Goal: Task Accomplishment & Management: Use online tool/utility

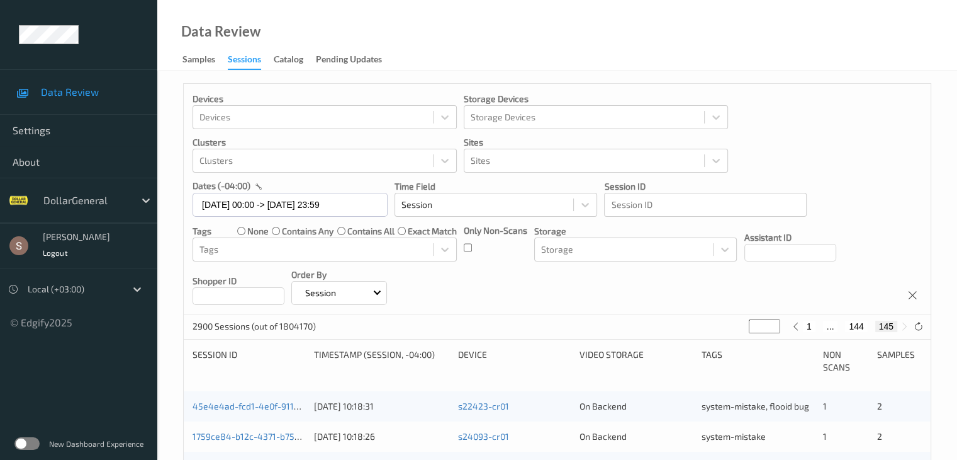
click at [600, 303] on div "Devices Devices Storage Devices Storage Devices Clusters Clusters Sites Sites d…" at bounding box center [557, 199] width 747 height 230
click at [762, 327] on input "***" at bounding box center [764, 326] width 31 height 14
drag, startPoint x: 753, startPoint y: 327, endPoint x: 762, endPoint y: 329, distance: 9.6
click at [762, 329] on input "***" at bounding box center [764, 326] width 31 height 14
click at [753, 325] on input "***" at bounding box center [764, 326] width 31 height 14
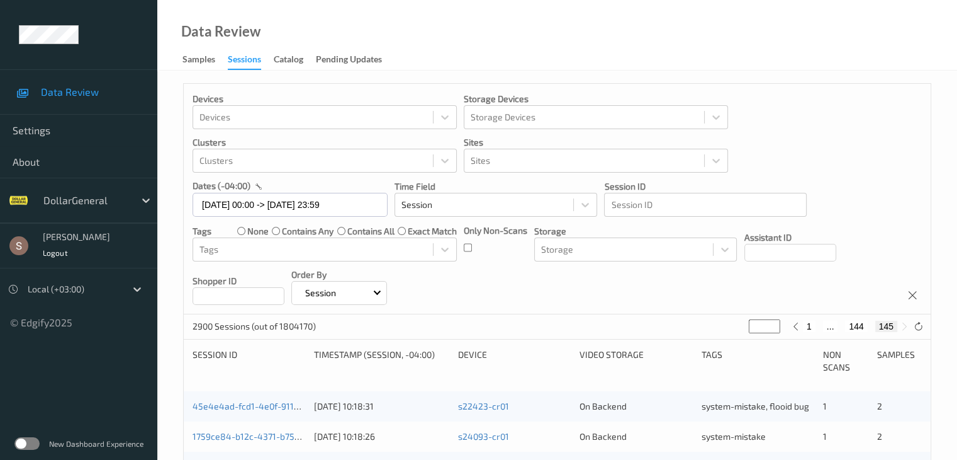
click at [753, 326] on input "***" at bounding box center [764, 326] width 31 height 14
type input "**"
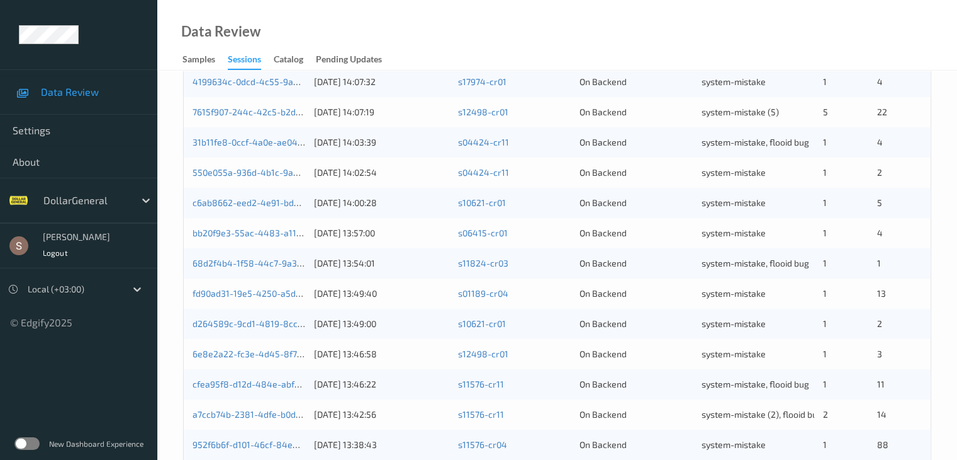
scroll to position [587, 0]
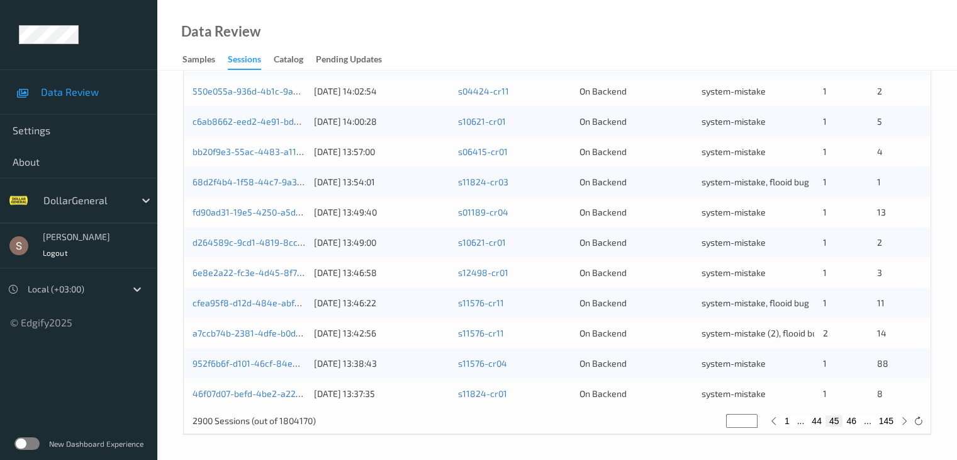
click at [849, 419] on button "46" at bounding box center [852, 420] width 18 height 11
type input "**"
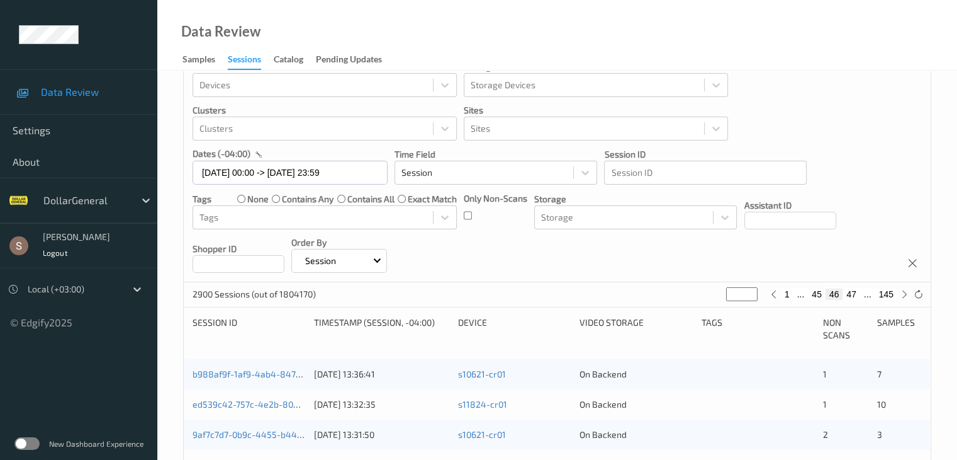
scroll to position [20, 0]
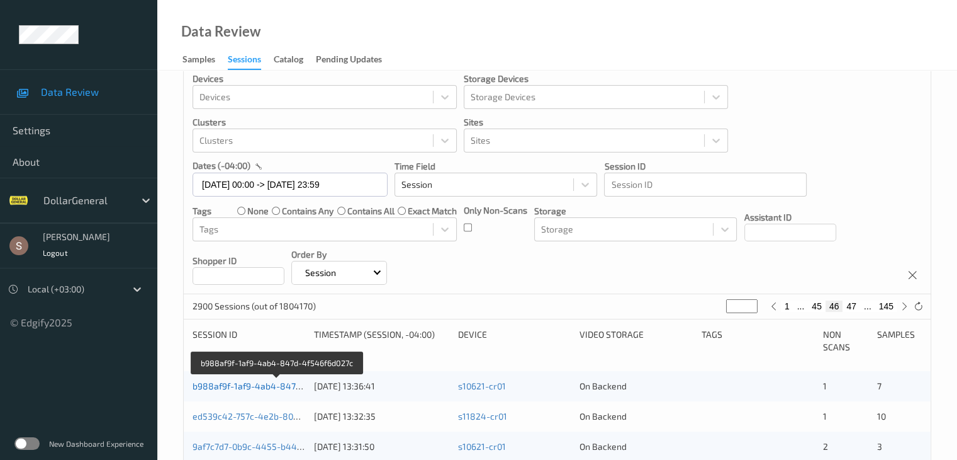
click at [249, 384] on link "b988af9f-1af9-4ab4-847d-4f546f6d027c" at bounding box center [277, 385] width 169 height 11
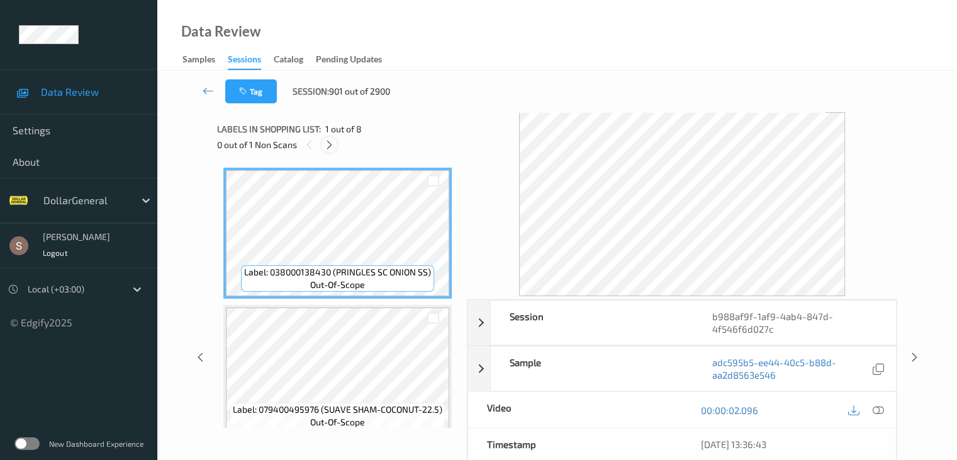
click at [335, 142] on div at bounding box center [330, 145] width 16 height 16
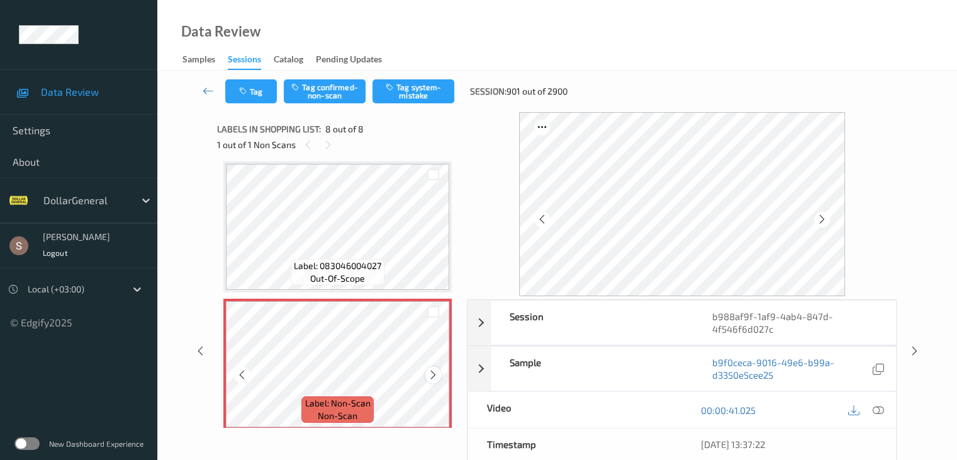
click at [434, 369] on icon at bounding box center [433, 374] width 11 height 11
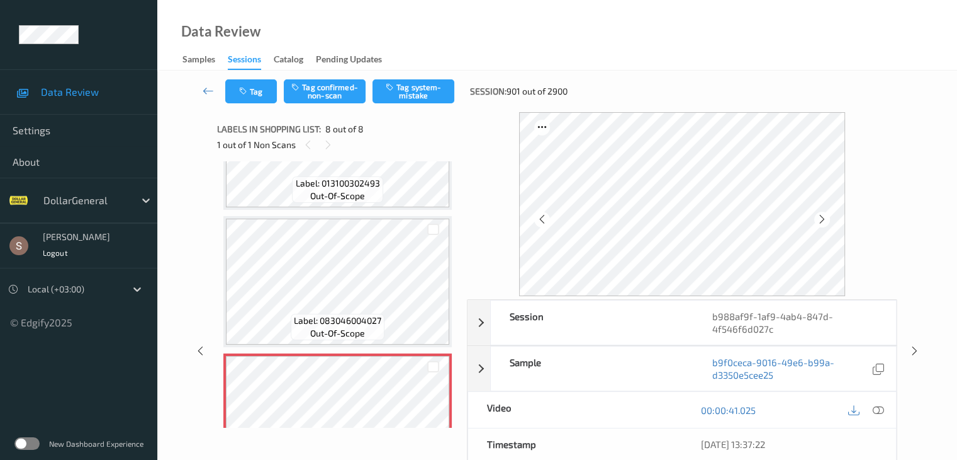
scroll to position [838, 0]
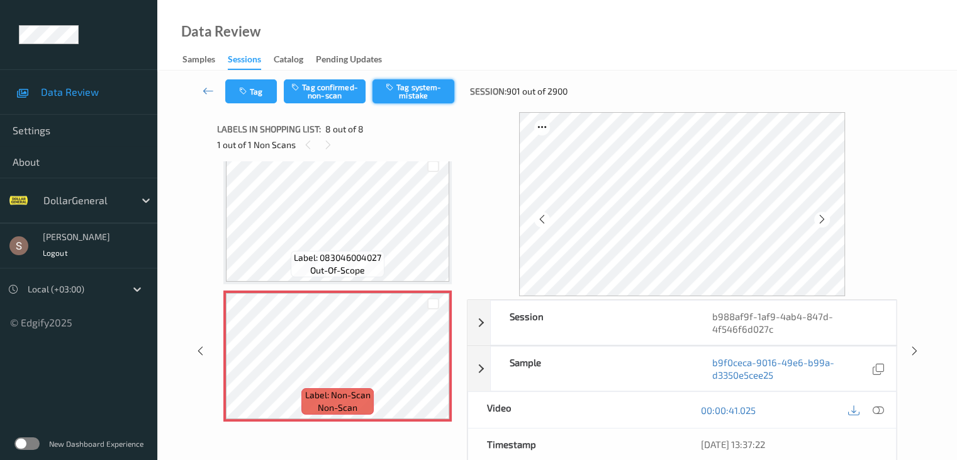
click at [412, 93] on button "Tag system-mistake" at bounding box center [414, 91] width 82 height 24
click at [207, 92] on icon at bounding box center [208, 90] width 11 height 13
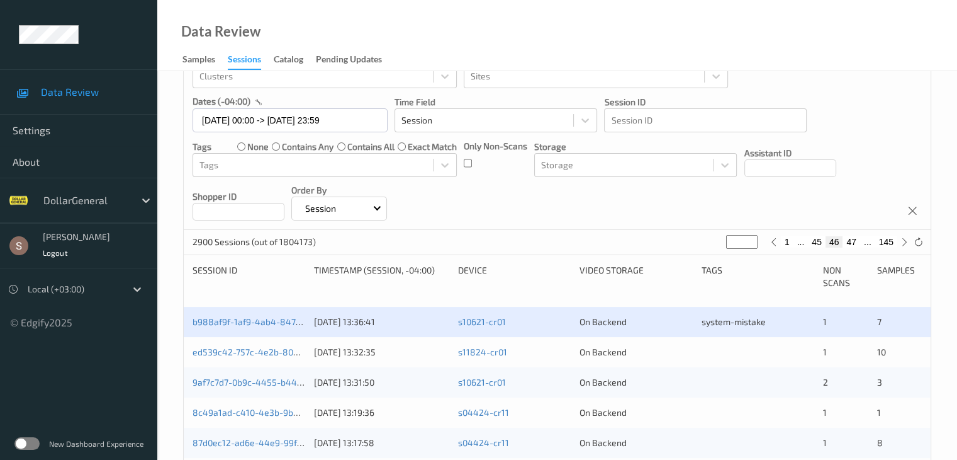
scroll to position [252, 0]
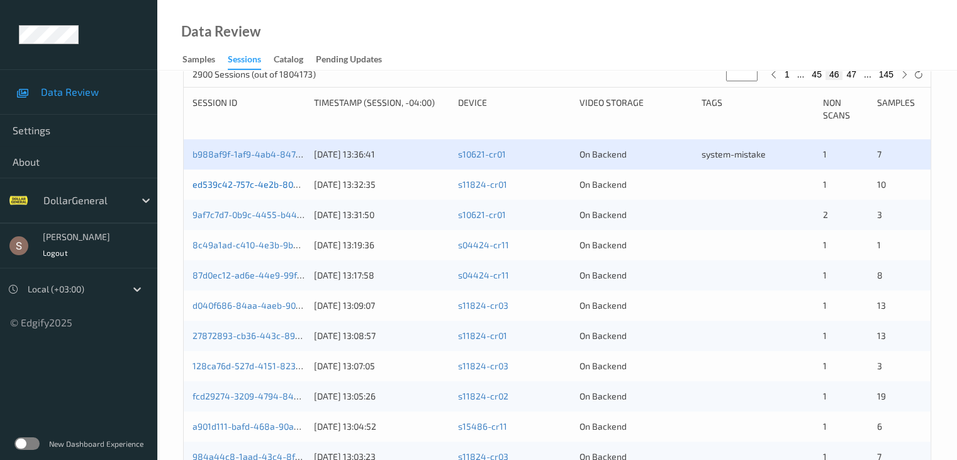
click at [277, 184] on link "ed539c42-757c-4e2b-80bd-e43ea33771cc" at bounding box center [279, 184] width 172 height 11
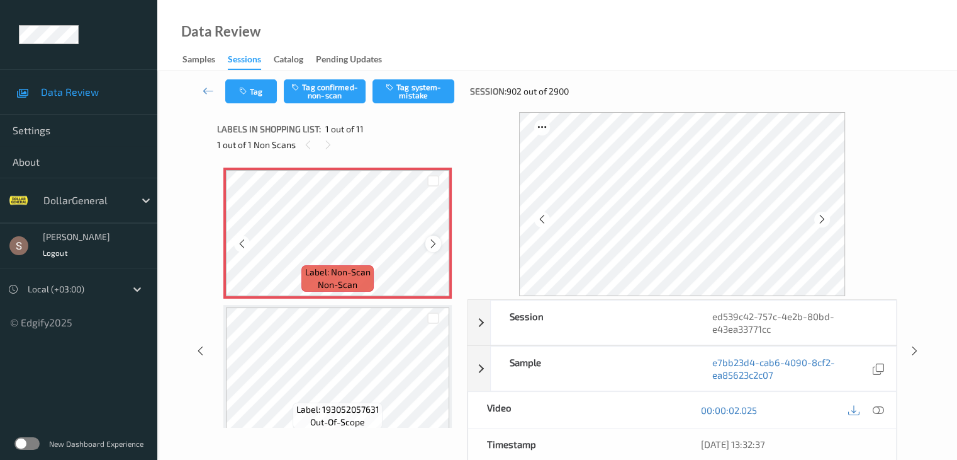
click at [429, 244] on icon at bounding box center [433, 243] width 11 height 11
click at [428, 76] on div "Tag Tag confirmed-non-scan Tag system-mistake Session: 902 out of 2900" at bounding box center [557, 92] width 748 height 42
click at [420, 87] on button "Tag system-mistake" at bounding box center [414, 91] width 82 height 24
click at [252, 96] on button "Tag" at bounding box center [251, 91] width 52 height 24
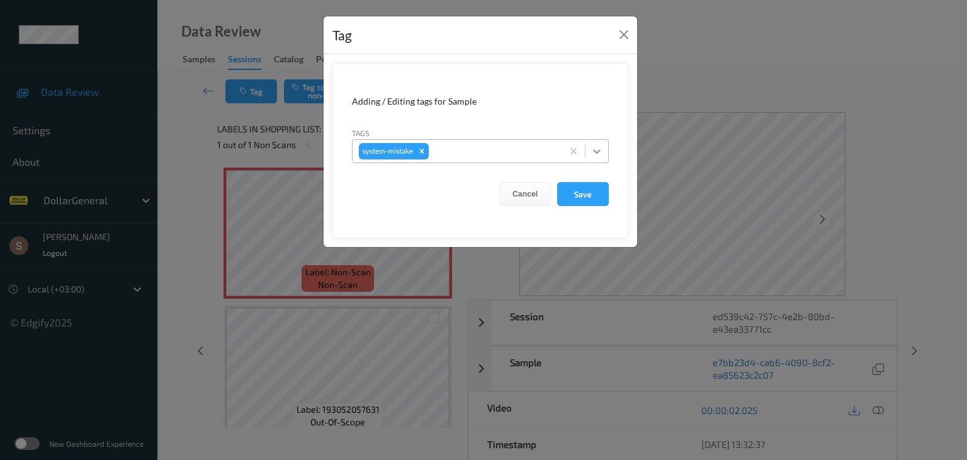
click at [594, 147] on icon at bounding box center [596, 151] width 13 height 13
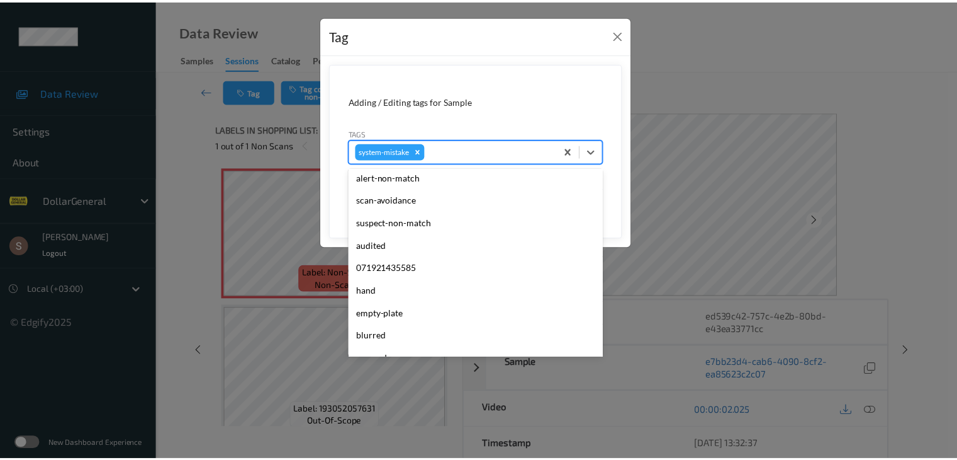
scroll to position [315, 0]
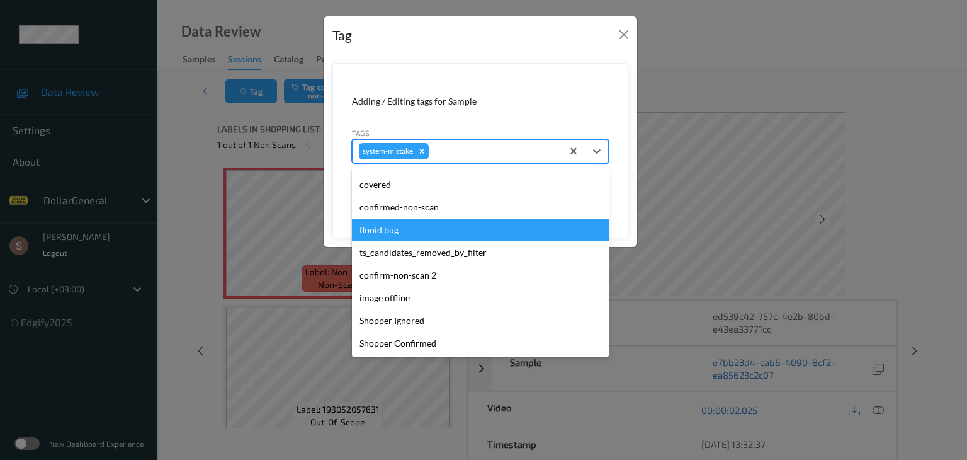
click at [417, 233] on div "flooid bug" at bounding box center [480, 229] width 257 height 23
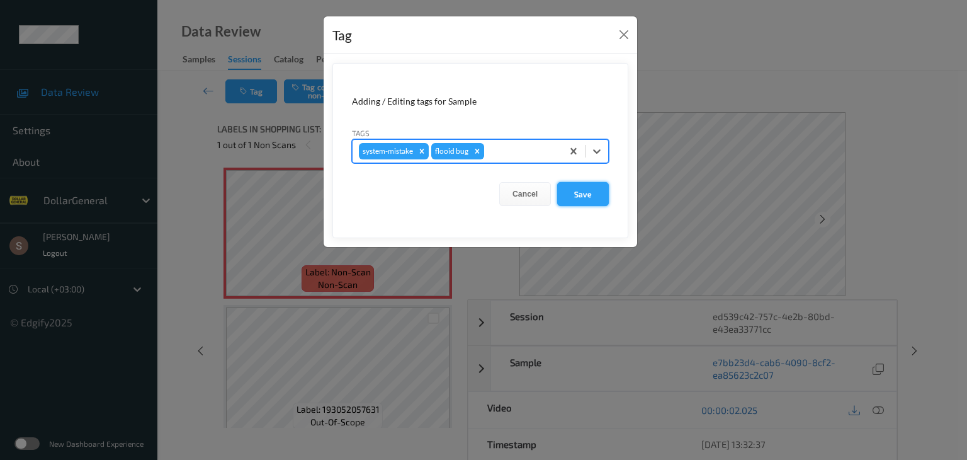
click at [592, 195] on button "Save" at bounding box center [583, 194] width 52 height 24
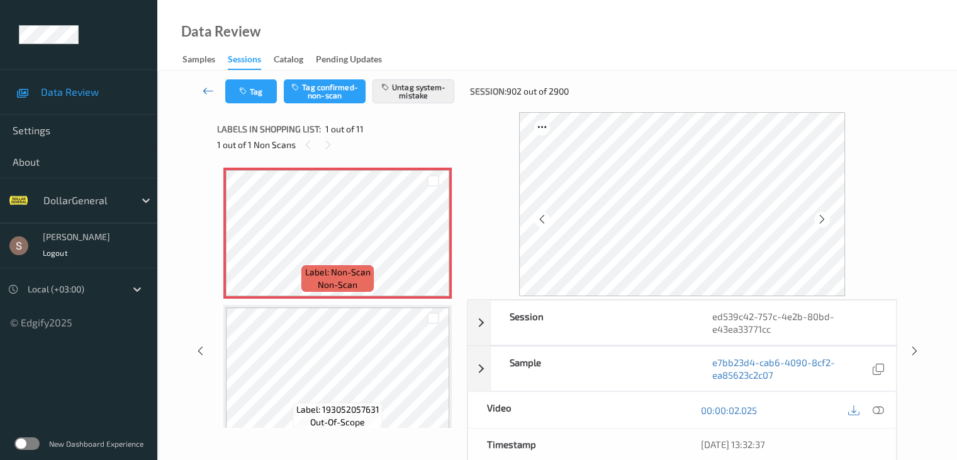
click at [207, 91] on icon at bounding box center [208, 90] width 11 height 13
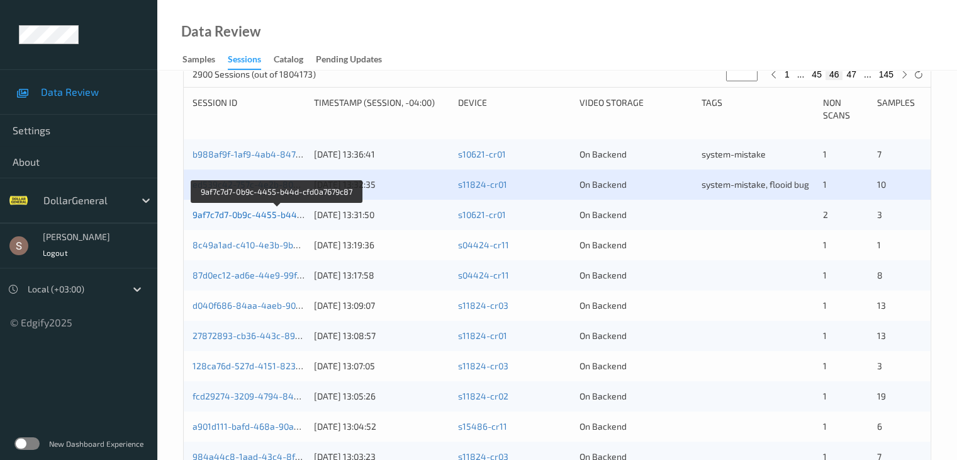
click at [253, 212] on link "9af7c7d7-0b9c-4455-b44d-cfd0a7679c87" at bounding box center [277, 214] width 169 height 11
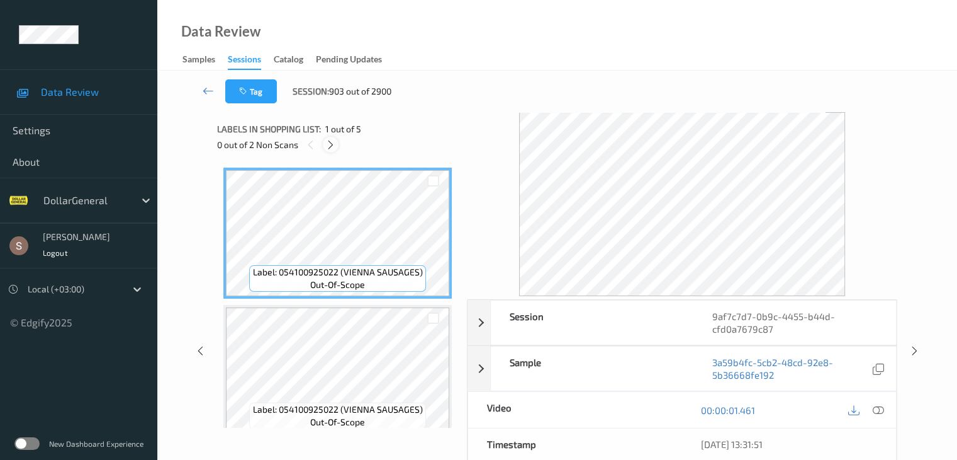
click at [329, 142] on icon at bounding box center [330, 144] width 11 height 11
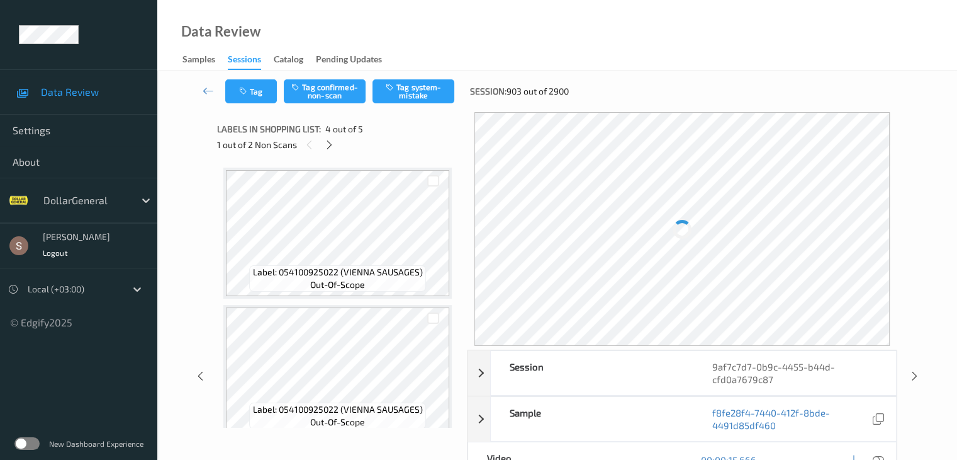
scroll to position [281, 0]
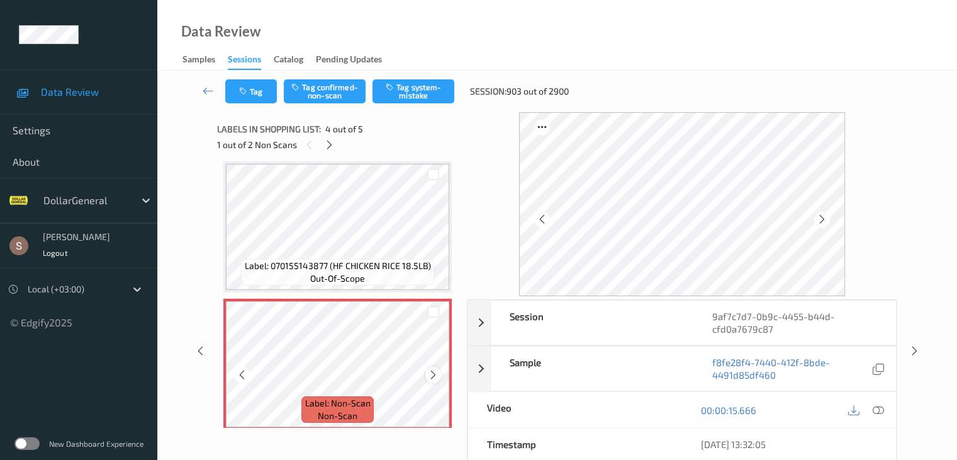
click at [431, 371] on icon at bounding box center [433, 374] width 11 height 11
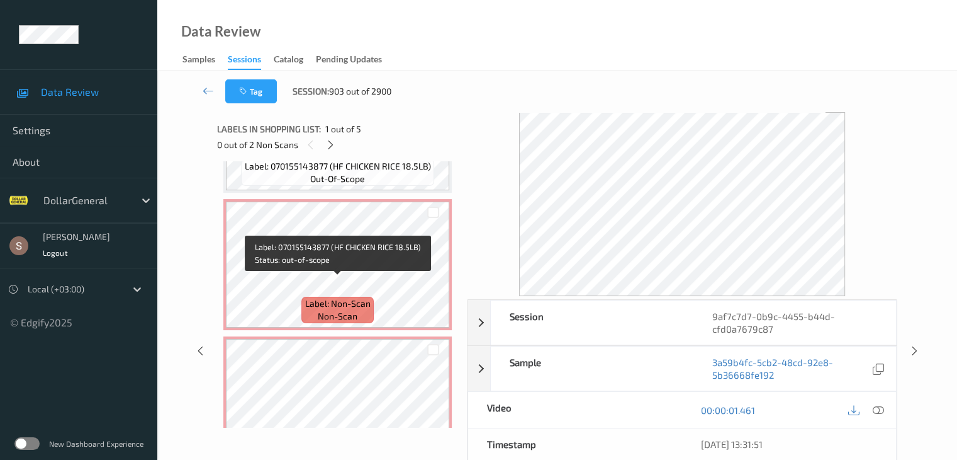
scroll to position [426, 0]
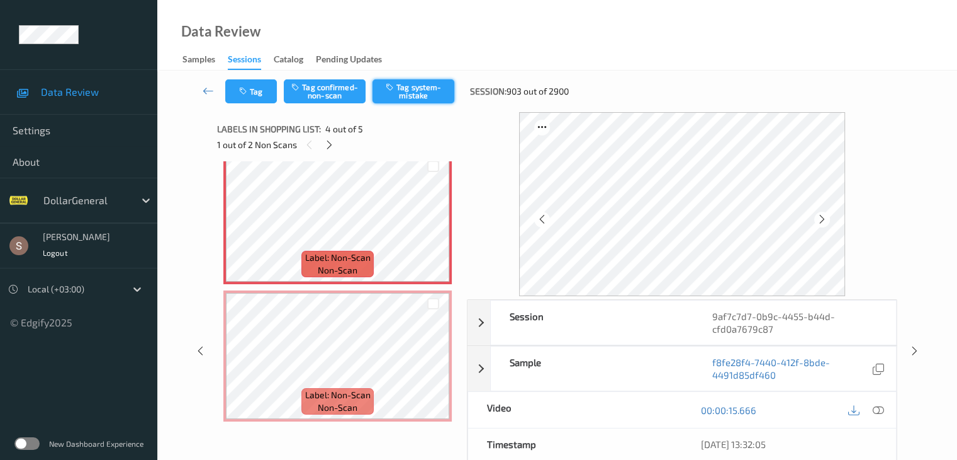
click at [402, 94] on button "Tag system-mistake" at bounding box center [414, 91] width 82 height 24
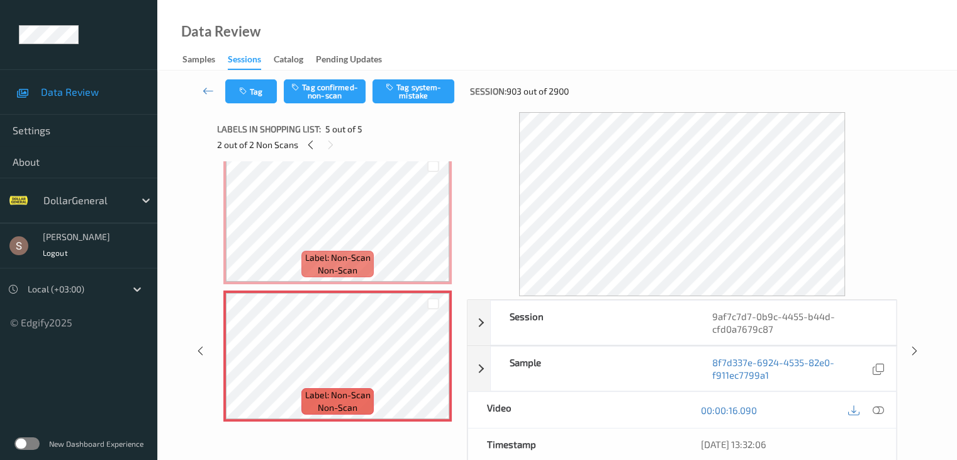
click at [870, 402] on div at bounding box center [866, 409] width 41 height 17
click at [876, 408] on icon at bounding box center [877, 409] width 11 height 11
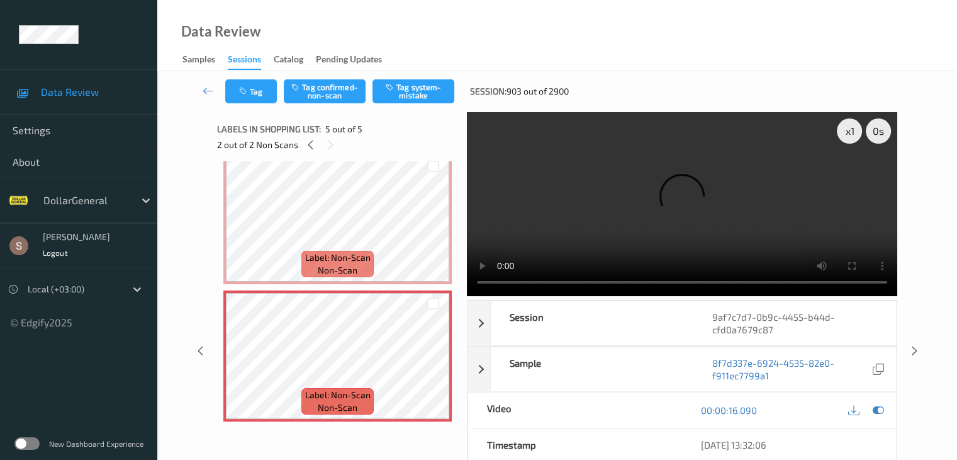
click at [754, 203] on video at bounding box center [682, 204] width 431 height 184
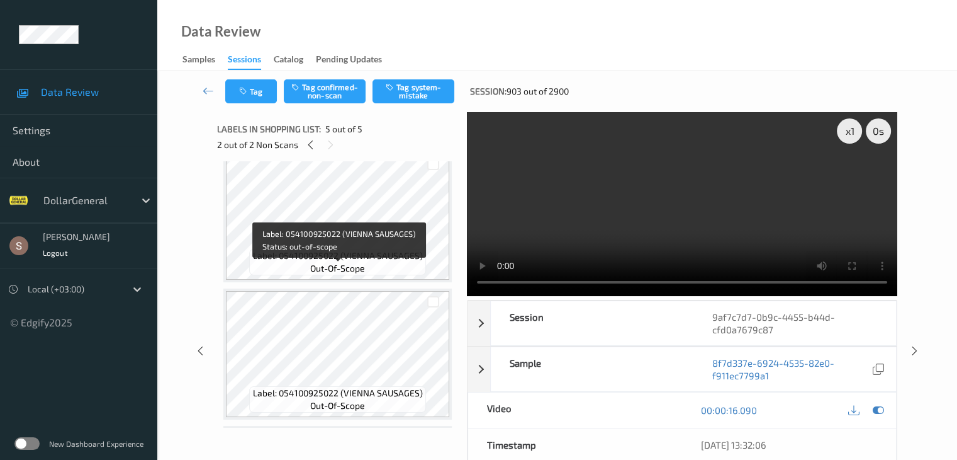
scroll to position [0, 0]
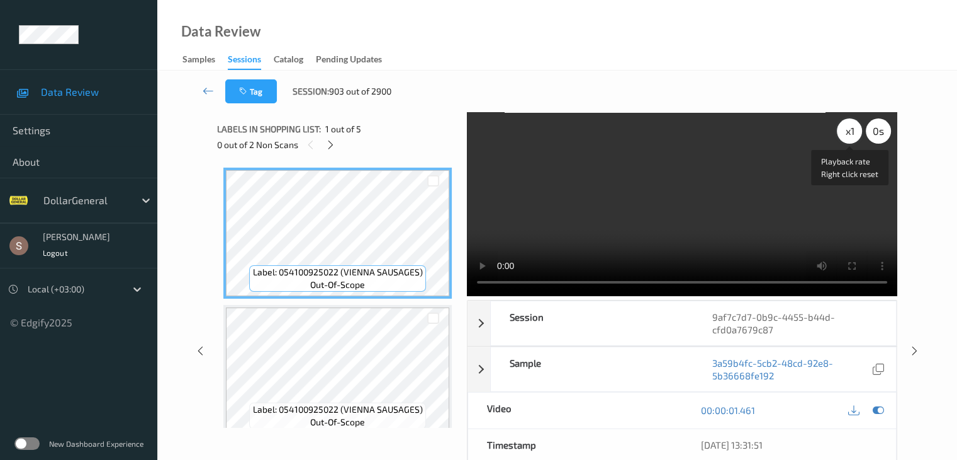
click at [853, 135] on div "x 1" at bounding box center [849, 130] width 25 height 25
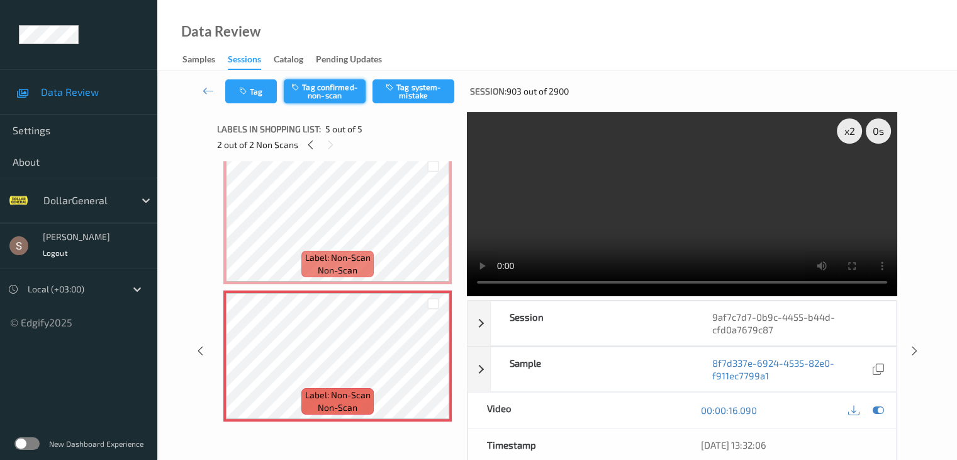
click at [334, 93] on button "Tag confirmed-non-scan" at bounding box center [325, 91] width 82 height 24
click at [213, 86] on icon at bounding box center [208, 90] width 11 height 13
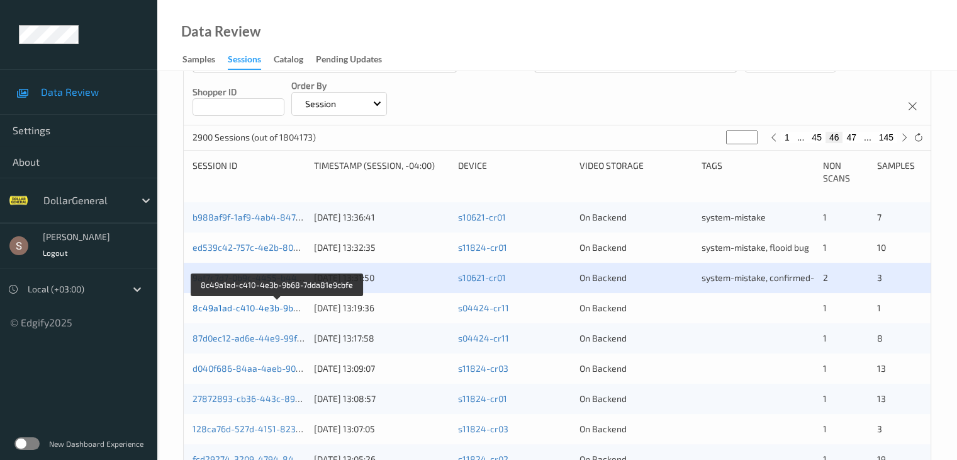
click at [250, 303] on link "8c49a1ad-c410-4e3b-9b68-7dda81e9cbfe" at bounding box center [278, 307] width 171 height 11
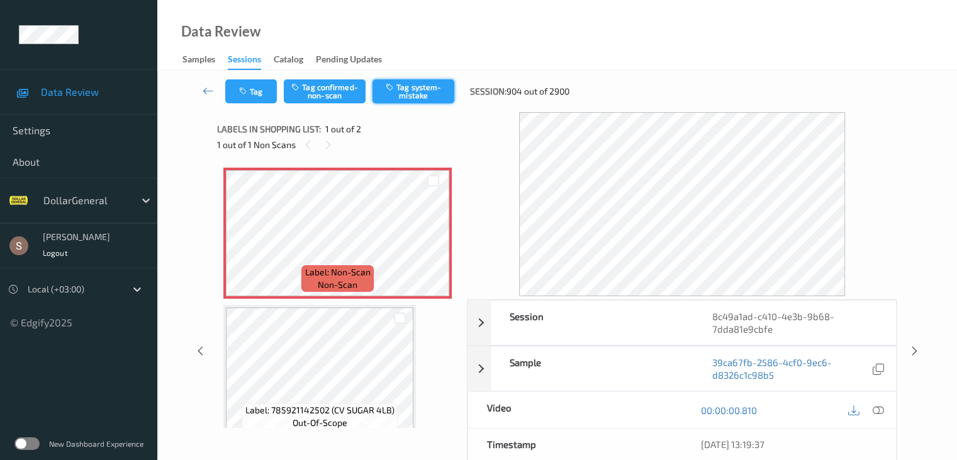
click at [409, 89] on button "Tag system-mistake" at bounding box center [414, 91] width 82 height 24
click at [251, 93] on button "Tag" at bounding box center [251, 91] width 52 height 24
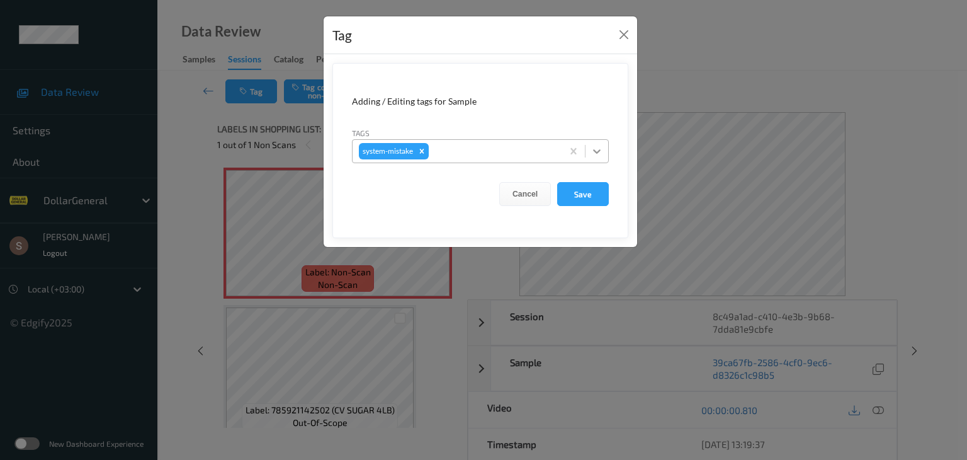
click at [591, 154] on icon at bounding box center [596, 151] width 13 height 13
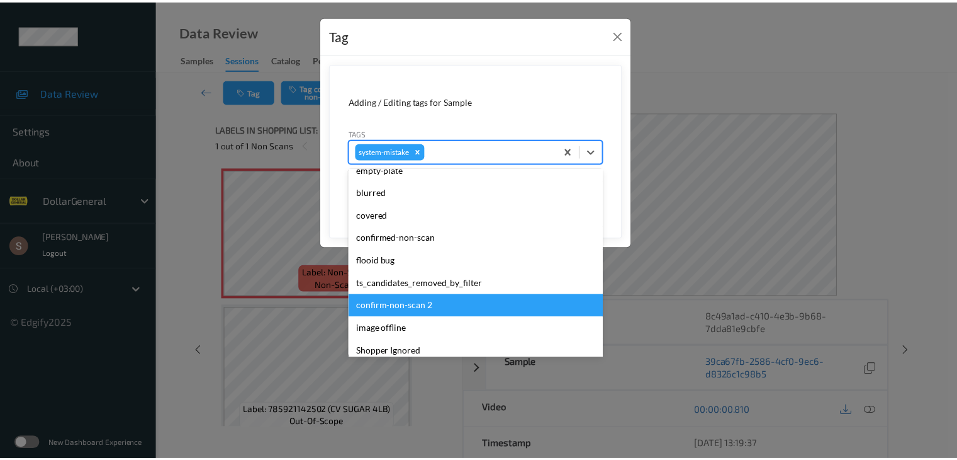
scroll to position [315, 0]
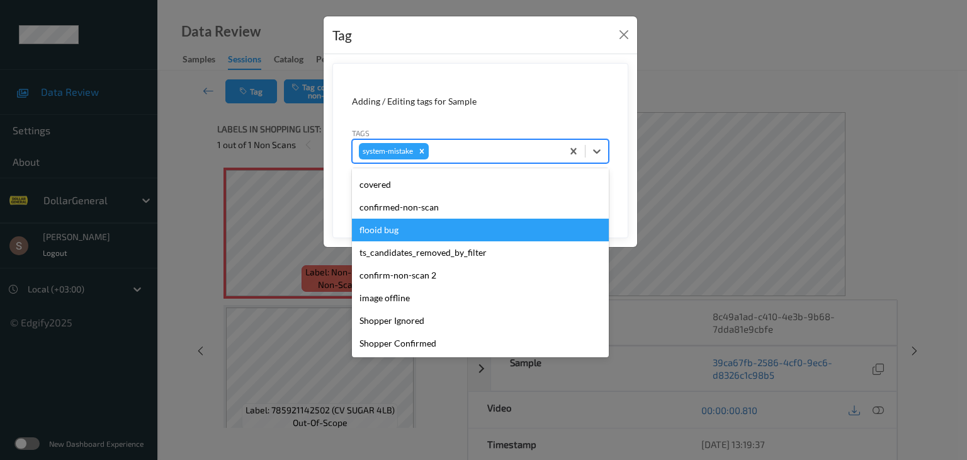
click at [424, 225] on div "flooid bug" at bounding box center [480, 229] width 257 height 23
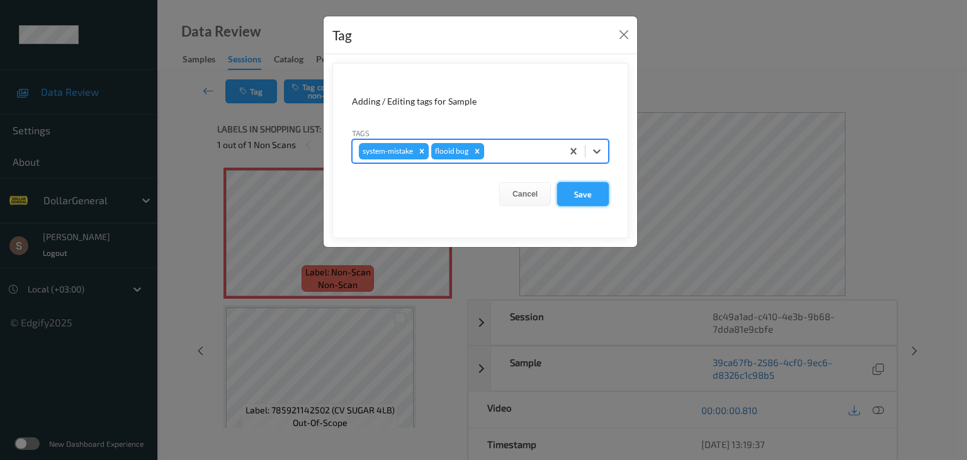
click at [572, 196] on button "Save" at bounding box center [583, 194] width 52 height 24
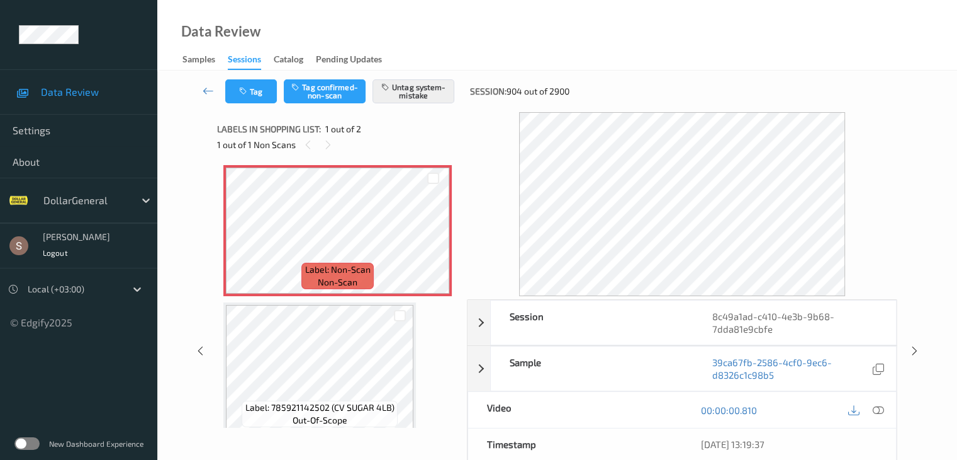
scroll to position [0, 0]
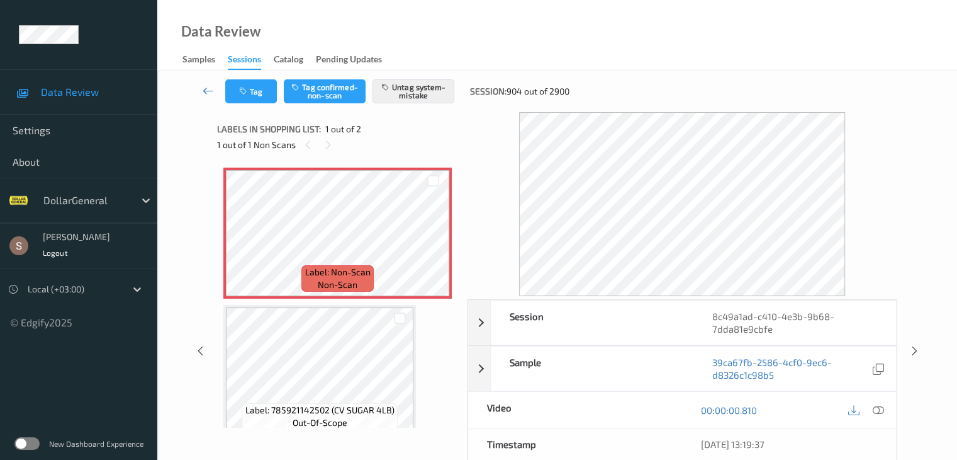
click at [206, 90] on icon at bounding box center [208, 90] width 11 height 13
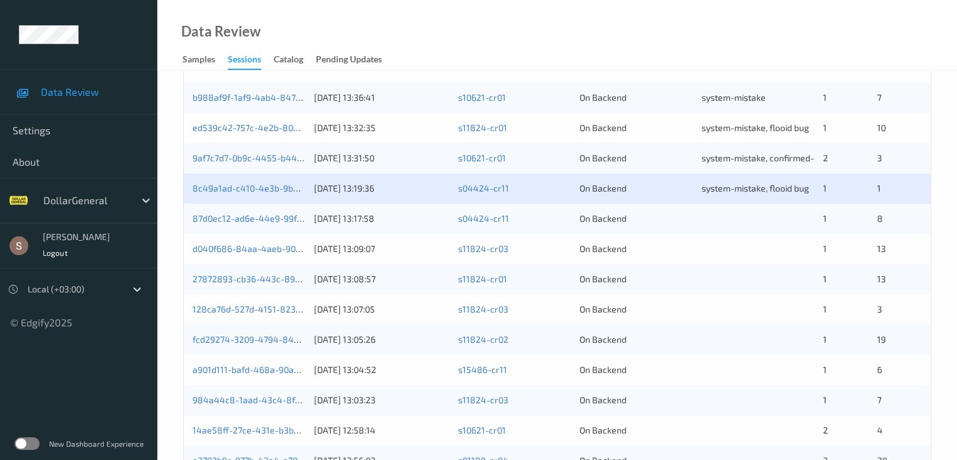
scroll to position [315, 0]
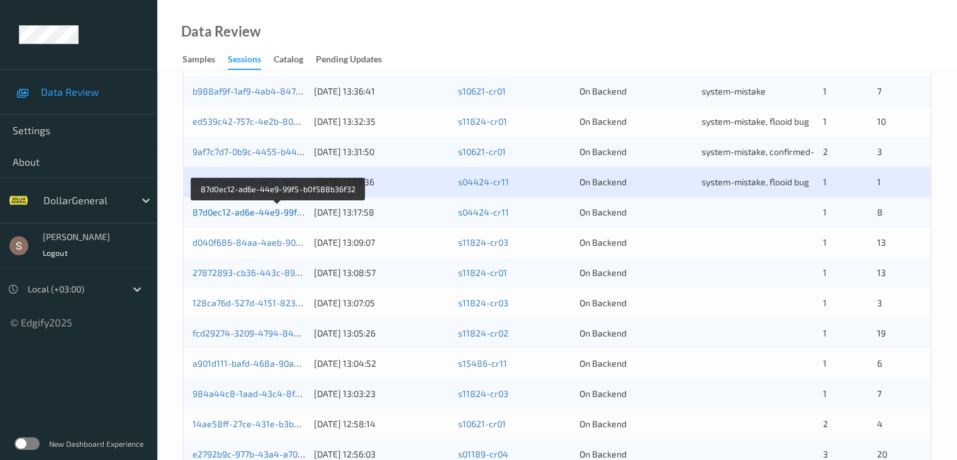
click at [255, 212] on link "87d0ec12-ad6e-44e9-99f5-b0f588b36f32" at bounding box center [278, 211] width 171 height 11
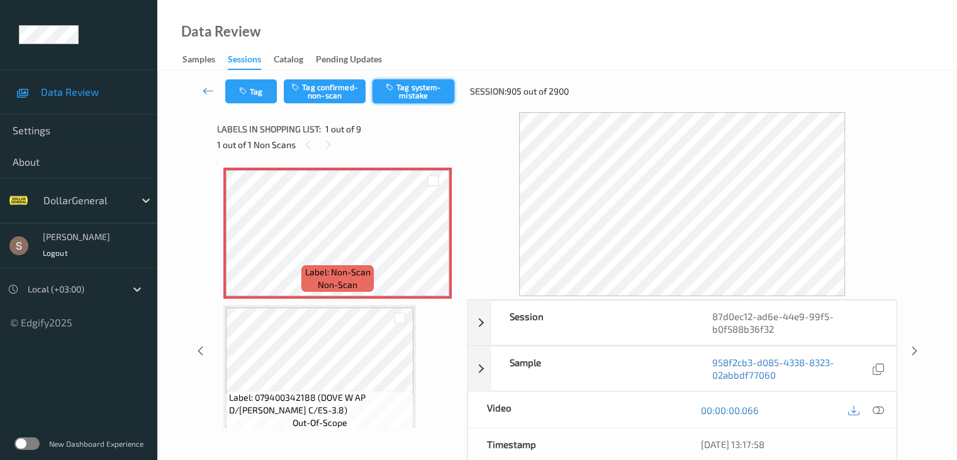
click at [408, 93] on button "Tag system-mistake" at bounding box center [414, 91] width 82 height 24
click at [263, 94] on button "Tag" at bounding box center [251, 91] width 52 height 24
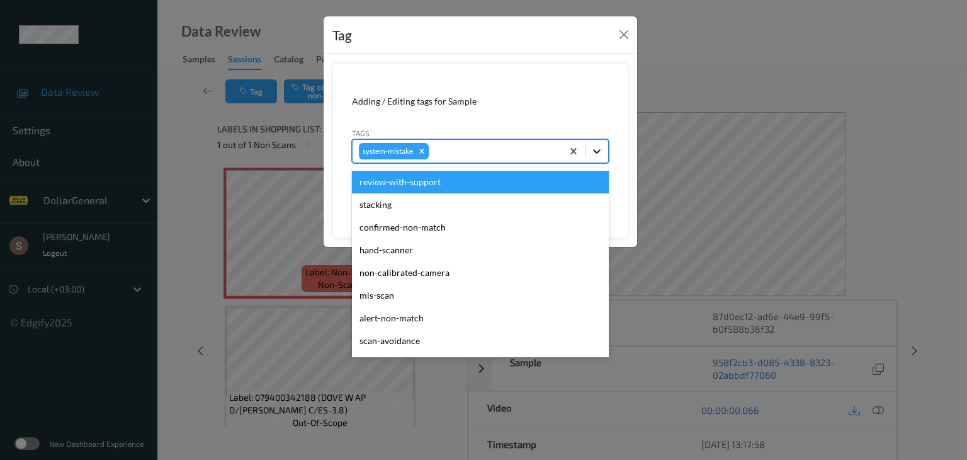
click at [601, 155] on icon at bounding box center [596, 151] width 13 height 13
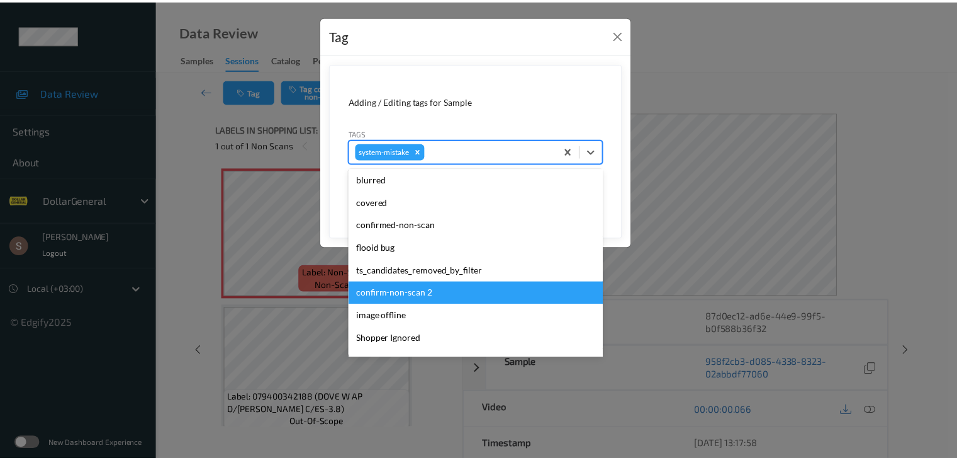
scroll to position [315, 0]
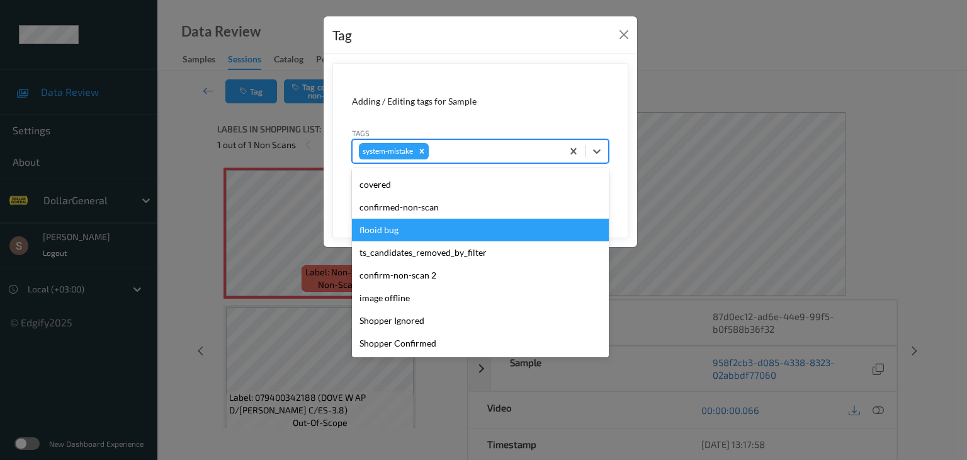
click at [412, 234] on div "flooid bug" at bounding box center [480, 229] width 257 height 23
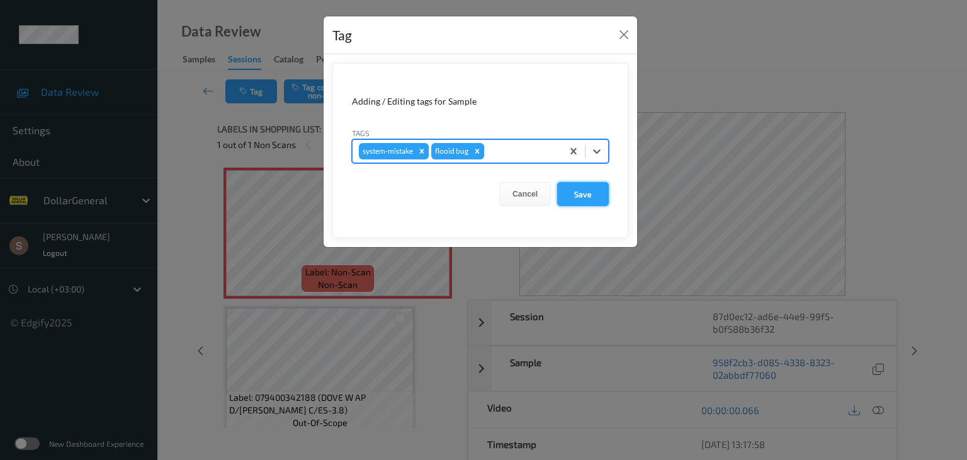
click at [572, 202] on button "Save" at bounding box center [583, 194] width 52 height 24
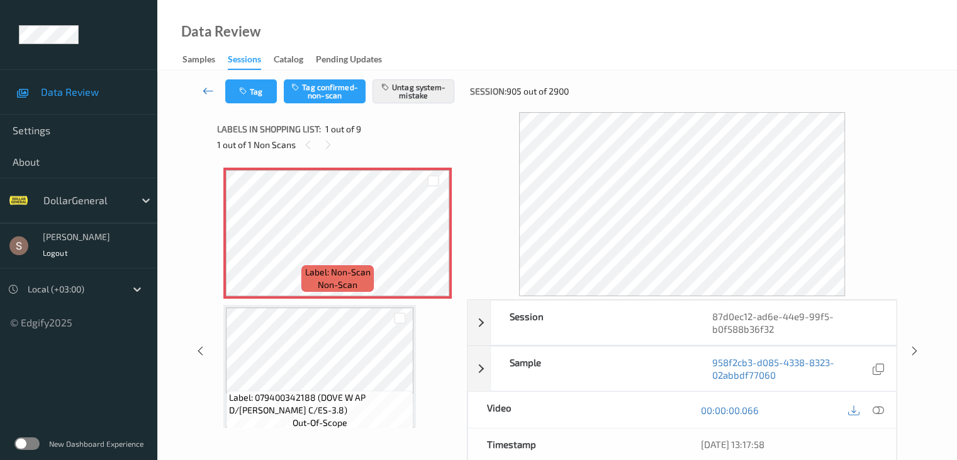
click at [212, 91] on icon at bounding box center [208, 90] width 11 height 13
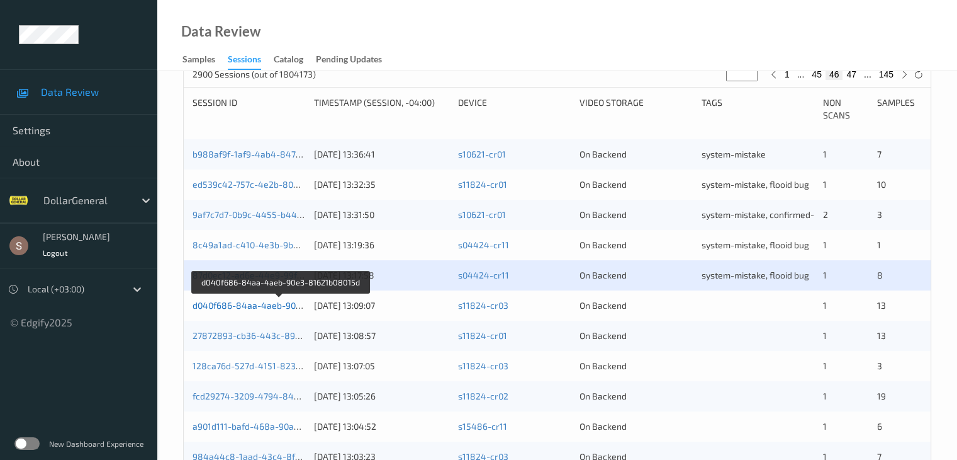
click at [263, 306] on link "d040f686-84aa-4aeb-90e3-81621b08015d" at bounding box center [280, 305] width 175 height 11
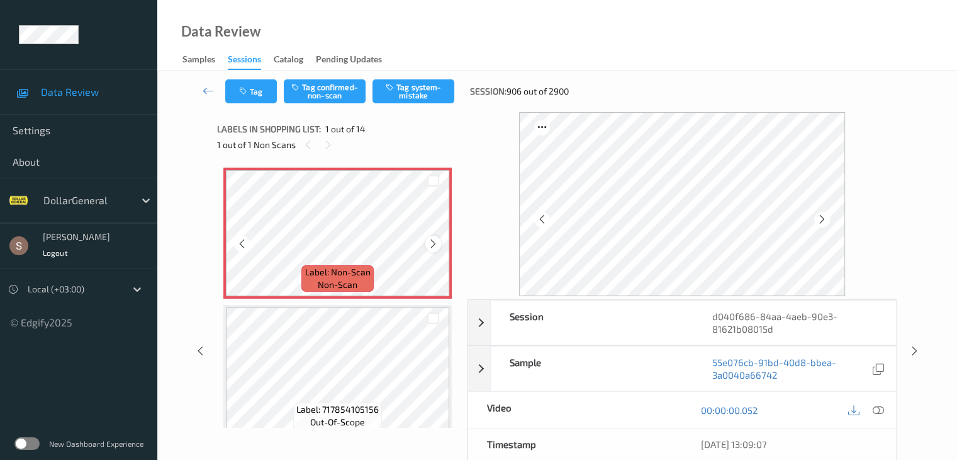
click at [428, 242] on icon at bounding box center [433, 243] width 11 height 11
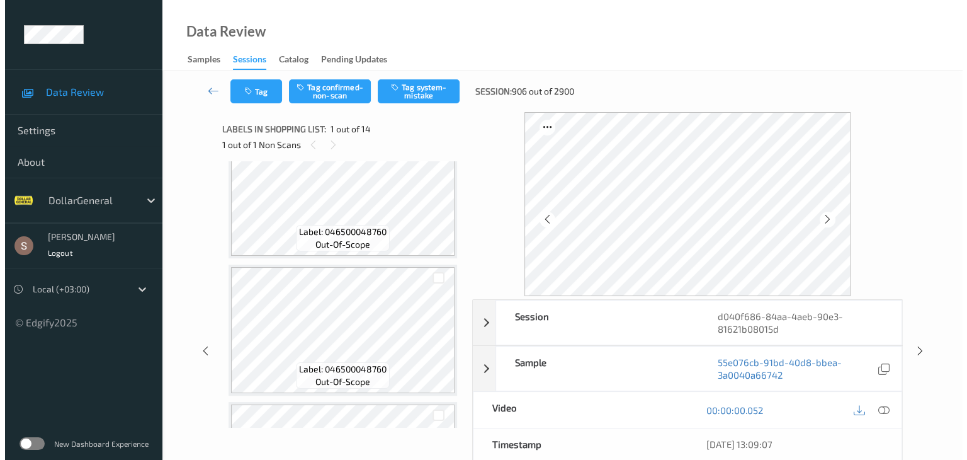
scroll to position [567, 0]
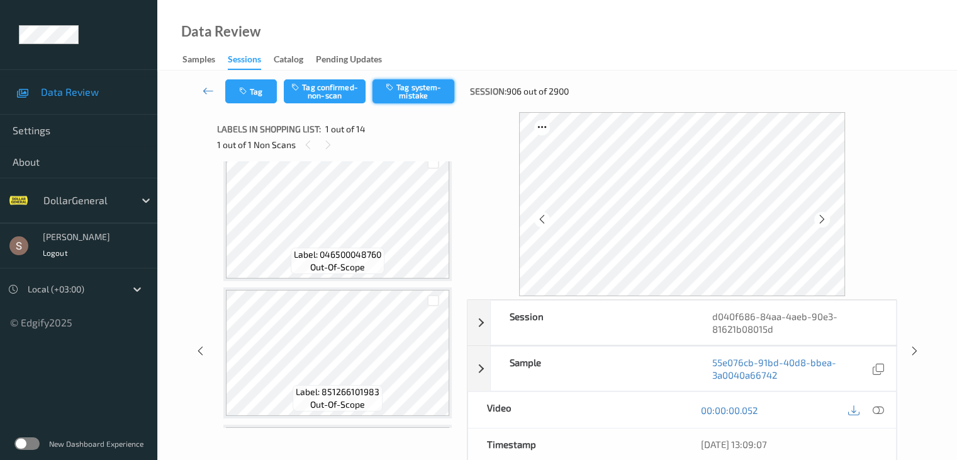
click at [433, 84] on button "Tag system-mistake" at bounding box center [414, 91] width 82 height 24
click at [256, 94] on button "Tag" at bounding box center [251, 91] width 52 height 24
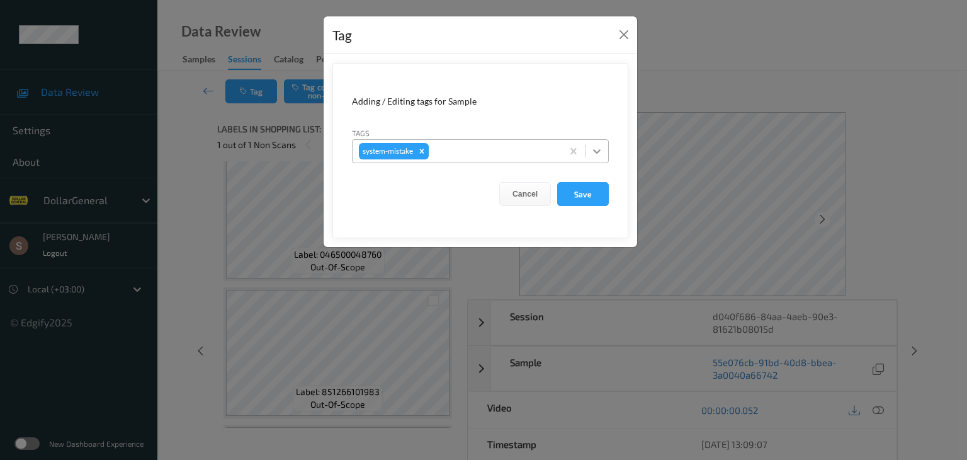
click at [602, 153] on icon at bounding box center [596, 151] width 13 height 13
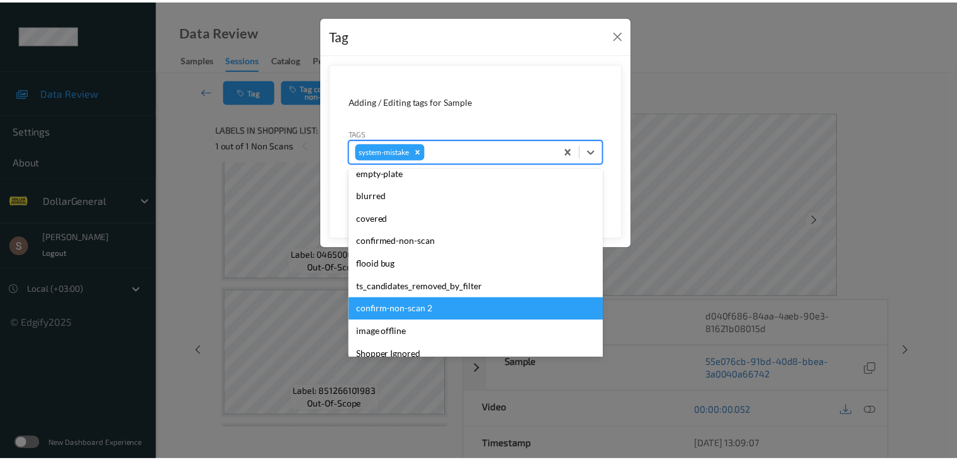
scroll to position [315, 0]
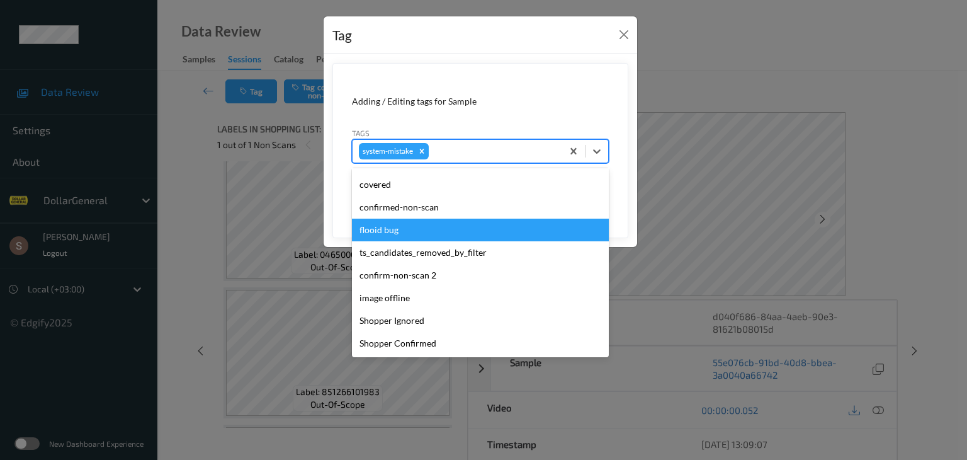
click at [435, 232] on div "flooid bug" at bounding box center [480, 229] width 257 height 23
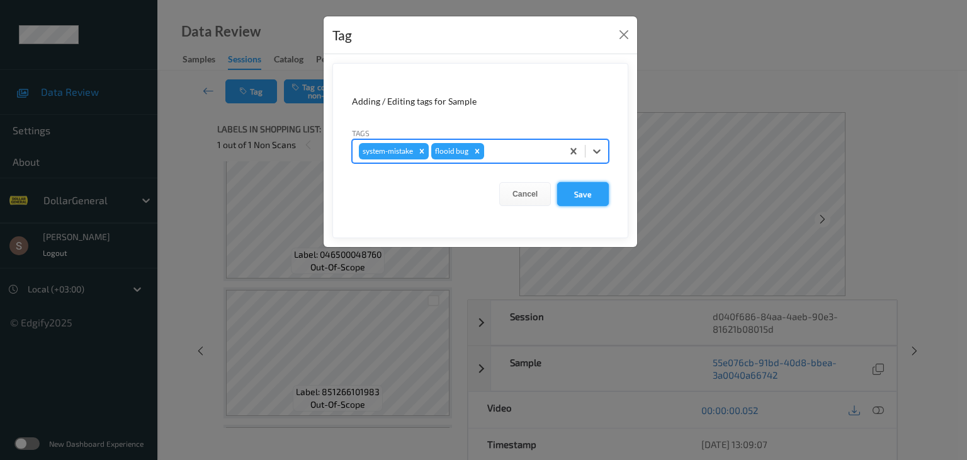
click at [581, 196] on button "Save" at bounding box center [583, 194] width 52 height 24
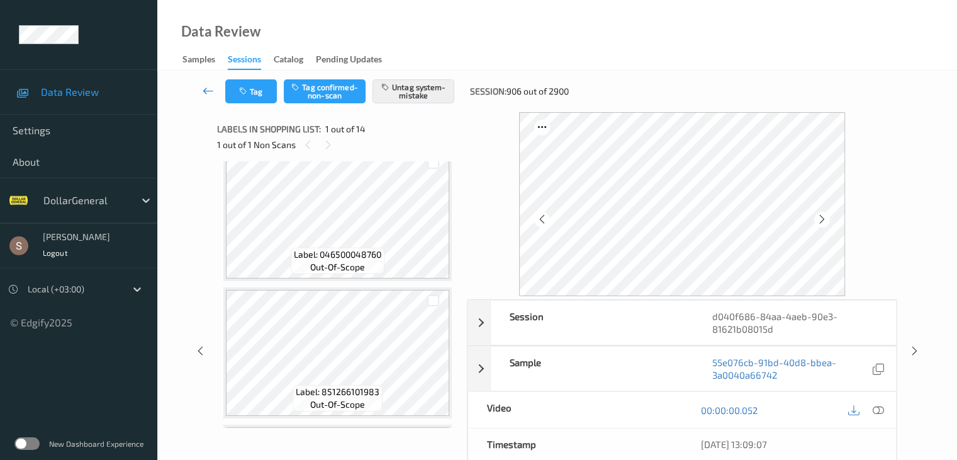
click at [208, 84] on link at bounding box center [208, 91] width 33 height 24
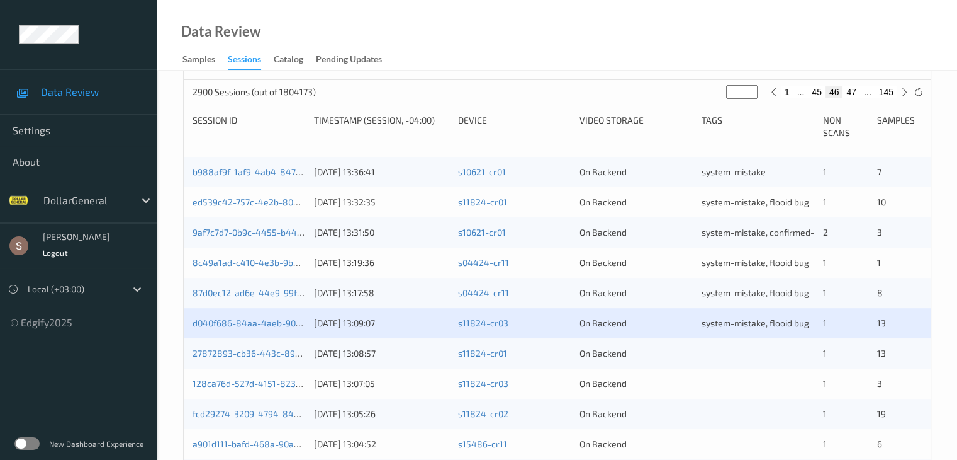
scroll to position [378, 0]
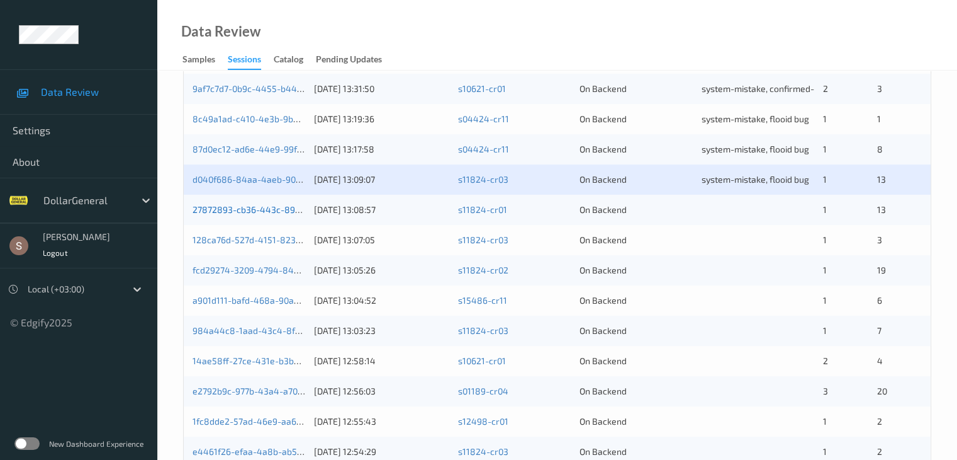
click at [262, 207] on link "27872893-cb36-443c-8919-fe182d68868c" at bounding box center [280, 209] width 174 height 11
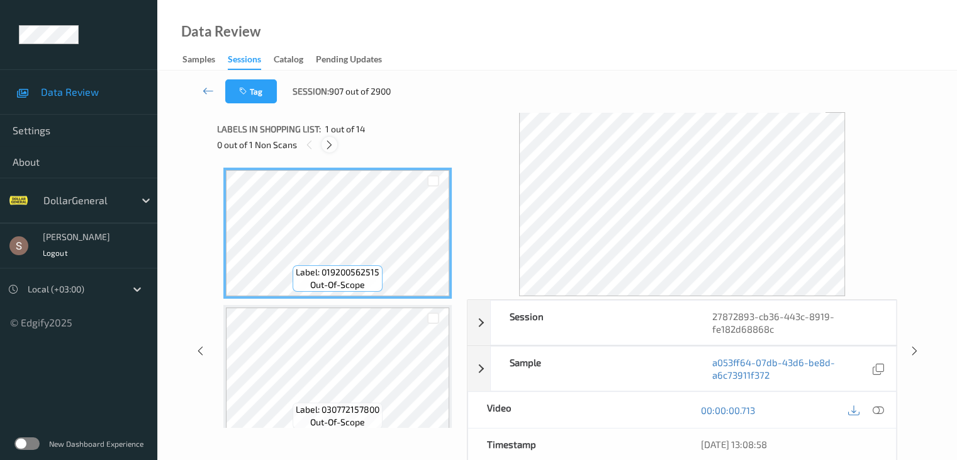
click at [329, 141] on icon at bounding box center [329, 144] width 11 height 11
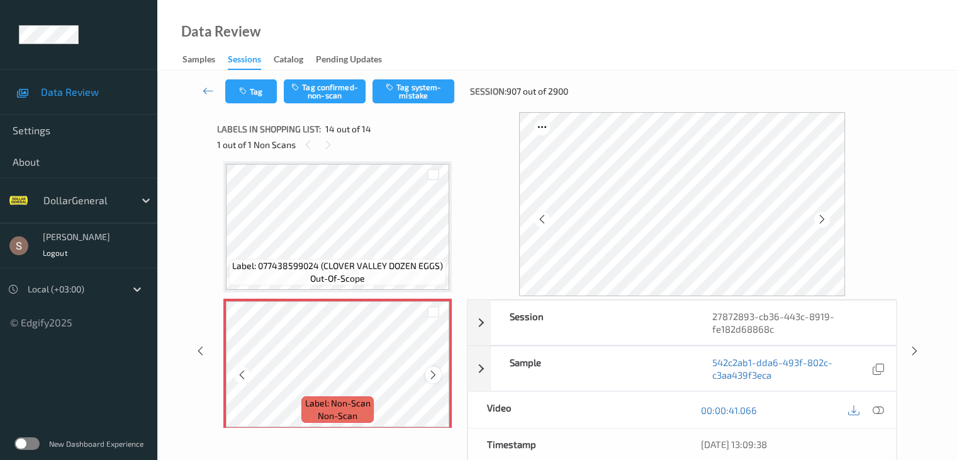
click at [429, 373] on icon at bounding box center [433, 374] width 11 height 11
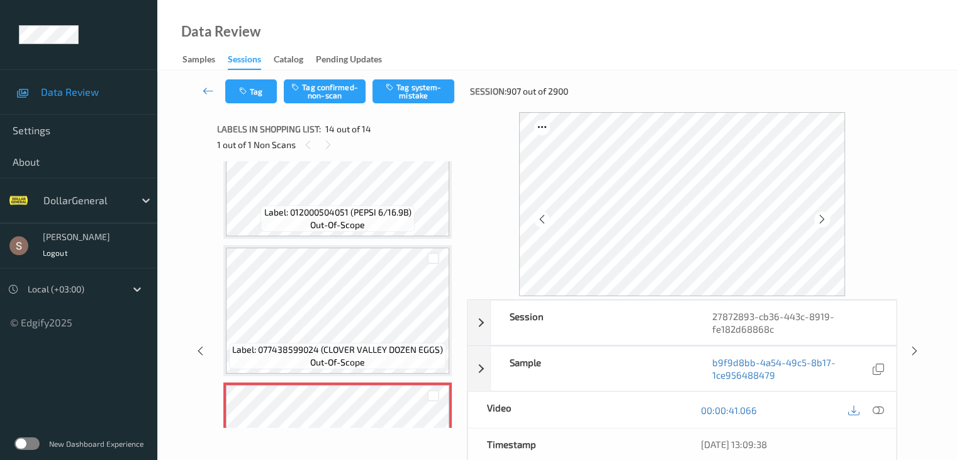
scroll to position [1527, 0]
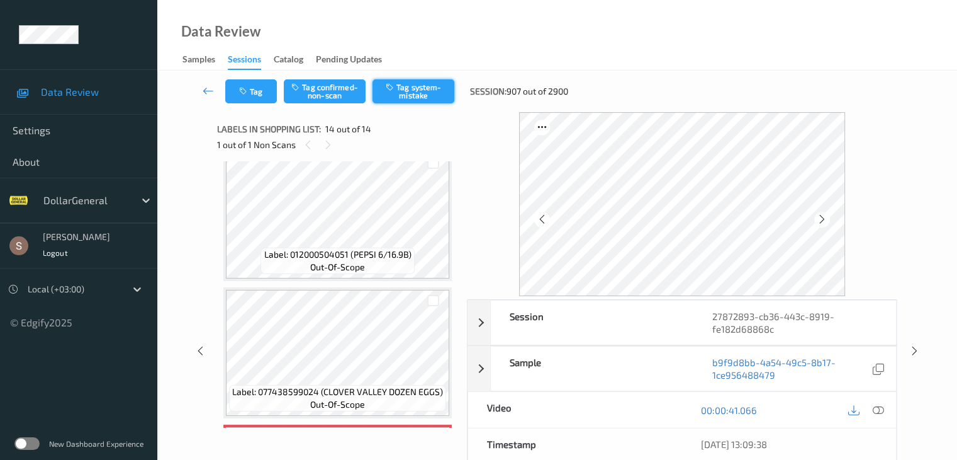
click at [419, 98] on button "Tag system-mistake" at bounding box center [414, 91] width 82 height 24
click at [198, 88] on link at bounding box center [208, 91] width 33 height 24
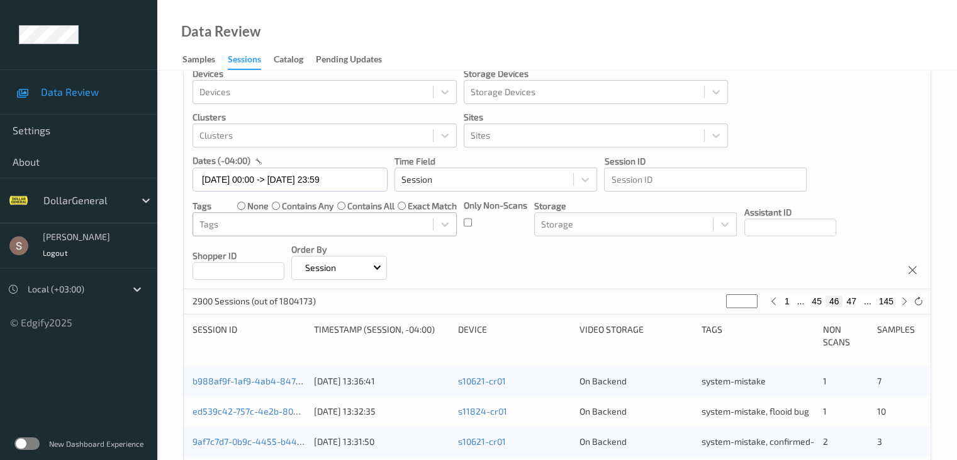
scroll to position [315, 0]
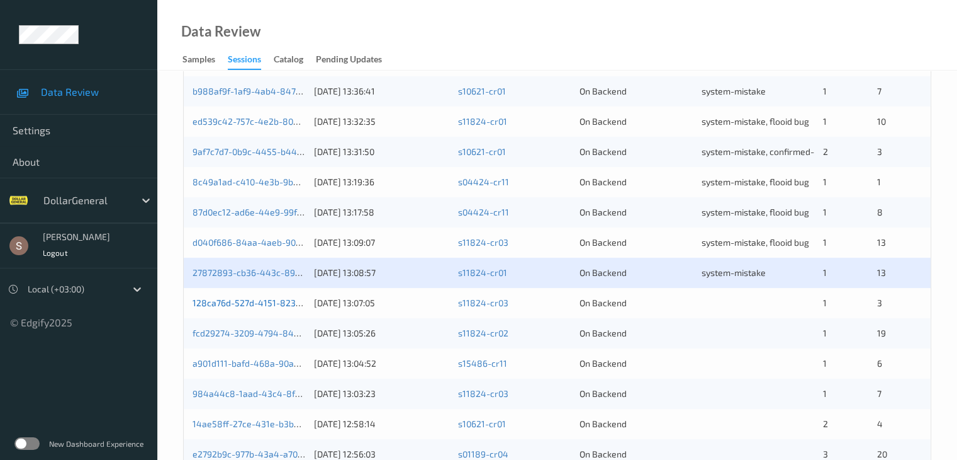
click at [273, 305] on link "128ca76d-527d-4151-8236-2cc65d5464fc" at bounding box center [278, 302] width 170 height 11
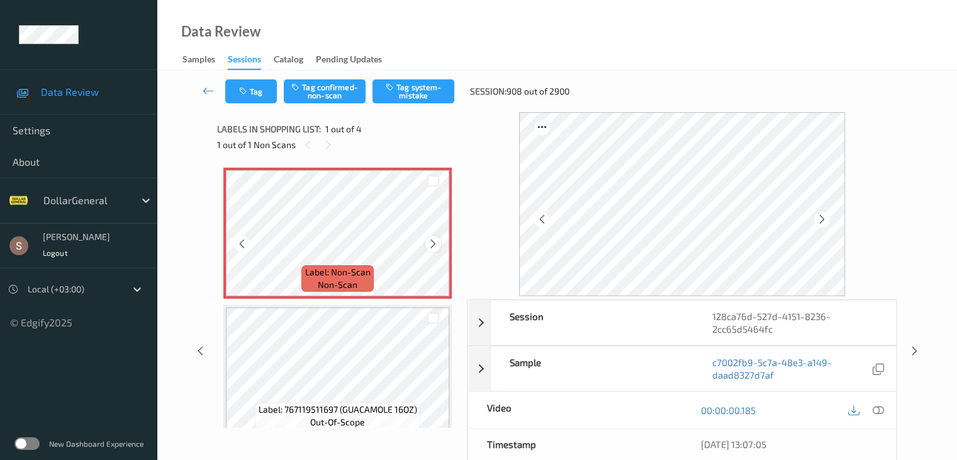
click at [429, 243] on icon at bounding box center [433, 243] width 11 height 11
click at [440, 86] on button "Tag system-mistake" at bounding box center [414, 91] width 82 height 24
click at [266, 94] on button "Tag" at bounding box center [251, 91] width 52 height 24
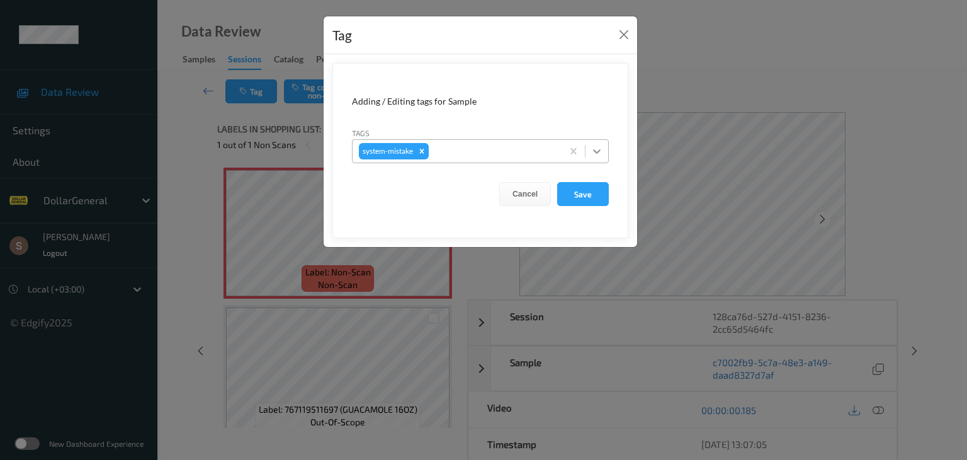
click at [594, 145] on icon at bounding box center [596, 151] width 13 height 13
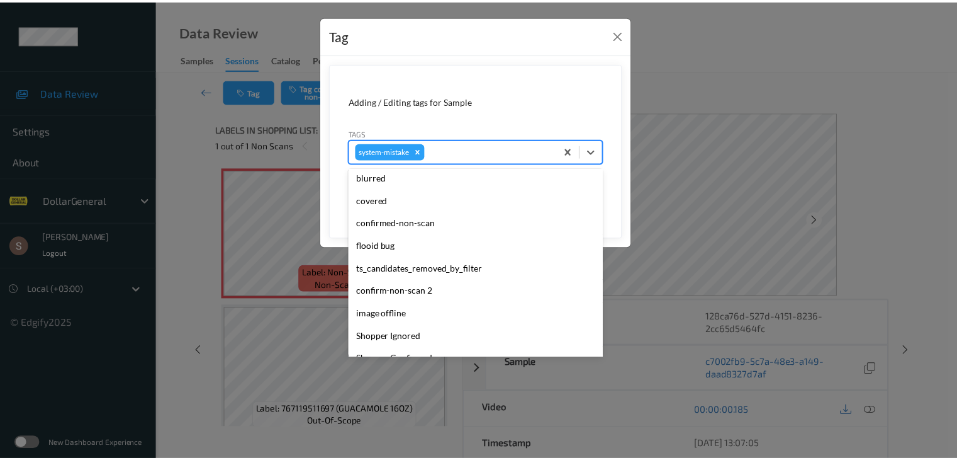
scroll to position [315, 0]
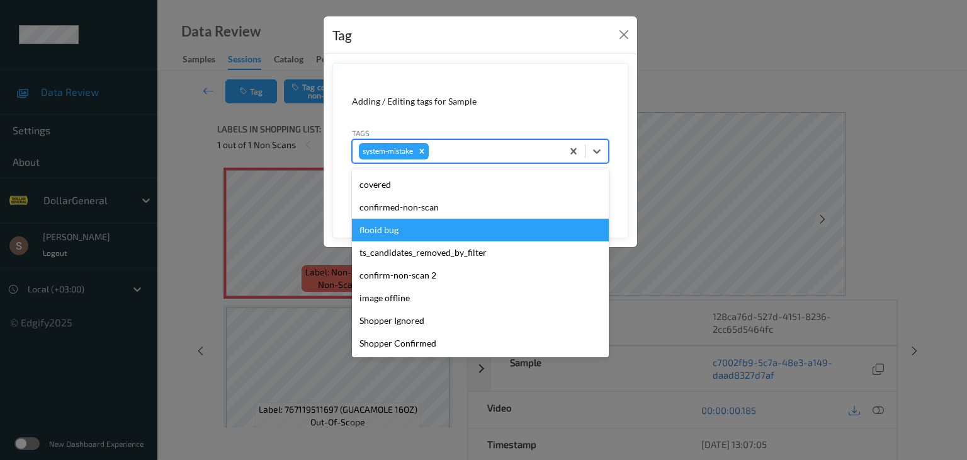
click at [398, 235] on div "flooid bug" at bounding box center [480, 229] width 257 height 23
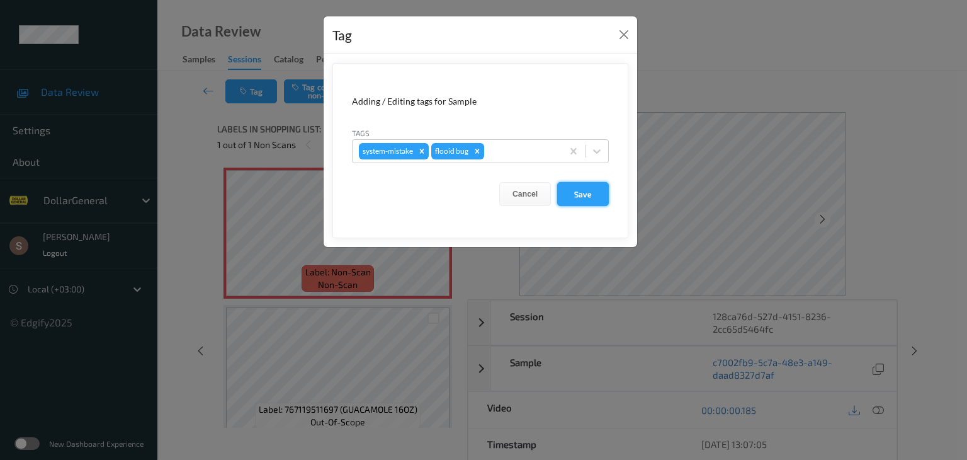
click at [571, 191] on button "Save" at bounding box center [583, 194] width 52 height 24
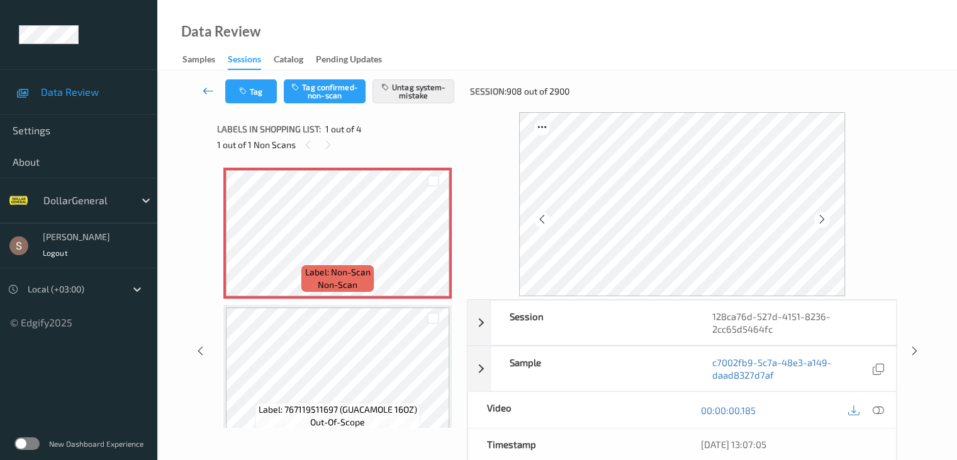
click at [210, 89] on icon at bounding box center [208, 90] width 11 height 13
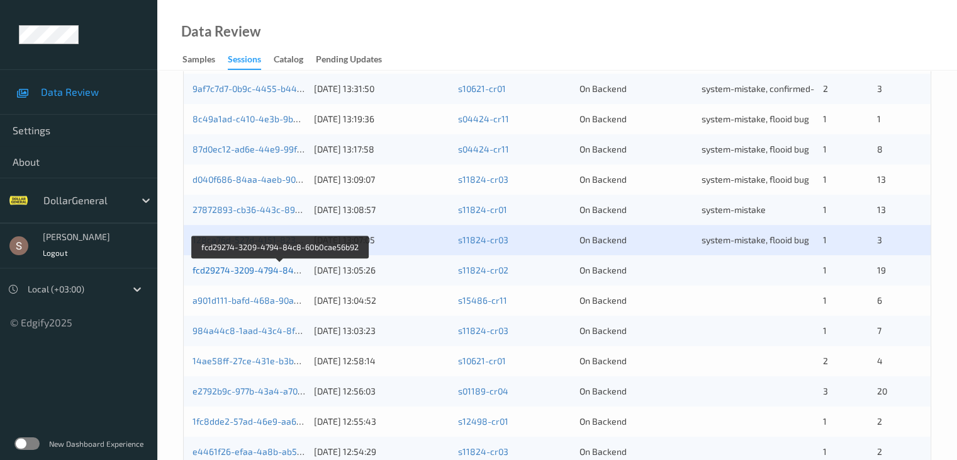
click at [280, 266] on link "fcd29274-3209-4794-84c8-60b0cae56b92" at bounding box center [280, 269] width 175 height 11
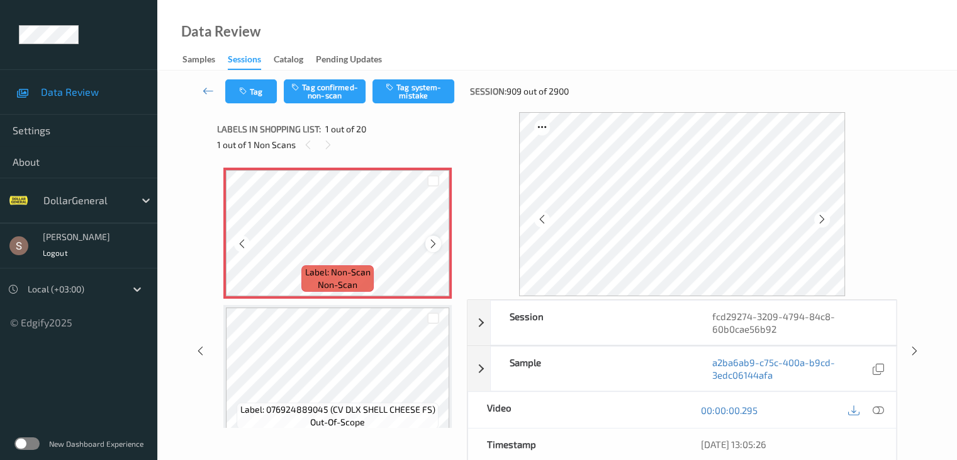
click at [432, 242] on icon at bounding box center [433, 243] width 11 height 11
click at [406, 92] on button "Tag system-mistake" at bounding box center [414, 91] width 82 height 24
click at [258, 100] on button "Tag" at bounding box center [251, 91] width 52 height 24
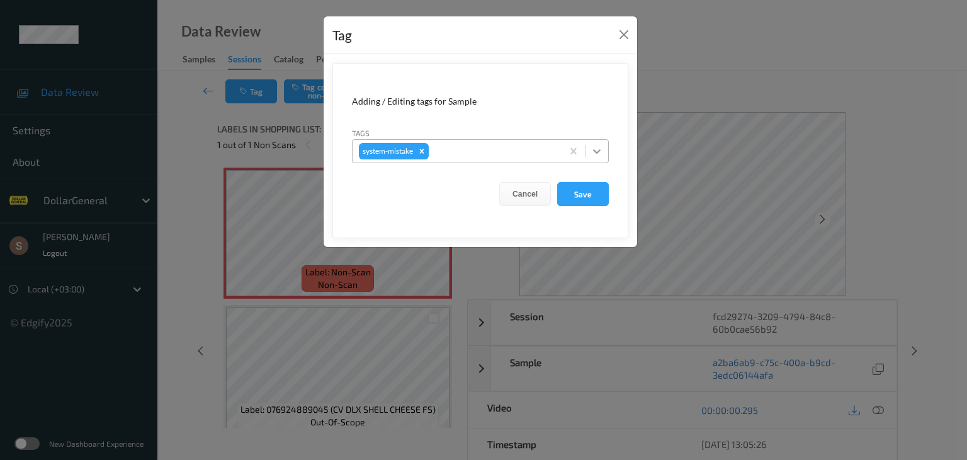
click at [601, 152] on icon at bounding box center [596, 151] width 13 height 13
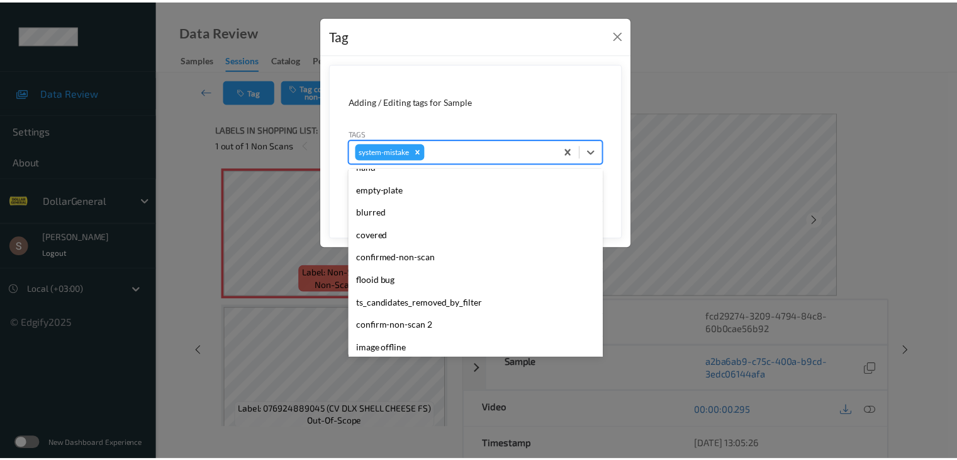
scroll to position [315, 0]
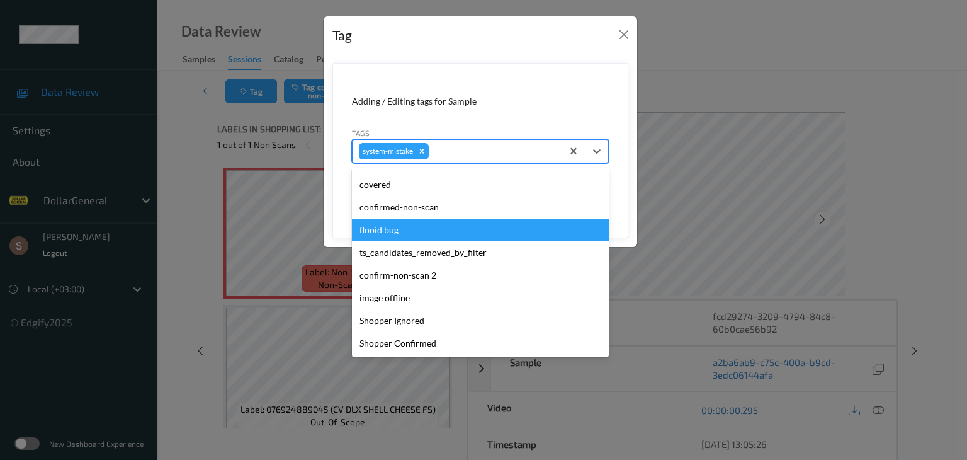
click at [438, 234] on div "flooid bug" at bounding box center [480, 229] width 257 height 23
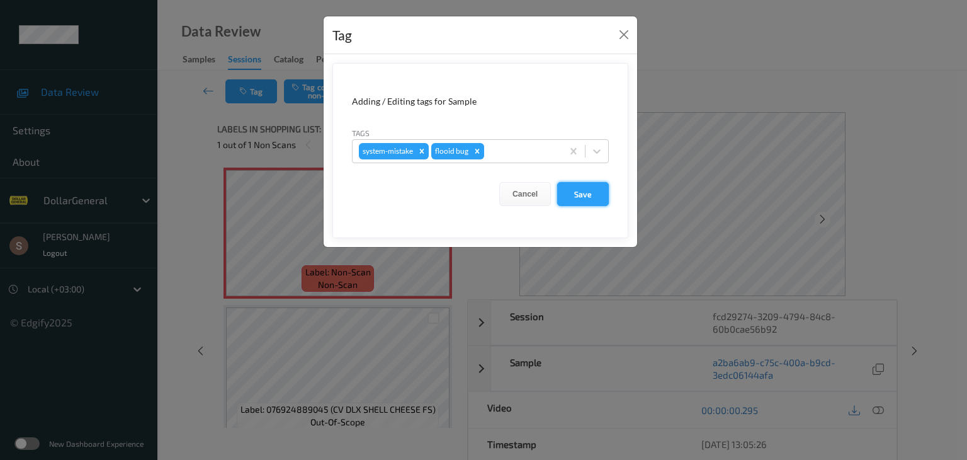
click at [567, 194] on button "Save" at bounding box center [583, 194] width 52 height 24
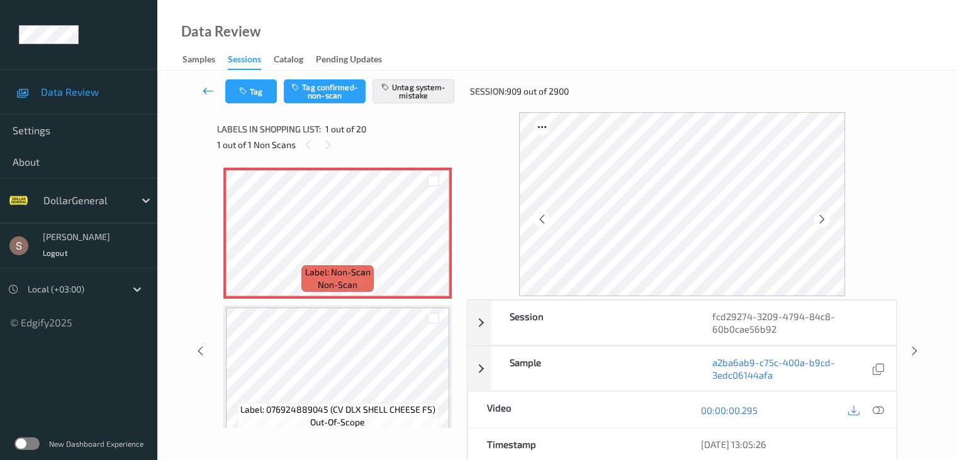
click at [210, 89] on icon at bounding box center [208, 90] width 11 height 13
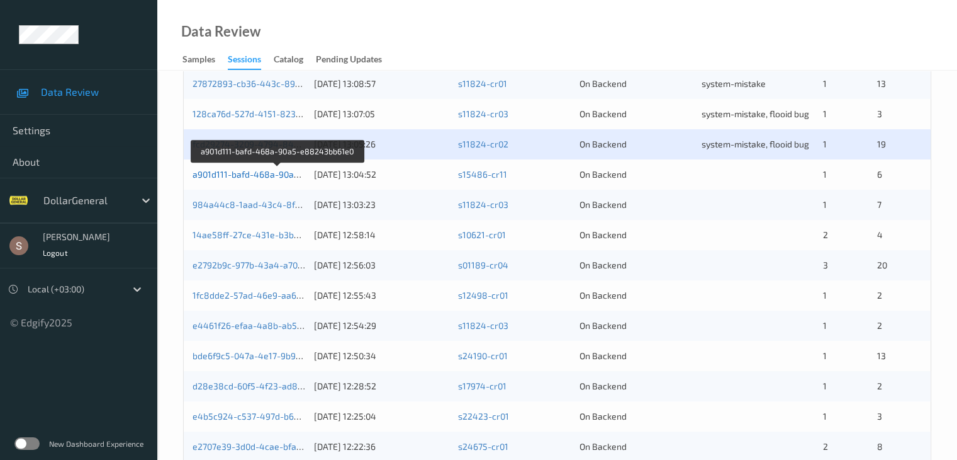
click at [215, 176] on link "a901d111-bafd-468a-90a5-e88243bb61e0" at bounding box center [278, 174] width 171 height 11
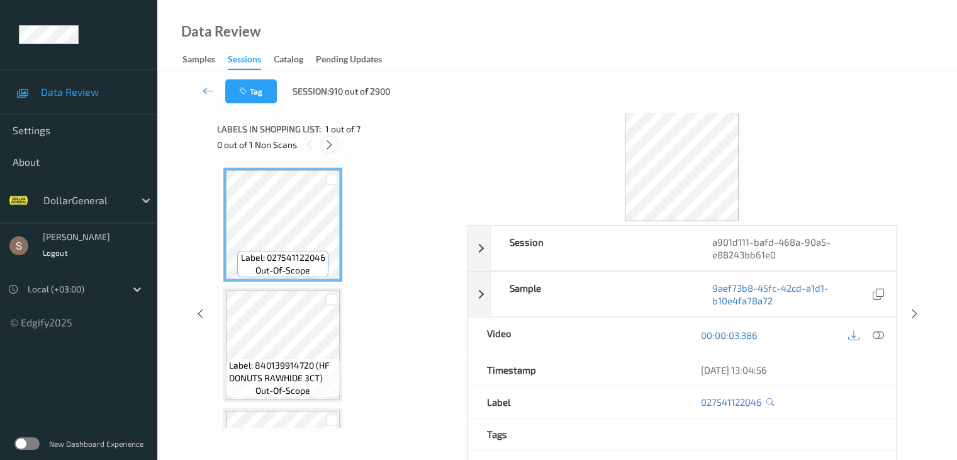
click at [333, 147] on icon at bounding box center [329, 144] width 11 height 11
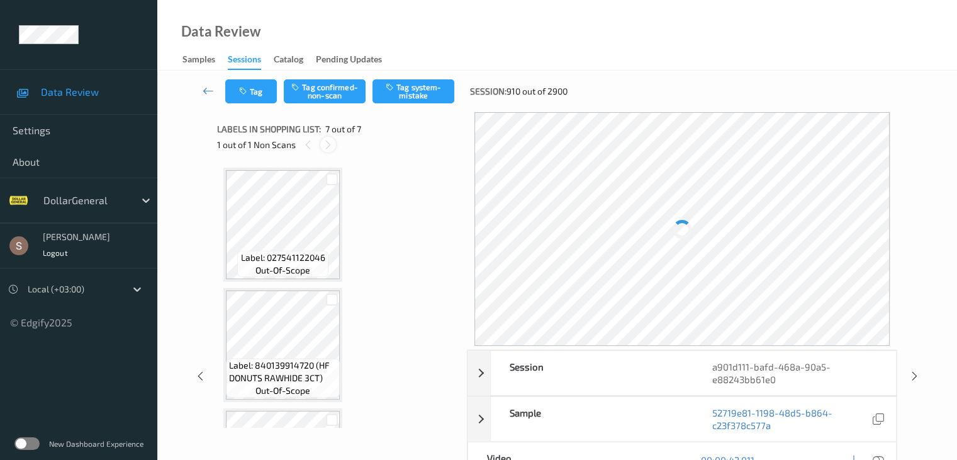
scroll to position [599, 0]
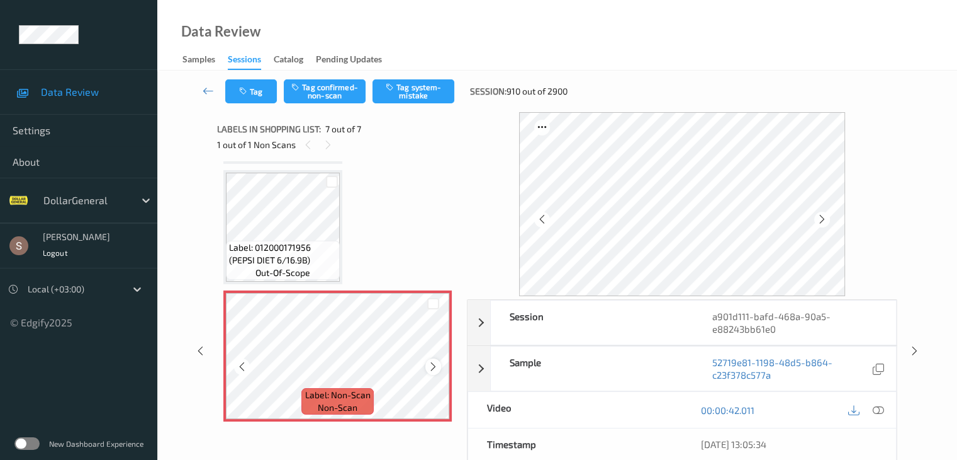
click at [438, 364] on icon at bounding box center [433, 366] width 11 height 11
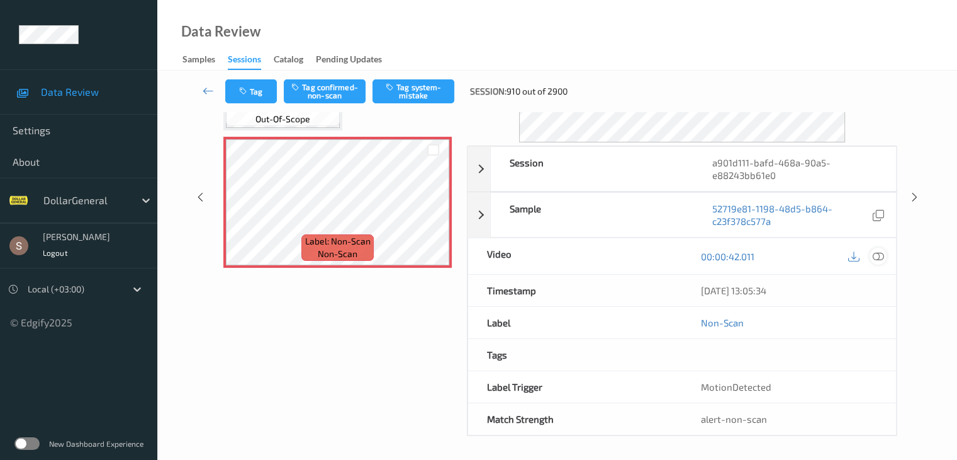
scroll to position [0, 0]
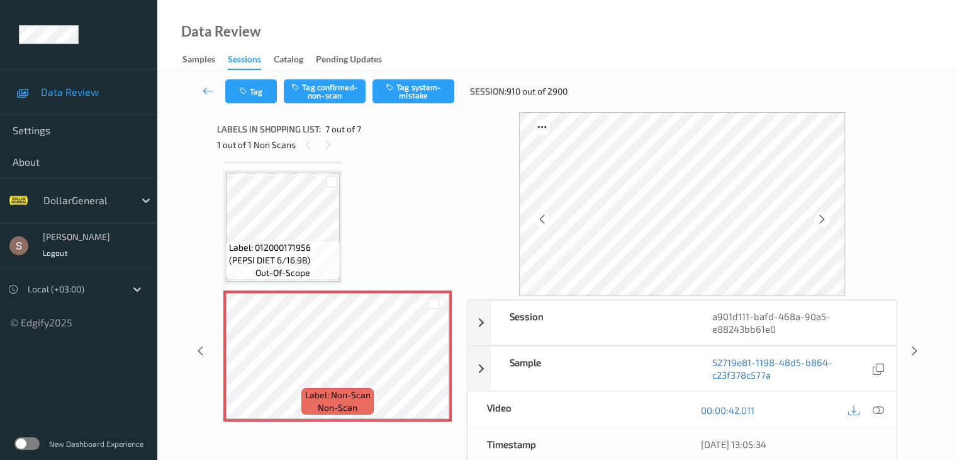
click at [880, 406] on icon at bounding box center [877, 409] width 11 height 11
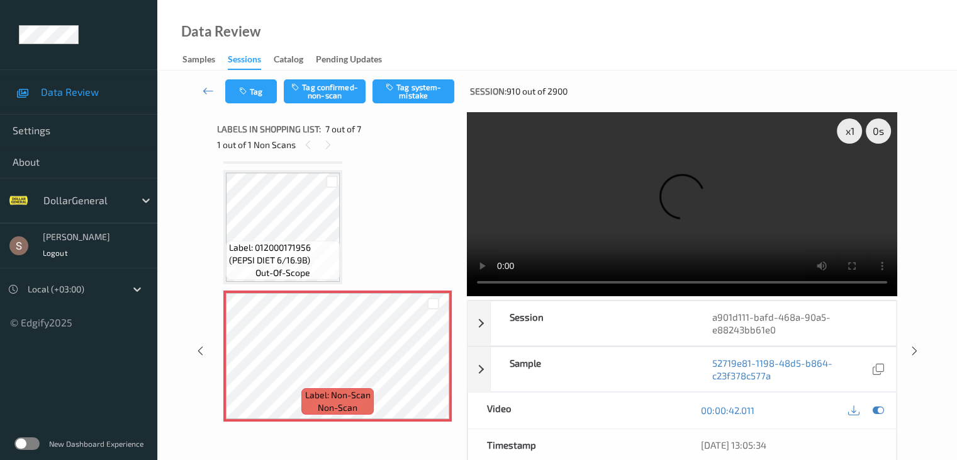
click at [715, 189] on video at bounding box center [682, 204] width 431 height 184
click at [400, 93] on button "Tag system-mistake" at bounding box center [414, 91] width 82 height 24
click at [210, 91] on icon at bounding box center [208, 90] width 11 height 13
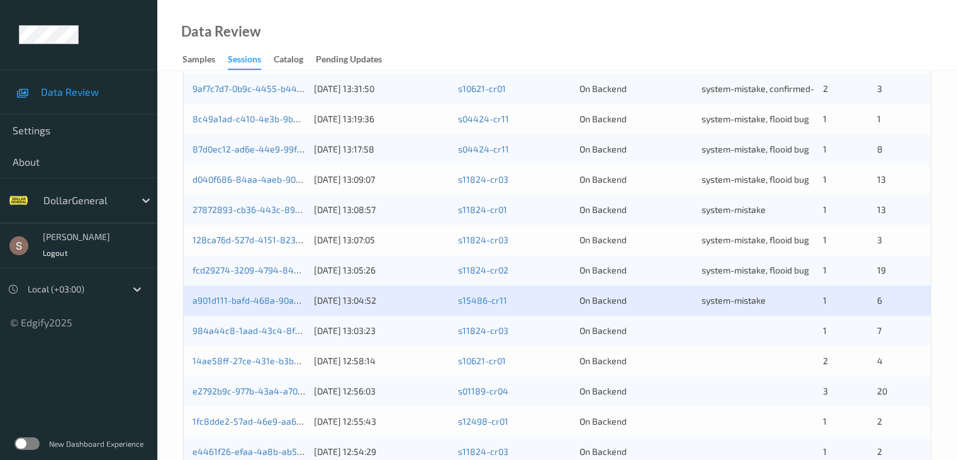
scroll to position [567, 0]
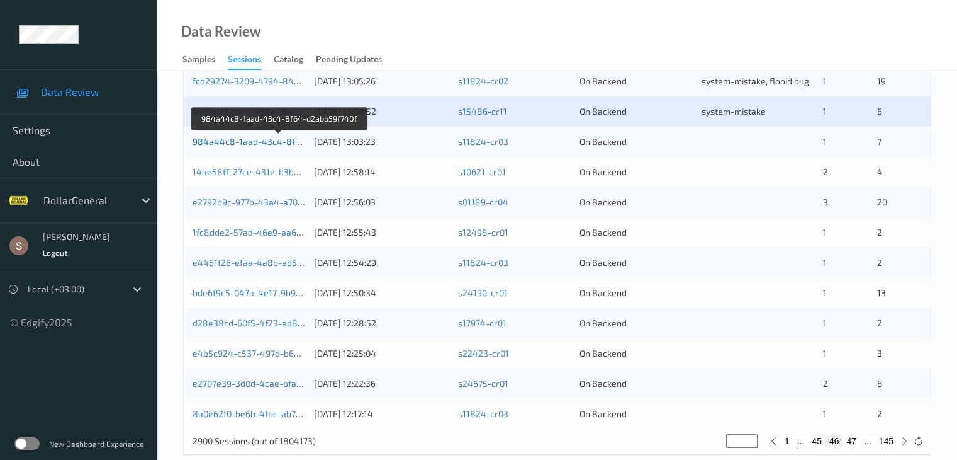
click at [224, 142] on link "984a44c8-1aad-43c4-8f64-d2abb59f740f" at bounding box center [280, 141] width 174 height 11
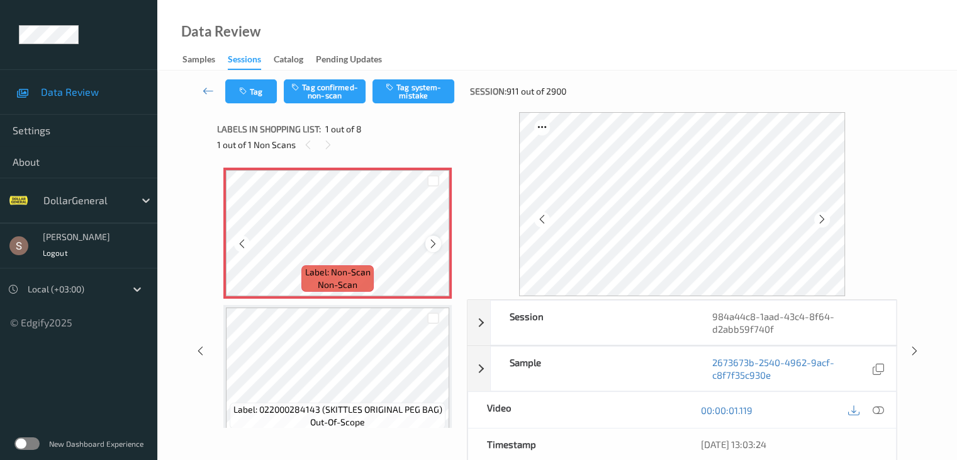
click at [436, 240] on icon at bounding box center [433, 243] width 11 height 11
click at [403, 98] on button "Tag system-mistake" at bounding box center [414, 91] width 82 height 24
click at [206, 91] on icon at bounding box center [208, 90] width 11 height 13
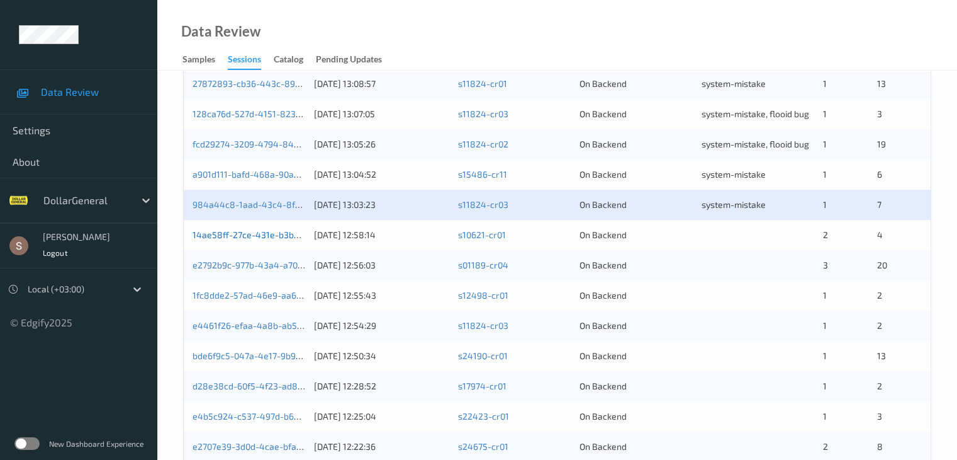
click at [259, 235] on link "14ae58ff-27ce-431e-b3bc-443400cd7f8e" at bounding box center [277, 234] width 169 height 11
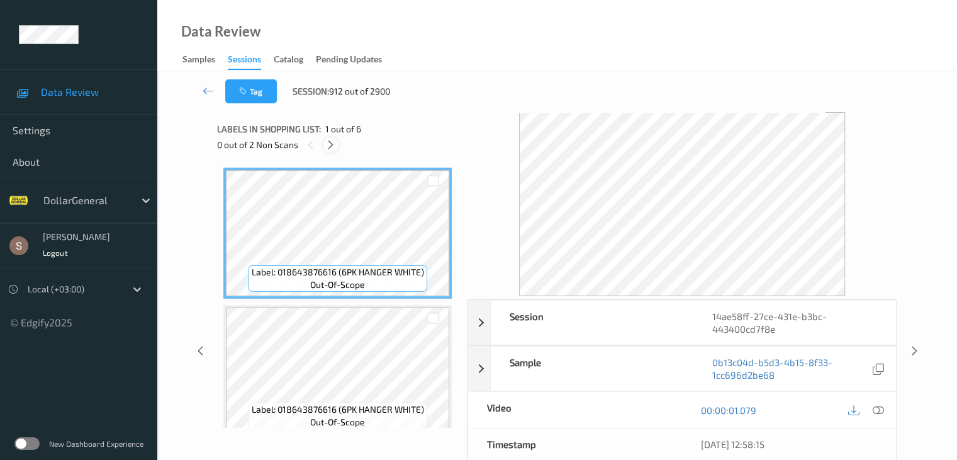
click at [330, 145] on icon at bounding box center [330, 144] width 11 height 11
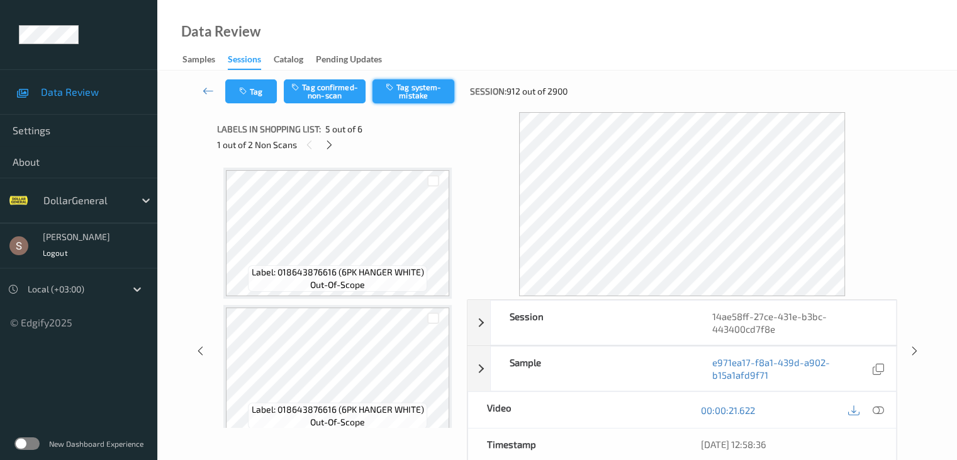
click at [414, 84] on button "Tag system-mistake" at bounding box center [414, 91] width 82 height 24
click at [330, 138] on div at bounding box center [330, 145] width 16 height 16
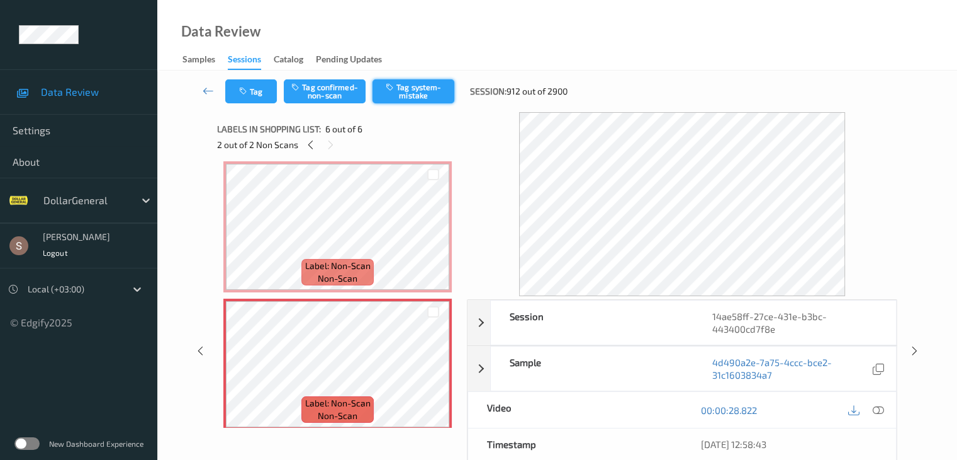
click at [403, 94] on button "Tag system-mistake" at bounding box center [414, 91] width 82 height 24
click at [205, 87] on icon at bounding box center [208, 90] width 11 height 13
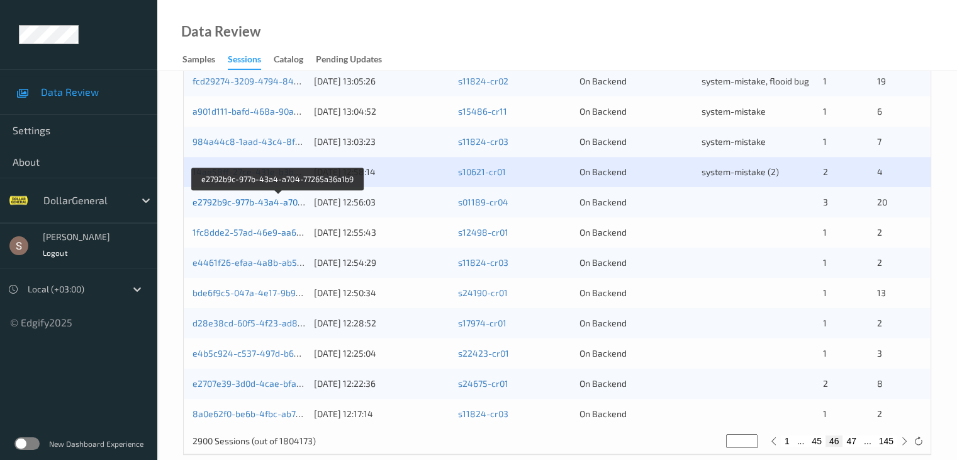
click at [263, 205] on link "e2792b9c-977b-43a4-a704-77265a36a1b9" at bounding box center [279, 201] width 172 height 11
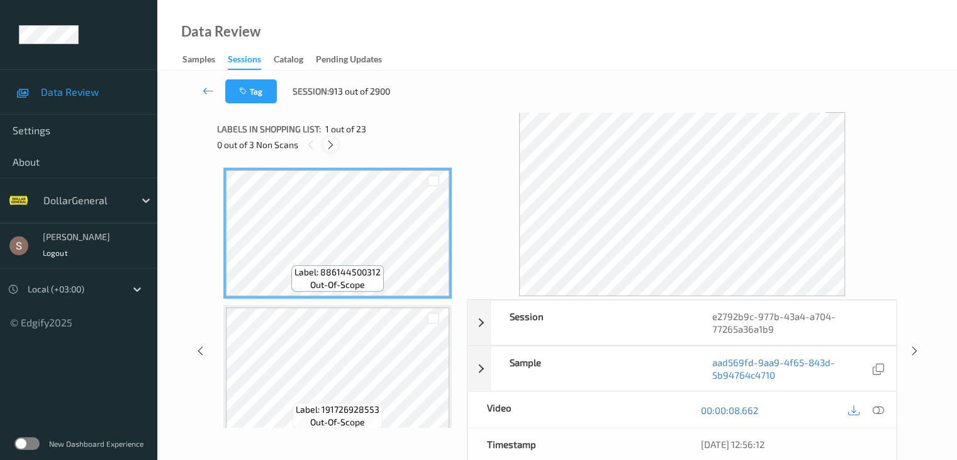
click at [337, 149] on div at bounding box center [331, 145] width 16 height 16
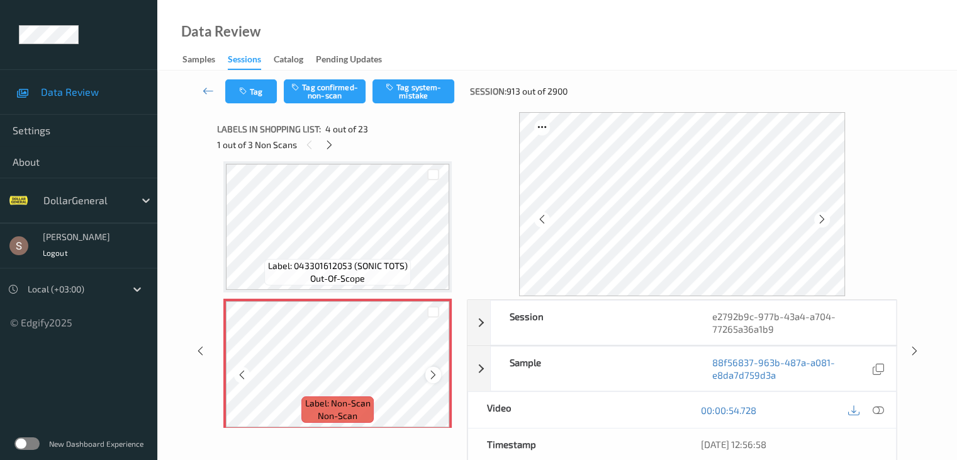
click at [436, 378] on icon at bounding box center [433, 374] width 11 height 11
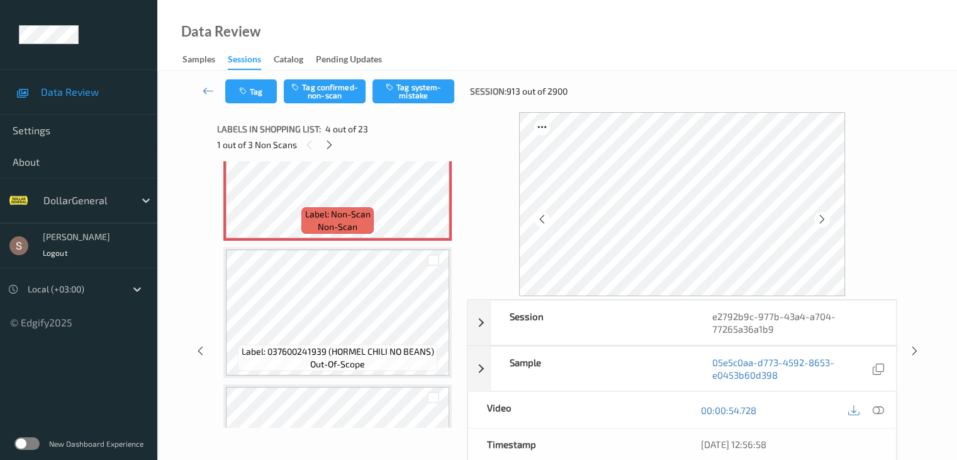
scroll to position [595, 0]
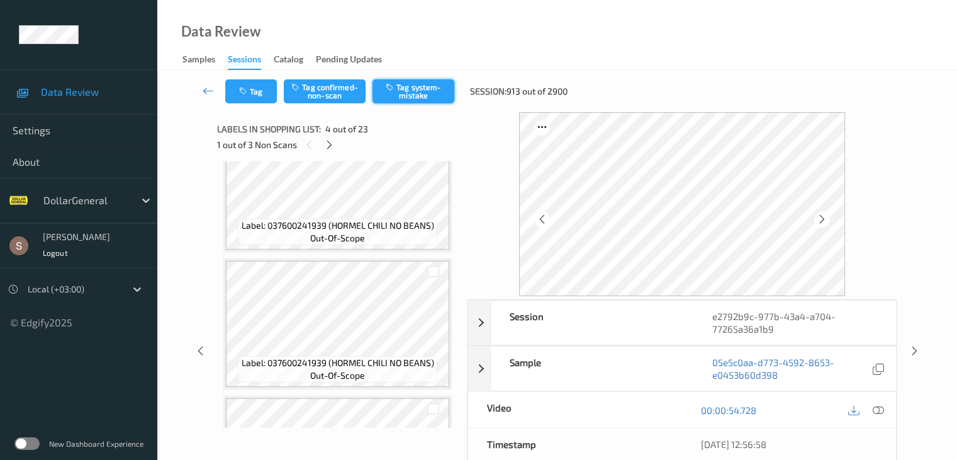
click at [428, 91] on button "Tag system-mistake" at bounding box center [414, 91] width 82 height 24
click at [332, 147] on icon at bounding box center [329, 144] width 11 height 11
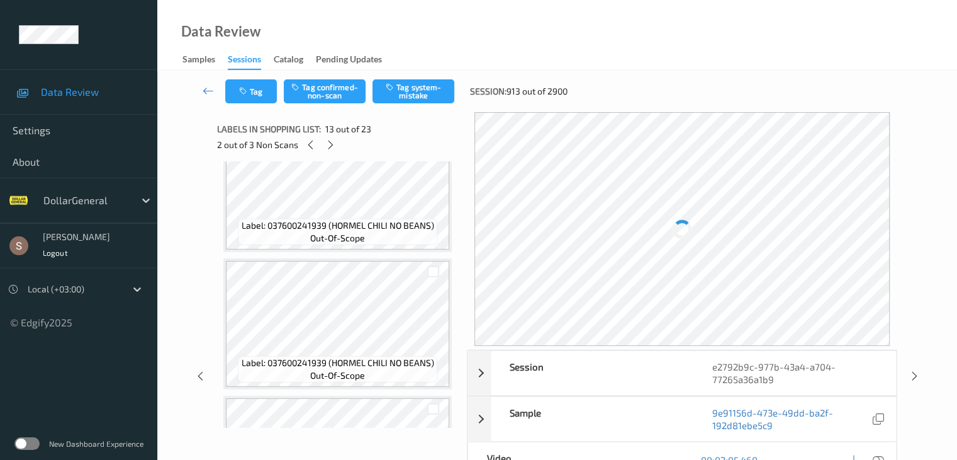
scroll to position [1516, 0]
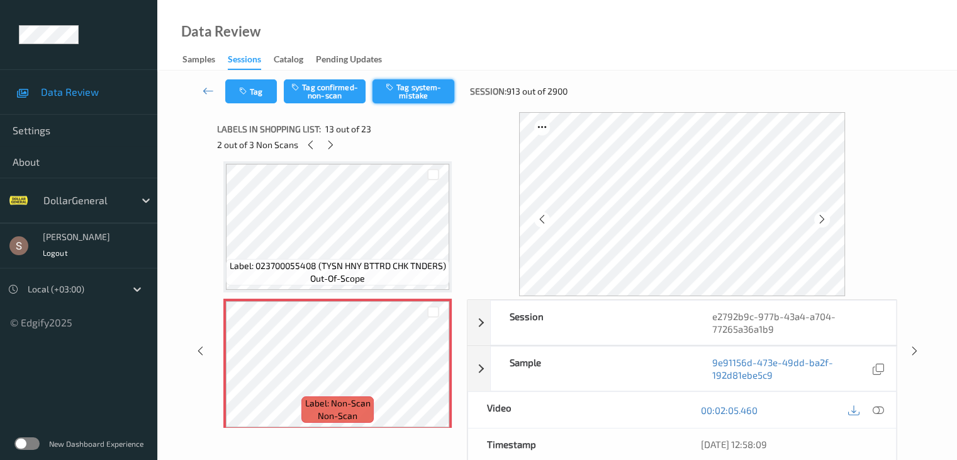
click at [405, 94] on button "Tag system-mistake" at bounding box center [414, 91] width 82 height 24
click at [335, 147] on icon at bounding box center [330, 144] width 11 height 11
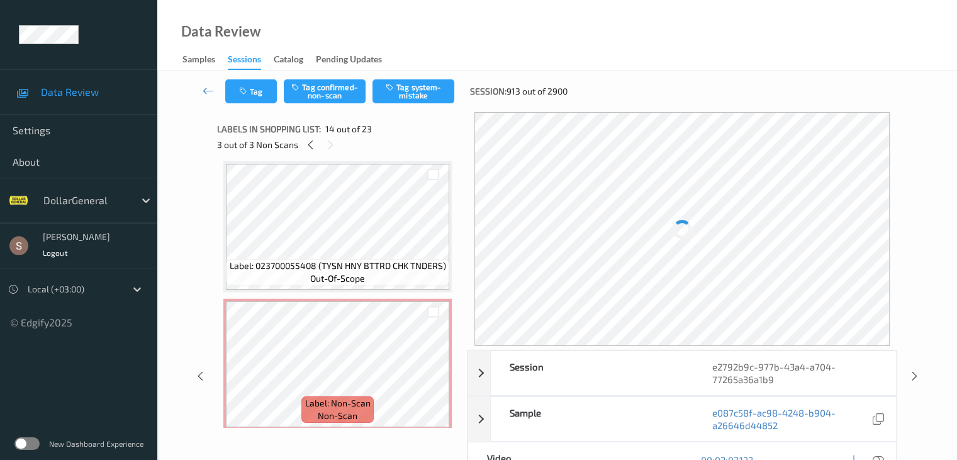
scroll to position [1653, 0]
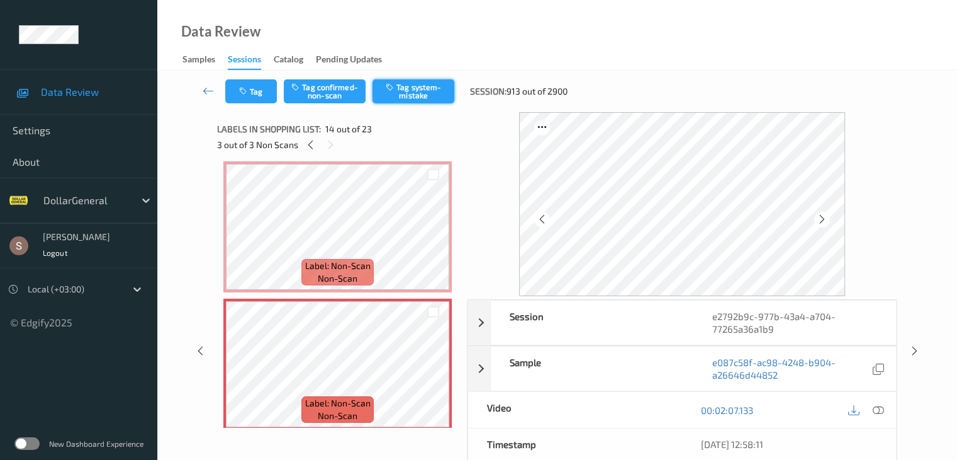
click at [423, 93] on button "Tag system-mistake" at bounding box center [414, 91] width 82 height 24
click at [206, 84] on icon at bounding box center [208, 90] width 11 height 13
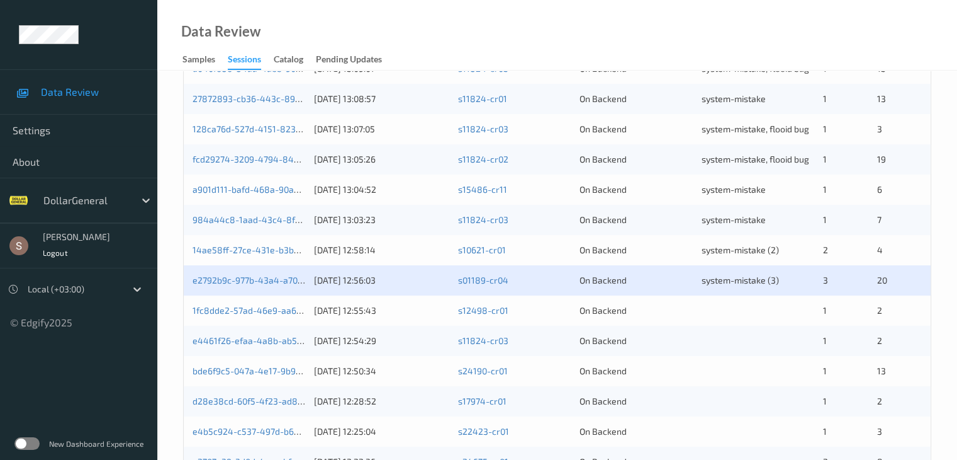
scroll to position [587, 0]
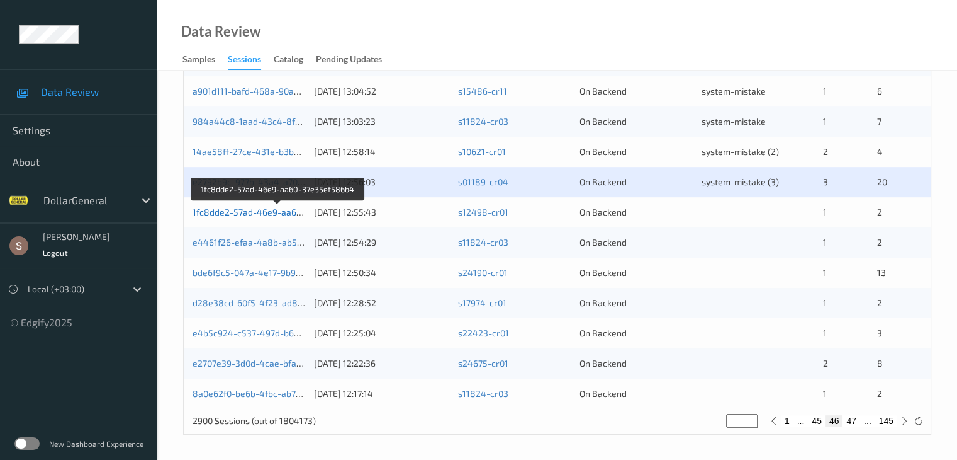
click at [270, 212] on link "1fc8dde2-57ad-46e9-aa60-37e35ef586b4" at bounding box center [279, 211] width 172 height 11
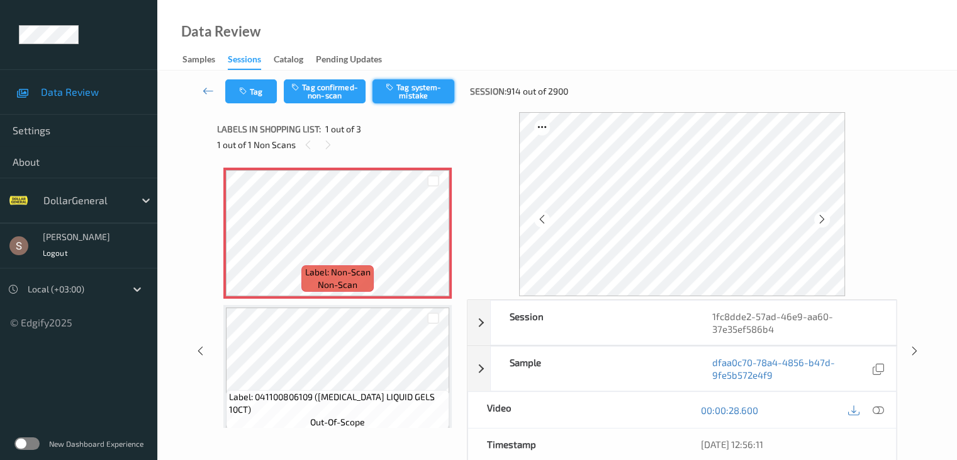
click at [410, 91] on button "Tag system-mistake" at bounding box center [414, 91] width 82 height 24
click at [257, 91] on button "Tag" at bounding box center [251, 91] width 52 height 24
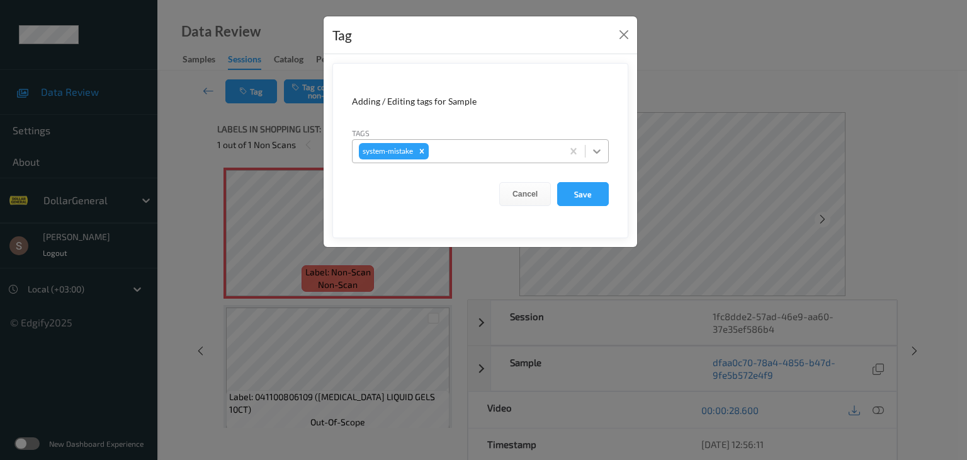
click at [592, 154] on icon at bounding box center [596, 151] width 13 height 13
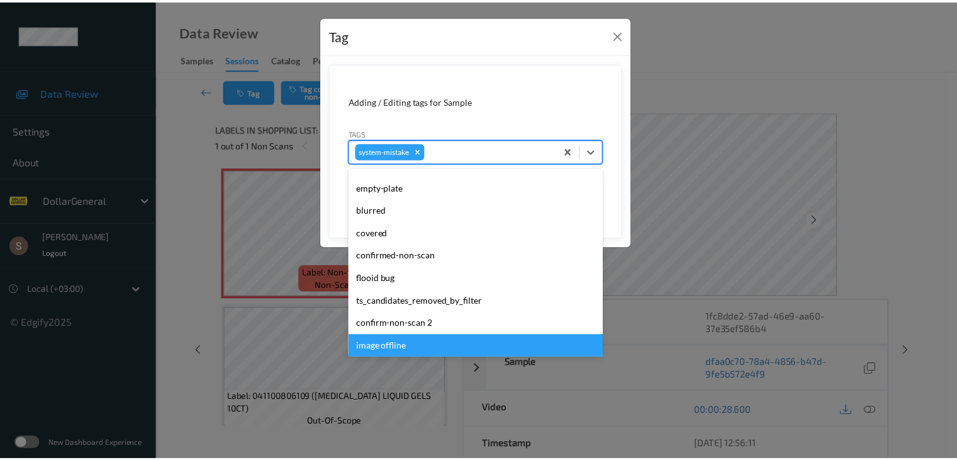
scroll to position [315, 0]
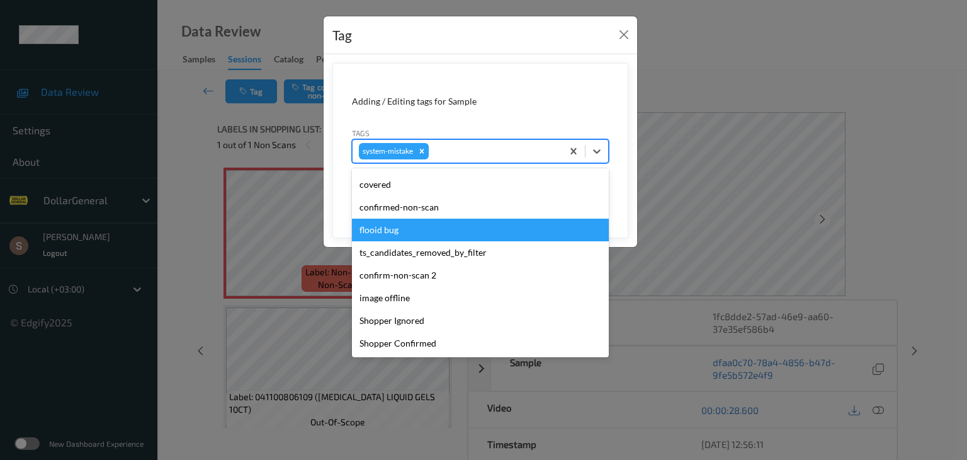
click at [437, 233] on div "flooid bug" at bounding box center [480, 229] width 257 height 23
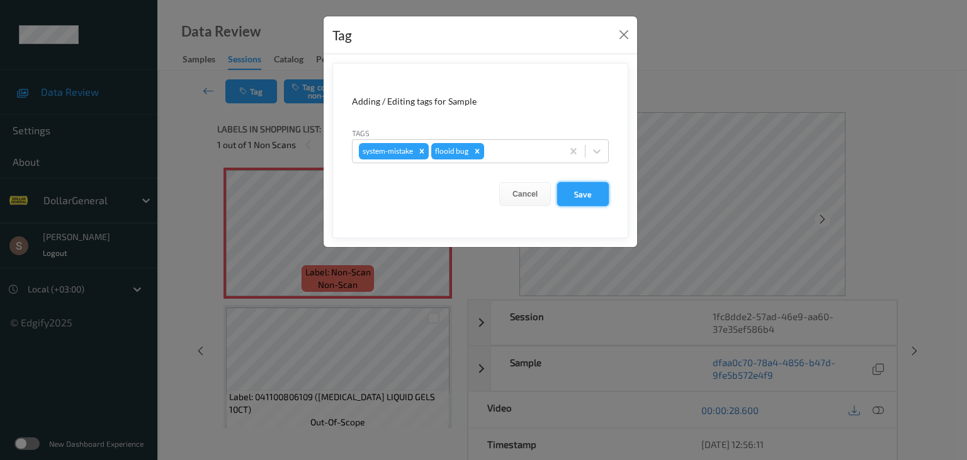
click at [584, 205] on button "Save" at bounding box center [583, 194] width 52 height 24
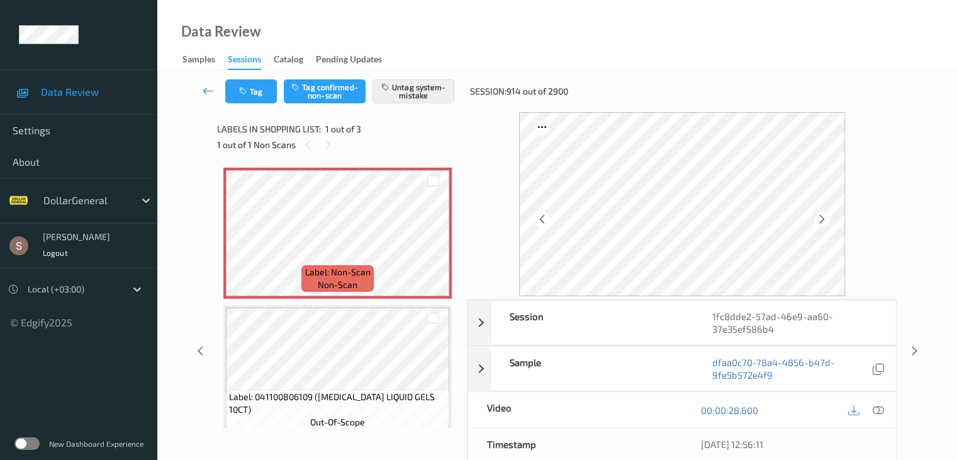
click at [212, 91] on icon at bounding box center [208, 90] width 11 height 13
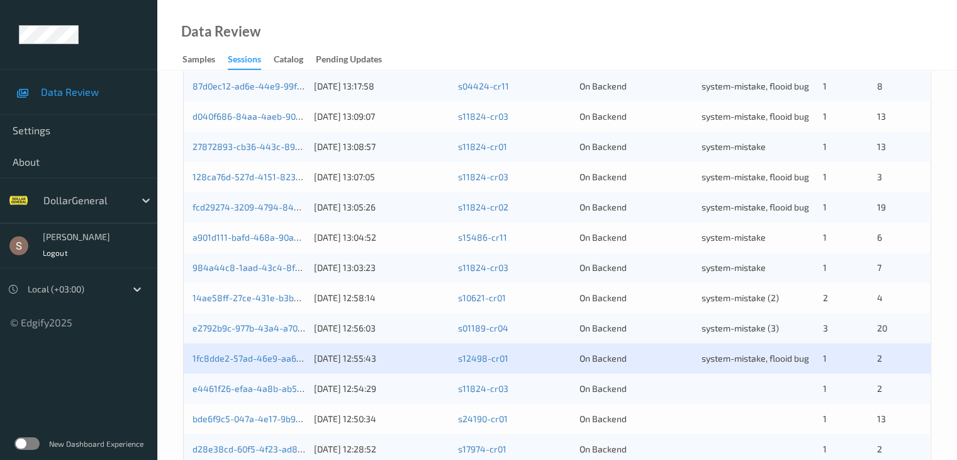
scroll to position [587, 0]
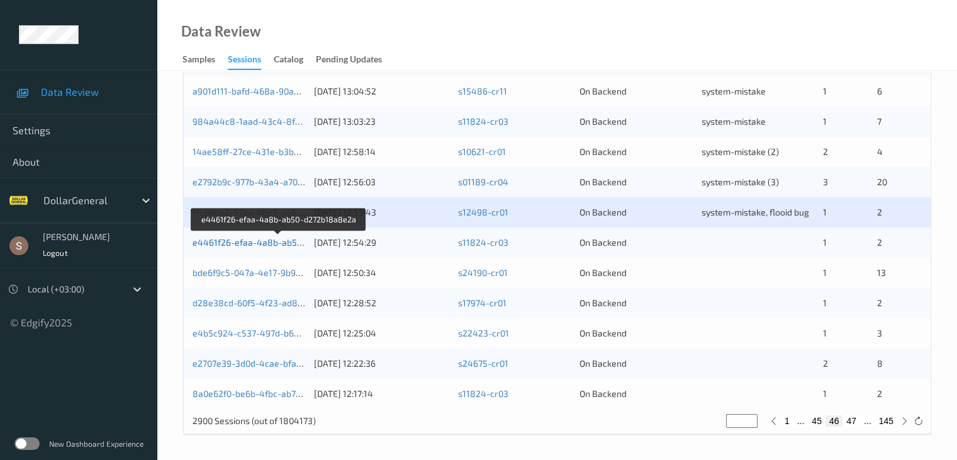
click at [244, 239] on link "e4461f26-efaa-4a8b-ab50-d272b18a8e2a" at bounding box center [279, 242] width 173 height 11
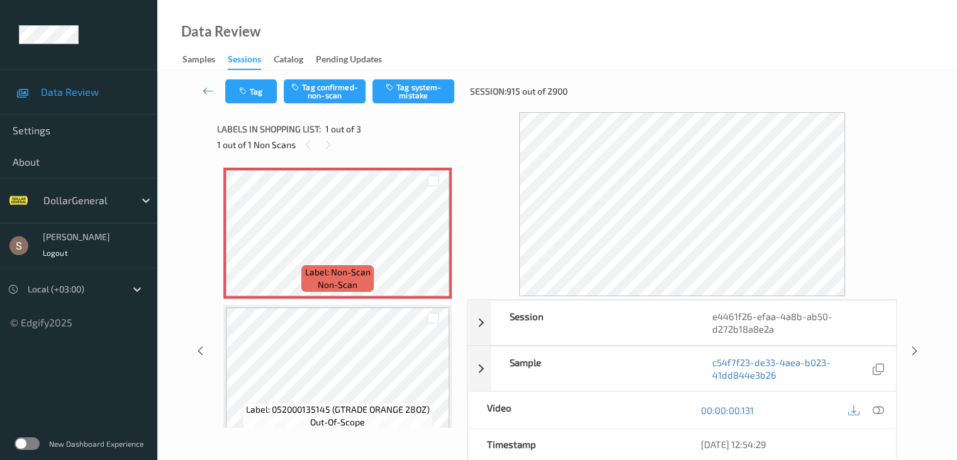
click at [340, 150] on div "1 out of 1 Non Scans" at bounding box center [337, 145] width 241 height 16
click at [881, 411] on icon at bounding box center [877, 409] width 11 height 11
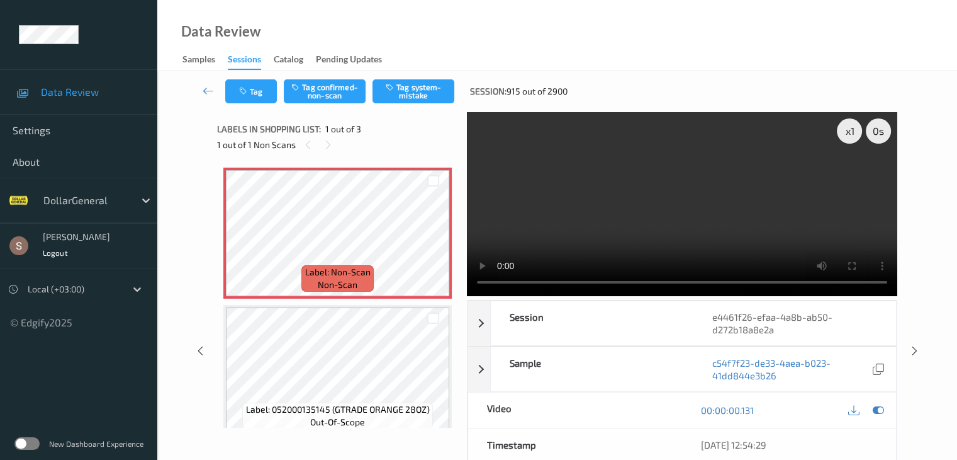
click at [763, 247] on video at bounding box center [682, 204] width 431 height 184
click at [849, 137] on div "x 1" at bounding box center [849, 130] width 25 height 25
click at [849, 137] on div "x 2" at bounding box center [849, 130] width 25 height 25
click at [439, 99] on button "Tag system-mistake" at bounding box center [414, 91] width 82 height 24
click at [252, 94] on button "Tag" at bounding box center [251, 91] width 52 height 24
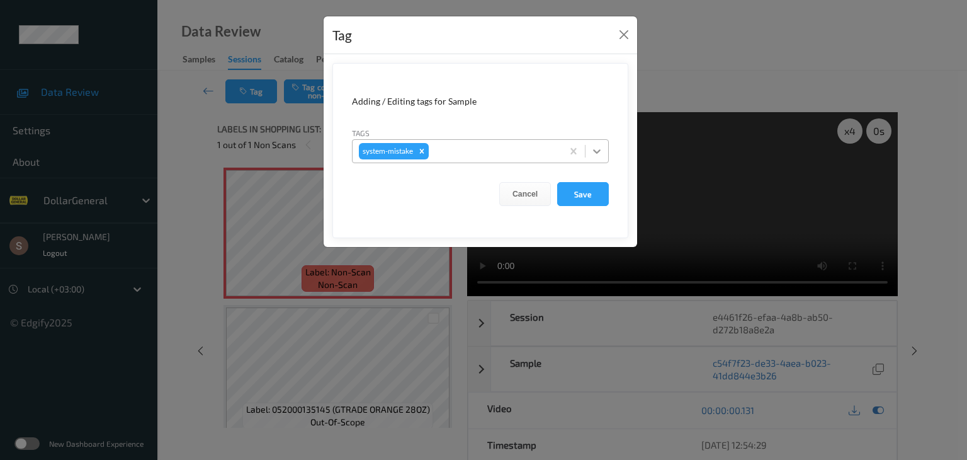
click at [594, 157] on icon at bounding box center [596, 151] width 13 height 13
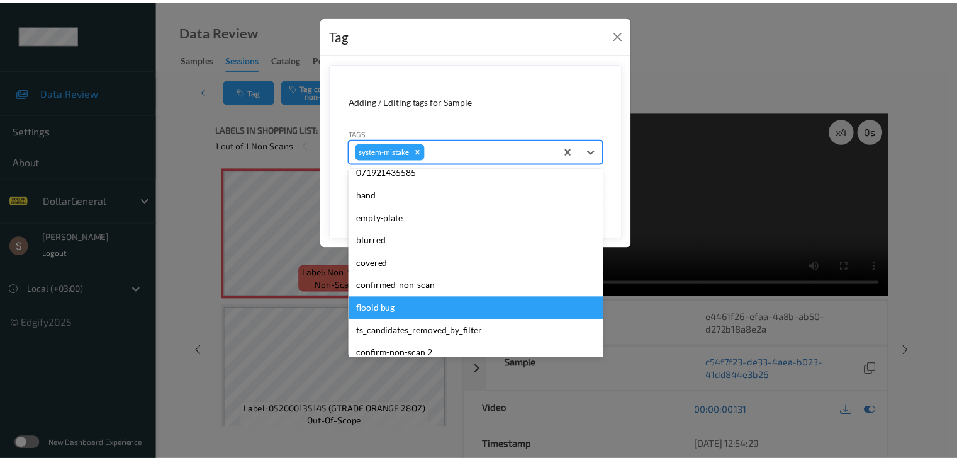
scroll to position [315, 0]
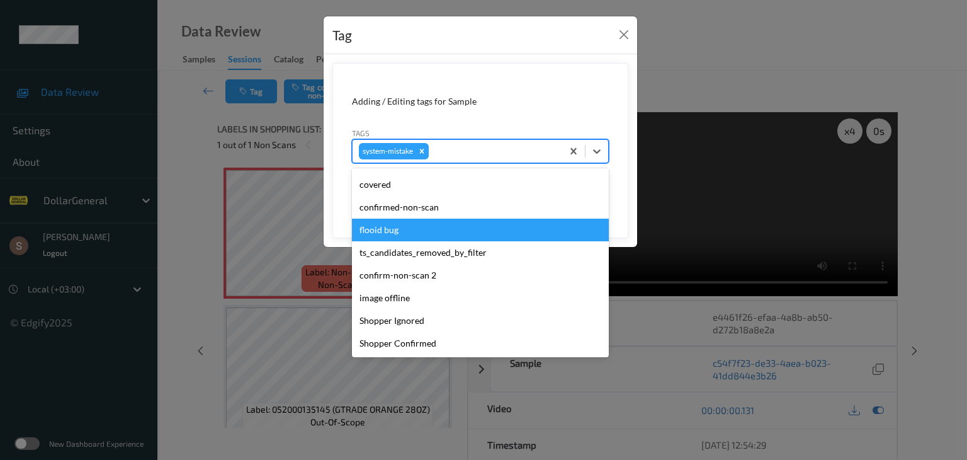
click at [401, 235] on div "flooid bug" at bounding box center [480, 229] width 257 height 23
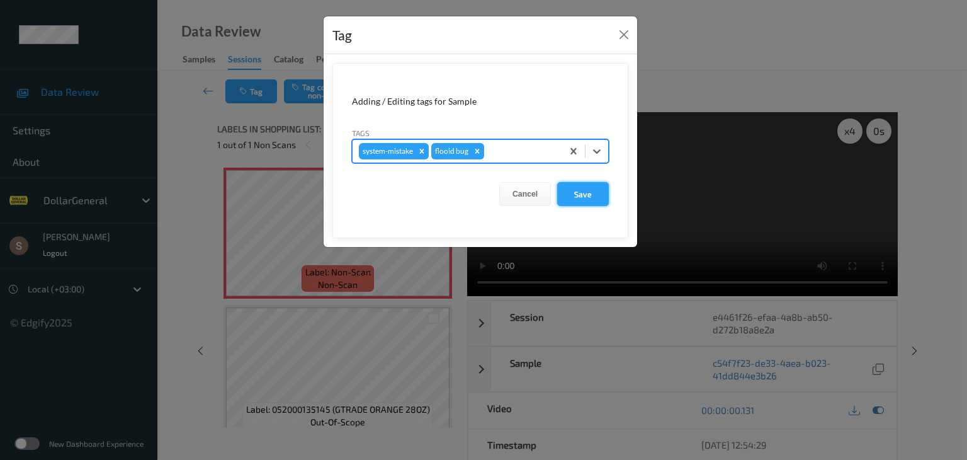
click at [588, 188] on button "Save" at bounding box center [583, 194] width 52 height 24
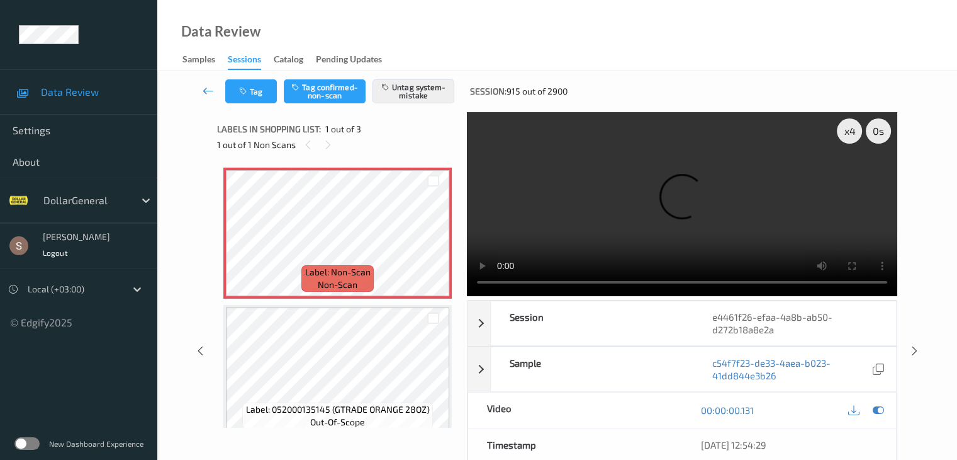
click at [206, 86] on icon at bounding box center [208, 90] width 11 height 13
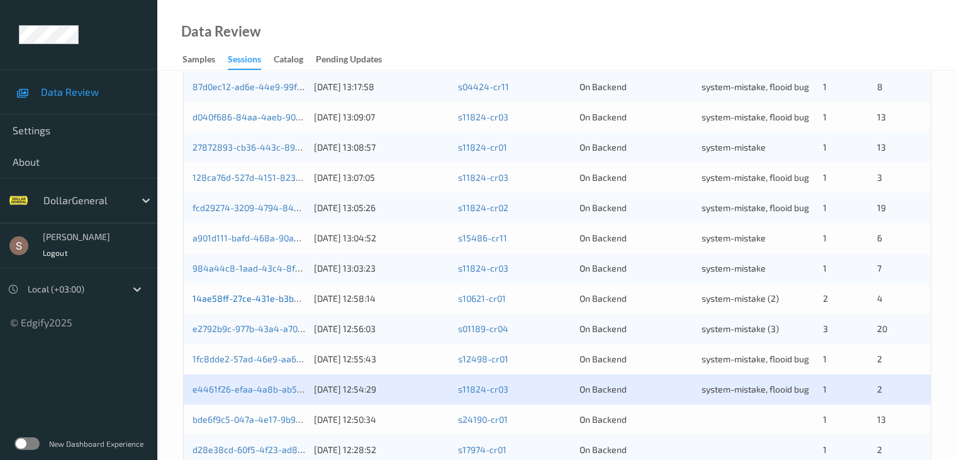
scroll to position [587, 0]
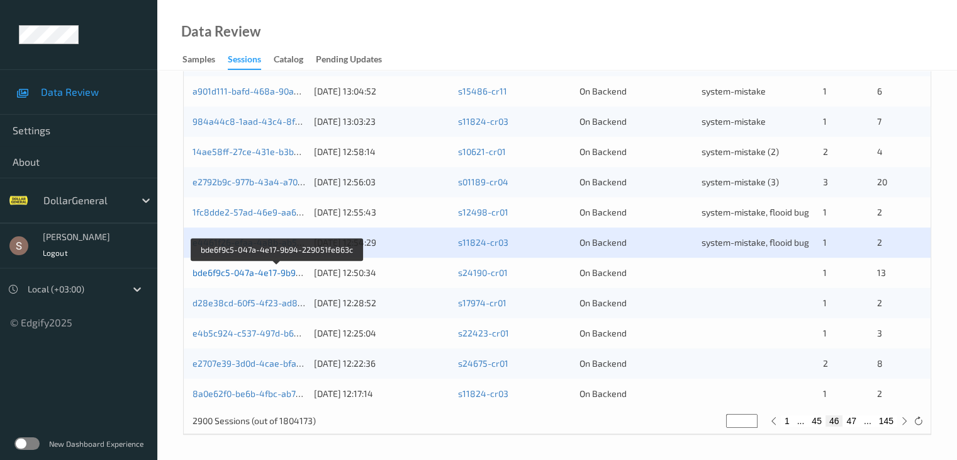
click at [274, 274] on link "bde6f9c5-047a-4e17-9b94-229051fe863c" at bounding box center [278, 272] width 170 height 11
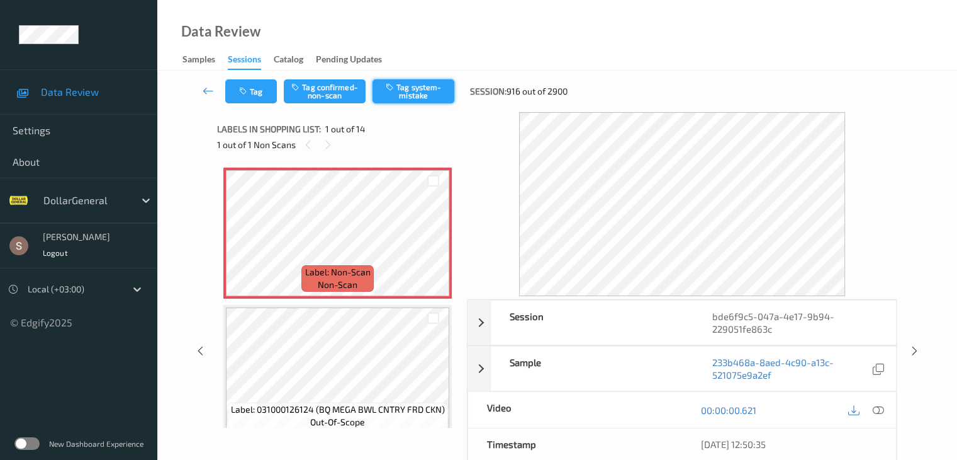
click at [426, 91] on button "Tag system-mistake" at bounding box center [414, 91] width 82 height 24
click at [227, 98] on button "Tag" at bounding box center [251, 91] width 52 height 24
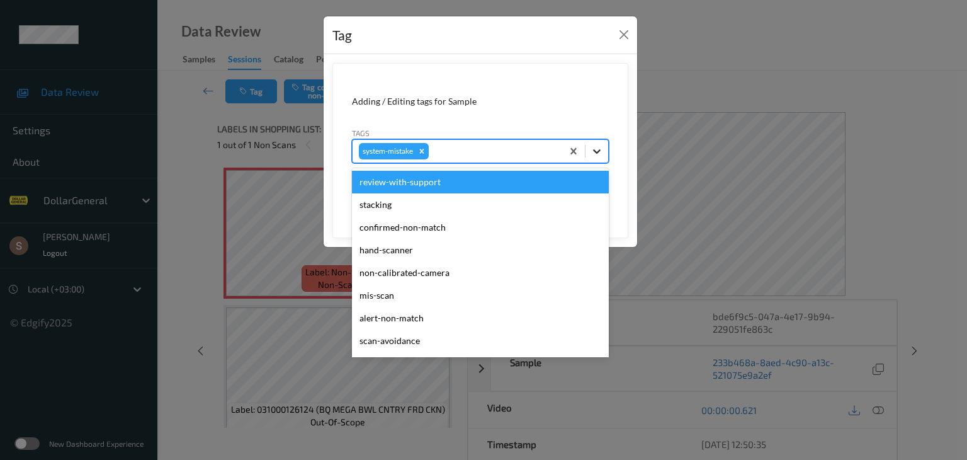
click at [594, 150] on icon at bounding box center [596, 151] width 13 height 13
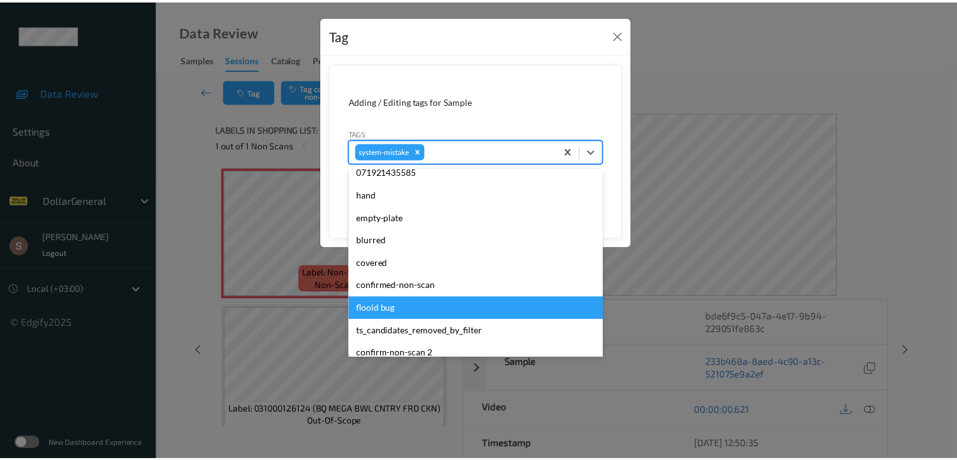
scroll to position [315, 0]
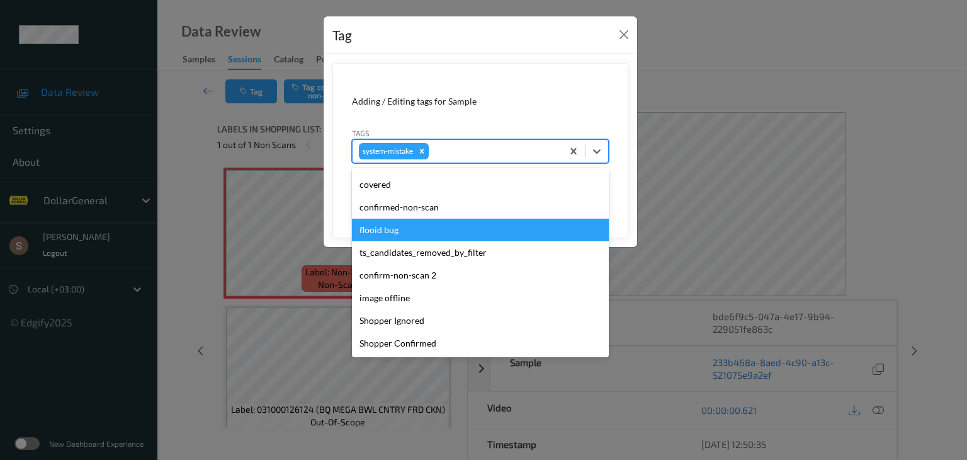
click at [405, 227] on div "flooid bug" at bounding box center [480, 229] width 257 height 23
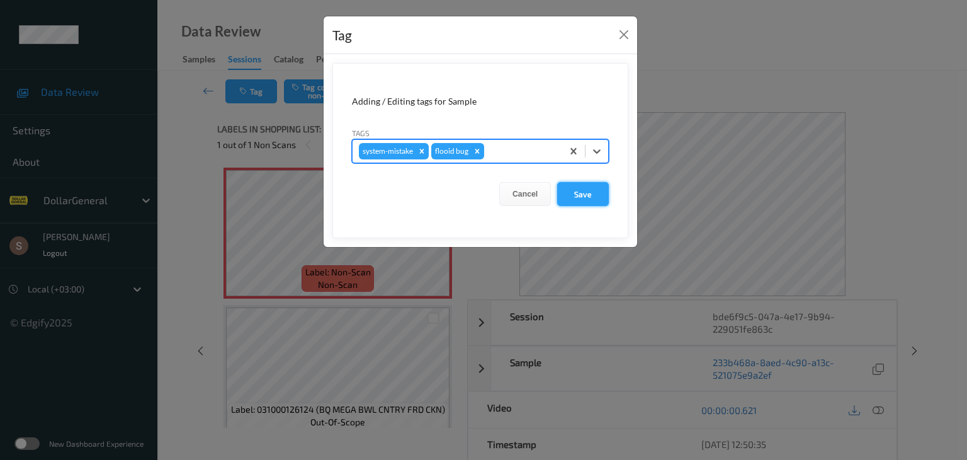
click at [589, 183] on button "Save" at bounding box center [583, 194] width 52 height 24
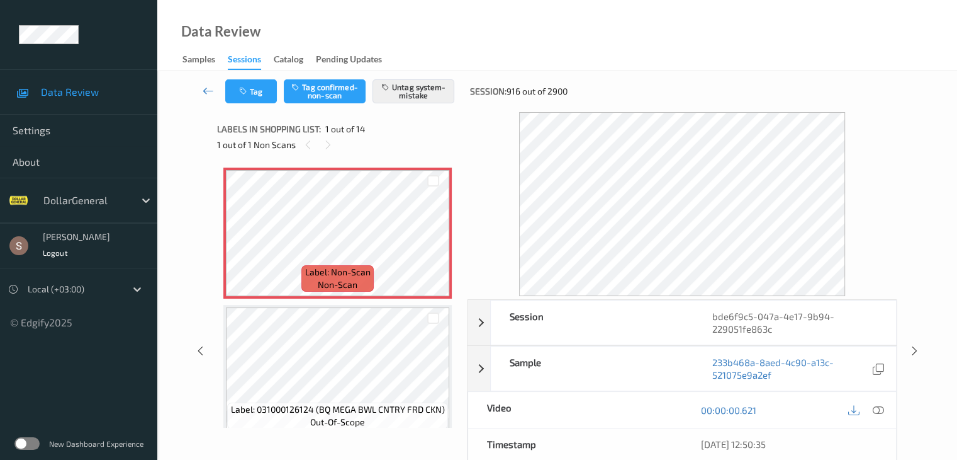
click at [213, 89] on icon at bounding box center [208, 90] width 11 height 13
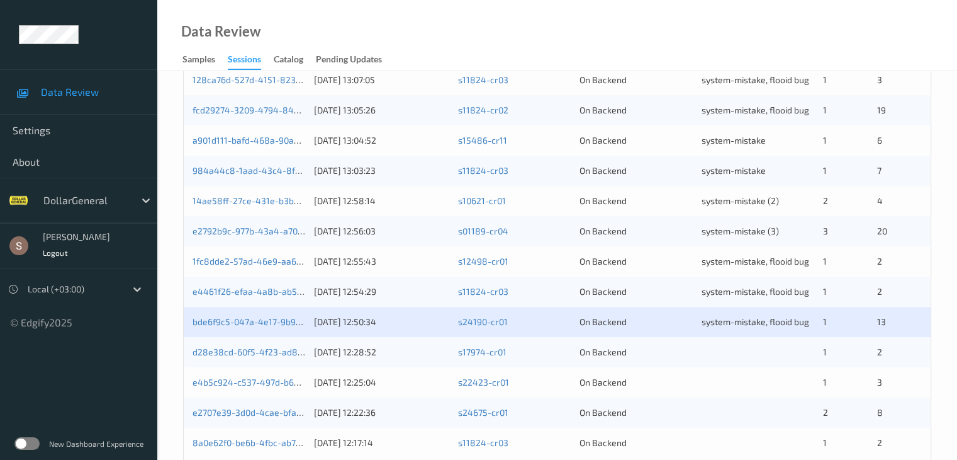
scroll to position [587, 0]
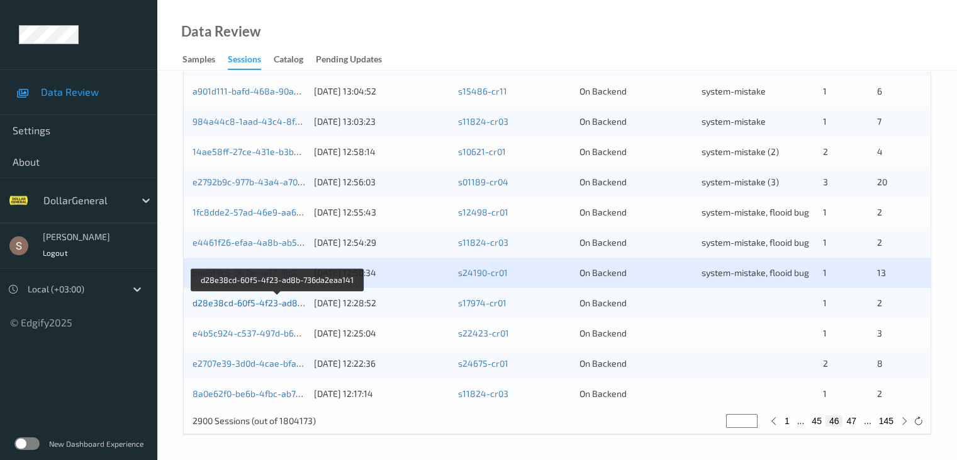
click at [234, 305] on link "d28e38cd-60f5-4f23-ad8b-736da2eaa141" at bounding box center [278, 302] width 171 height 11
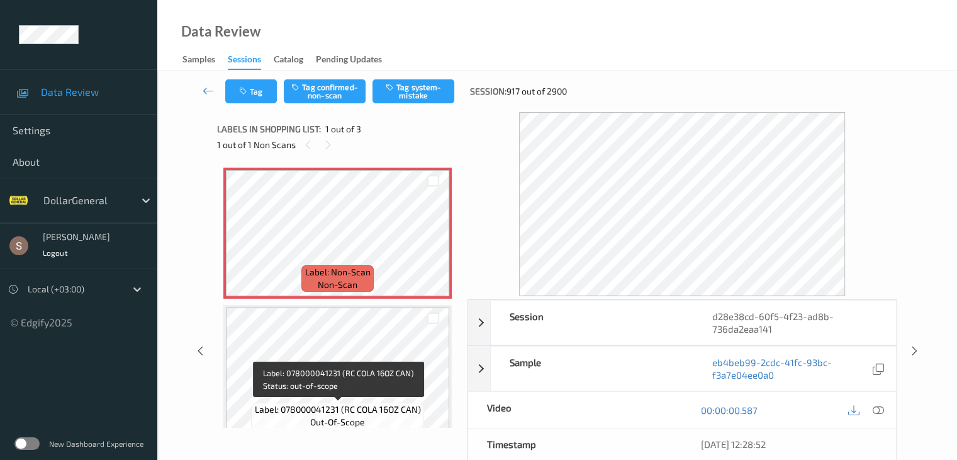
click at [357, 406] on span "Label: 078000041231 (RC COLA 16OZ CAN)" at bounding box center [338, 409] width 166 height 13
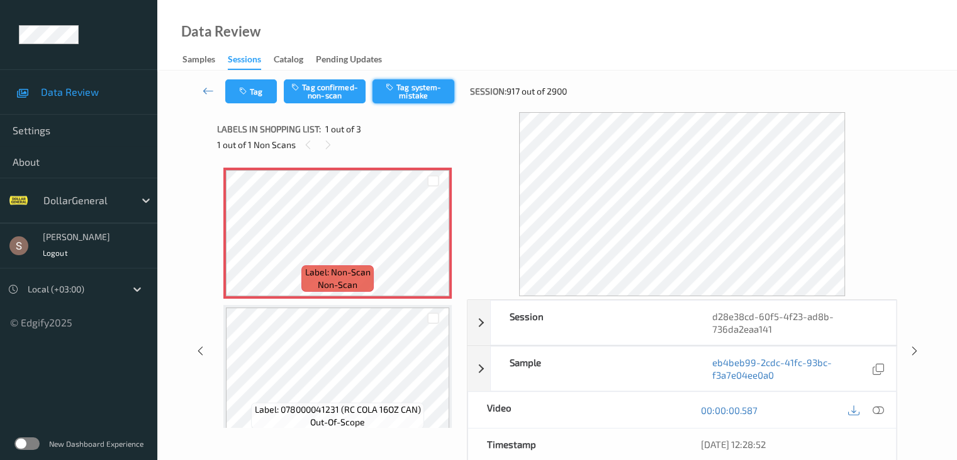
click at [425, 96] on button "Tag system-mistake" at bounding box center [414, 91] width 82 height 24
click at [265, 96] on button "Tag" at bounding box center [251, 91] width 52 height 24
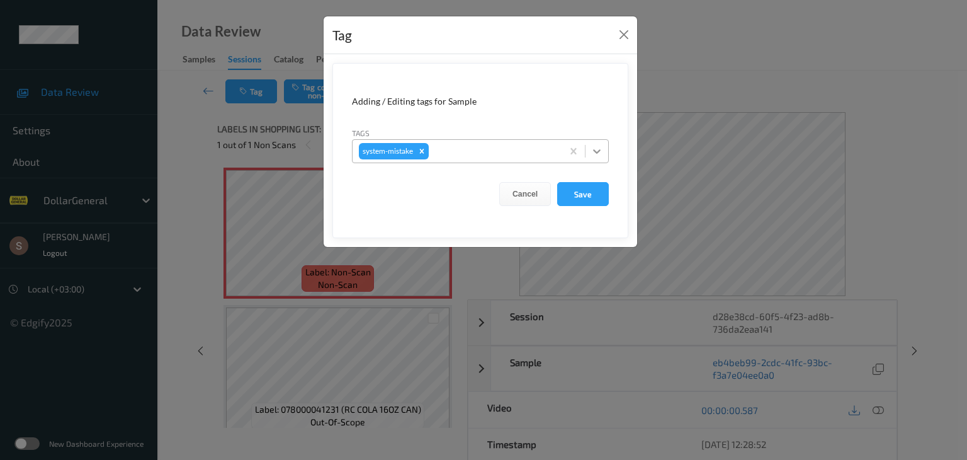
click at [602, 151] on icon at bounding box center [596, 151] width 13 height 13
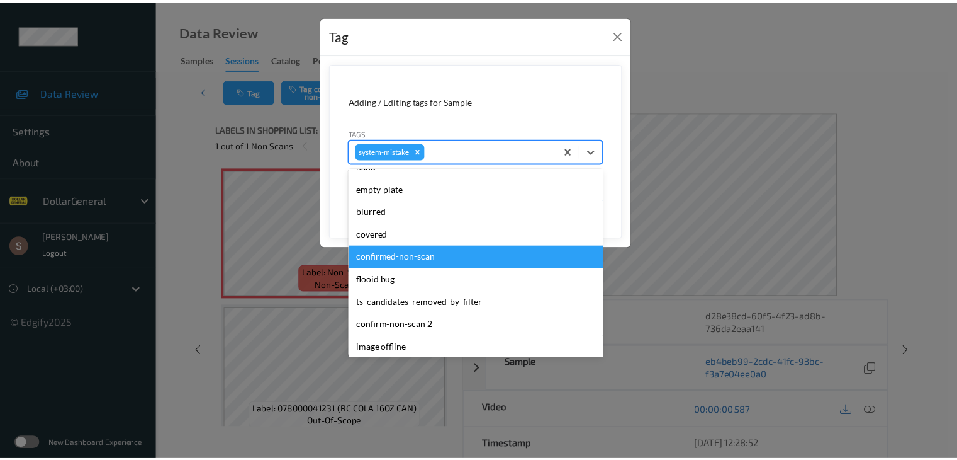
scroll to position [315, 0]
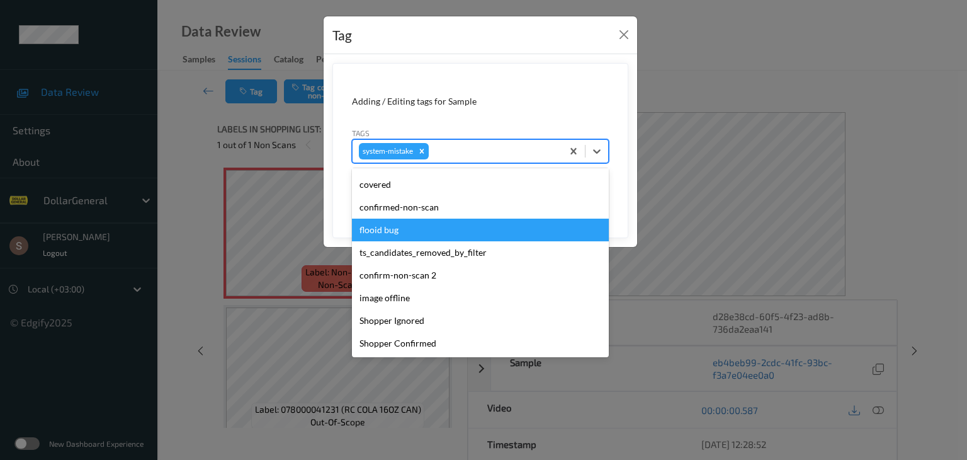
click at [429, 234] on div "flooid bug" at bounding box center [480, 229] width 257 height 23
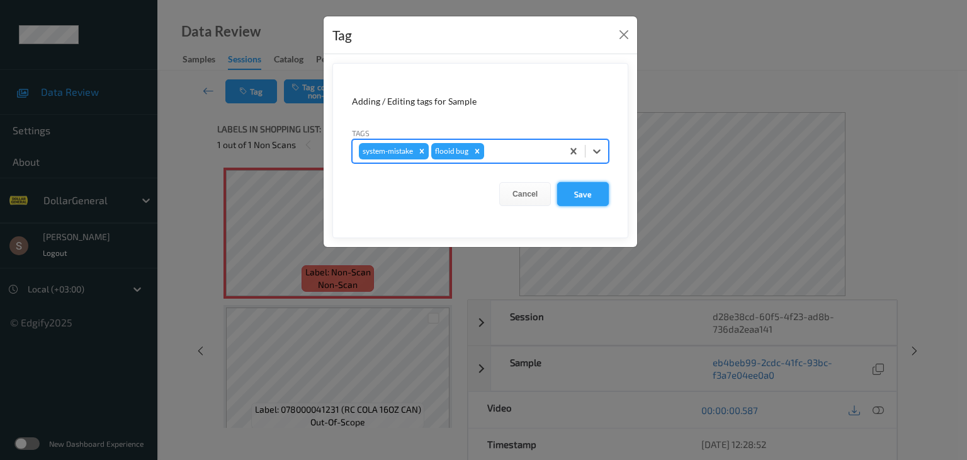
click at [572, 190] on button "Save" at bounding box center [583, 194] width 52 height 24
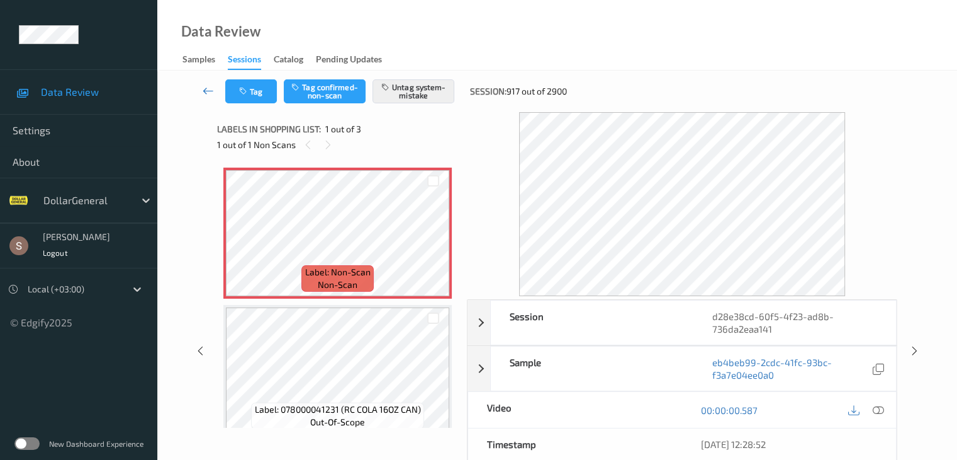
click at [209, 84] on icon at bounding box center [208, 90] width 11 height 13
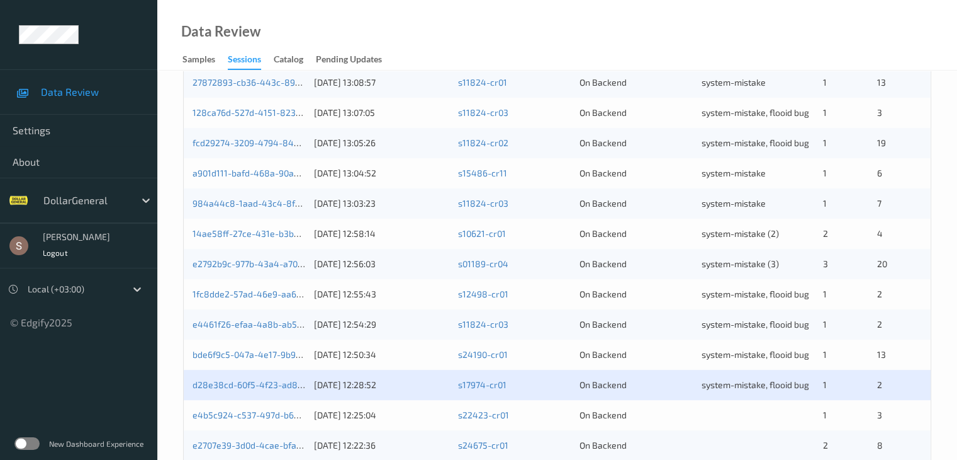
scroll to position [587, 0]
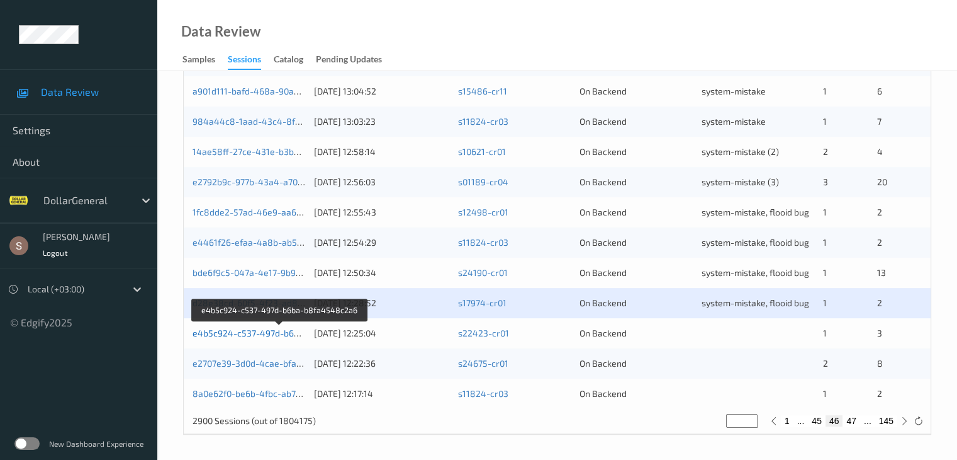
click at [229, 336] on link "e4b5c924-c537-497d-b6ba-b8fa4548c2a6" at bounding box center [281, 332] width 176 height 11
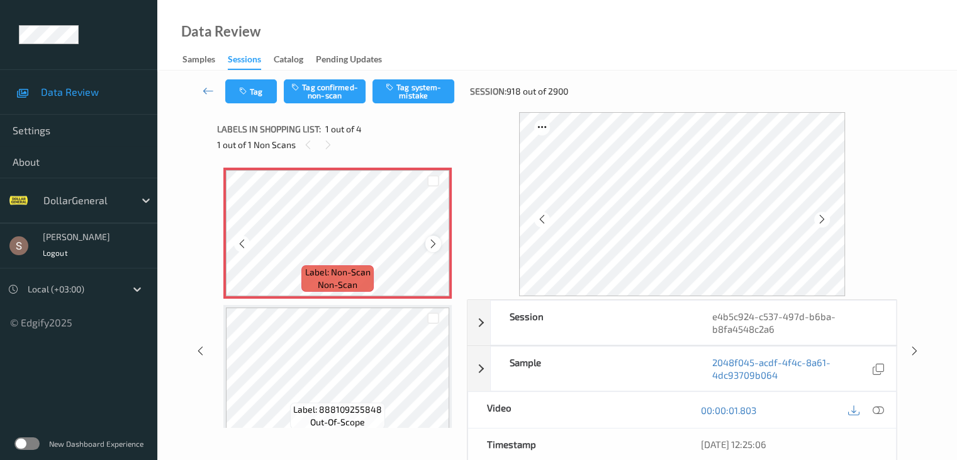
click at [428, 242] on icon at bounding box center [433, 243] width 11 height 11
click at [398, 81] on button "Tag system-mistake" at bounding box center [414, 91] width 82 height 24
click at [205, 89] on icon at bounding box center [208, 90] width 11 height 13
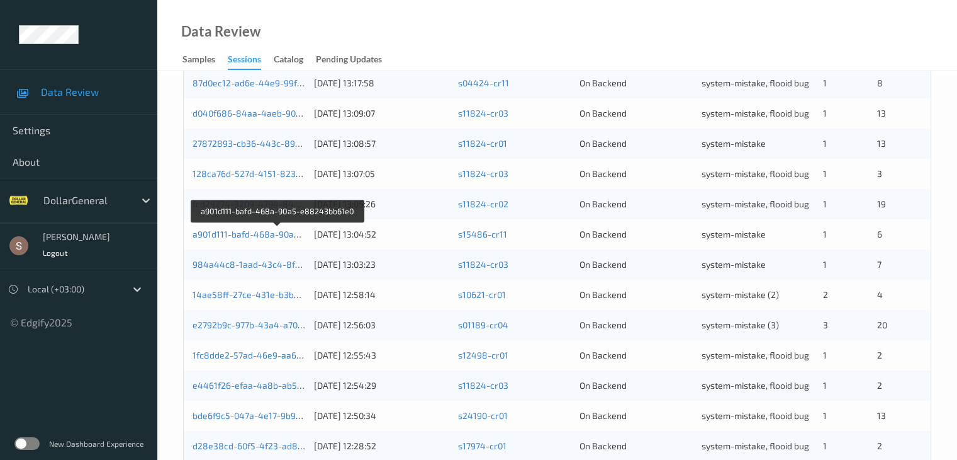
scroll to position [587, 0]
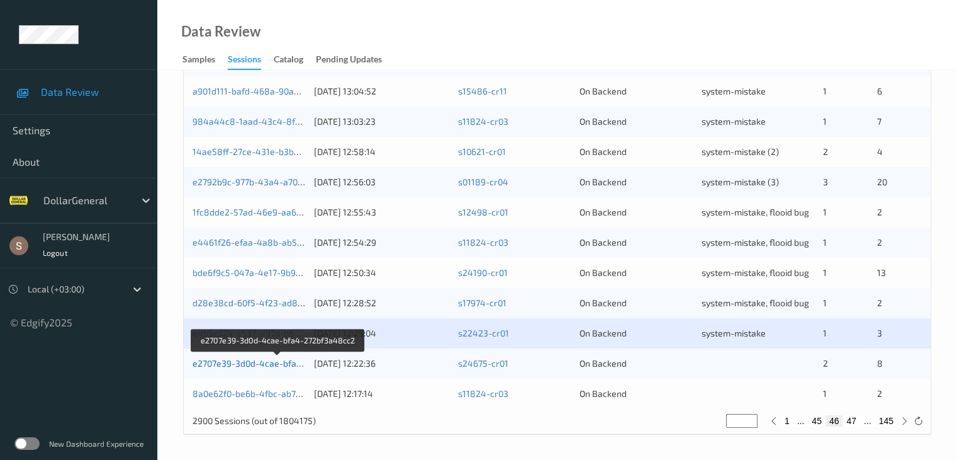
click at [259, 364] on link "e2707e39-3d0d-4cae-bfa4-272bf3a48cc2" at bounding box center [278, 363] width 171 height 11
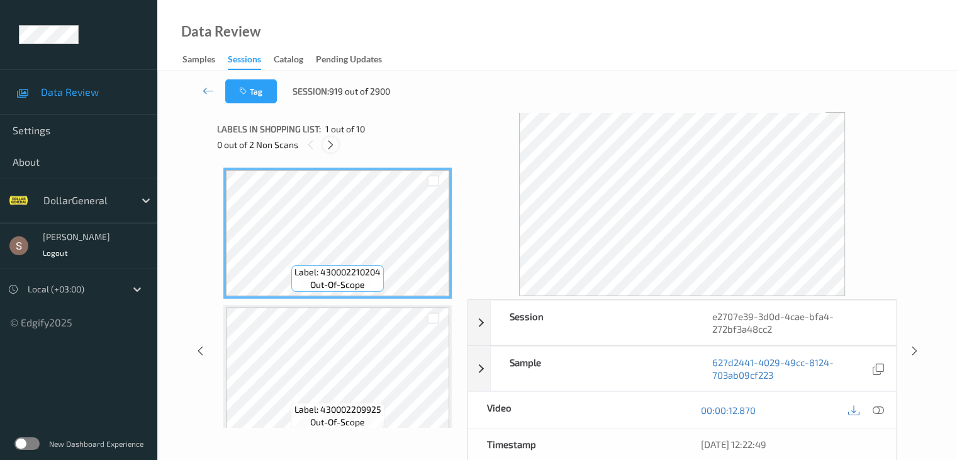
click at [330, 145] on icon at bounding box center [330, 144] width 11 height 11
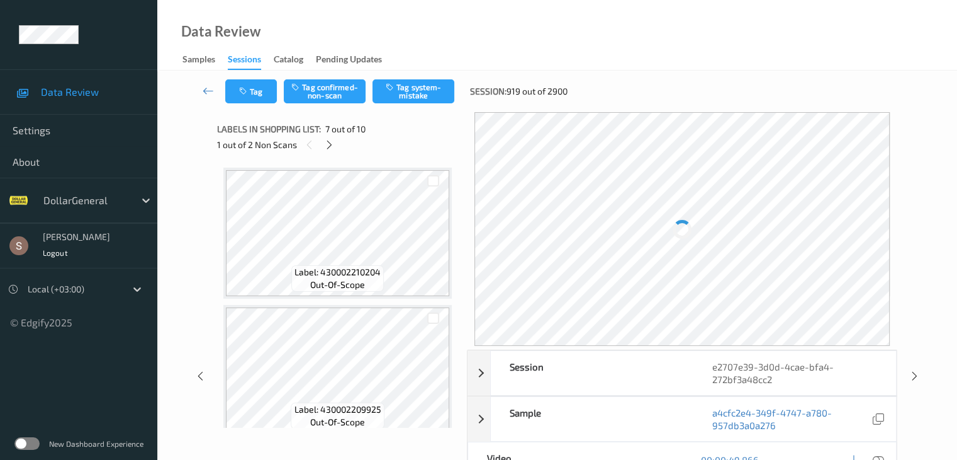
scroll to position [692, 0]
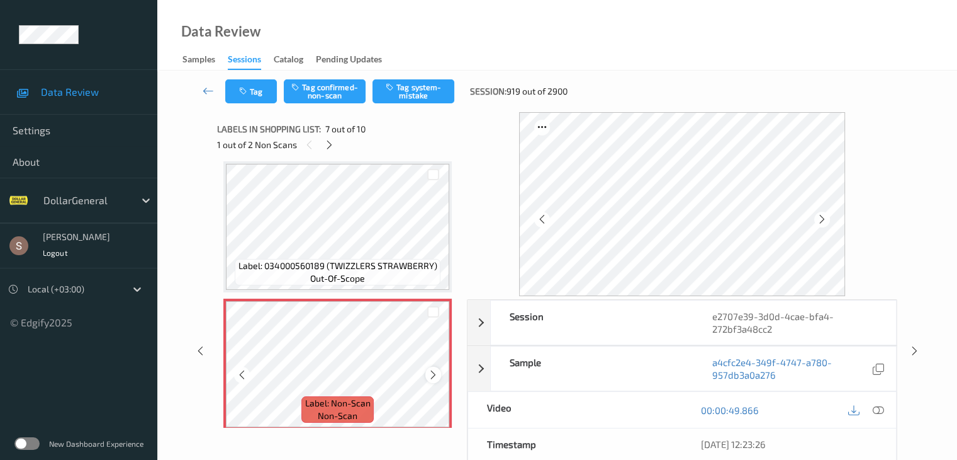
click at [431, 373] on icon at bounding box center [433, 374] width 11 height 11
click at [436, 373] on icon at bounding box center [433, 374] width 11 height 11
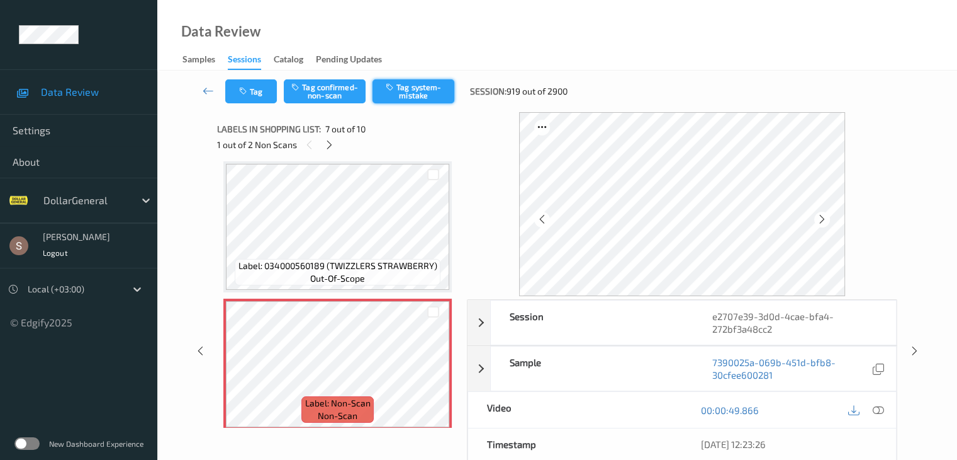
click at [434, 96] on button "Tag system-mistake" at bounding box center [414, 91] width 82 height 24
click at [330, 146] on icon at bounding box center [329, 144] width 11 height 11
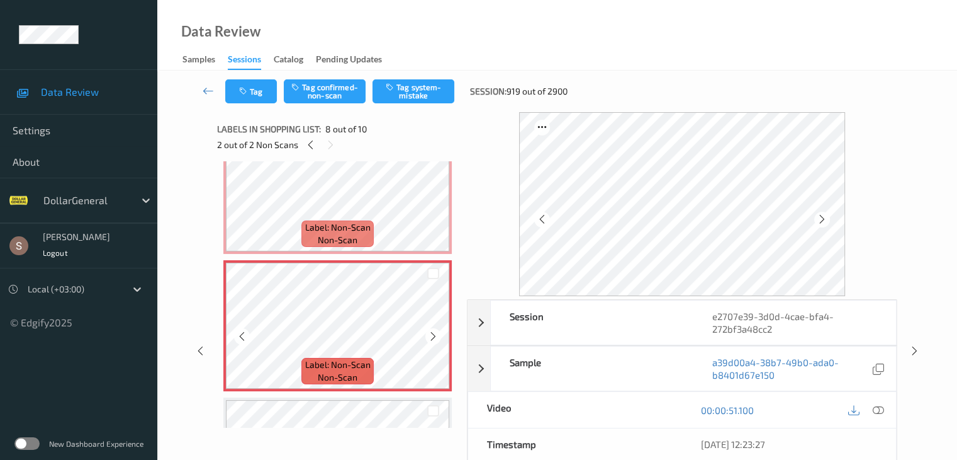
scroll to position [923, 0]
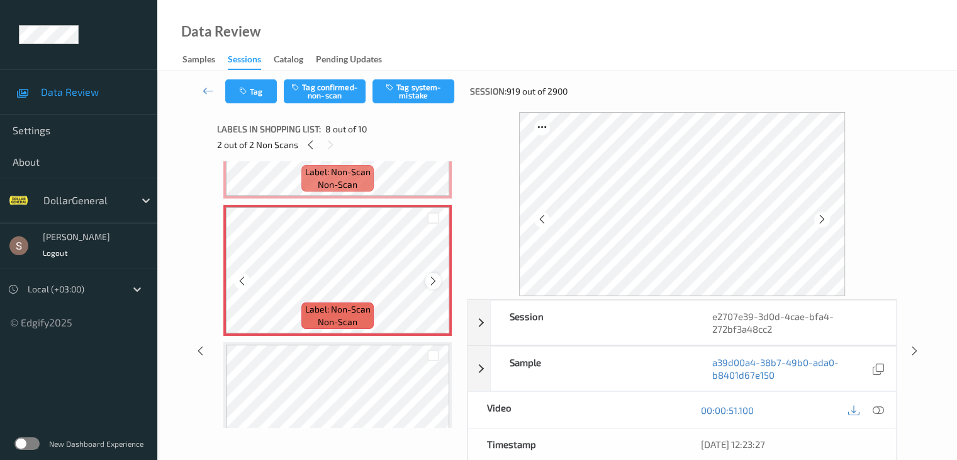
click at [434, 278] on icon at bounding box center [433, 280] width 11 height 11
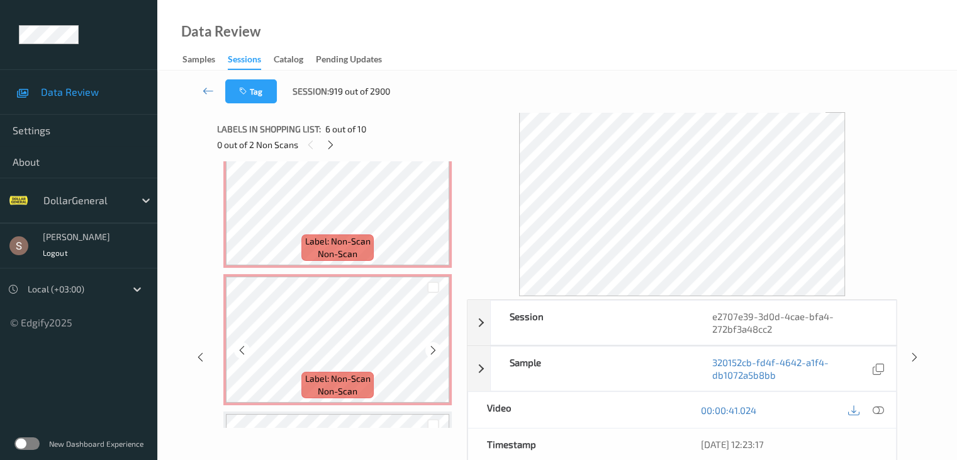
scroll to position [860, 0]
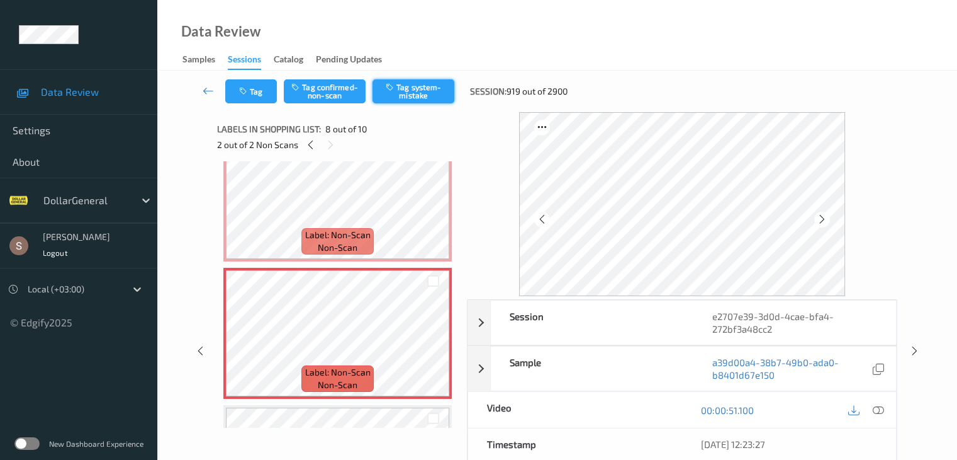
click at [399, 95] on button "Tag system-mistake" at bounding box center [414, 91] width 82 height 24
click at [213, 91] on icon at bounding box center [208, 90] width 11 height 13
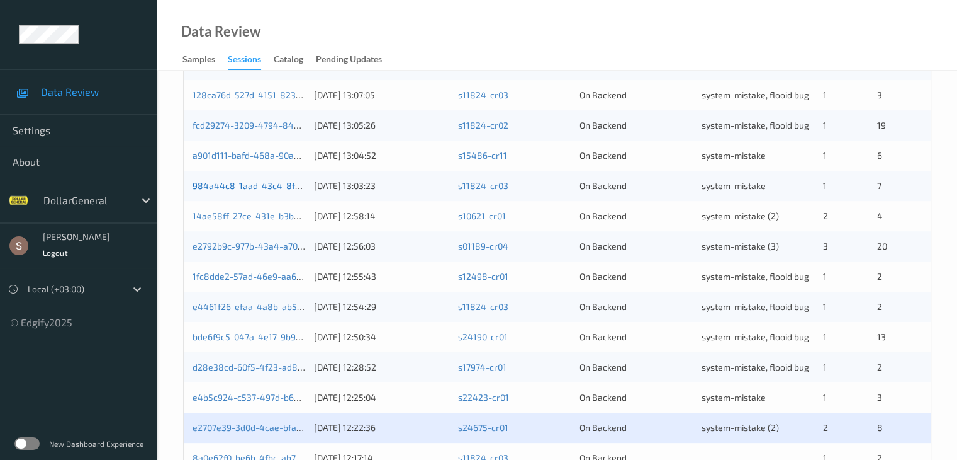
scroll to position [587, 0]
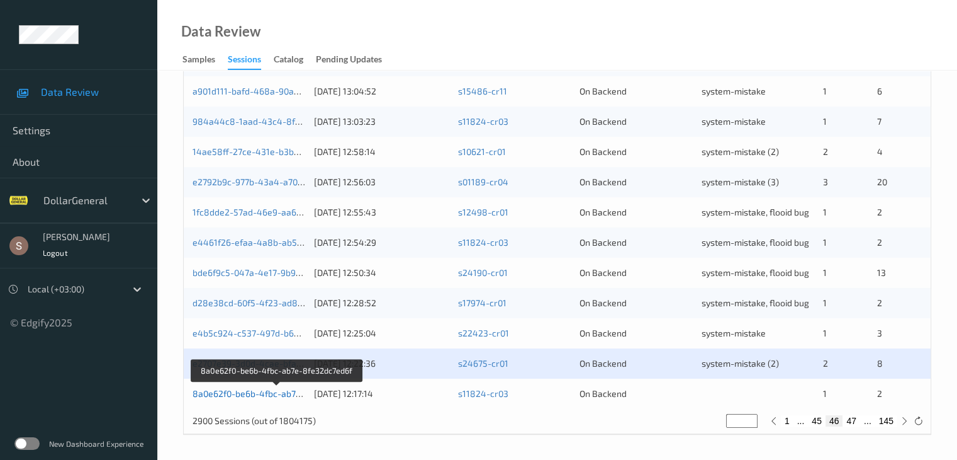
click at [271, 392] on link "8a0e62f0-be6b-4fbc-ab7e-8fe32dc7ed6f" at bounding box center [277, 393] width 168 height 11
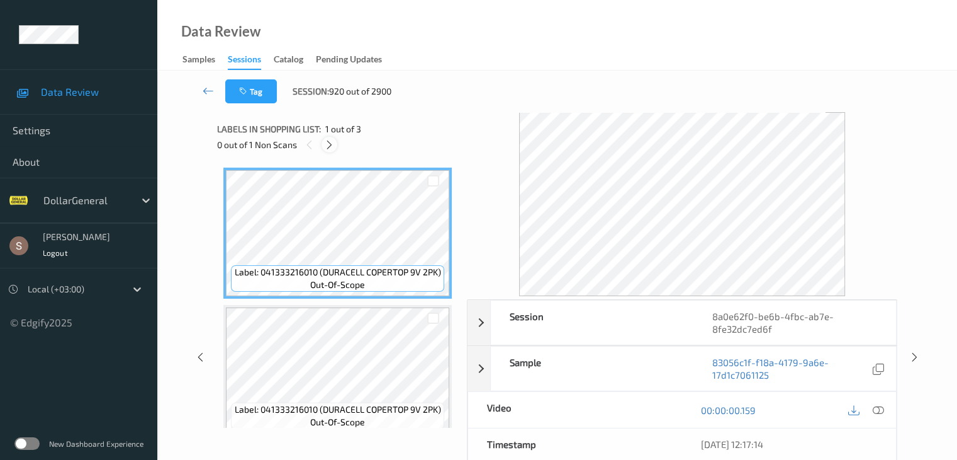
click at [334, 146] on icon at bounding box center [329, 144] width 11 height 11
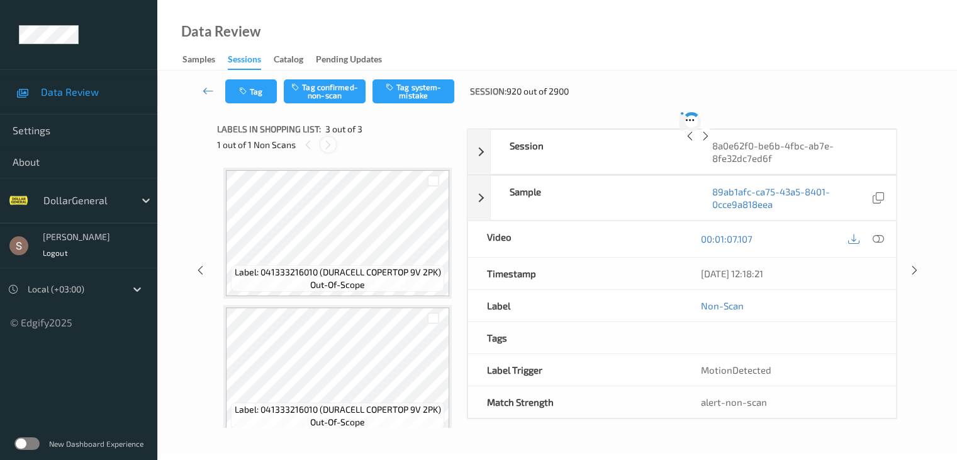
scroll to position [144, 0]
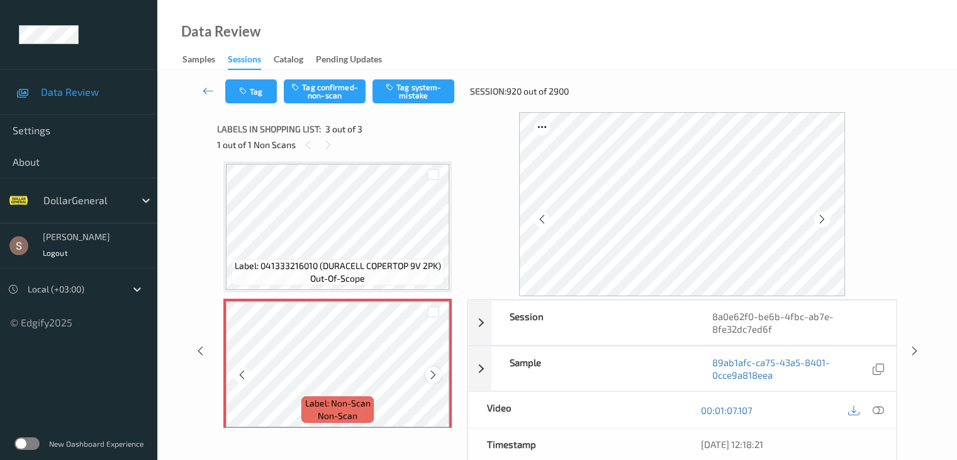
click at [431, 375] on icon at bounding box center [433, 374] width 11 height 11
click at [417, 80] on button "Tag system-mistake" at bounding box center [414, 91] width 82 height 24
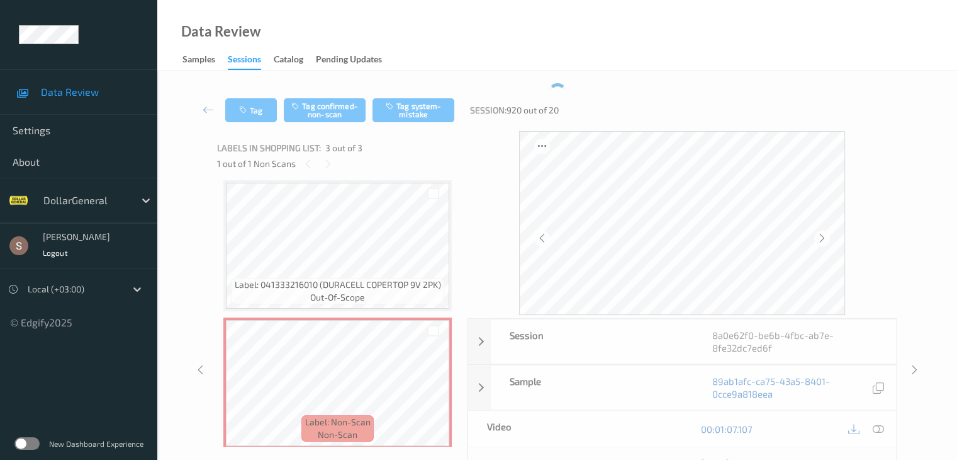
click at [415, 89] on div "Tag Tag confirmed-non-scan Tag system-mistake Session: 920 out of 20" at bounding box center [557, 110] width 748 height 42
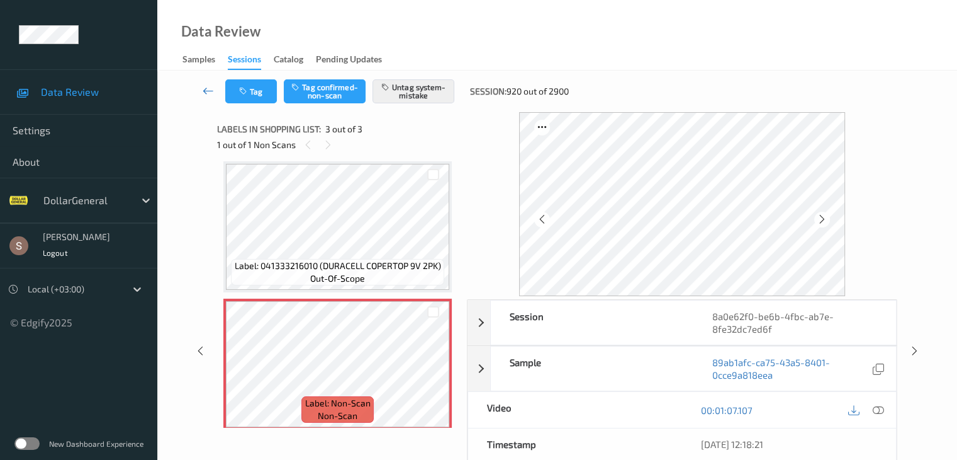
click at [201, 91] on link at bounding box center [208, 91] width 33 height 24
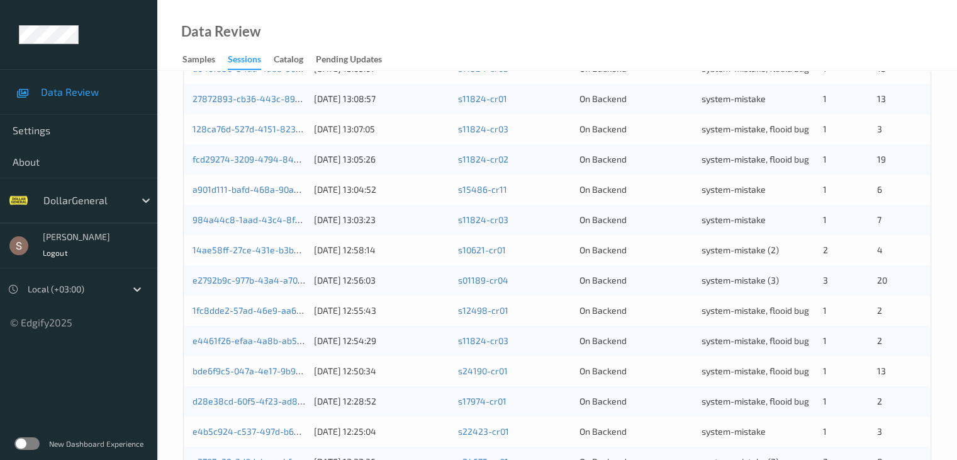
scroll to position [587, 0]
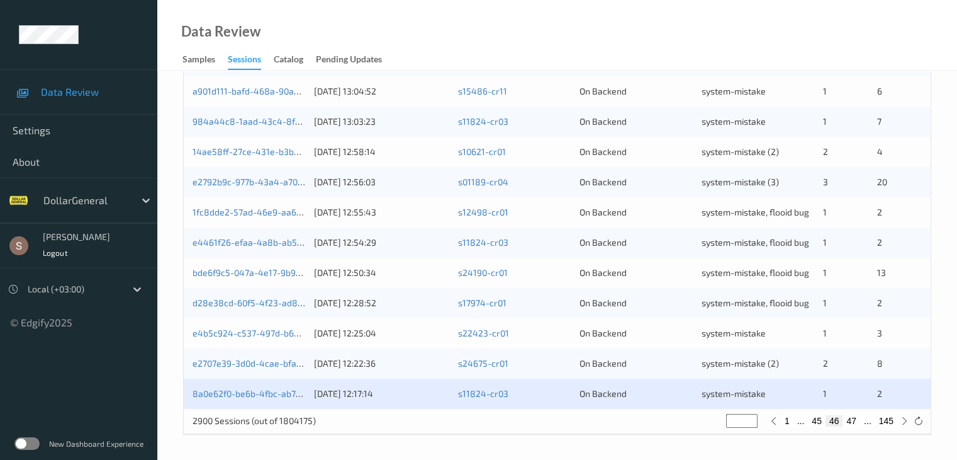
click at [849, 421] on button "47" at bounding box center [852, 420] width 18 height 11
type input "**"
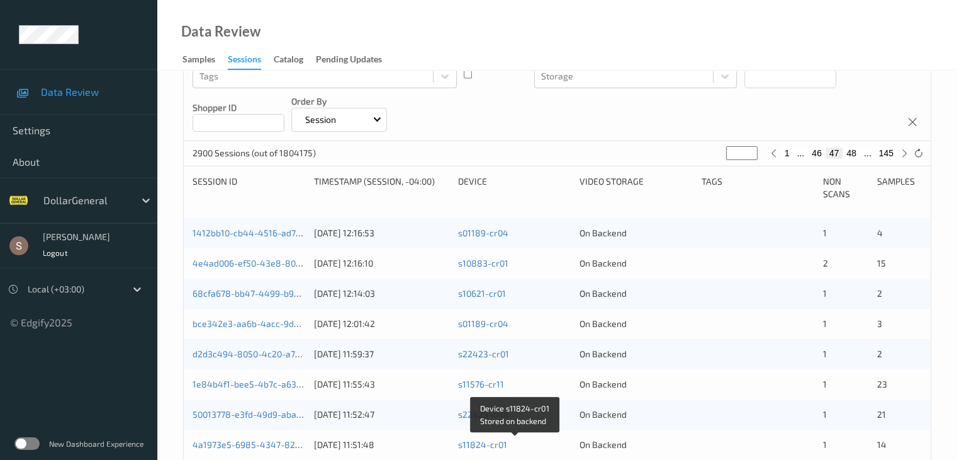
scroll to position [83, 0]
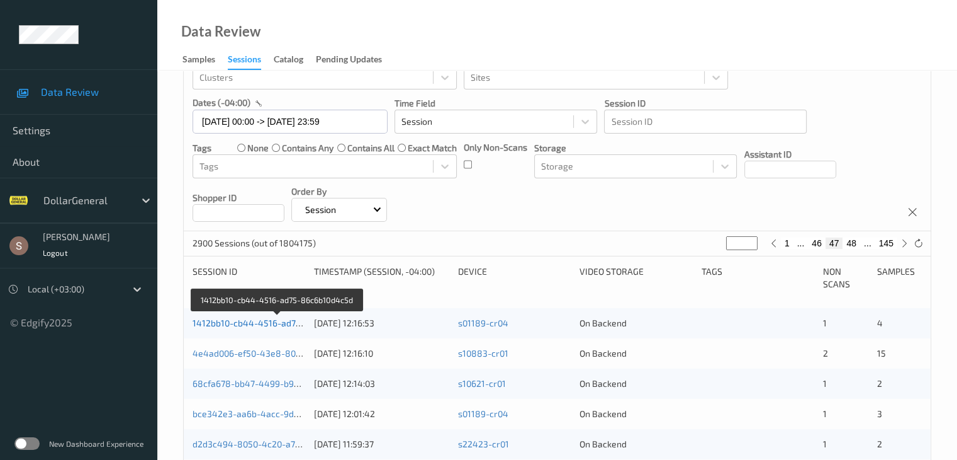
click at [254, 322] on link "1412bb10-cb44-4516-ad75-86c6b10d4c5d" at bounding box center [278, 322] width 171 height 11
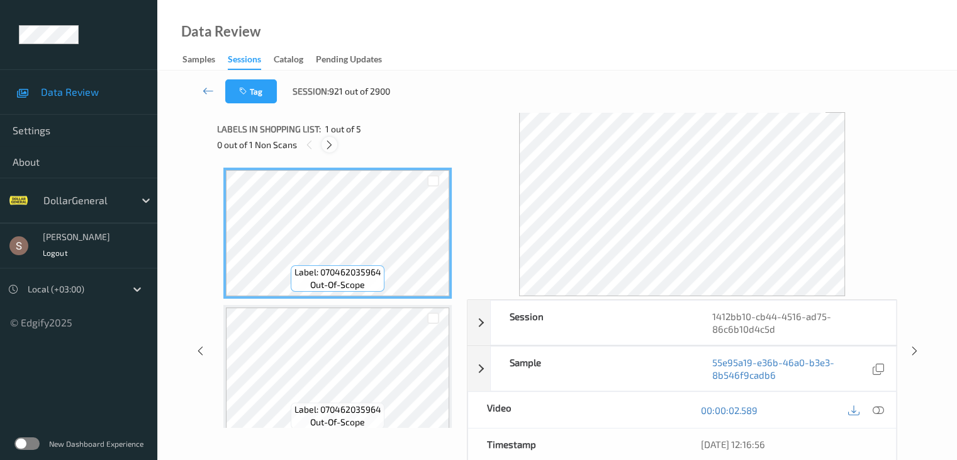
click at [330, 146] on icon at bounding box center [329, 144] width 11 height 11
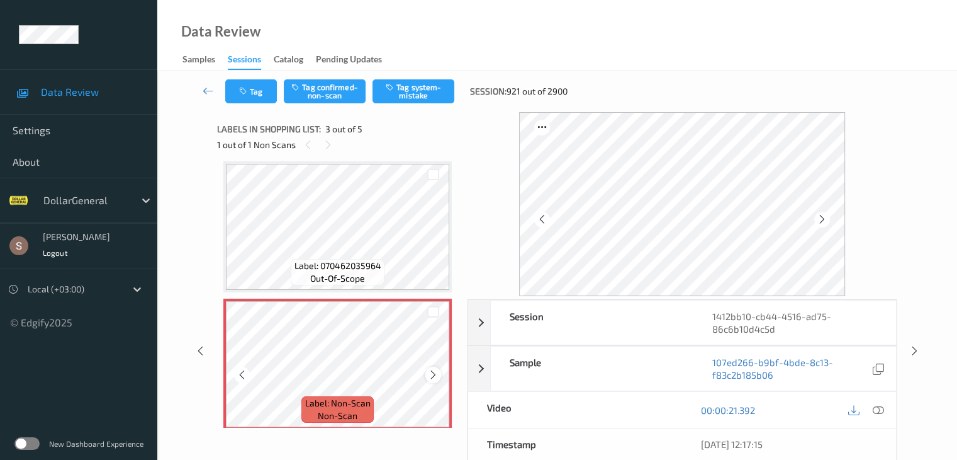
click at [432, 372] on icon at bounding box center [433, 374] width 11 height 11
click at [423, 94] on button "Tag system-mistake" at bounding box center [414, 91] width 82 height 24
click at [198, 93] on link at bounding box center [208, 91] width 33 height 24
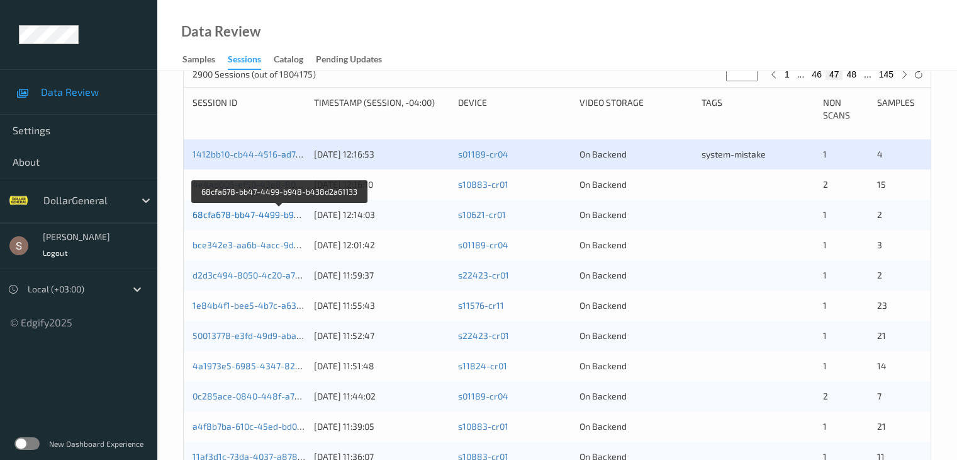
click at [268, 217] on link "68cfa678-bb47-4499-b948-b438d2a61133" at bounding box center [281, 214] width 176 height 11
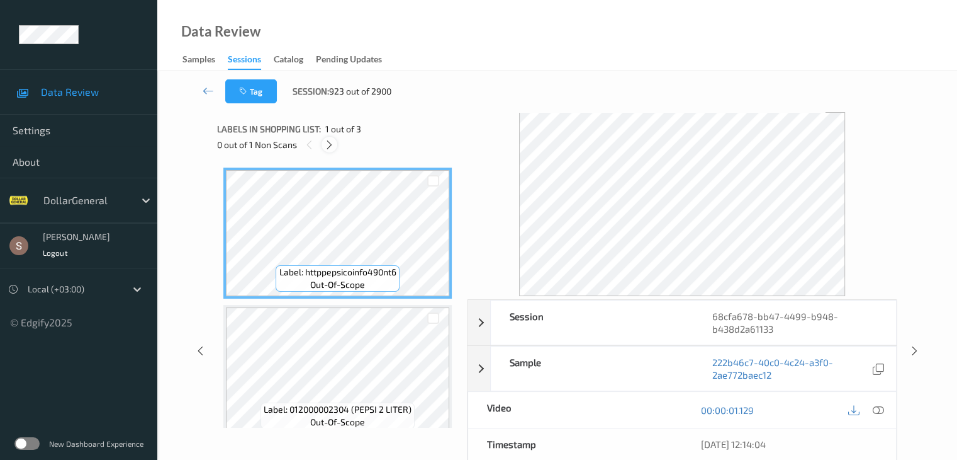
click at [336, 149] on div at bounding box center [330, 145] width 16 height 16
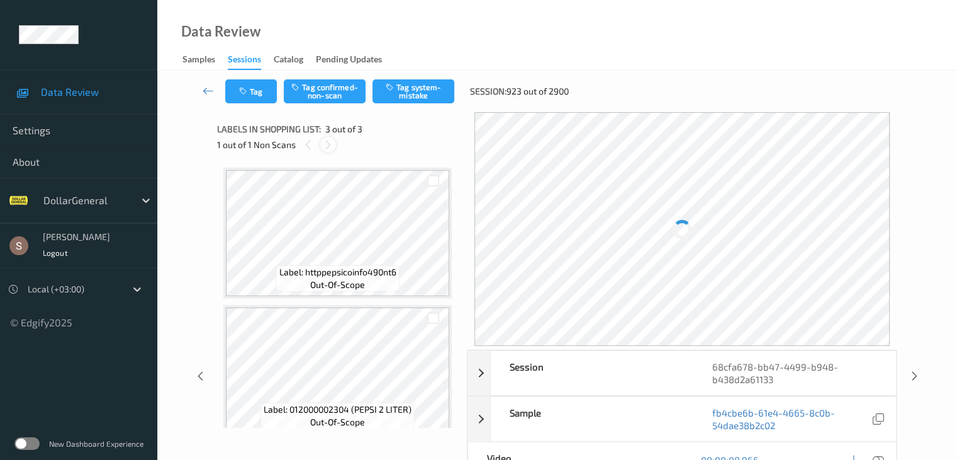
scroll to position [144, 0]
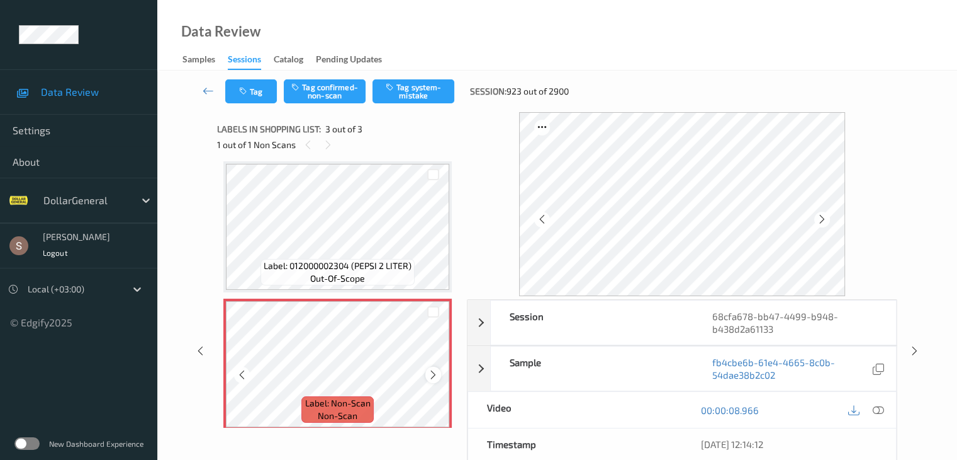
click at [437, 376] on icon at bounding box center [433, 374] width 11 height 11
click at [405, 91] on button "Tag system-mistake" at bounding box center [414, 91] width 82 height 24
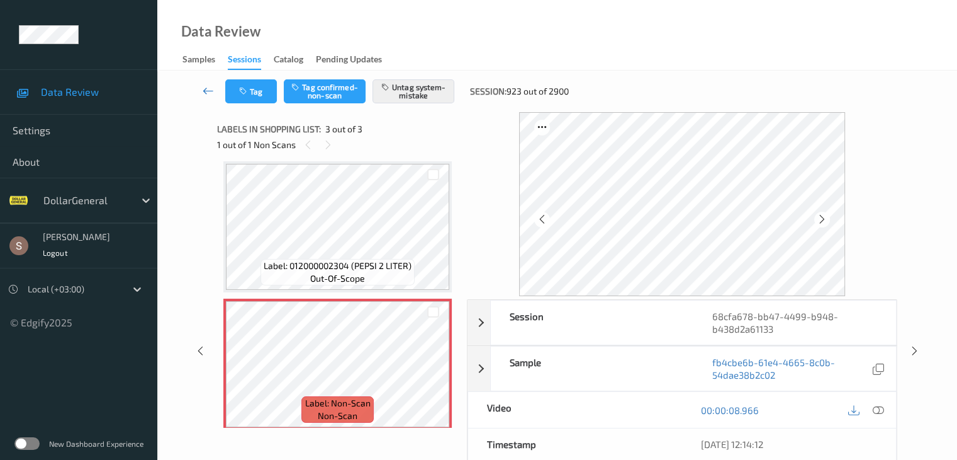
click at [205, 90] on icon at bounding box center [208, 90] width 11 height 13
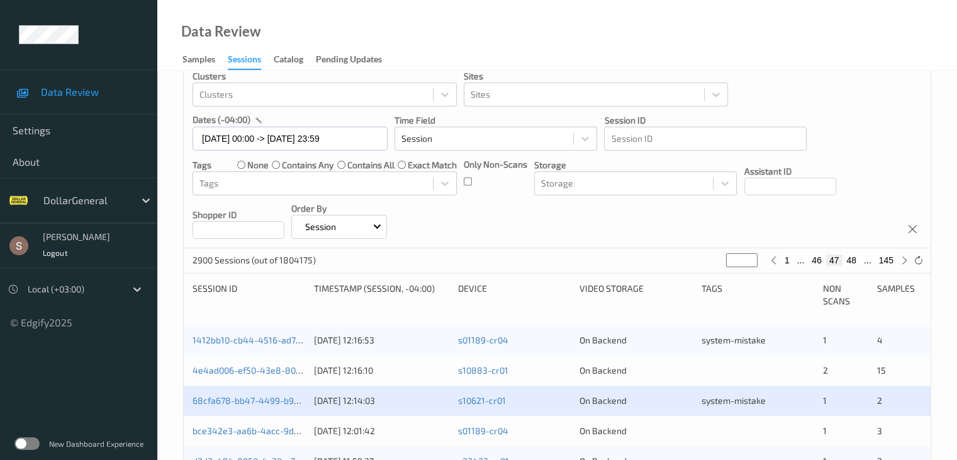
scroll to position [189, 0]
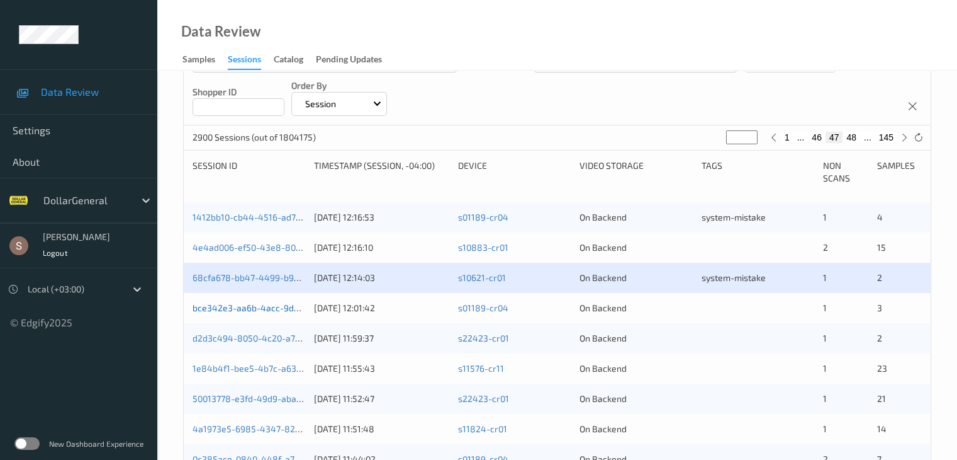
click at [271, 305] on link "bce342e3-aa6b-4acc-9d06-60dbb61f476d" at bounding box center [279, 307] width 172 height 11
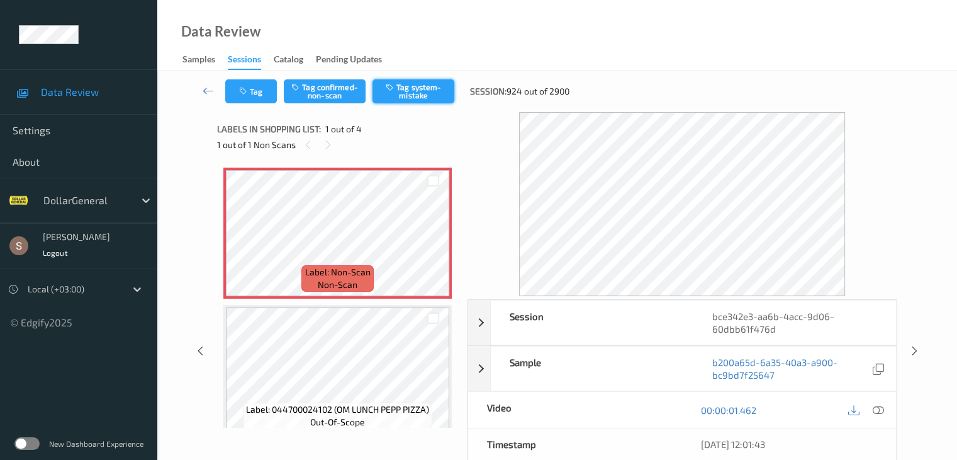
click at [418, 90] on button "Tag system-mistake" at bounding box center [414, 91] width 82 height 24
click at [261, 94] on button "Tag" at bounding box center [251, 91] width 52 height 24
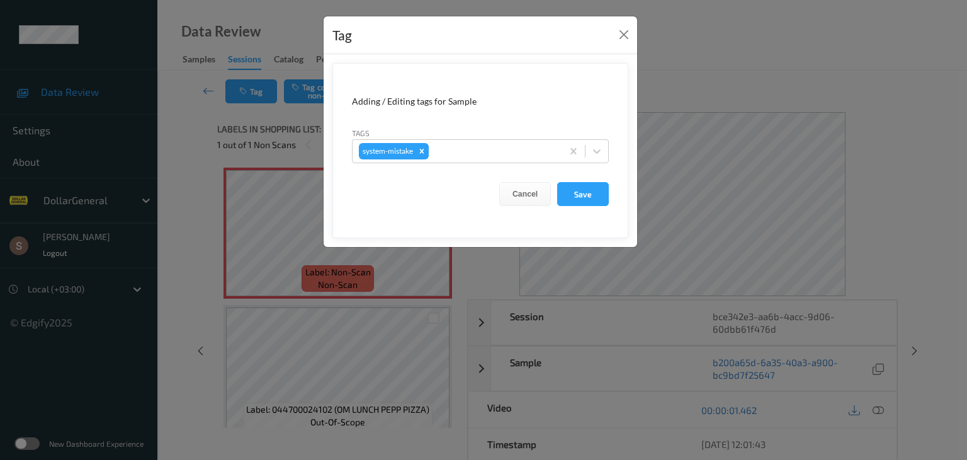
click at [611, 152] on form "Adding / Editing tags for Sample Tags system-mistake Cancel Save" at bounding box center [480, 150] width 296 height 175
click at [602, 154] on icon at bounding box center [596, 151] width 13 height 13
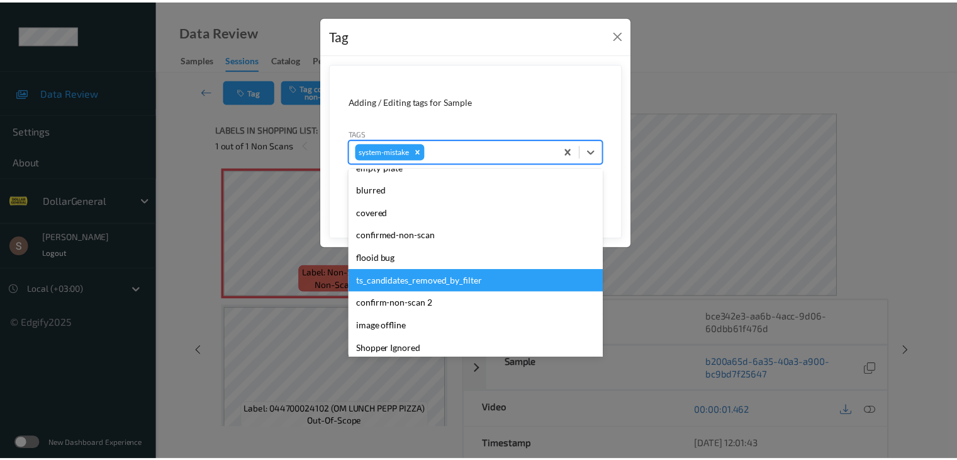
scroll to position [315, 0]
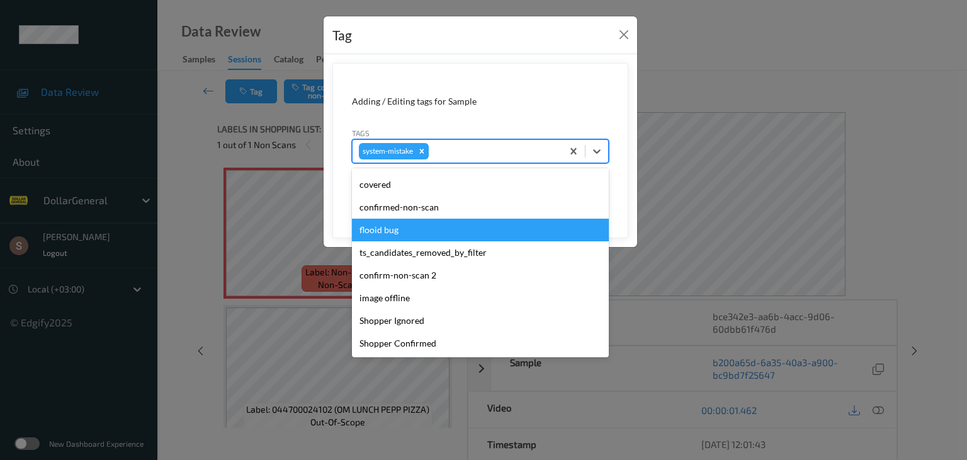
click at [407, 235] on div "flooid bug" at bounding box center [480, 229] width 257 height 23
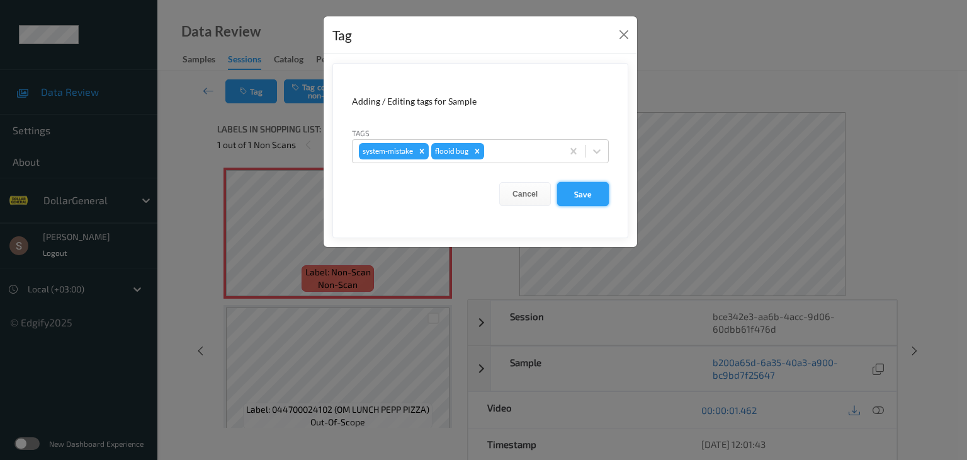
click at [580, 200] on button "Save" at bounding box center [583, 194] width 52 height 24
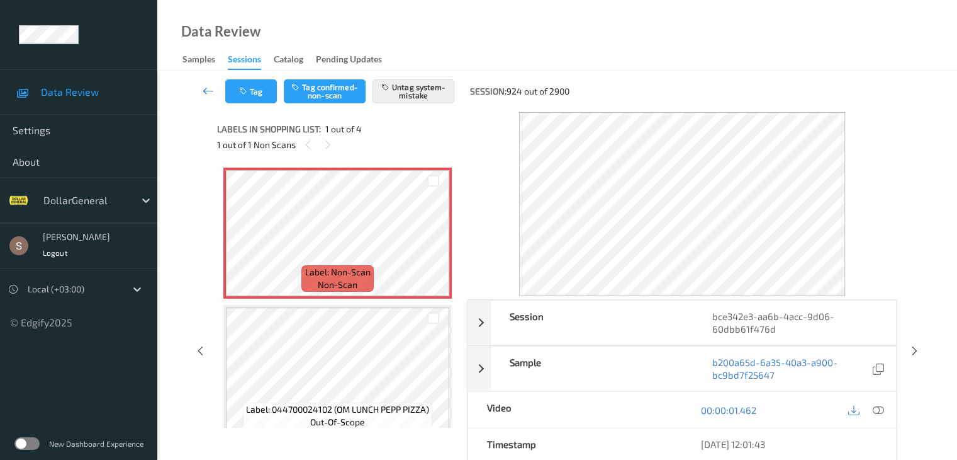
click at [201, 89] on link at bounding box center [208, 91] width 33 height 24
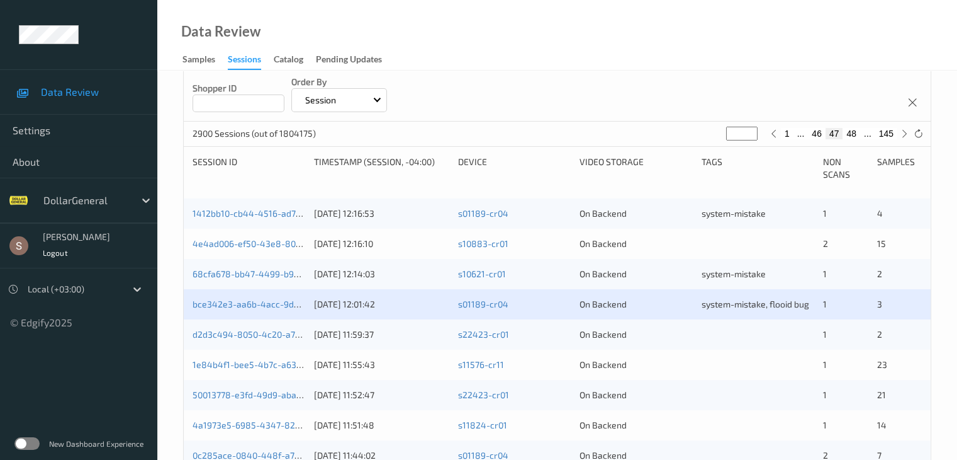
scroll to position [378, 0]
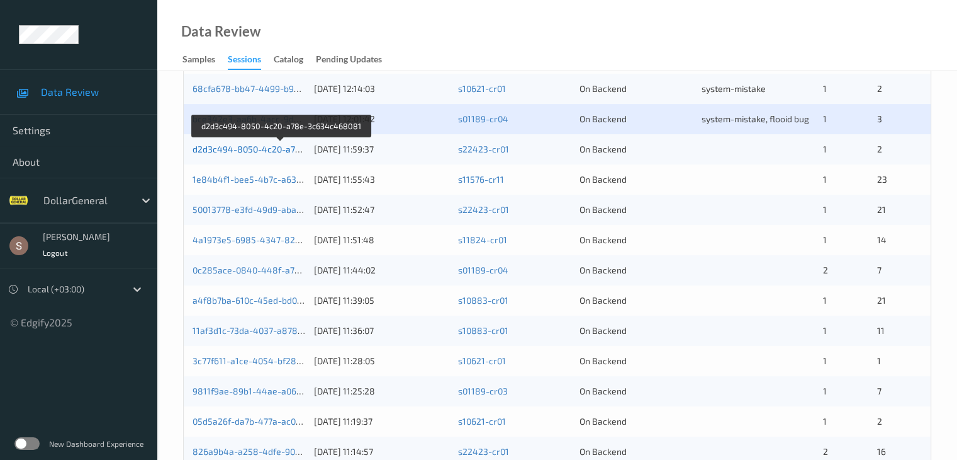
click at [274, 144] on link "d2d3c494-8050-4c20-a78e-3c634c468081" at bounding box center [282, 149] width 178 height 11
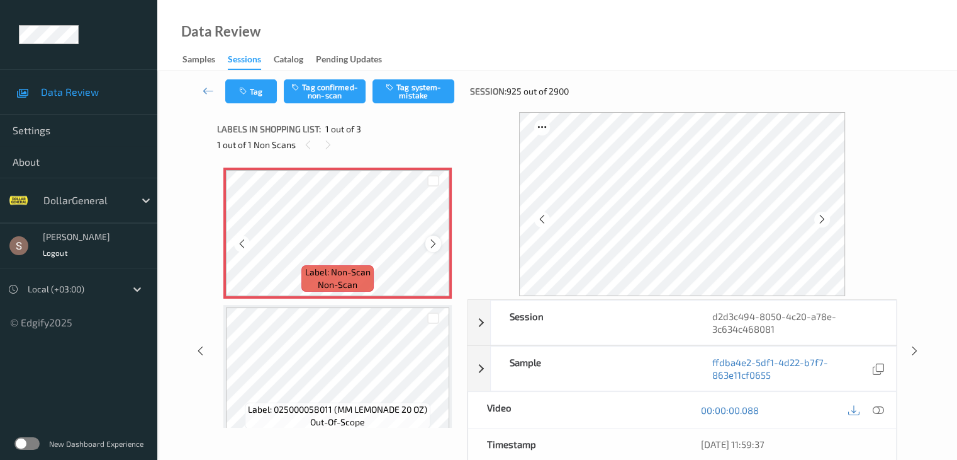
click at [436, 242] on icon at bounding box center [433, 243] width 11 height 11
click at [412, 90] on button "Tag system-mistake" at bounding box center [414, 91] width 82 height 24
click at [210, 93] on icon at bounding box center [208, 90] width 11 height 13
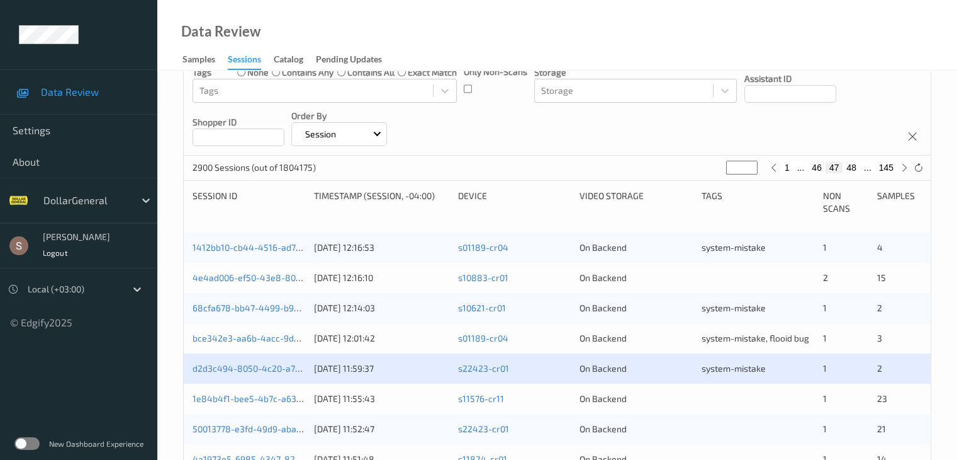
scroll to position [189, 0]
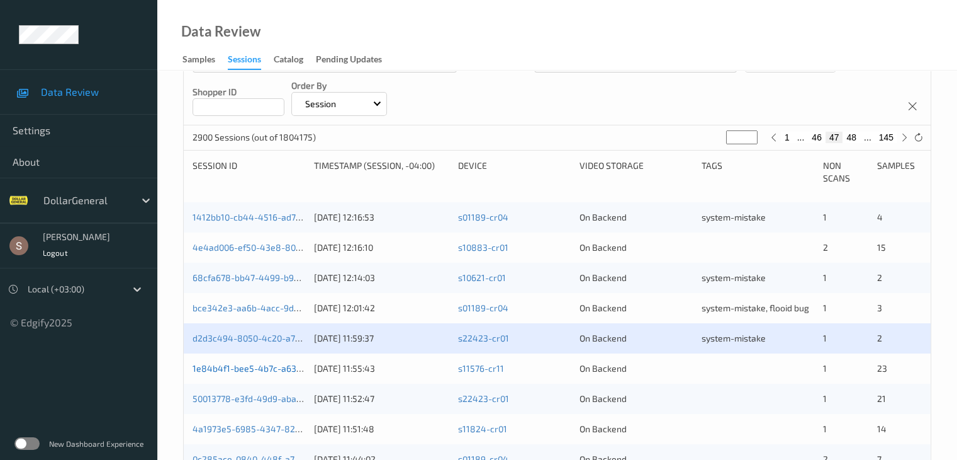
click at [272, 370] on link "1e84b4f1-bee5-4b7c-a63c-d0c1a0959a74" at bounding box center [278, 368] width 171 height 11
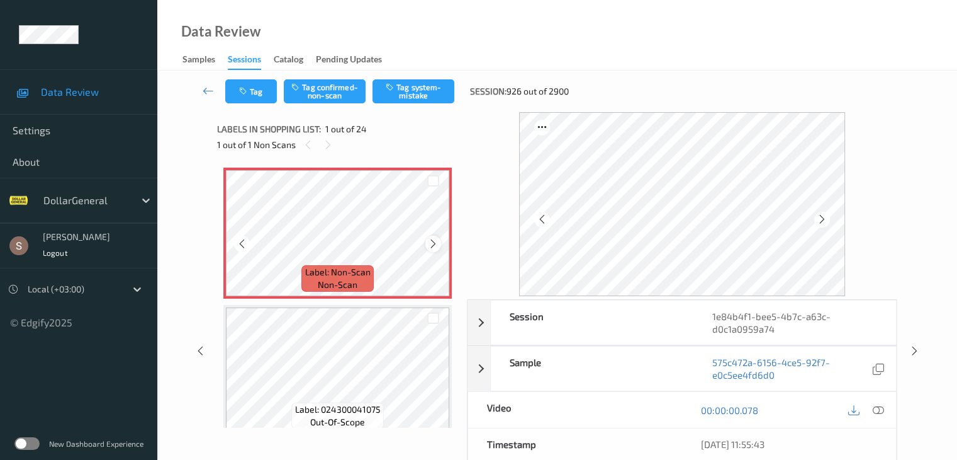
click at [431, 241] on icon at bounding box center [433, 243] width 11 height 11
click at [413, 86] on button "Tag system-mistake" at bounding box center [414, 91] width 82 height 24
click at [245, 104] on div "Tag Tag confirmed-non-scan Untag system-mistake Session: 926 out of 2900" at bounding box center [557, 92] width 748 height 42
click at [247, 99] on button "Tag" at bounding box center [251, 91] width 52 height 24
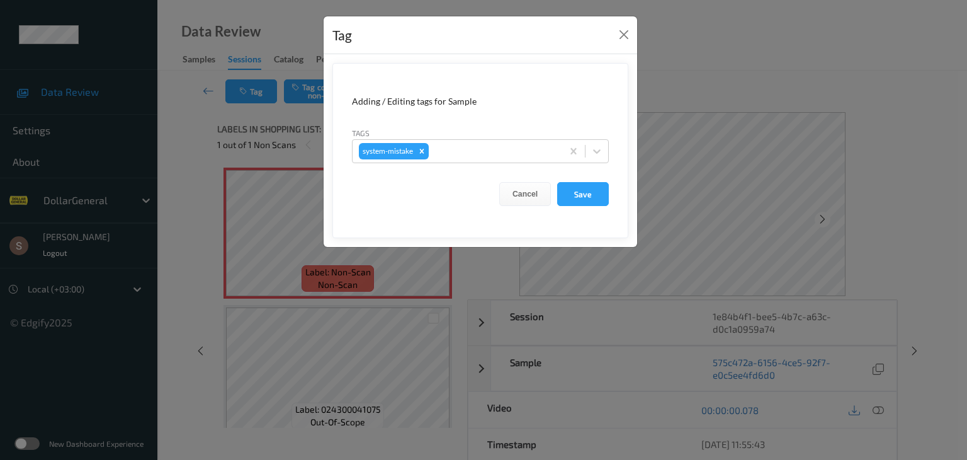
click at [587, 162] on form "Adding / Editing tags for Sample Tags system-mistake Cancel Save" at bounding box center [480, 150] width 296 height 175
click at [592, 152] on icon at bounding box center [596, 151] width 13 height 13
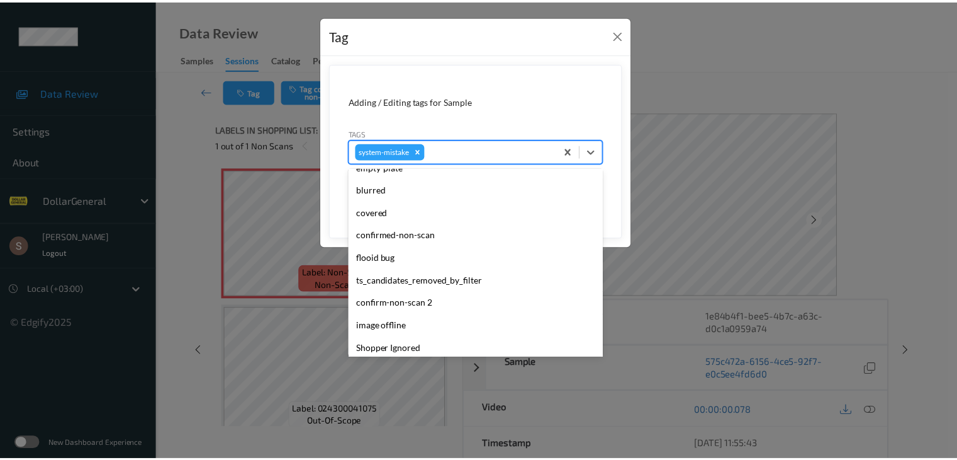
scroll to position [315, 0]
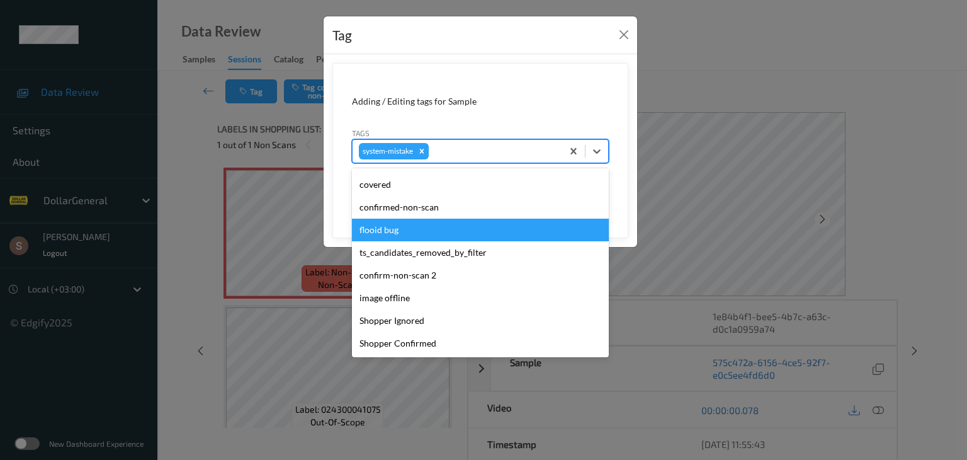
click at [400, 227] on div "flooid bug" at bounding box center [480, 229] width 257 height 23
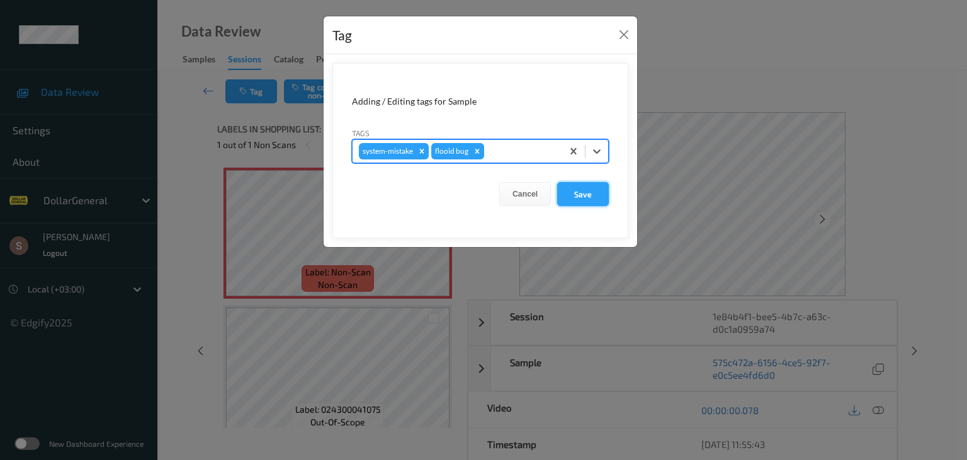
click at [574, 195] on button "Save" at bounding box center [583, 194] width 52 height 24
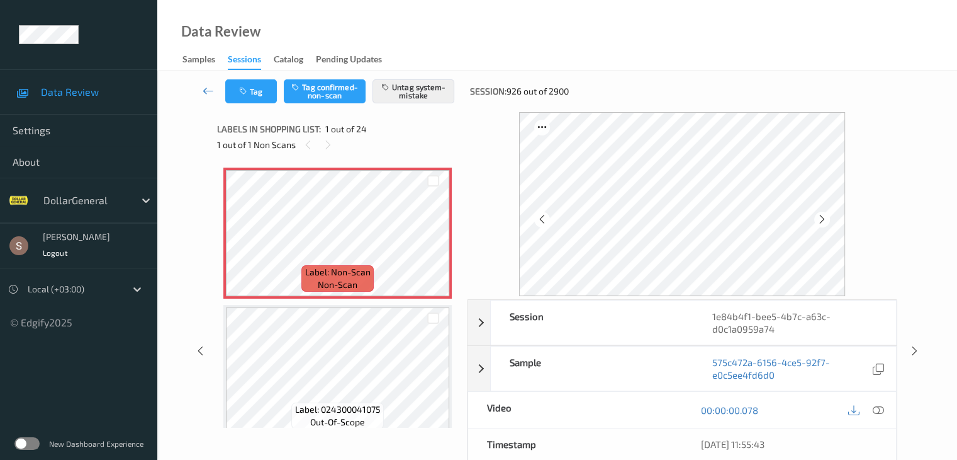
click at [204, 89] on icon at bounding box center [208, 90] width 11 height 13
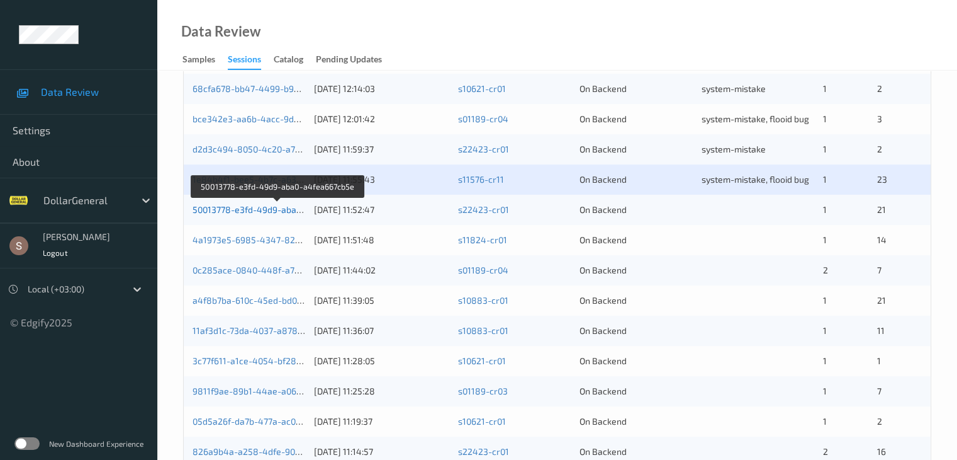
click at [279, 210] on link "50013778-e3fd-49d9-aba0-a4fea667cb5e" at bounding box center [278, 209] width 171 height 11
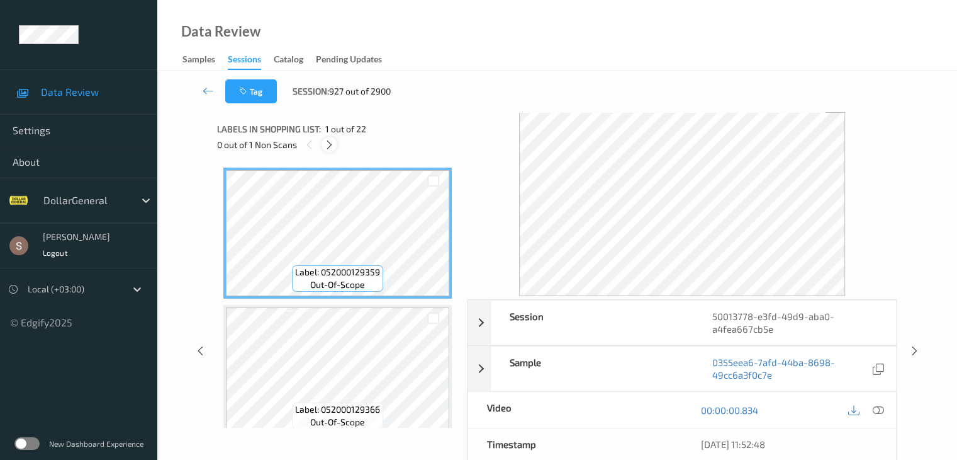
click at [329, 149] on icon at bounding box center [329, 144] width 11 height 11
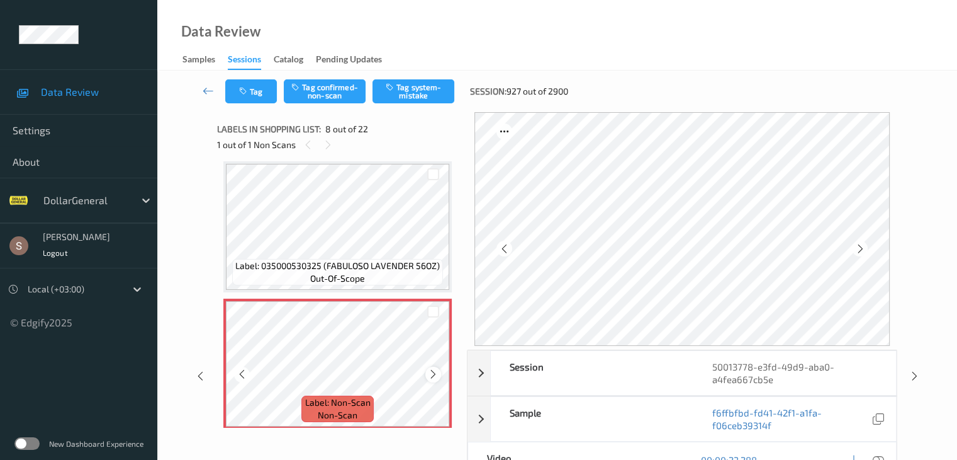
click at [433, 374] on icon at bounding box center [433, 373] width 11 height 11
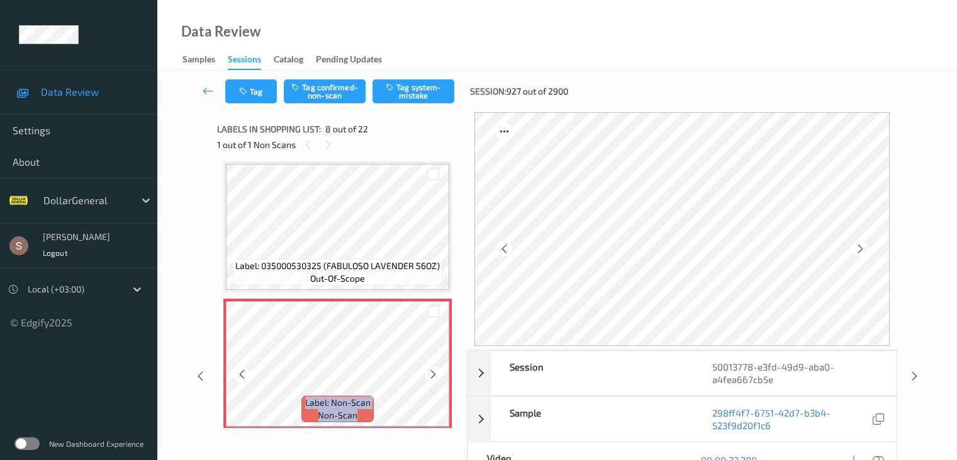
click at [433, 374] on icon at bounding box center [433, 373] width 11 height 11
click at [245, 373] on icon at bounding box center [242, 373] width 11 height 11
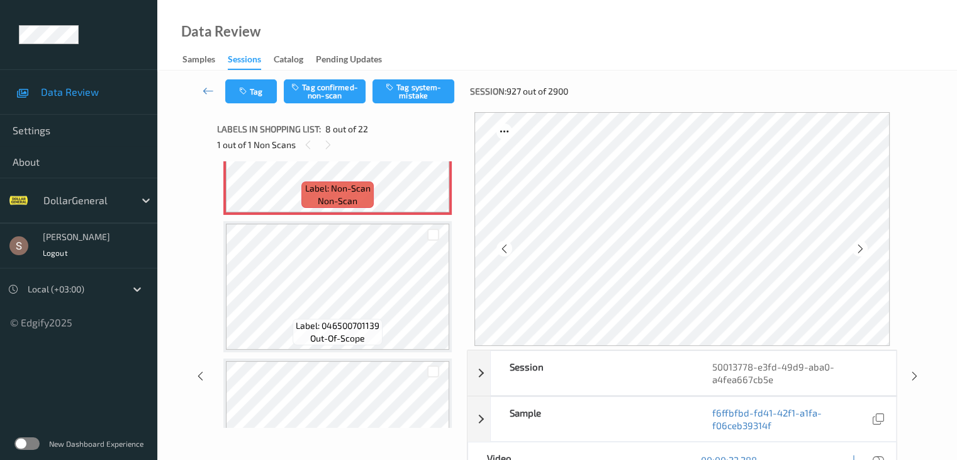
scroll to position [893, 0]
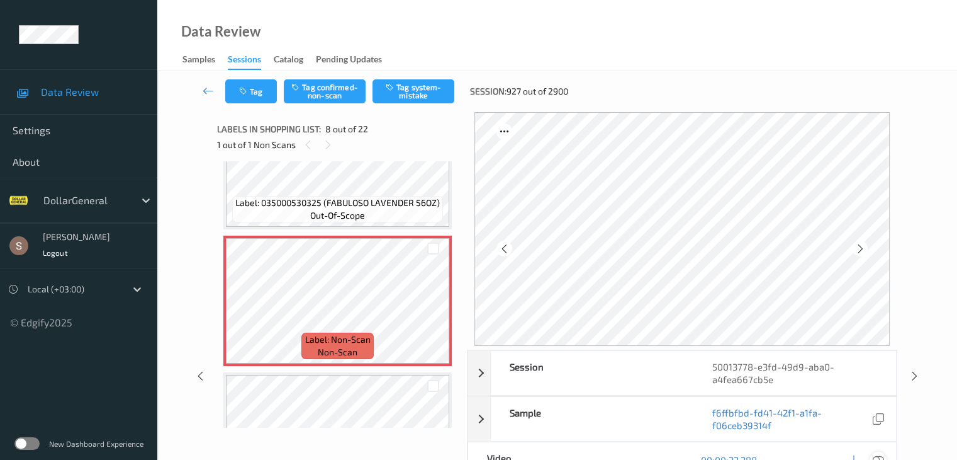
click at [881, 456] on icon at bounding box center [877, 459] width 11 height 11
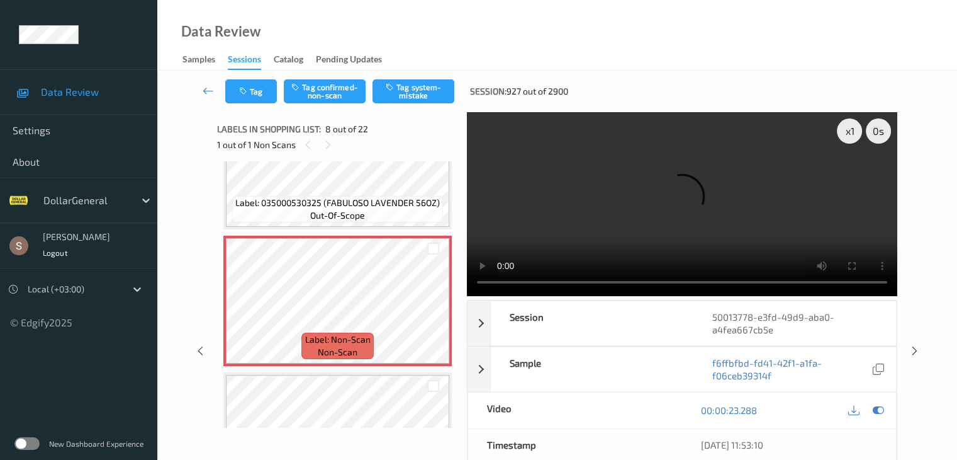
click at [727, 213] on video at bounding box center [682, 204] width 431 height 184
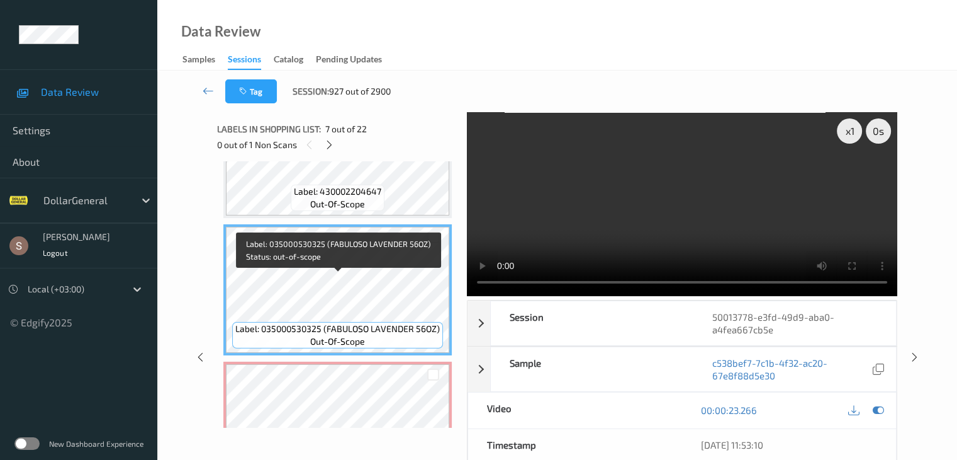
scroll to position [704, 0]
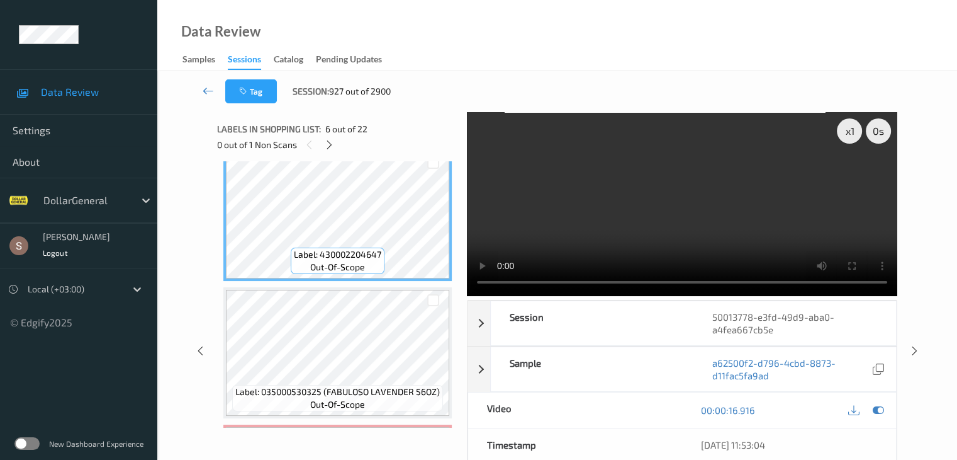
click at [210, 92] on icon at bounding box center [208, 90] width 11 height 13
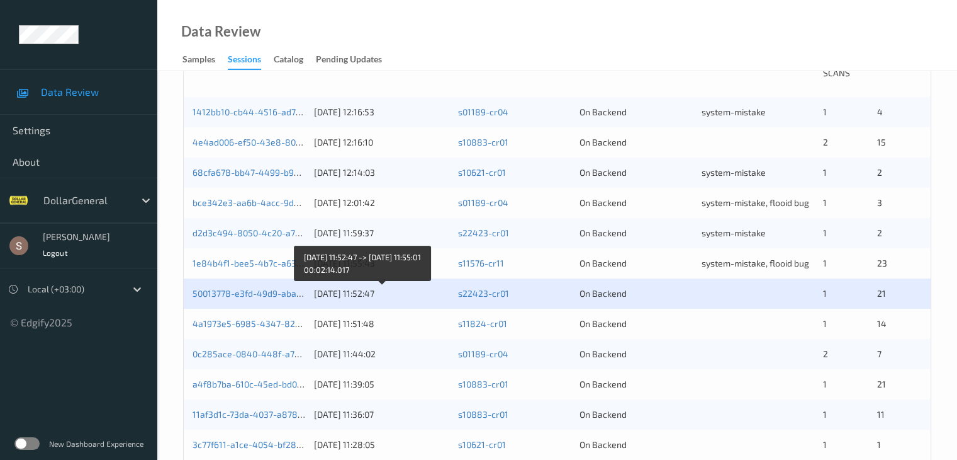
scroll to position [378, 0]
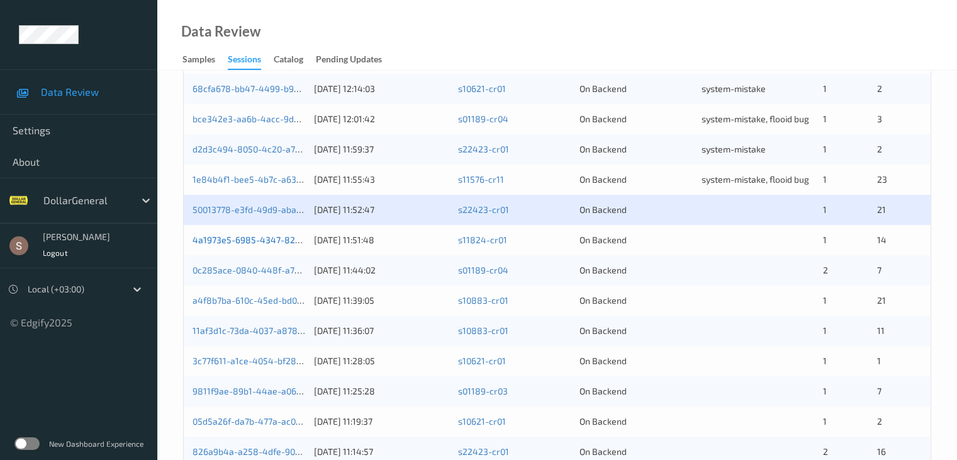
click at [254, 241] on link "4a1973e5-6985-4347-82bd-b1a214a53a1b" at bounding box center [280, 239] width 174 height 11
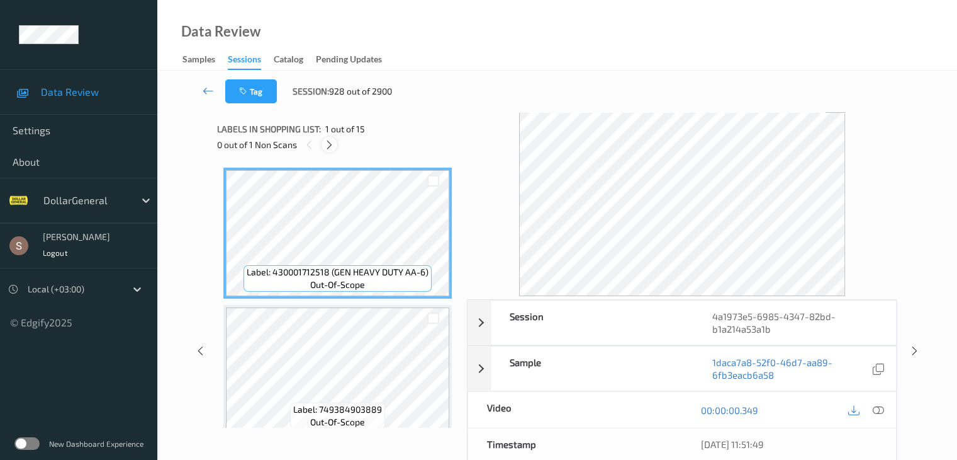
click at [330, 146] on icon at bounding box center [329, 144] width 11 height 11
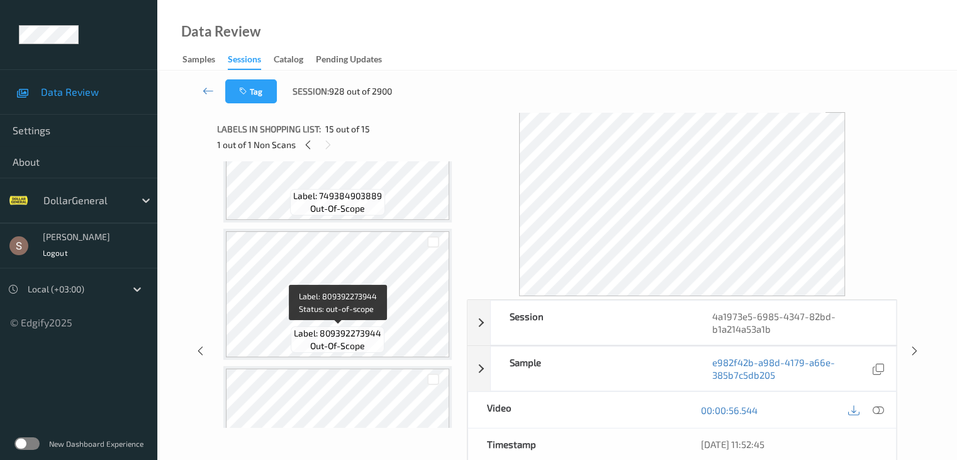
scroll to position [99, 0]
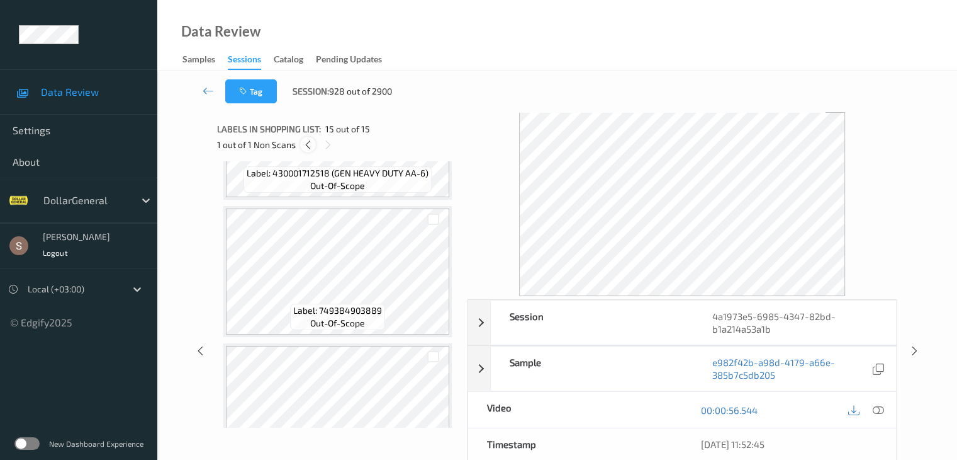
click at [309, 144] on icon at bounding box center [308, 144] width 11 height 11
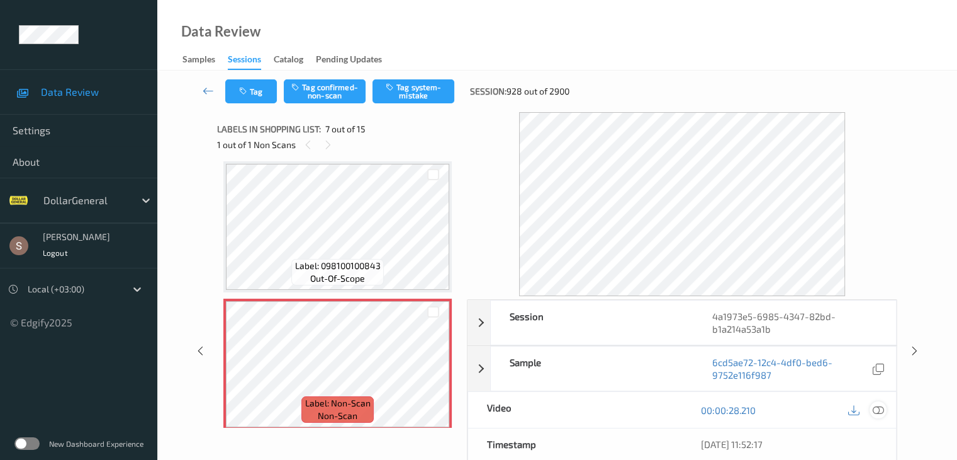
click at [882, 404] on icon at bounding box center [877, 409] width 11 height 11
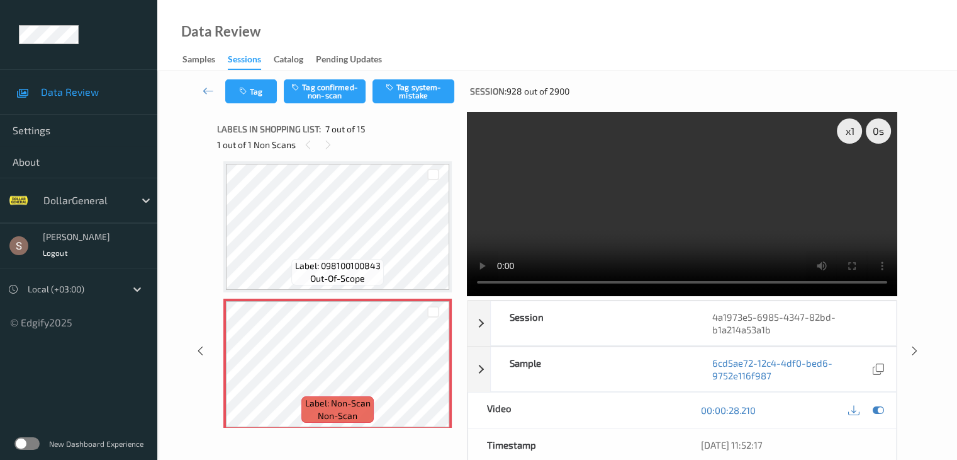
click at [725, 201] on video at bounding box center [682, 204] width 431 height 184
click at [846, 136] on div "x 1" at bounding box center [849, 130] width 25 height 25
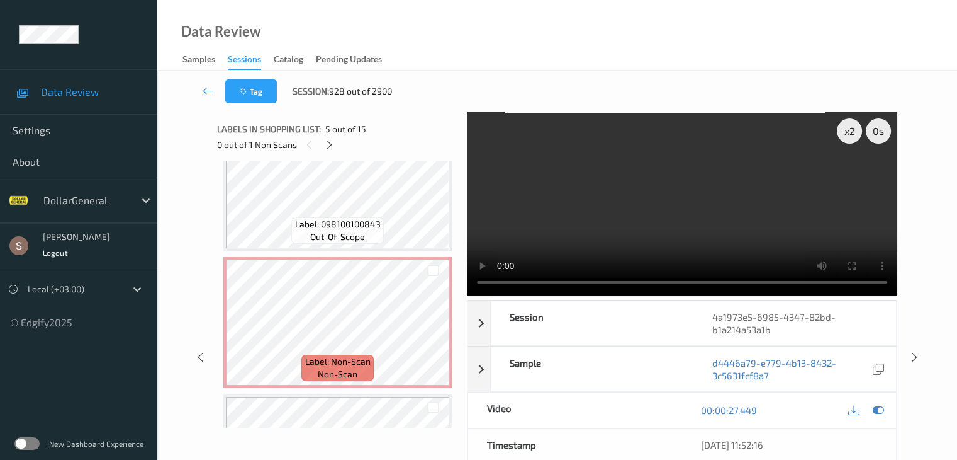
scroll to position [755, 0]
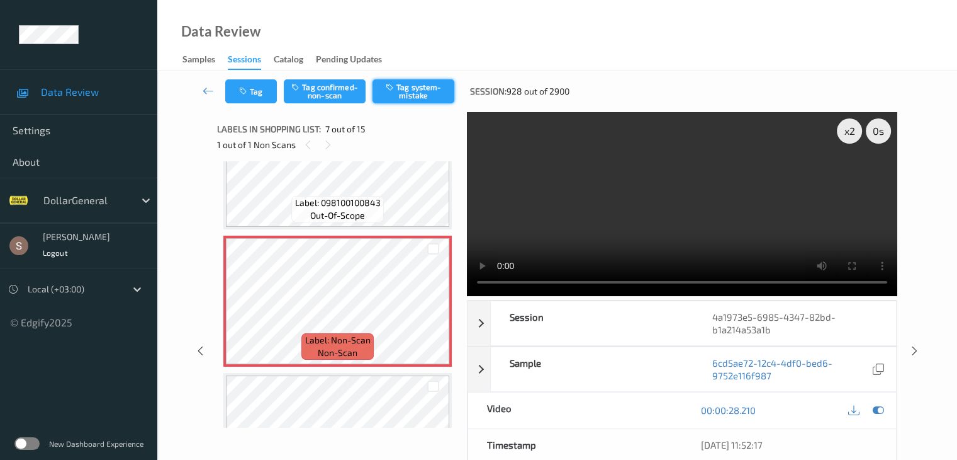
click at [418, 94] on button "Tag system-mistake" at bounding box center [414, 91] width 82 height 24
click at [210, 86] on icon at bounding box center [208, 90] width 11 height 13
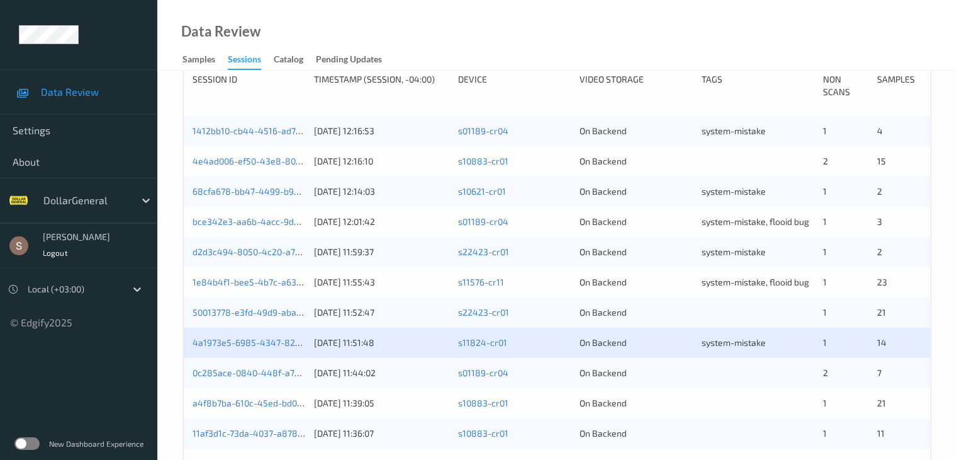
scroll to position [378, 0]
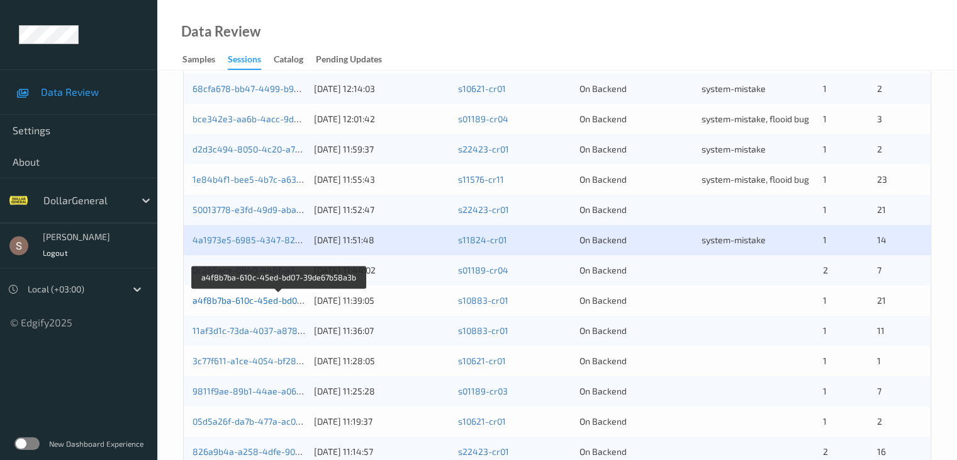
click at [273, 296] on link "a4f8b7ba-610c-45ed-bd07-39de67b58a3b" at bounding box center [279, 300] width 173 height 11
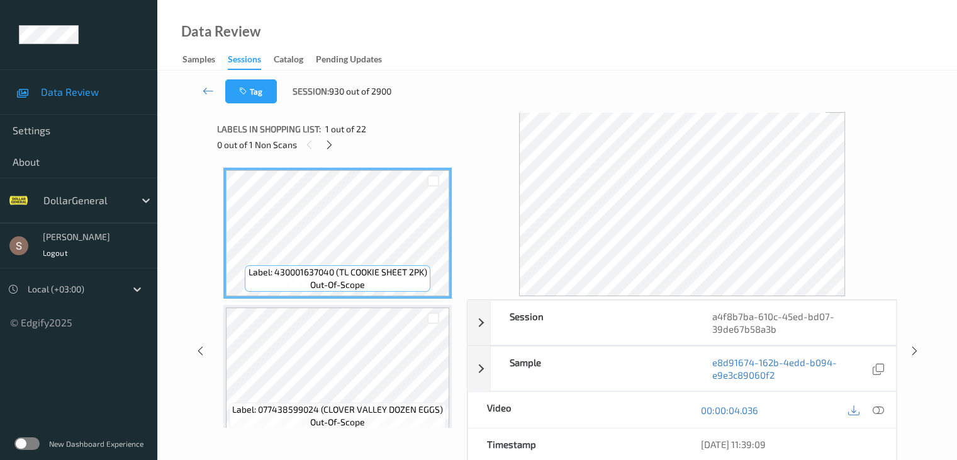
click at [337, 149] on div "0 out of 1 Non Scans" at bounding box center [337, 145] width 241 height 16
click at [328, 147] on icon at bounding box center [329, 144] width 11 height 11
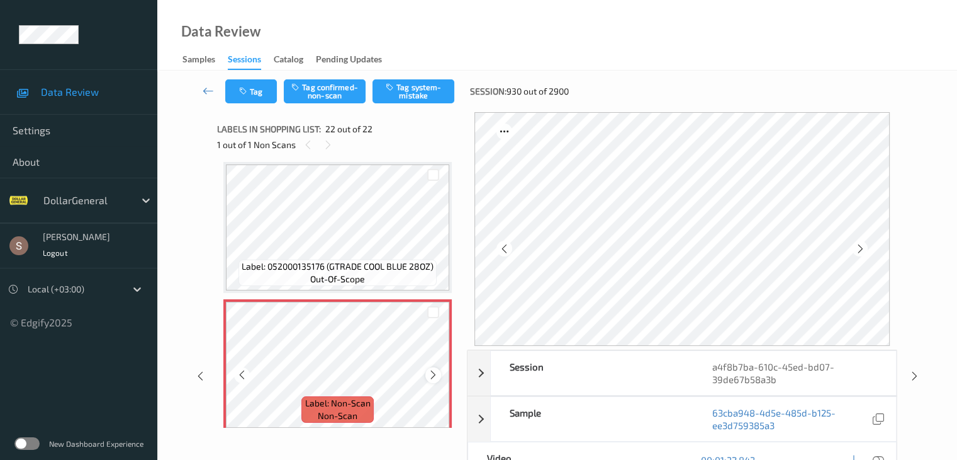
click at [437, 377] on icon at bounding box center [433, 374] width 11 height 11
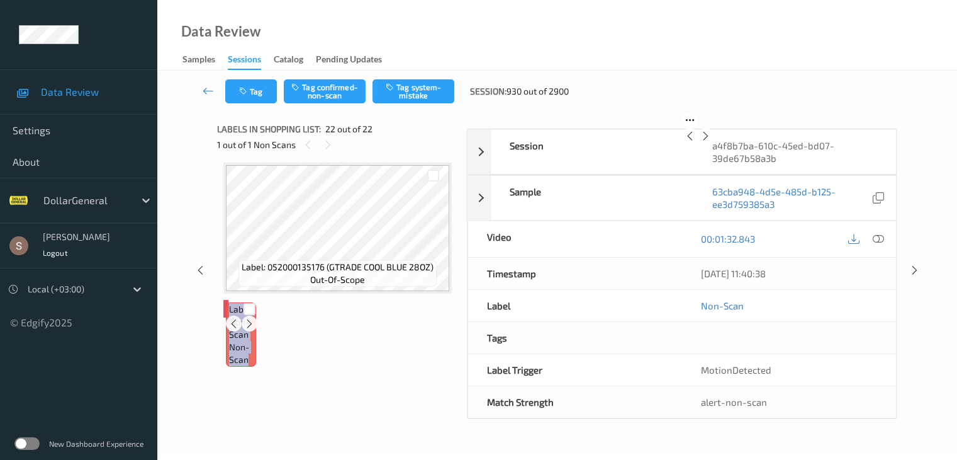
click at [255, 329] on icon at bounding box center [249, 323] width 11 height 11
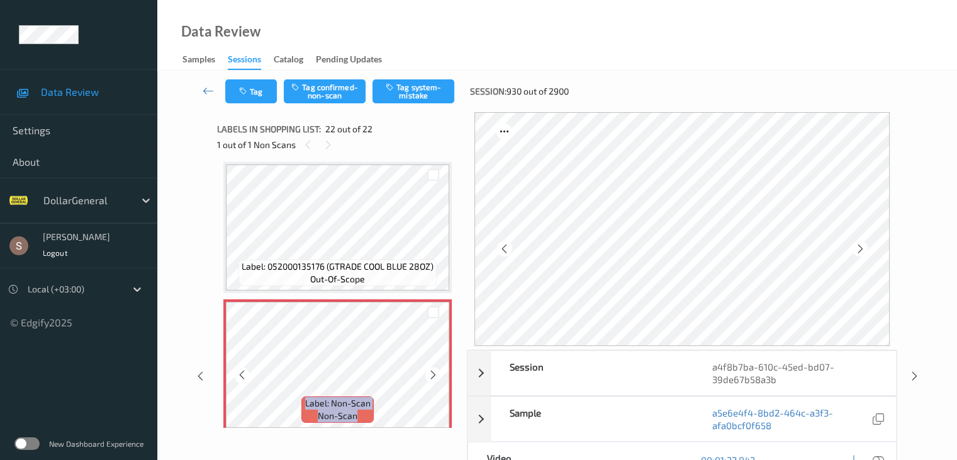
click at [437, 377] on icon at bounding box center [433, 374] width 11 height 11
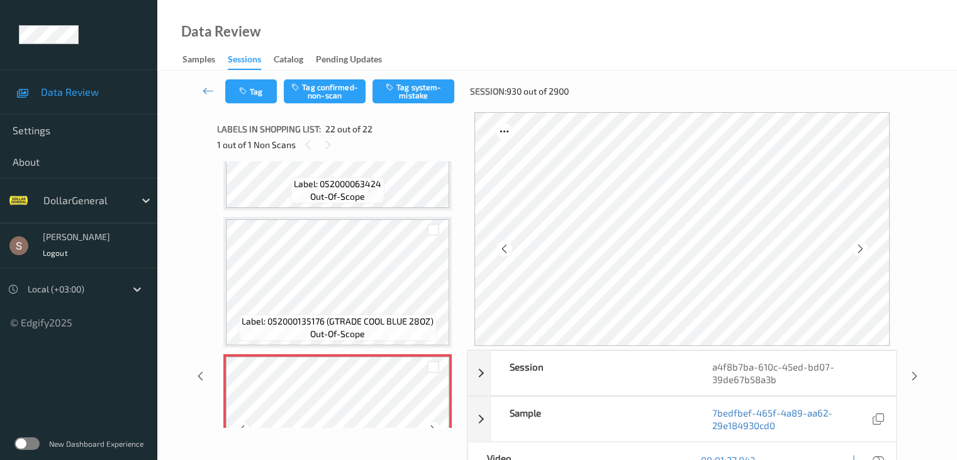
scroll to position [2758, 0]
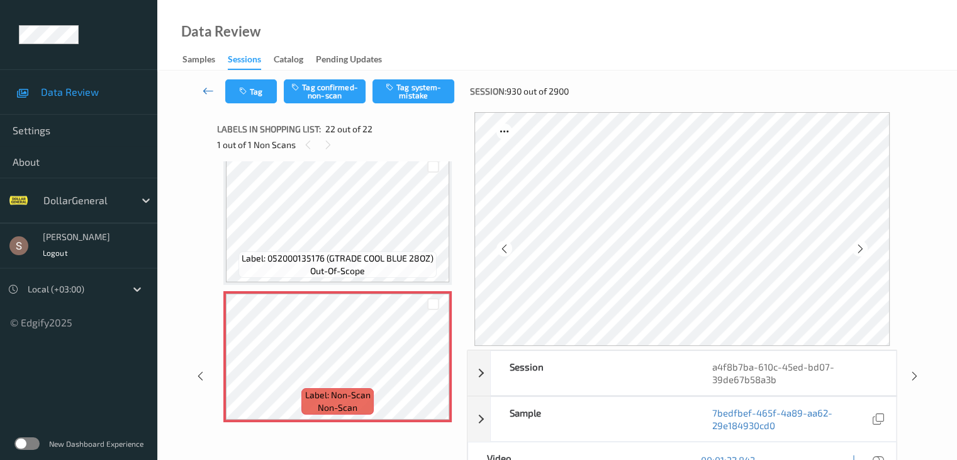
click at [206, 91] on icon at bounding box center [208, 90] width 11 height 13
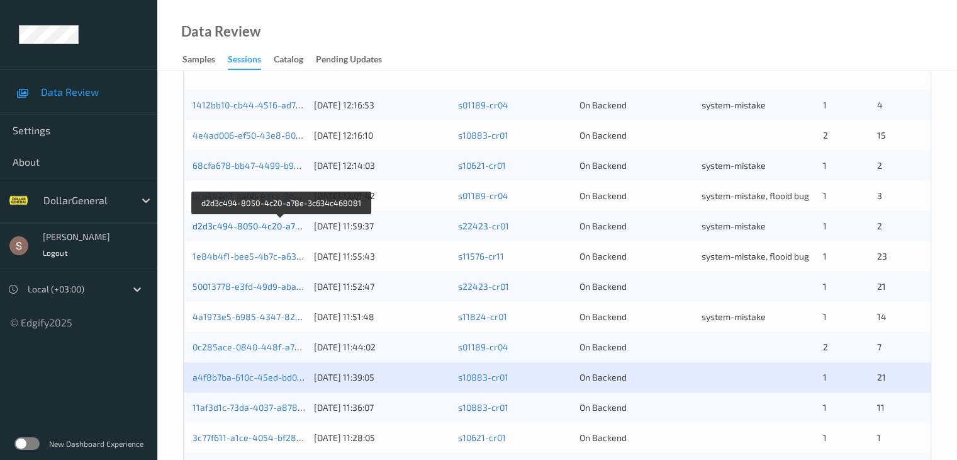
scroll to position [378, 0]
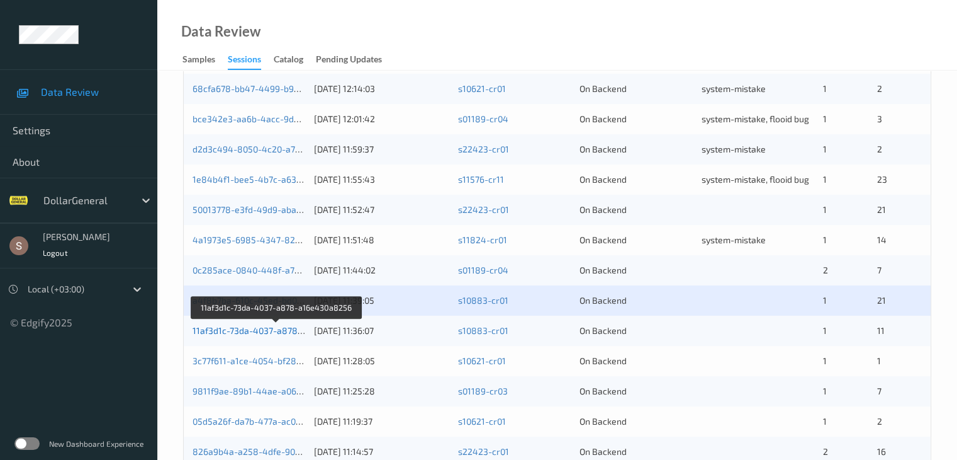
click at [256, 330] on link "11af3d1c-73da-4037-a878-a16e430a8256" at bounding box center [277, 330] width 169 height 11
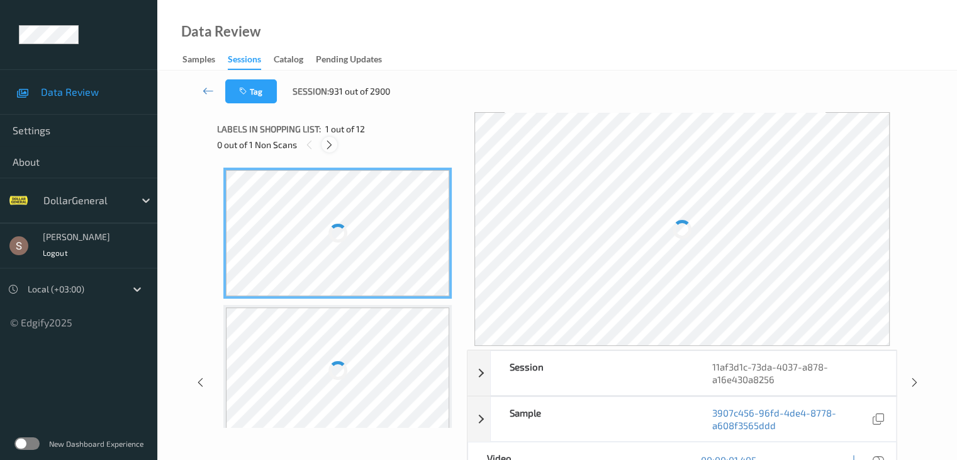
click at [330, 149] on icon at bounding box center [329, 144] width 11 height 11
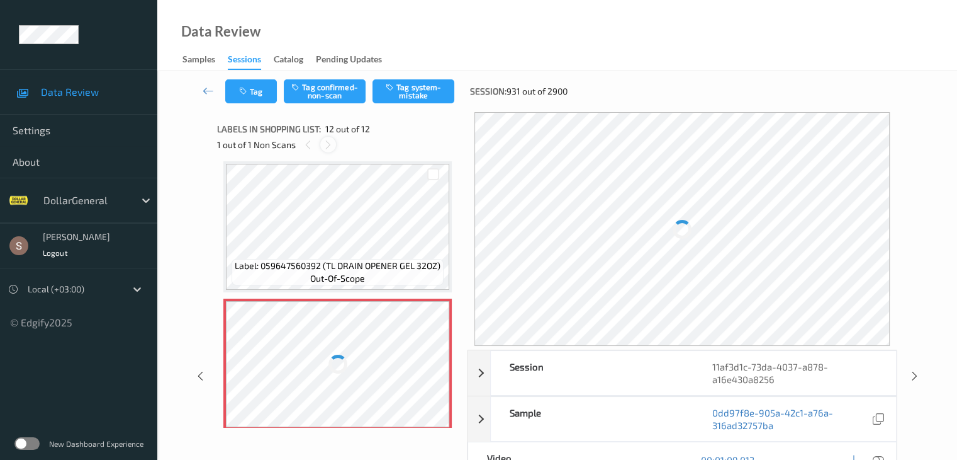
scroll to position [1379, 0]
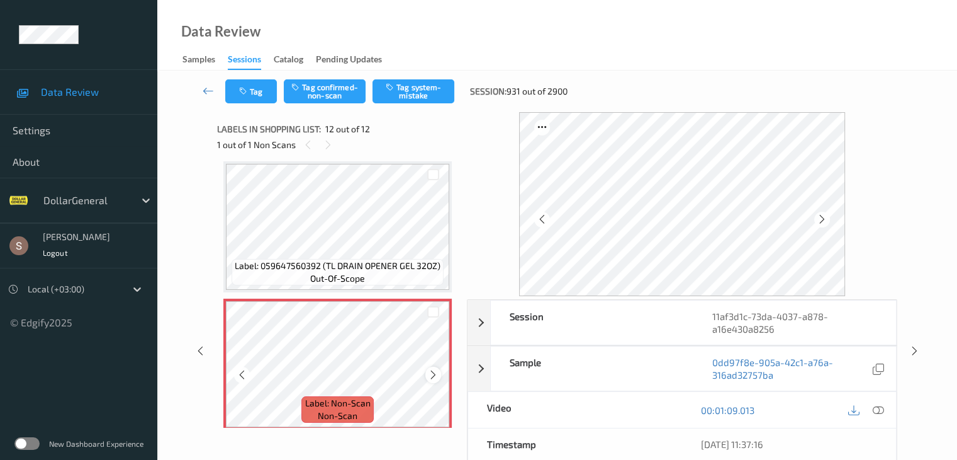
click at [431, 373] on icon at bounding box center [433, 374] width 11 height 11
click at [393, 99] on button "Tag system-mistake" at bounding box center [414, 91] width 82 height 24
click at [206, 86] on icon at bounding box center [208, 90] width 11 height 13
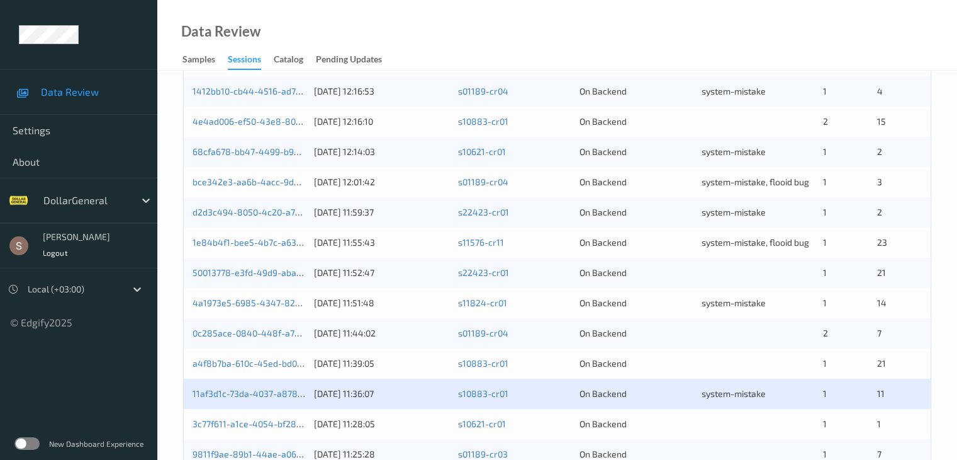
scroll to position [504, 0]
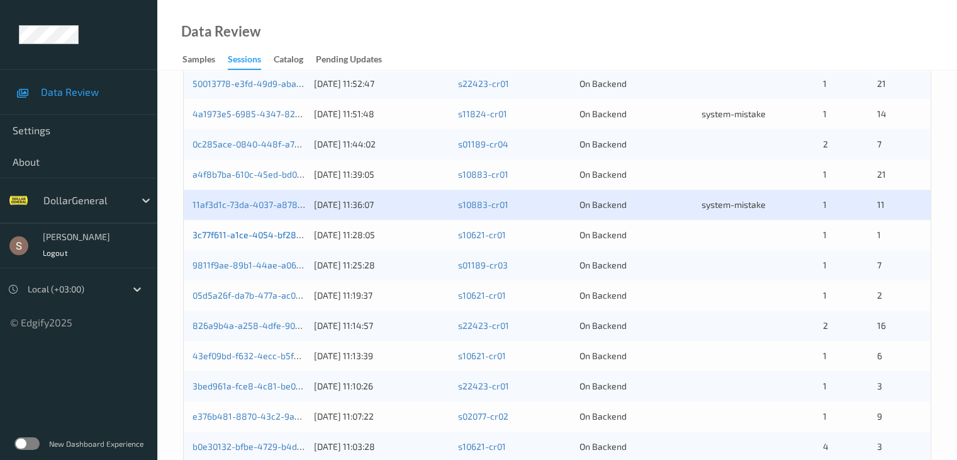
click at [246, 239] on link "3c77f611-a1ce-4054-bf28-f019fae24e25" at bounding box center [275, 234] width 164 height 11
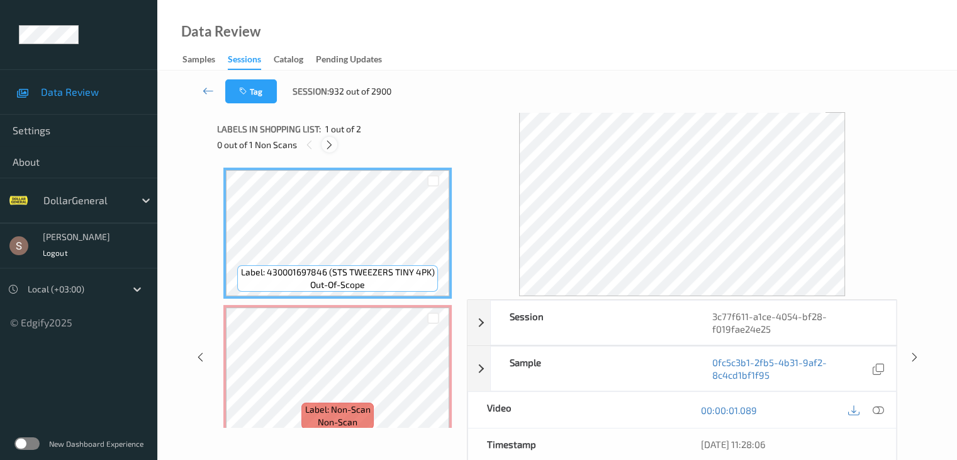
click at [328, 149] on icon at bounding box center [329, 144] width 11 height 11
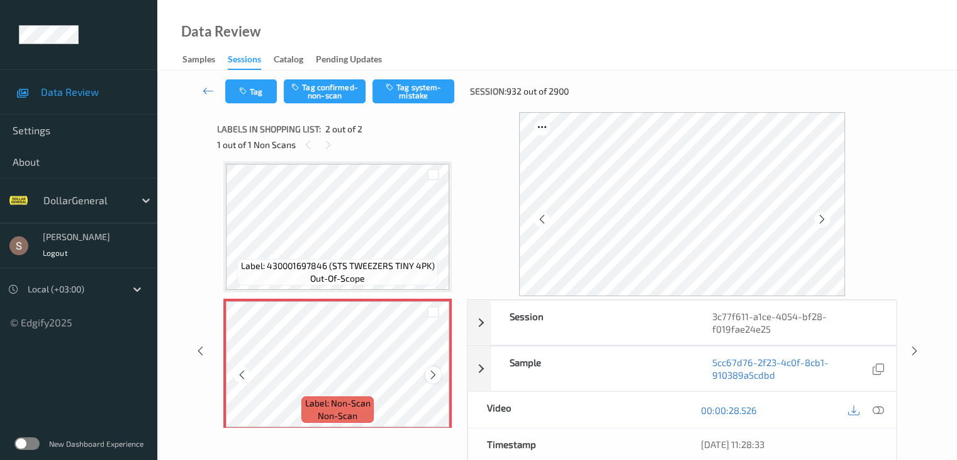
click at [435, 373] on icon at bounding box center [433, 374] width 11 height 11
click at [436, 373] on icon at bounding box center [433, 374] width 11 height 11
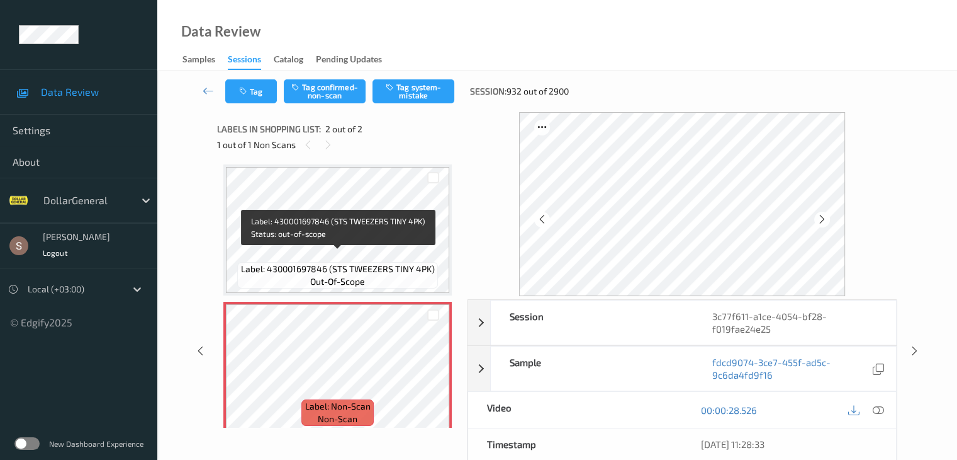
scroll to position [0, 0]
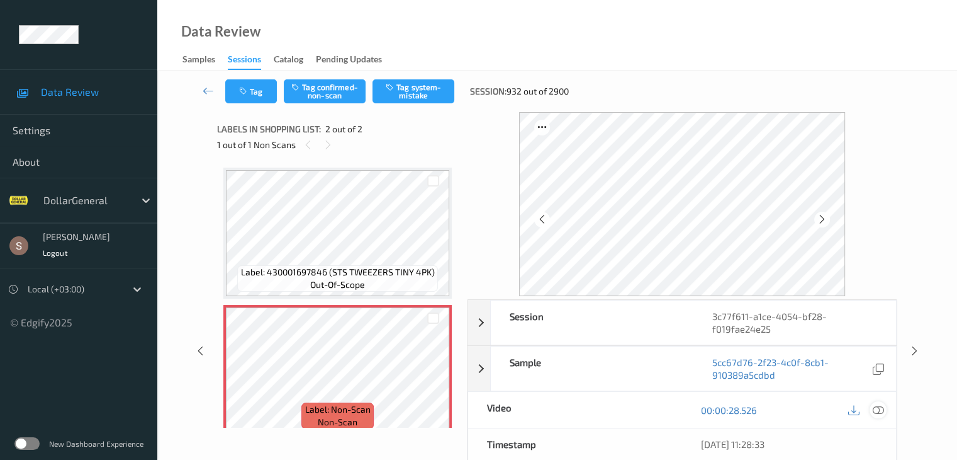
click at [874, 407] on icon at bounding box center [877, 409] width 11 height 11
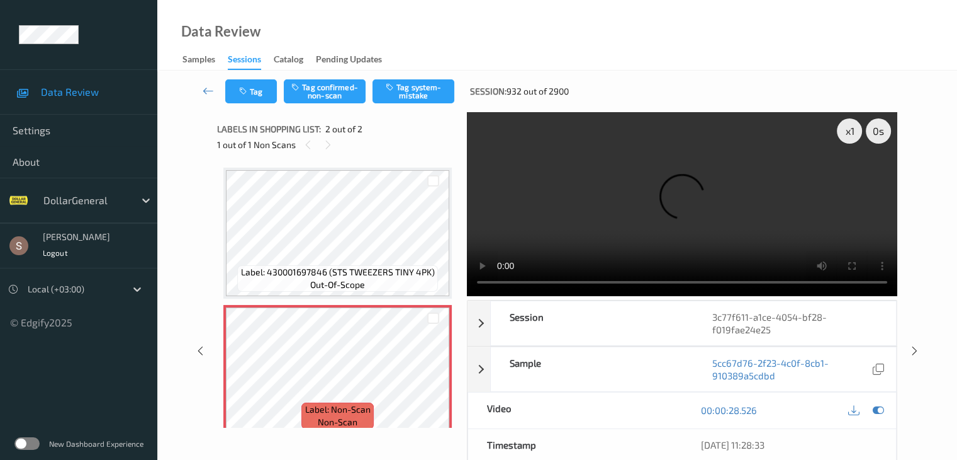
click at [552, 210] on video at bounding box center [682, 204] width 431 height 184
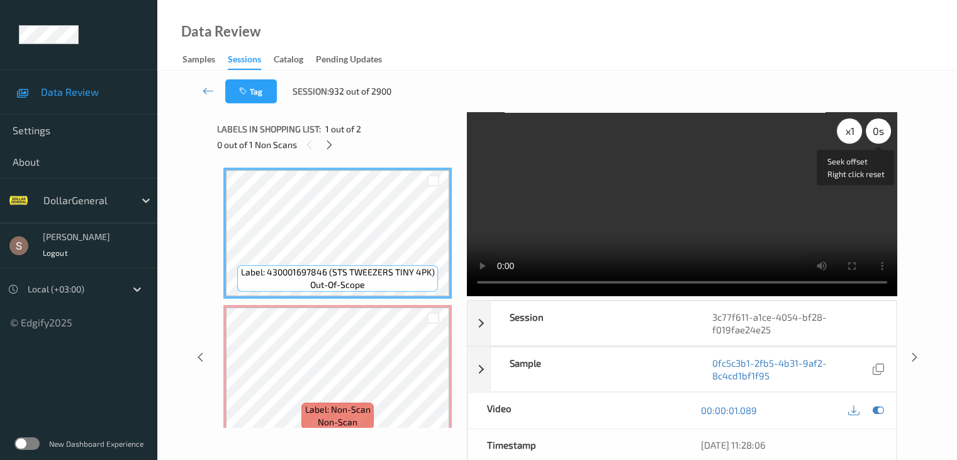
click at [859, 132] on div "x 1" at bounding box center [849, 130] width 25 height 25
click at [854, 128] on div "x 2" at bounding box center [849, 130] width 25 height 25
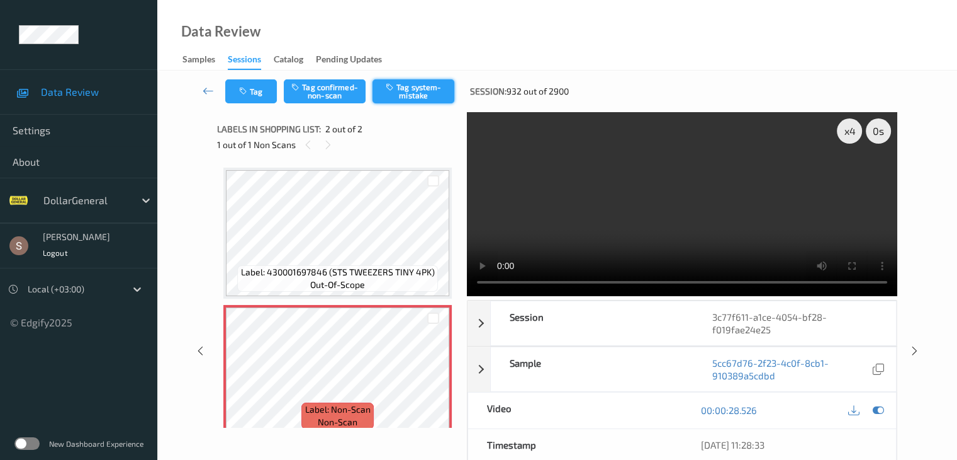
click at [426, 84] on button "Tag system-mistake" at bounding box center [414, 91] width 82 height 24
click at [209, 91] on icon at bounding box center [208, 90] width 11 height 13
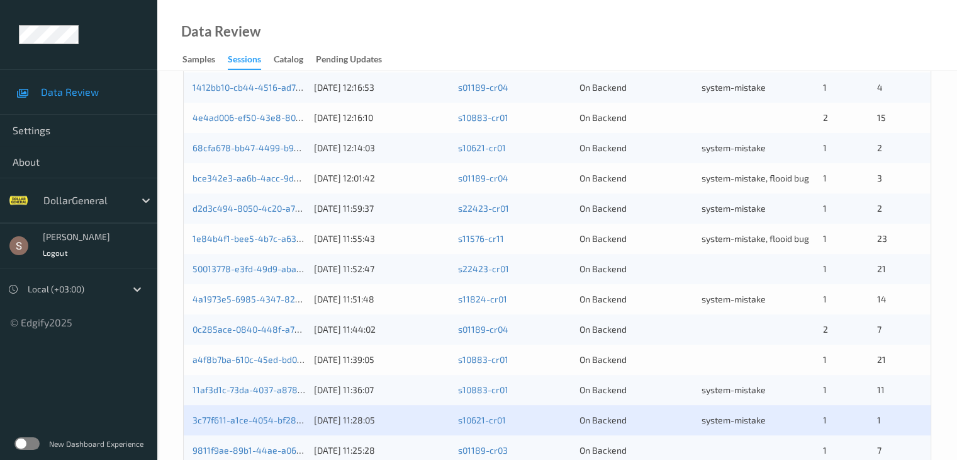
scroll to position [587, 0]
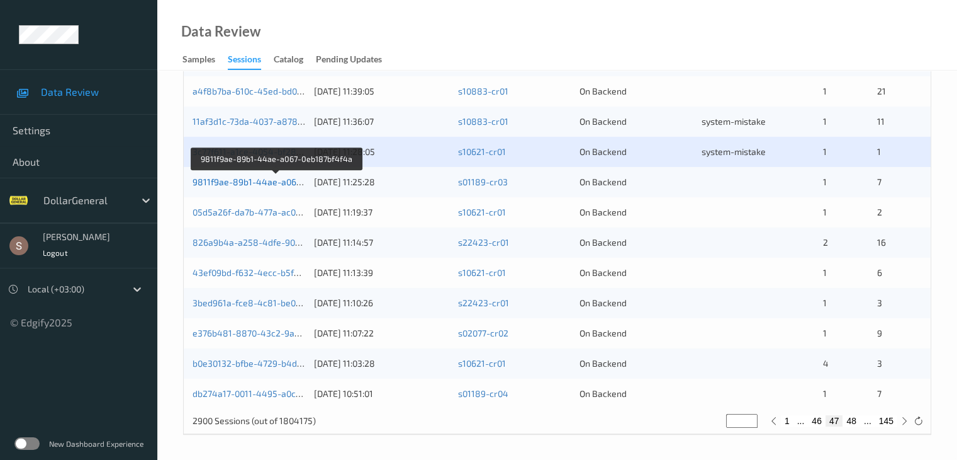
click at [222, 180] on link "9811f9ae-89b1-44ae-a067-0eb187bf4f4a" at bounding box center [277, 181] width 169 height 11
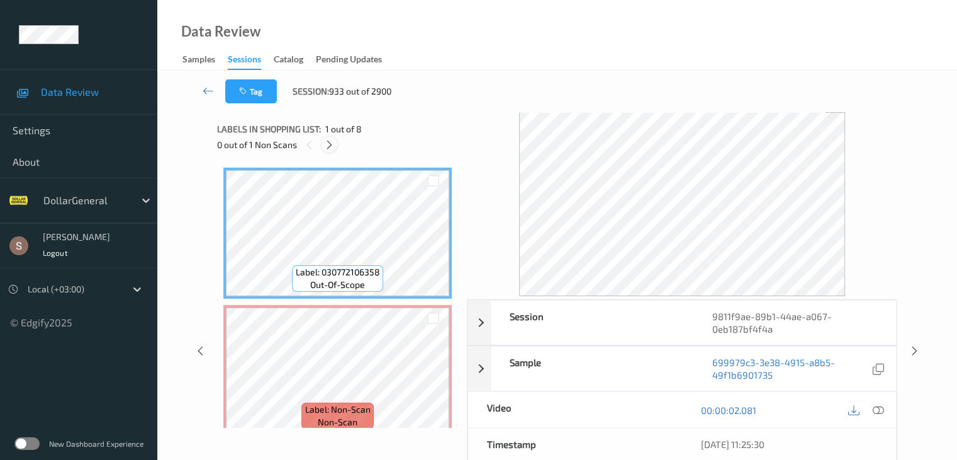
click at [329, 149] on icon at bounding box center [329, 144] width 11 height 11
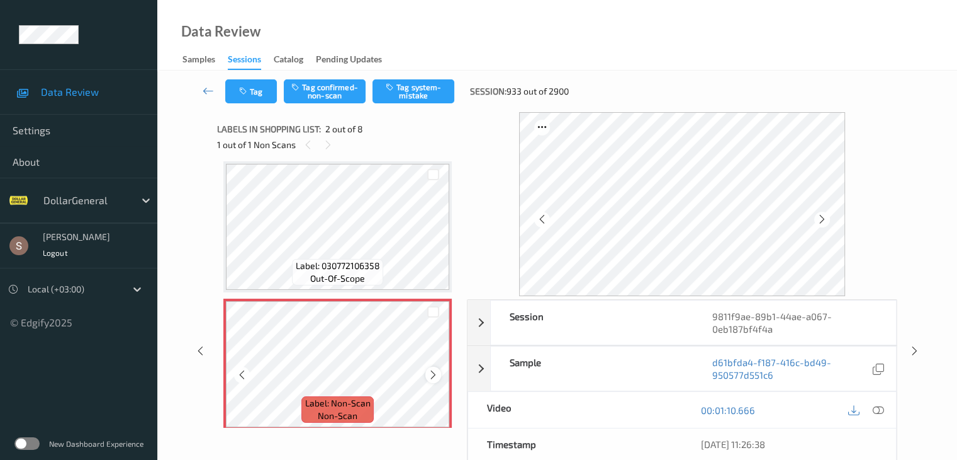
click at [437, 370] on icon at bounding box center [433, 374] width 11 height 11
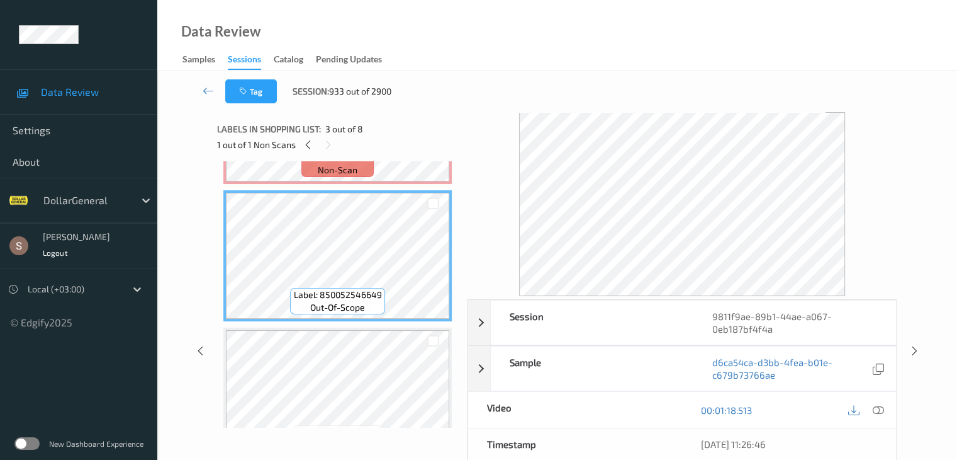
scroll to position [0, 0]
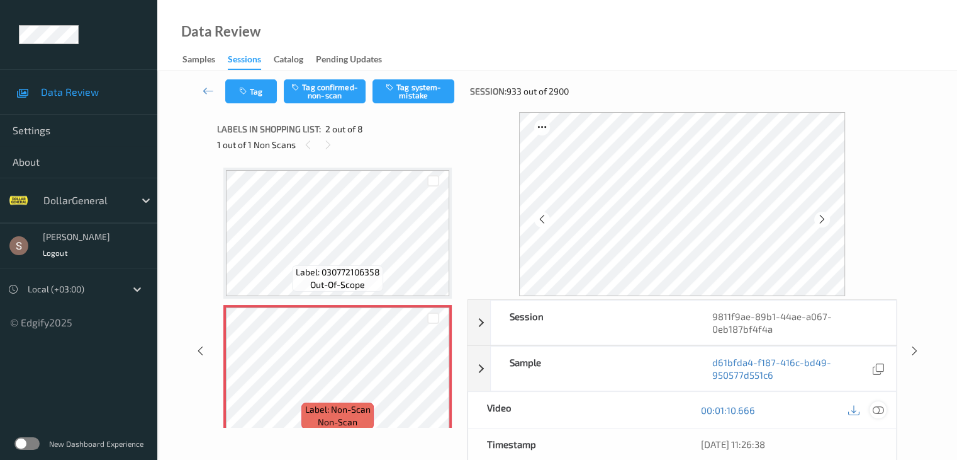
click at [880, 411] on icon at bounding box center [877, 409] width 11 height 11
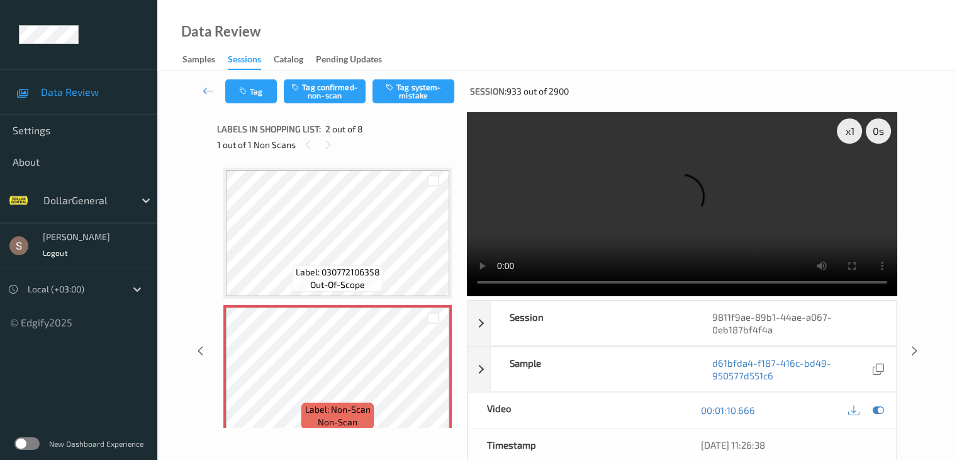
click at [701, 188] on video at bounding box center [682, 204] width 431 height 184
click at [694, 280] on video at bounding box center [682, 204] width 431 height 184
click at [690, 192] on video at bounding box center [682, 204] width 431 height 184
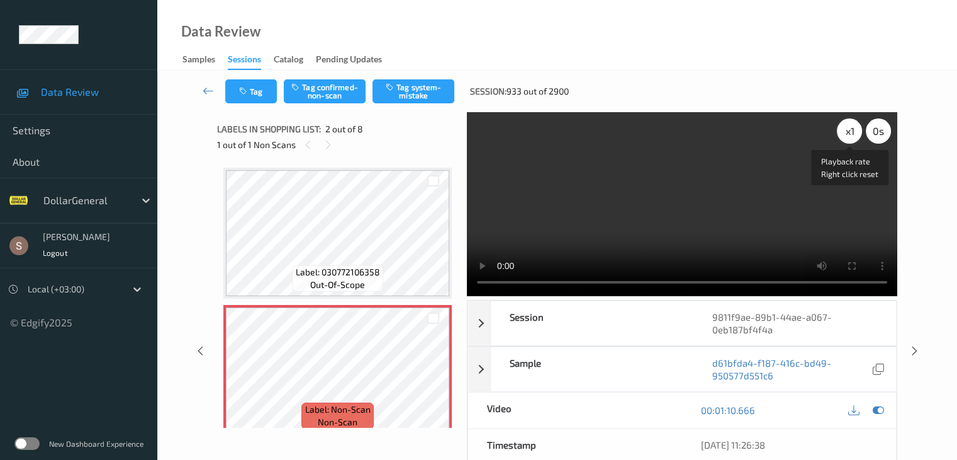
click at [849, 133] on div "x 1" at bounding box center [849, 130] width 25 height 25
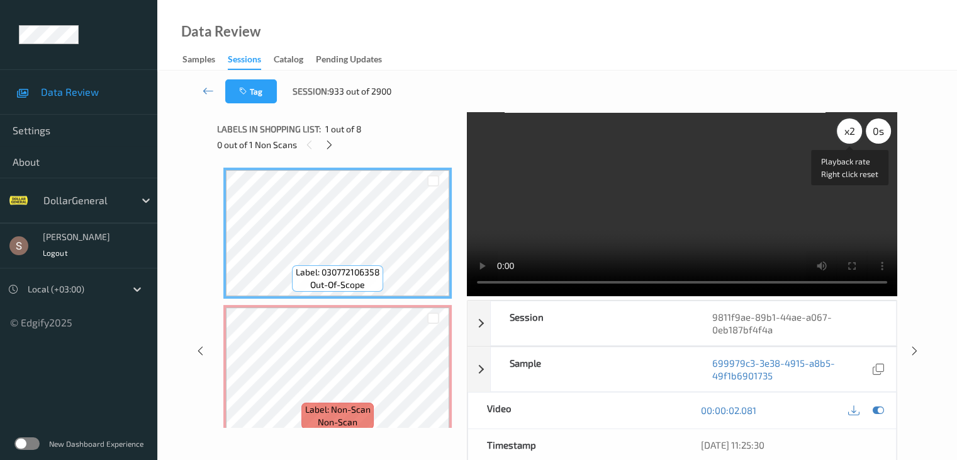
click at [851, 135] on div "x 2" at bounding box center [849, 130] width 25 height 25
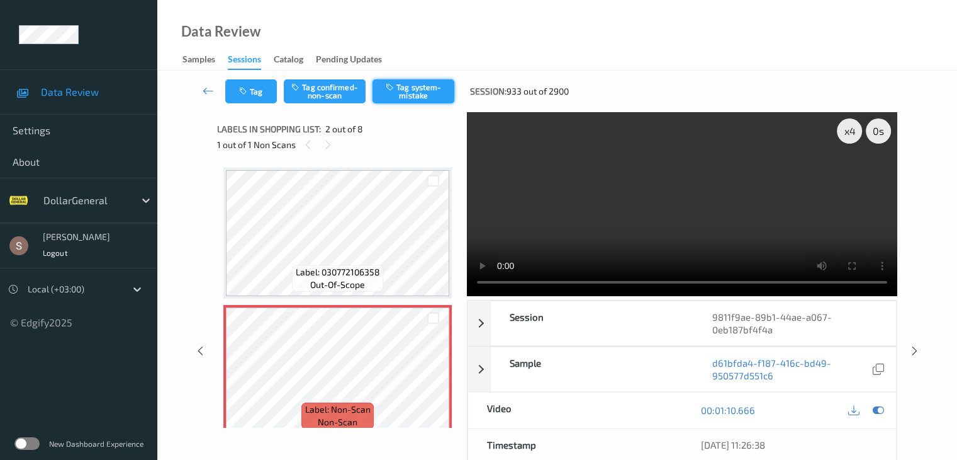
click at [424, 95] on button "Tag system-mistake" at bounding box center [414, 91] width 82 height 24
click at [205, 91] on icon at bounding box center [208, 90] width 11 height 13
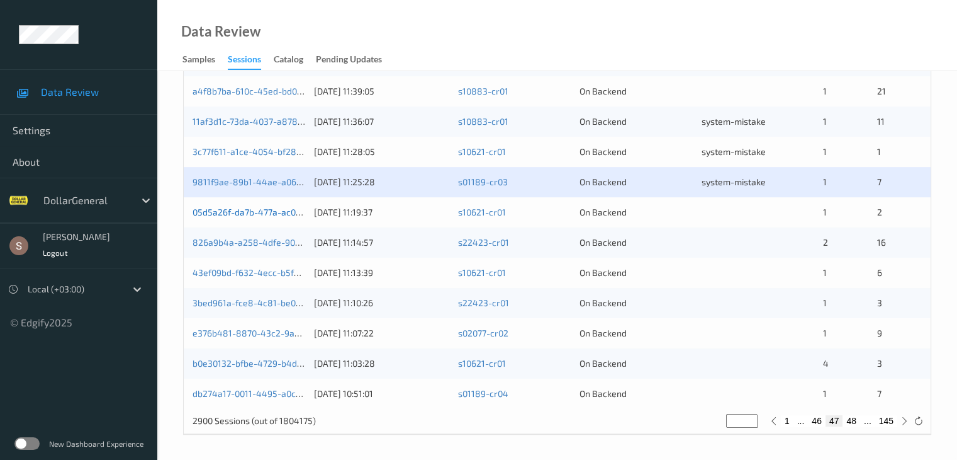
click at [274, 212] on link "05d5a26f-da7b-477a-ac0b-a63483d16b7a" at bounding box center [279, 211] width 172 height 11
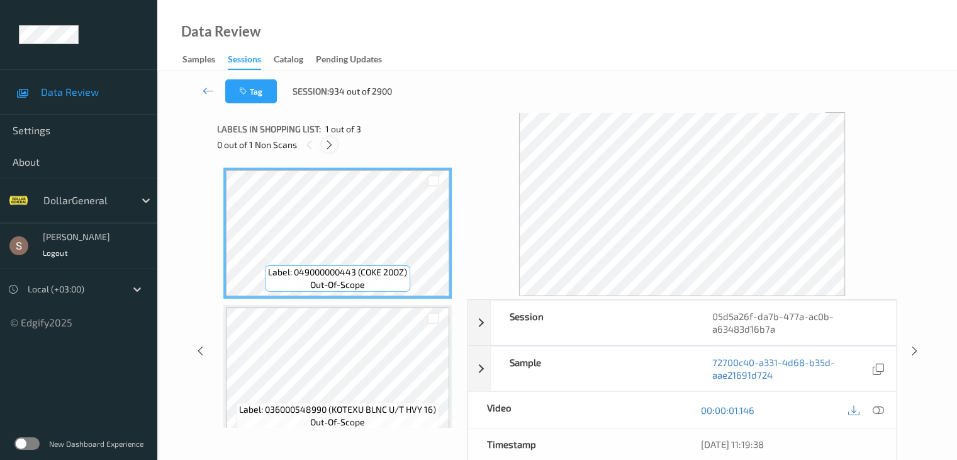
click at [325, 147] on icon at bounding box center [329, 144] width 11 height 11
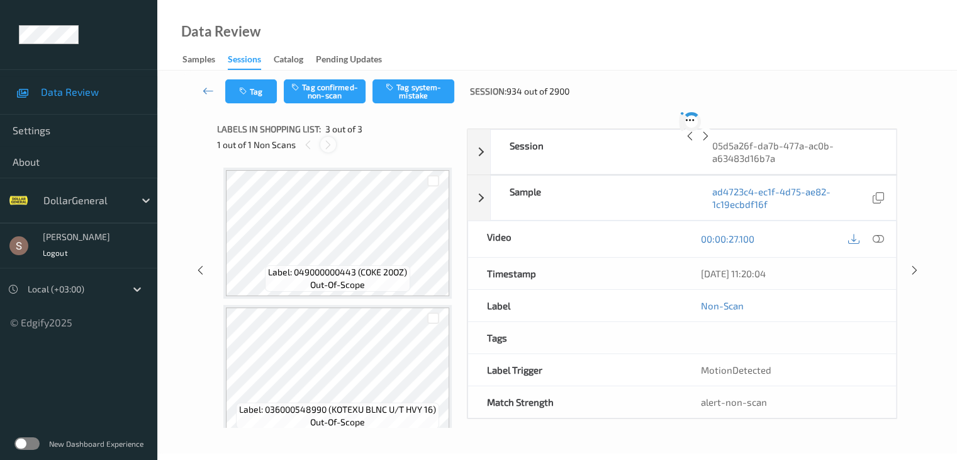
scroll to position [144, 0]
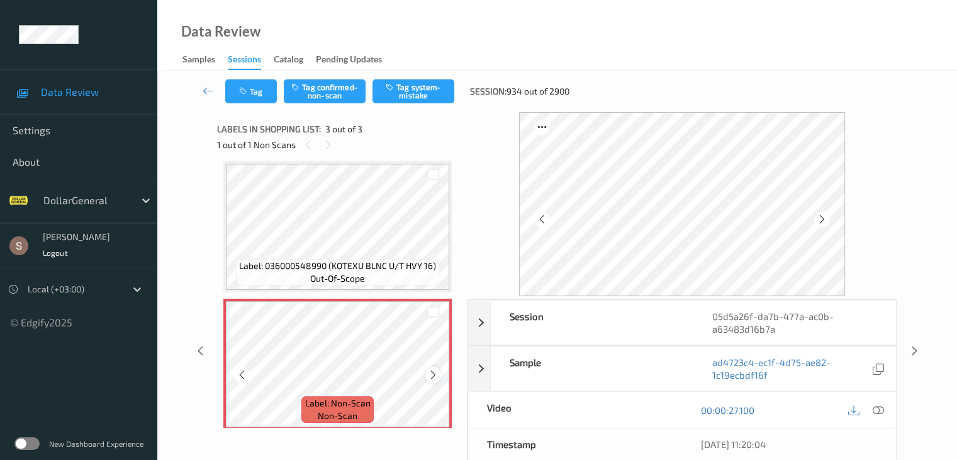
click at [433, 375] on icon at bounding box center [433, 374] width 11 height 11
click at [406, 104] on div "Tag Tag confirmed-non-scan Tag system-mistake Session: 934 out of 2900" at bounding box center [557, 92] width 748 height 42
click at [407, 99] on button "Tag system-mistake" at bounding box center [414, 91] width 82 height 24
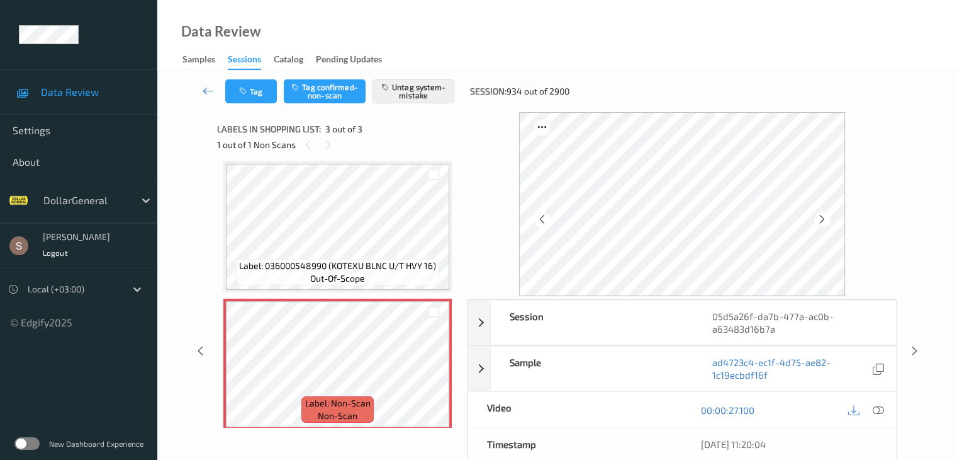
click at [212, 91] on icon at bounding box center [208, 90] width 11 height 13
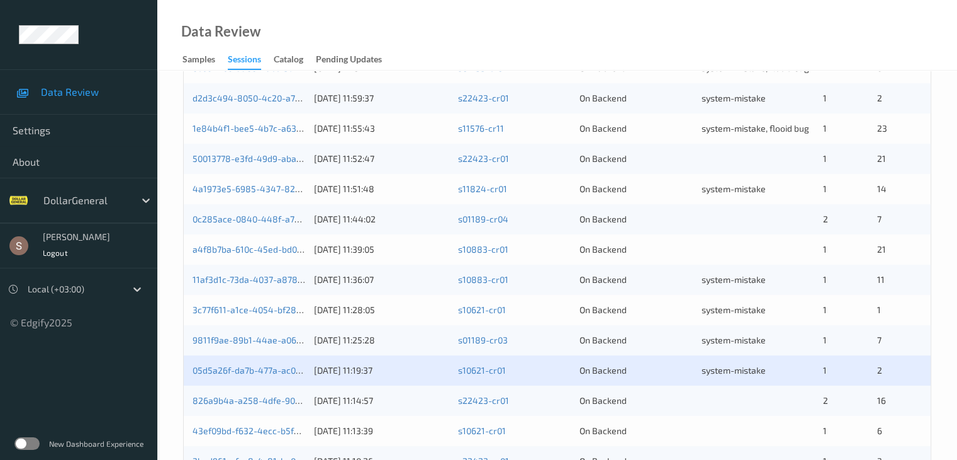
scroll to position [587, 0]
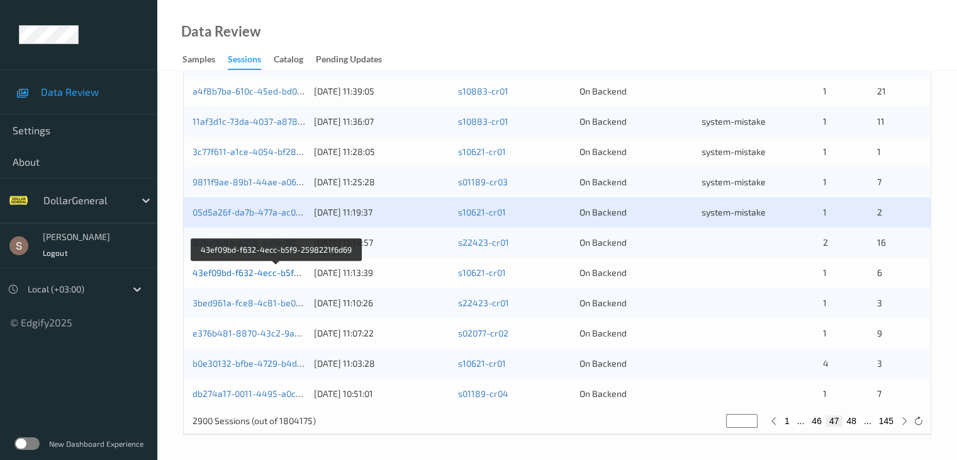
click at [244, 273] on link "43ef09bd-f632-4ecc-b5f9-2598221f6d69" at bounding box center [277, 272] width 168 height 11
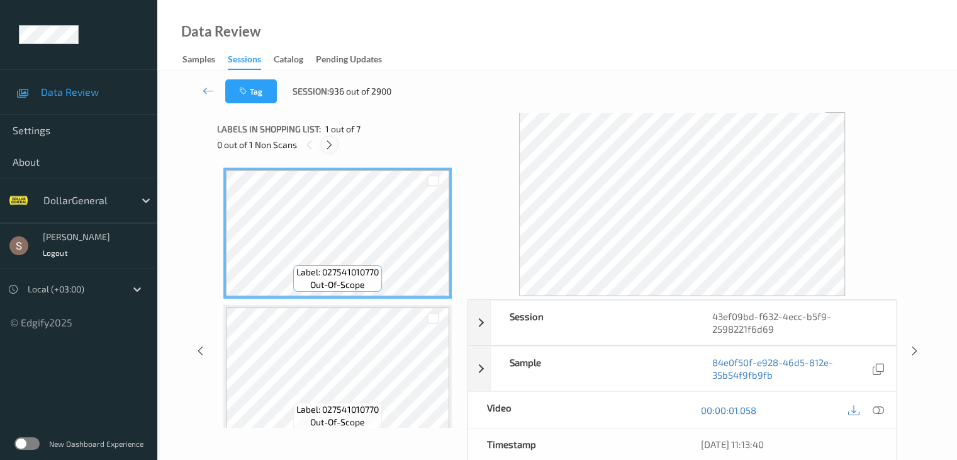
click at [334, 144] on icon at bounding box center [329, 144] width 11 height 11
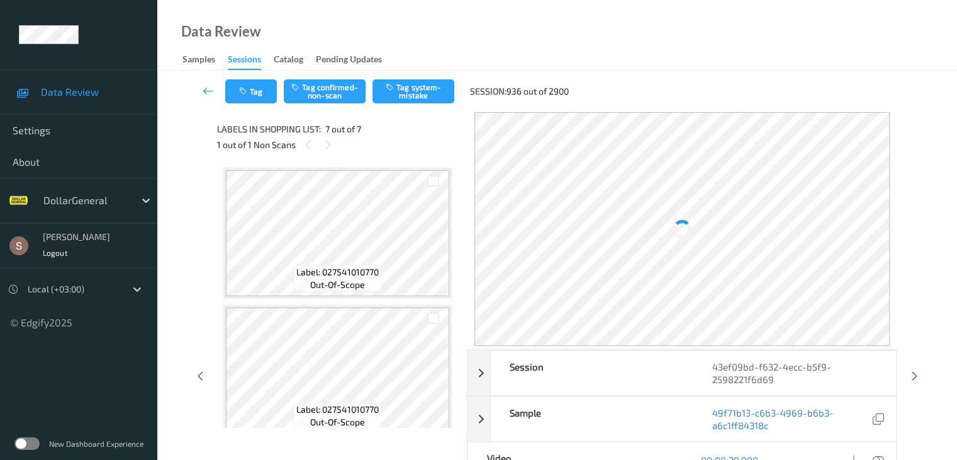
scroll to position [692, 0]
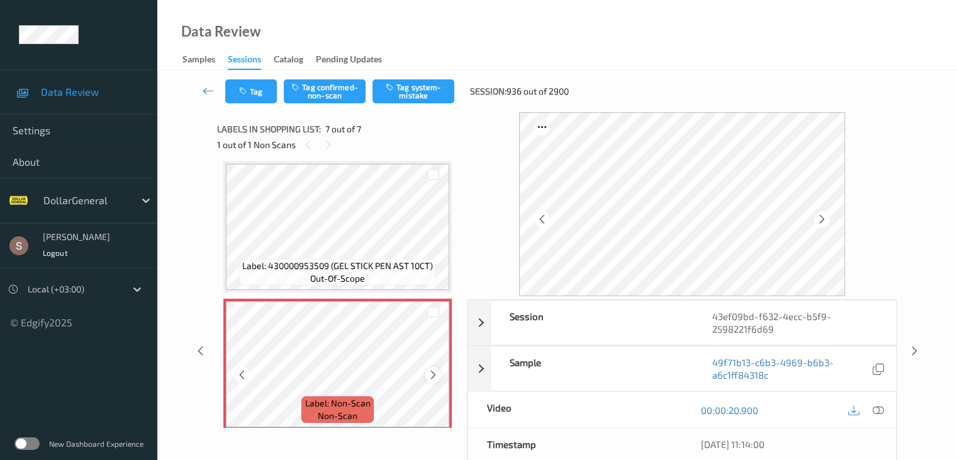
click at [435, 369] on icon at bounding box center [433, 374] width 11 height 11
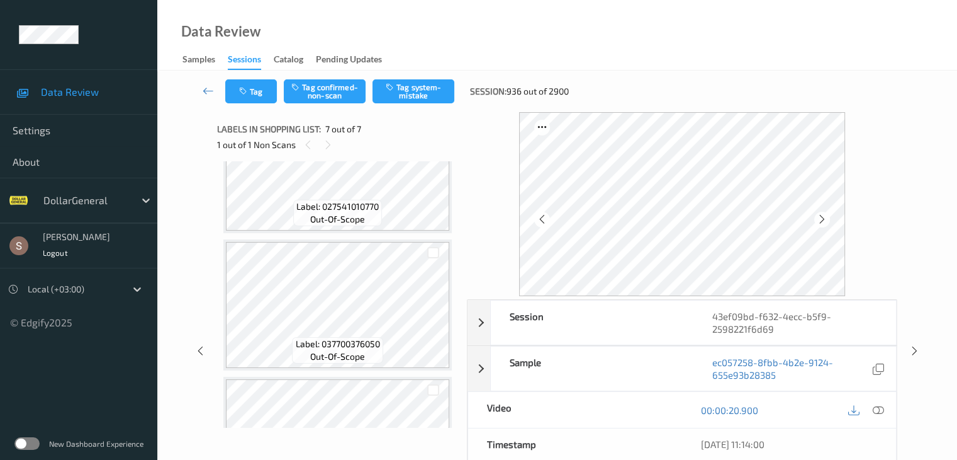
scroll to position [189, 0]
click at [427, 74] on div "Tag Tag confirmed-non-scan Tag system-mistake Session: 936 out of 2900" at bounding box center [557, 92] width 748 height 42
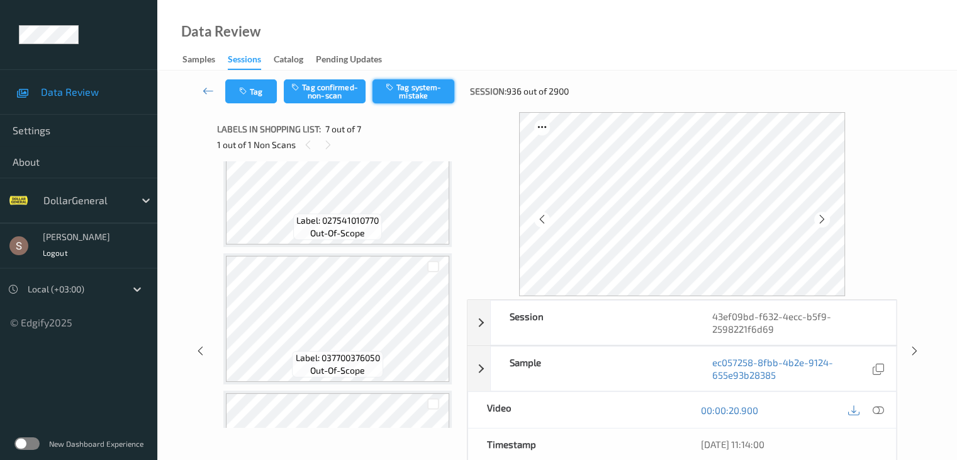
click at [423, 86] on button "Tag system-mistake" at bounding box center [414, 91] width 82 height 24
click at [203, 86] on icon at bounding box center [208, 90] width 11 height 13
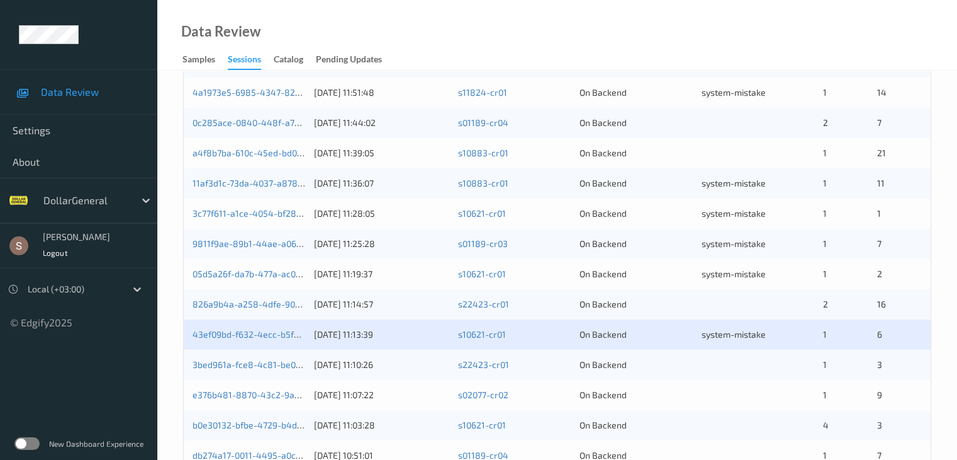
scroll to position [587, 0]
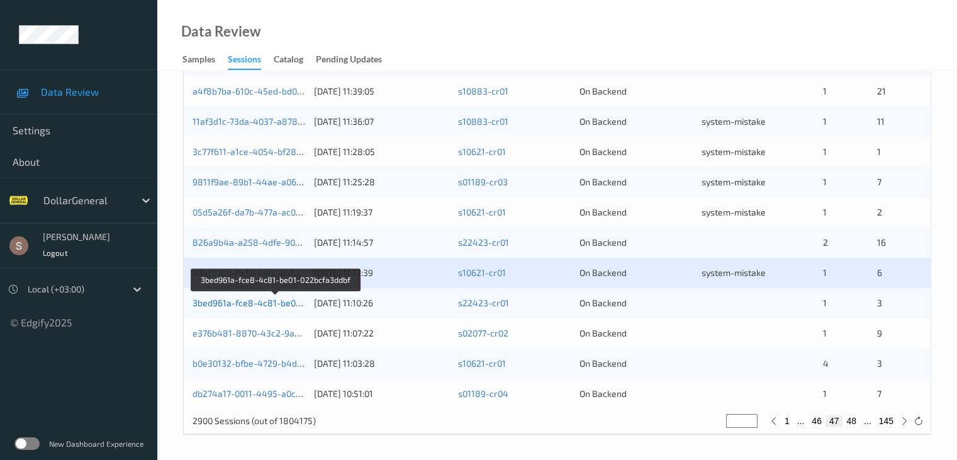
click at [274, 297] on link "3bed961a-fce8-4c81-be01-022bcfa3ddbf" at bounding box center [276, 302] width 167 height 11
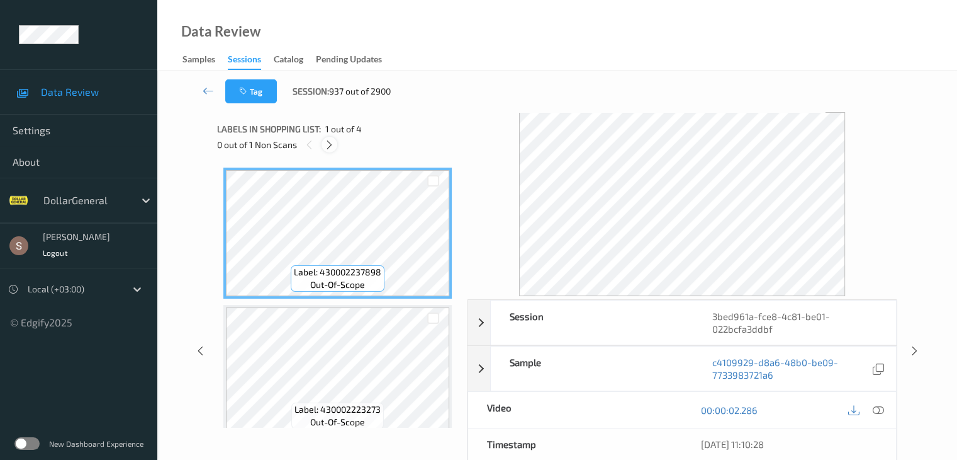
click at [329, 140] on icon at bounding box center [329, 144] width 11 height 11
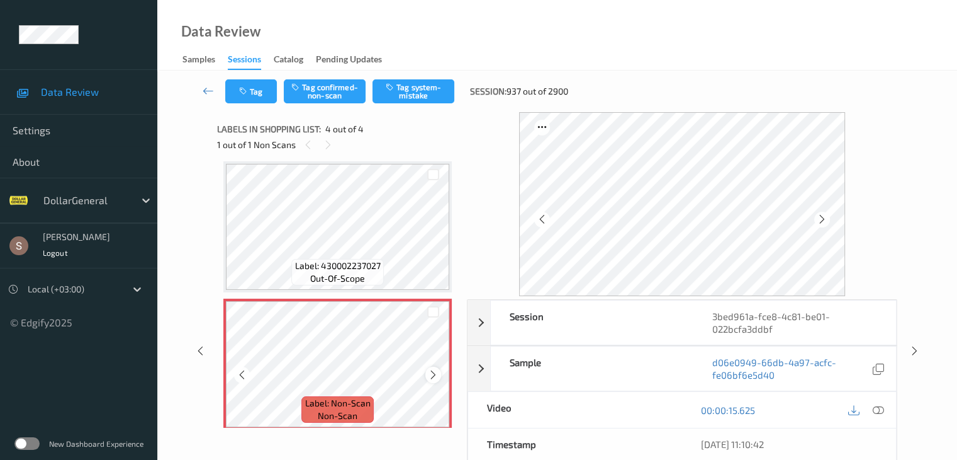
click at [432, 375] on icon at bounding box center [433, 374] width 11 height 11
click at [429, 101] on button "Tag system-mistake" at bounding box center [414, 91] width 82 height 24
click at [209, 93] on icon at bounding box center [208, 90] width 11 height 13
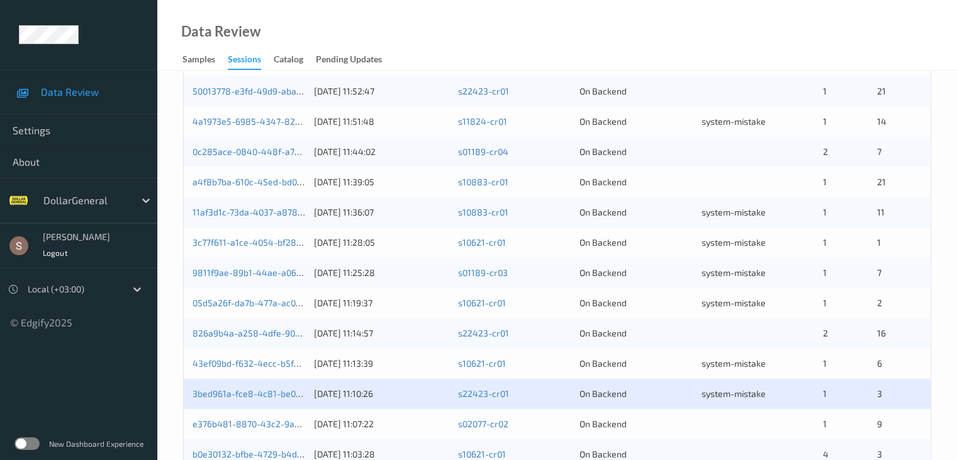
scroll to position [587, 0]
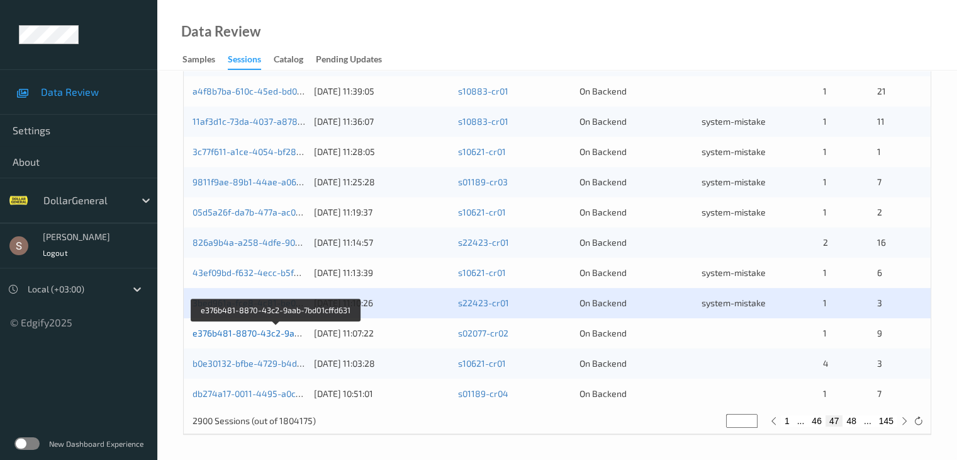
click at [230, 334] on link "e376b481-8870-43c2-9aab-7bd01cffd631" at bounding box center [277, 332] width 168 height 11
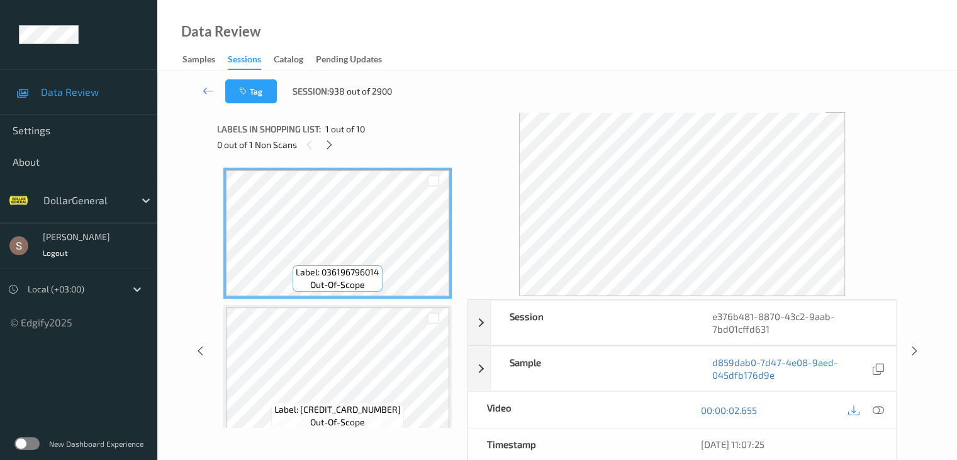
click at [324, 150] on div "0 out of 1 Non Scans" at bounding box center [337, 145] width 241 height 16
click at [325, 149] on icon at bounding box center [329, 144] width 11 height 11
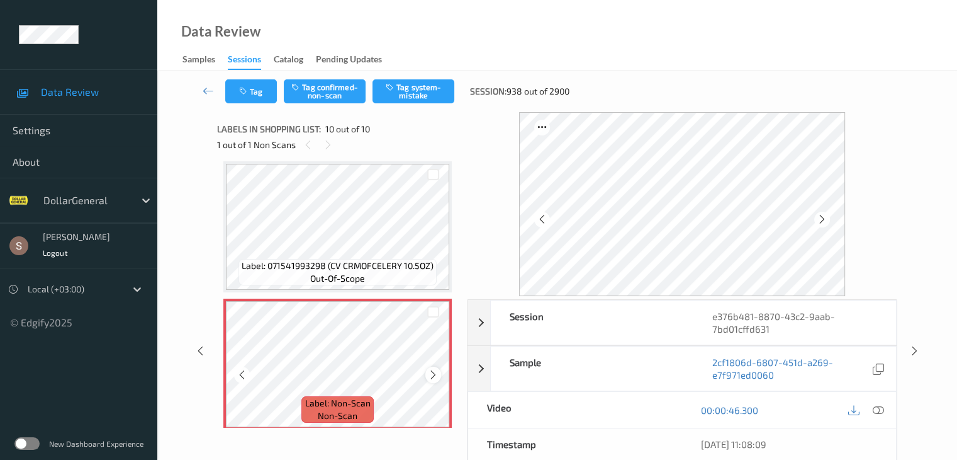
click at [432, 373] on icon at bounding box center [433, 374] width 11 height 11
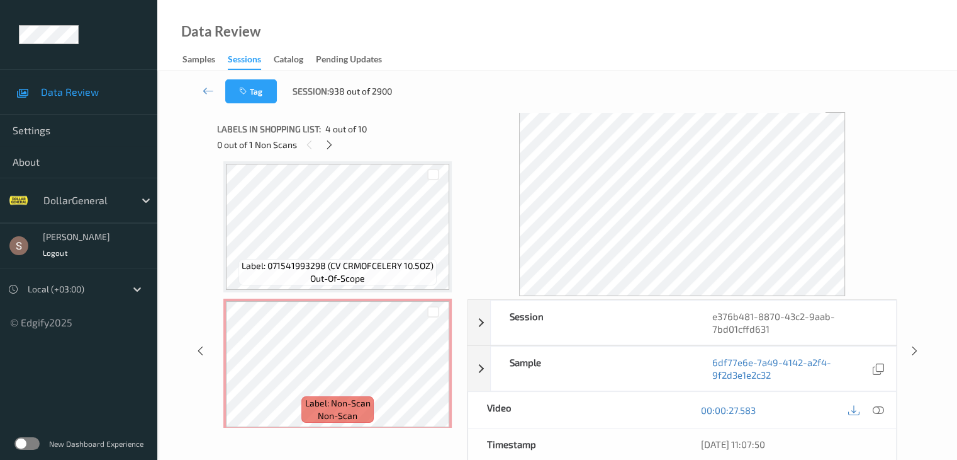
scroll to position [1112, 0]
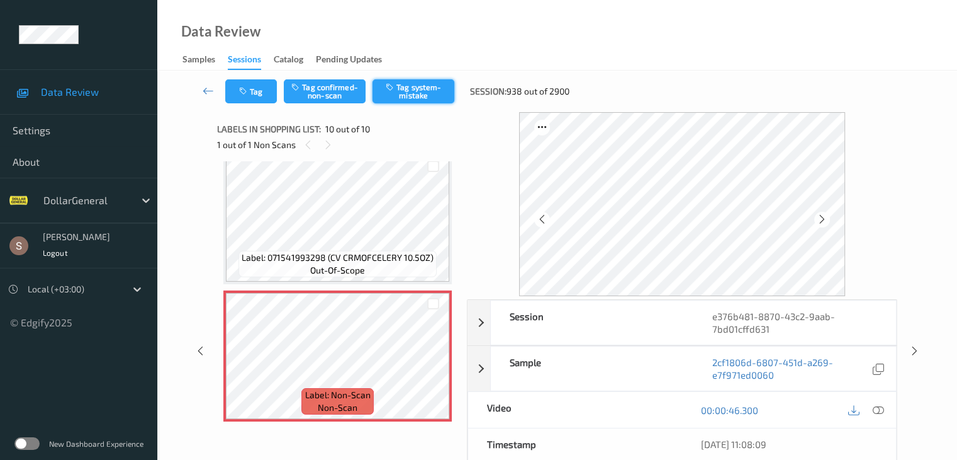
click at [423, 93] on button "Tag system-mistake" at bounding box center [414, 91] width 82 height 24
click at [208, 91] on icon at bounding box center [208, 90] width 11 height 13
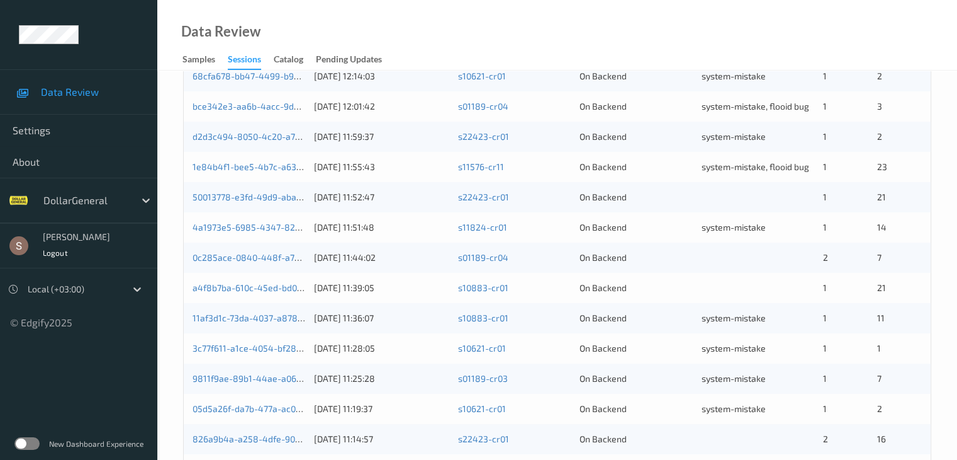
scroll to position [587, 0]
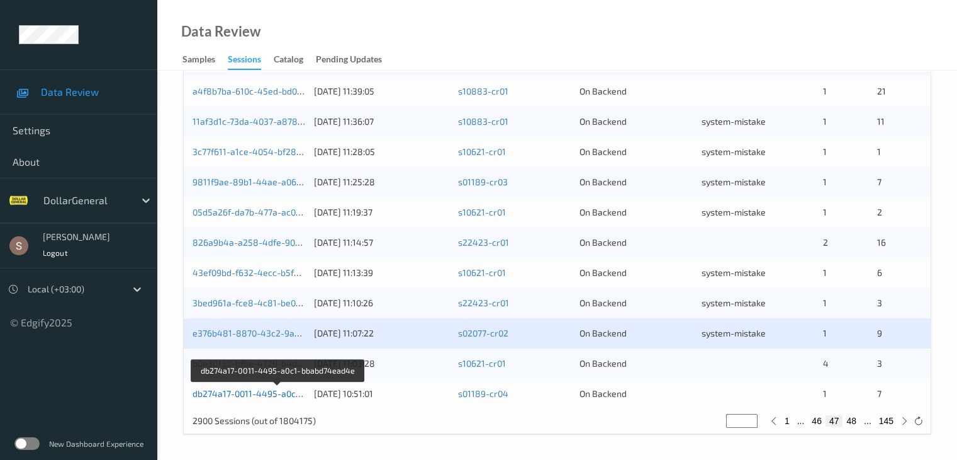
click at [266, 393] on link "db274a17-0011-4495-a0c1-bbabd74ead4e" at bounding box center [279, 393] width 172 height 11
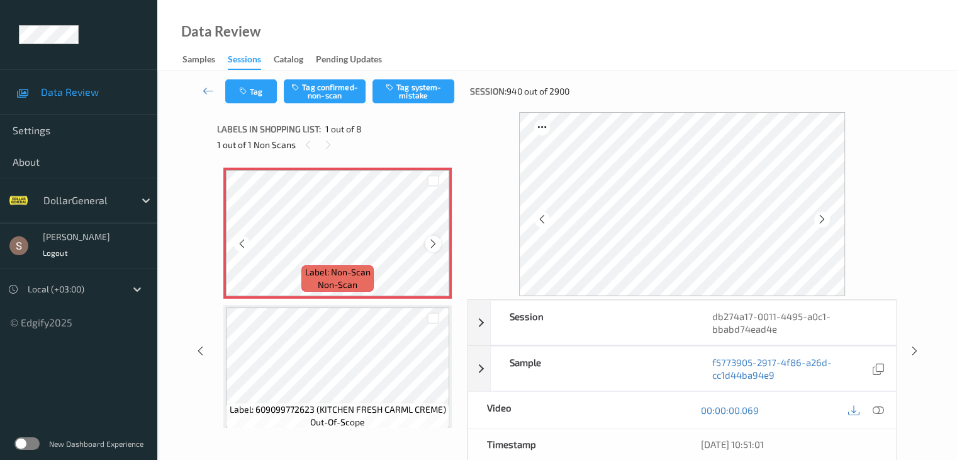
click at [432, 242] on icon at bounding box center [433, 243] width 11 height 11
click at [431, 242] on icon at bounding box center [433, 243] width 11 height 11
click at [410, 89] on button "Tag system-mistake" at bounding box center [414, 91] width 82 height 24
click at [252, 99] on button "Tag" at bounding box center [251, 91] width 52 height 24
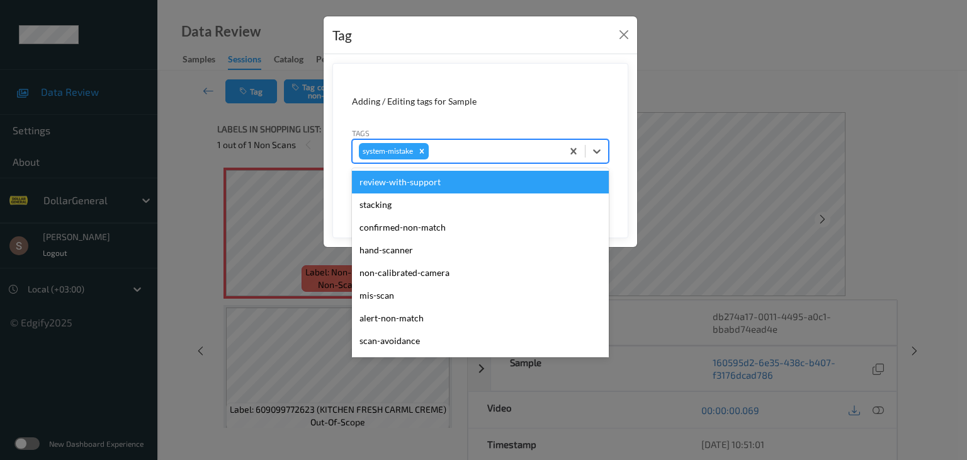
drag, startPoint x: 606, startPoint y: 151, endPoint x: 556, endPoint y: 218, distance: 83.7
click at [604, 152] on div at bounding box center [596, 151] width 23 height 23
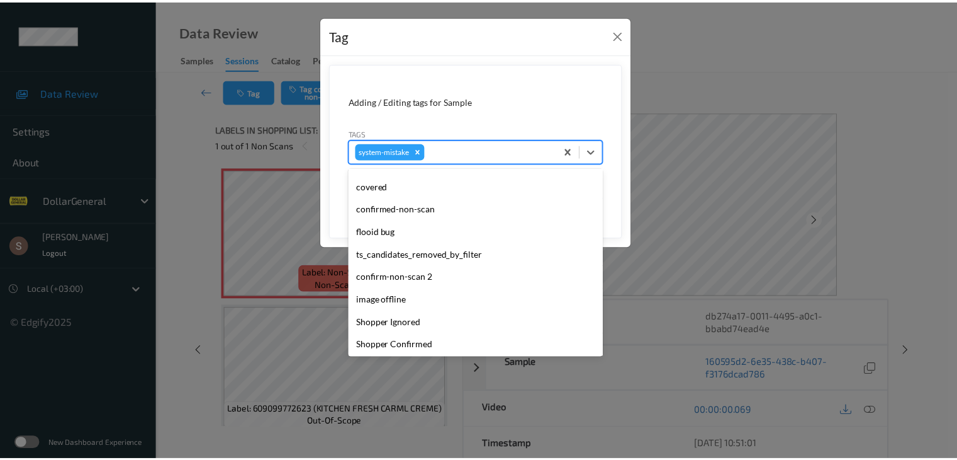
scroll to position [315, 0]
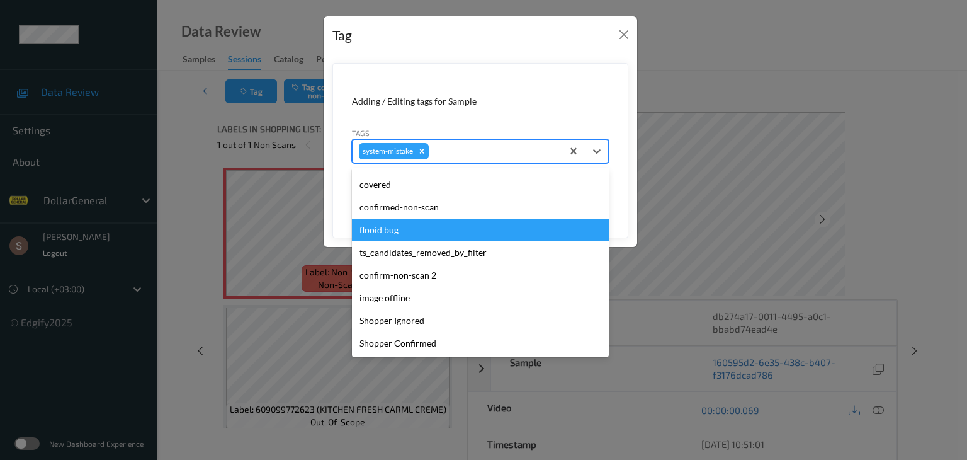
click at [419, 232] on div "flooid bug" at bounding box center [480, 229] width 257 height 23
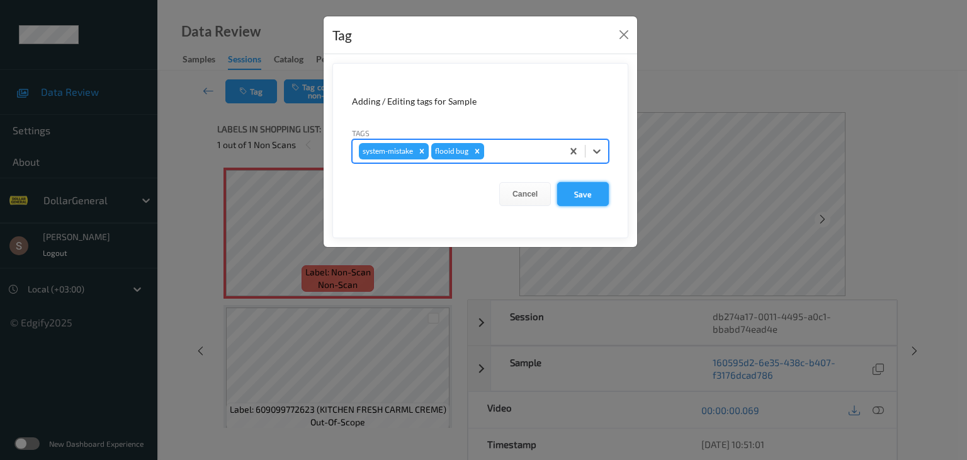
click at [593, 196] on button "Save" at bounding box center [583, 194] width 52 height 24
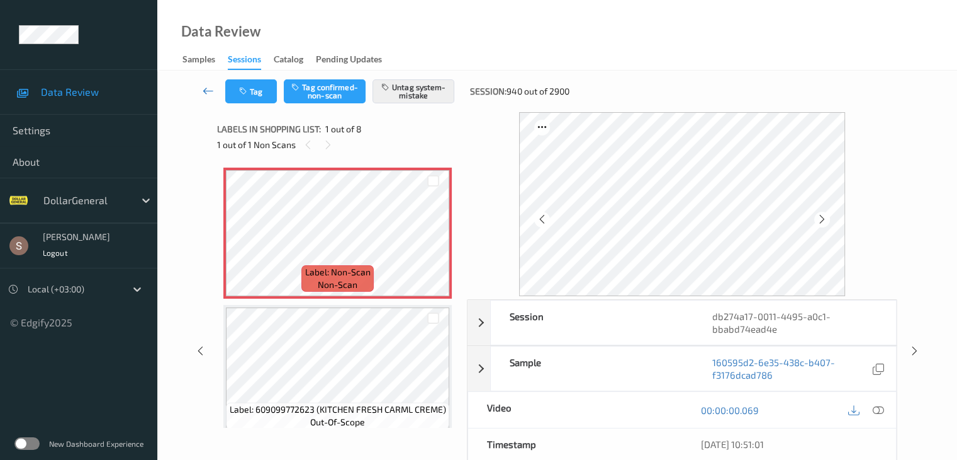
click at [210, 86] on icon at bounding box center [208, 90] width 11 height 13
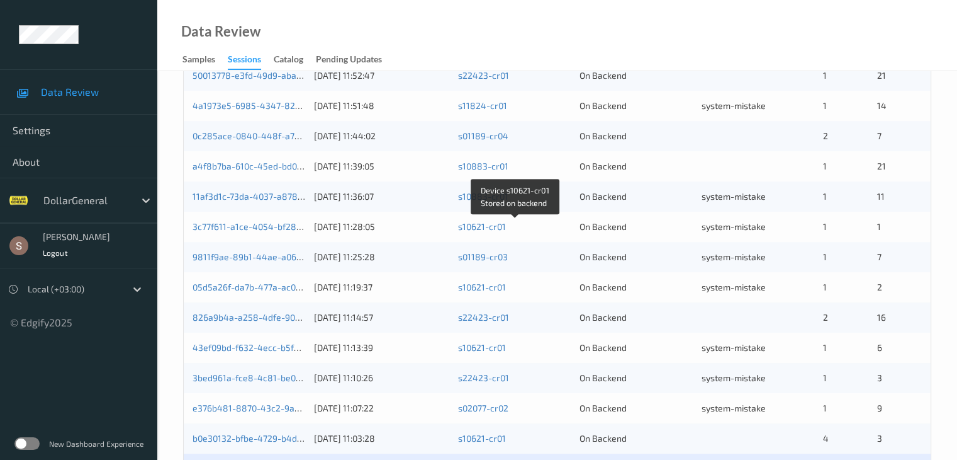
scroll to position [587, 0]
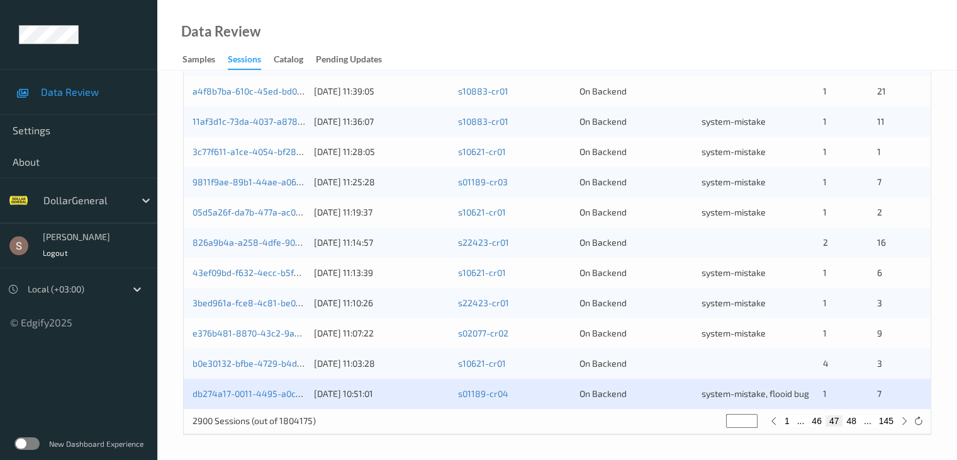
click at [856, 422] on button "48" at bounding box center [852, 420] width 18 height 11
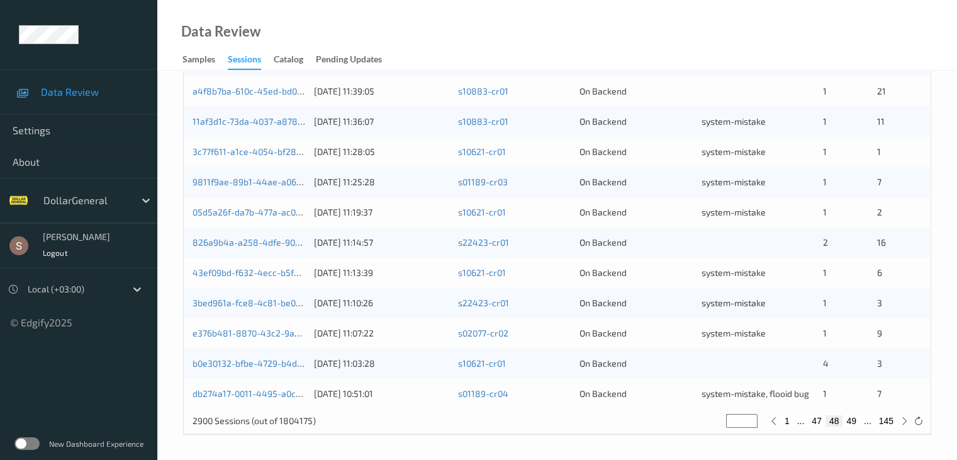
type input "**"
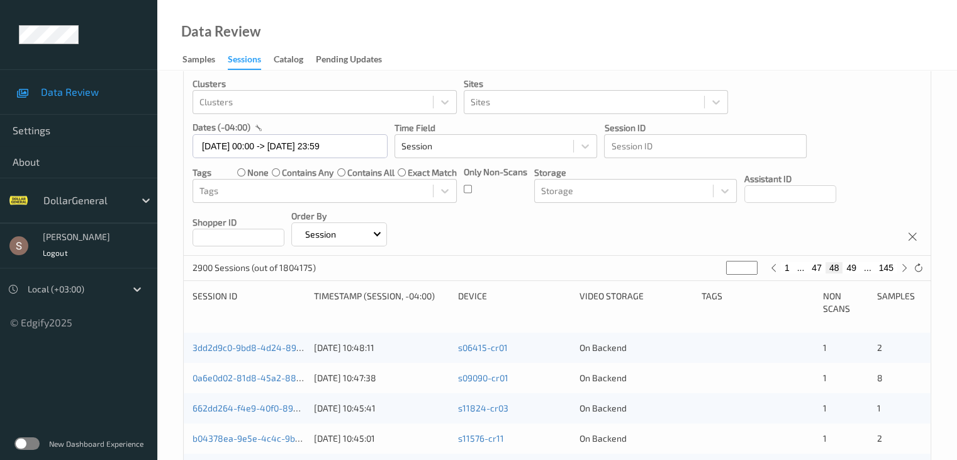
scroll to position [126, 0]
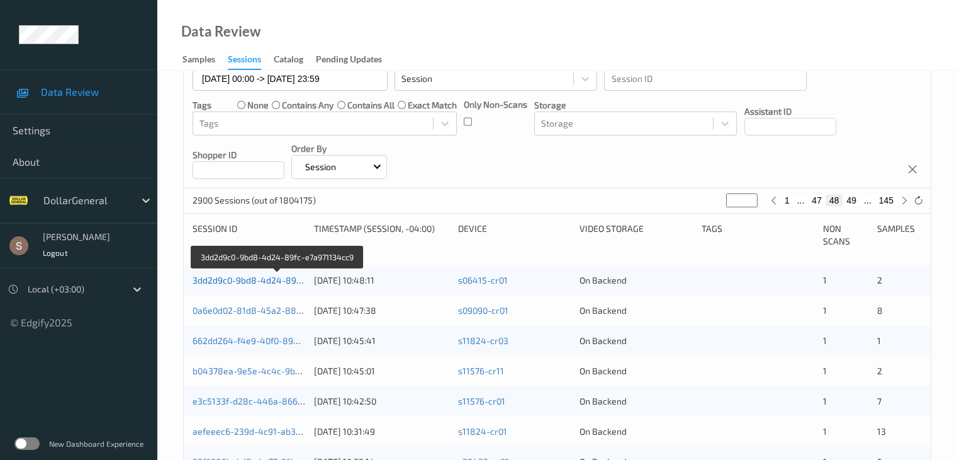
click at [277, 285] on link "3dd2d9c0-9bd8-4d24-89fc-e7a971134cc9" at bounding box center [278, 279] width 171 height 11
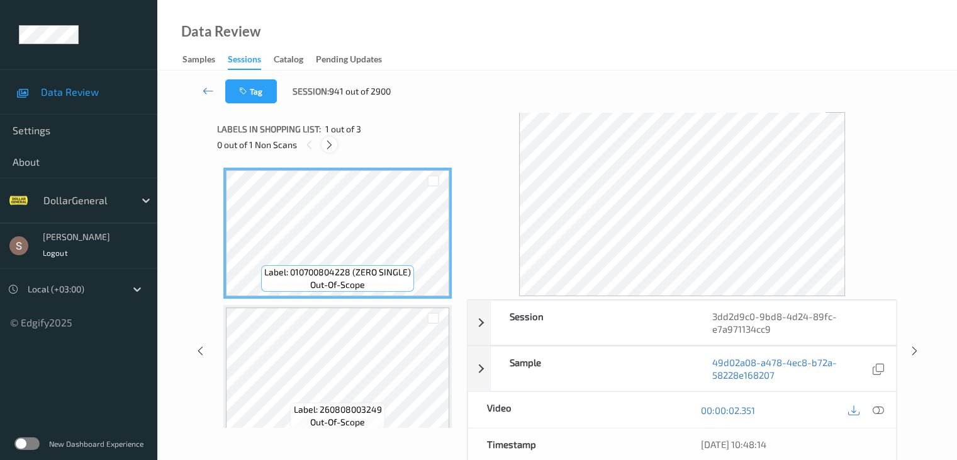
click at [324, 145] on icon at bounding box center [329, 144] width 11 height 11
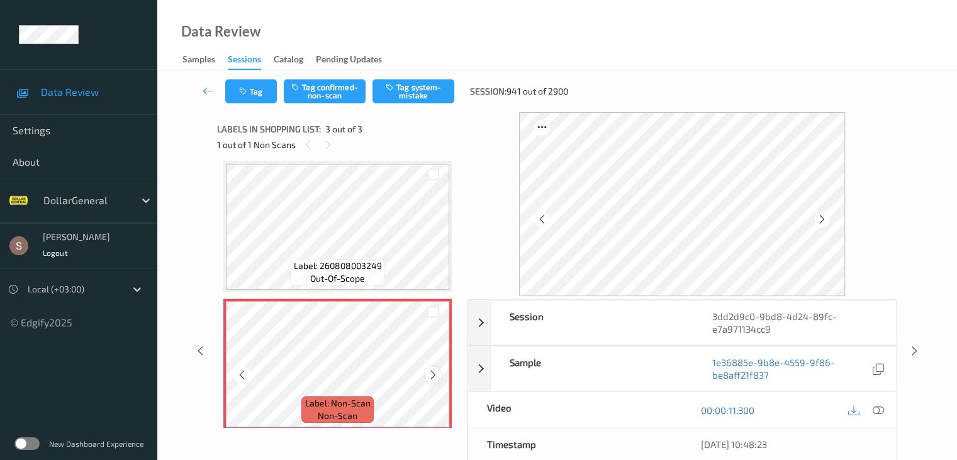
click at [428, 373] on icon at bounding box center [433, 374] width 11 height 11
click at [430, 375] on icon at bounding box center [433, 374] width 11 height 11
click at [409, 86] on button "Tag system-mistake" at bounding box center [414, 91] width 82 height 24
click at [212, 91] on icon at bounding box center [208, 90] width 11 height 13
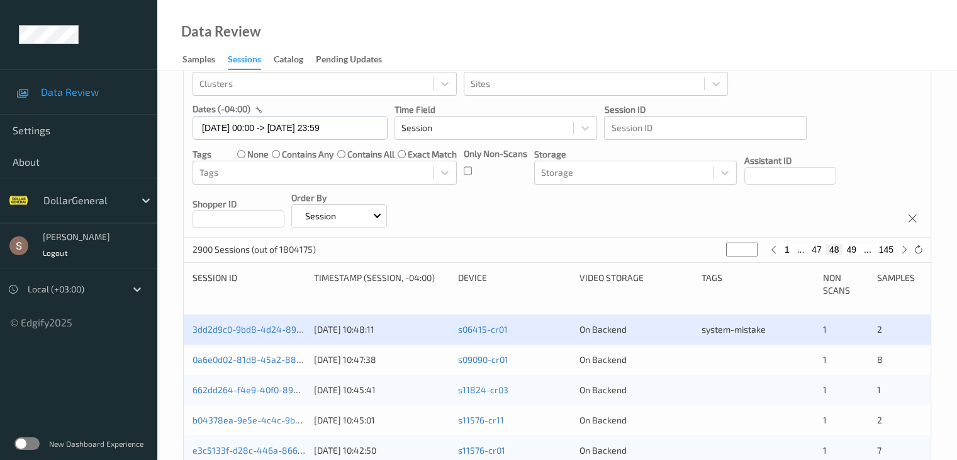
scroll to position [126, 0]
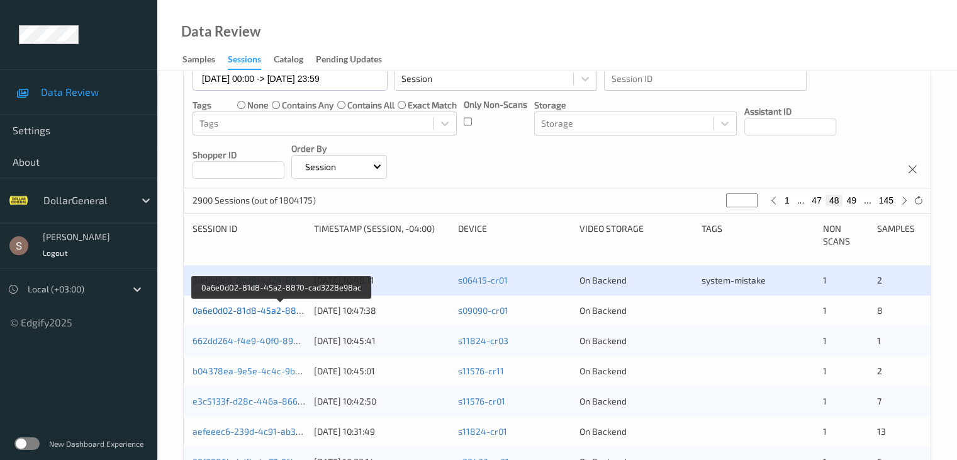
click at [244, 312] on link "0a6e0d02-81d8-45a2-8870-cad3228e98ac" at bounding box center [282, 310] width 178 height 11
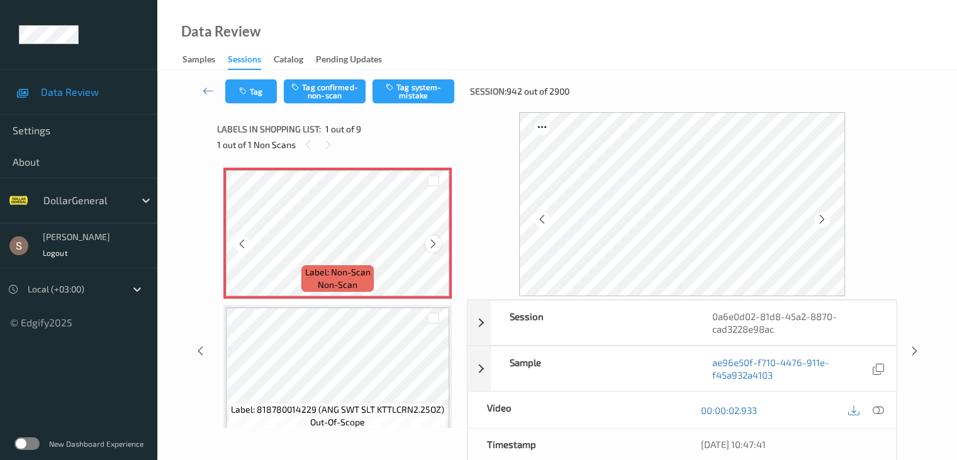
click at [435, 244] on icon at bounding box center [433, 243] width 11 height 11
click at [422, 90] on button "Tag system-mistake" at bounding box center [414, 91] width 82 height 24
click at [247, 89] on icon "button" at bounding box center [244, 91] width 11 height 9
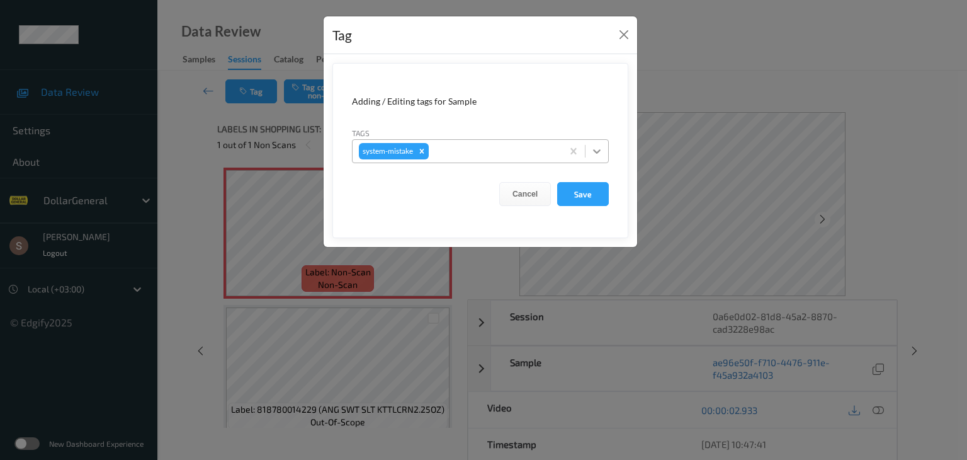
click at [597, 150] on icon at bounding box center [596, 151] width 13 height 13
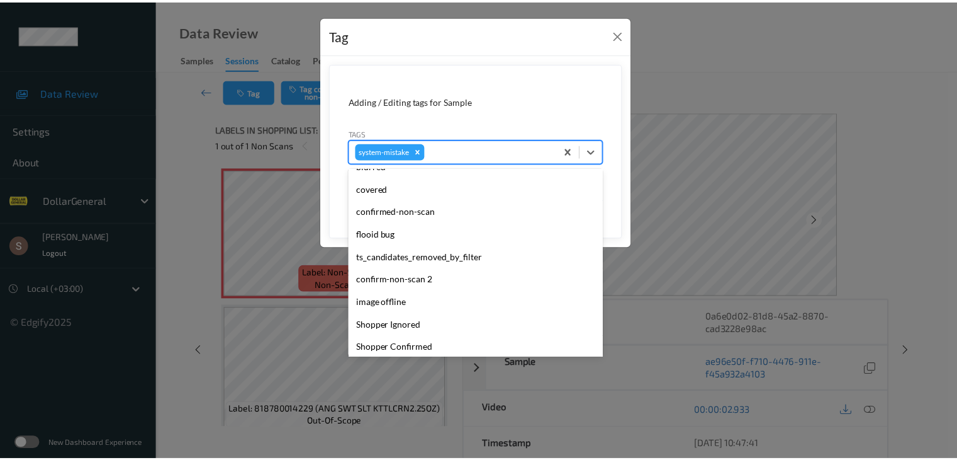
scroll to position [315, 0]
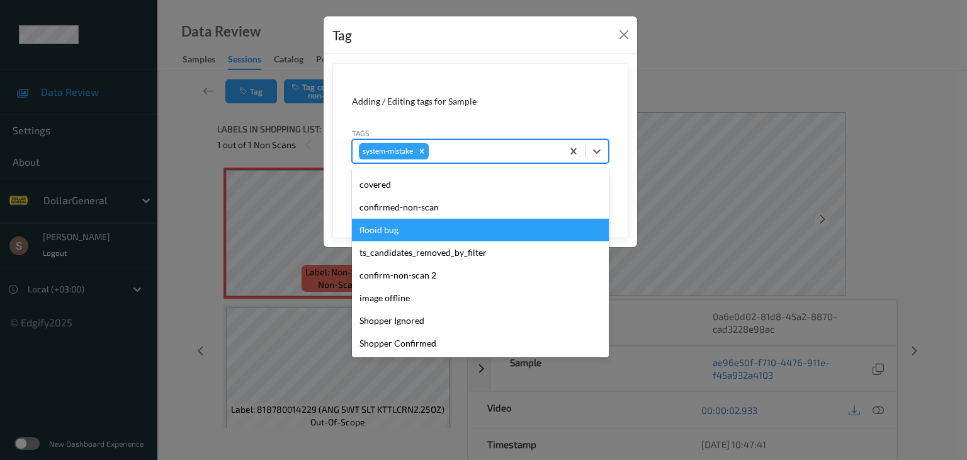
click at [412, 235] on div "flooid bug" at bounding box center [480, 229] width 257 height 23
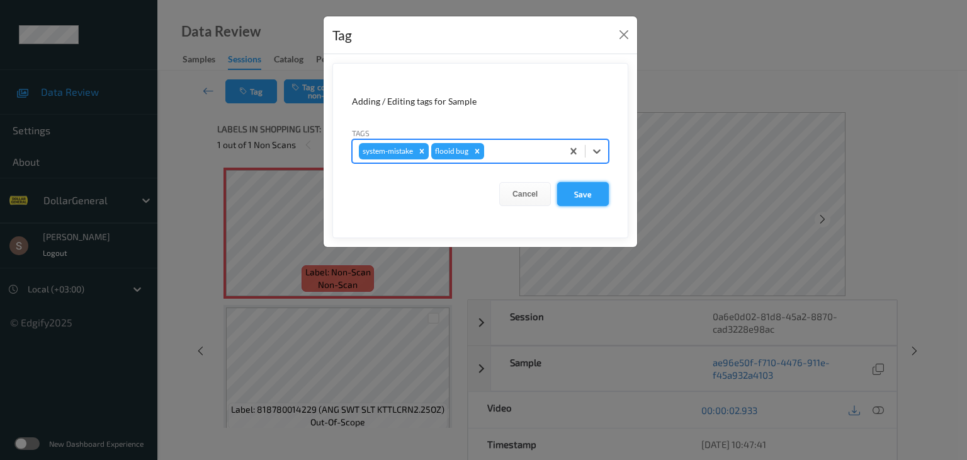
click at [576, 192] on button "Save" at bounding box center [583, 194] width 52 height 24
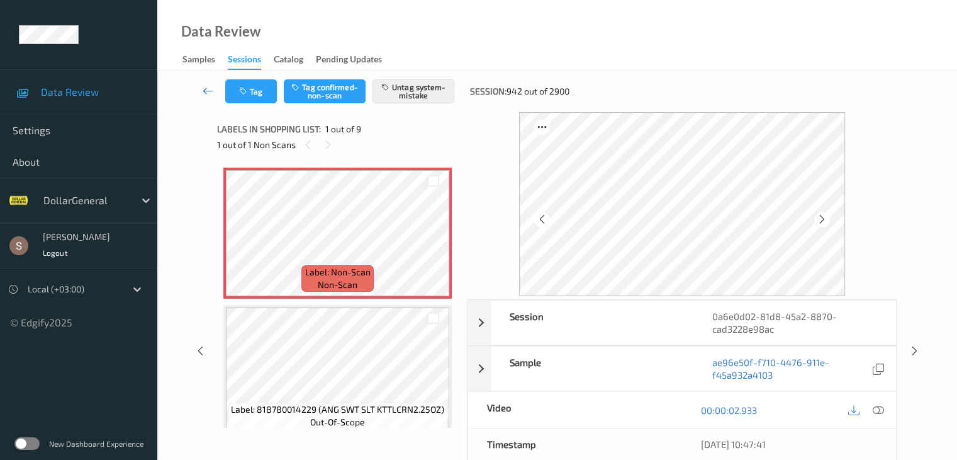
click at [205, 84] on icon at bounding box center [208, 90] width 11 height 13
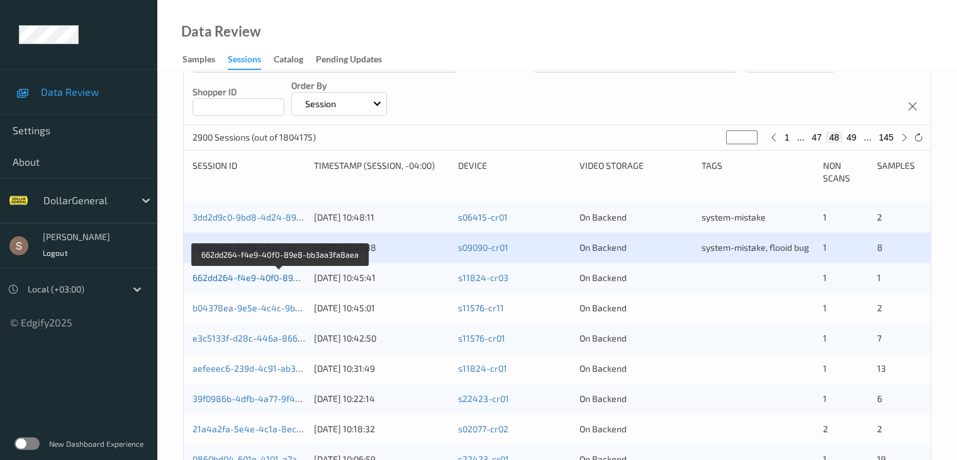
click at [254, 276] on link "662dd264-f4e9-40f0-89e8-bb3aa3fa8aea" at bounding box center [280, 277] width 174 height 11
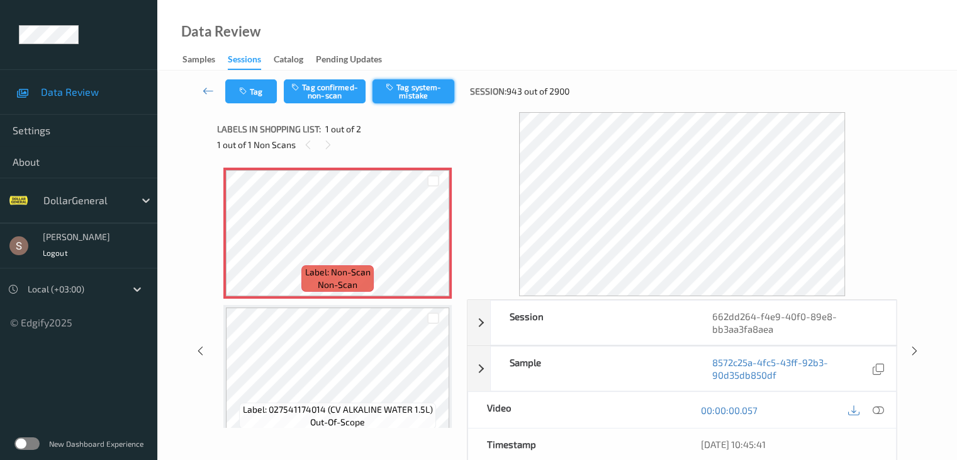
click at [406, 96] on button "Tag system-mistake" at bounding box center [414, 91] width 82 height 24
click at [253, 90] on button "Tag" at bounding box center [251, 91] width 52 height 24
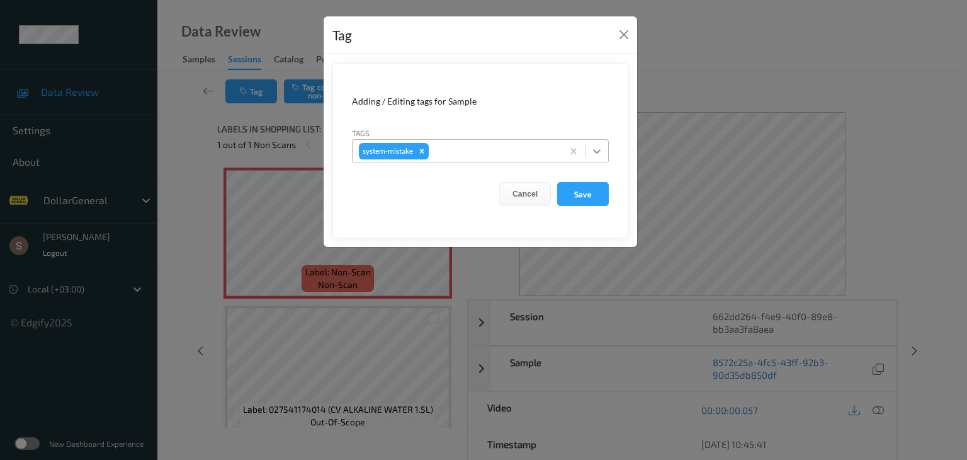
click at [592, 154] on icon at bounding box center [596, 151] width 13 height 13
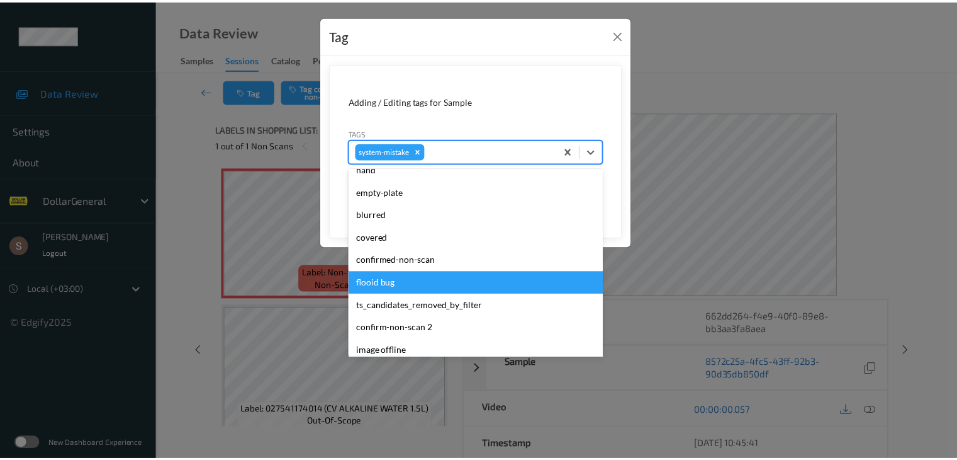
scroll to position [315, 0]
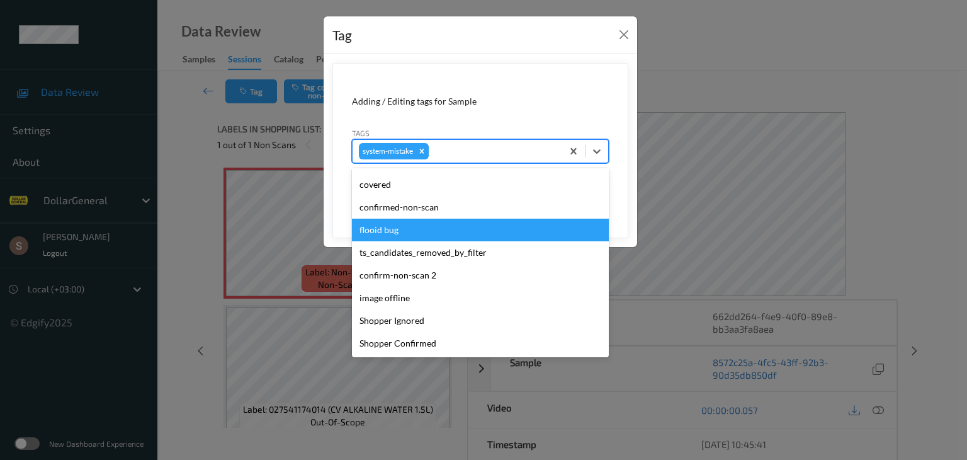
click at [407, 225] on div "flooid bug" at bounding box center [480, 229] width 257 height 23
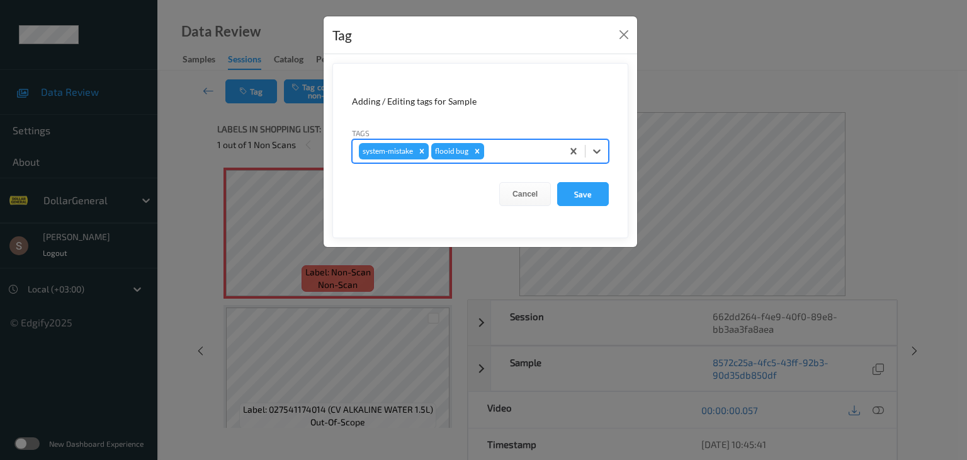
click at [610, 187] on form "Adding / Editing tags for Sample Tags option flooid bug , selected. Select is f…" at bounding box center [480, 150] width 296 height 175
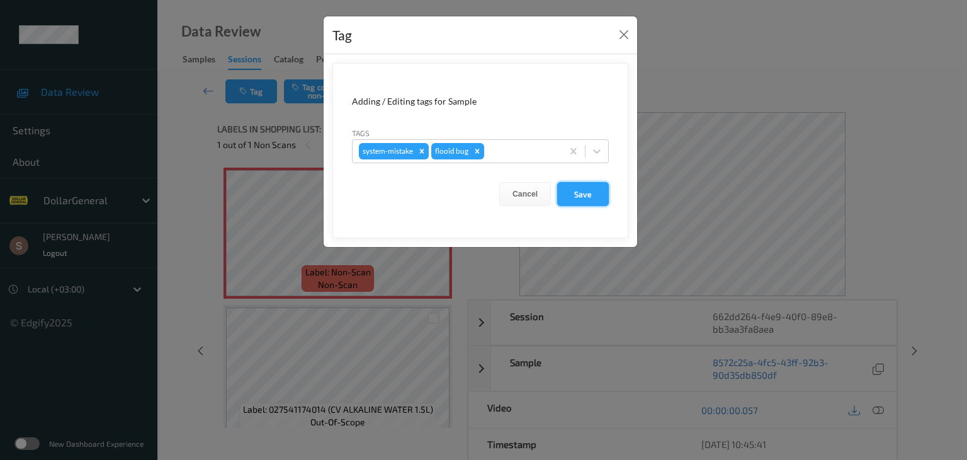
click at [557, 194] on button "Save" at bounding box center [583, 194] width 52 height 24
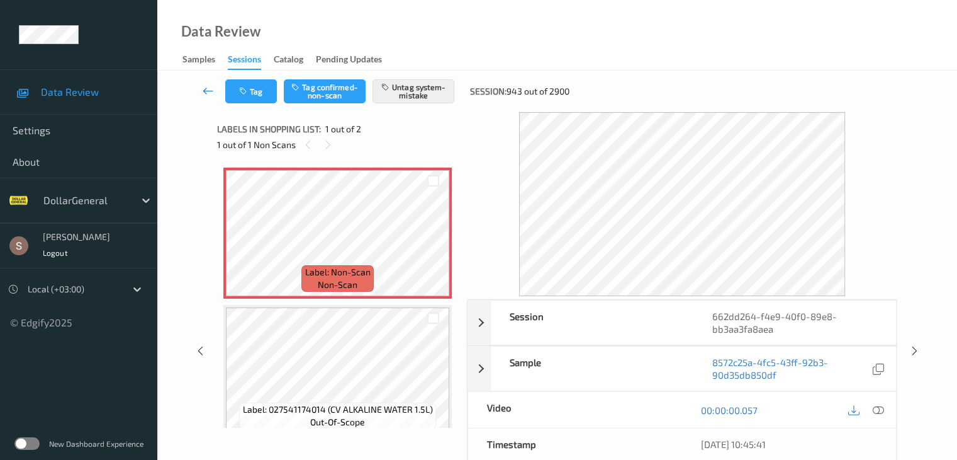
click at [208, 91] on icon at bounding box center [208, 90] width 11 height 13
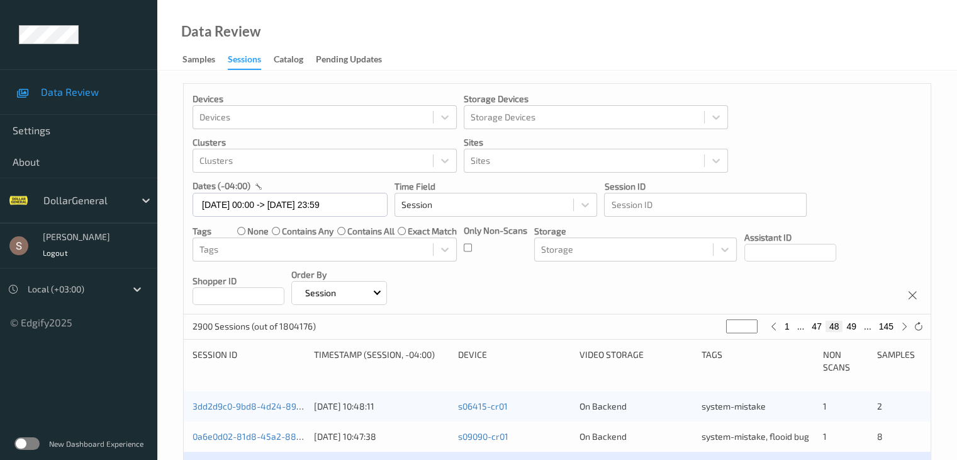
scroll to position [315, 0]
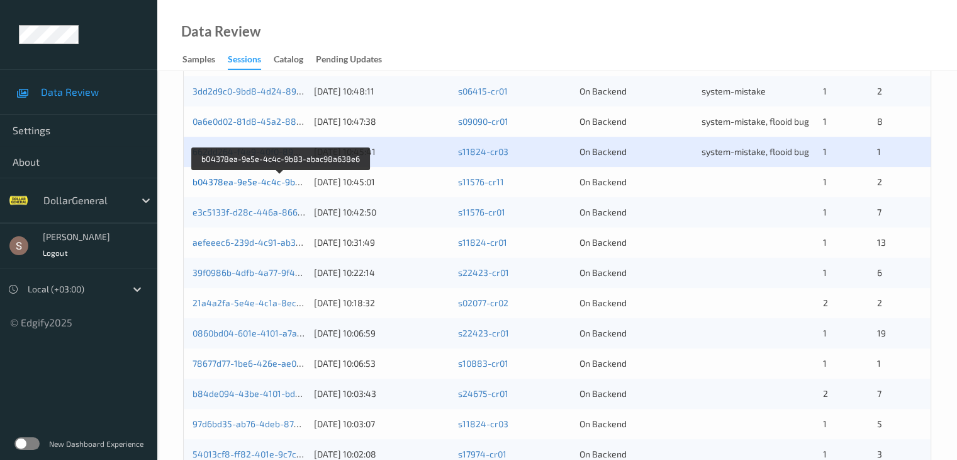
click at [256, 181] on link "b04378ea-9e5e-4c4c-9b83-abac98a638e6" at bounding box center [282, 181] width 178 height 11
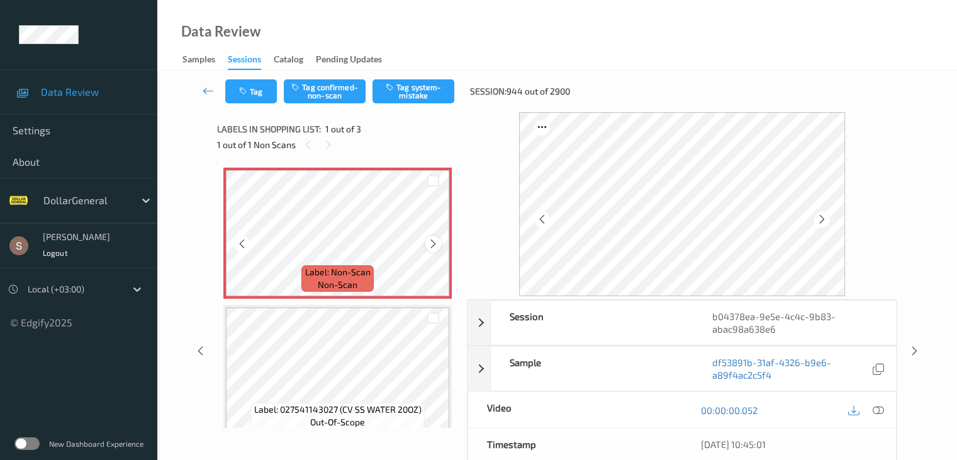
click at [429, 241] on icon at bounding box center [433, 243] width 11 height 11
click at [429, 243] on icon at bounding box center [433, 243] width 11 height 11
click at [433, 236] on div at bounding box center [434, 243] width 16 height 16
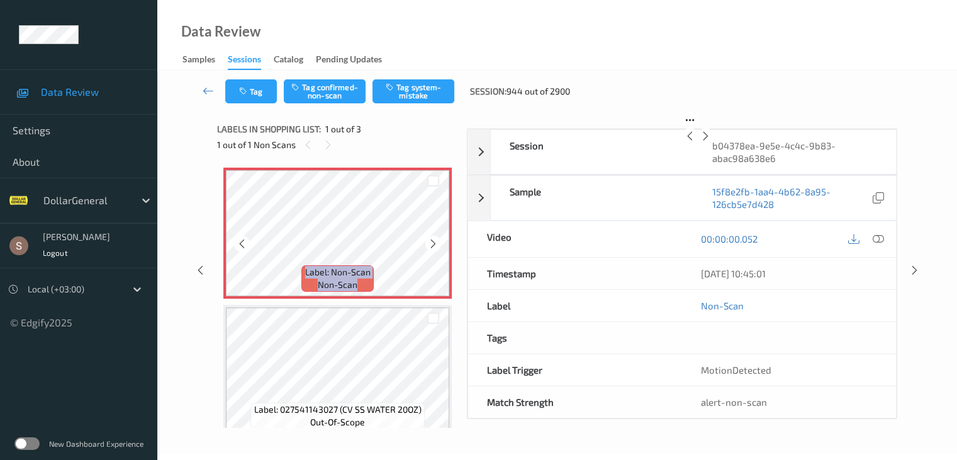
click at [433, 236] on div at bounding box center [434, 243] width 16 height 16
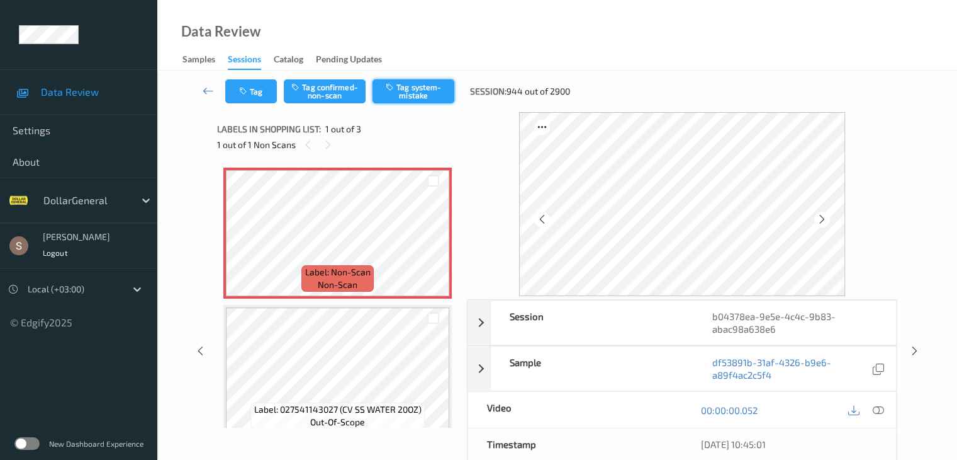
click at [415, 86] on button "Tag system-mistake" at bounding box center [414, 91] width 82 height 24
click at [261, 96] on button "Tag" at bounding box center [251, 91] width 52 height 24
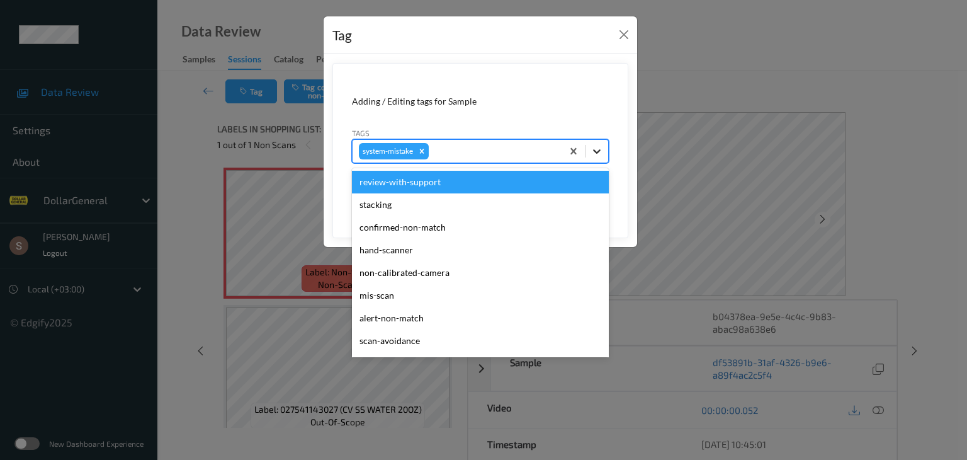
drag, startPoint x: 602, startPoint y: 152, endPoint x: 572, endPoint y: 182, distance: 41.8
click at [602, 152] on icon at bounding box center [596, 151] width 13 height 13
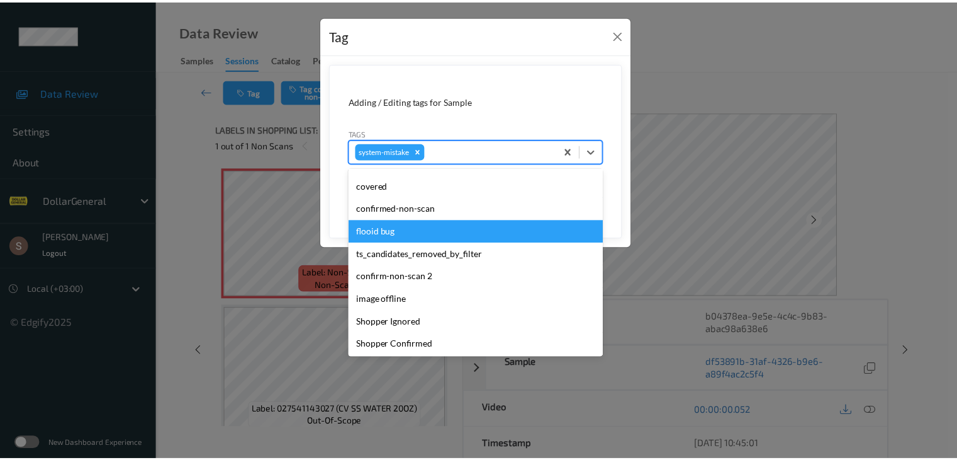
scroll to position [315, 0]
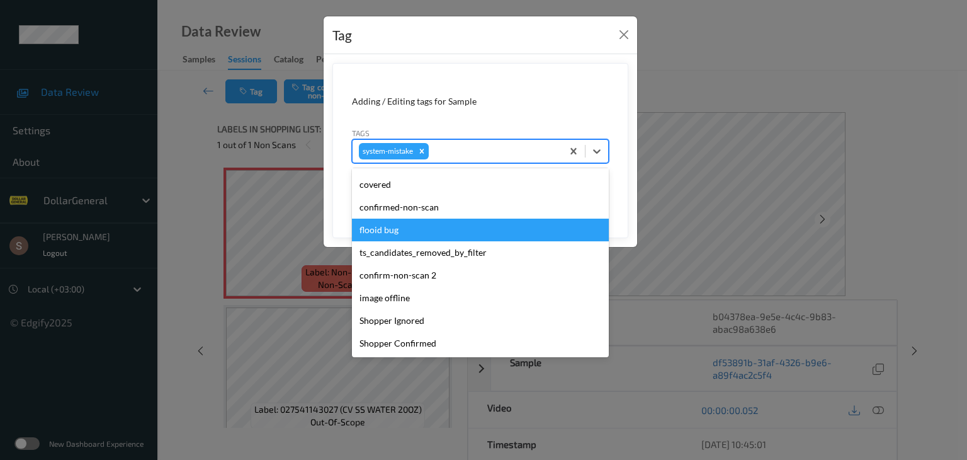
click at [433, 223] on div "flooid bug" at bounding box center [480, 229] width 257 height 23
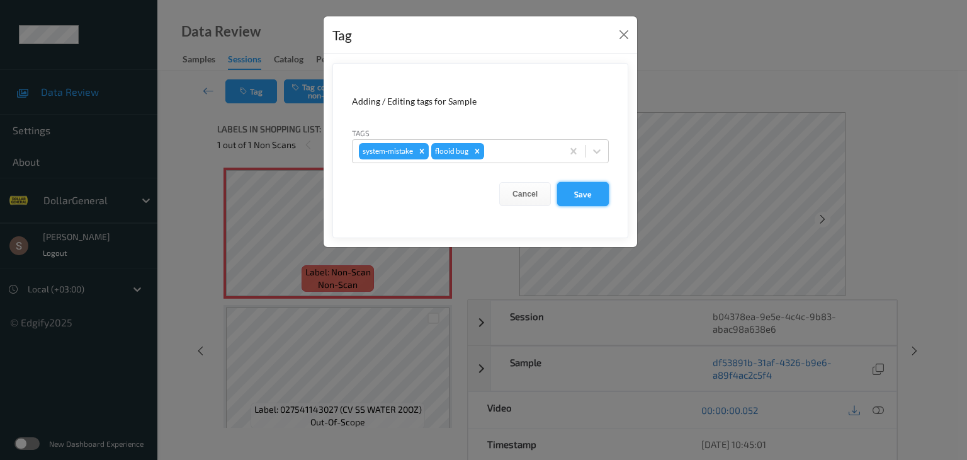
click at [579, 191] on button "Save" at bounding box center [583, 194] width 52 height 24
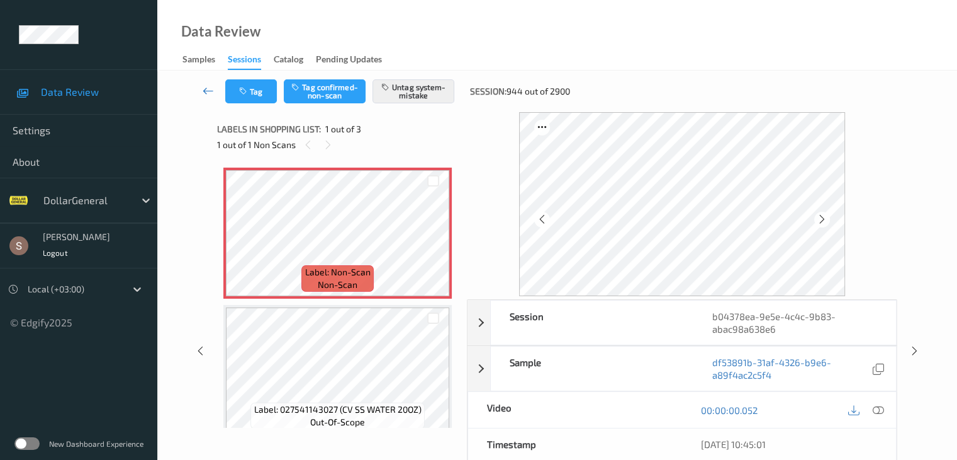
click at [212, 93] on icon at bounding box center [208, 90] width 11 height 13
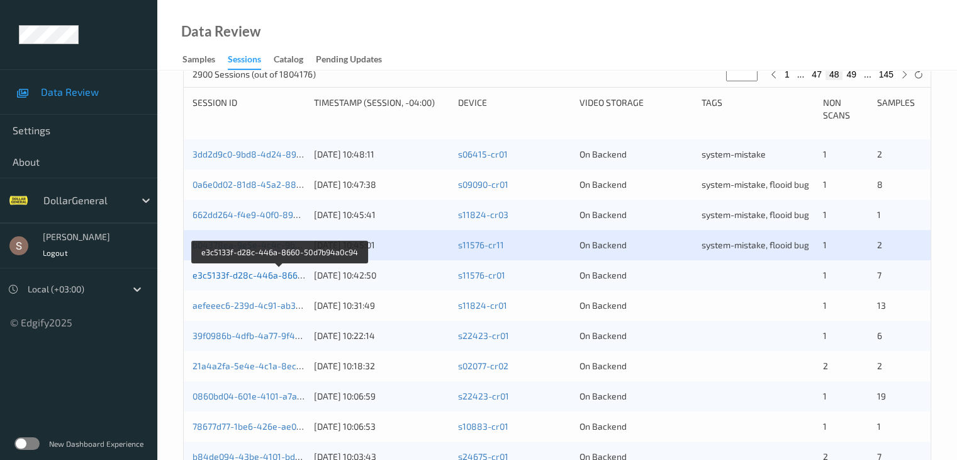
click at [256, 275] on link "e3c5133f-d28c-446a-8660-50d7b94a0c94" at bounding box center [280, 274] width 174 height 11
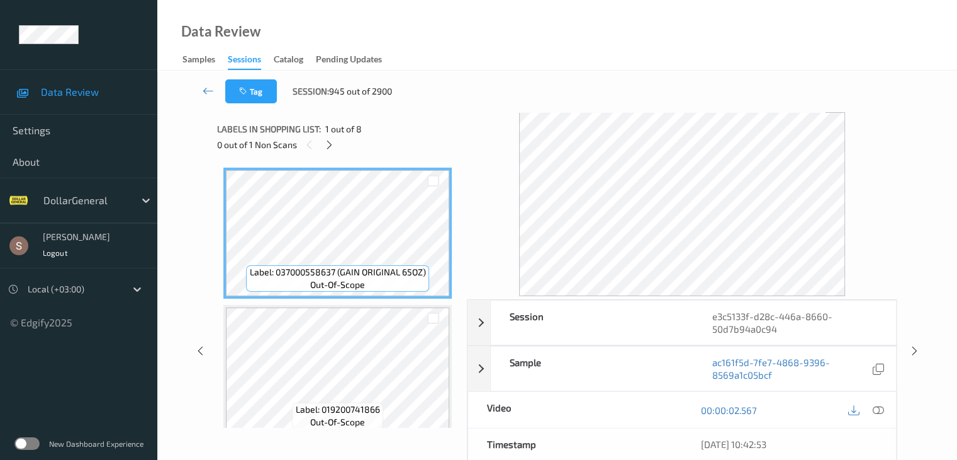
click at [339, 132] on span "1 out of 8" at bounding box center [343, 129] width 37 height 13
click at [332, 147] on icon at bounding box center [329, 144] width 11 height 11
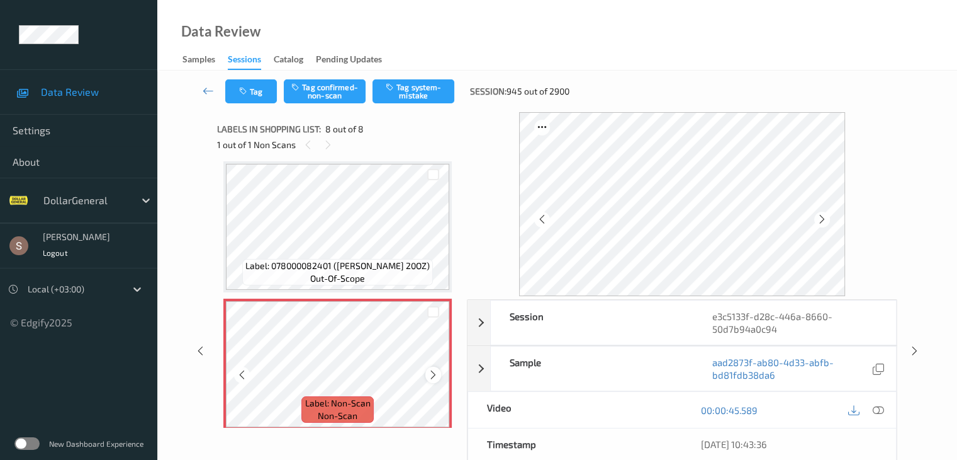
click at [436, 371] on icon at bounding box center [433, 374] width 11 height 11
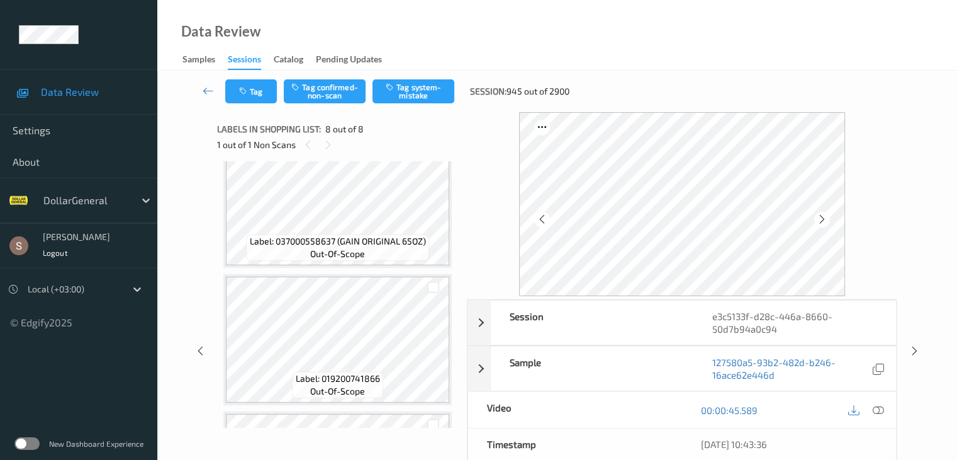
scroll to position [11, 0]
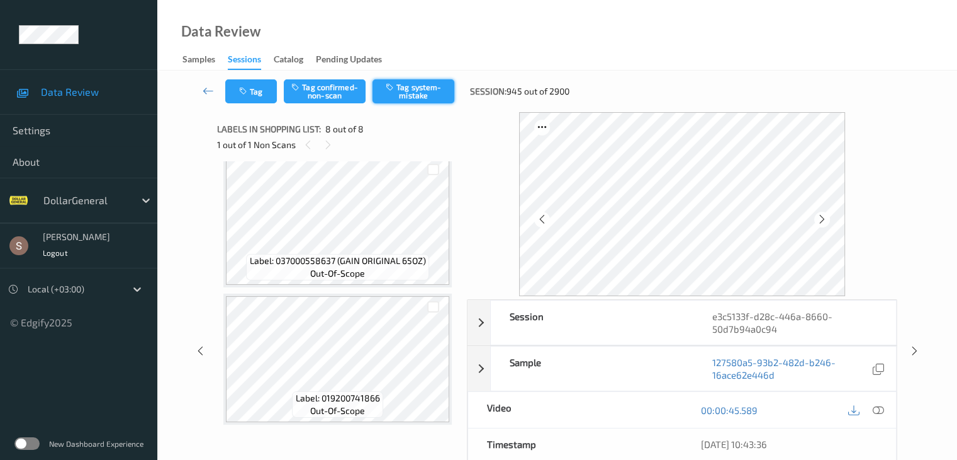
click at [400, 91] on button "Tag system-mistake" at bounding box center [414, 91] width 82 height 24
click at [210, 87] on icon at bounding box center [208, 90] width 11 height 13
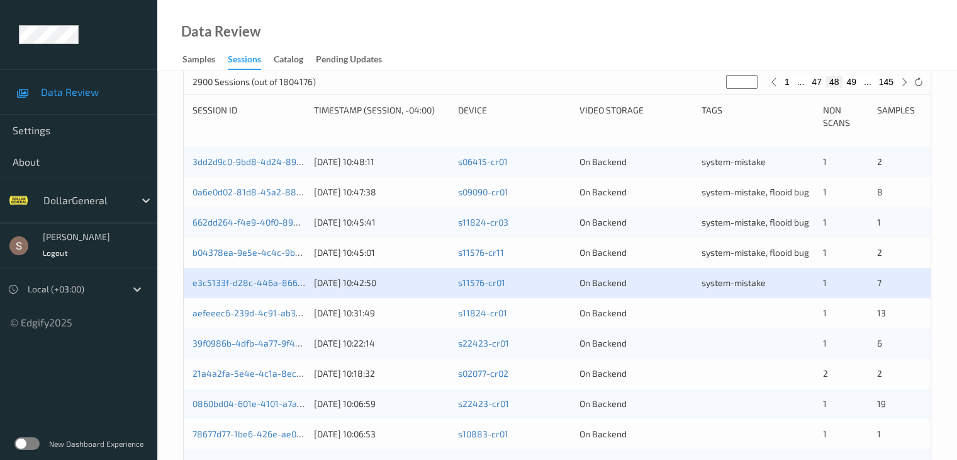
scroll to position [378, 0]
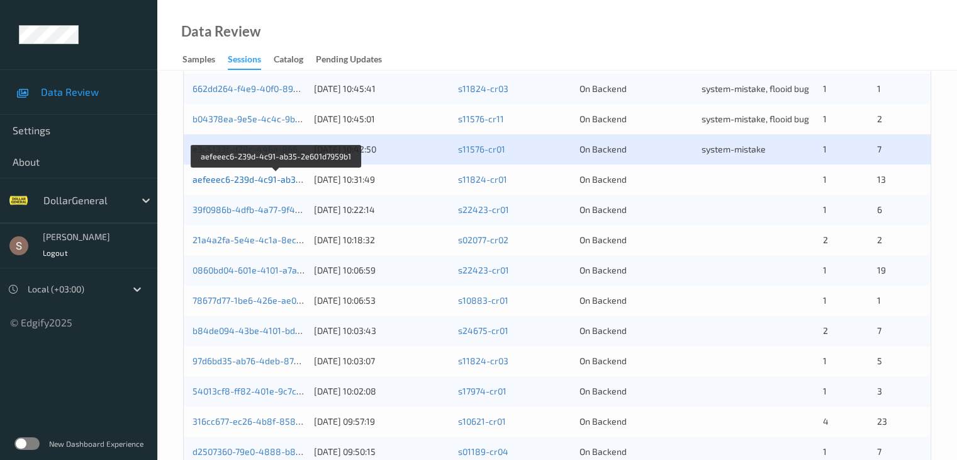
click at [275, 177] on link "aefeeec6-239d-4c91-ab35-2e601d7959b1" at bounding box center [277, 179] width 169 height 11
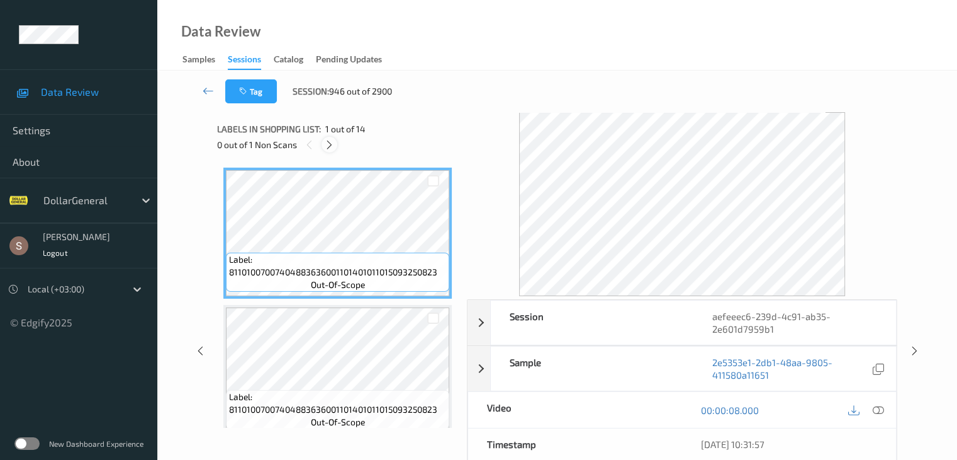
click at [324, 142] on div at bounding box center [330, 145] width 16 height 16
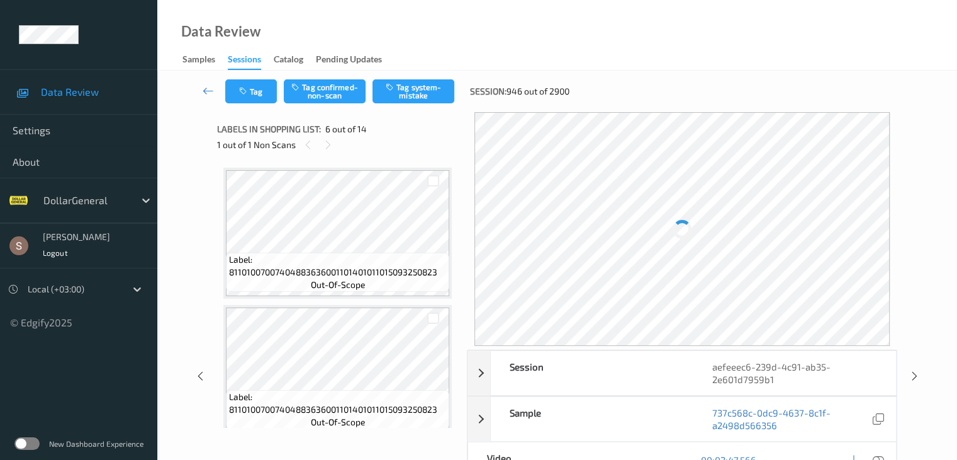
scroll to position [555, 0]
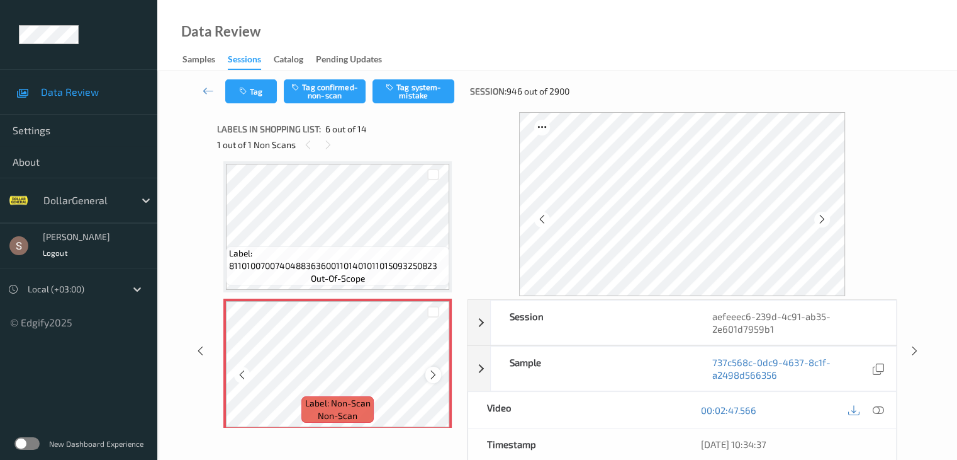
click at [431, 373] on icon at bounding box center [433, 374] width 11 height 11
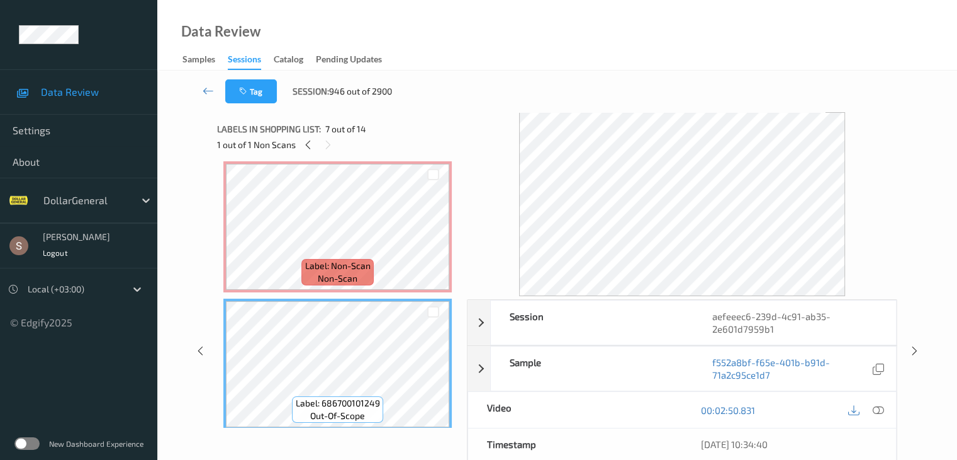
scroll to position [629, 0]
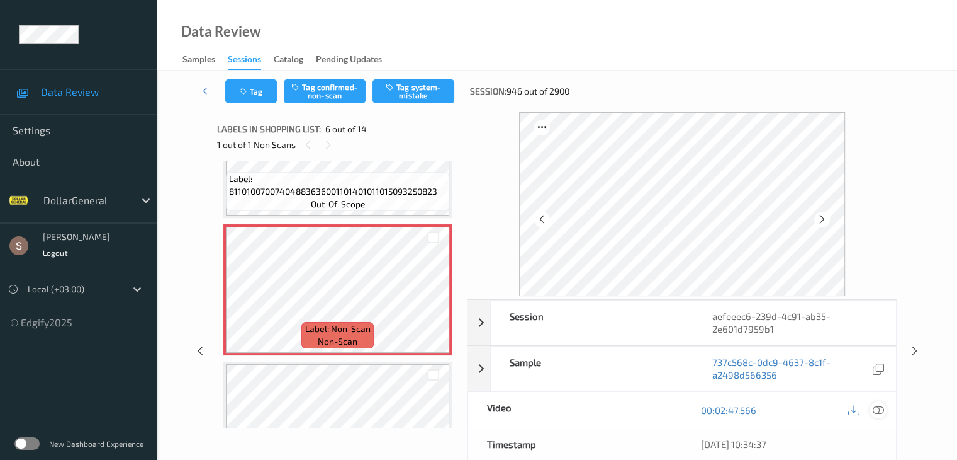
click at [876, 415] on div at bounding box center [878, 409] width 17 height 17
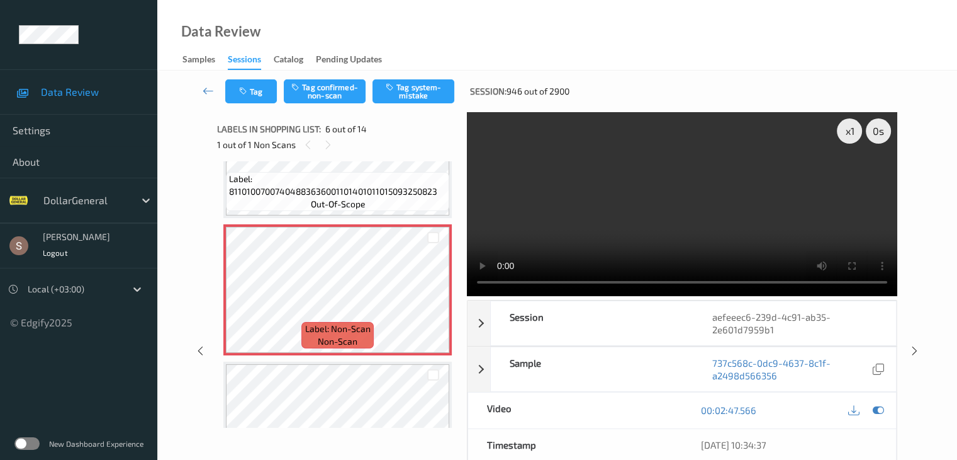
click at [600, 211] on video at bounding box center [682, 204] width 431 height 184
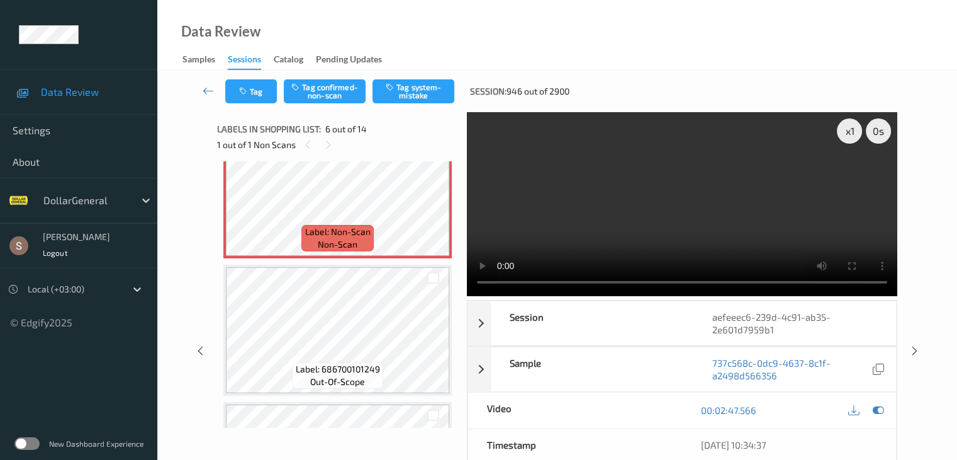
scroll to position [717, 0]
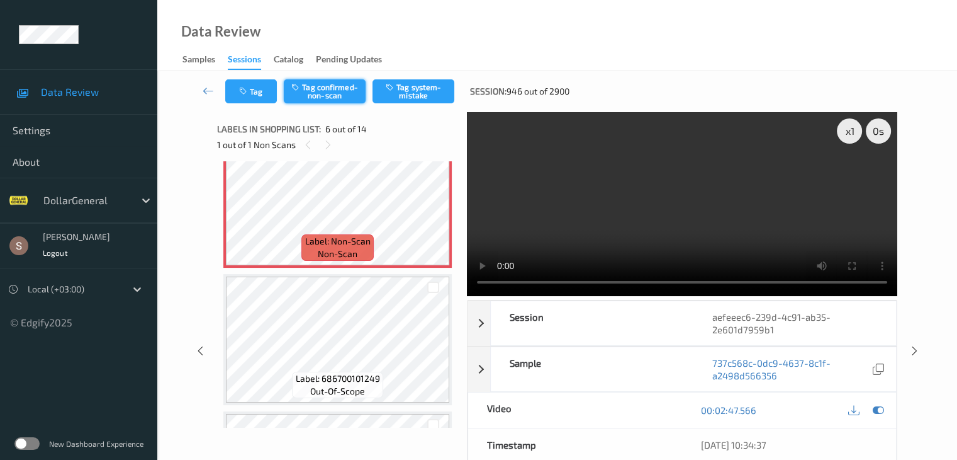
click at [330, 96] on button "Tag confirmed-non-scan" at bounding box center [325, 91] width 82 height 24
click at [207, 93] on icon at bounding box center [208, 90] width 11 height 13
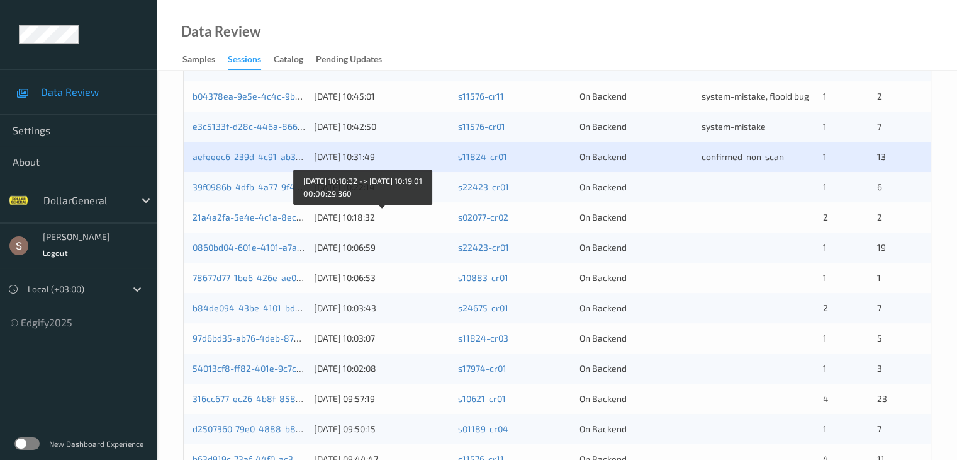
scroll to position [398, 0]
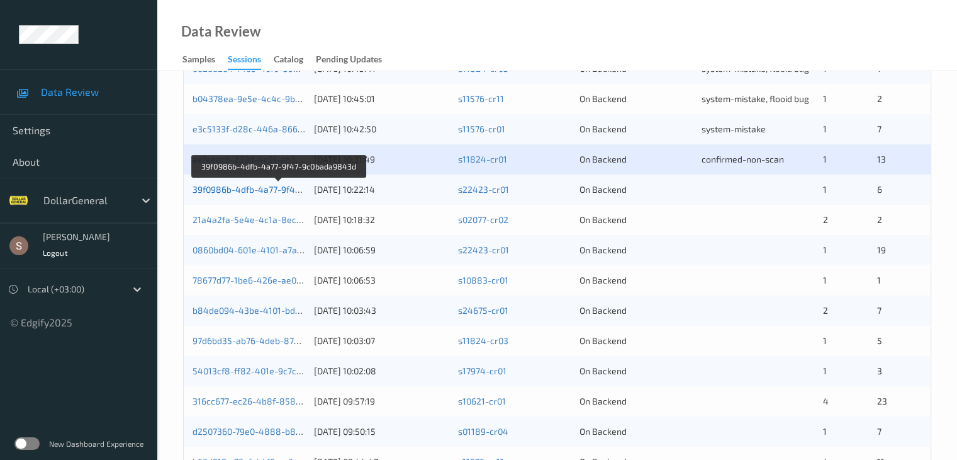
click at [259, 188] on link "39f0986b-4dfb-4a77-9f47-9c0bada9843d" at bounding box center [279, 189] width 172 height 11
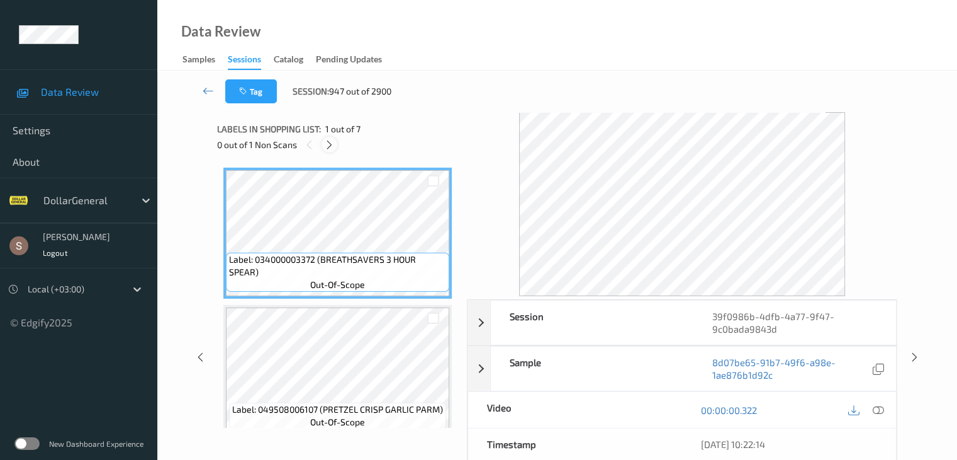
click at [330, 139] on icon at bounding box center [329, 144] width 11 height 11
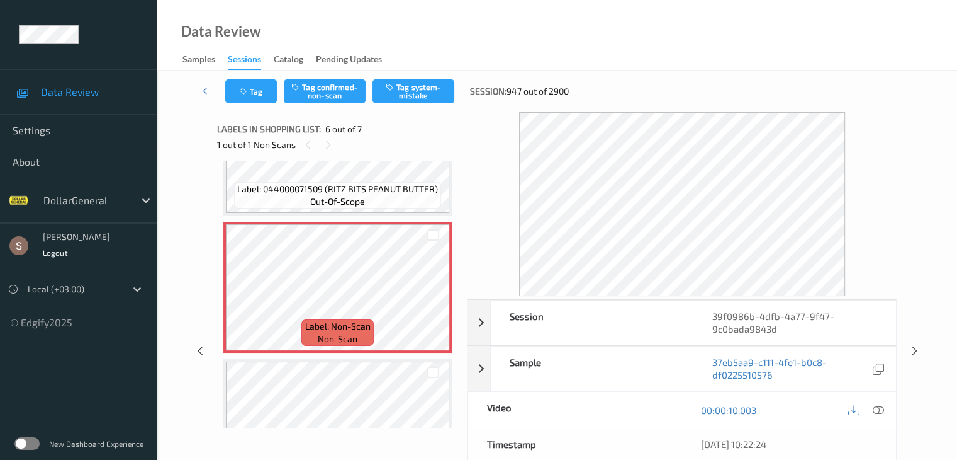
scroll to position [681, 0]
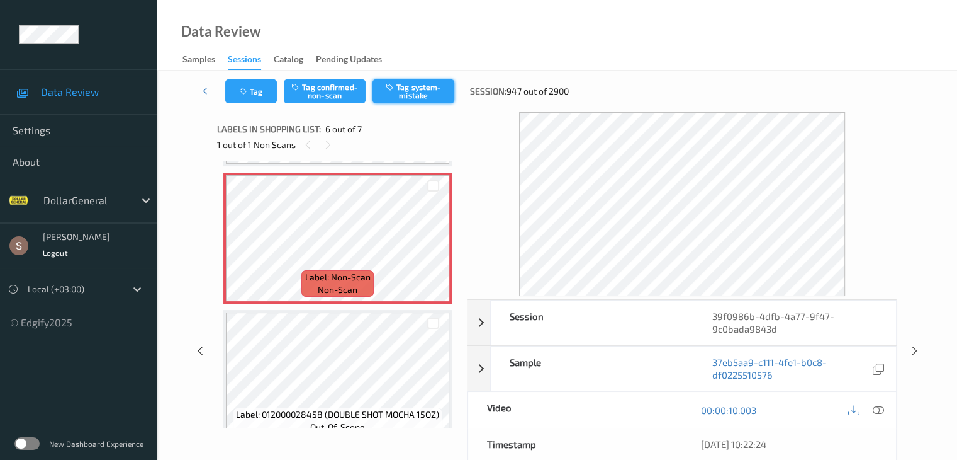
click at [420, 84] on button "Tag system-mistake" at bounding box center [414, 91] width 82 height 24
click at [210, 89] on icon at bounding box center [208, 90] width 11 height 13
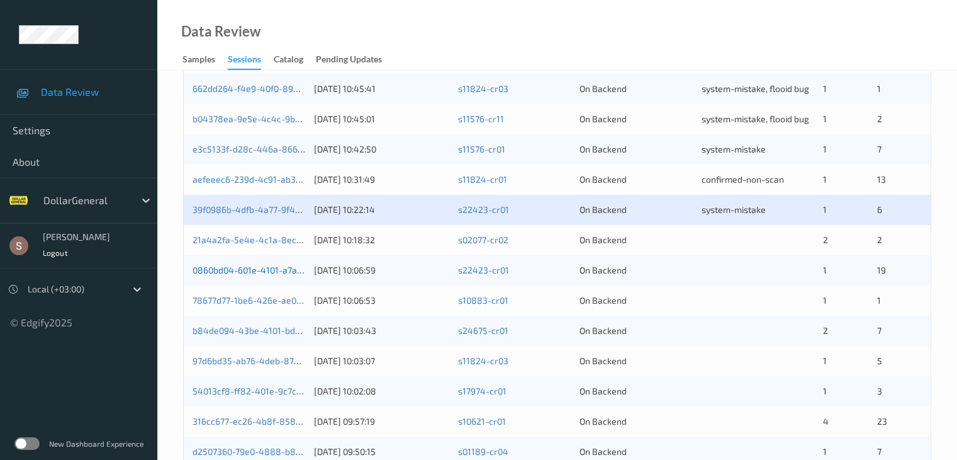
click at [244, 273] on link "0860bd04-601e-4101-a7a7-b8de5c8c9a3f" at bounding box center [278, 269] width 171 height 11
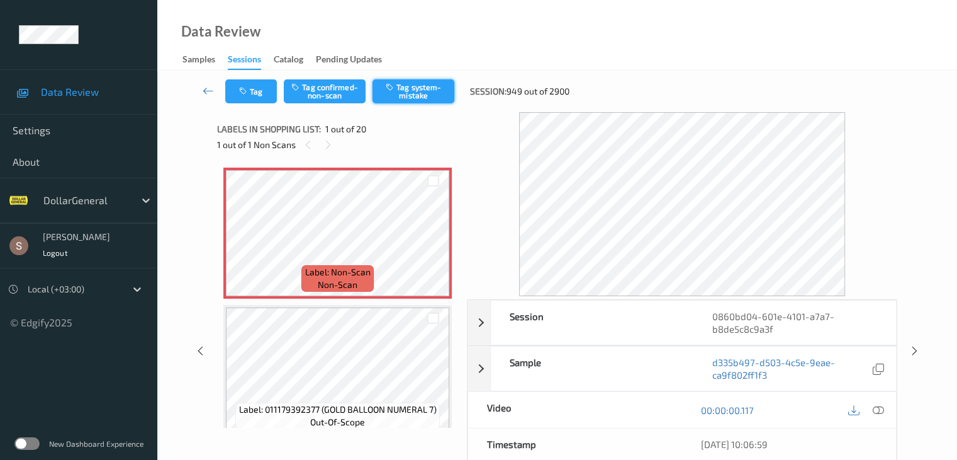
click at [415, 96] on button "Tag system-mistake" at bounding box center [414, 91] width 82 height 24
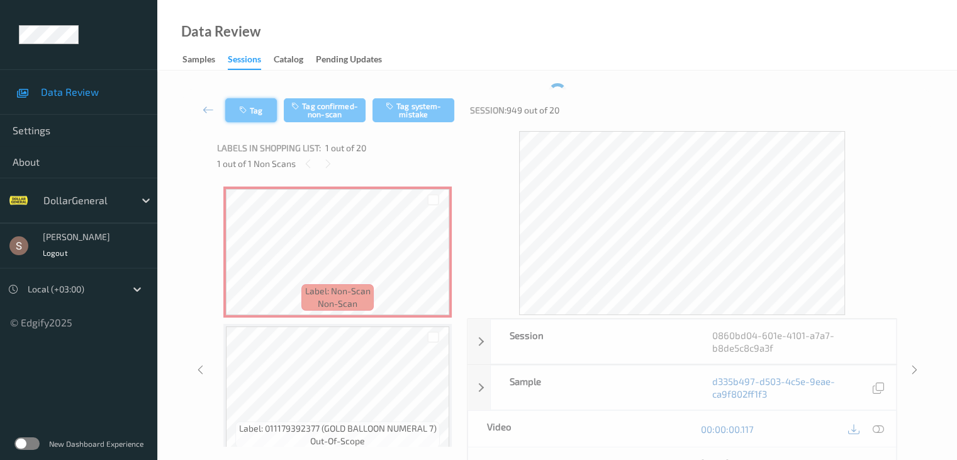
click at [235, 98] on button "Tag" at bounding box center [251, 110] width 52 height 24
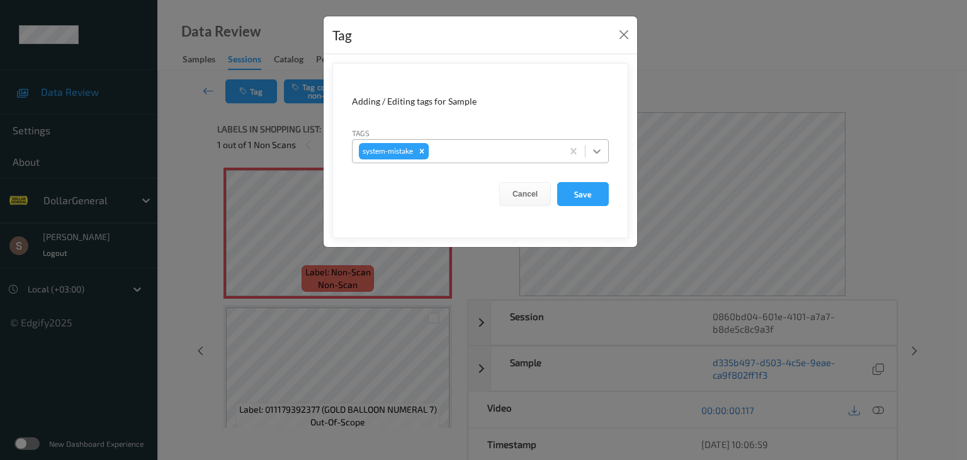
click at [602, 148] on icon at bounding box center [596, 151] width 13 height 13
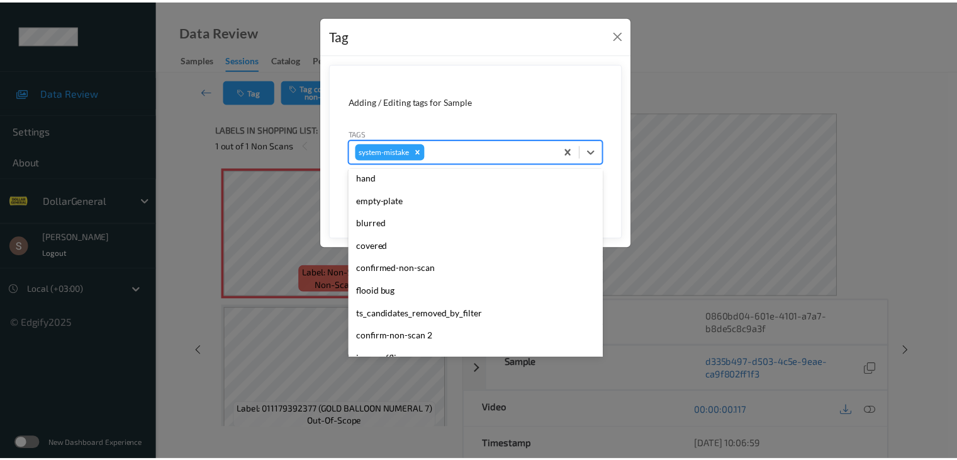
scroll to position [315, 0]
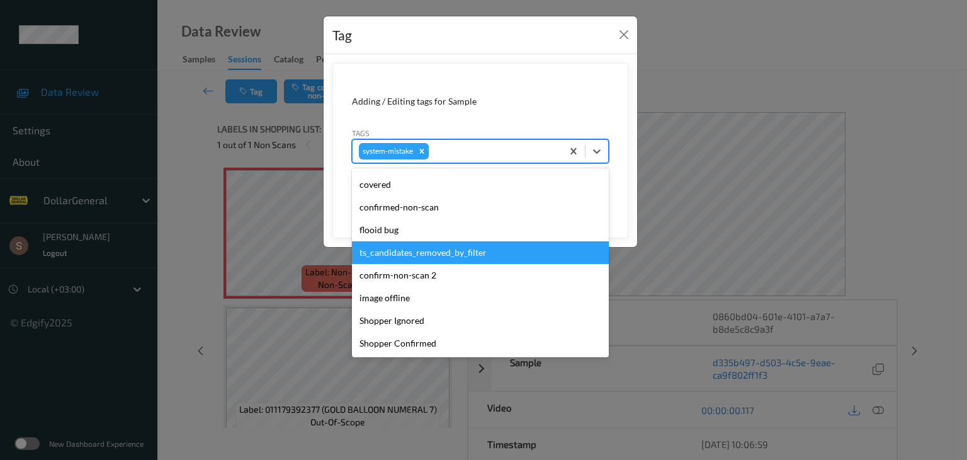
click at [425, 229] on div "flooid bug" at bounding box center [480, 229] width 257 height 23
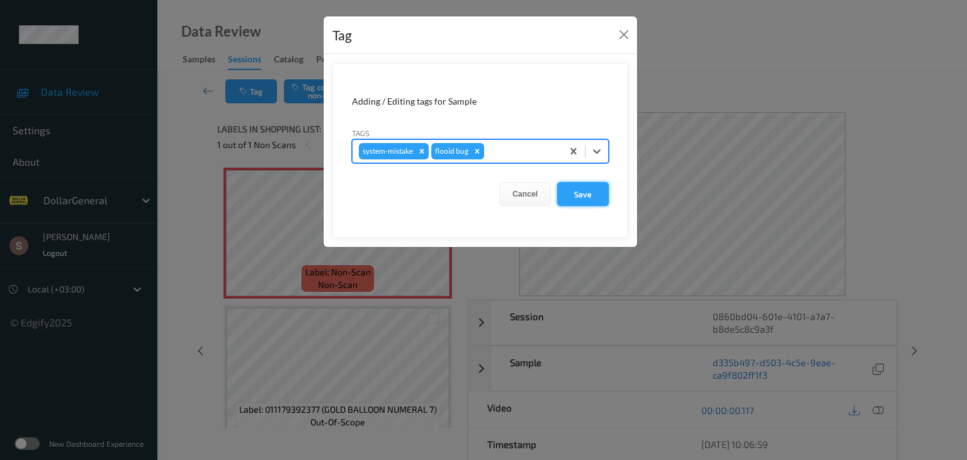
click at [592, 192] on button "Save" at bounding box center [583, 194] width 52 height 24
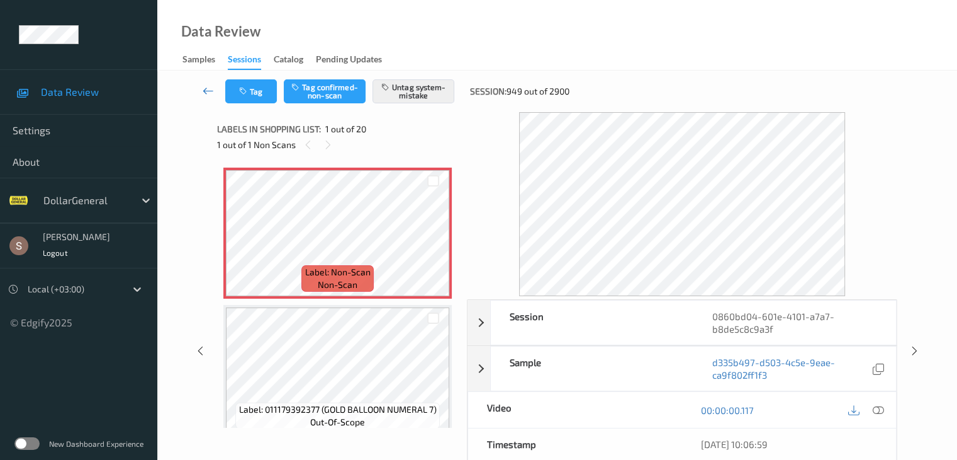
click at [206, 90] on icon at bounding box center [208, 90] width 11 height 13
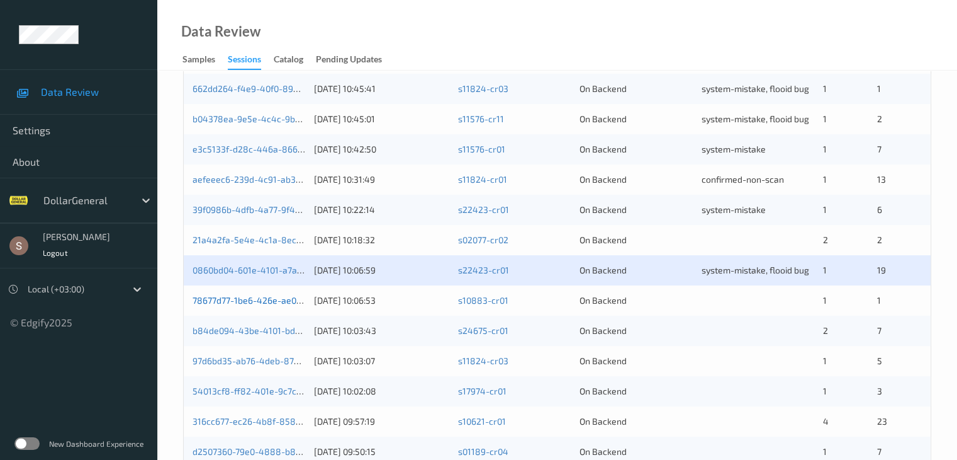
click at [229, 300] on link "78677d77-1be6-426e-ae0a-33aa74f213aa" at bounding box center [278, 300] width 170 height 11
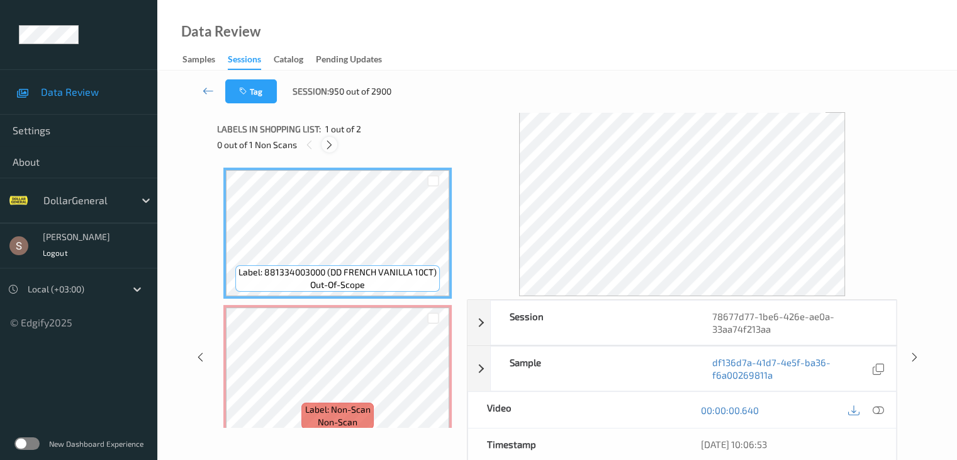
click at [334, 142] on icon at bounding box center [329, 144] width 11 height 11
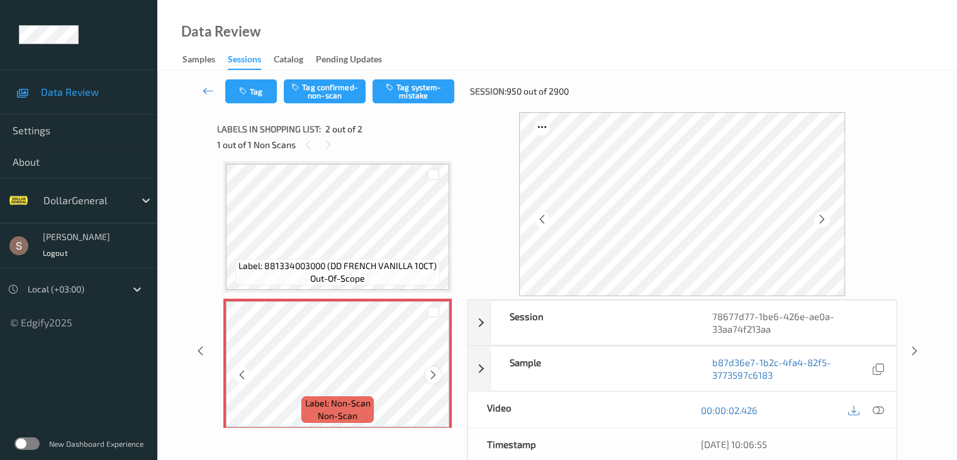
click at [437, 376] on icon at bounding box center [433, 374] width 11 height 11
click at [403, 81] on button "Tag system-mistake" at bounding box center [414, 91] width 82 height 24
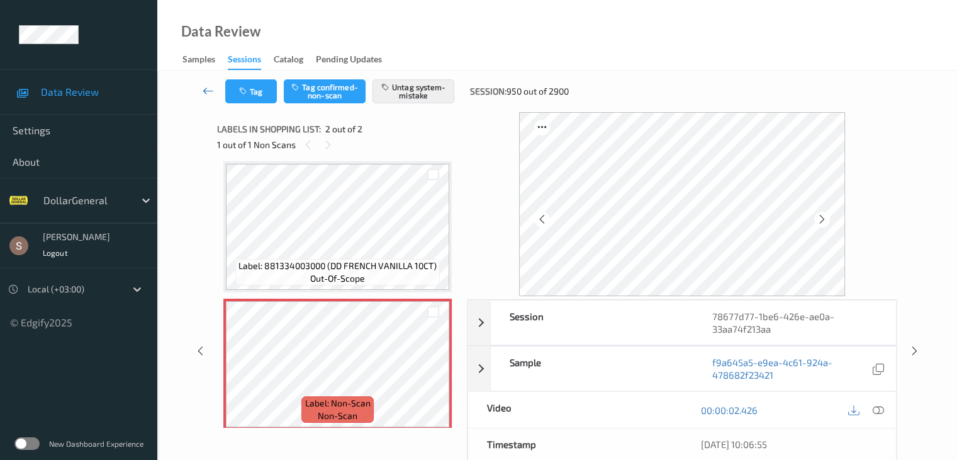
click at [211, 89] on icon at bounding box center [208, 90] width 11 height 13
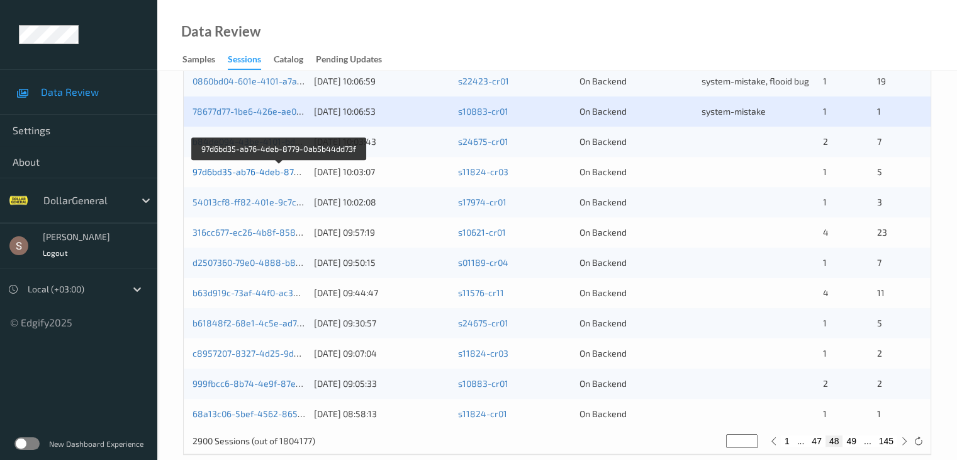
click at [259, 169] on link "97d6bd35-ab76-4deb-8779-0ab5b44dd73f" at bounding box center [280, 171] width 174 height 11
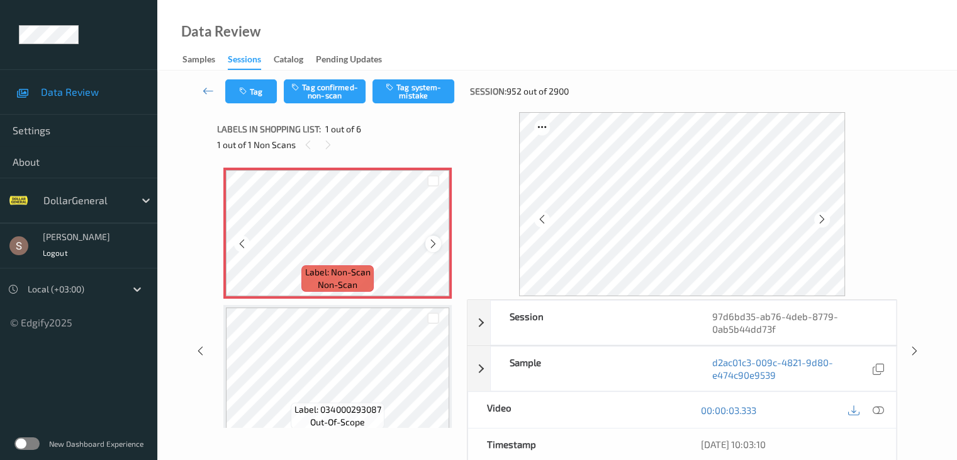
click at [435, 239] on icon at bounding box center [433, 243] width 11 height 11
click at [402, 94] on button "Tag system-mistake" at bounding box center [414, 91] width 82 height 24
click at [269, 94] on button "Tag" at bounding box center [251, 91] width 52 height 24
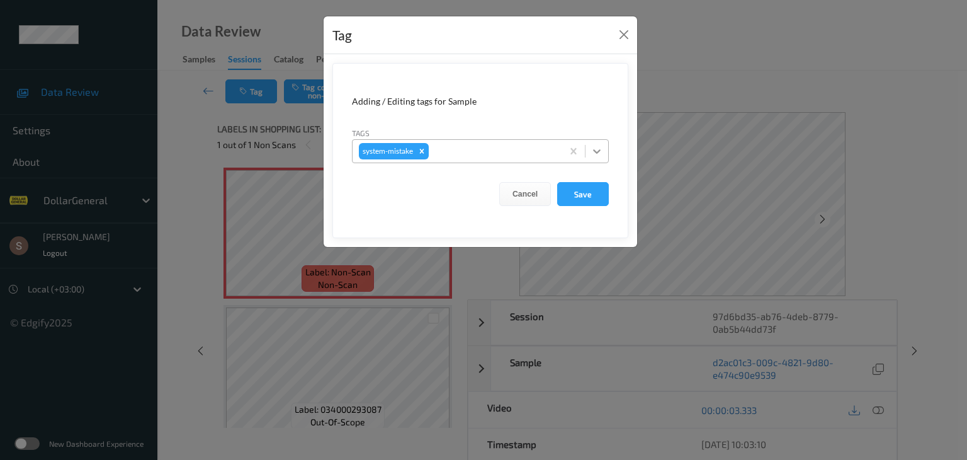
click at [602, 152] on icon at bounding box center [596, 151] width 13 height 13
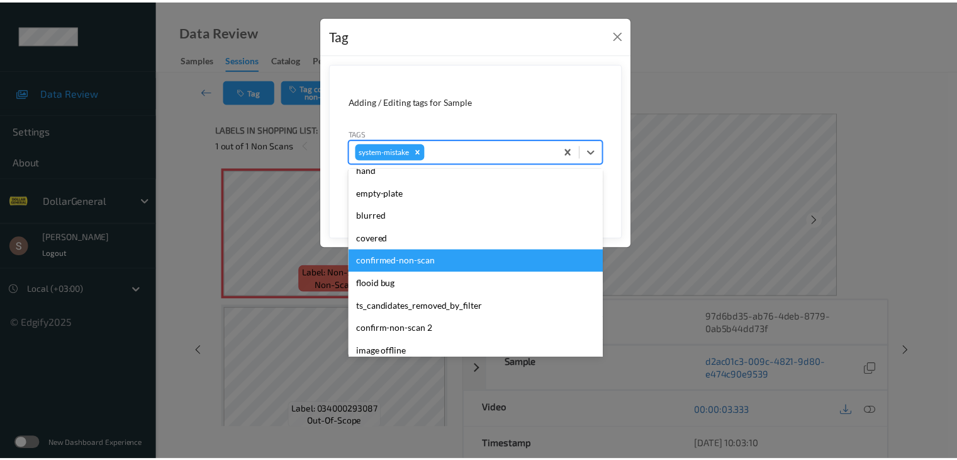
scroll to position [315, 0]
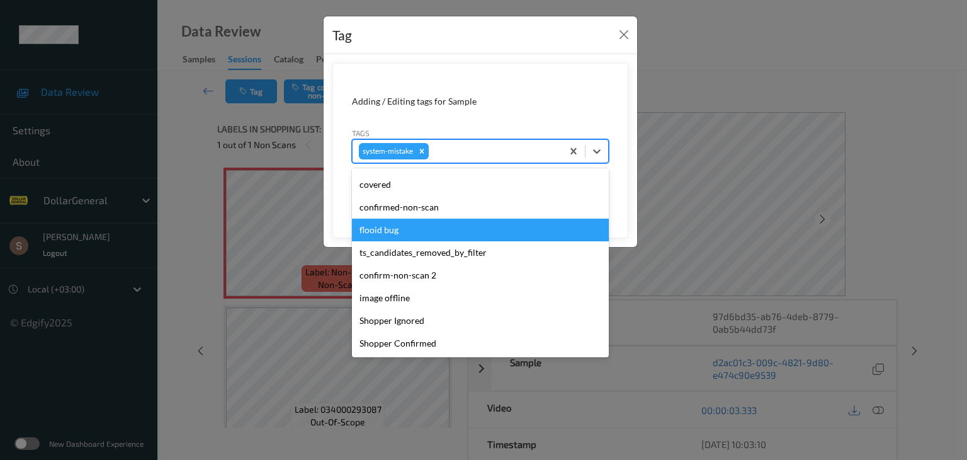
click at [420, 235] on div "flooid bug" at bounding box center [480, 229] width 257 height 23
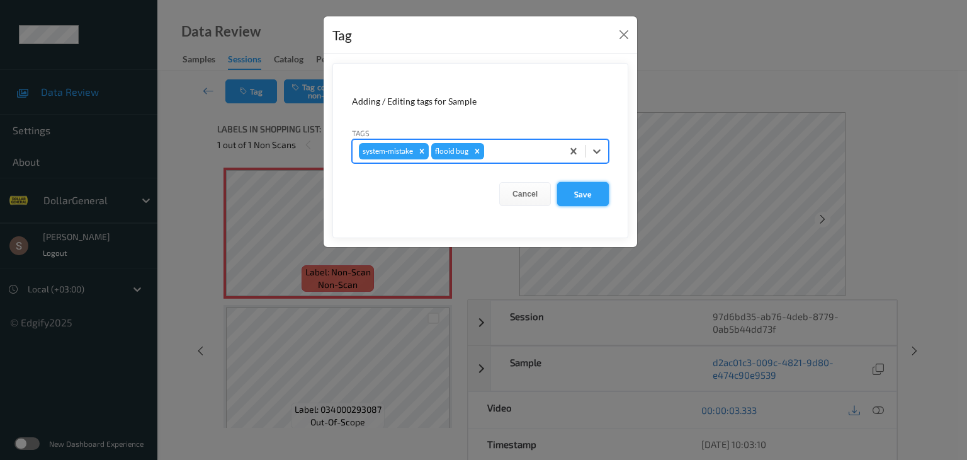
click at [591, 198] on button "Save" at bounding box center [583, 194] width 52 height 24
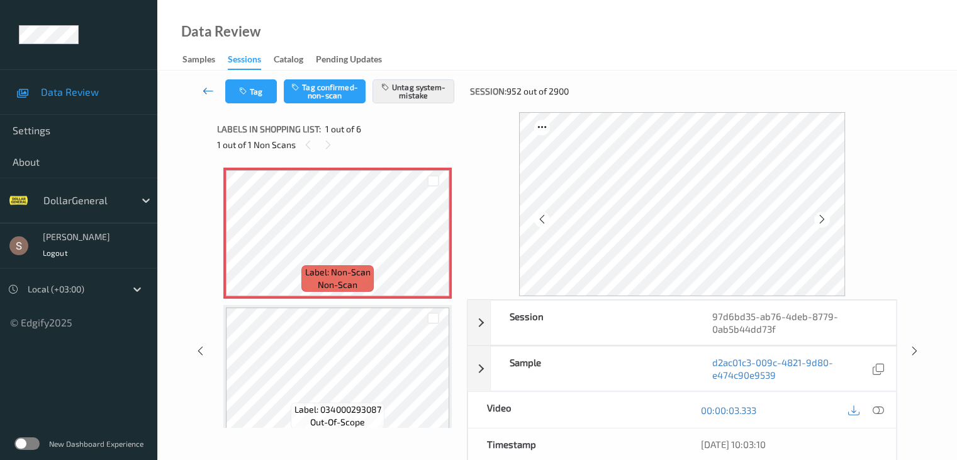
click at [211, 89] on icon at bounding box center [208, 90] width 11 height 13
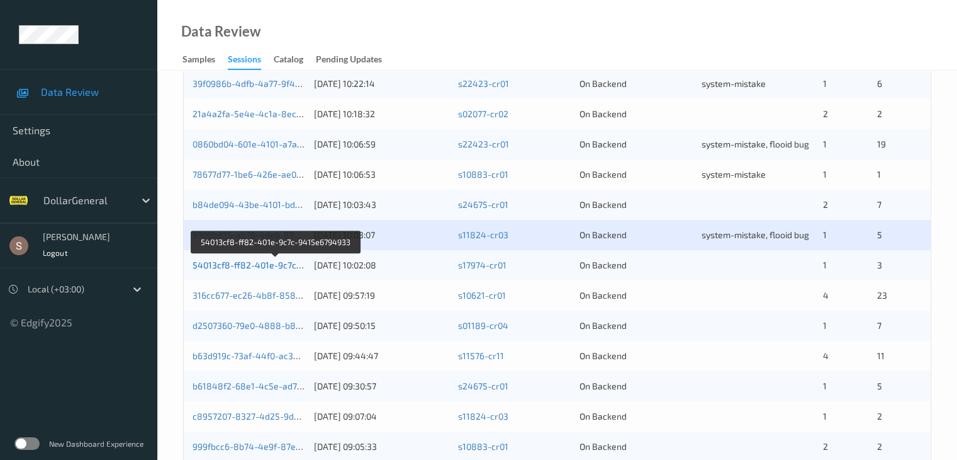
click at [257, 260] on link "54013cf8-ff82-401e-9c7c-9415e6794933" at bounding box center [276, 264] width 167 height 11
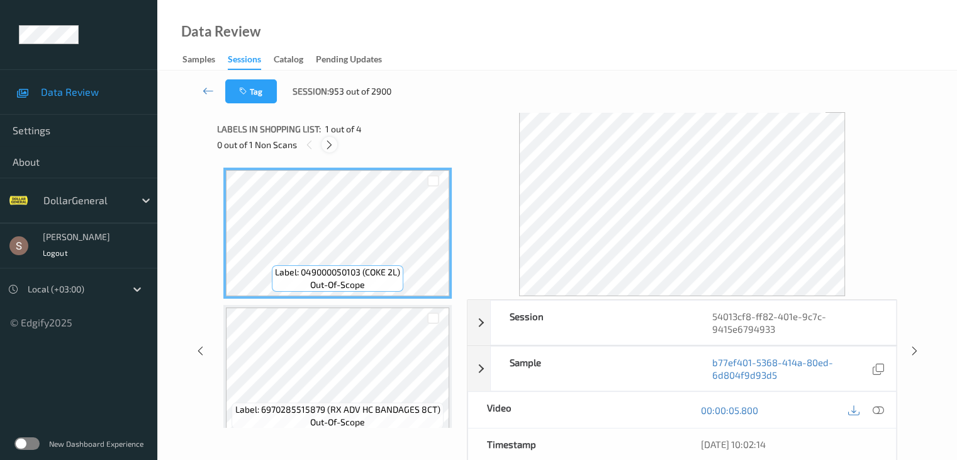
click at [330, 146] on icon at bounding box center [329, 144] width 11 height 11
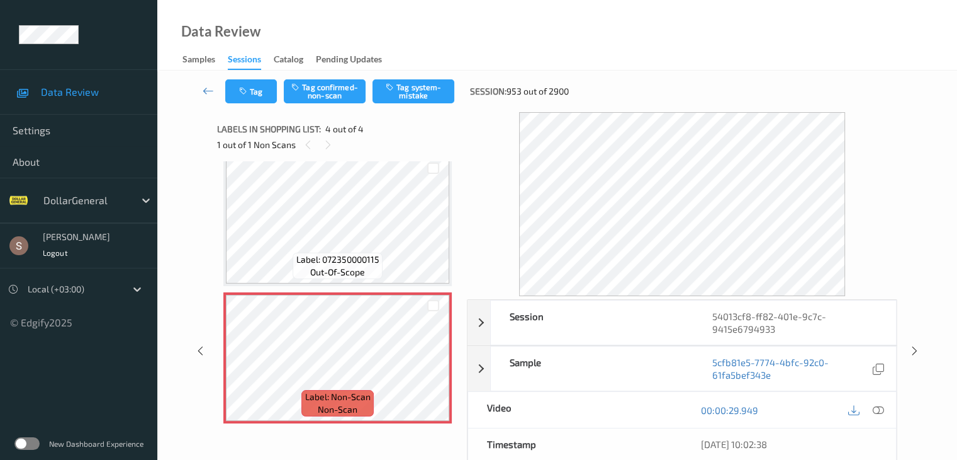
scroll to position [289, 0]
click at [428, 89] on button "Tag system-mistake" at bounding box center [414, 91] width 82 height 24
click at [208, 91] on icon at bounding box center [208, 90] width 11 height 13
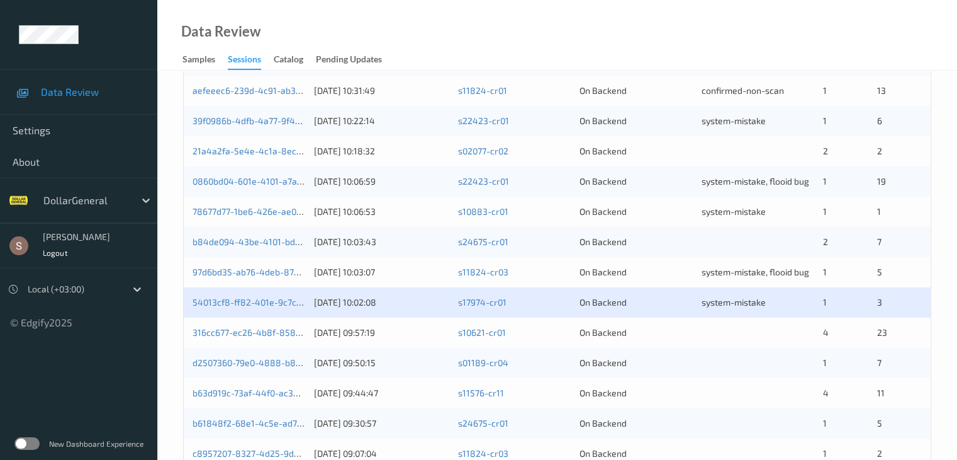
scroll to position [504, 0]
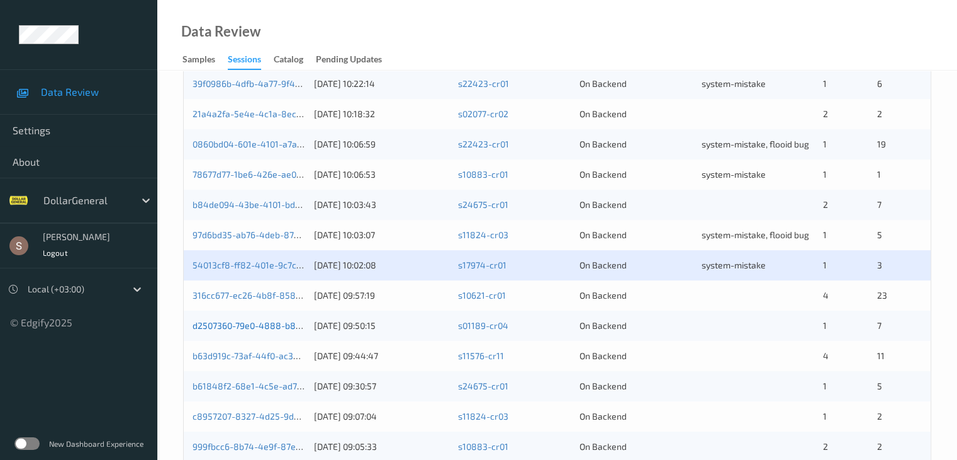
click at [268, 320] on link "d2507360-79e0-4888-b86a-5438a52e3ae5" at bounding box center [282, 325] width 179 height 11
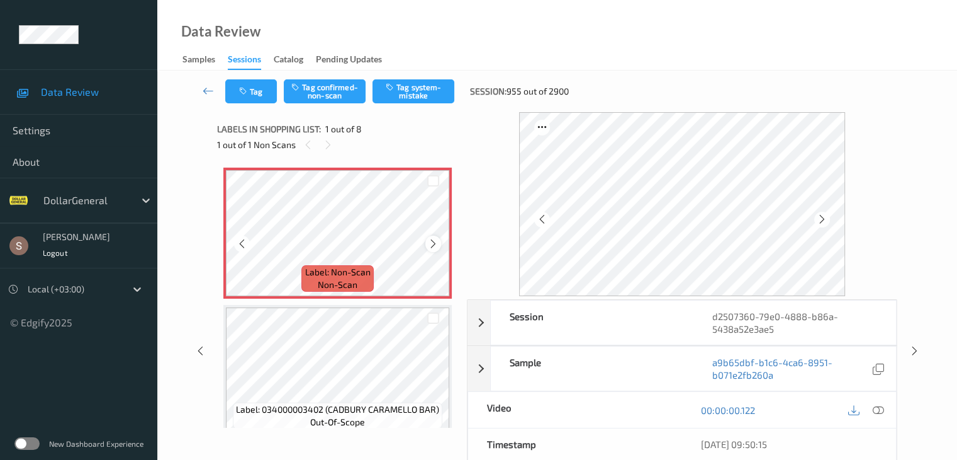
click at [431, 245] on icon at bounding box center [433, 243] width 11 height 11
click at [432, 245] on icon at bounding box center [433, 243] width 11 height 11
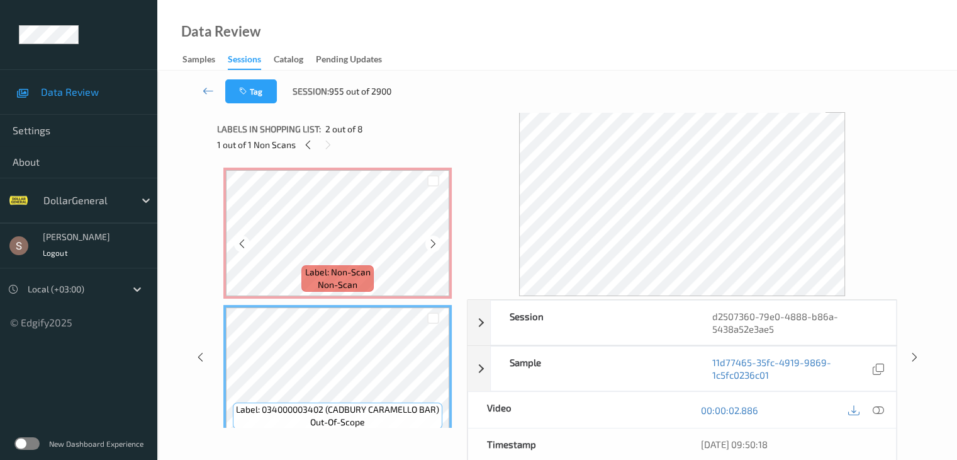
click at [359, 274] on span "Label: Non-Scan" at bounding box center [337, 272] width 65 height 13
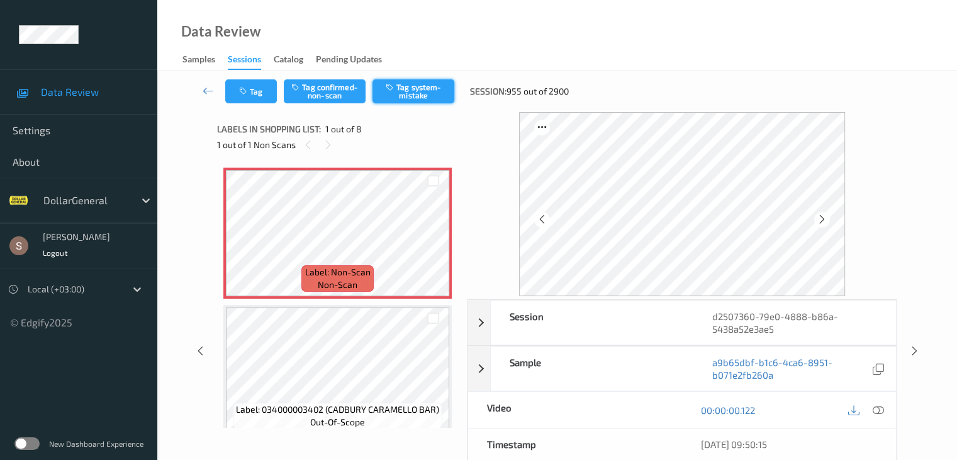
click at [417, 91] on button "Tag system-mistake" at bounding box center [414, 91] width 82 height 24
click at [262, 89] on button "Tag" at bounding box center [251, 91] width 52 height 24
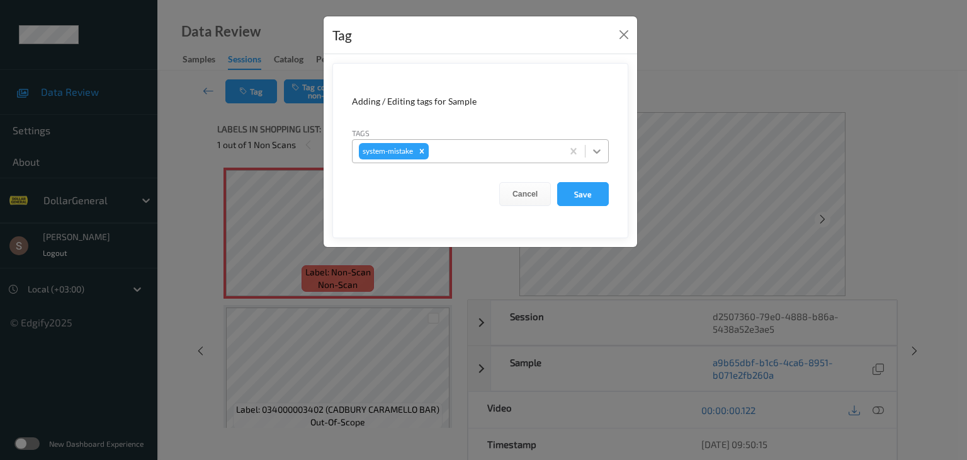
click at [592, 147] on icon at bounding box center [596, 151] width 13 height 13
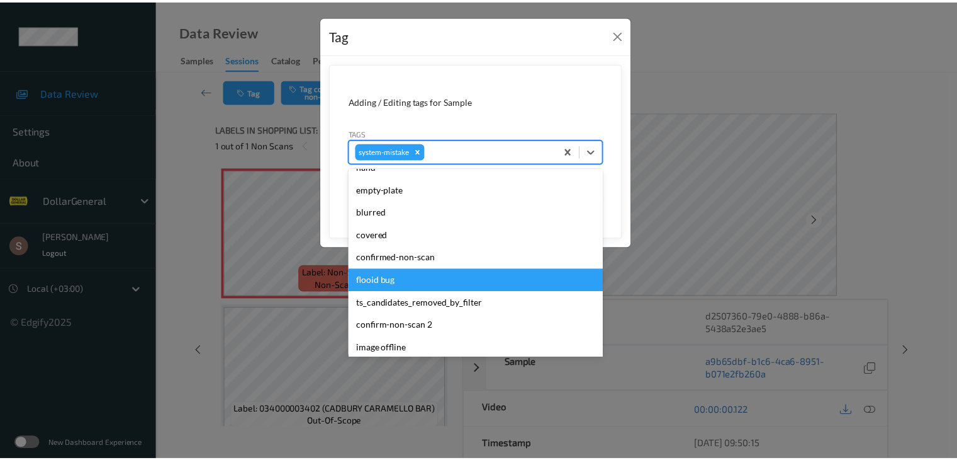
scroll to position [315, 0]
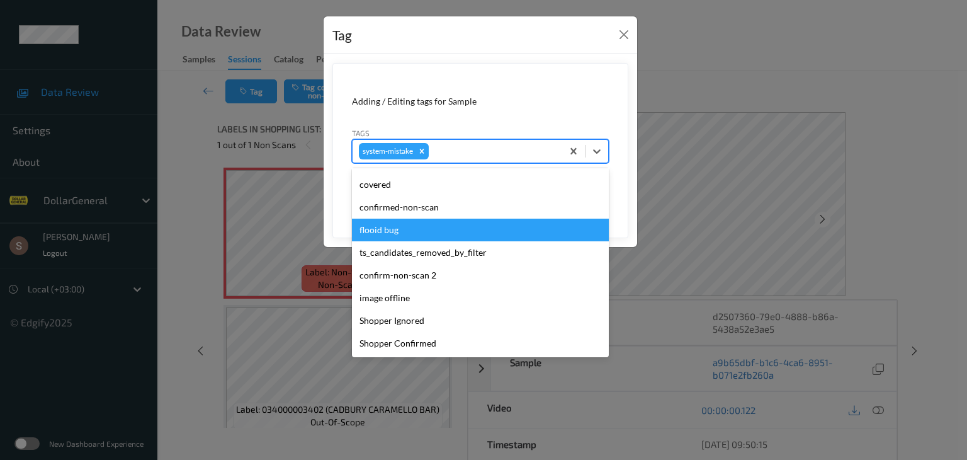
click at [435, 230] on div "flooid bug" at bounding box center [480, 229] width 257 height 23
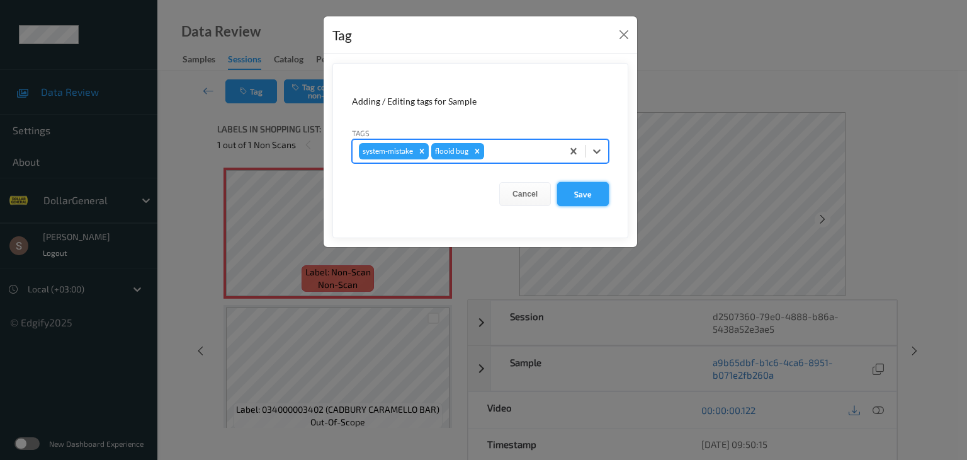
click at [580, 195] on button "Save" at bounding box center [583, 194] width 52 height 24
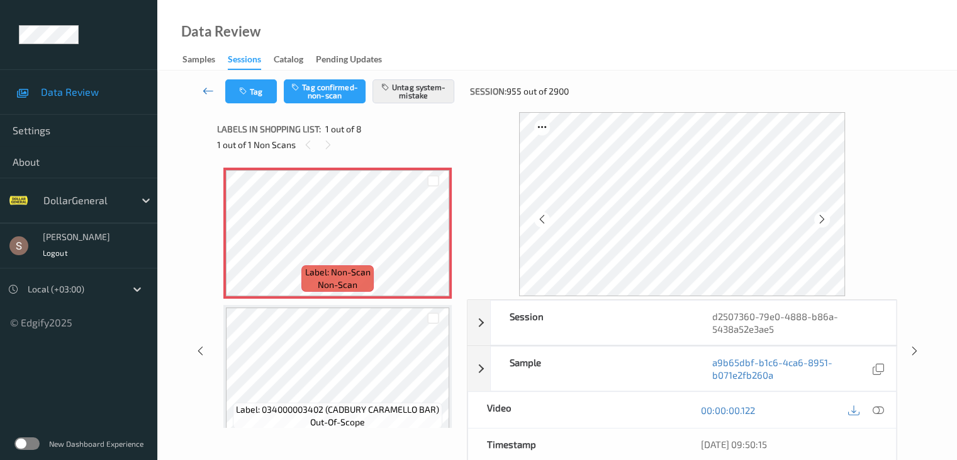
click at [206, 94] on icon at bounding box center [208, 90] width 11 height 13
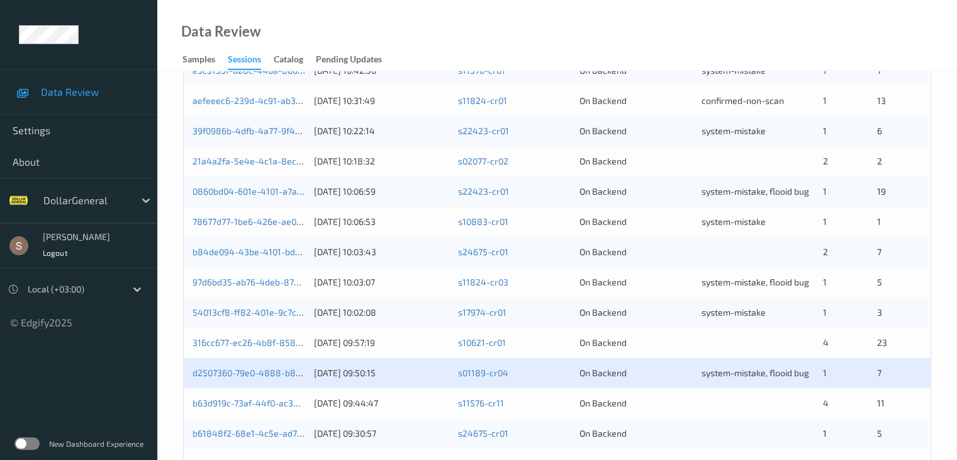
scroll to position [587, 0]
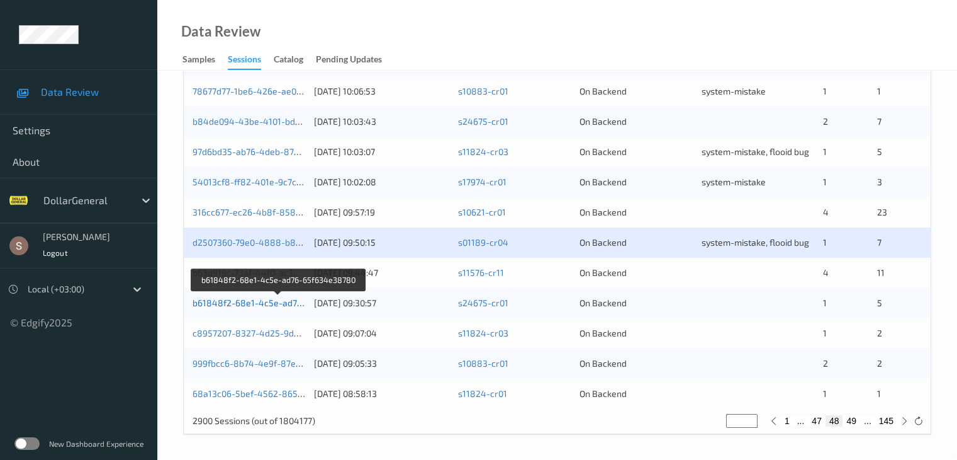
click at [256, 302] on link "b61848f2-68e1-4c5e-ad76-65f634e38780" at bounding box center [279, 302] width 173 height 11
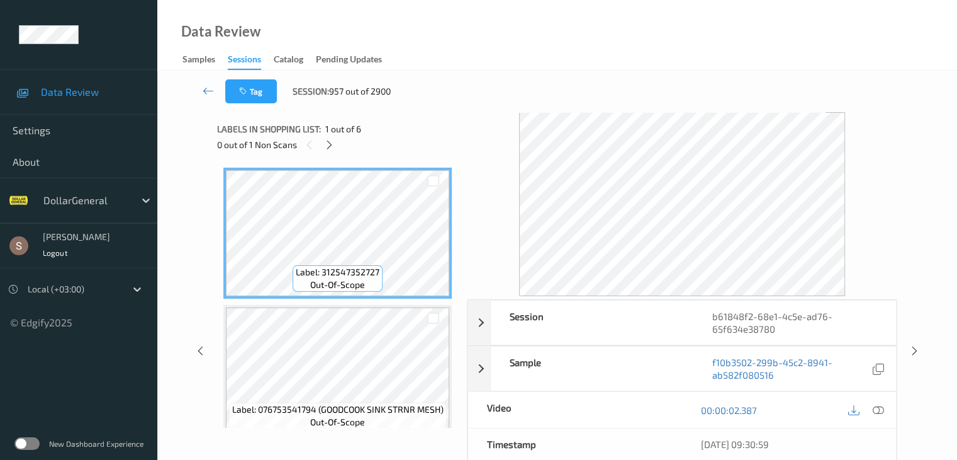
click at [335, 152] on div "0 out of 1 Non Scans" at bounding box center [337, 145] width 241 height 16
click at [335, 144] on icon at bounding box center [329, 144] width 11 height 11
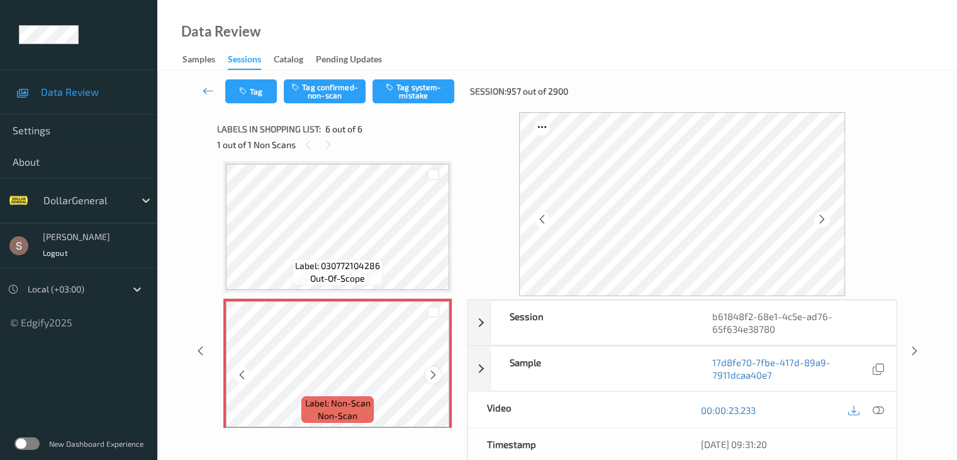
click at [434, 375] on icon at bounding box center [433, 374] width 11 height 11
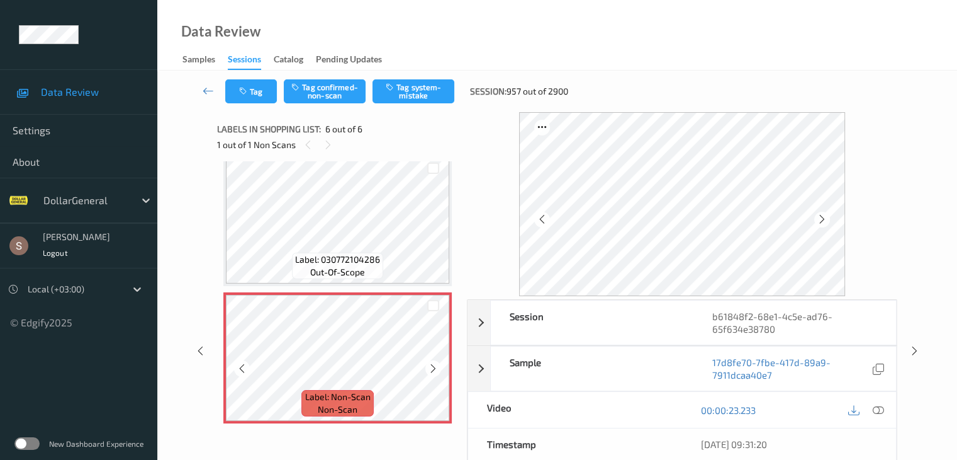
scroll to position [563, 0]
click at [881, 404] on icon at bounding box center [877, 409] width 11 height 11
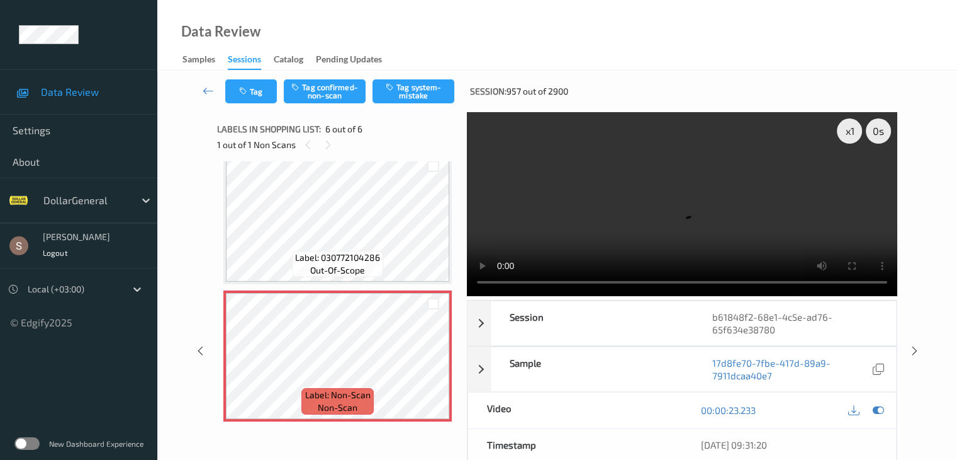
click at [682, 206] on video at bounding box center [682, 204] width 431 height 184
click at [429, 94] on button "Tag system-mistake" at bounding box center [414, 91] width 82 height 24
click at [208, 93] on icon at bounding box center [208, 90] width 11 height 13
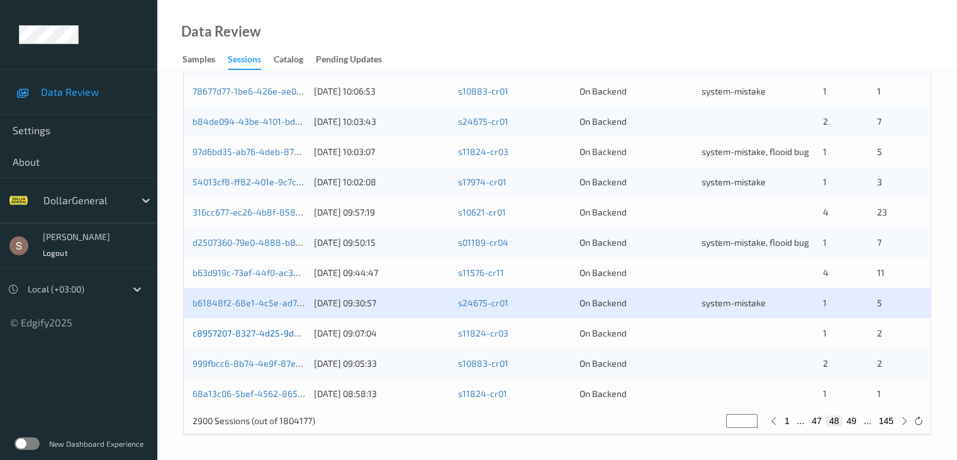
click at [278, 330] on link "c8957207-8327-4d25-9d2d-f6bc94db5100" at bounding box center [279, 332] width 172 height 11
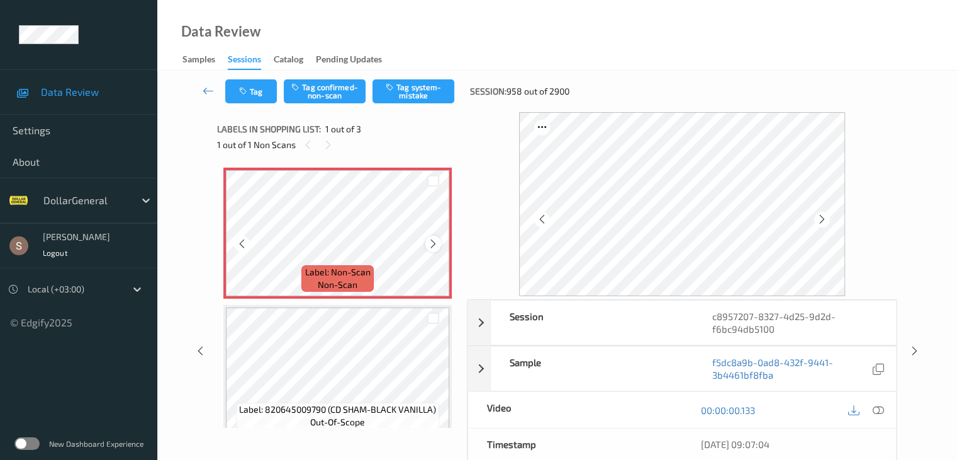
click at [434, 245] on icon at bounding box center [433, 243] width 11 height 11
click at [399, 96] on button "Tag system-mistake" at bounding box center [414, 91] width 82 height 24
click at [257, 98] on button "Tag" at bounding box center [251, 91] width 52 height 24
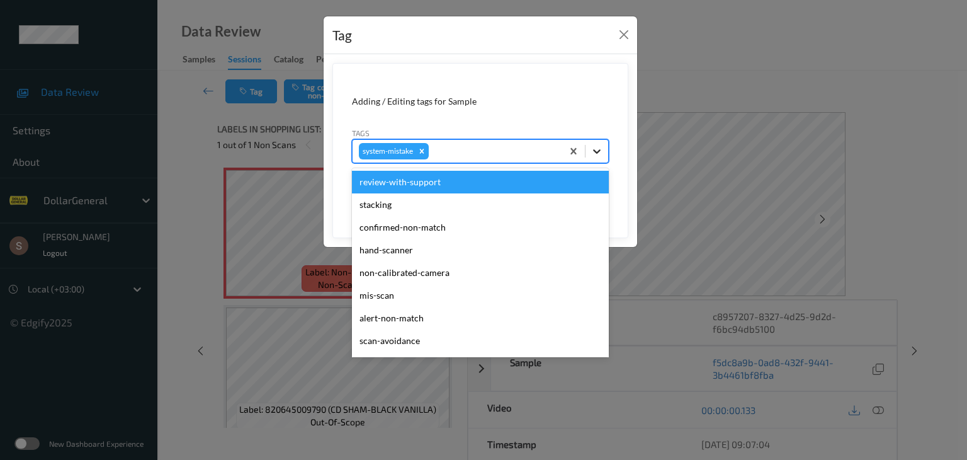
click at [591, 150] on icon at bounding box center [596, 151] width 13 height 13
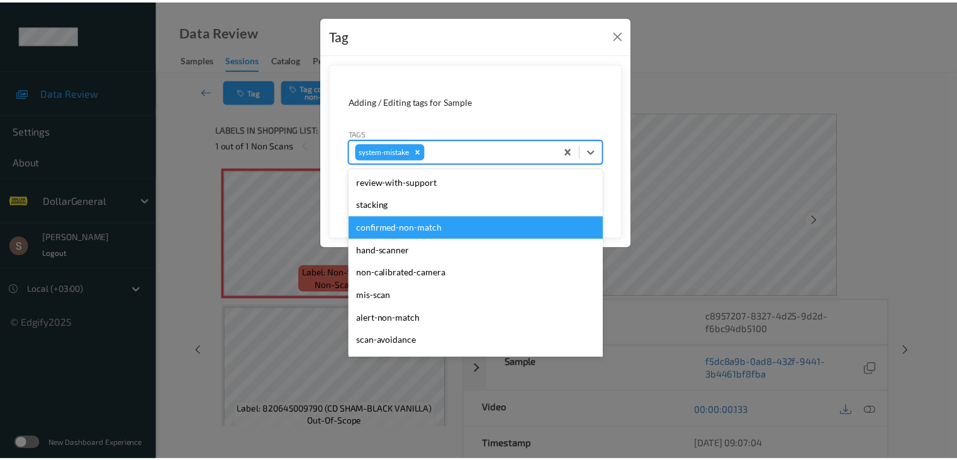
scroll to position [315, 0]
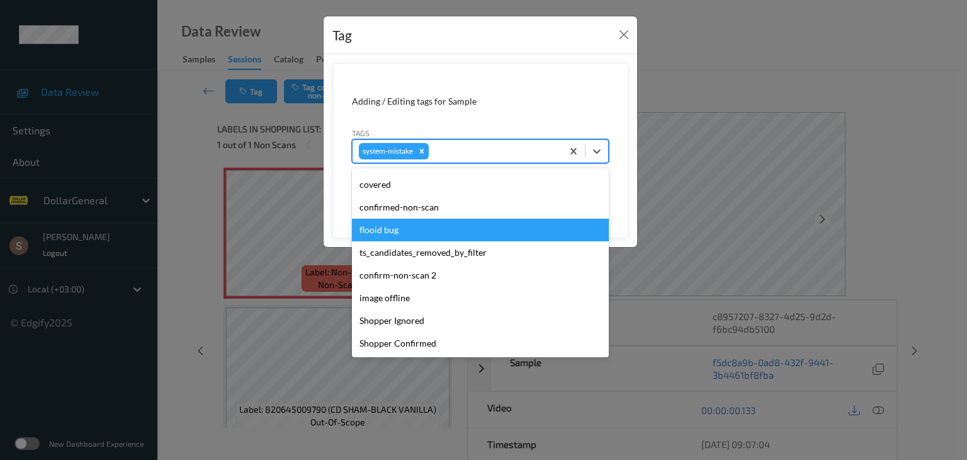
drag, startPoint x: 411, startPoint y: 235, endPoint x: 599, endPoint y: 228, distance: 187.7
click at [411, 234] on div "flooid bug" at bounding box center [480, 229] width 257 height 23
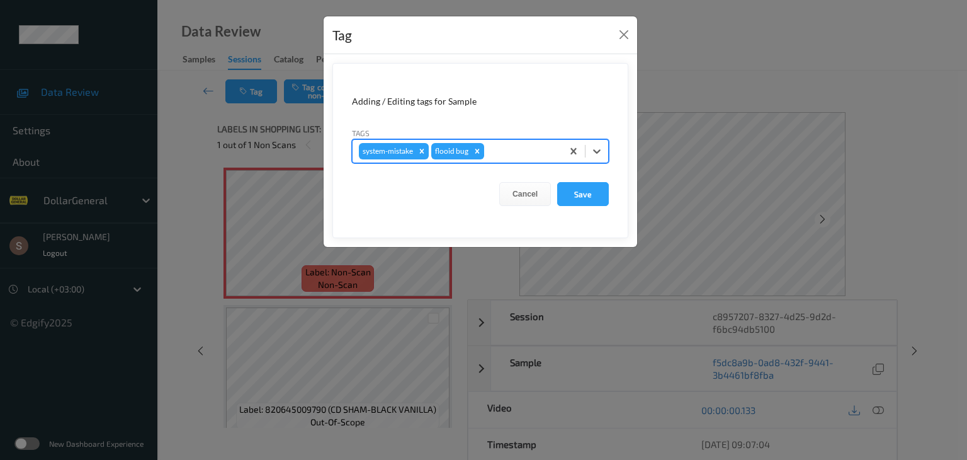
click at [609, 192] on form "Adding / Editing tags for Sample Tags option flooid bug , selected. Select is f…" at bounding box center [480, 150] width 296 height 175
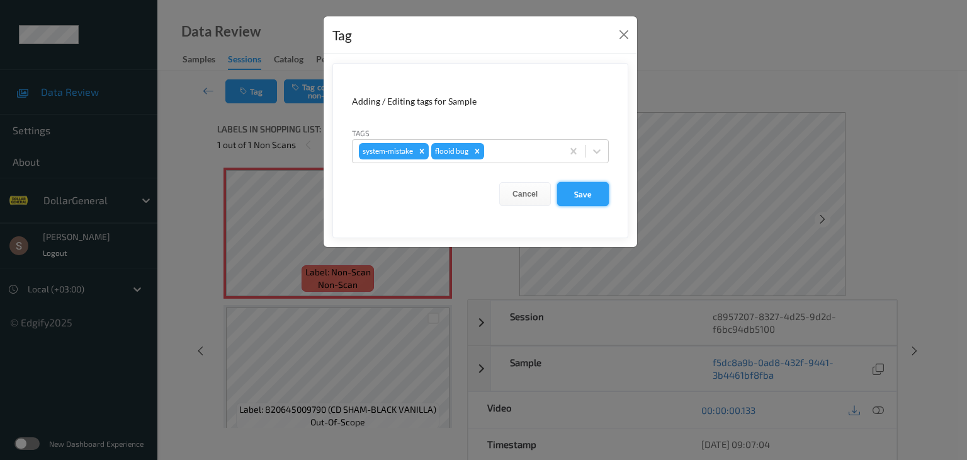
click at [604, 195] on button "Save" at bounding box center [583, 194] width 52 height 24
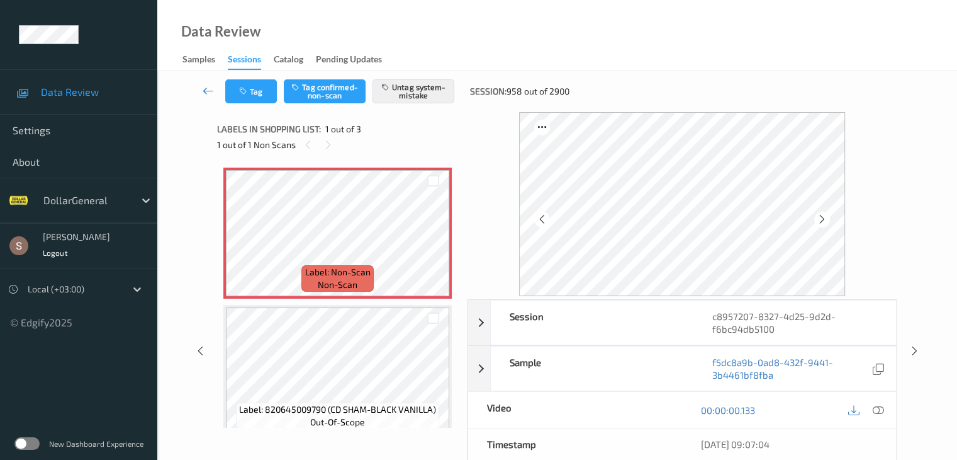
click at [208, 86] on icon at bounding box center [208, 90] width 11 height 13
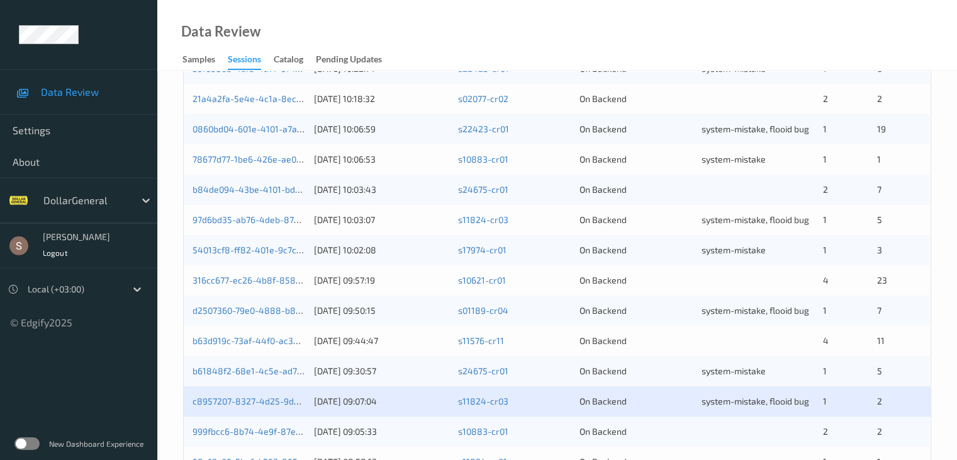
scroll to position [587, 0]
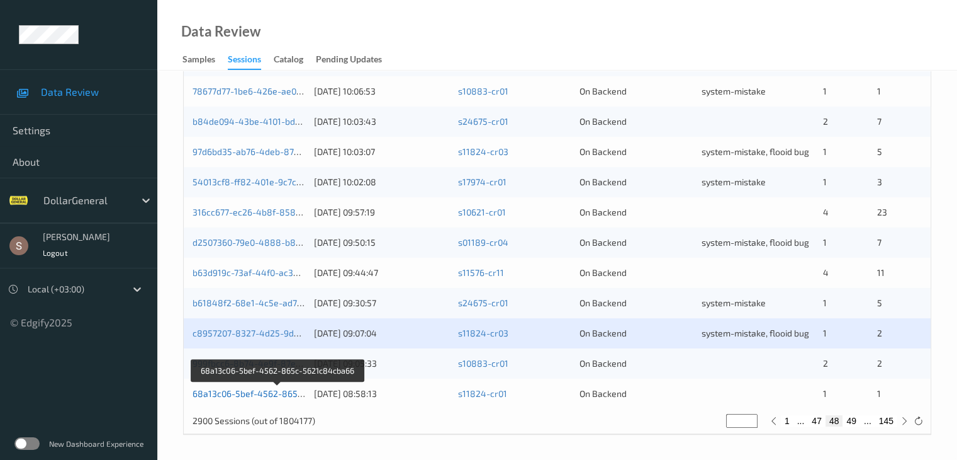
click at [263, 389] on link "68a13c06-5bef-4562-865c-5621c84cba66" at bounding box center [279, 393] width 172 height 11
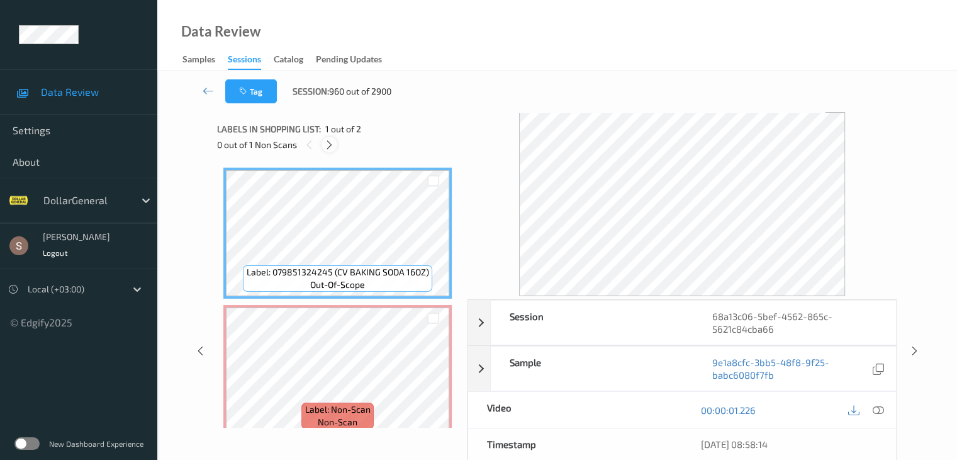
click at [334, 142] on icon at bounding box center [329, 144] width 11 height 11
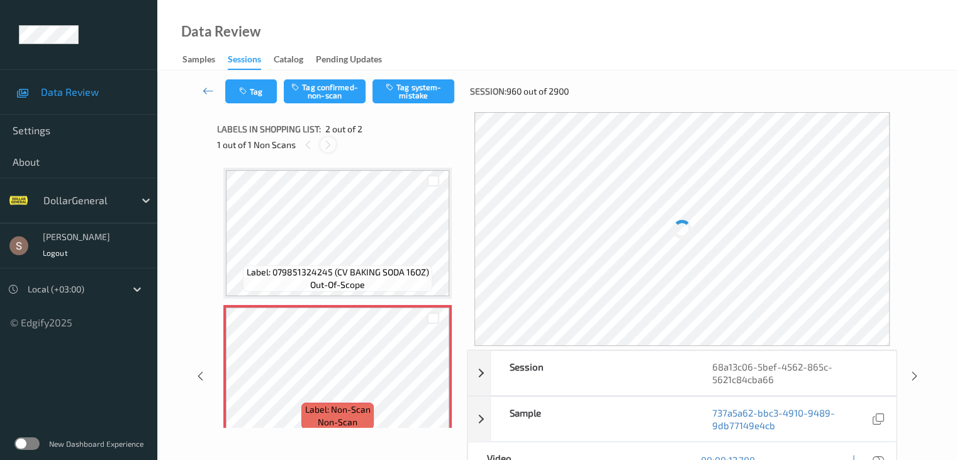
scroll to position [6, 0]
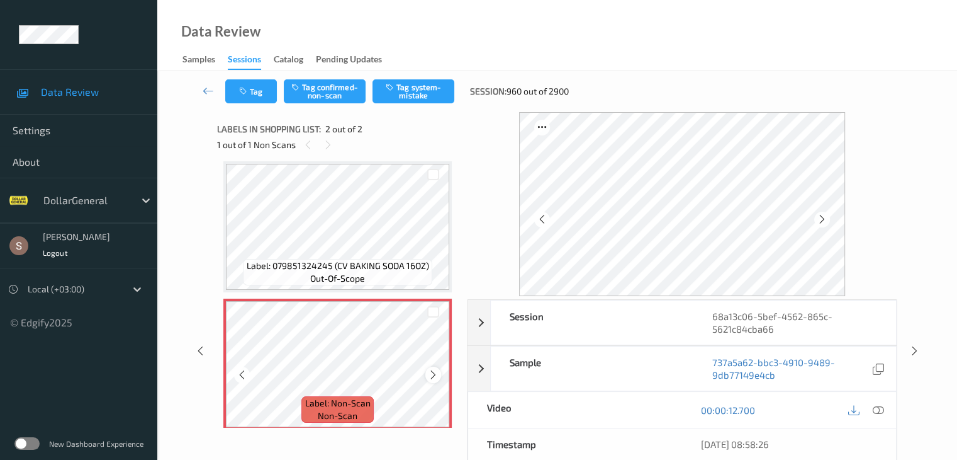
click at [433, 373] on icon at bounding box center [433, 374] width 11 height 11
click at [432, 64] on div "Data Review Samples Sessions Catalog Pending Updates" at bounding box center [557, 35] width 800 height 71
click at [426, 87] on button "Tag system-mistake" at bounding box center [414, 91] width 82 height 24
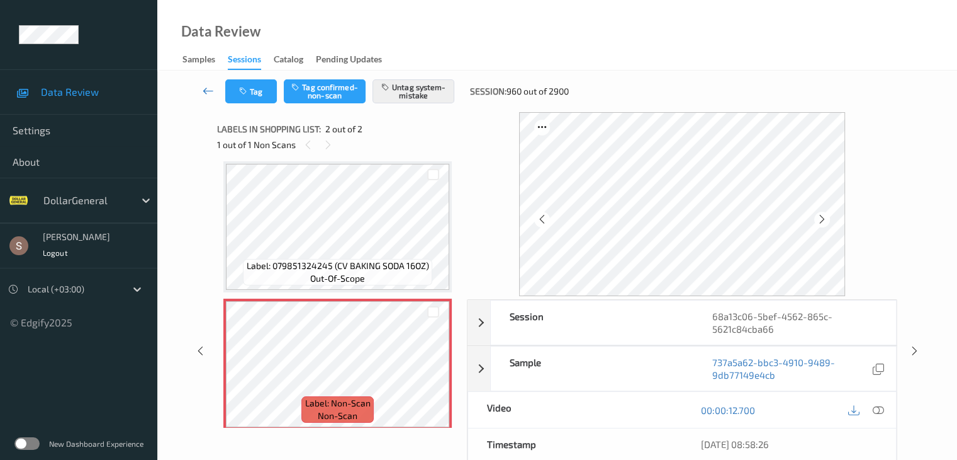
click at [205, 96] on icon at bounding box center [208, 90] width 11 height 13
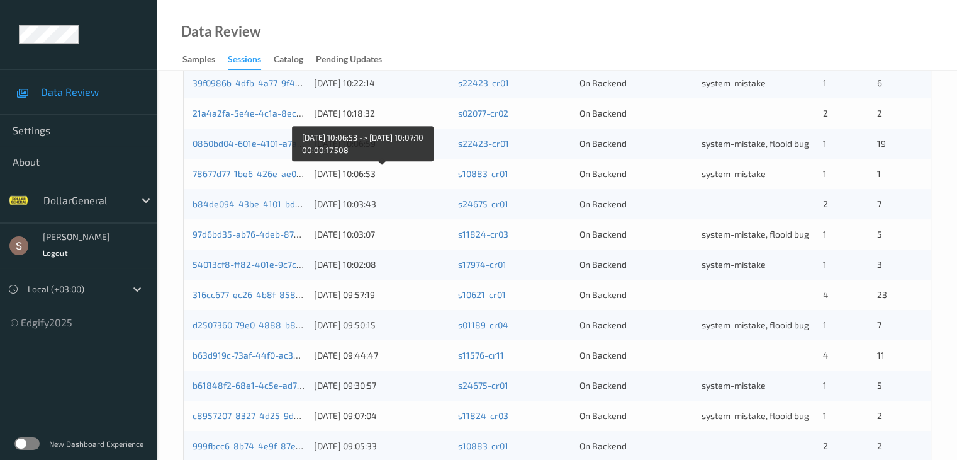
scroll to position [587, 0]
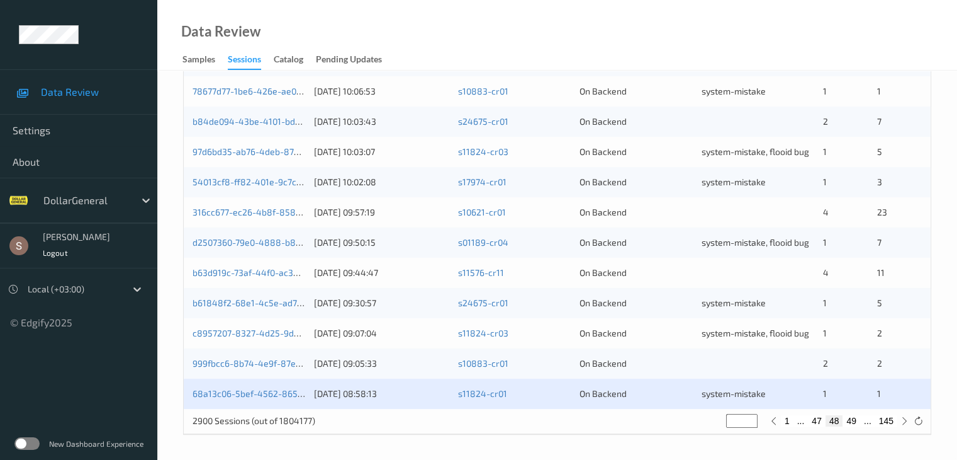
click at [849, 424] on button "49" at bounding box center [852, 420] width 18 height 11
type input "**"
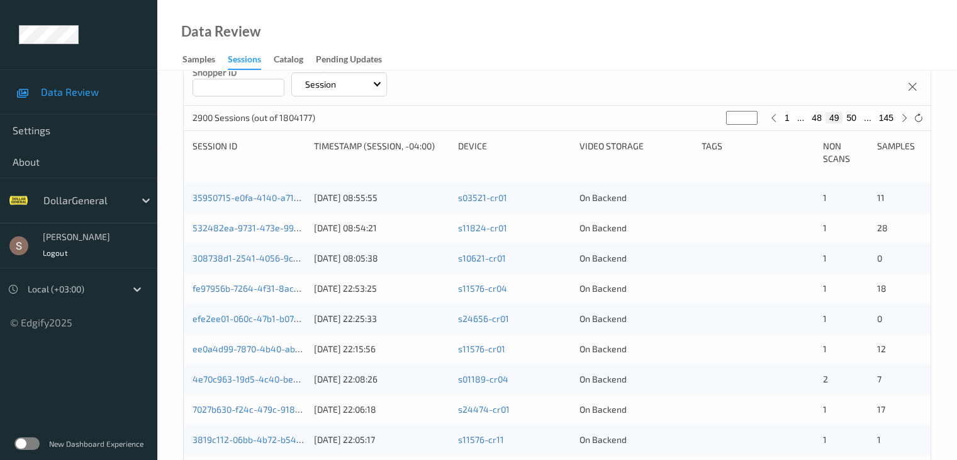
scroll to position [146, 0]
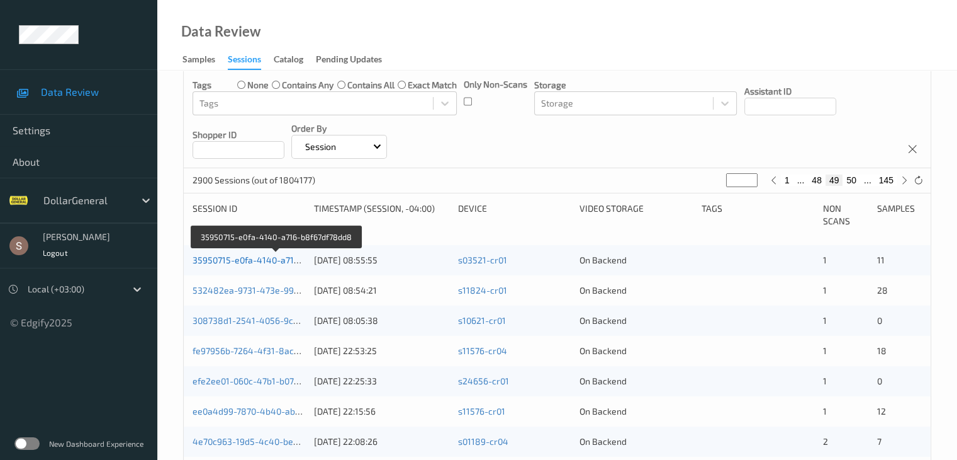
click at [284, 258] on link "35950715-e0fa-4140-a716-b8f67df78dd8" at bounding box center [276, 259] width 167 height 11
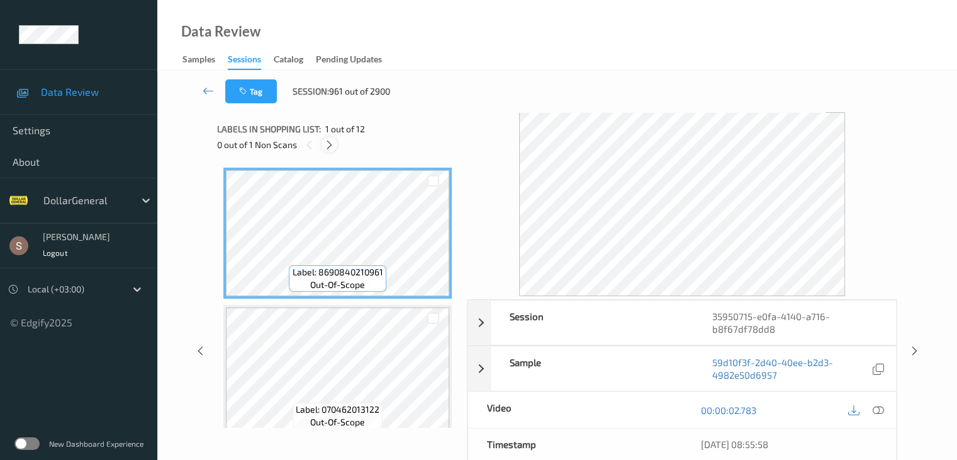
click at [332, 144] on icon at bounding box center [329, 144] width 11 height 11
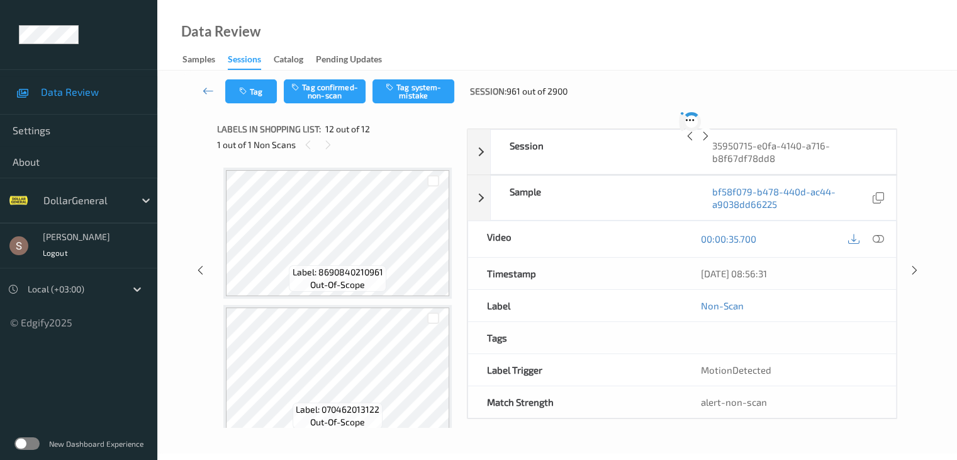
scroll to position [1379, 0]
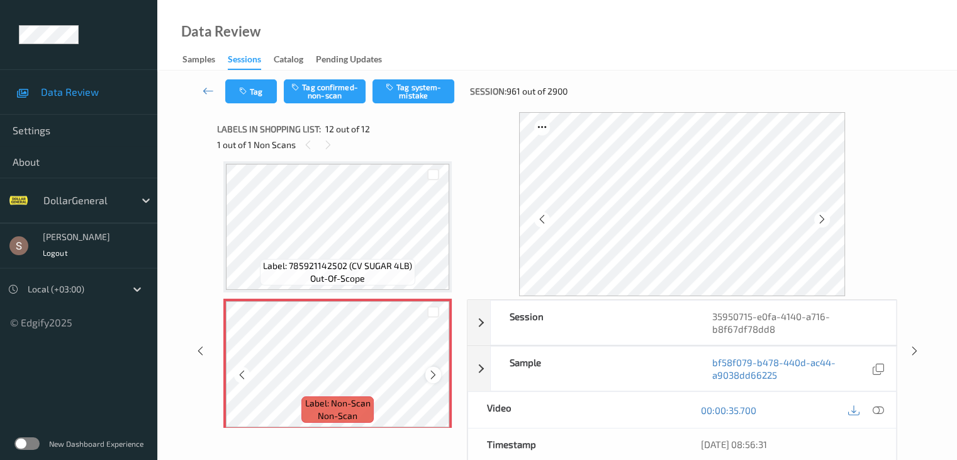
click at [431, 378] on icon at bounding box center [433, 374] width 11 height 11
click at [428, 90] on button "Tag system-mistake" at bounding box center [414, 91] width 82 height 24
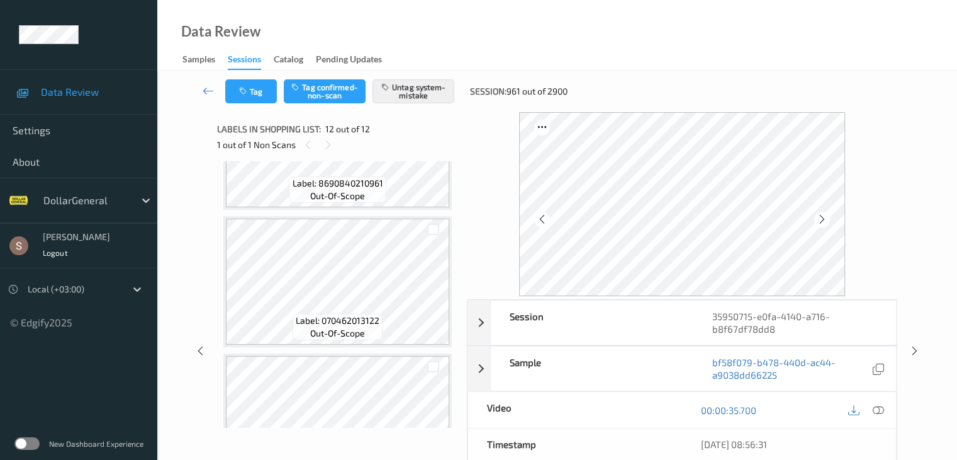
scroll to position [57, 0]
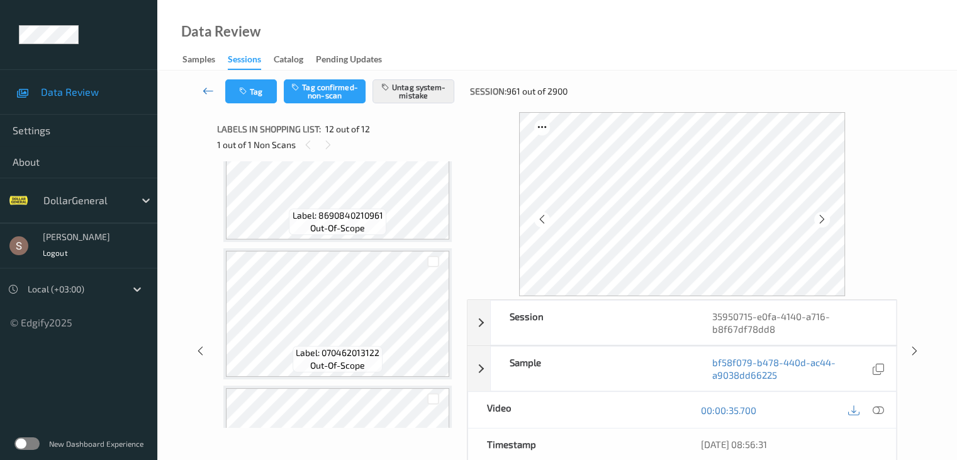
click at [207, 89] on icon at bounding box center [208, 90] width 11 height 13
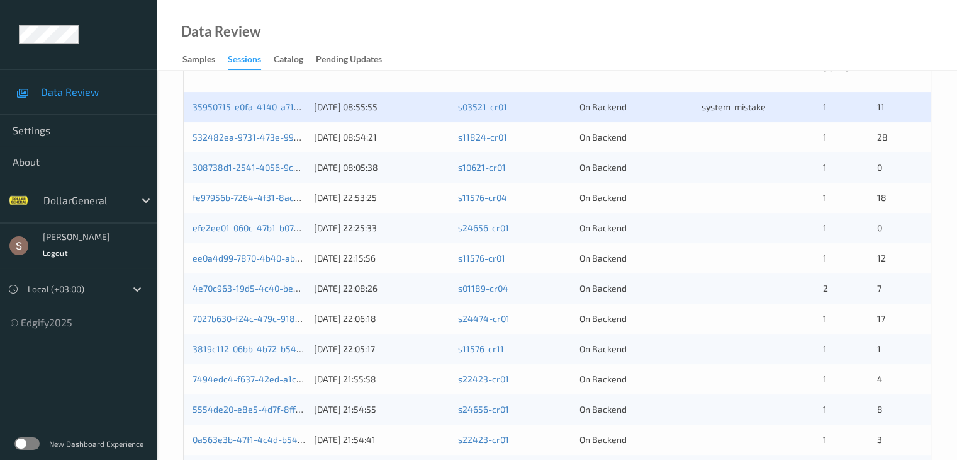
scroll to position [315, 0]
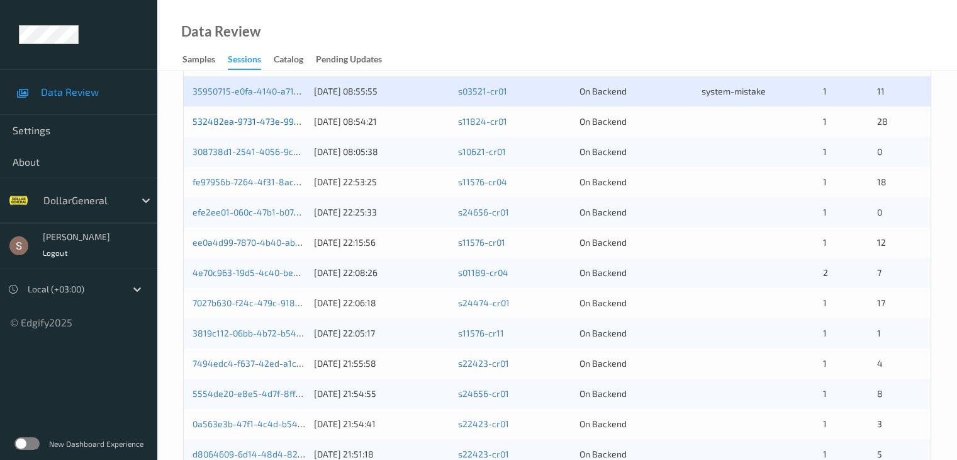
click at [287, 120] on link "532482ea-9731-473e-9967-404ac21d5b3e" at bounding box center [280, 121] width 174 height 11
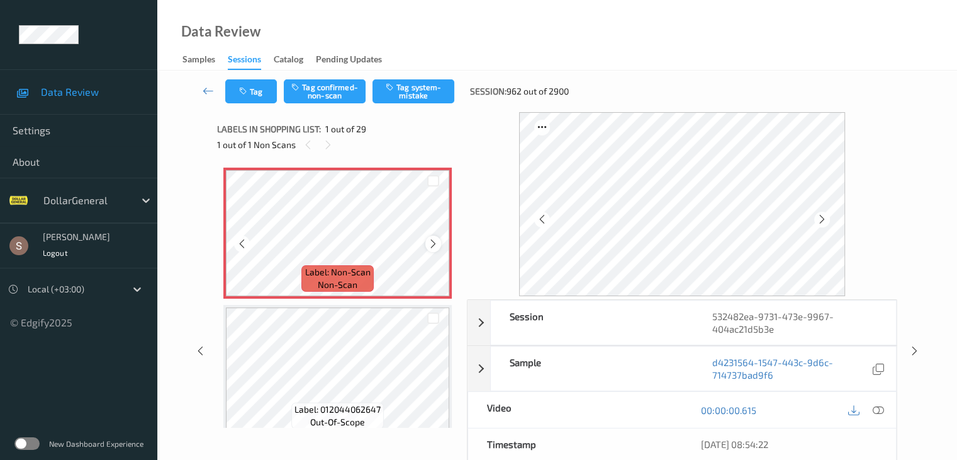
click at [427, 245] on div at bounding box center [434, 243] width 16 height 16
click at [429, 247] on icon at bounding box center [433, 243] width 11 height 11
click at [400, 79] on button "Tag system-mistake" at bounding box center [414, 91] width 82 height 24
click at [215, 90] on link at bounding box center [208, 91] width 33 height 24
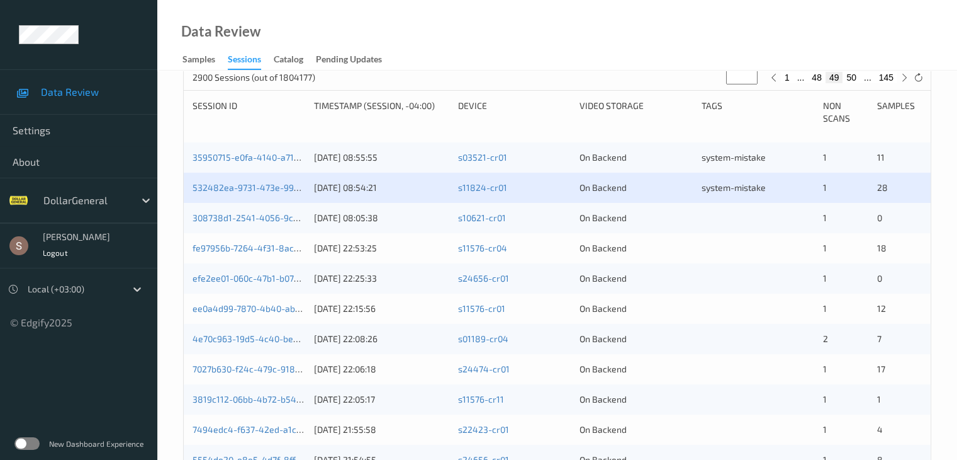
scroll to position [252, 0]
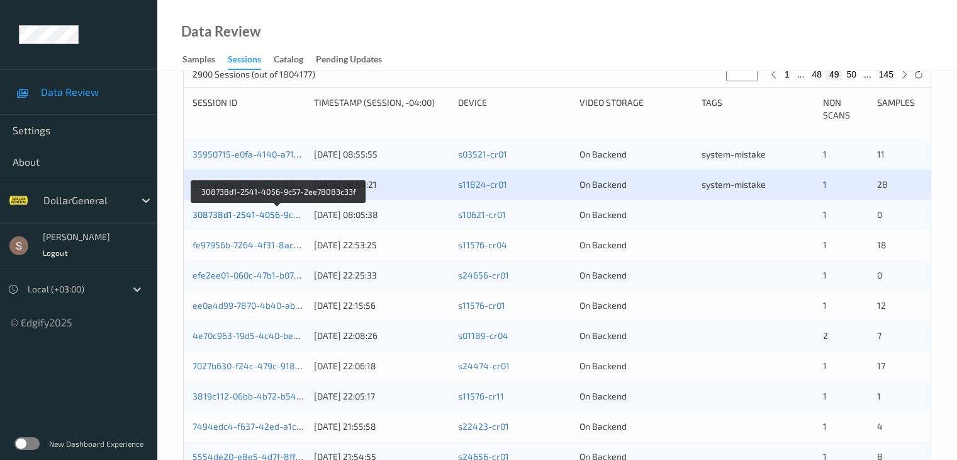
click at [264, 216] on link "308738d1-2541-4056-9c57-2ee78083c33f" at bounding box center [279, 214] width 172 height 11
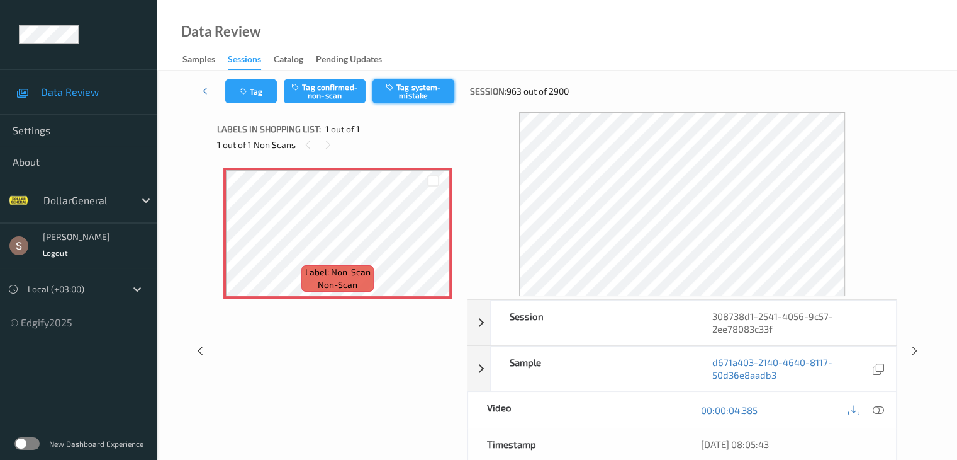
click at [415, 84] on button "Tag system-mistake" at bounding box center [414, 91] width 82 height 24
click at [212, 86] on icon at bounding box center [208, 90] width 11 height 13
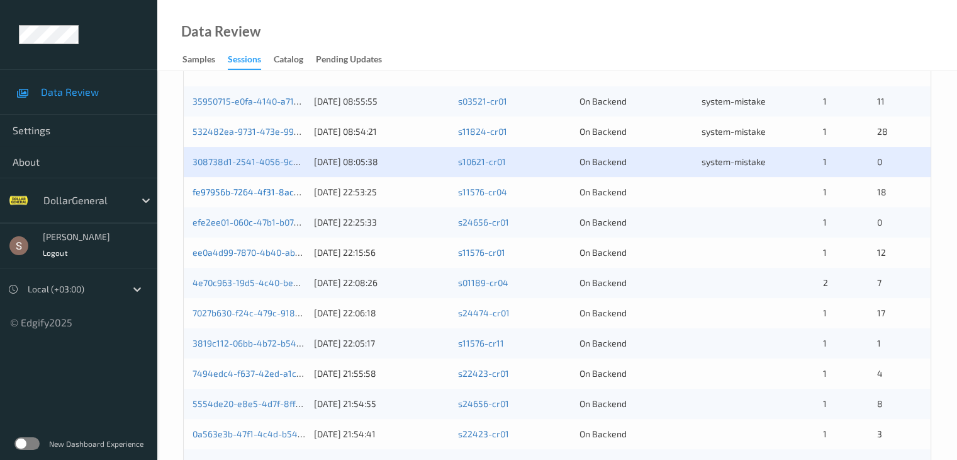
scroll to position [315, 0]
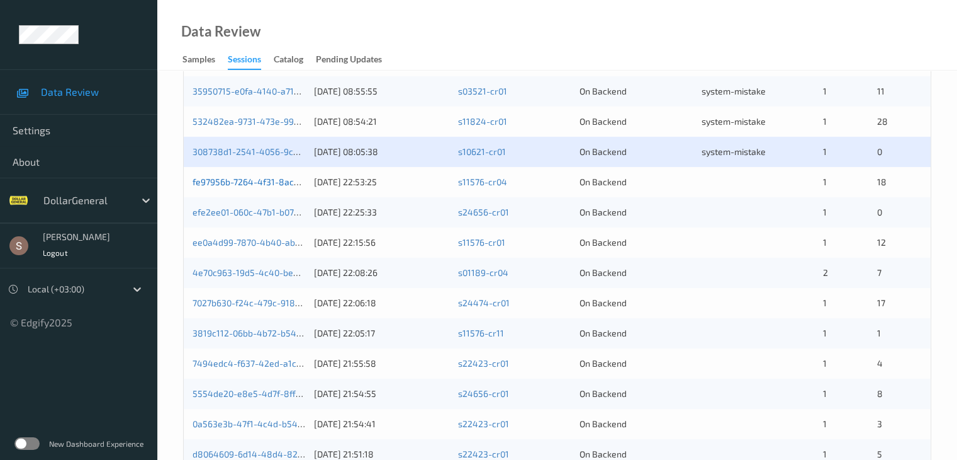
click at [236, 184] on link "fe97956b-7264-4f31-8ac9-ab9c895a1018" at bounding box center [277, 181] width 169 height 11
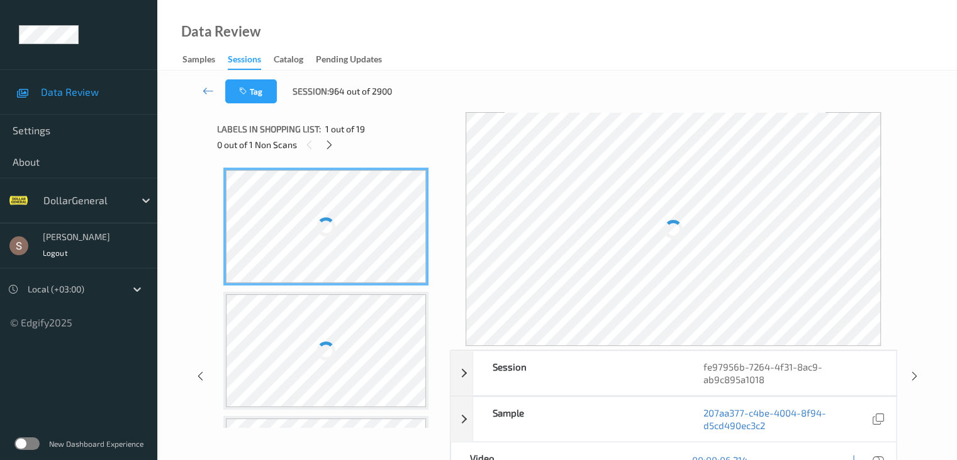
drag, startPoint x: 332, startPoint y: 142, endPoint x: 335, endPoint y: 155, distance: 14.1
click at [332, 142] on icon at bounding box center [329, 144] width 11 height 11
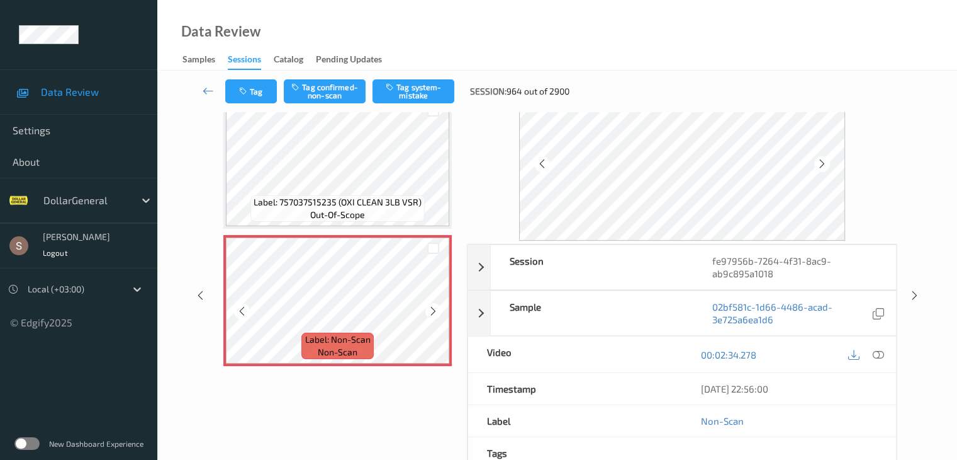
scroll to position [154, 0]
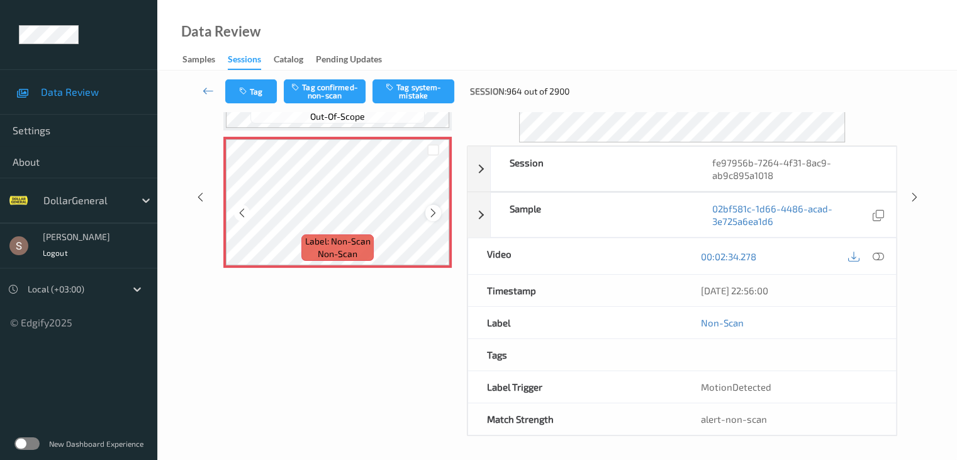
click at [433, 213] on icon at bounding box center [433, 212] width 11 height 11
click at [428, 208] on icon at bounding box center [433, 212] width 11 height 11
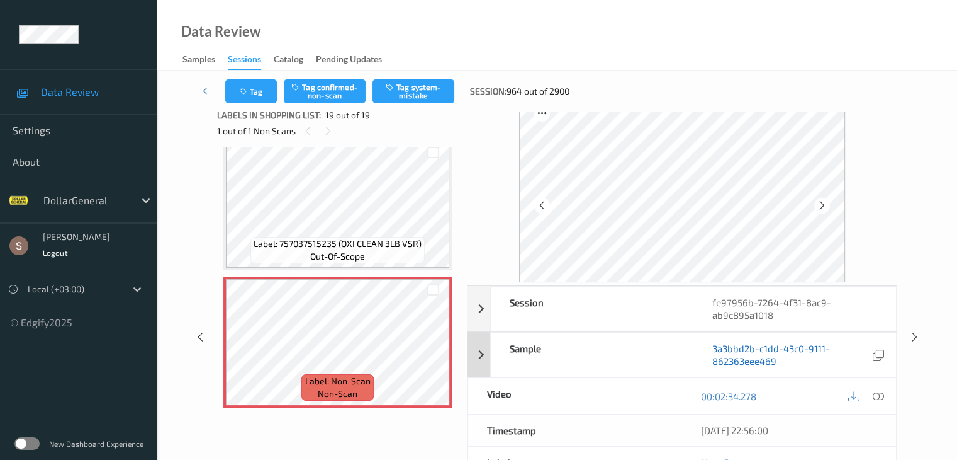
scroll to position [0, 0]
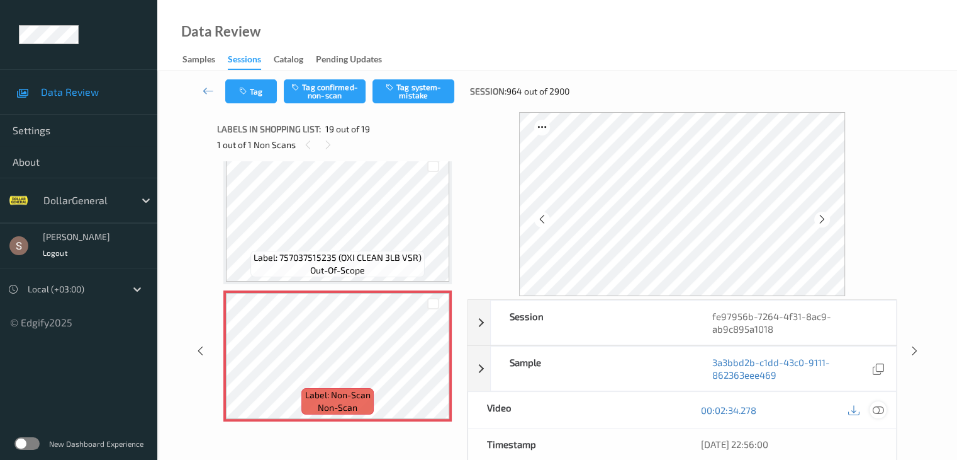
click at [878, 405] on icon at bounding box center [877, 409] width 11 height 11
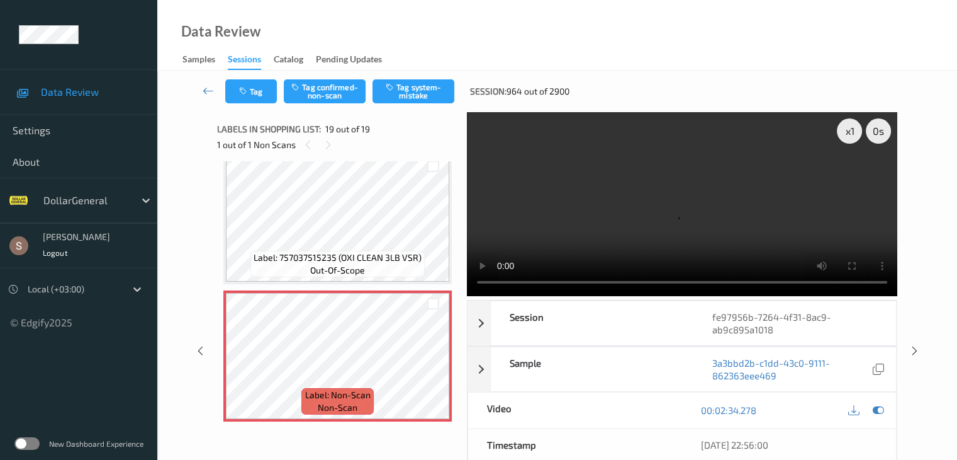
click at [727, 209] on video at bounding box center [682, 204] width 431 height 184
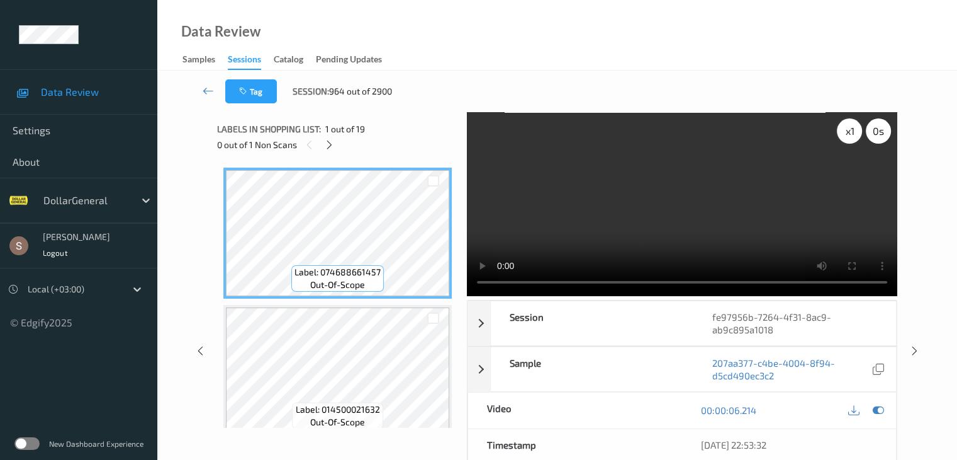
click at [851, 134] on div "x 1" at bounding box center [849, 130] width 25 height 25
click at [848, 123] on div "x 2" at bounding box center [849, 130] width 25 height 25
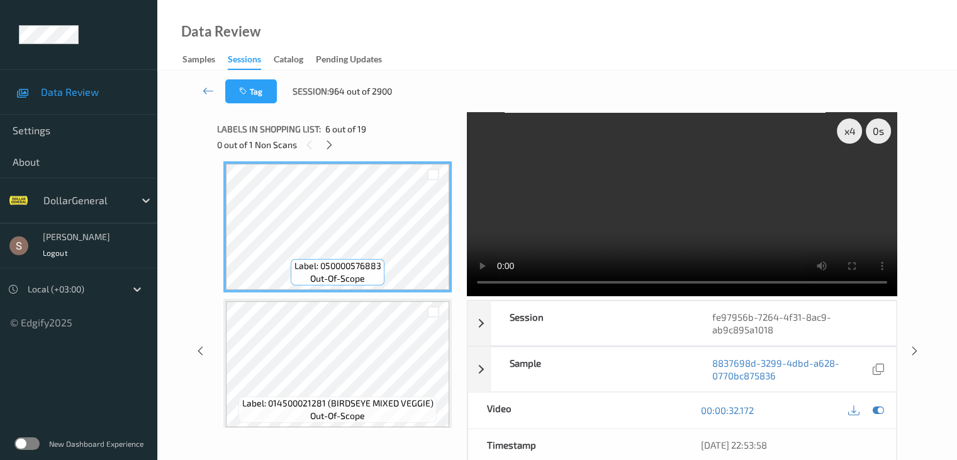
scroll to position [629, 0]
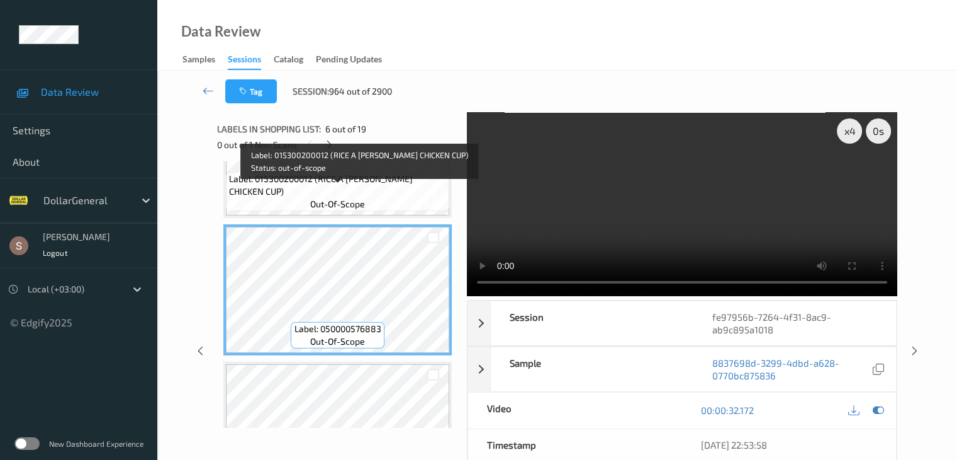
click at [336, 202] on span "out-of-scope" at bounding box center [337, 204] width 55 height 13
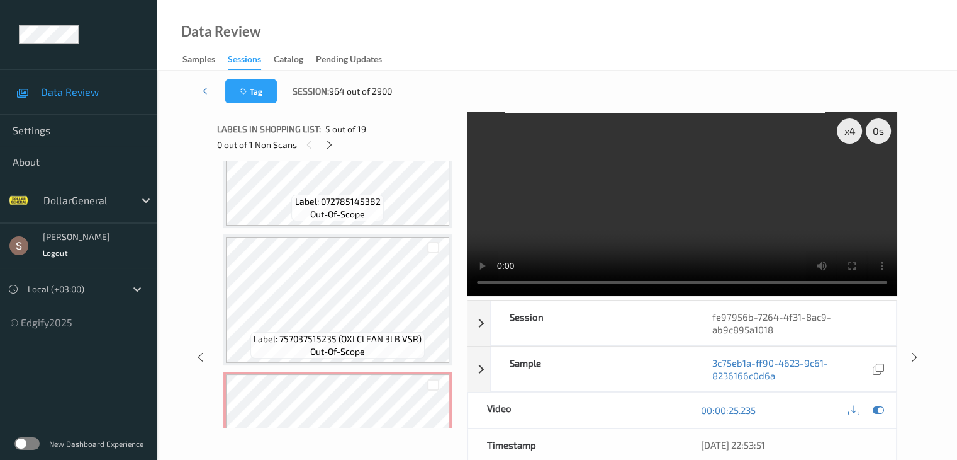
scroll to position [2347, 0]
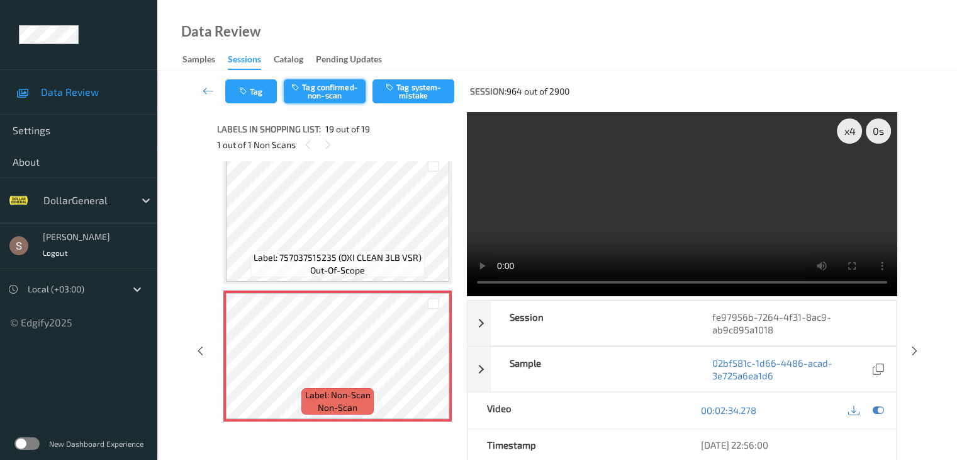
click at [341, 90] on button "Tag confirmed-non-scan" at bounding box center [325, 91] width 82 height 24
click at [203, 87] on icon at bounding box center [208, 90] width 11 height 13
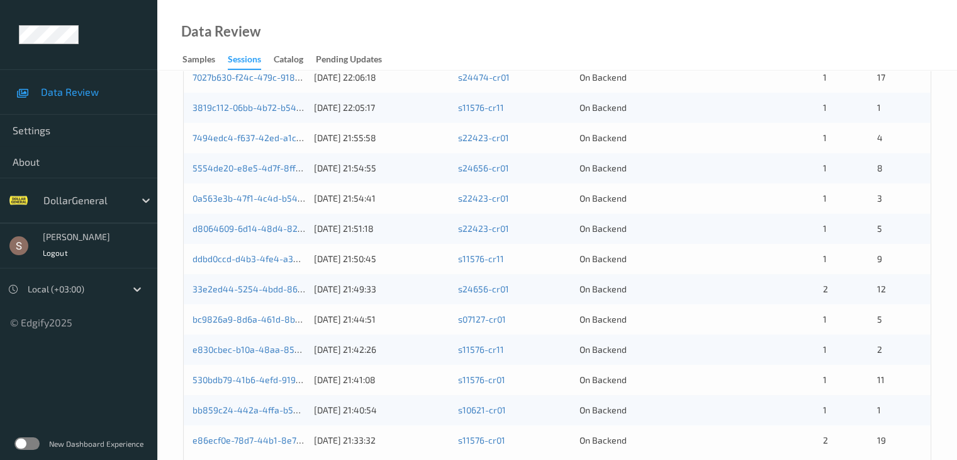
scroll to position [335, 0]
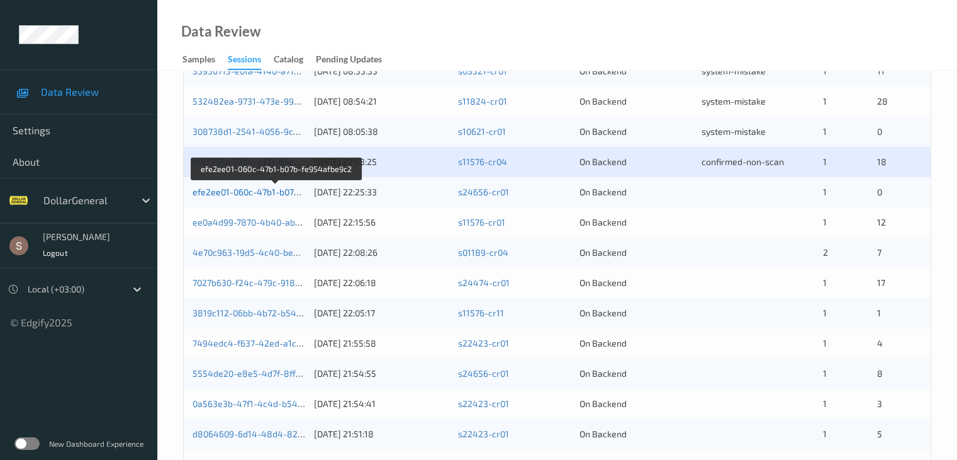
click at [285, 194] on link "efe2ee01-060c-47b1-b07b-fe954afbe9c2" at bounding box center [276, 191] width 167 height 11
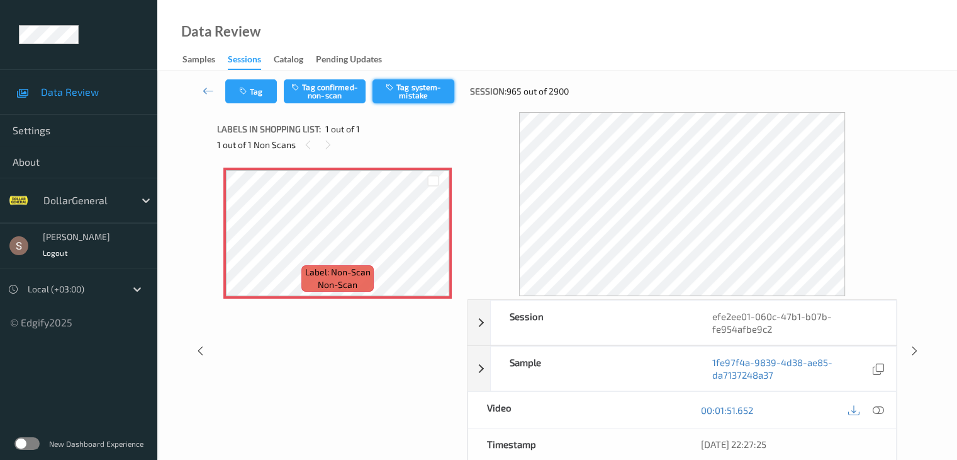
click at [405, 94] on button "Tag system-mistake" at bounding box center [414, 91] width 82 height 24
click at [210, 90] on icon at bounding box center [208, 90] width 11 height 13
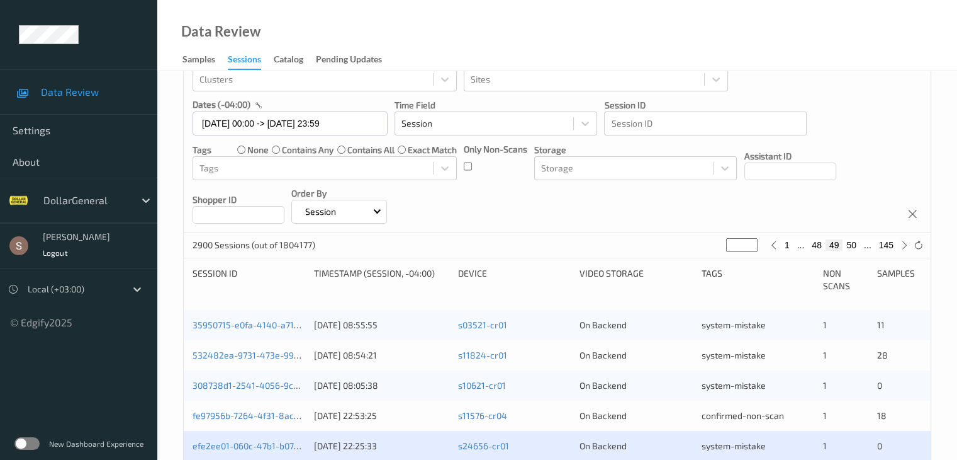
scroll to position [315, 0]
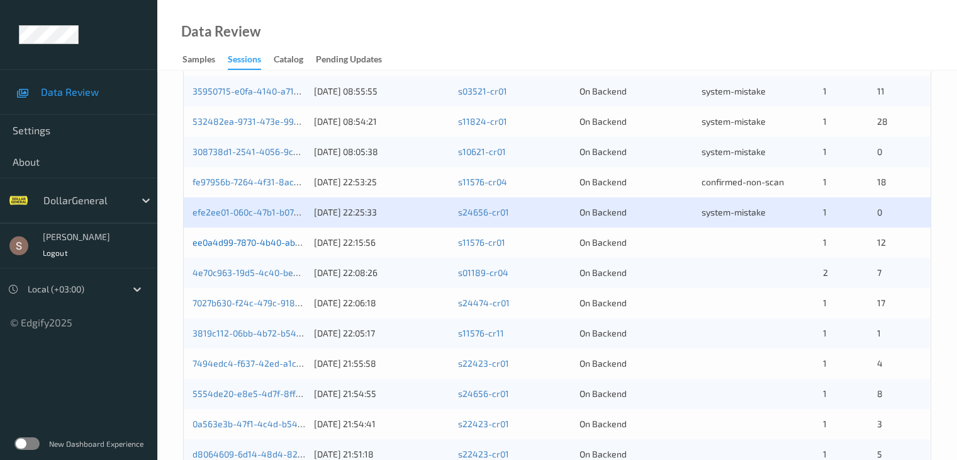
click at [252, 237] on link "ee0a4d99-7870-4b40-ab9a-85de39f783ea" at bounding box center [281, 242] width 176 height 11
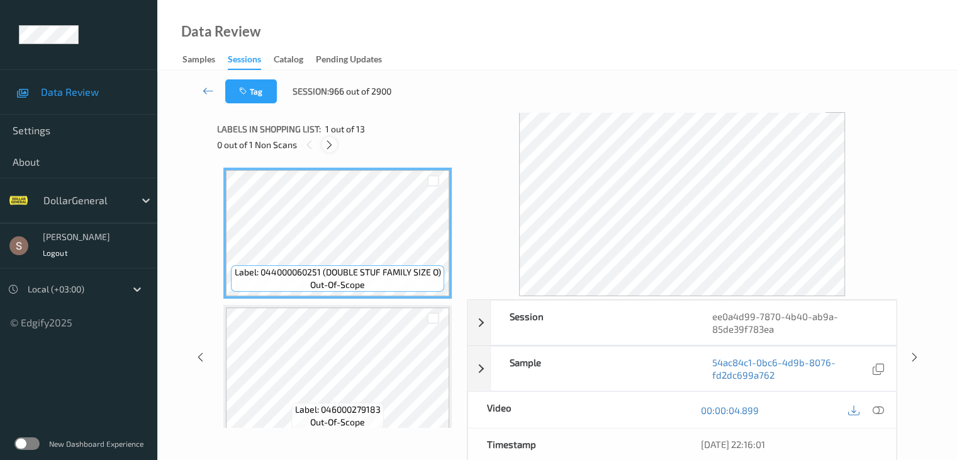
click at [334, 140] on icon at bounding box center [329, 144] width 11 height 11
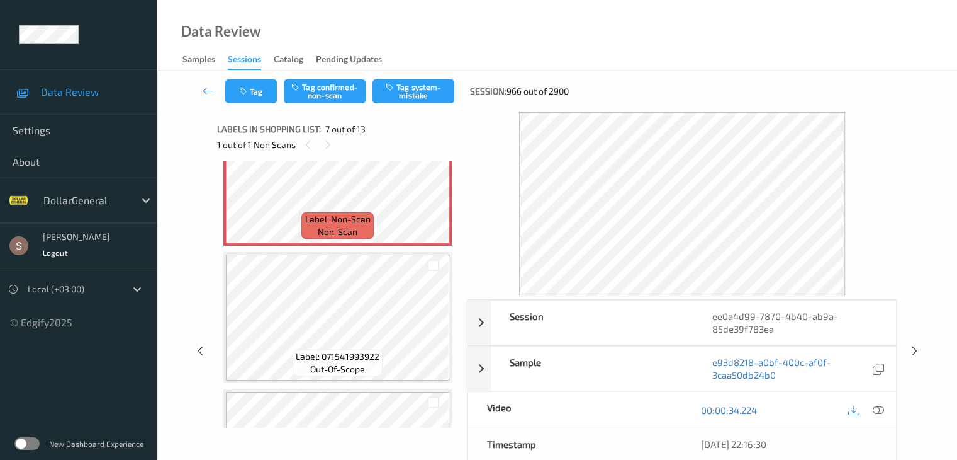
scroll to position [881, 0]
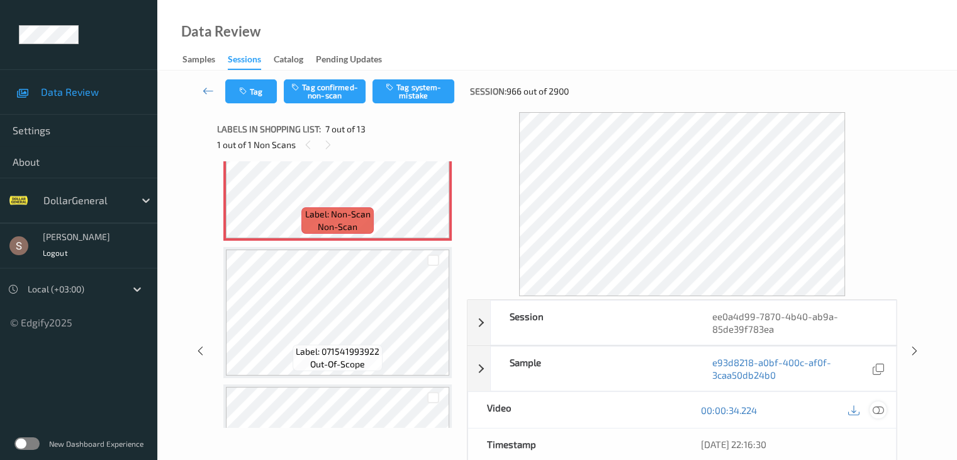
click at [881, 412] on icon at bounding box center [877, 409] width 11 height 11
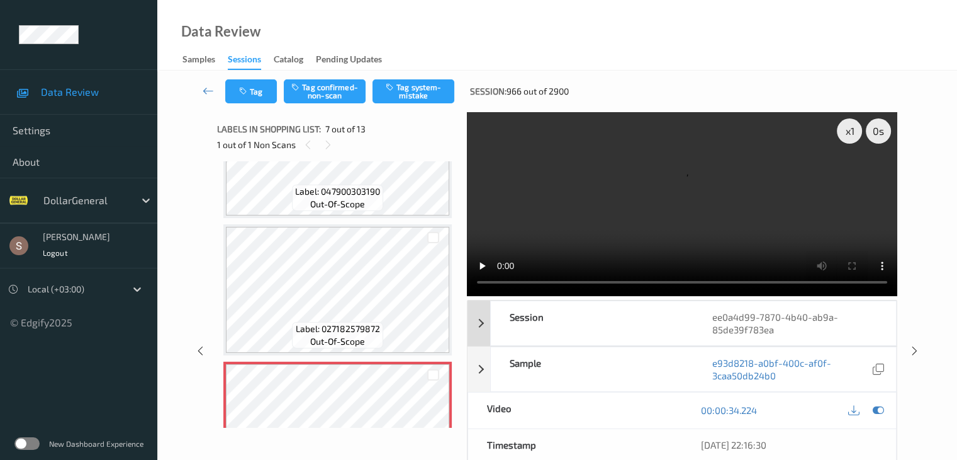
scroll to position [567, 0]
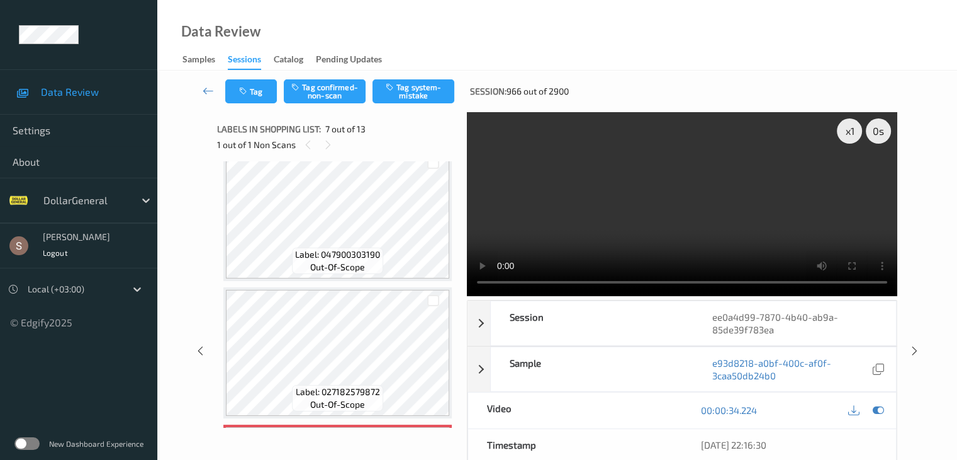
click at [580, 178] on video at bounding box center [682, 204] width 431 height 184
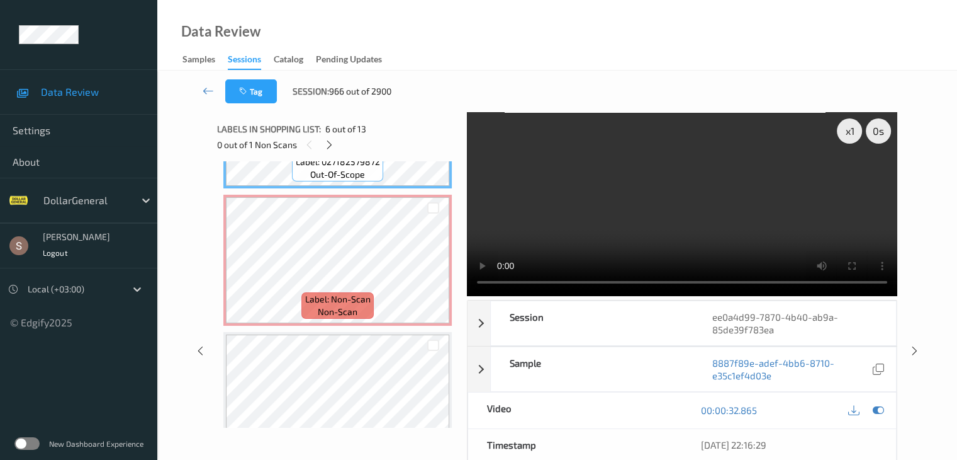
scroll to position [818, 0]
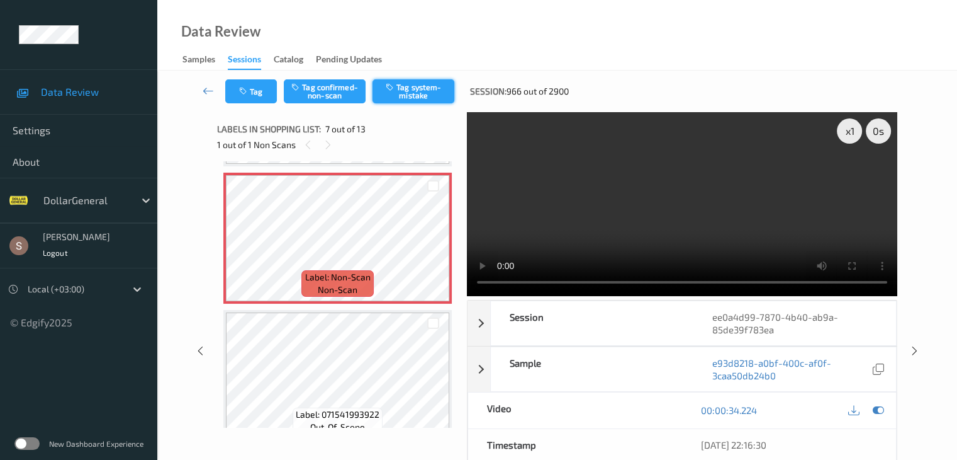
click at [426, 84] on button "Tag system-mistake" at bounding box center [414, 91] width 82 height 24
click at [206, 89] on icon at bounding box center [208, 90] width 11 height 13
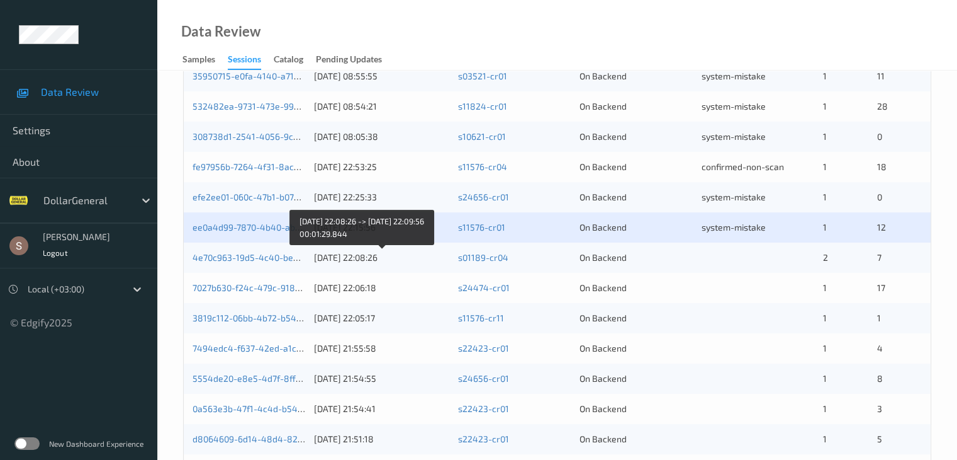
scroll to position [441, 0]
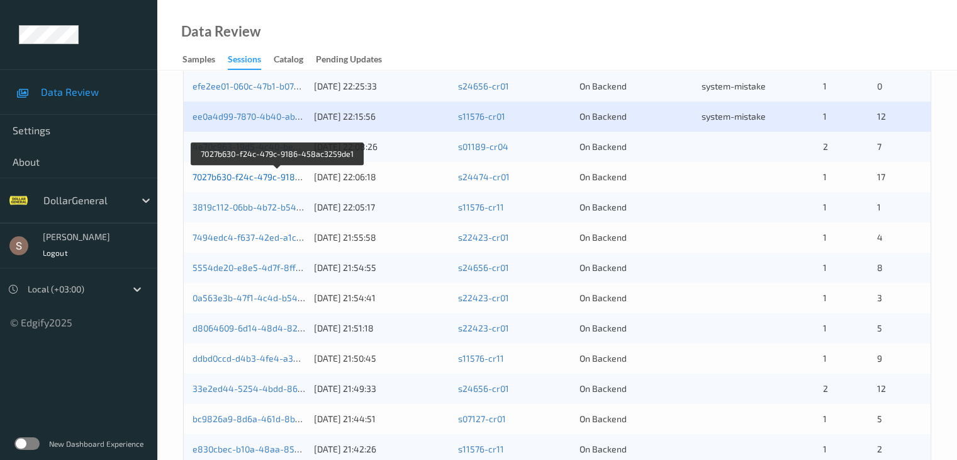
click at [256, 179] on link "7027b630-f24c-479c-9186-458ac3259de1" at bounding box center [278, 176] width 171 height 11
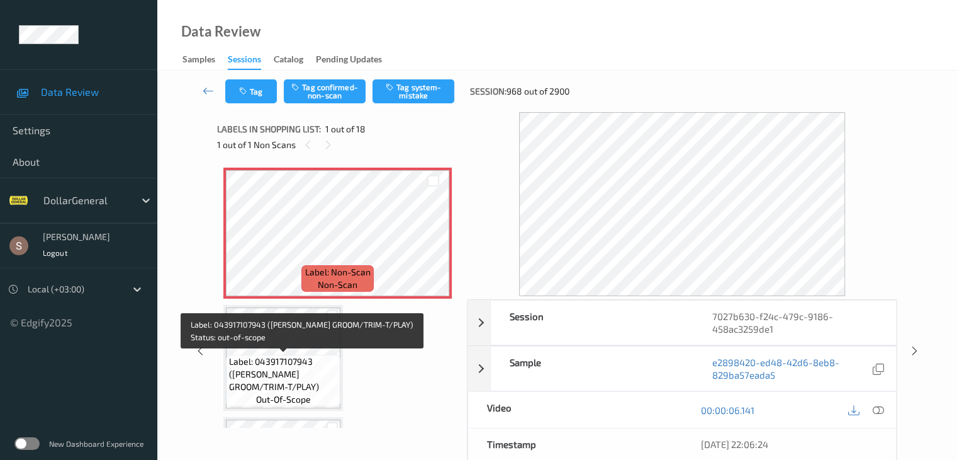
click at [315, 363] on span "Label: 043917107943 ([PERSON_NAME] GROOM/TRIM-T/PLAY)" at bounding box center [283, 374] width 108 height 38
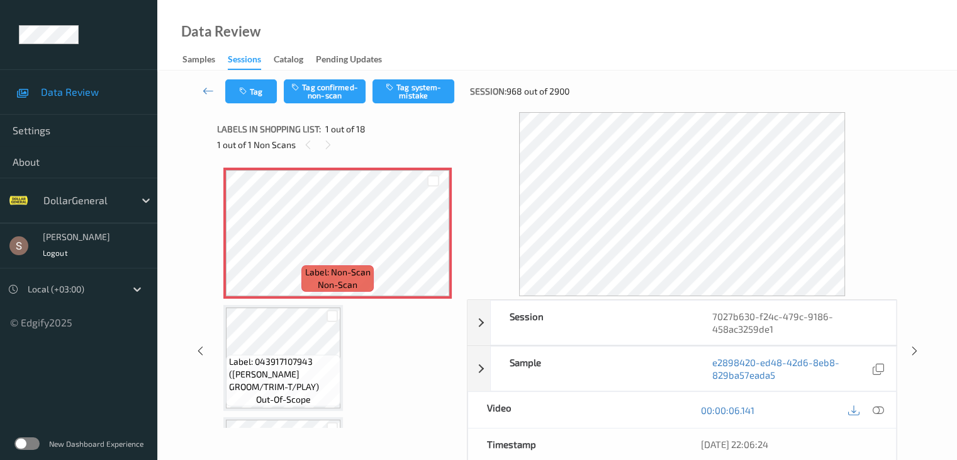
click at [297, 369] on span "Label: 043917107943 ([PERSON_NAME] GROOM/TRIM-T/PLAY)" at bounding box center [283, 374] width 108 height 38
click at [398, 86] on button "Tag system-mistake" at bounding box center [414, 91] width 82 height 24
click at [271, 79] on div "Tag Tag confirmed-non-scan Untag system-mistake Session: 968 out of 2900" at bounding box center [557, 92] width 748 height 42
click at [273, 94] on button "Tag" at bounding box center [251, 91] width 52 height 24
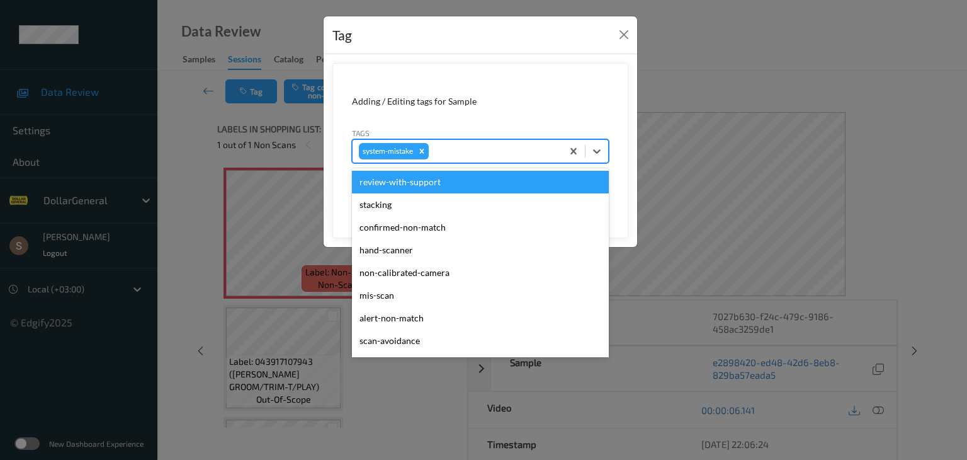
drag, startPoint x: 599, startPoint y: 152, endPoint x: 552, endPoint y: 207, distance: 72.3
click at [599, 153] on icon at bounding box center [596, 151] width 13 height 13
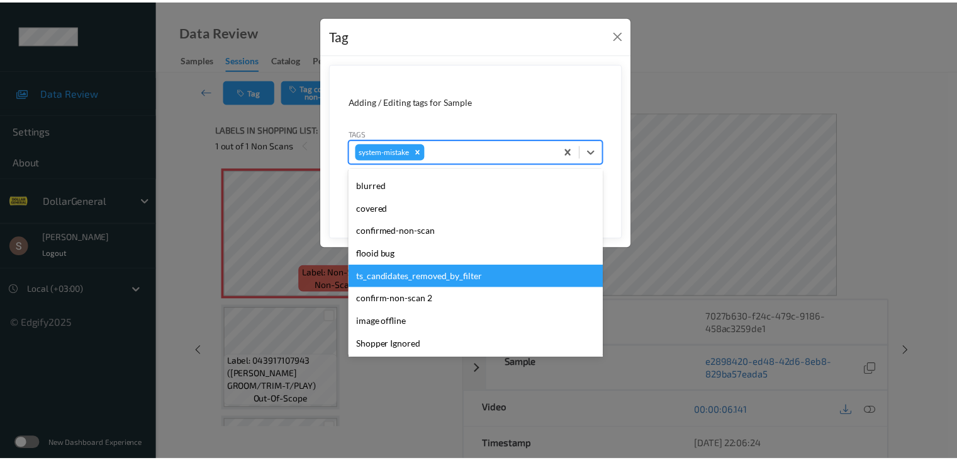
scroll to position [315, 0]
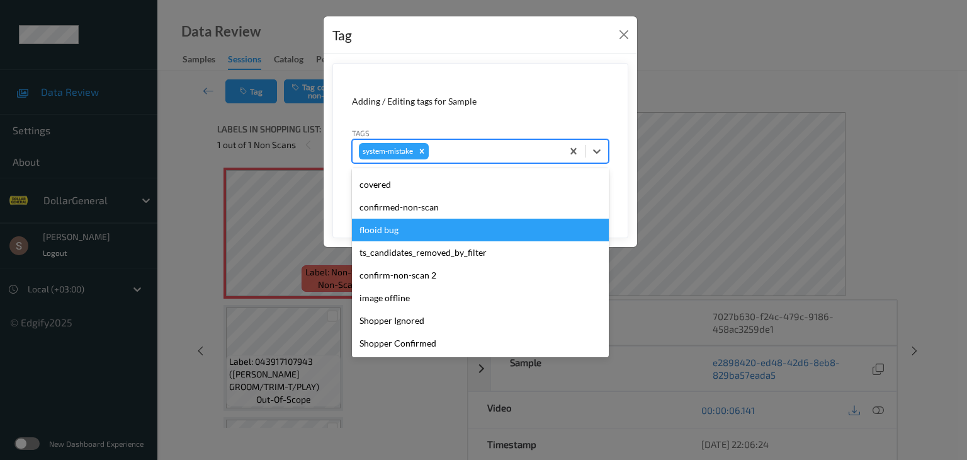
click at [397, 223] on div "flooid bug" at bounding box center [480, 229] width 257 height 23
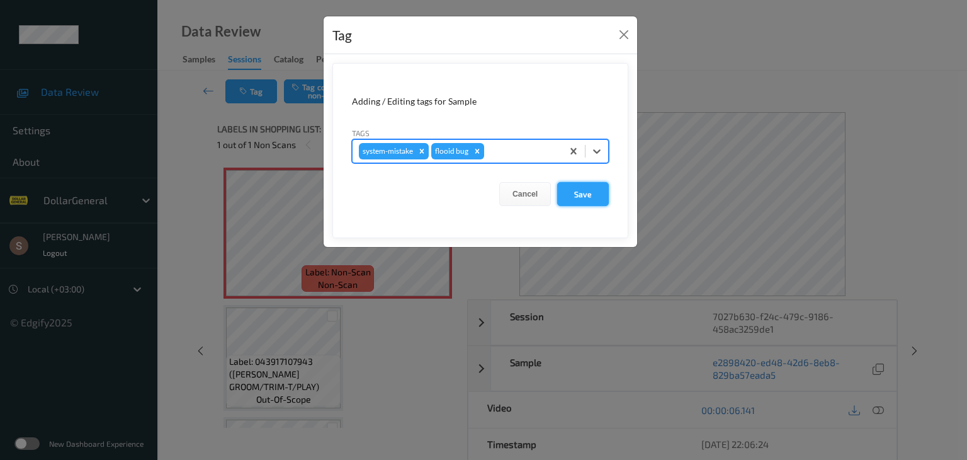
click at [577, 185] on button "Save" at bounding box center [583, 194] width 52 height 24
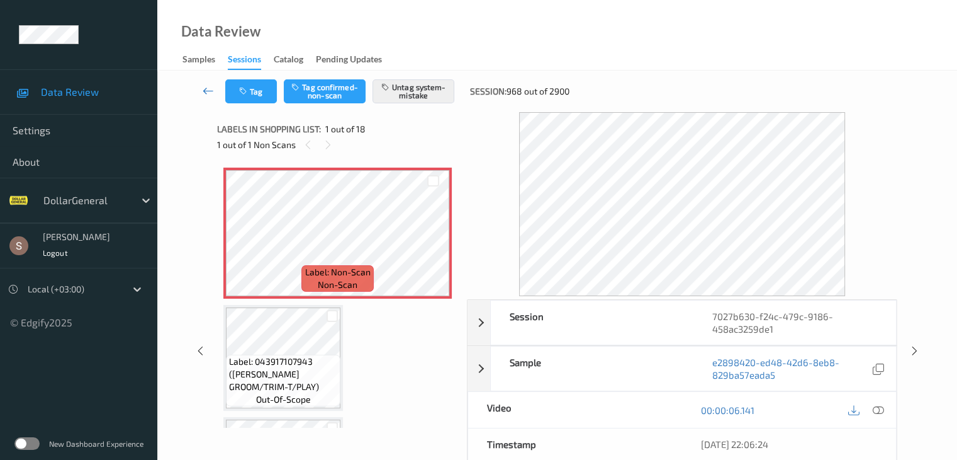
click at [208, 92] on icon at bounding box center [208, 90] width 11 height 13
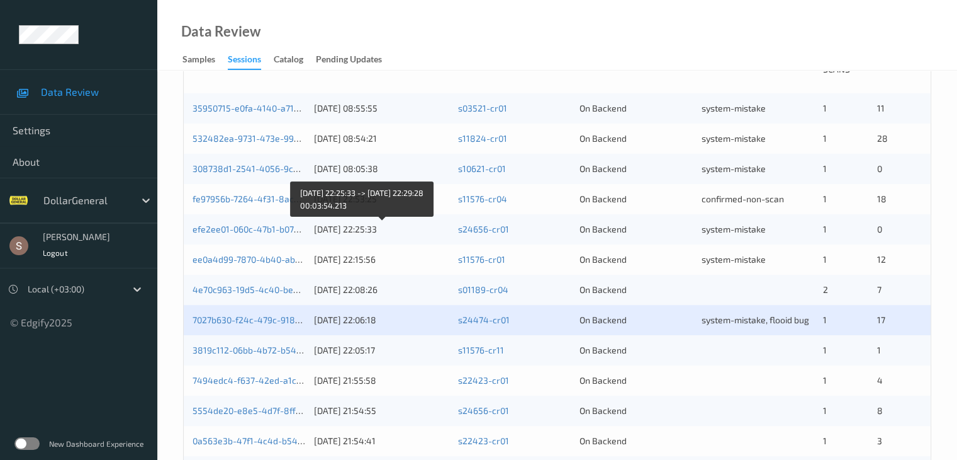
scroll to position [315, 0]
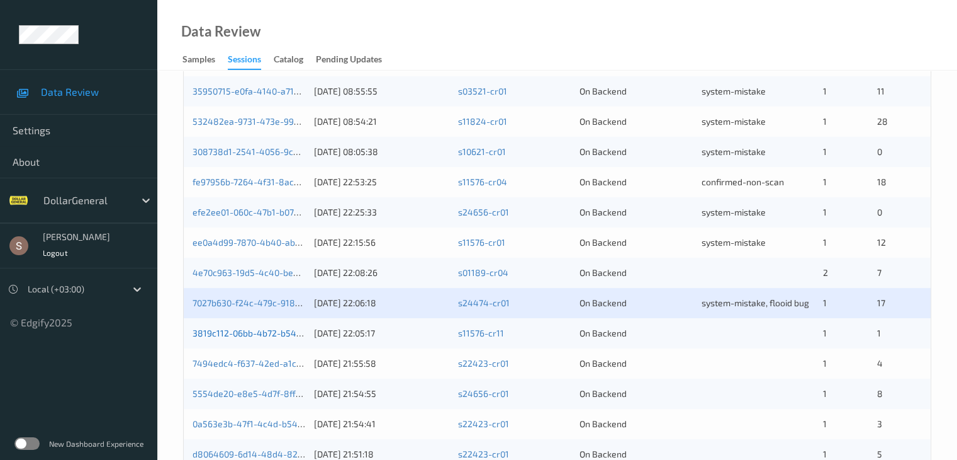
click at [255, 336] on link "3819c112-06bb-4b72-b54c-7db18873220e" at bounding box center [278, 332] width 171 height 11
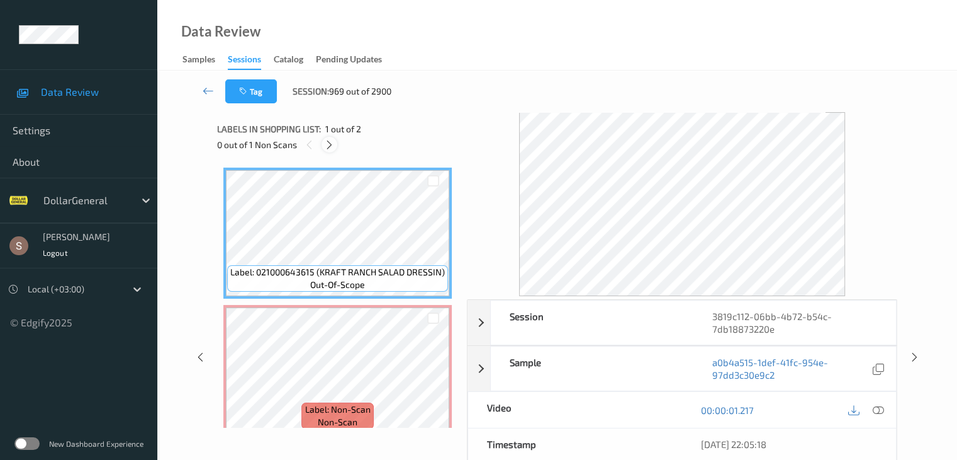
click at [336, 149] on div at bounding box center [330, 145] width 16 height 16
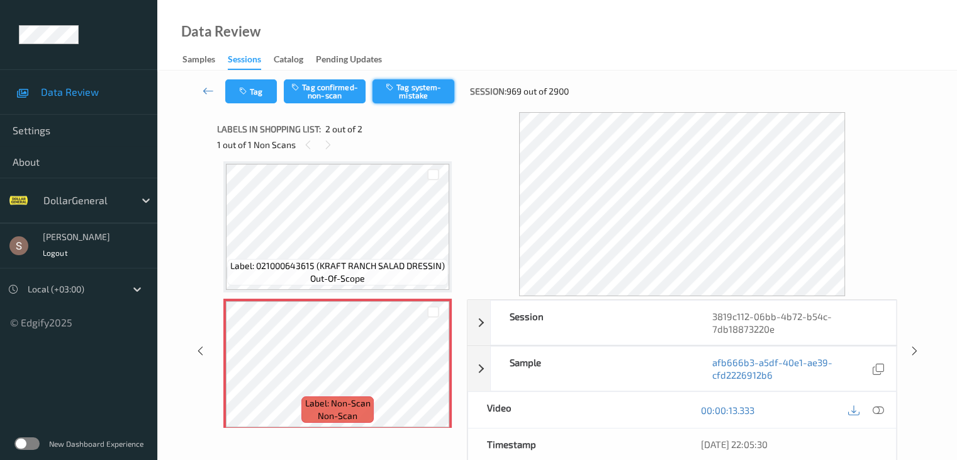
click at [412, 87] on button "Tag system-mistake" at bounding box center [414, 91] width 82 height 24
click at [884, 408] on div at bounding box center [878, 409] width 17 height 17
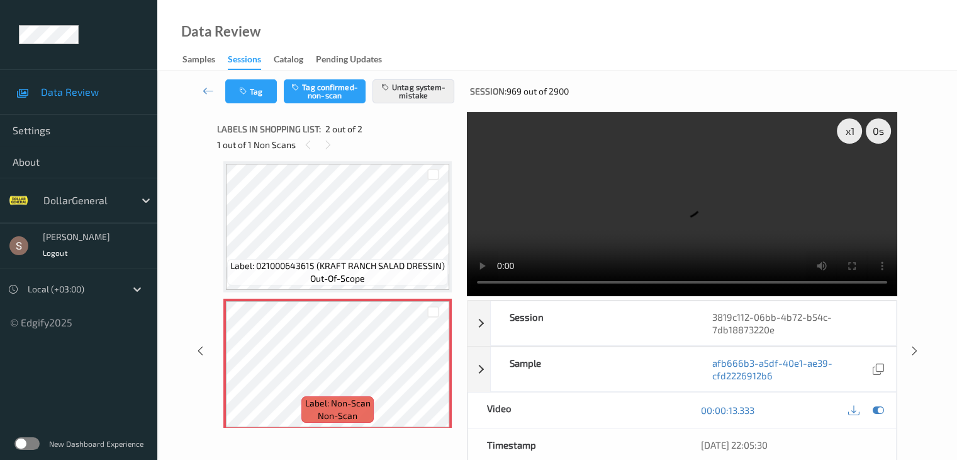
click at [720, 200] on video at bounding box center [682, 204] width 431 height 184
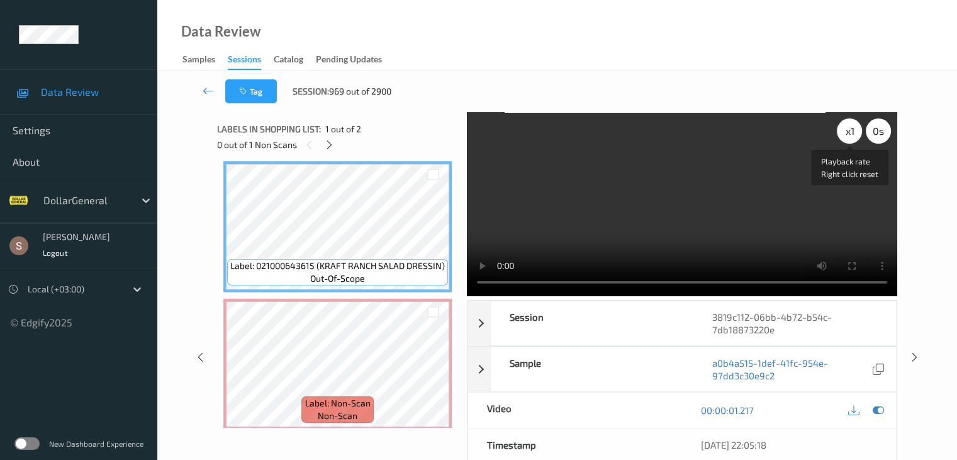
click at [855, 132] on div "x 1" at bounding box center [849, 130] width 25 height 25
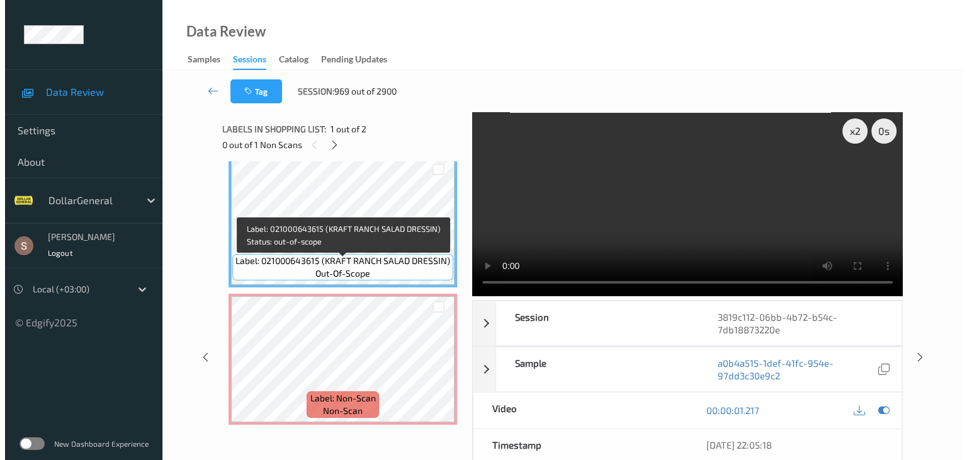
scroll to position [14, 0]
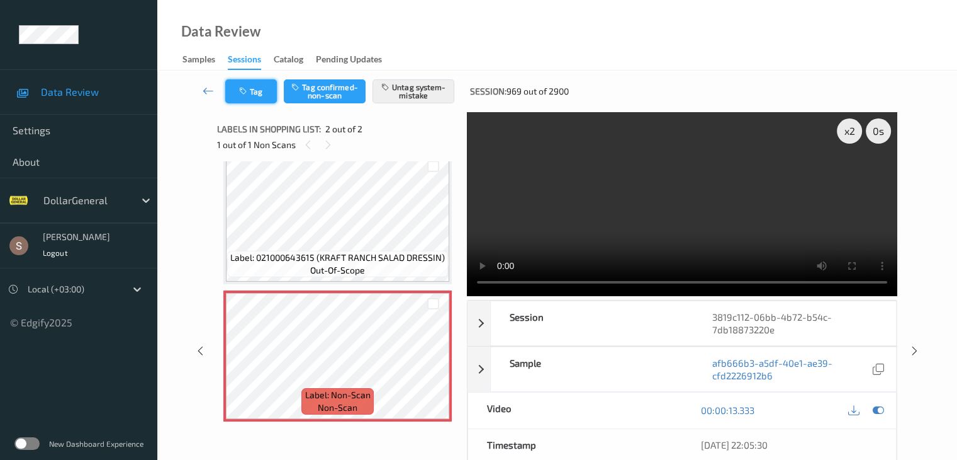
click at [271, 100] on button "Tag" at bounding box center [251, 91] width 52 height 24
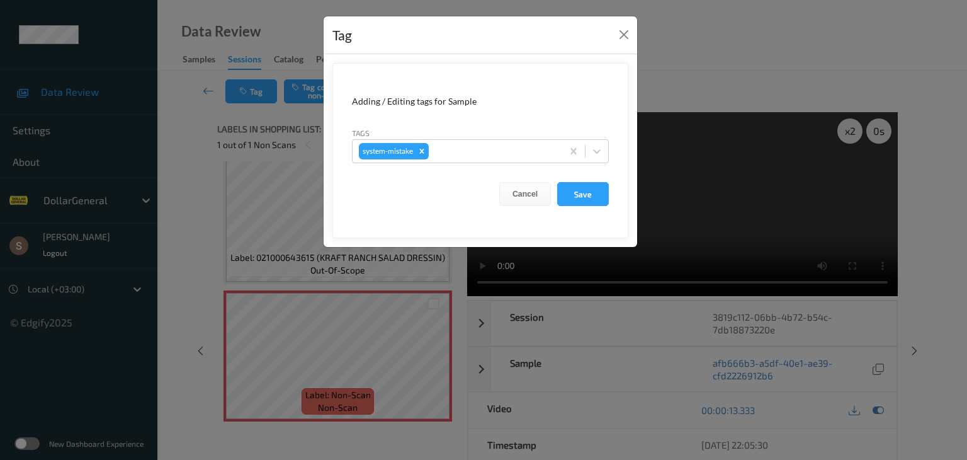
drag, startPoint x: 602, startPoint y: 147, endPoint x: 568, endPoint y: 162, distance: 36.6
click at [599, 147] on icon at bounding box center [596, 151] width 13 height 13
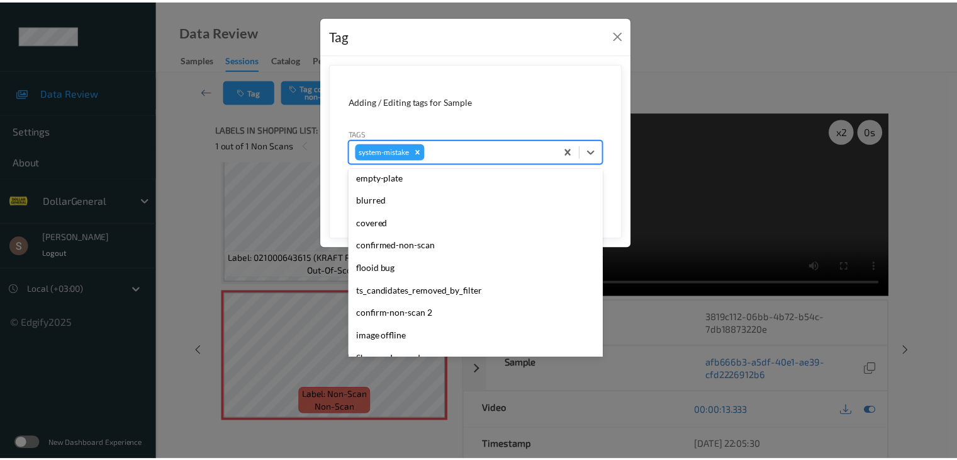
scroll to position [315, 0]
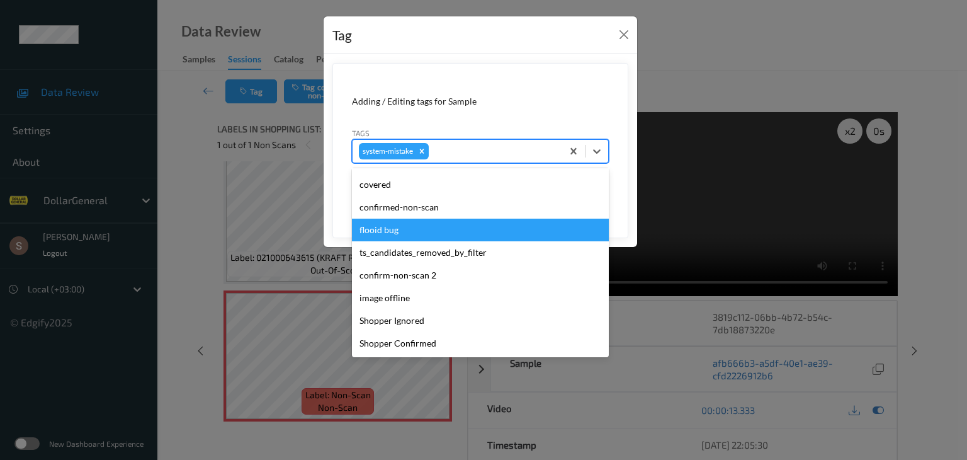
click at [431, 237] on div "flooid bug" at bounding box center [480, 229] width 257 height 23
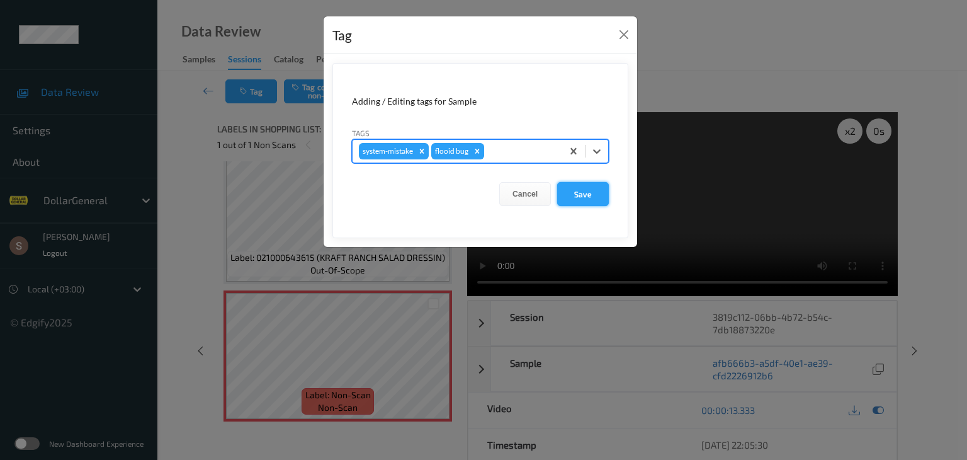
click at [599, 189] on button "Save" at bounding box center [583, 194] width 52 height 24
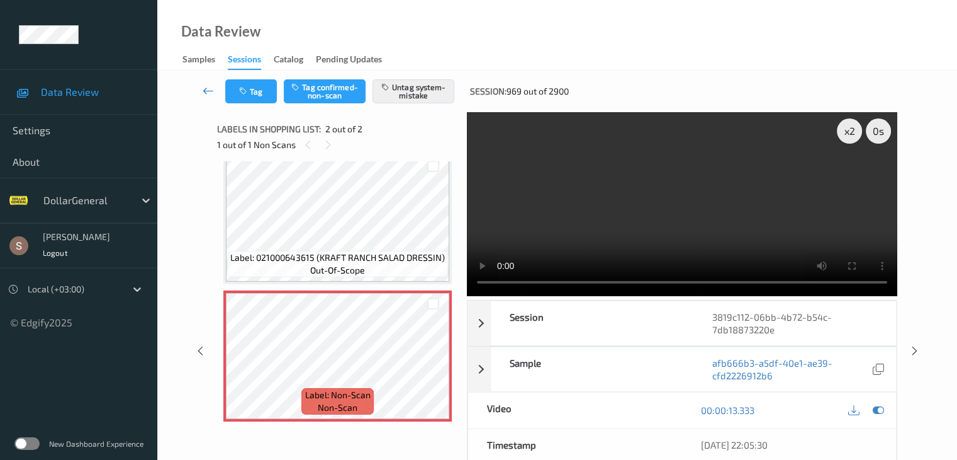
click at [208, 94] on icon at bounding box center [208, 90] width 11 height 13
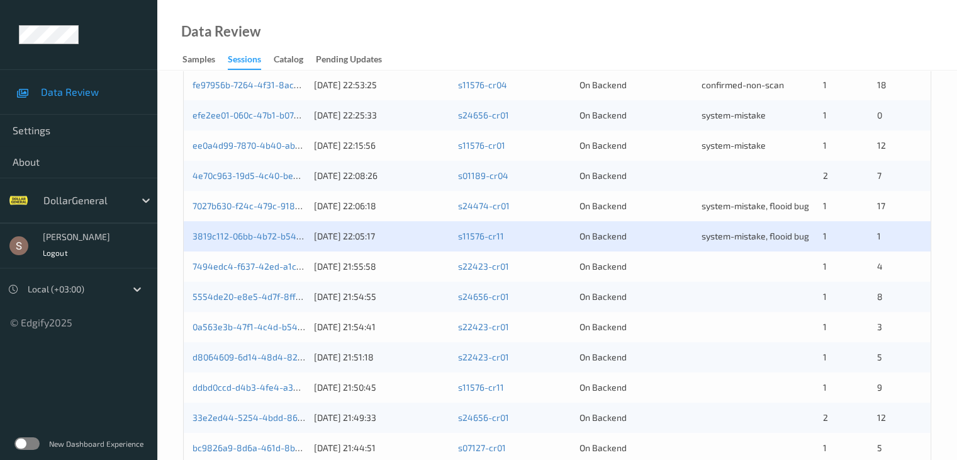
scroll to position [567, 0]
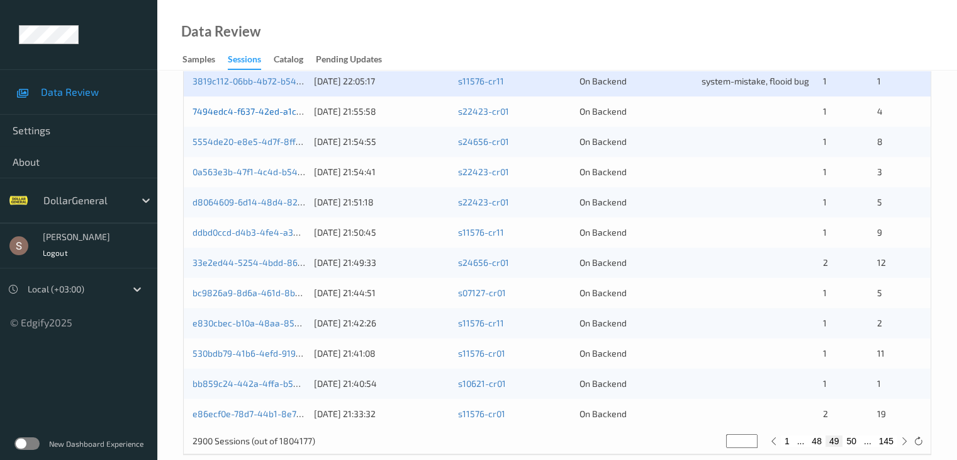
click at [259, 106] on link "7494edc4-f637-42ed-a1c2-bfe48b38ad28" at bounding box center [280, 111] width 174 height 11
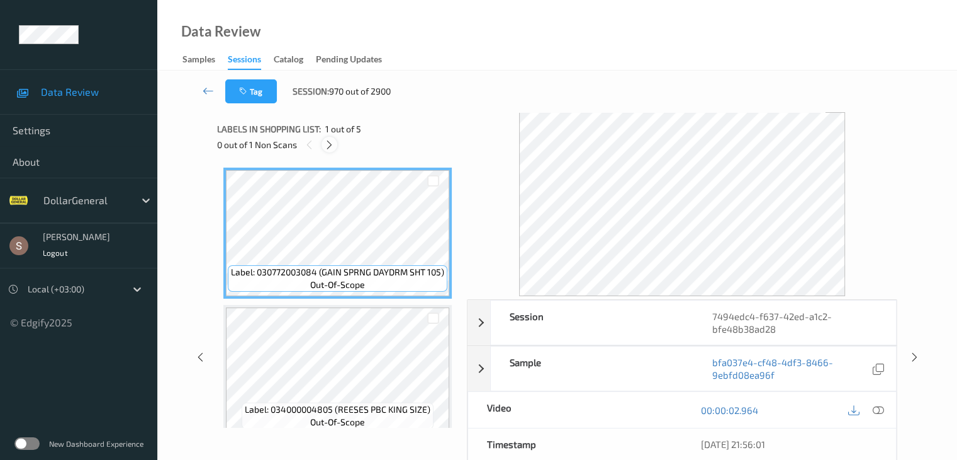
click at [330, 142] on icon at bounding box center [329, 144] width 11 height 11
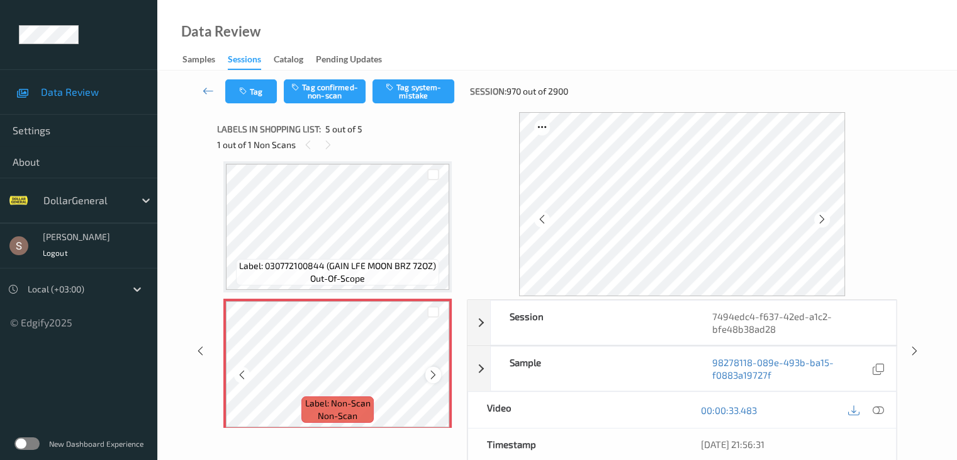
click at [437, 373] on icon at bounding box center [433, 374] width 11 height 11
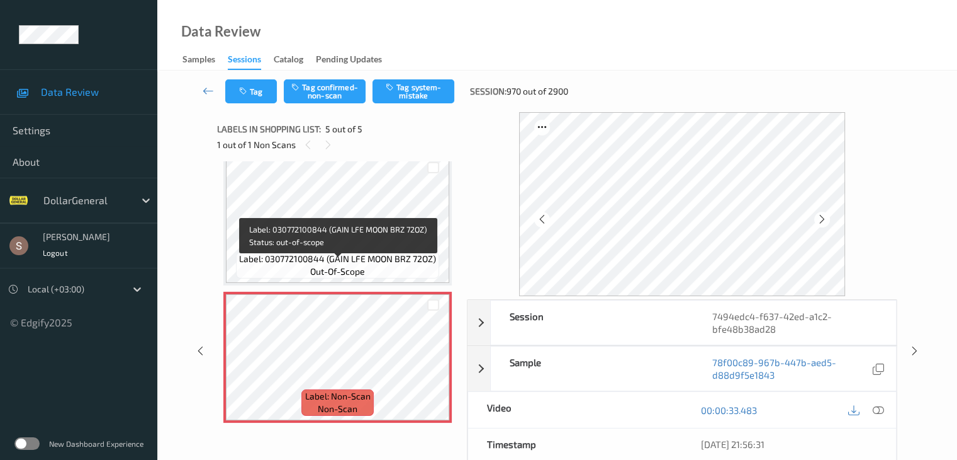
scroll to position [426, 0]
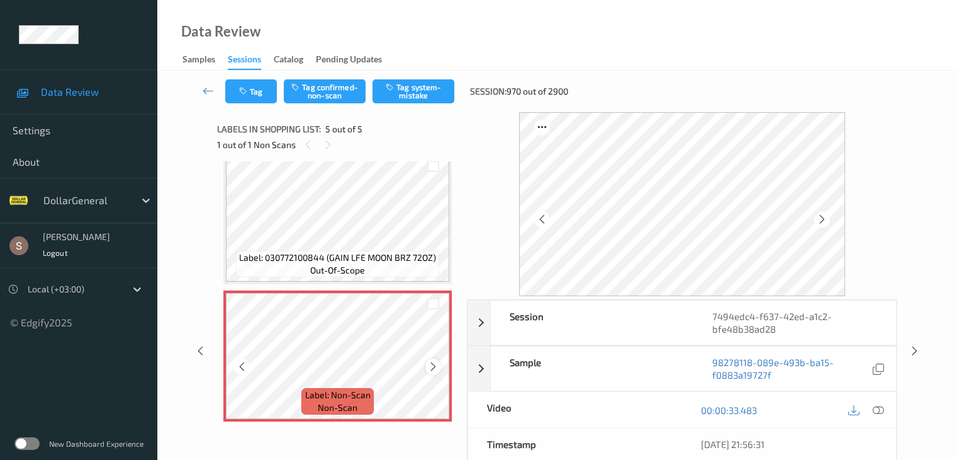
click at [433, 361] on icon at bounding box center [433, 366] width 11 height 11
click at [880, 406] on icon at bounding box center [877, 409] width 11 height 11
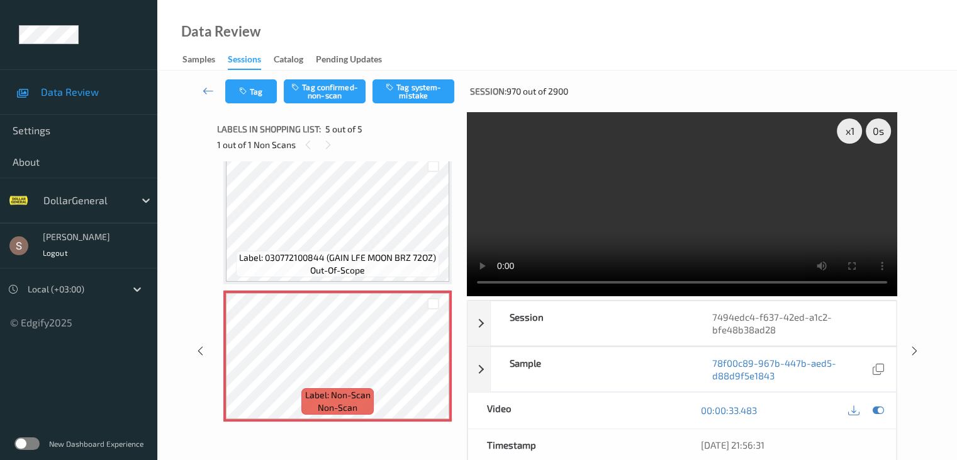
click at [654, 188] on video at bounding box center [682, 204] width 431 height 184
click at [397, 86] on icon "button" at bounding box center [391, 86] width 11 height 9
click at [206, 90] on icon at bounding box center [208, 90] width 11 height 13
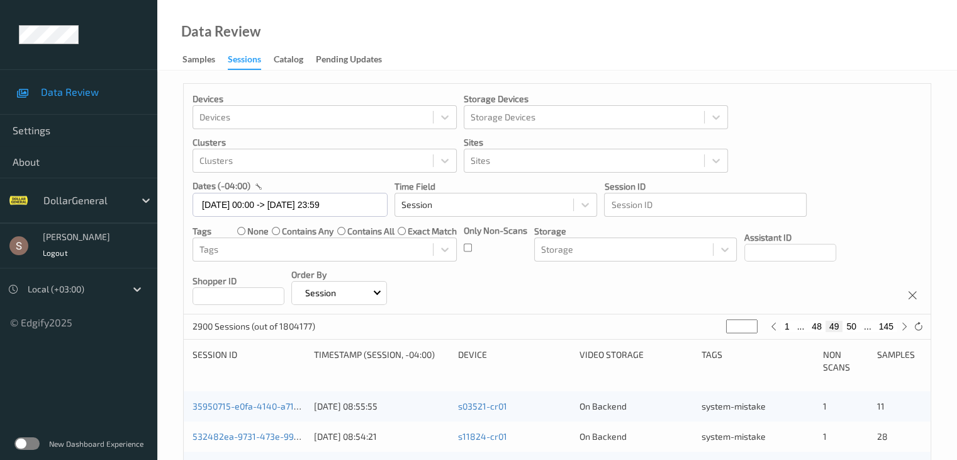
scroll to position [315, 0]
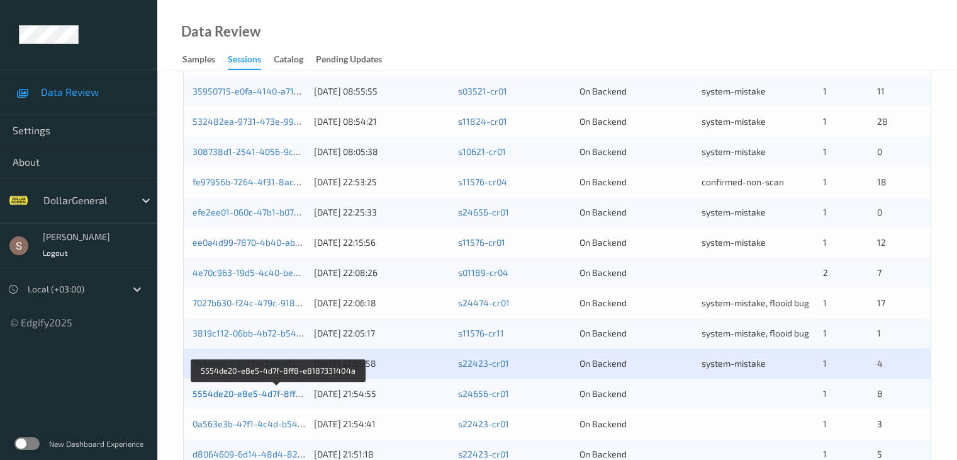
click at [267, 393] on link "5554de20-e8e5-4d7f-8ff8-e8187331404a" at bounding box center [279, 393] width 172 height 11
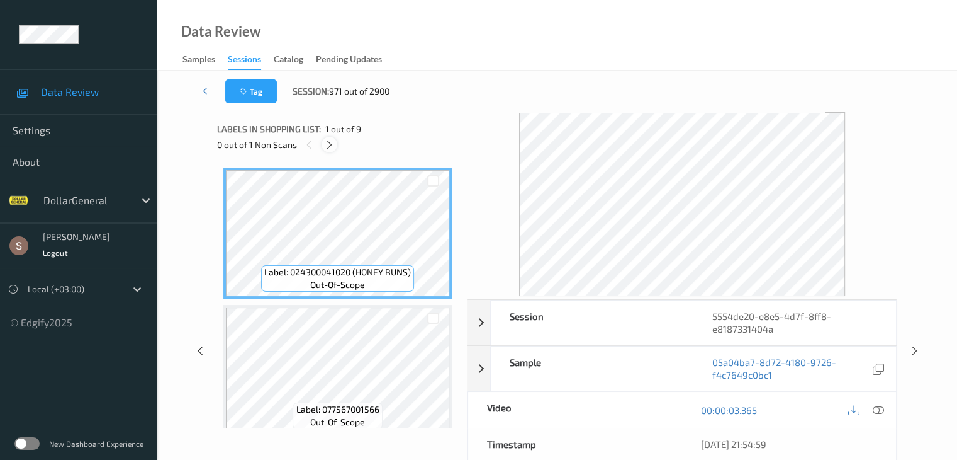
click at [324, 147] on icon at bounding box center [329, 144] width 11 height 11
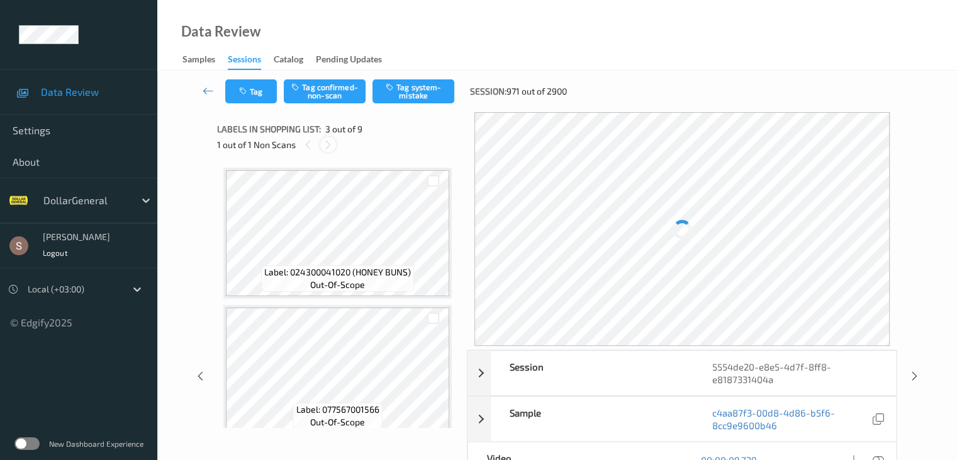
scroll to position [144, 0]
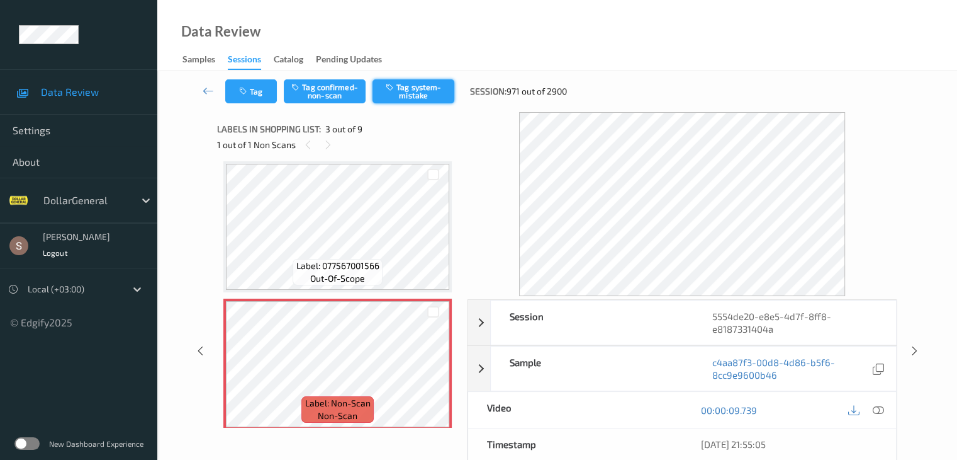
click at [385, 94] on button "Tag system-mistake" at bounding box center [414, 91] width 82 height 24
click at [206, 91] on icon at bounding box center [208, 90] width 11 height 13
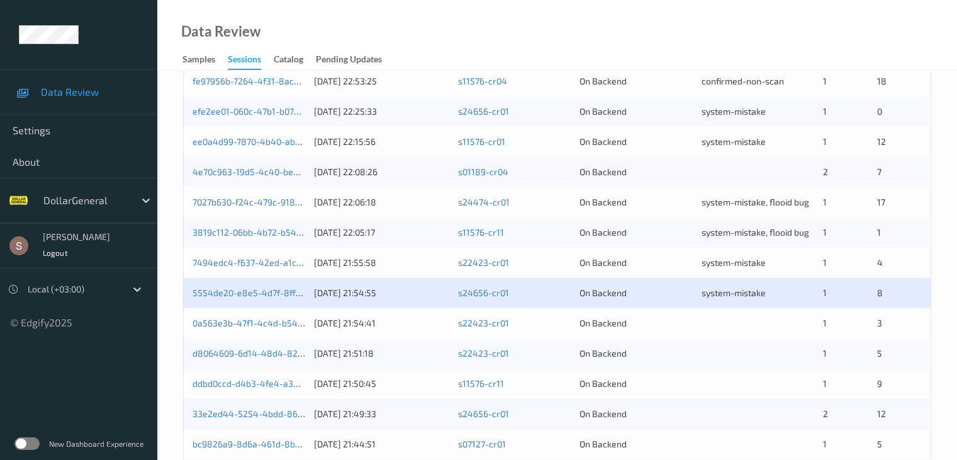
scroll to position [567, 0]
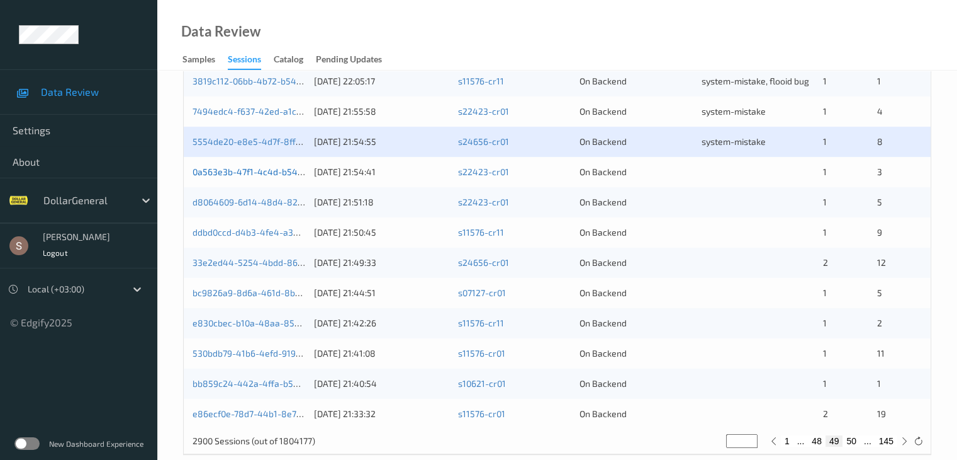
click at [254, 174] on link "0a563e3b-47f1-4c4d-b548-016fb52a0e21" at bounding box center [278, 171] width 171 height 11
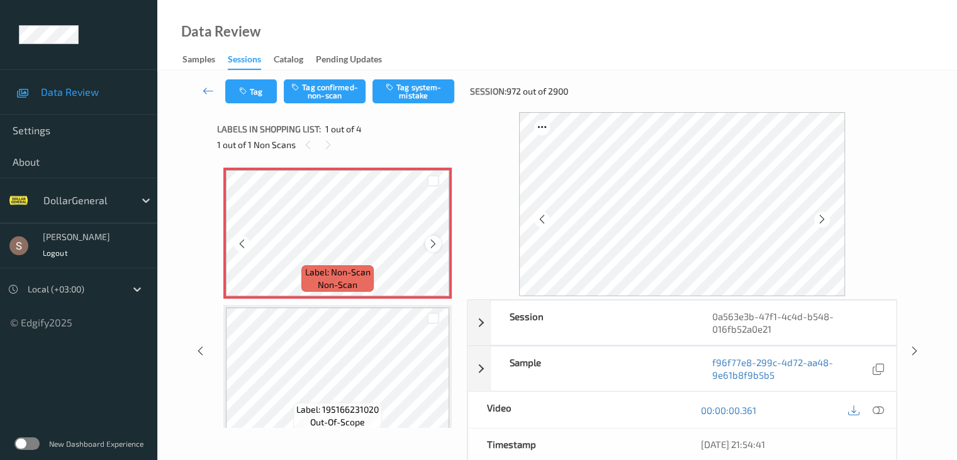
click at [435, 239] on icon at bounding box center [433, 243] width 11 height 11
click at [426, 85] on button "Tag system-mistake" at bounding box center [414, 91] width 82 height 24
click at [249, 99] on button "Tag" at bounding box center [251, 91] width 52 height 24
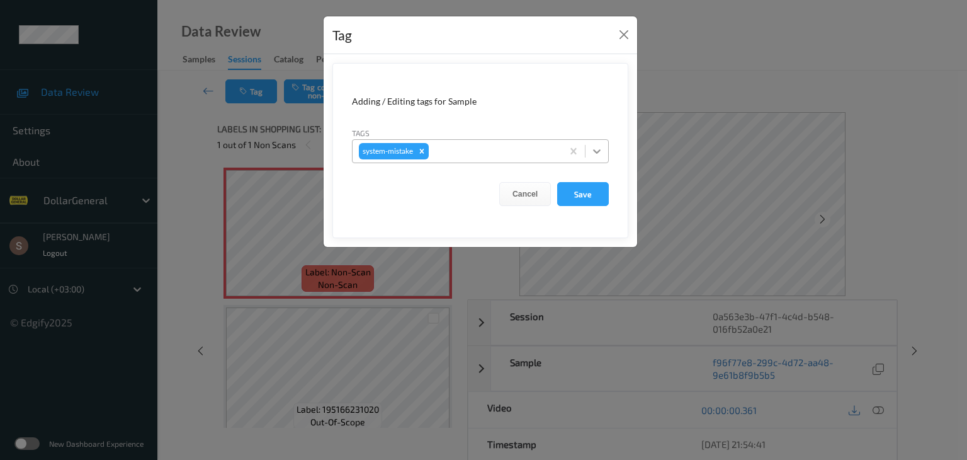
click at [596, 149] on icon at bounding box center [596, 151] width 13 height 13
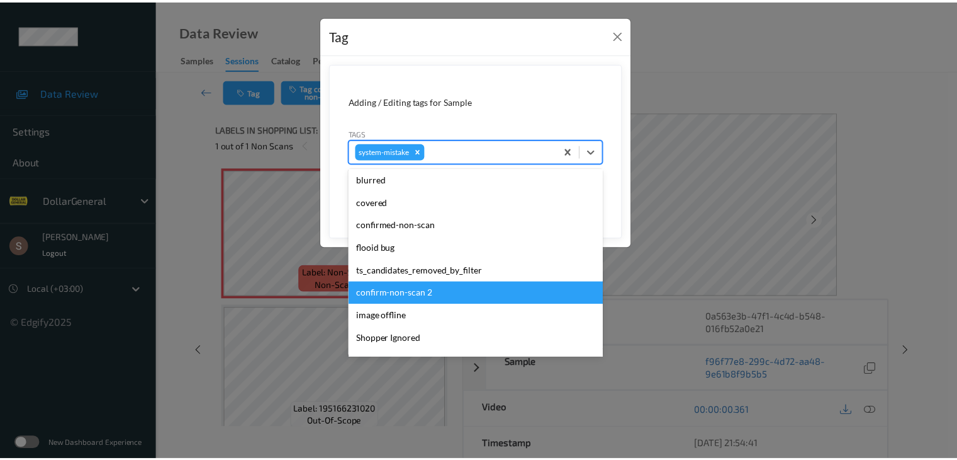
scroll to position [315, 0]
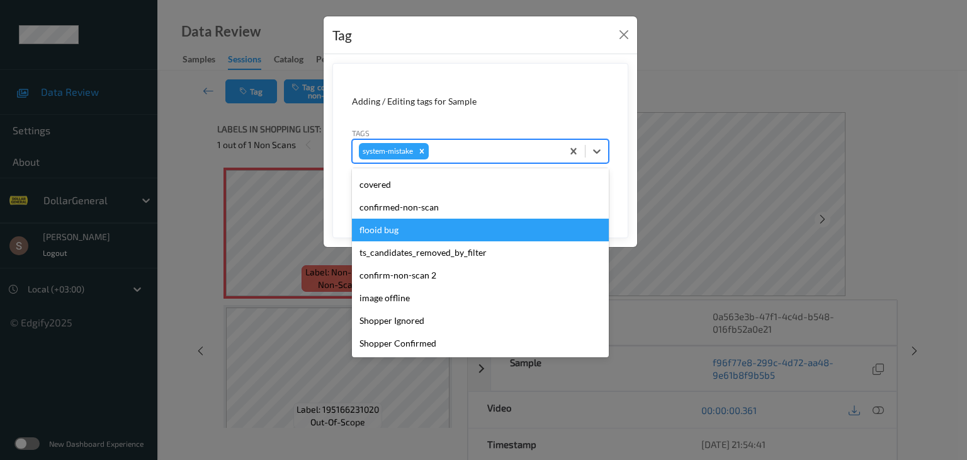
click at [409, 234] on div "flooid bug" at bounding box center [480, 229] width 257 height 23
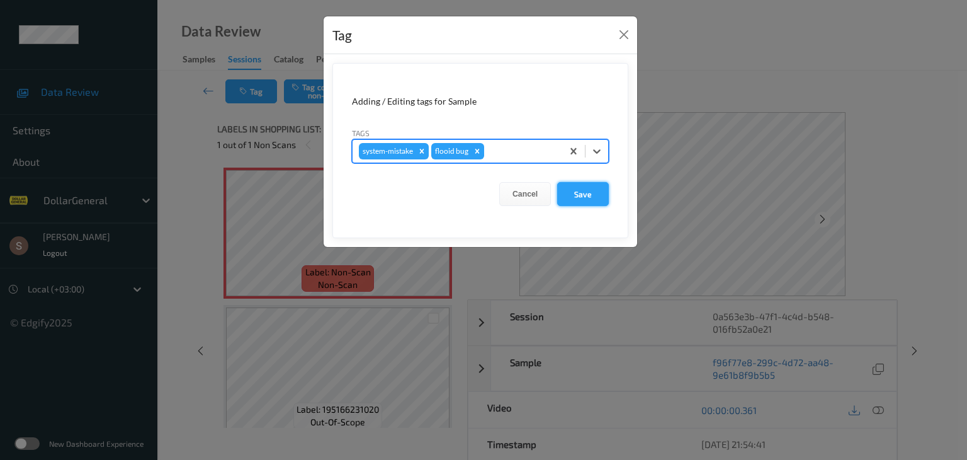
click at [592, 200] on button "Save" at bounding box center [583, 194] width 52 height 24
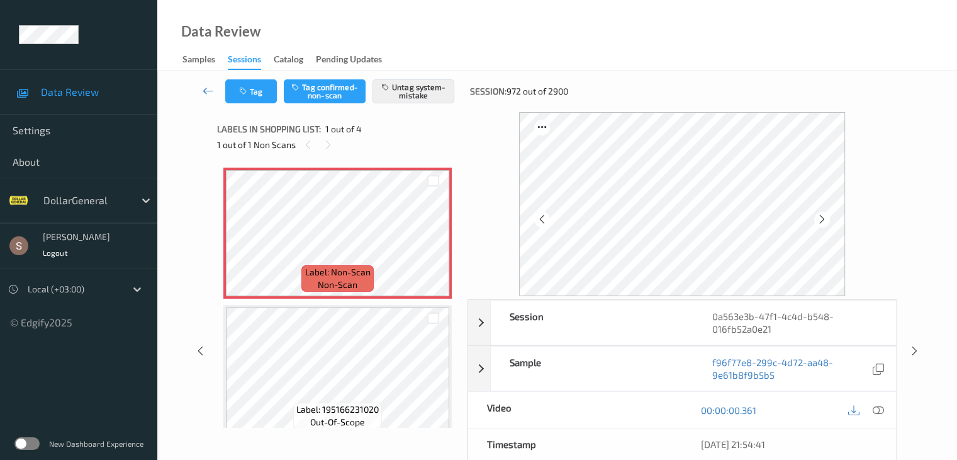
click at [210, 98] on link at bounding box center [208, 91] width 33 height 24
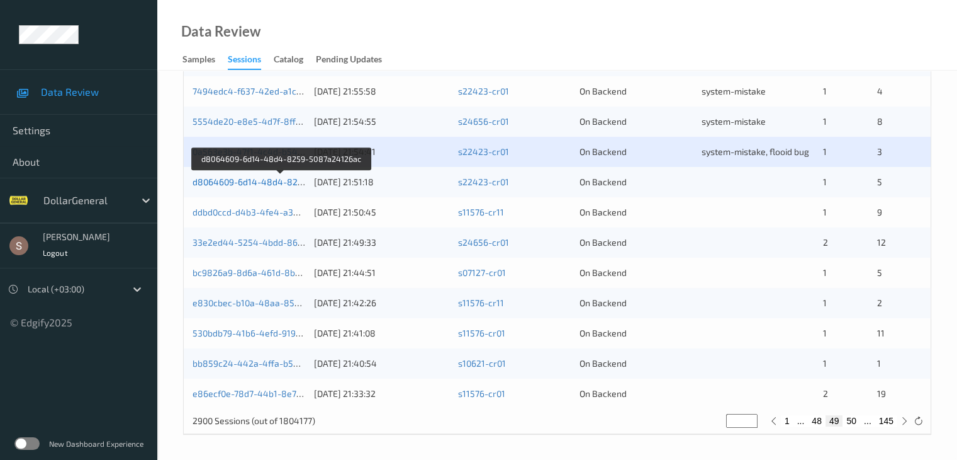
click at [227, 183] on link "d8064609-6d14-48d4-8259-5087a24126ac" at bounding box center [282, 181] width 178 height 11
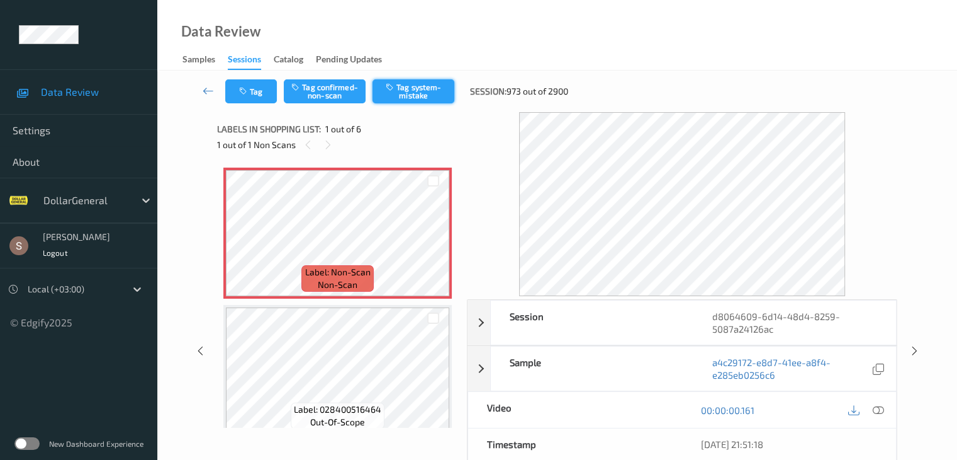
click at [432, 87] on button "Tag system-mistake" at bounding box center [414, 91] width 82 height 24
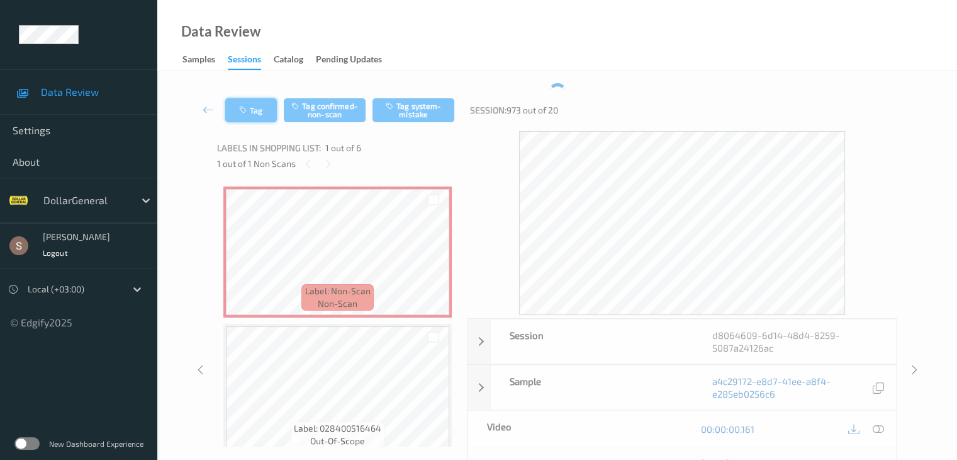
click at [259, 98] on button "Tag" at bounding box center [251, 110] width 52 height 24
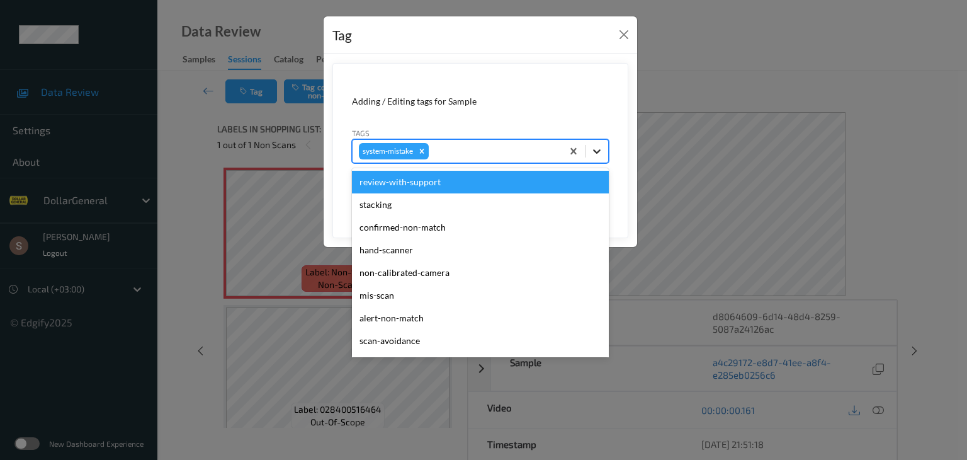
click at [599, 158] on div at bounding box center [596, 151] width 23 height 23
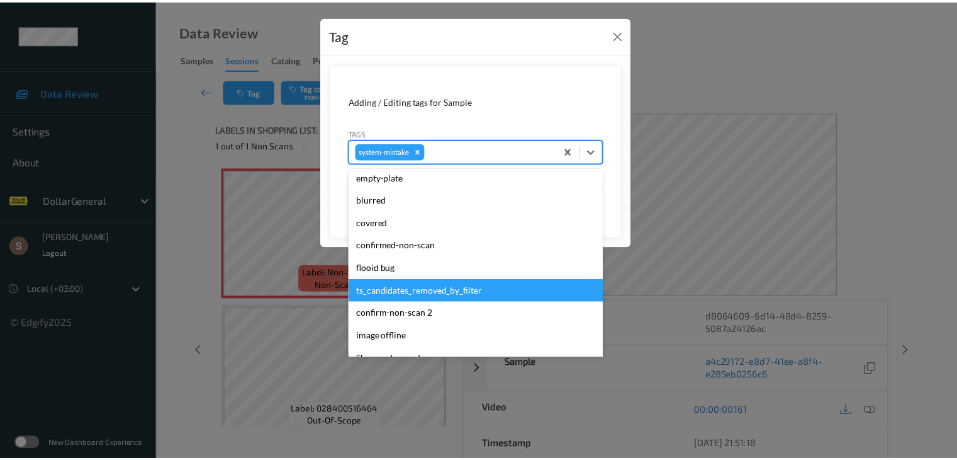
scroll to position [315, 0]
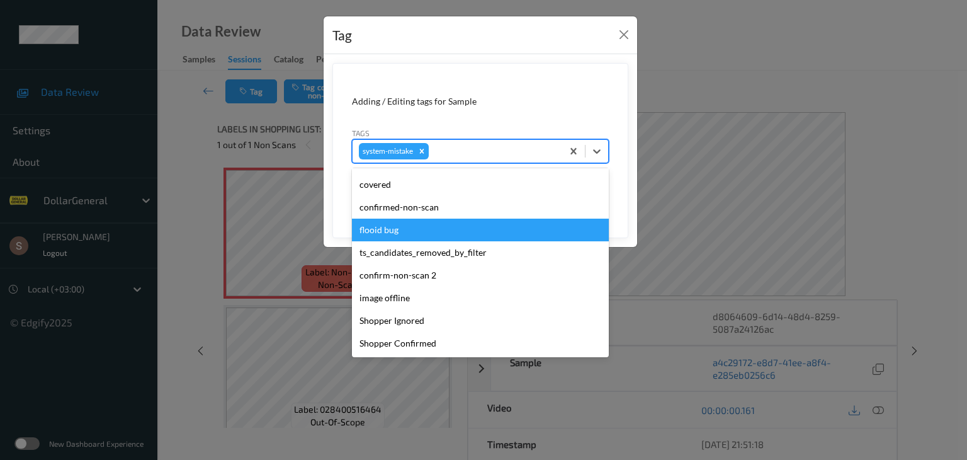
click at [420, 230] on div "flooid bug" at bounding box center [480, 229] width 257 height 23
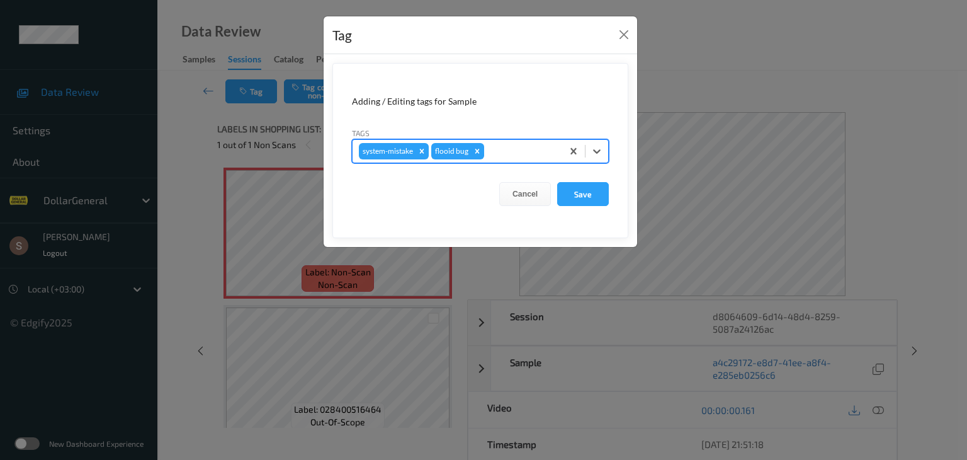
click at [582, 189] on button "Save" at bounding box center [583, 194] width 52 height 24
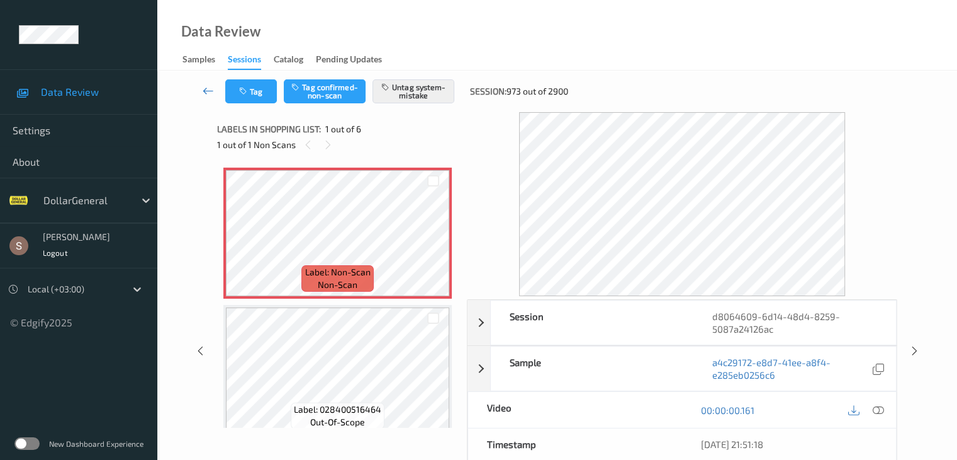
click at [205, 94] on icon at bounding box center [208, 90] width 11 height 13
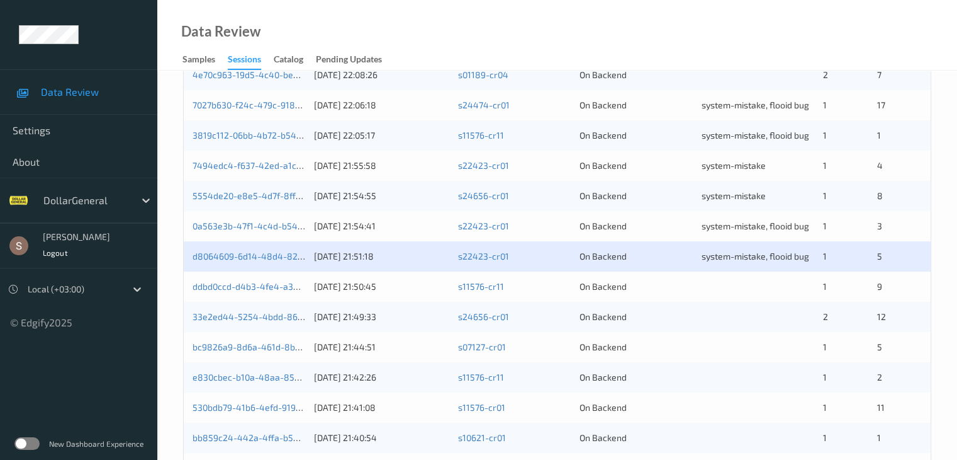
scroll to position [587, 0]
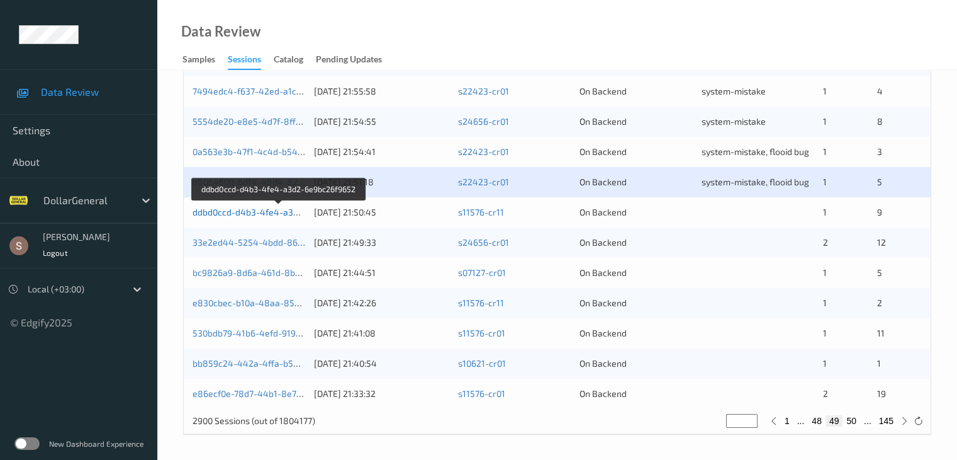
click at [244, 211] on link "ddbd0ccd-d4b3-4fe4-a3d2-6e9bc26f9652" at bounding box center [279, 211] width 172 height 11
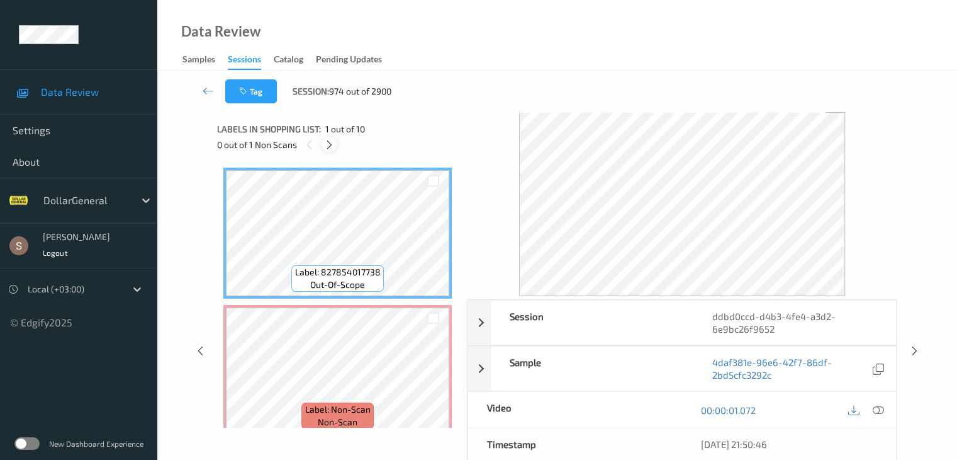
click at [333, 147] on icon at bounding box center [329, 144] width 11 height 11
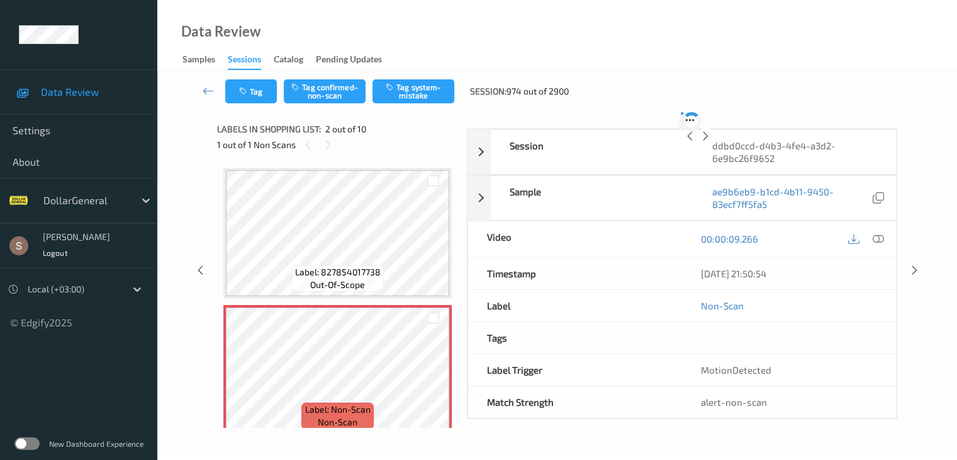
scroll to position [6, 0]
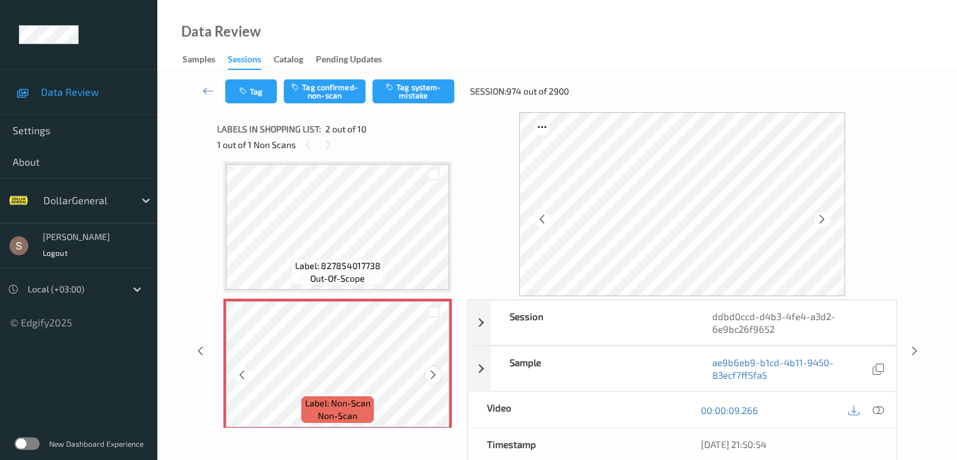
click at [430, 375] on icon at bounding box center [433, 374] width 11 height 11
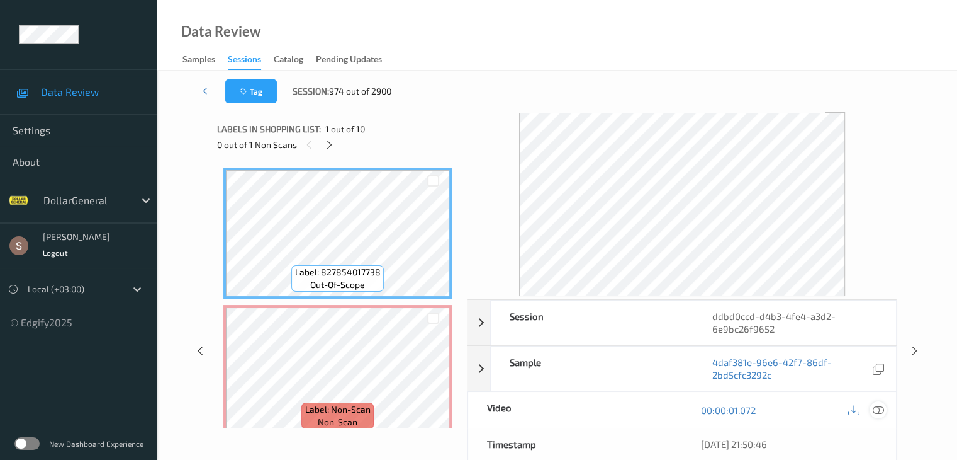
click at [879, 409] on icon at bounding box center [877, 409] width 11 height 11
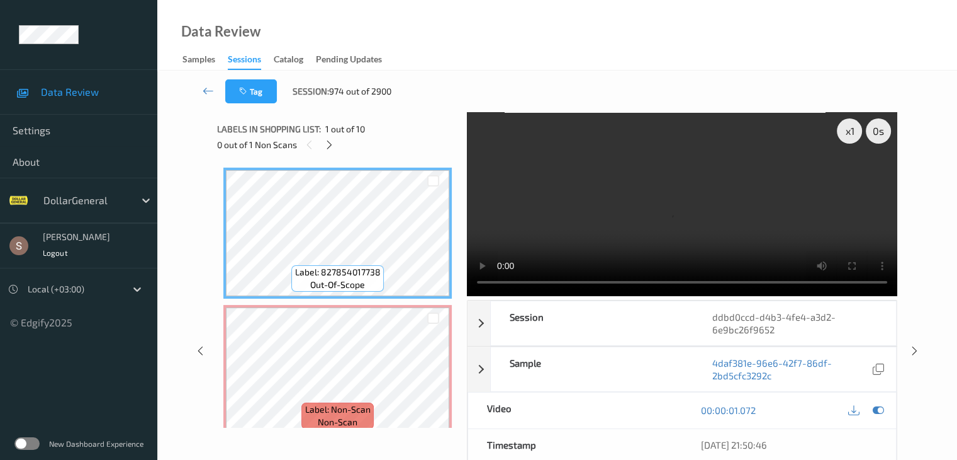
click at [647, 202] on video at bounding box center [682, 204] width 431 height 184
click at [842, 127] on div "x 1" at bounding box center [849, 130] width 25 height 25
click at [848, 136] on div "x 2" at bounding box center [849, 130] width 25 height 25
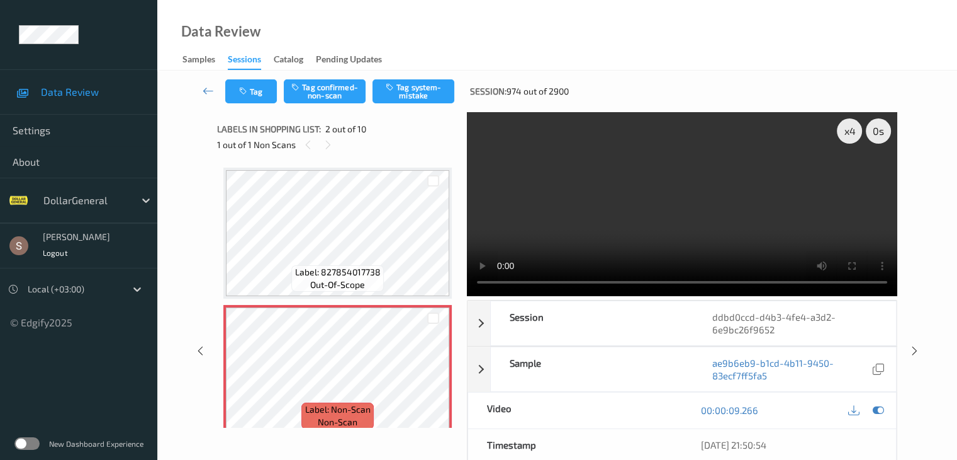
click at [329, 105] on div "Tag Tag confirmed-non-scan Tag system-mistake Session: 974 out of 2900" at bounding box center [557, 92] width 748 height 42
click at [330, 98] on button "Tag confirmed-non-scan" at bounding box center [325, 91] width 82 height 24
click at [206, 84] on link at bounding box center [208, 91] width 33 height 24
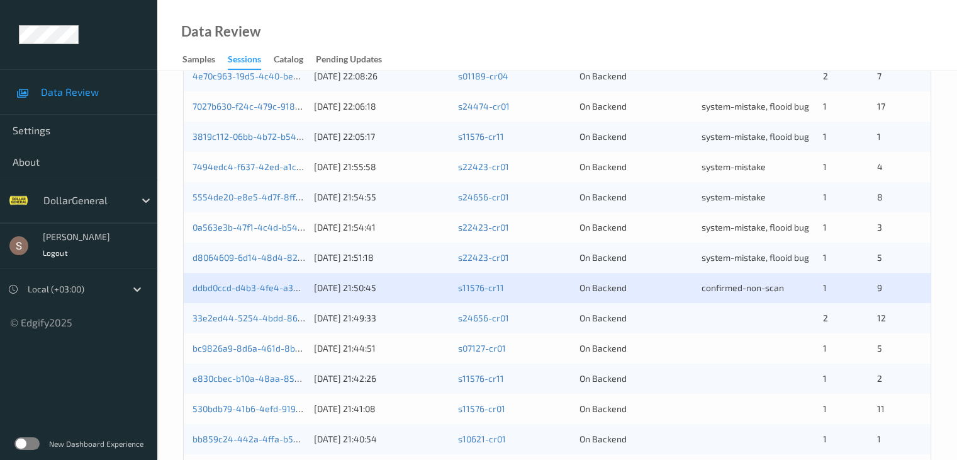
scroll to position [587, 0]
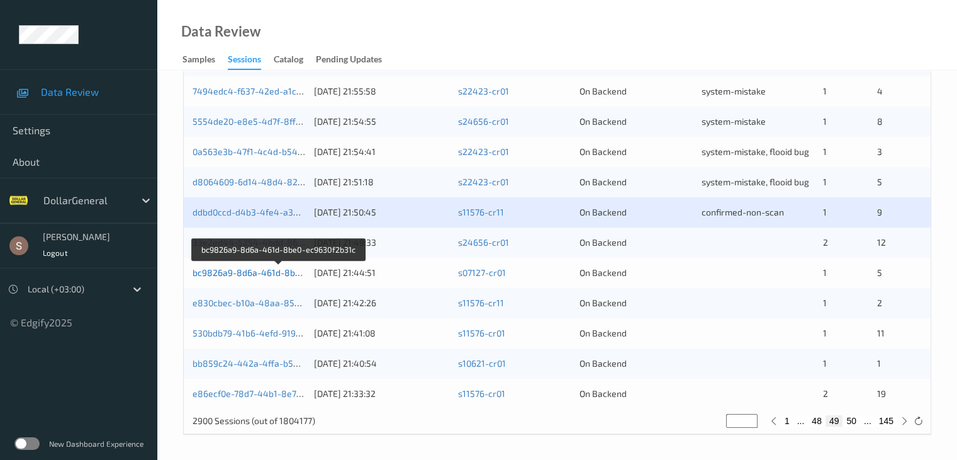
click at [272, 274] on link "bc9826a9-8d6a-461d-8be0-ec9630f2b31c" at bounding box center [279, 272] width 172 height 11
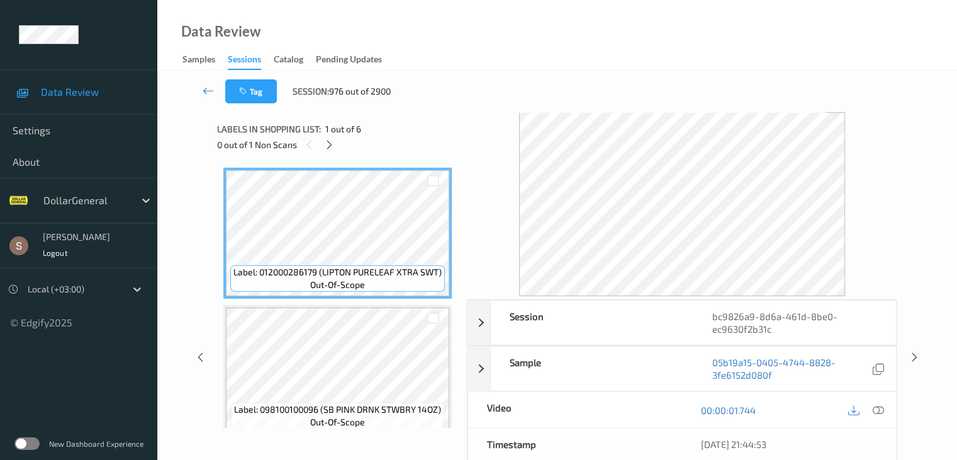
click at [336, 155] on div "Labels in shopping list: 1 out of 6 0 out of 1 Non Scans" at bounding box center [337, 136] width 241 height 49
click at [332, 149] on icon at bounding box center [329, 144] width 11 height 11
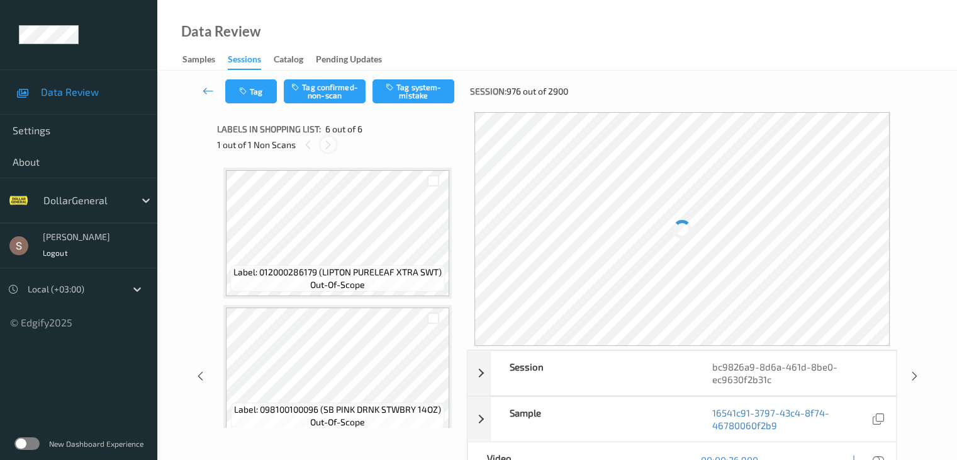
scroll to position [555, 0]
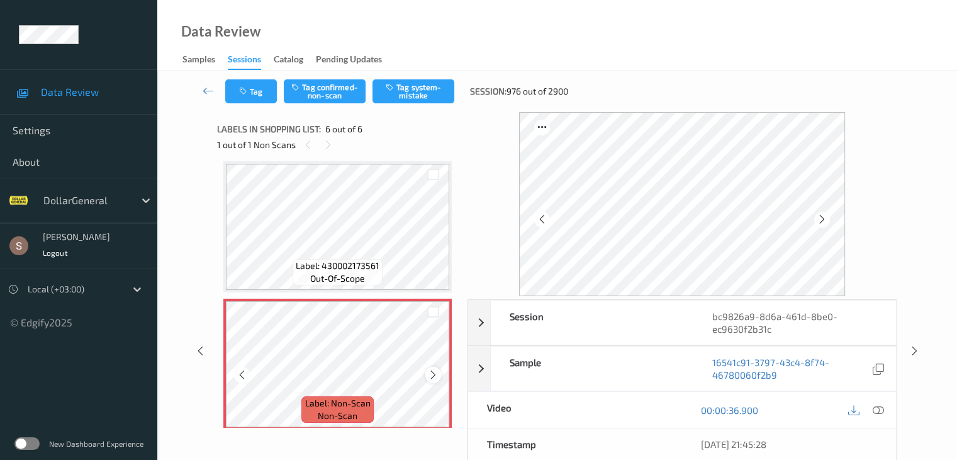
click at [437, 374] on icon at bounding box center [433, 374] width 11 height 11
click at [412, 89] on button "Tag system-mistake" at bounding box center [414, 91] width 82 height 24
click at [207, 92] on icon at bounding box center [208, 90] width 11 height 13
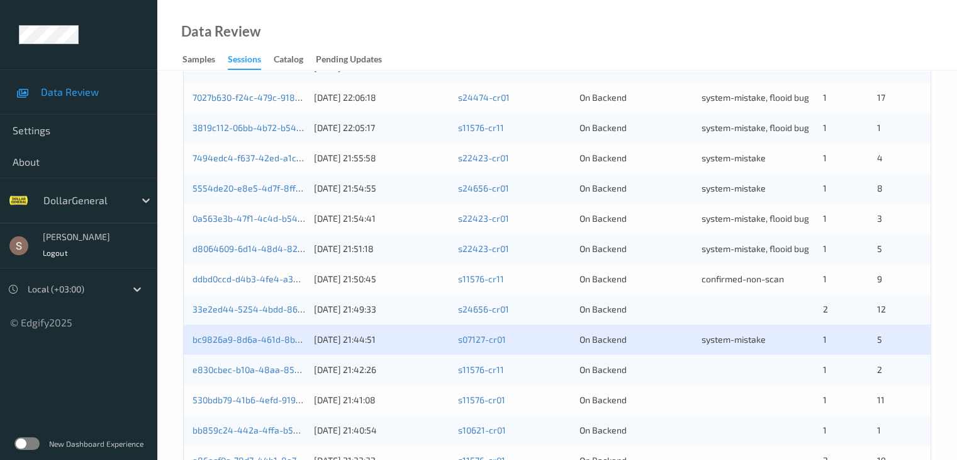
scroll to position [587, 0]
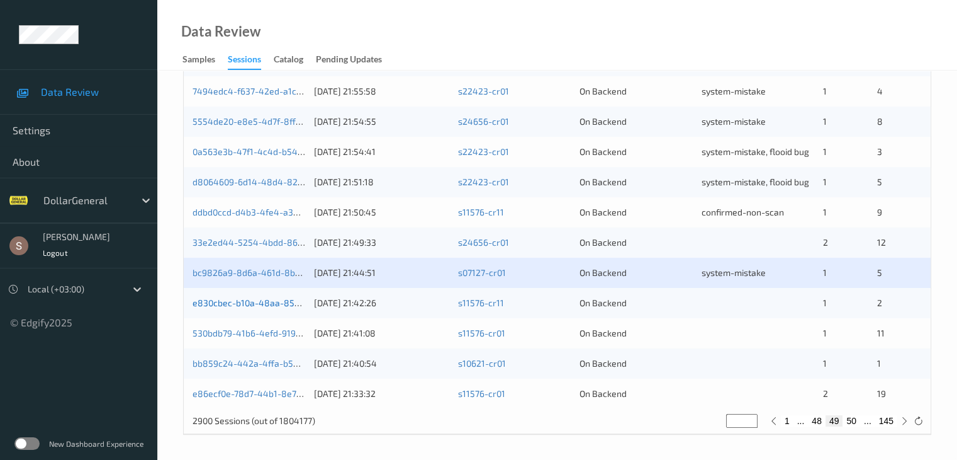
click at [281, 300] on link "e830cbec-b10a-48aa-8529-2fd5a44b1d85" at bounding box center [280, 302] width 175 height 11
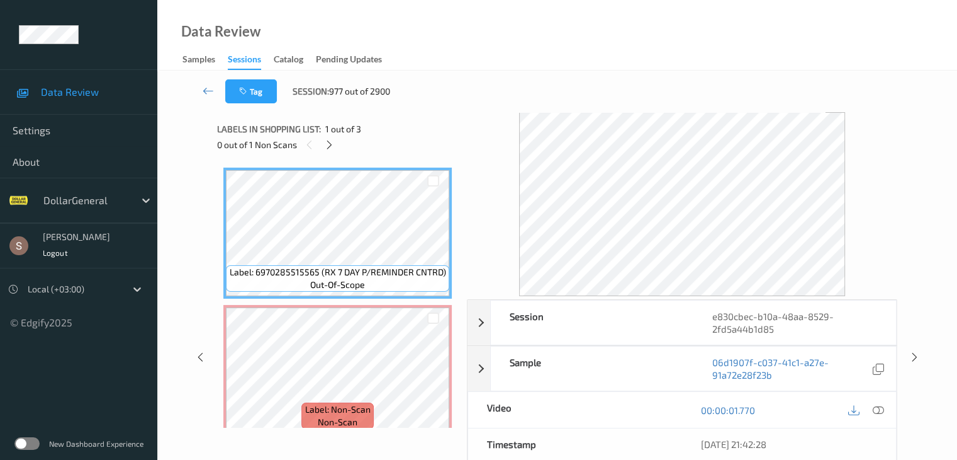
click at [317, 144] on div at bounding box center [310, 145] width 16 height 16
click at [327, 149] on icon at bounding box center [329, 144] width 11 height 11
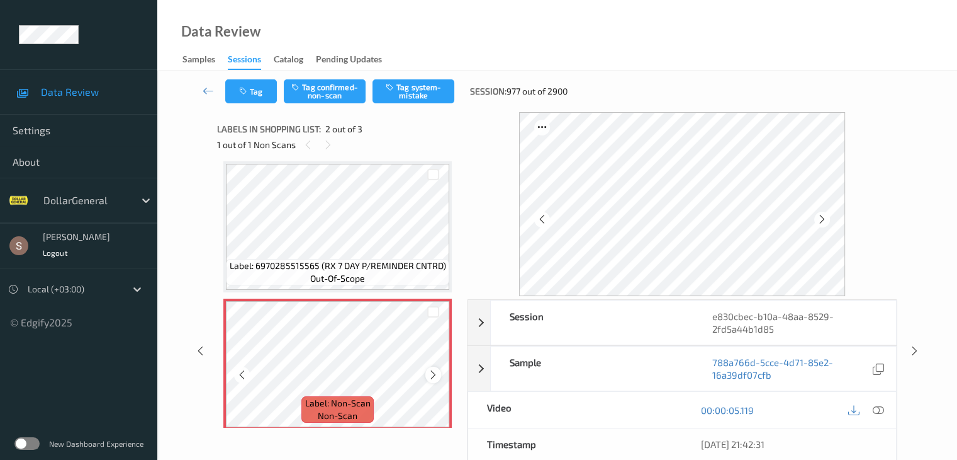
click at [432, 378] on icon at bounding box center [433, 374] width 11 height 11
click at [429, 375] on icon at bounding box center [433, 374] width 11 height 11
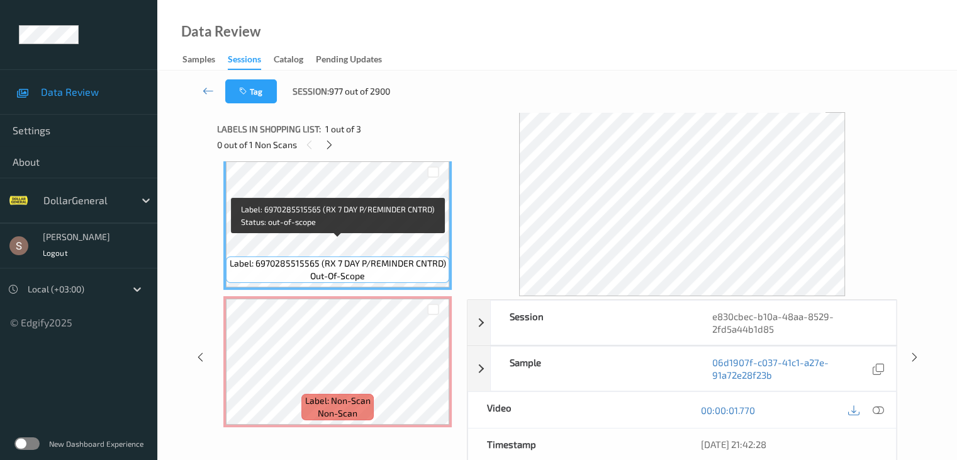
scroll to position [0, 0]
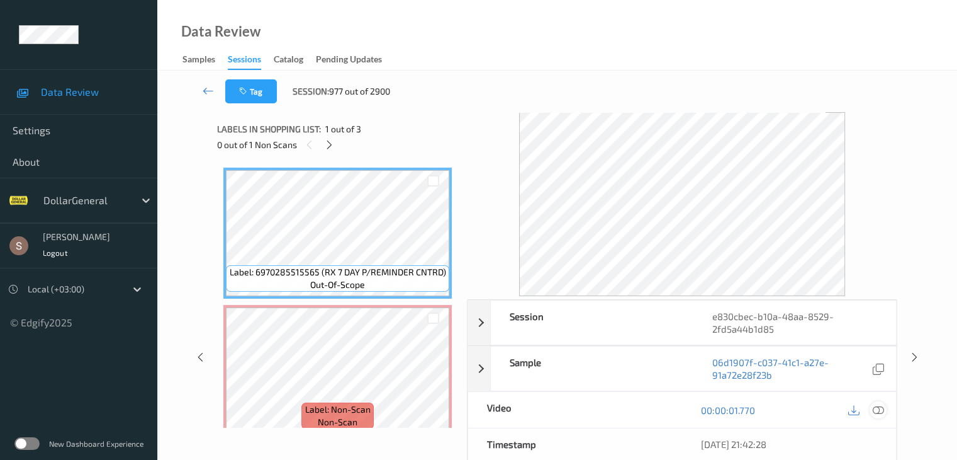
click at [877, 409] on icon at bounding box center [877, 409] width 11 height 11
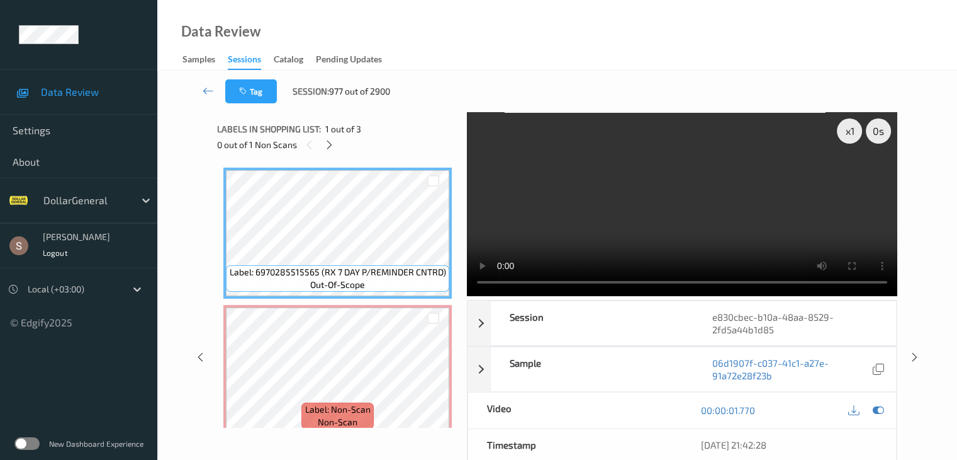
click at [786, 207] on video at bounding box center [682, 204] width 431 height 184
click at [855, 133] on div "x 1" at bounding box center [849, 130] width 25 height 25
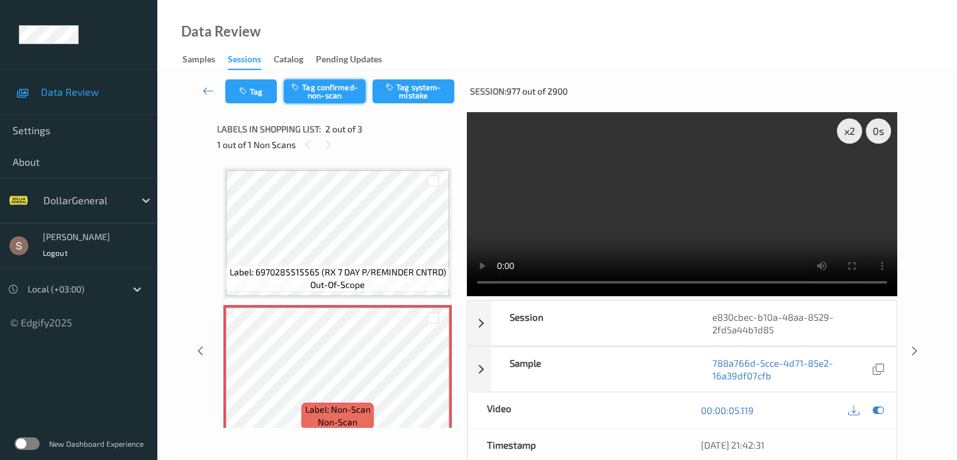
click at [336, 94] on button "Tag confirmed-non-scan" at bounding box center [325, 91] width 82 height 24
click at [208, 89] on icon at bounding box center [208, 90] width 11 height 13
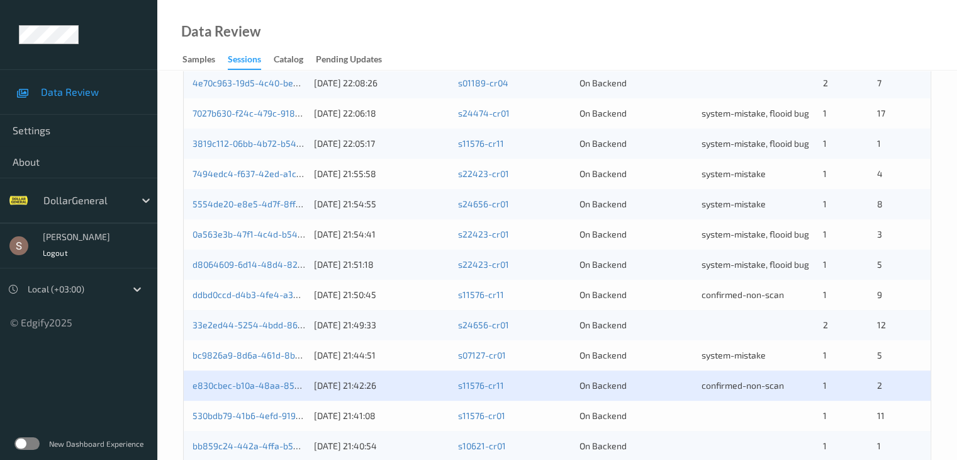
scroll to position [587, 0]
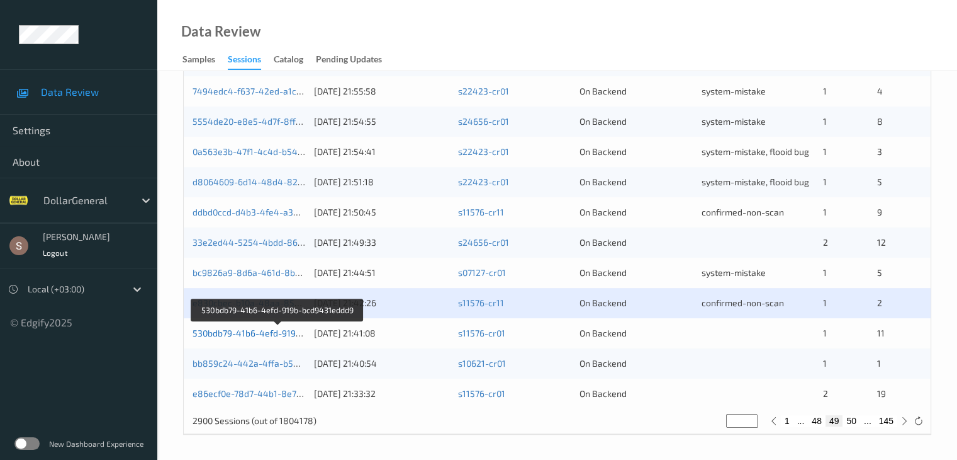
click at [292, 332] on link "530bdb79-41b6-4efd-919b-bcd9431eddd9" at bounding box center [278, 332] width 171 height 11
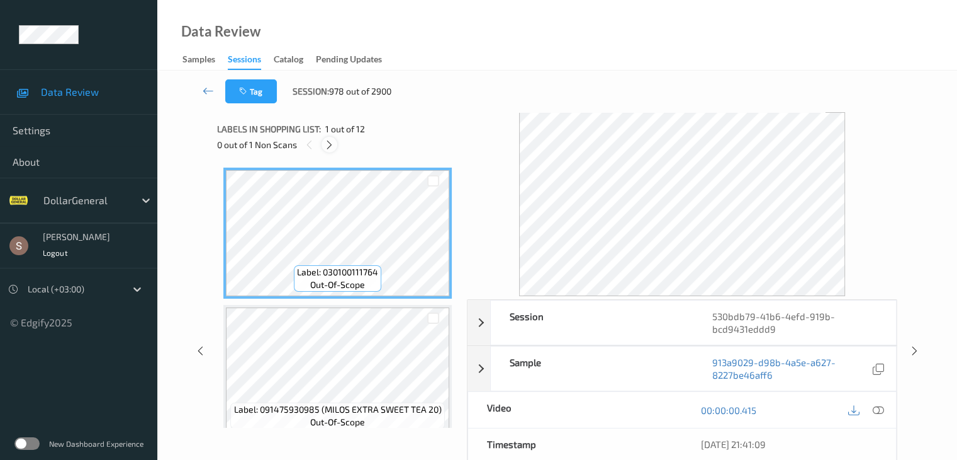
click at [332, 142] on icon at bounding box center [329, 144] width 11 height 11
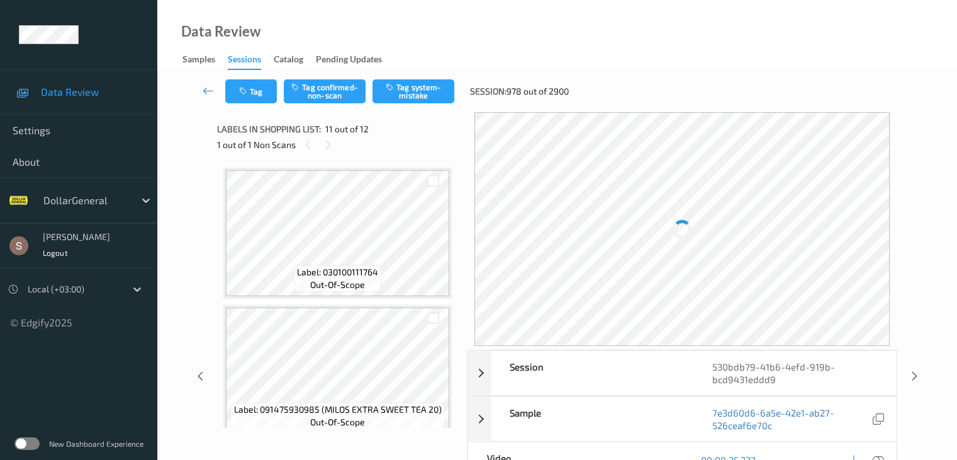
scroll to position [1241, 0]
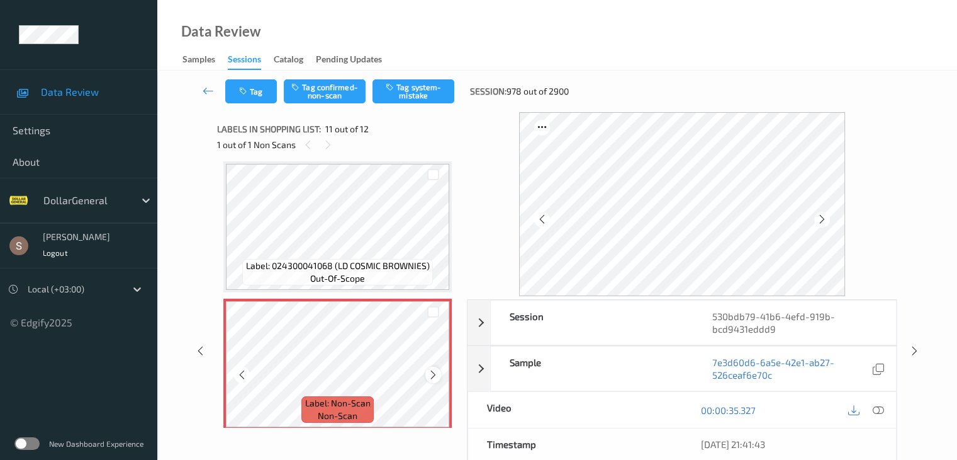
click at [436, 373] on icon at bounding box center [433, 374] width 11 height 11
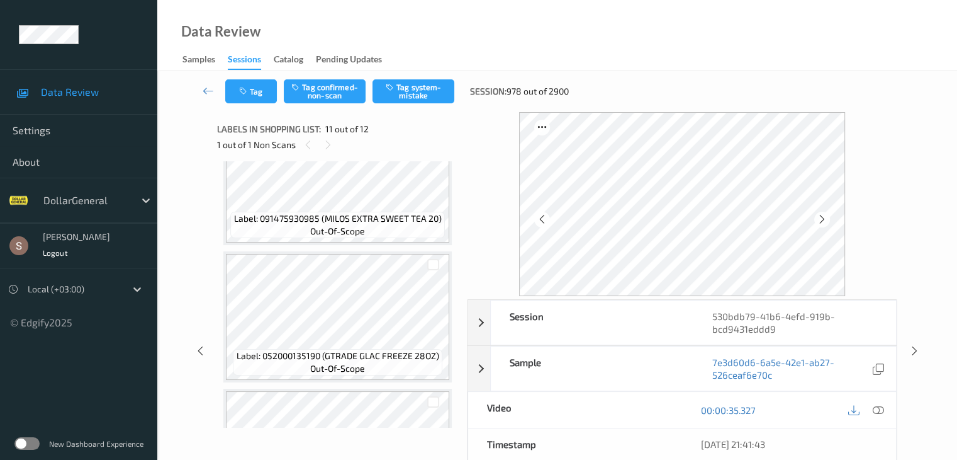
scroll to position [0, 0]
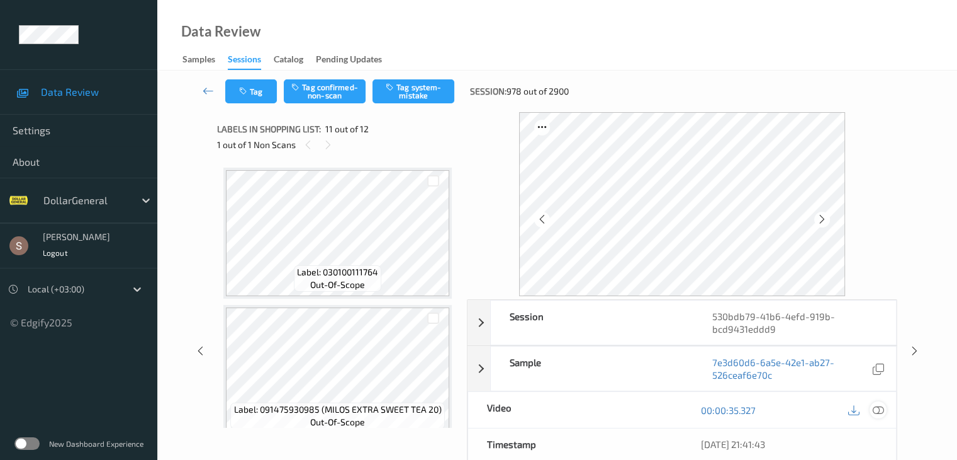
click at [879, 406] on icon at bounding box center [877, 409] width 11 height 11
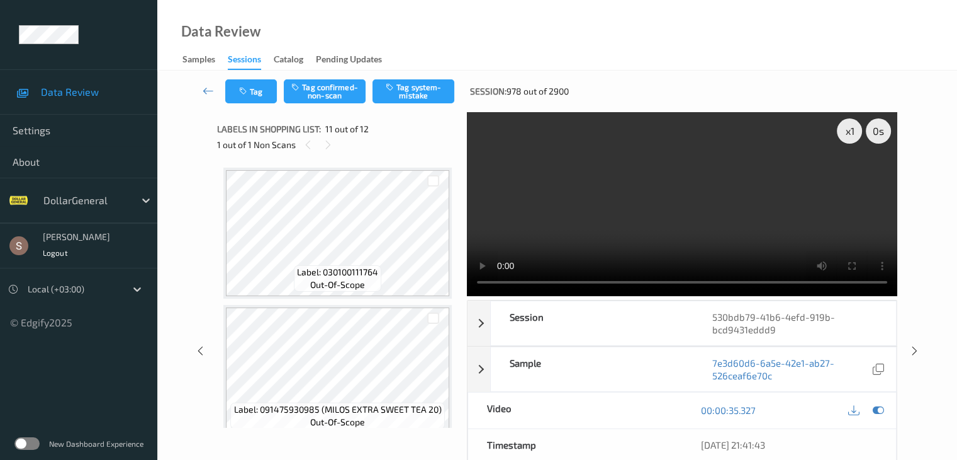
click at [660, 206] on video at bounding box center [682, 204] width 431 height 184
click at [846, 131] on div "x 1" at bounding box center [849, 130] width 25 height 25
click at [846, 131] on div "x 2" at bounding box center [849, 130] width 25 height 25
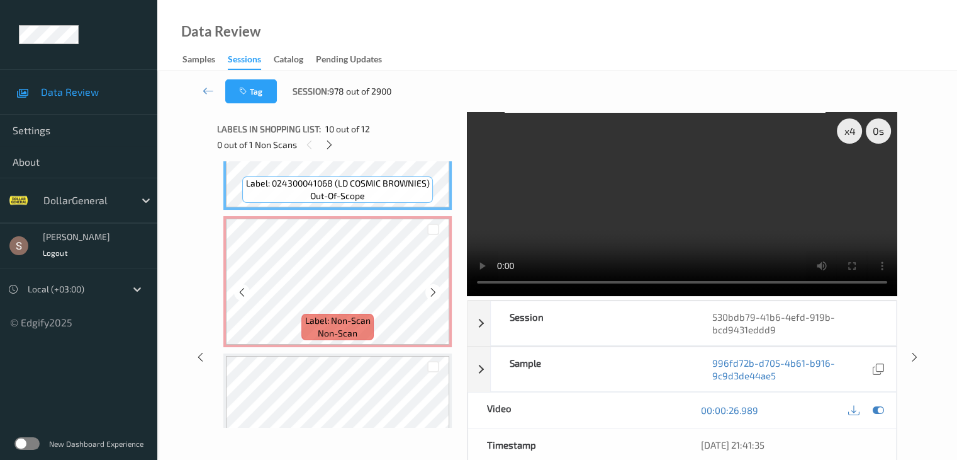
scroll to position [1387, 0]
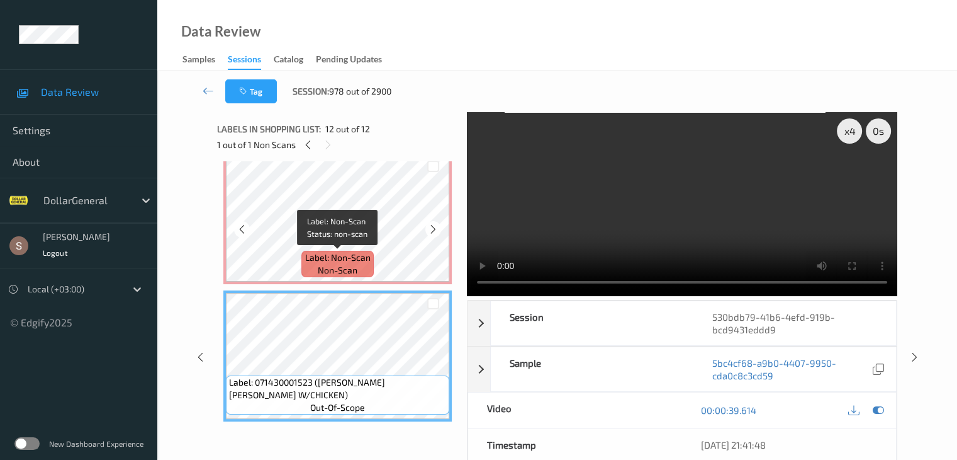
click at [368, 274] on div "Label: Non-Scan non-scan" at bounding box center [338, 264] width 72 height 26
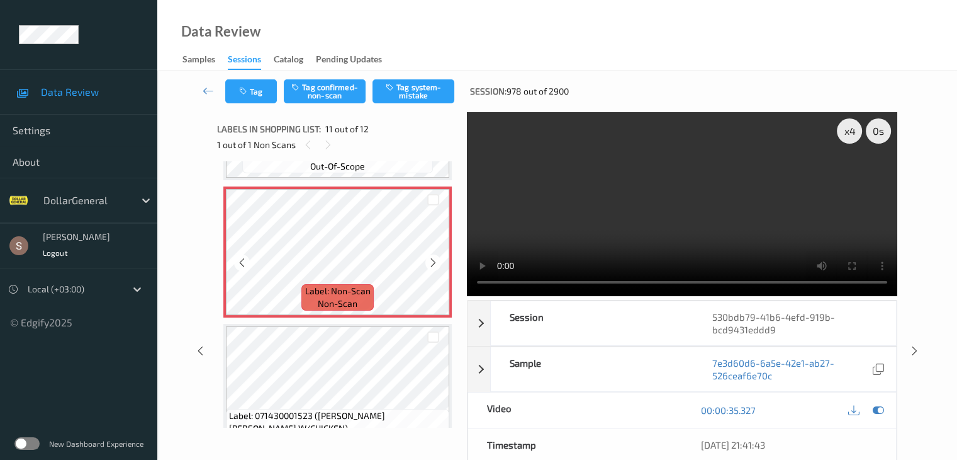
scroll to position [1324, 0]
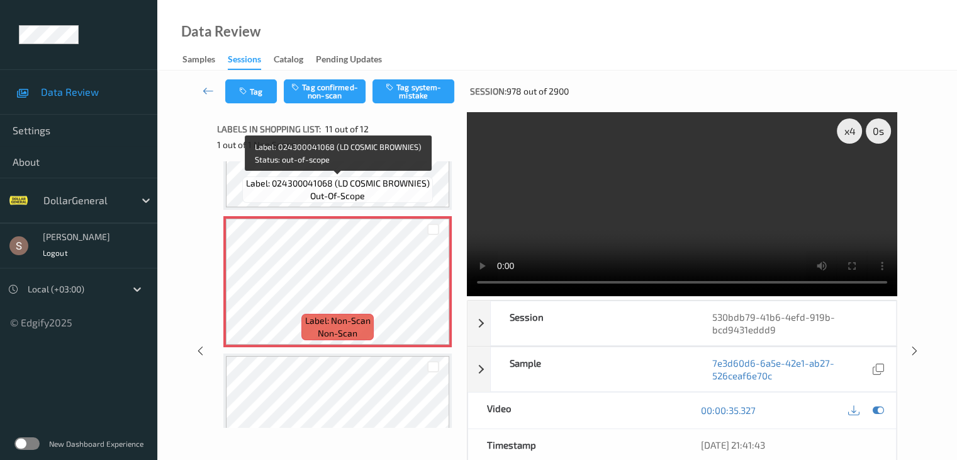
click at [320, 187] on span "Label: 024300041068 (LD COSMIC BROWNIES)" at bounding box center [338, 183] width 184 height 13
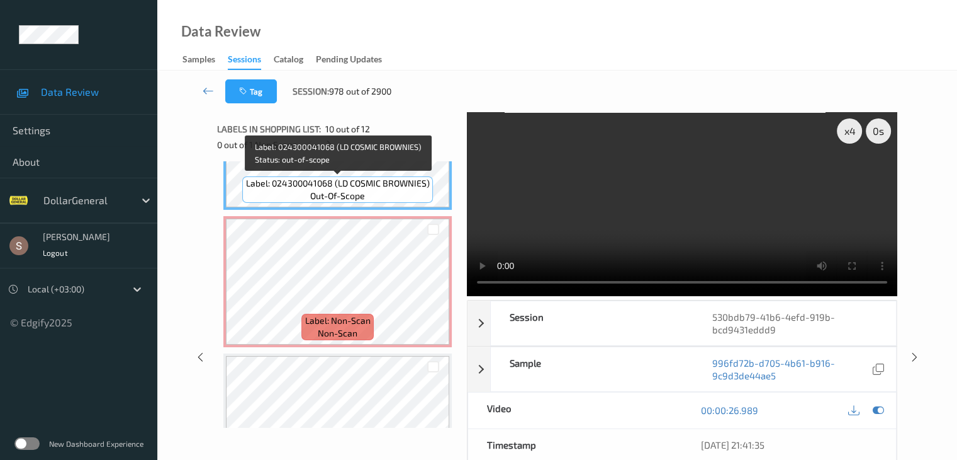
click at [333, 180] on span "Label: 024300041068 (LD COSMIC BROWNIES)" at bounding box center [338, 183] width 184 height 13
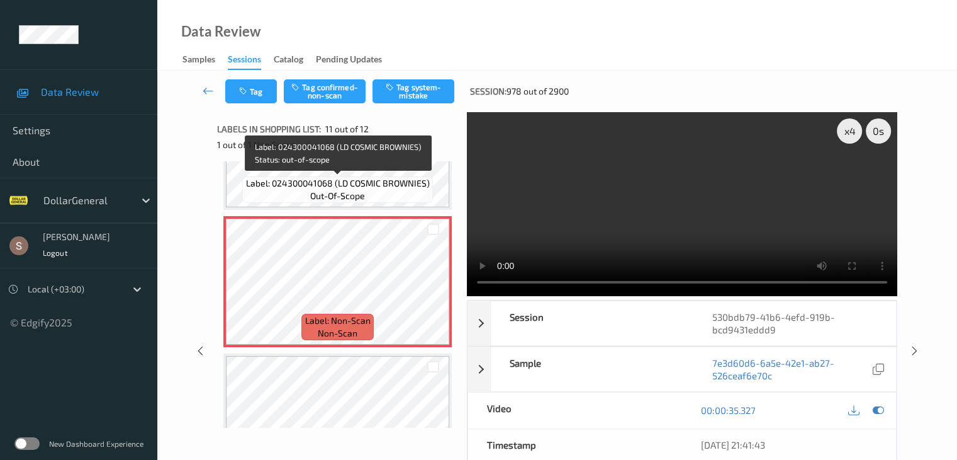
click at [338, 187] on span "Label: 024300041068 (LD COSMIC BROWNIES)" at bounding box center [338, 183] width 184 height 13
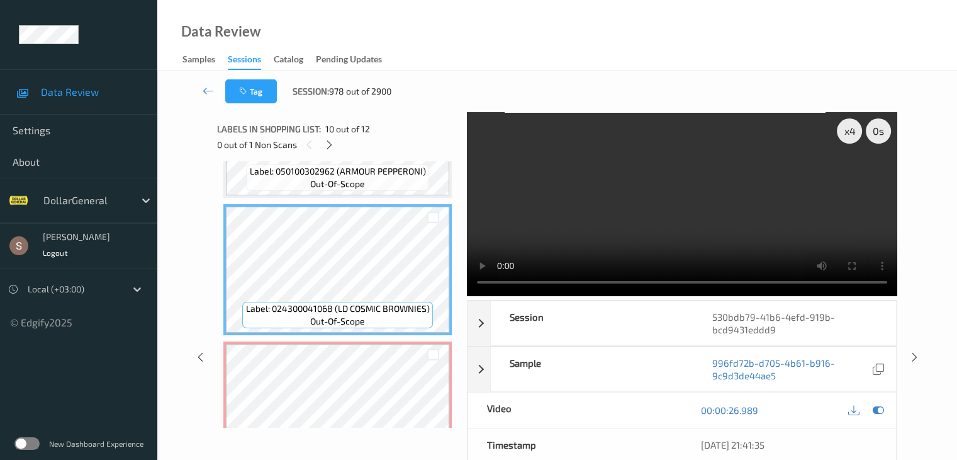
scroll to position [1198, 0]
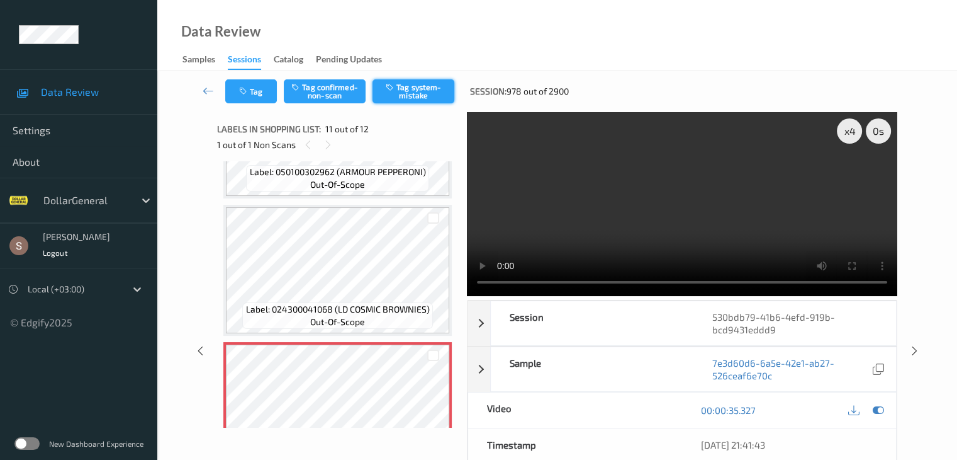
click at [429, 79] on div "Tag Tag confirmed-non-scan Tag system-mistake Session: 978 out of 2900" at bounding box center [557, 92] width 748 height 42
click at [409, 93] on button "Tag system-mistake" at bounding box center [414, 91] width 82 height 24
click at [215, 91] on link at bounding box center [208, 91] width 33 height 24
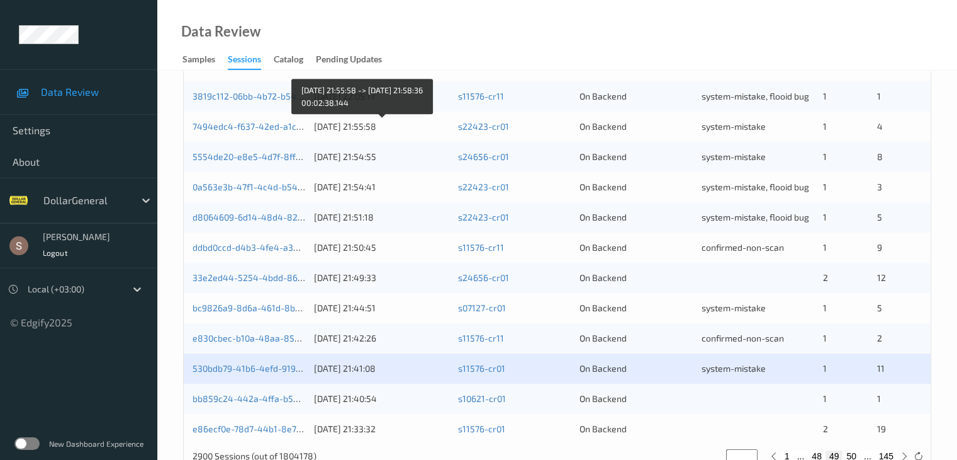
scroll to position [587, 0]
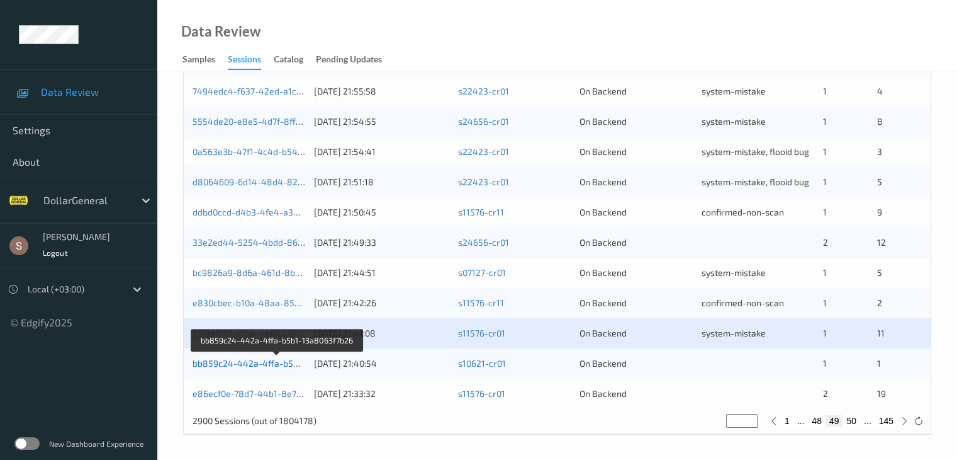
click at [237, 367] on link "bb859c24-442a-4ffa-b5b1-13a8063f7b26" at bounding box center [278, 363] width 171 height 11
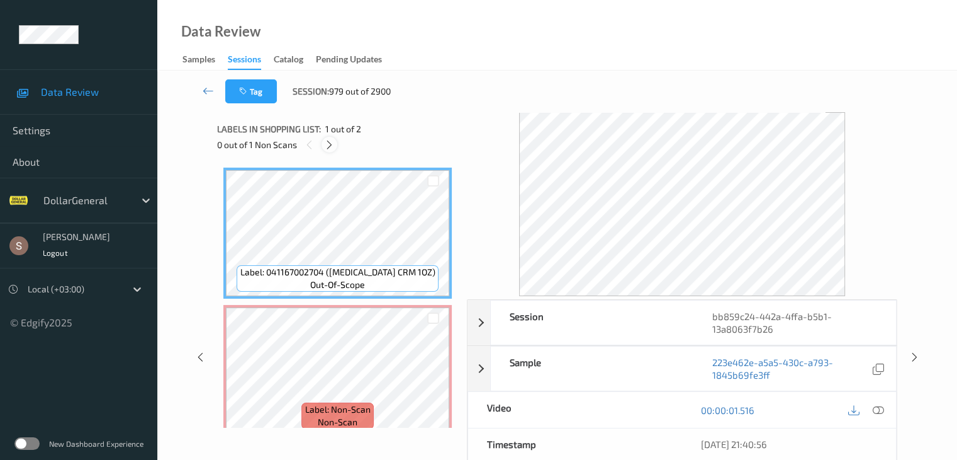
click at [332, 145] on icon at bounding box center [329, 144] width 11 height 11
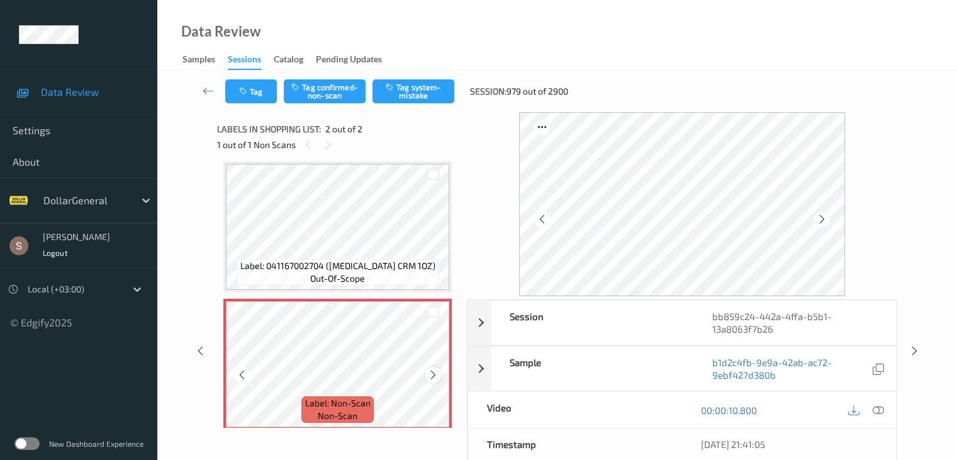
click at [436, 374] on icon at bounding box center [433, 374] width 11 height 11
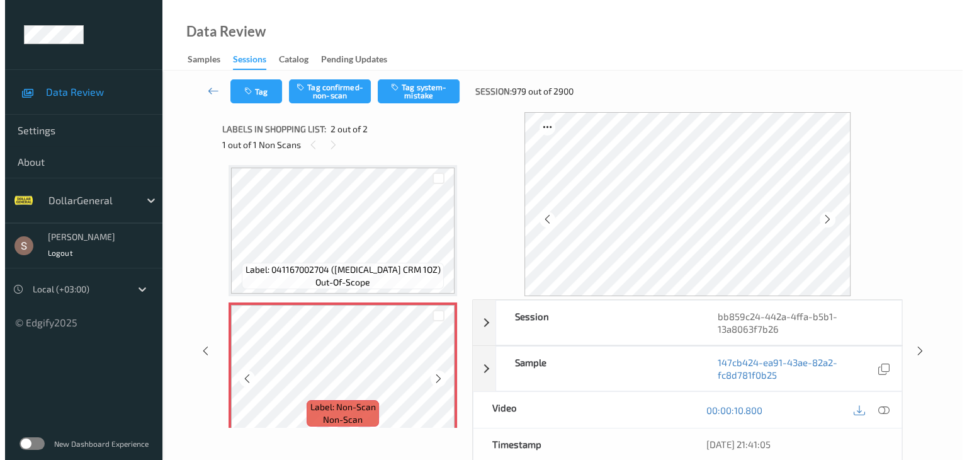
scroll to position [0, 0]
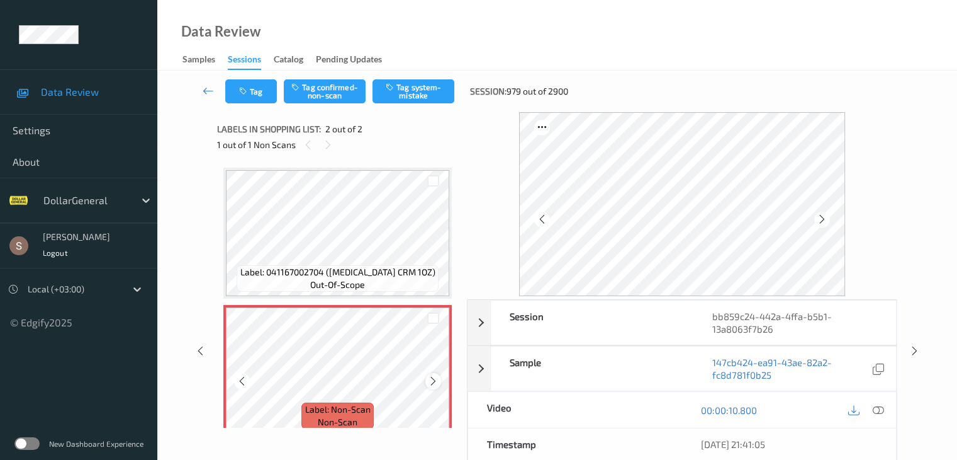
click at [429, 380] on icon at bounding box center [433, 380] width 11 height 11
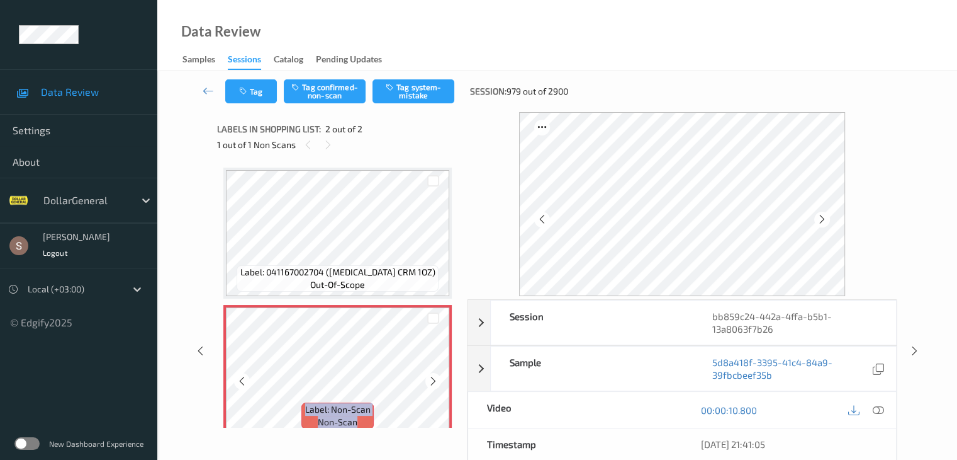
click at [429, 380] on icon at bounding box center [433, 380] width 11 height 11
click at [881, 409] on icon at bounding box center [877, 409] width 11 height 11
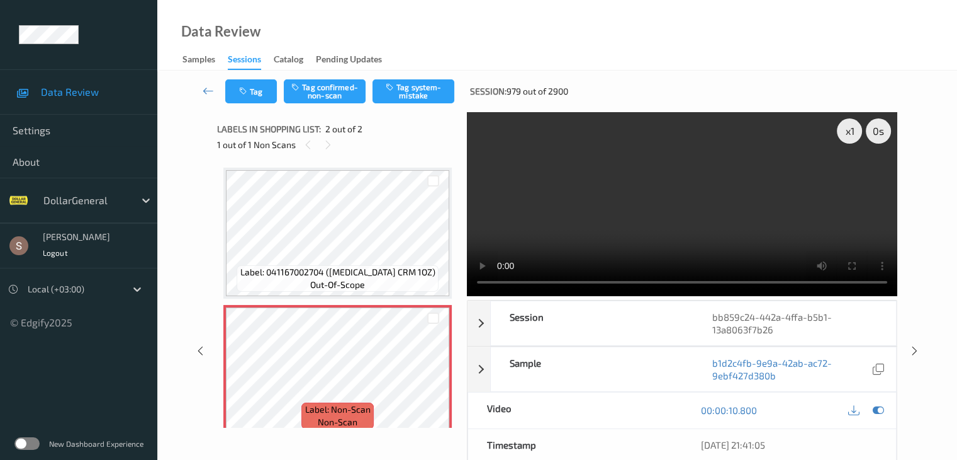
click at [619, 174] on video at bounding box center [682, 204] width 431 height 184
click at [847, 130] on div "x 1" at bounding box center [849, 130] width 25 height 25
click at [849, 134] on div "x 2" at bounding box center [849, 130] width 25 height 25
click at [408, 91] on button "Tag system-mistake" at bounding box center [414, 91] width 82 height 24
click at [242, 93] on icon "button" at bounding box center [244, 91] width 11 height 9
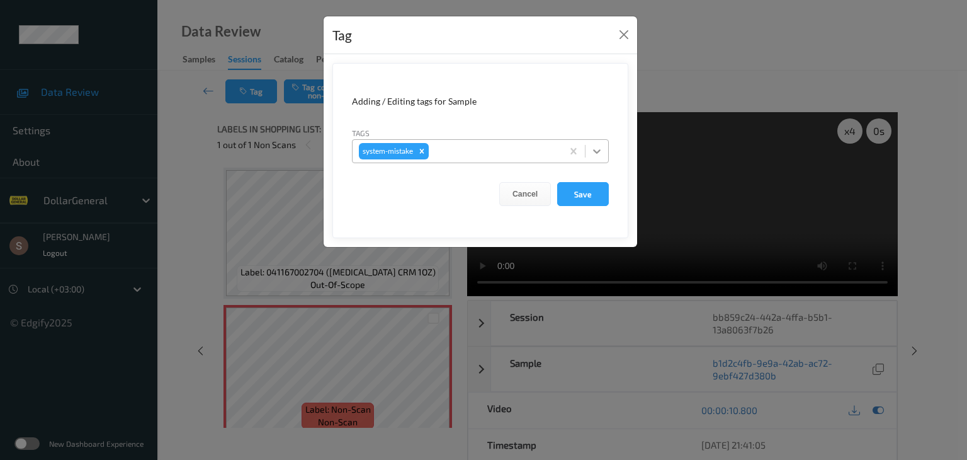
click at [600, 149] on icon at bounding box center [597, 151] width 8 height 4
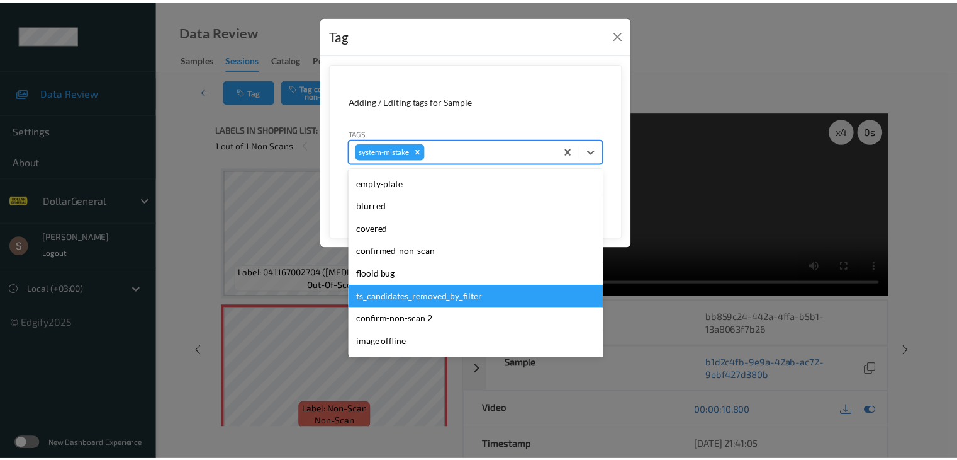
scroll to position [315, 0]
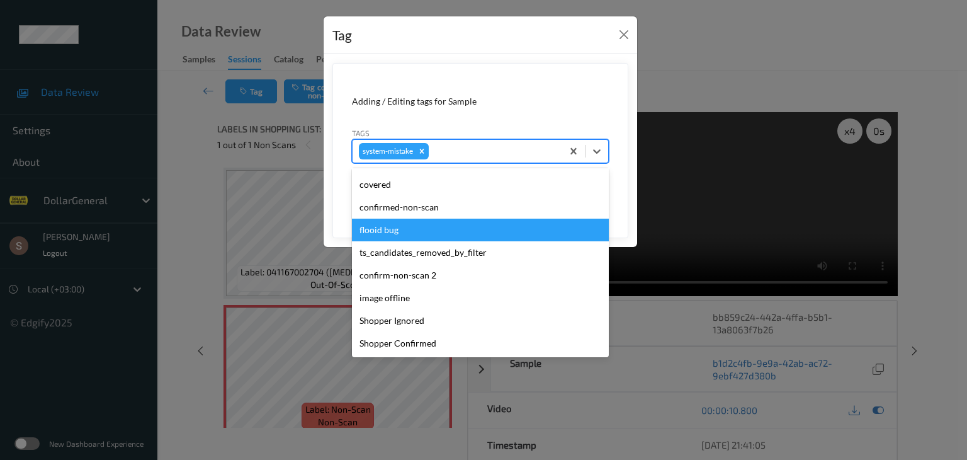
click at [395, 235] on div "flooid bug" at bounding box center [480, 229] width 257 height 23
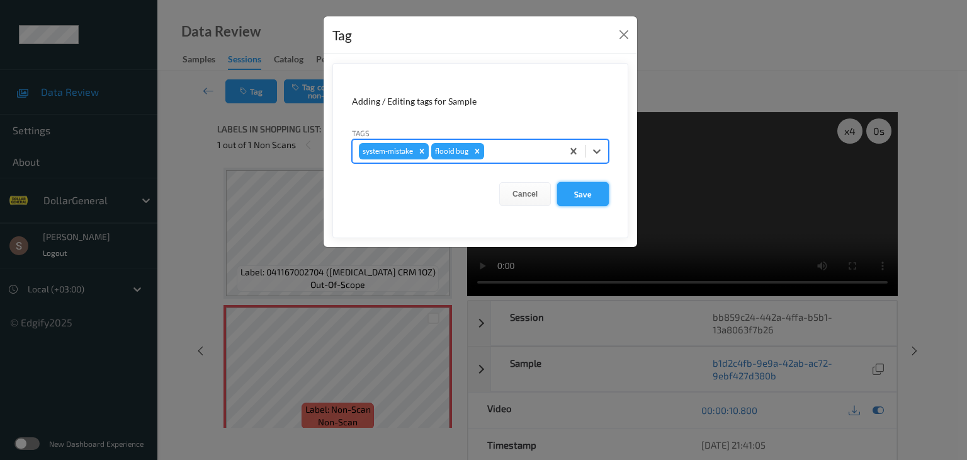
click at [582, 193] on button "Save" at bounding box center [583, 194] width 52 height 24
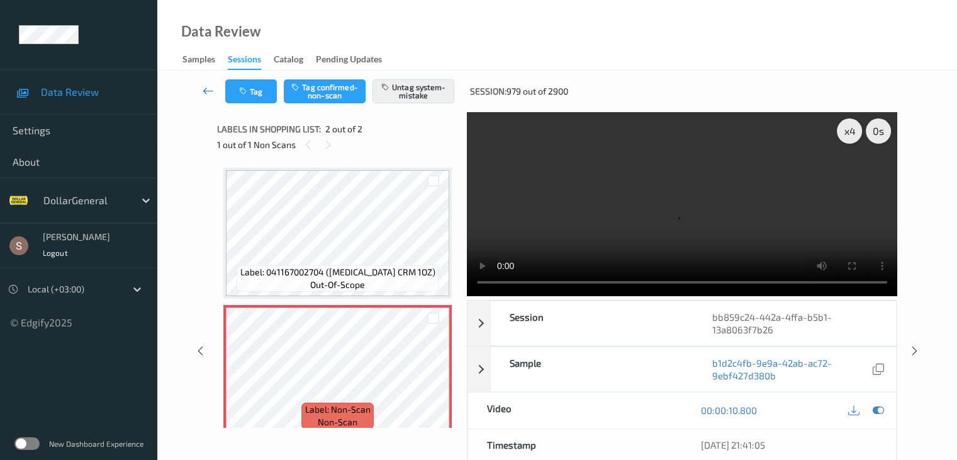
click at [209, 88] on icon at bounding box center [208, 90] width 11 height 13
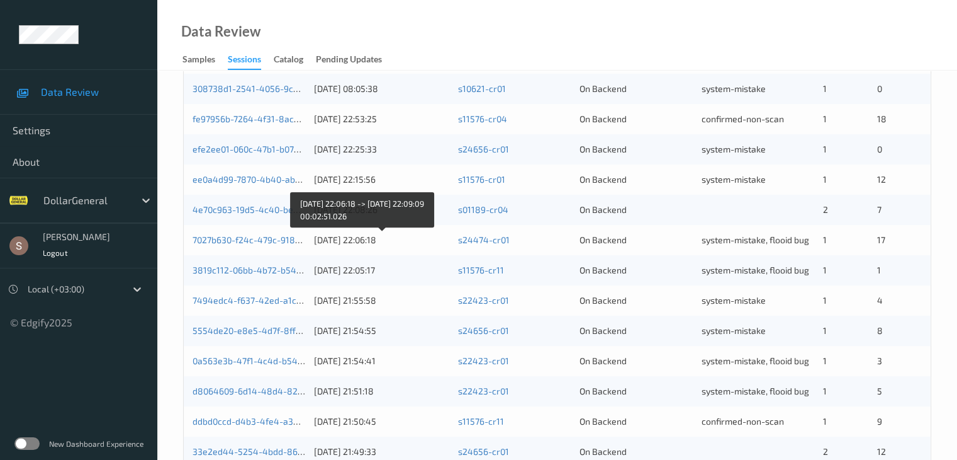
scroll to position [587, 0]
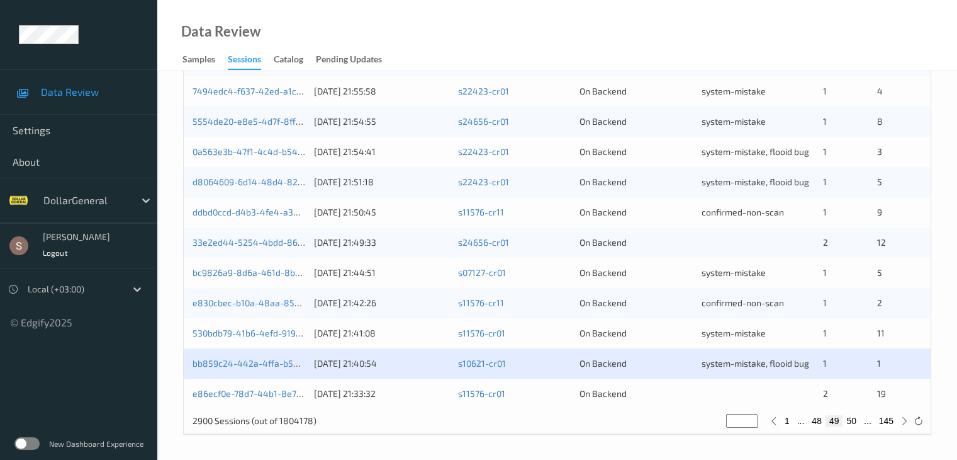
click at [852, 421] on button "50" at bounding box center [852, 420] width 18 height 11
type input "**"
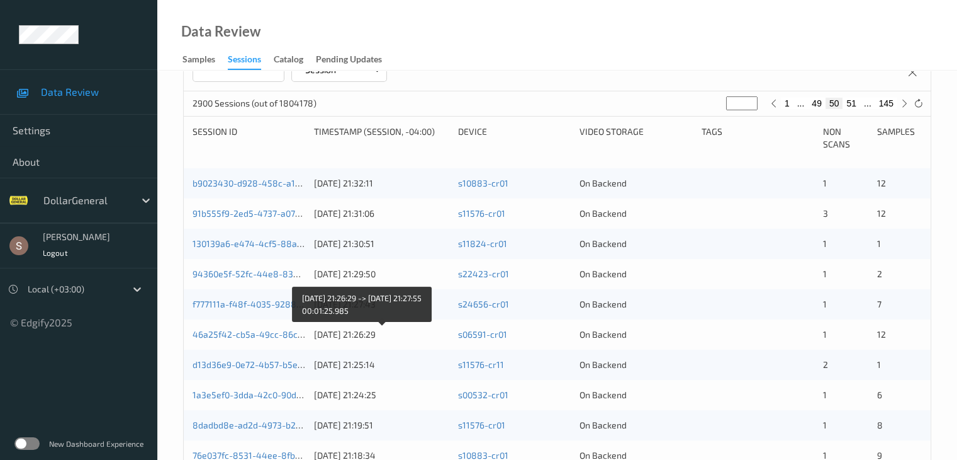
scroll to position [146, 0]
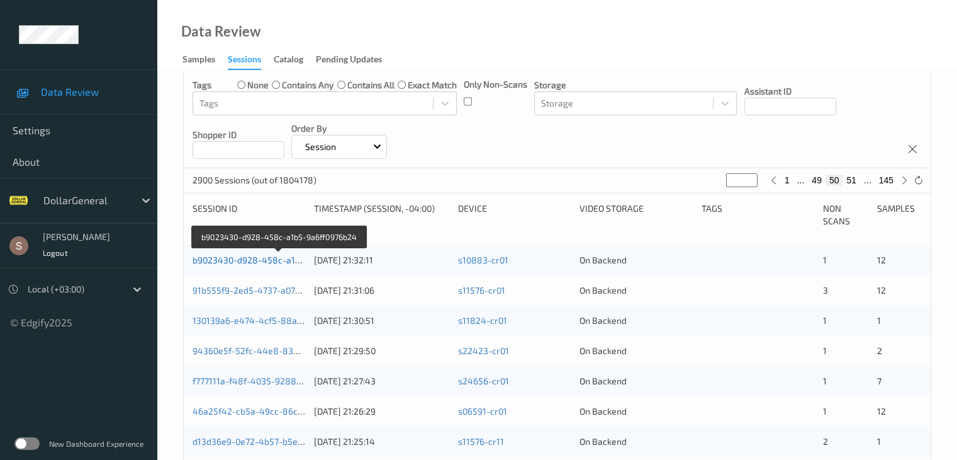
click at [268, 262] on link "b9023430-d928-458c-a1b5-9a6ff0976b24" at bounding box center [279, 259] width 173 height 11
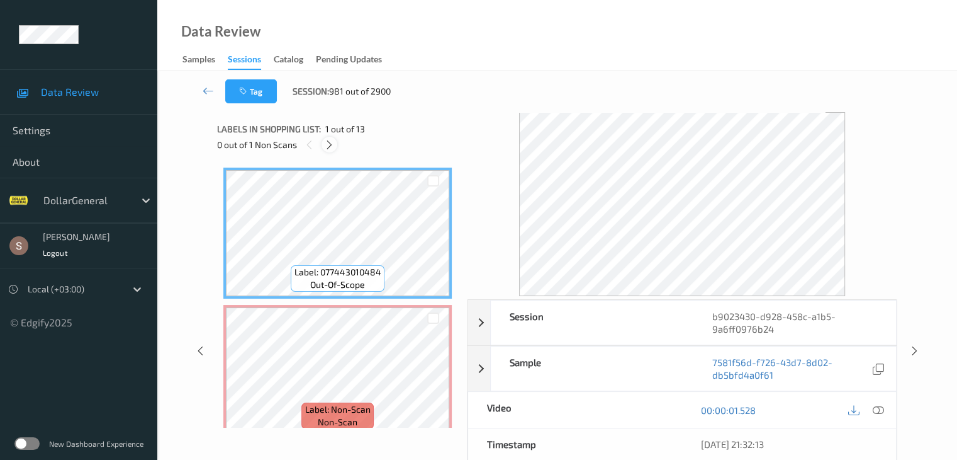
click at [330, 152] on div at bounding box center [330, 145] width 16 height 16
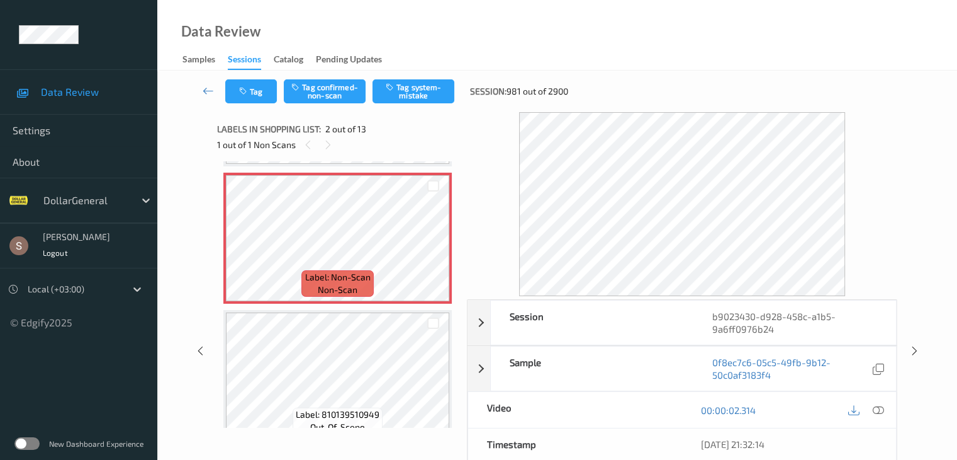
scroll to position [6, 0]
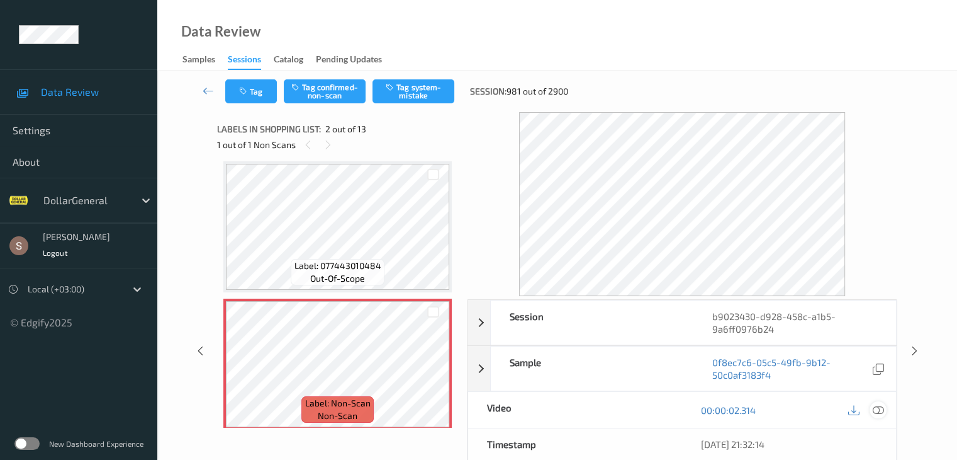
click at [885, 409] on div at bounding box center [878, 409] width 17 height 17
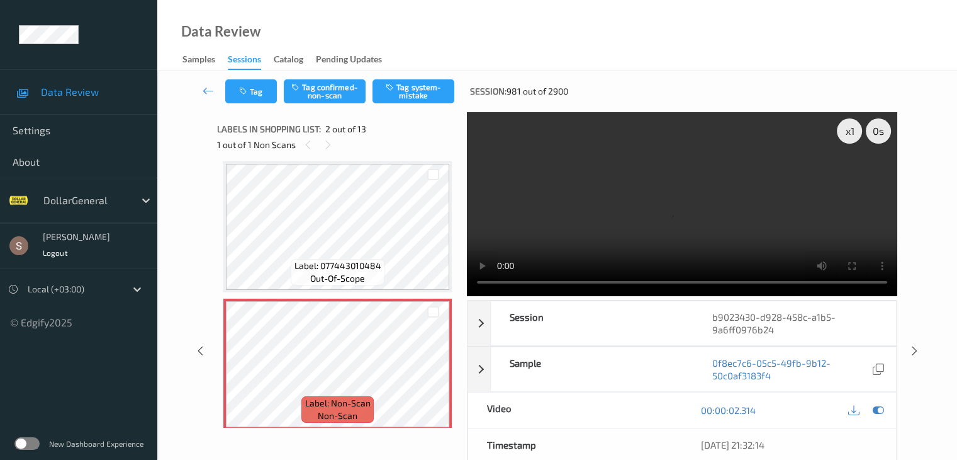
click at [692, 198] on video at bounding box center [682, 204] width 431 height 184
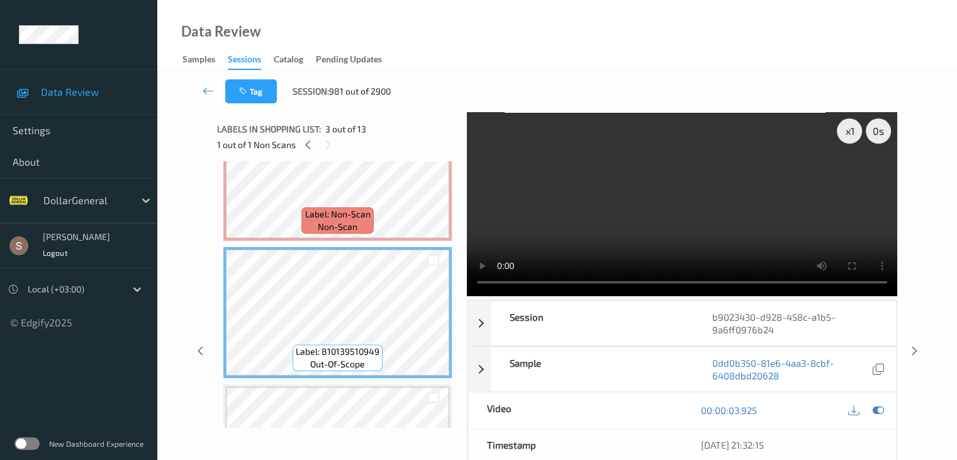
scroll to position [132, 0]
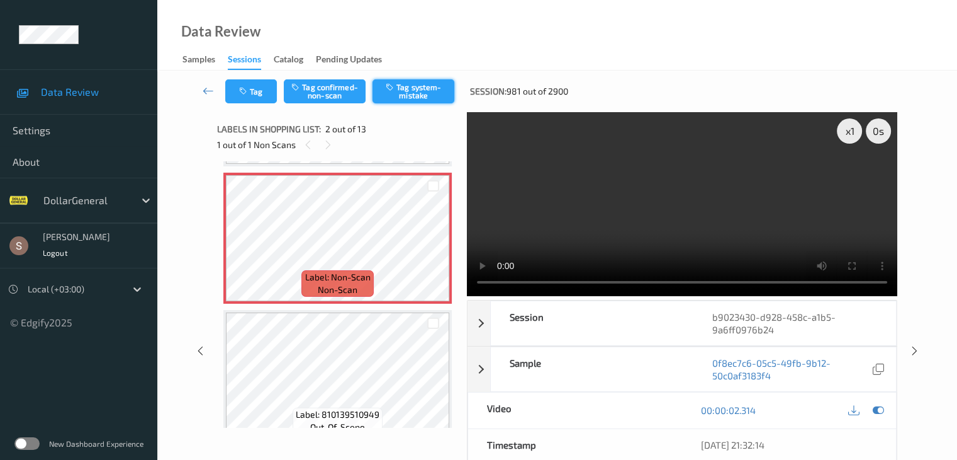
click at [437, 89] on button "Tag system-mistake" at bounding box center [414, 91] width 82 height 24
click at [210, 84] on icon at bounding box center [208, 90] width 11 height 13
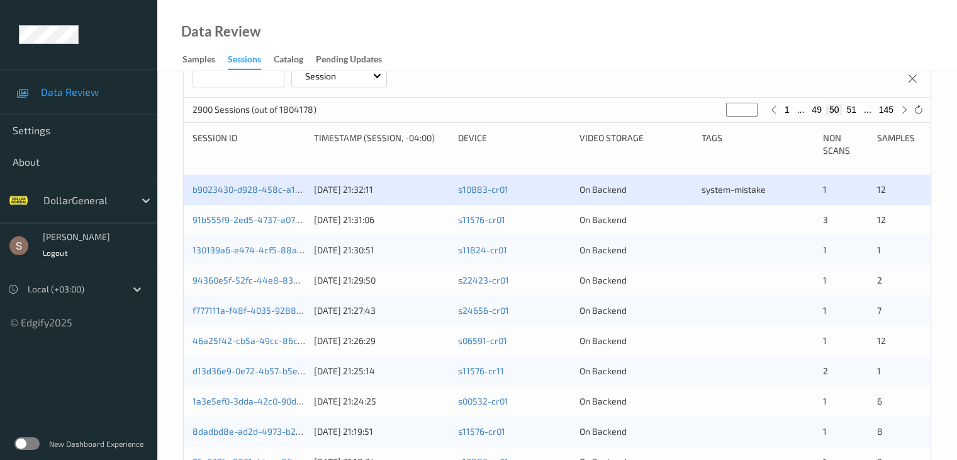
scroll to position [252, 0]
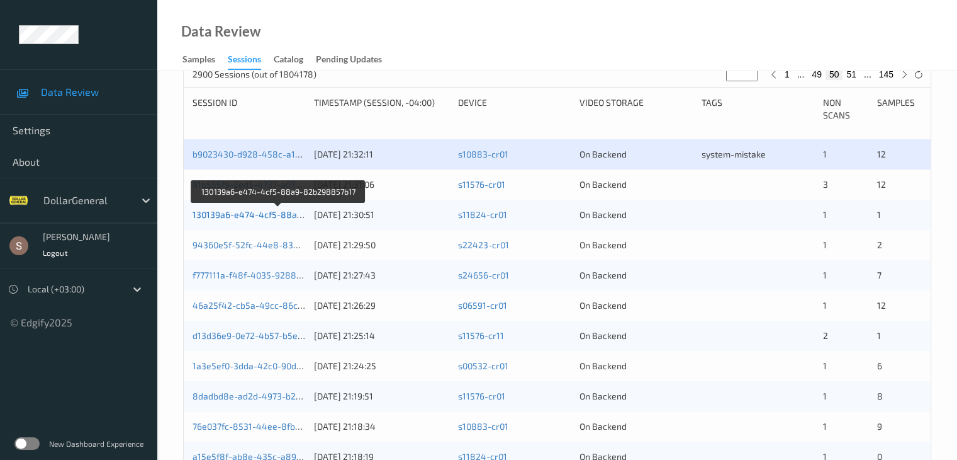
click at [259, 212] on link "130139a6-e474-4cf5-88a9-82b298857b17" at bounding box center [279, 214] width 173 height 11
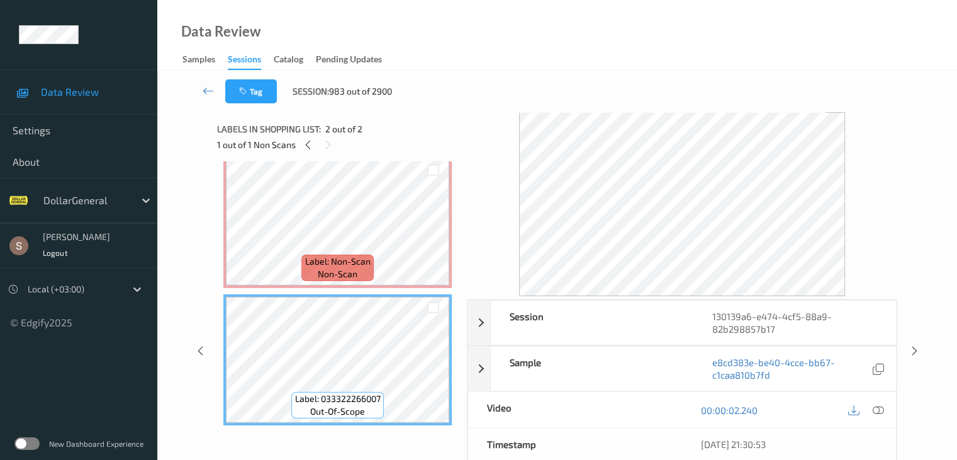
scroll to position [14, 0]
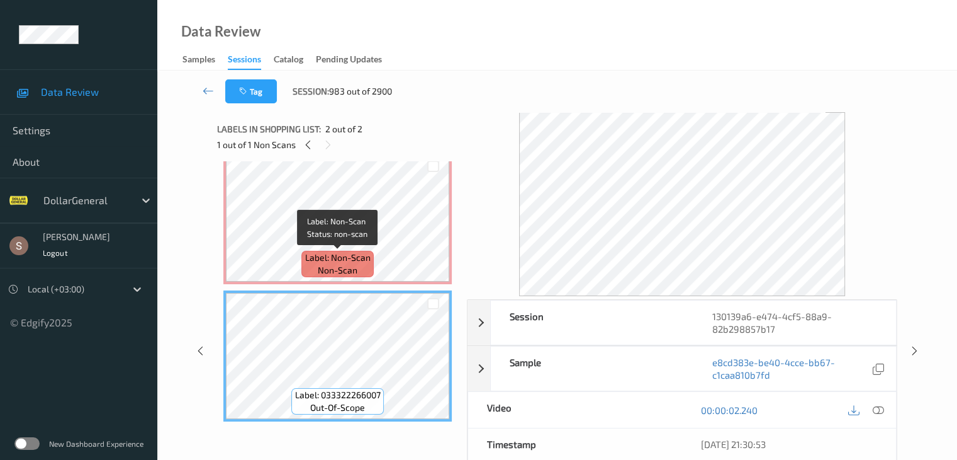
click at [347, 252] on span "Label: Non-Scan" at bounding box center [337, 257] width 65 height 13
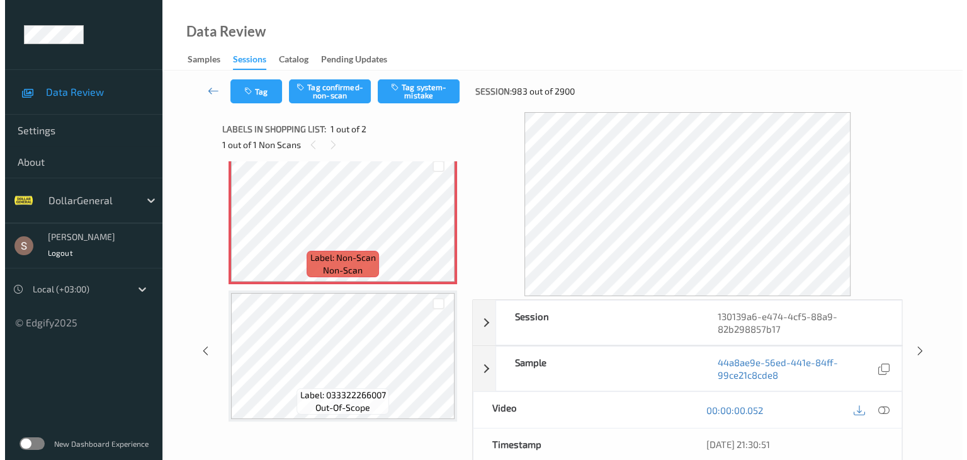
scroll to position [0, 0]
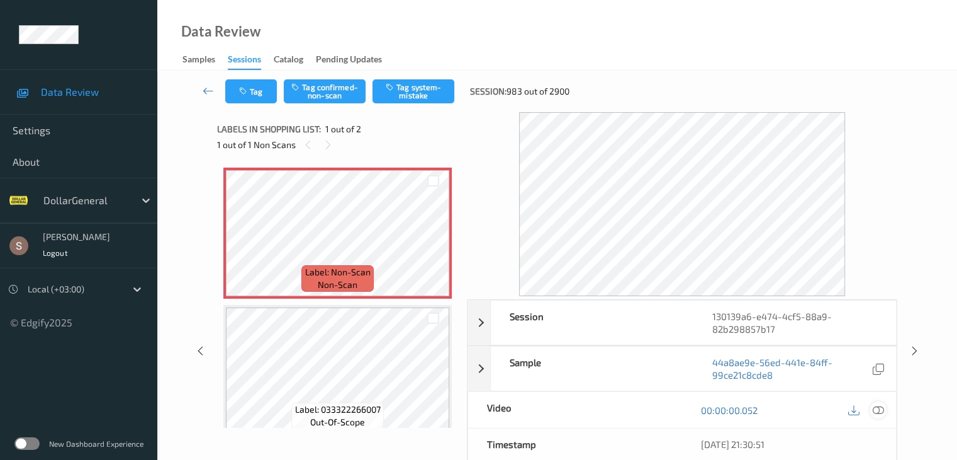
click at [875, 405] on icon at bounding box center [877, 409] width 11 height 11
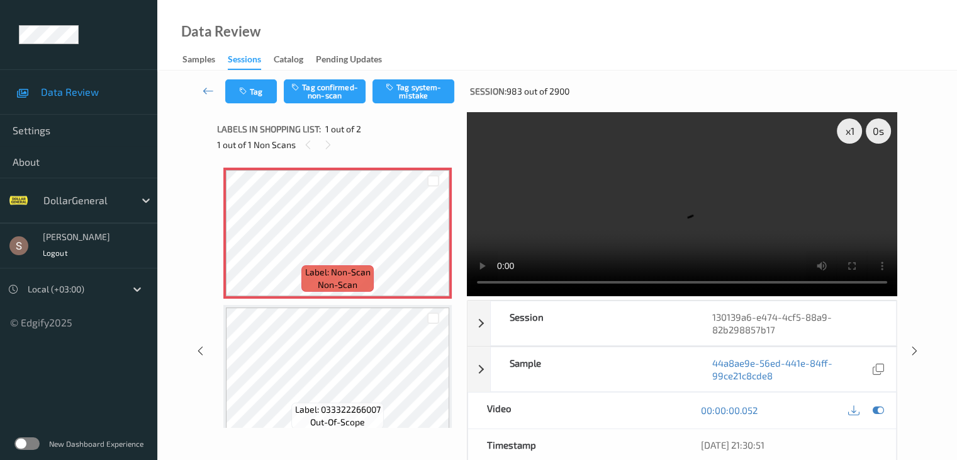
click at [630, 191] on video at bounding box center [682, 204] width 431 height 184
click at [449, 96] on button "Tag system-mistake" at bounding box center [414, 91] width 82 height 24
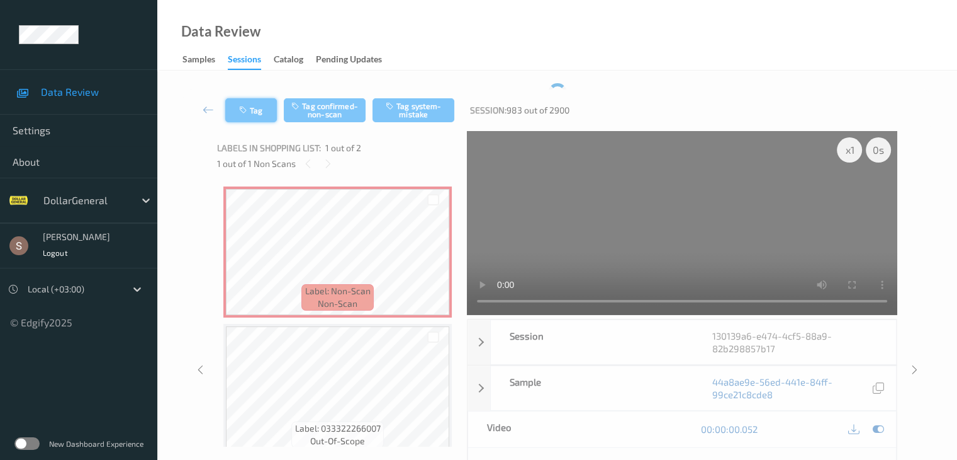
click at [249, 98] on button "Tag" at bounding box center [251, 110] width 52 height 24
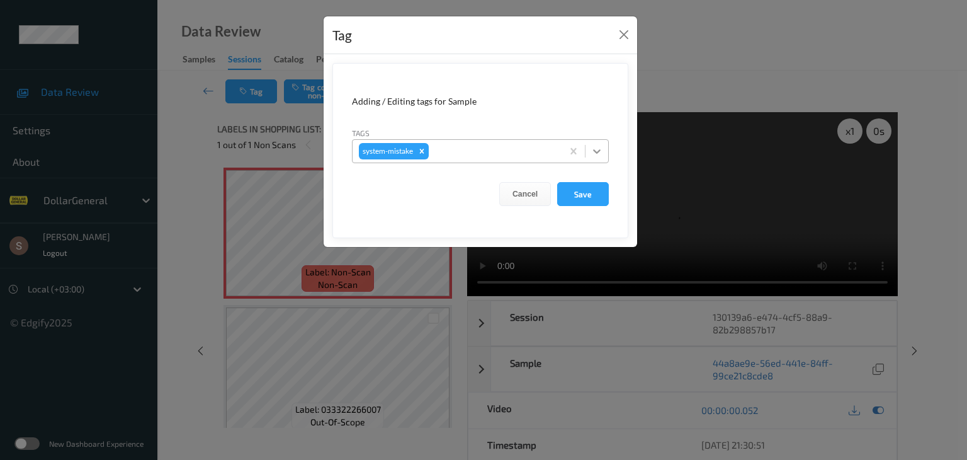
click at [606, 159] on div at bounding box center [596, 151] width 23 height 23
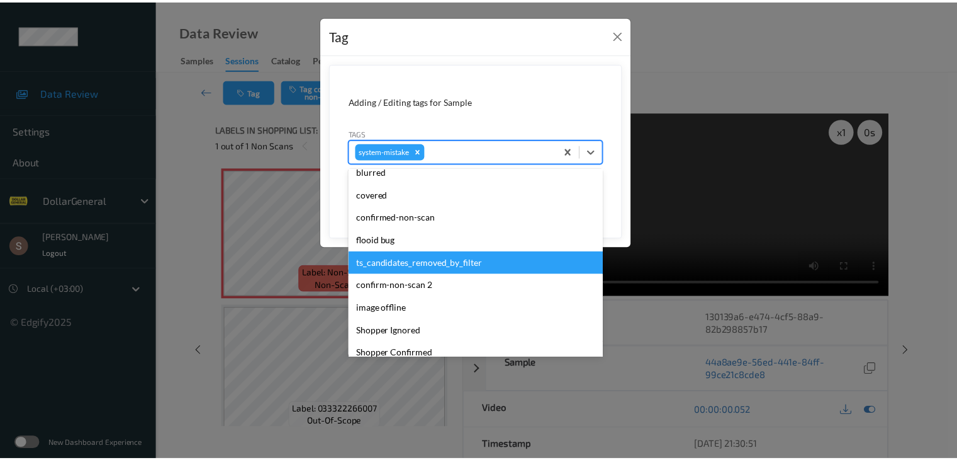
scroll to position [315, 0]
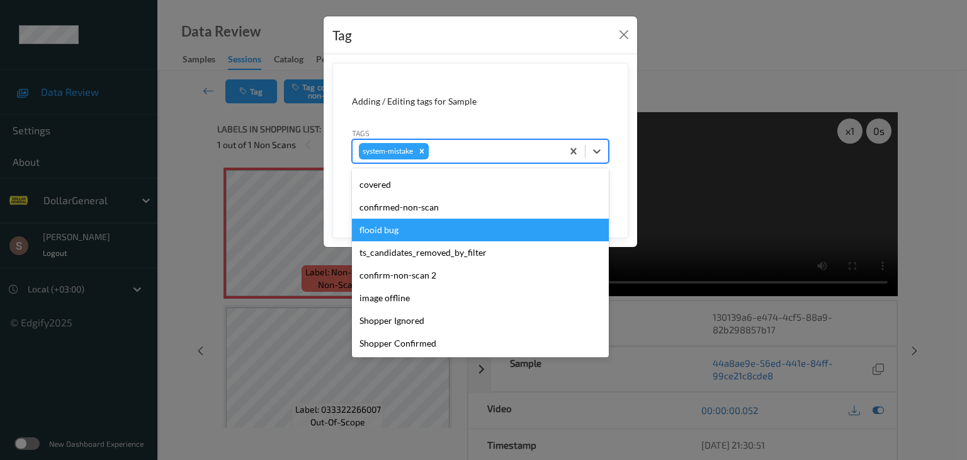
click at [431, 231] on div "flooid bug" at bounding box center [480, 229] width 257 height 23
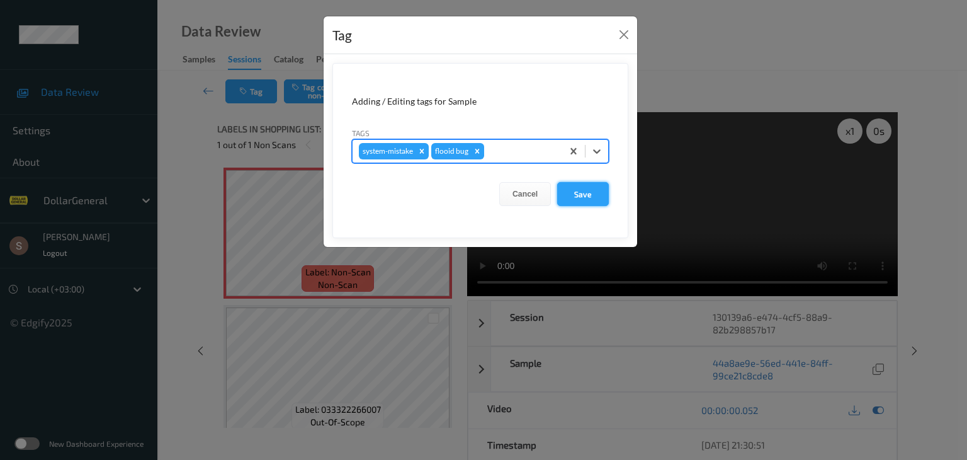
click at [588, 192] on button "Save" at bounding box center [583, 194] width 52 height 24
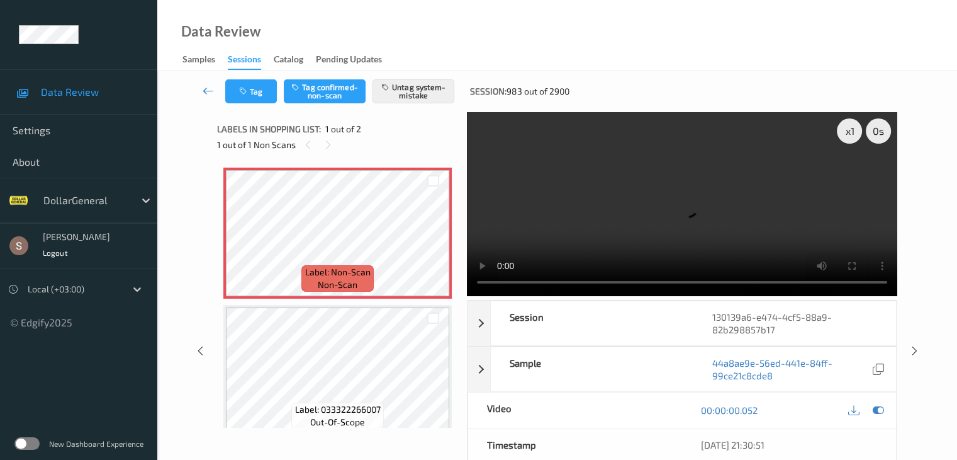
click at [201, 88] on link at bounding box center [208, 91] width 33 height 24
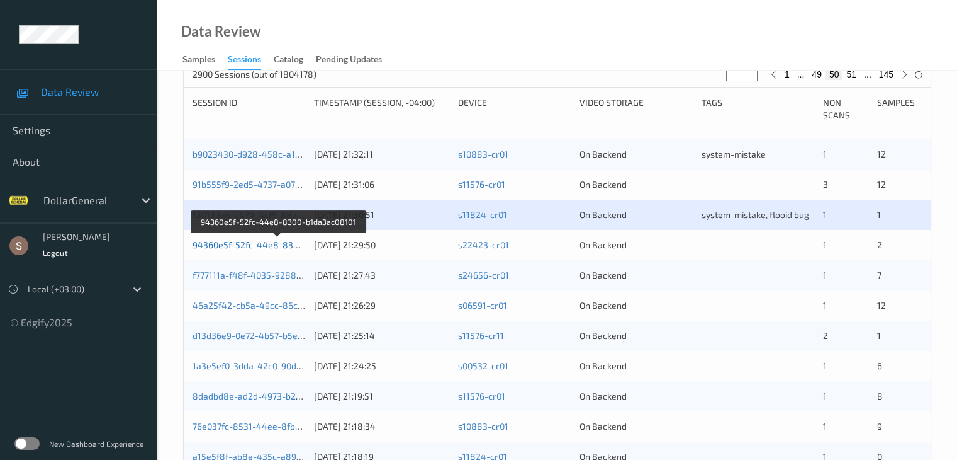
click at [269, 240] on link "94360e5f-52fc-44e8-8300-b1da3ac08101" at bounding box center [278, 244] width 171 height 11
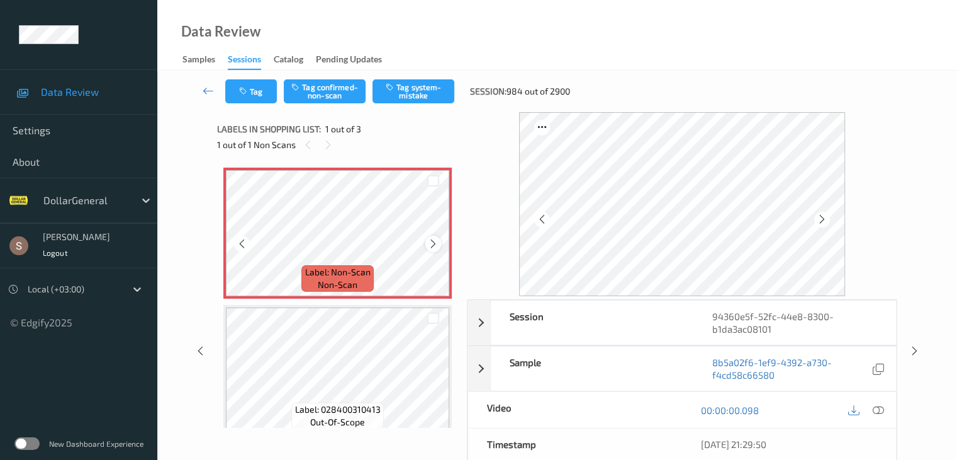
click at [430, 242] on icon at bounding box center [433, 243] width 11 height 11
click at [397, 101] on button "Tag system-mistake" at bounding box center [414, 91] width 82 height 24
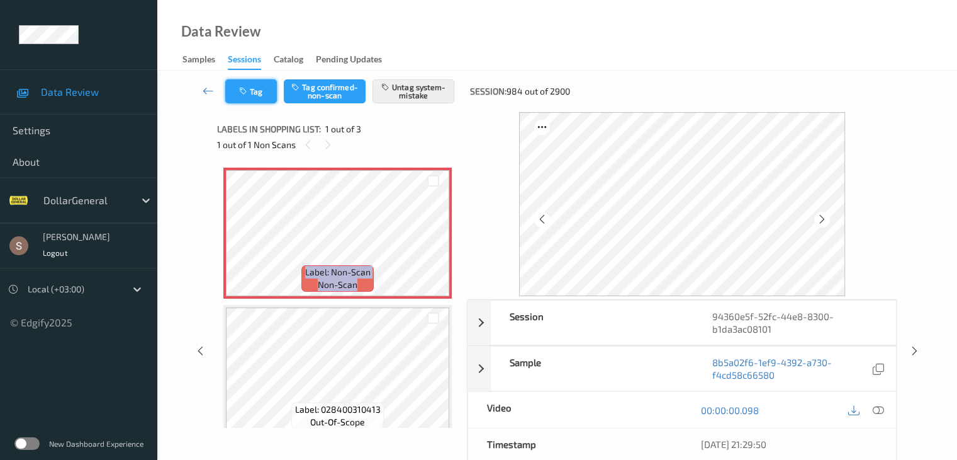
click at [262, 98] on button "Tag" at bounding box center [251, 91] width 52 height 24
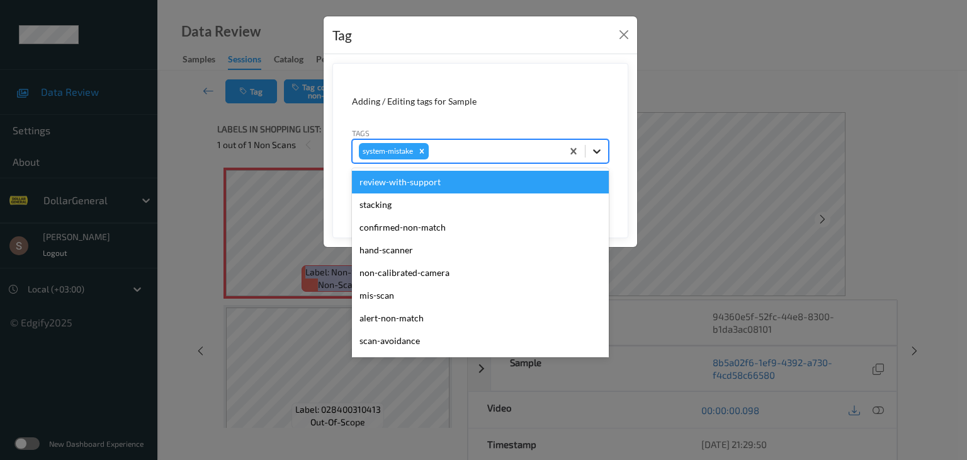
click at [597, 159] on div at bounding box center [596, 151] width 23 height 23
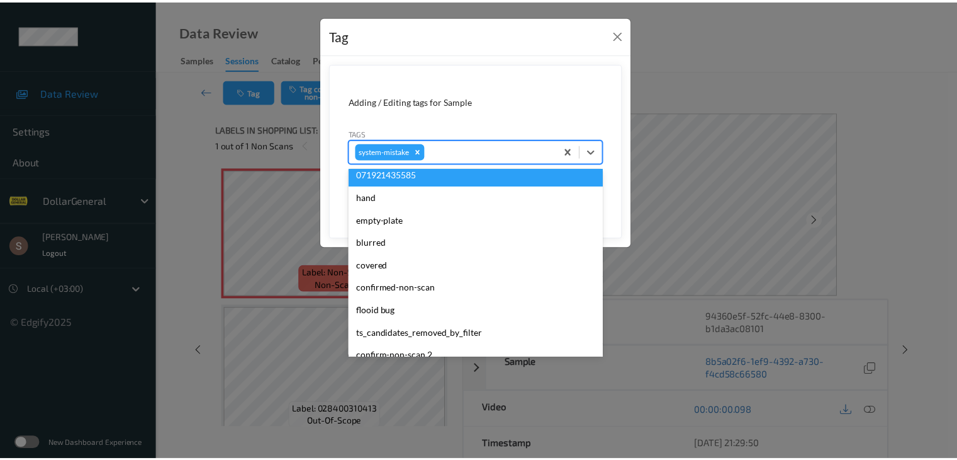
scroll to position [315, 0]
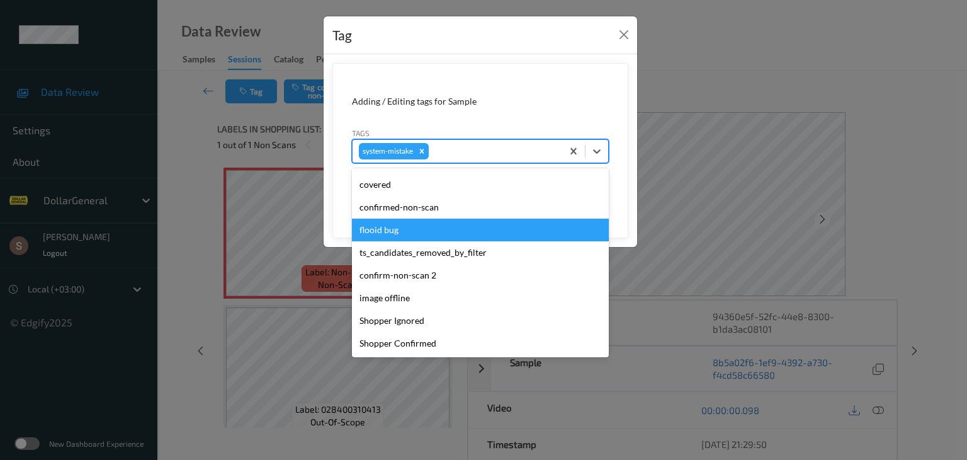
click at [410, 230] on div "flooid bug" at bounding box center [480, 229] width 257 height 23
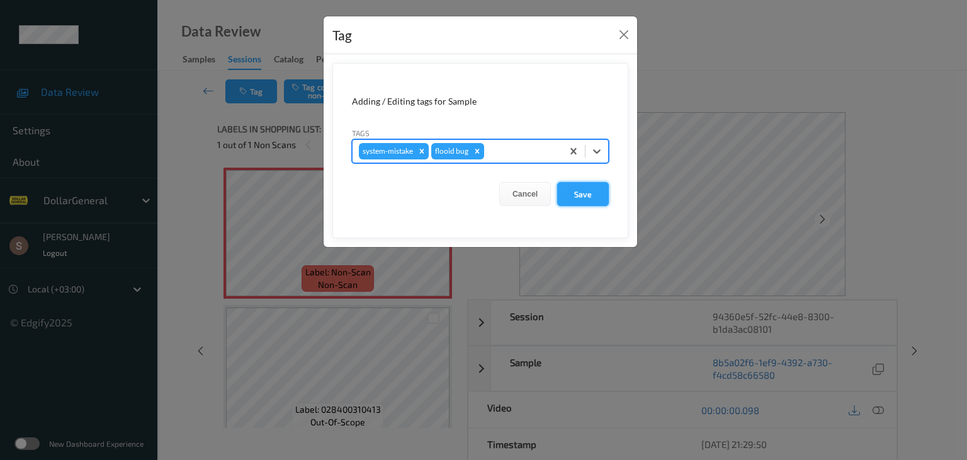
click at [582, 200] on button "Save" at bounding box center [583, 194] width 52 height 24
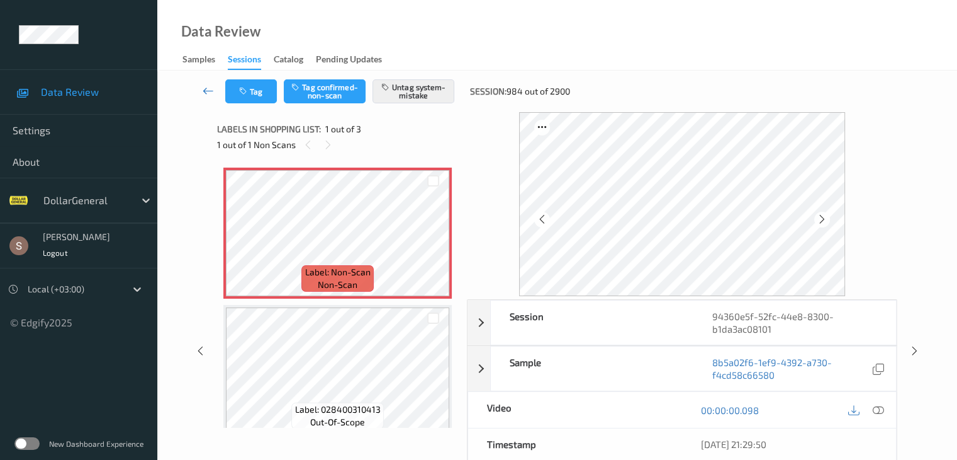
click at [210, 96] on icon at bounding box center [208, 90] width 11 height 13
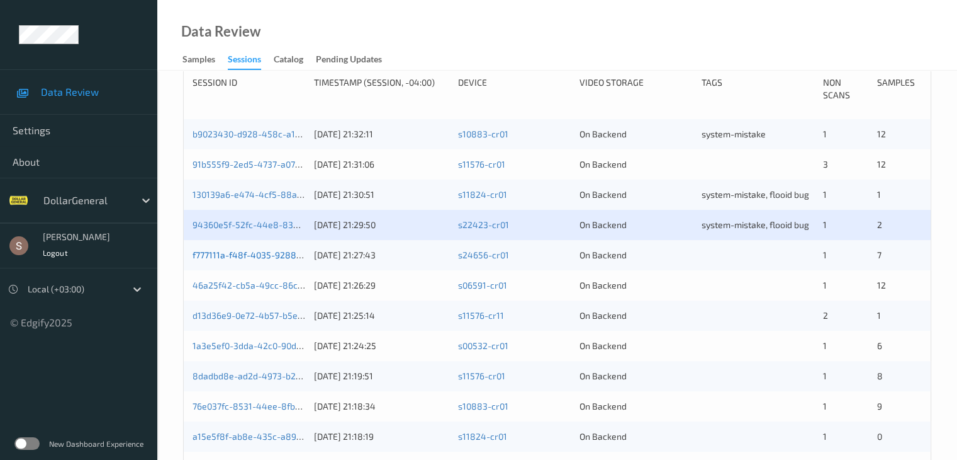
click at [267, 258] on link "f777111a-f48f-4035-9288-b37e321c94ad" at bounding box center [276, 254] width 166 height 11
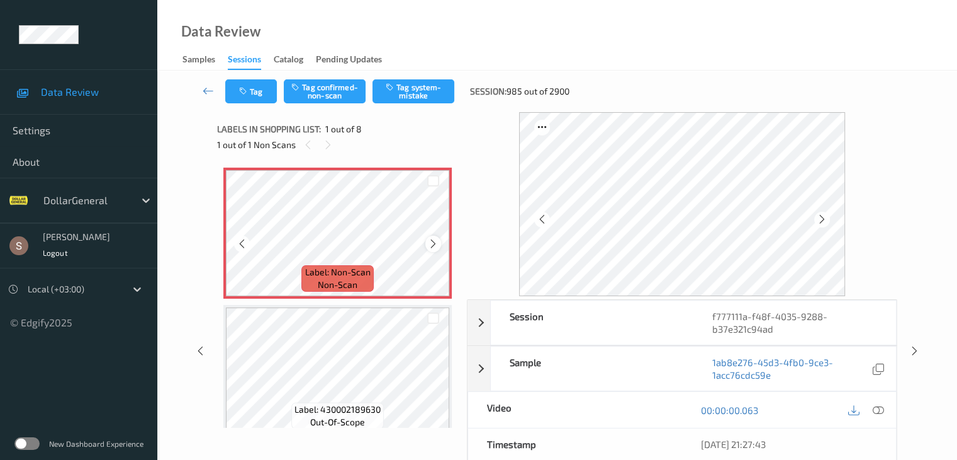
click at [427, 240] on div at bounding box center [434, 243] width 16 height 16
click at [400, 98] on button "Tag system-mistake" at bounding box center [414, 91] width 82 height 24
click at [257, 95] on button "Tag" at bounding box center [251, 91] width 52 height 24
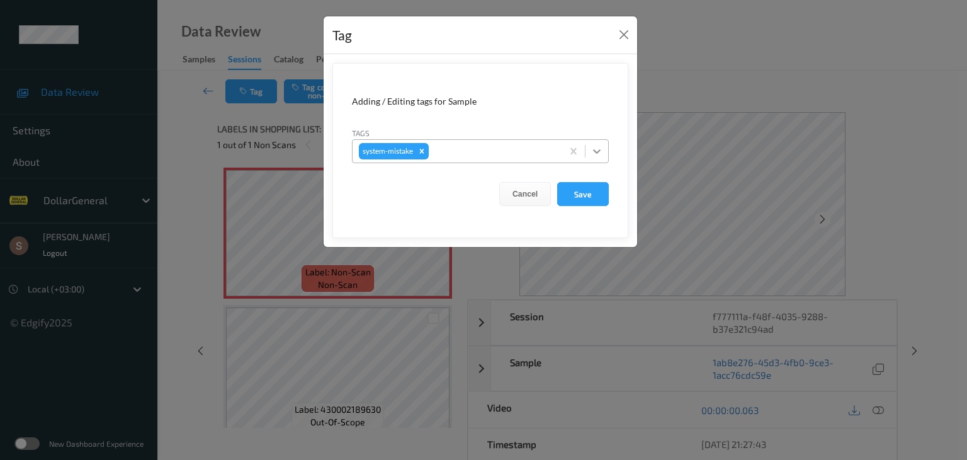
click at [601, 154] on icon at bounding box center [596, 151] width 13 height 13
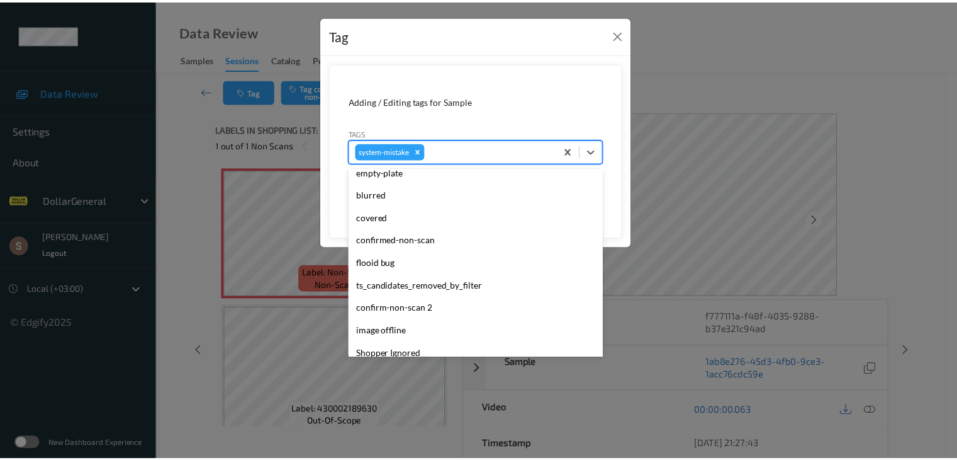
scroll to position [315, 0]
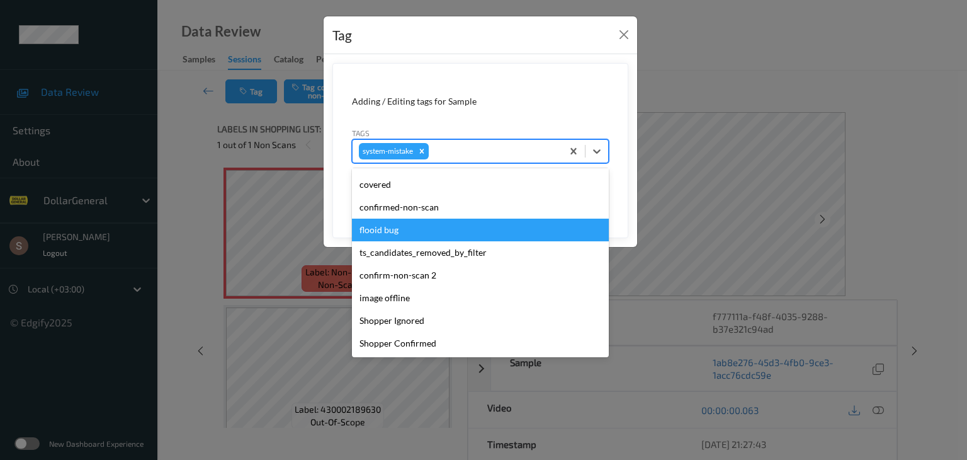
click at [419, 232] on div "flooid bug" at bounding box center [480, 229] width 257 height 23
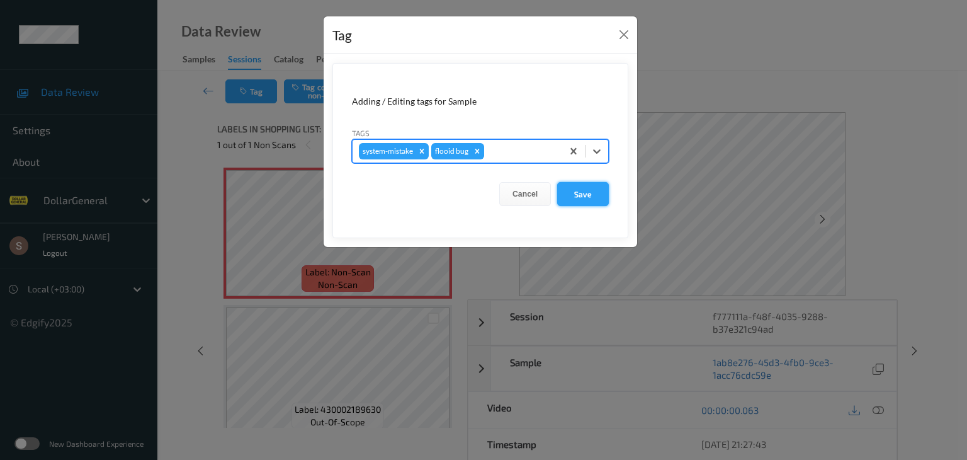
click at [585, 188] on button "Save" at bounding box center [583, 194] width 52 height 24
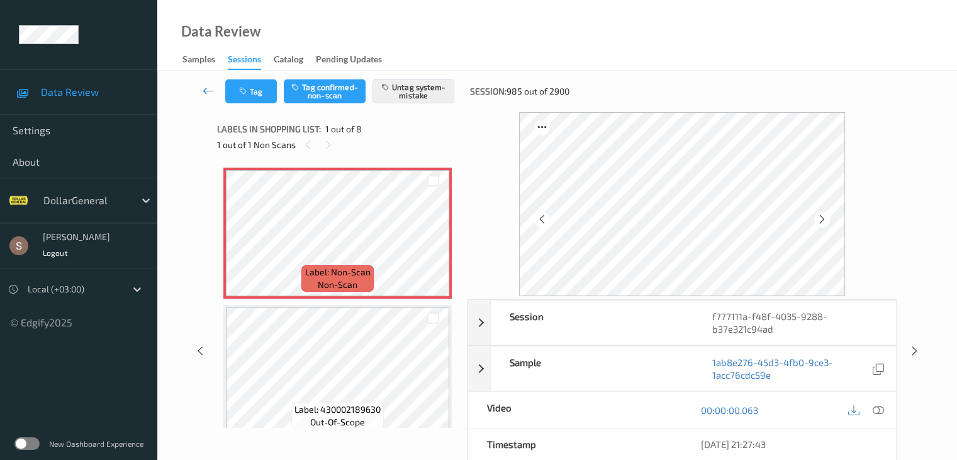
click at [205, 85] on icon at bounding box center [208, 90] width 11 height 13
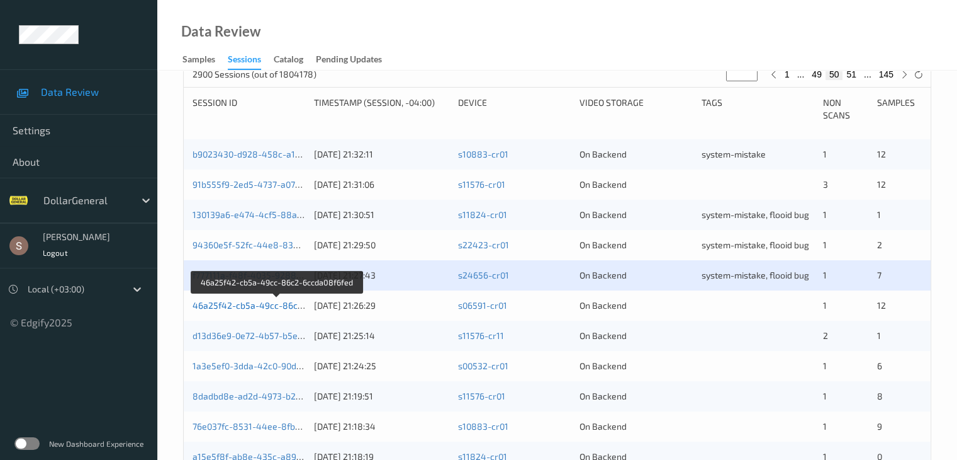
click at [262, 300] on link "46a25f42-cb5a-49cc-86c2-6ccda08f6fed" at bounding box center [278, 305] width 170 height 11
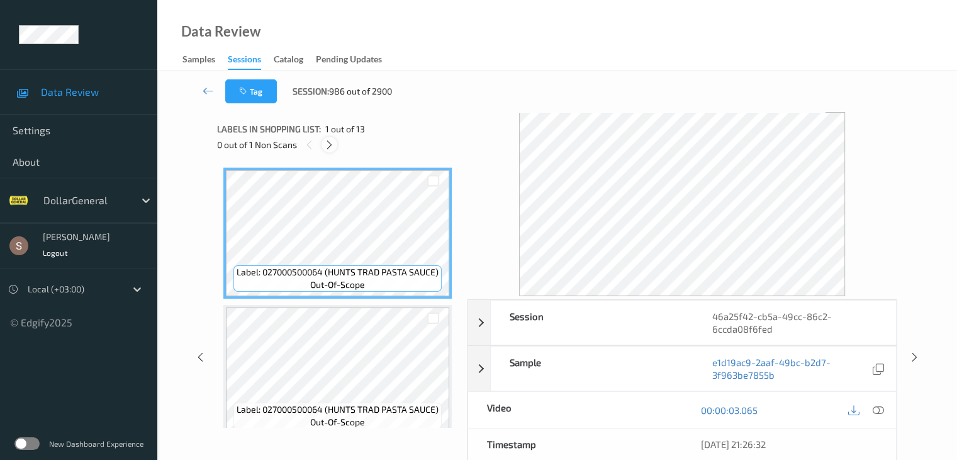
click at [327, 140] on icon at bounding box center [329, 144] width 11 height 11
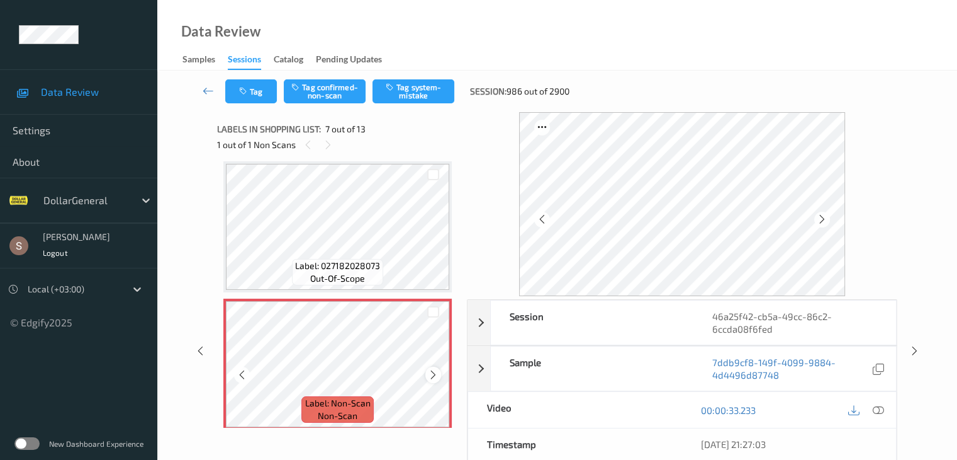
click at [433, 371] on icon at bounding box center [433, 374] width 11 height 11
click at [400, 99] on button "Tag system-mistake" at bounding box center [414, 91] width 82 height 24
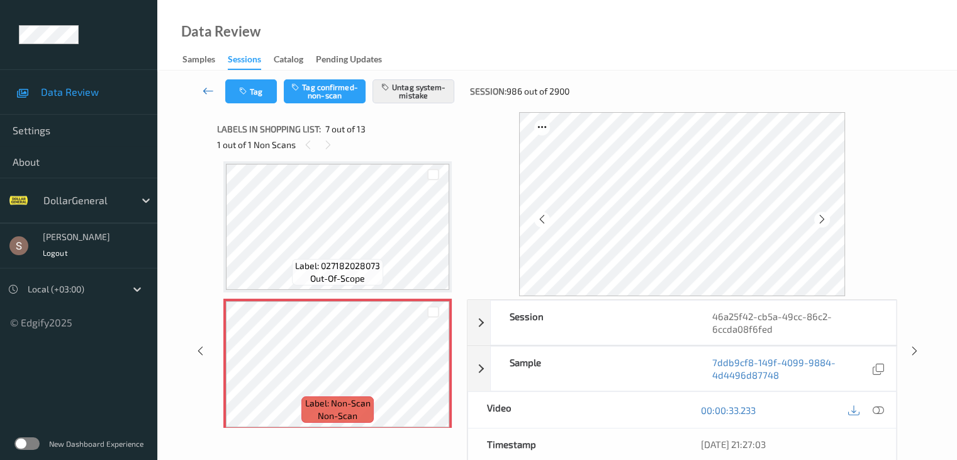
click at [208, 89] on icon at bounding box center [208, 90] width 11 height 13
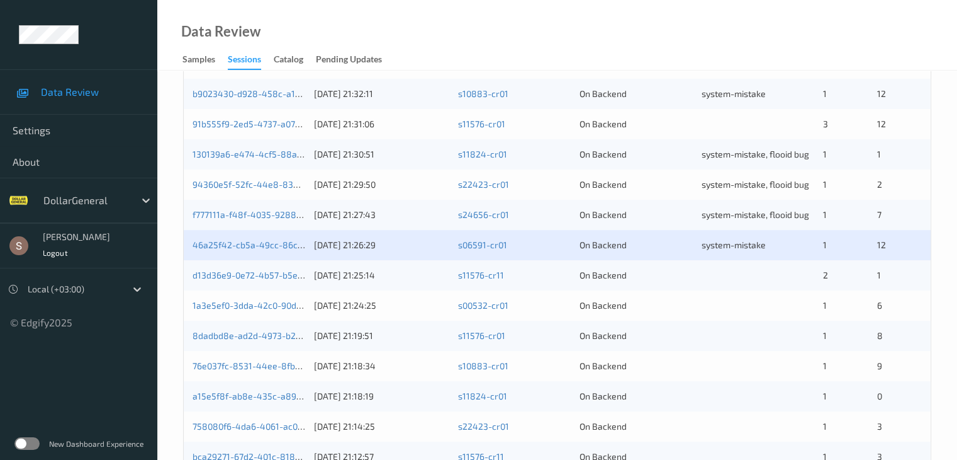
scroll to position [315, 0]
click at [281, 303] on link "1a3e5ef0-3dda-42c0-90db-07d0c22bb3ad" at bounding box center [279, 302] width 172 height 11
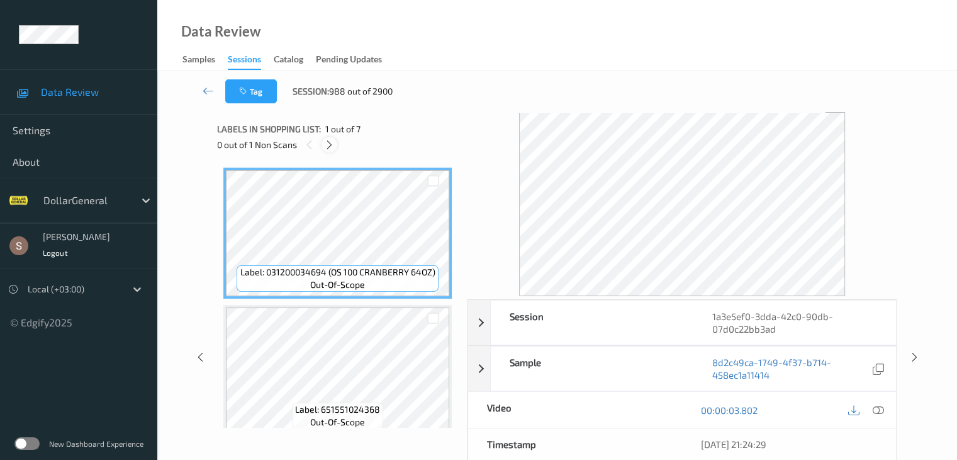
click at [331, 147] on icon at bounding box center [329, 144] width 11 height 11
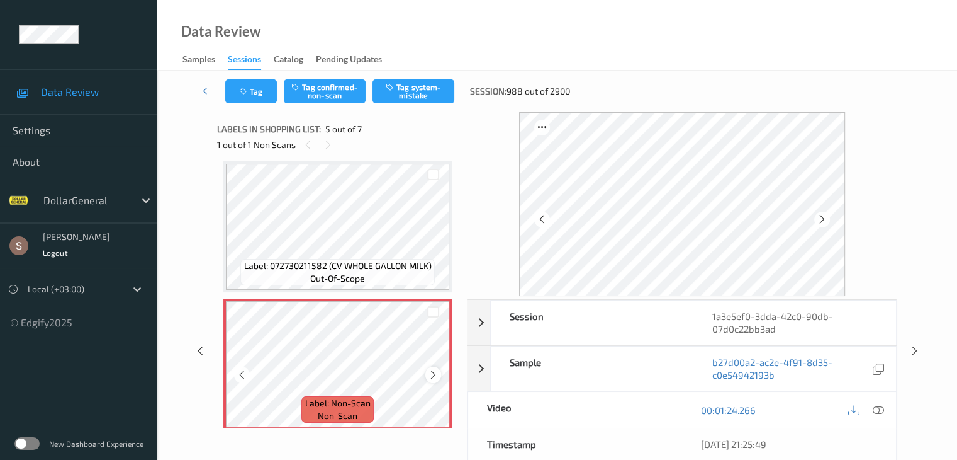
click at [434, 376] on icon at bounding box center [433, 374] width 11 height 11
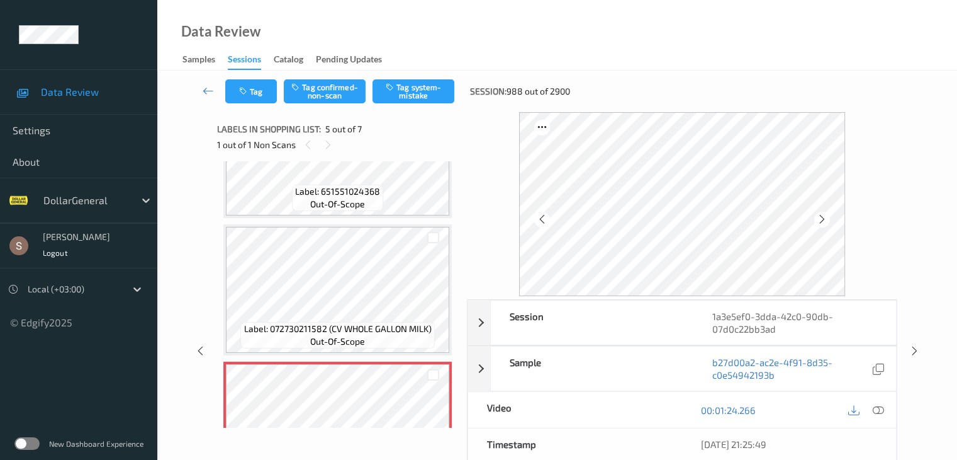
scroll to position [292, 0]
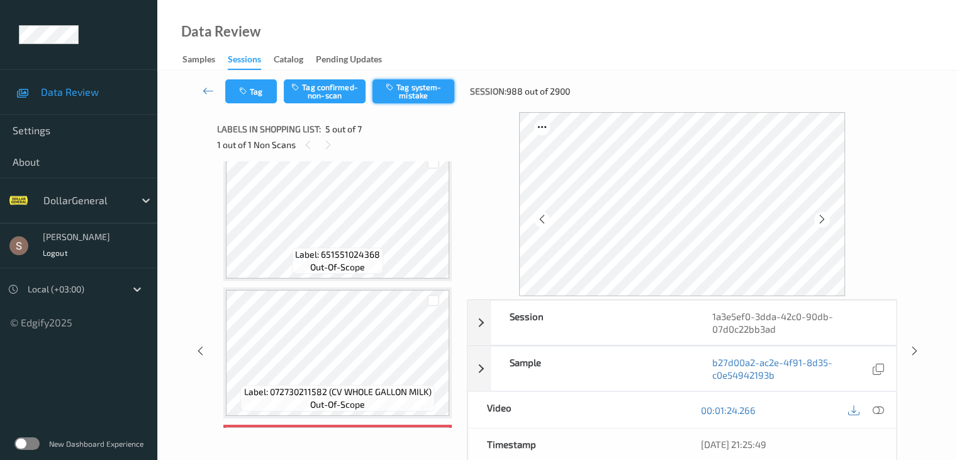
click at [434, 101] on button "Tag system-mistake" at bounding box center [414, 91] width 82 height 24
click at [203, 91] on icon at bounding box center [208, 90] width 11 height 13
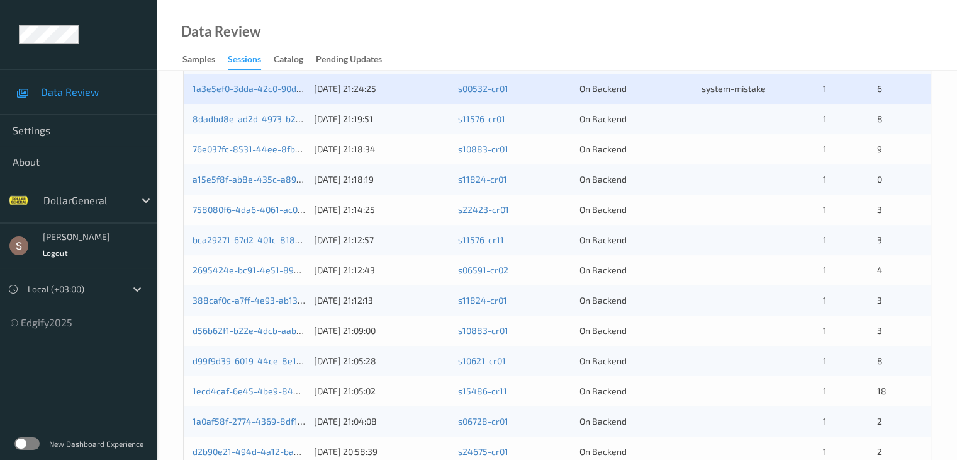
scroll to position [461, 0]
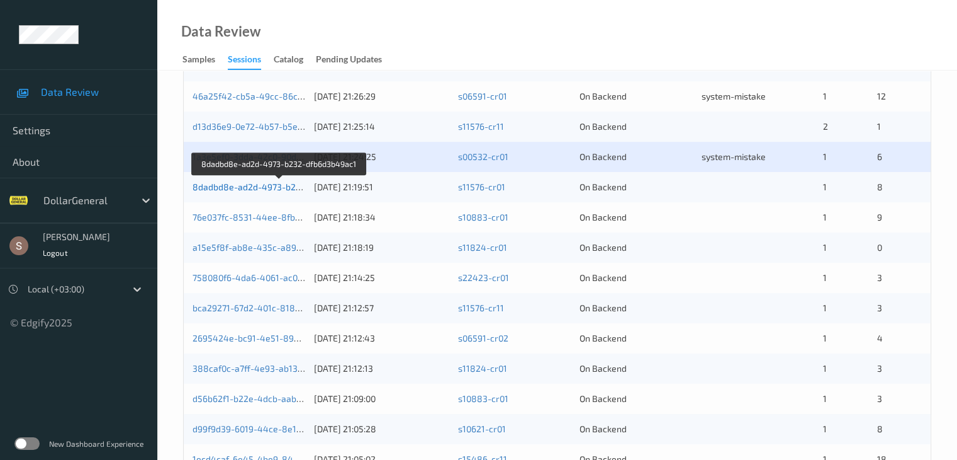
click at [262, 185] on link "8dadbd8e-ad2d-4973-b232-dfb6d3b49ac1" at bounding box center [280, 186] width 174 height 11
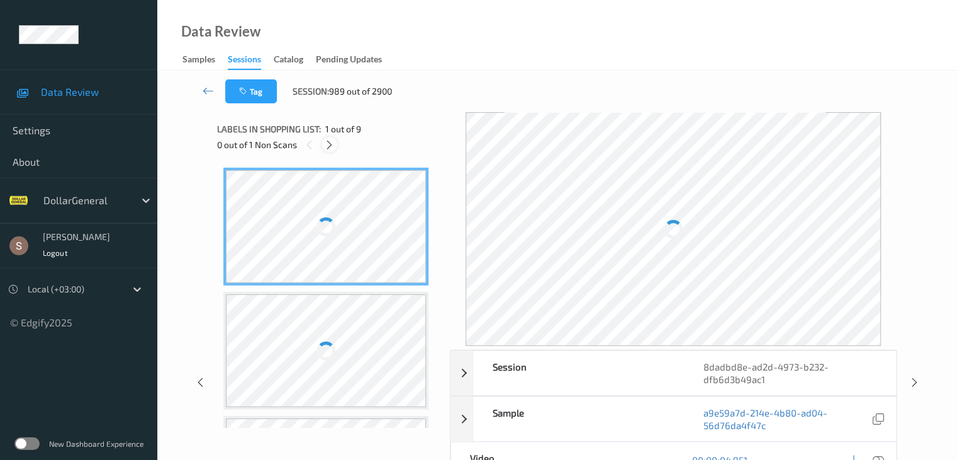
click at [330, 144] on icon at bounding box center [329, 144] width 11 height 11
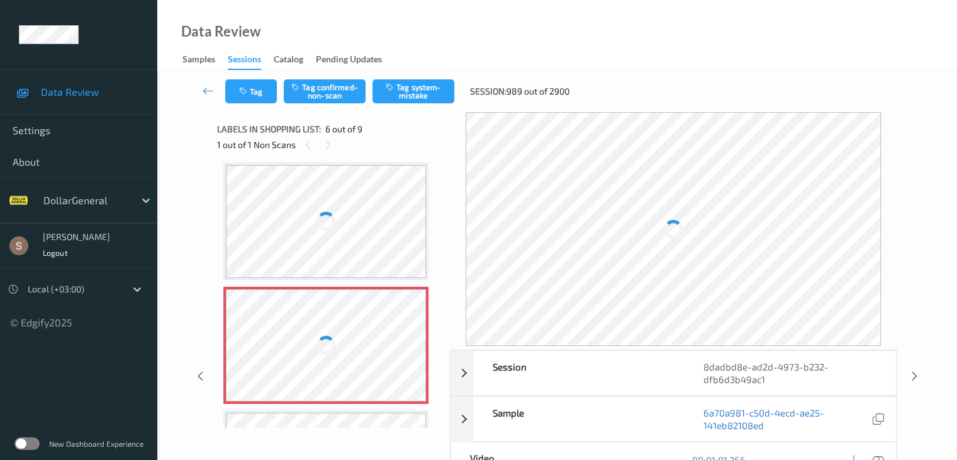
scroll to position [555, 0]
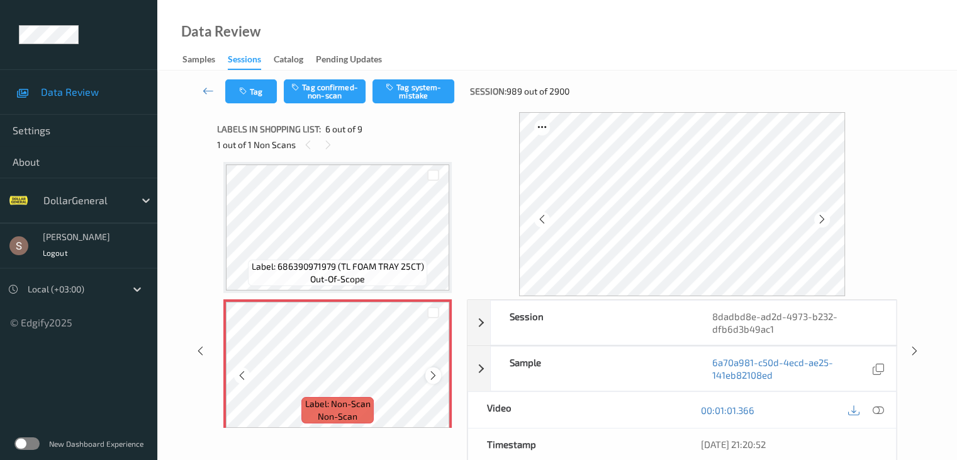
click at [432, 373] on icon at bounding box center [433, 375] width 11 height 11
click at [429, 370] on icon at bounding box center [433, 375] width 11 height 11
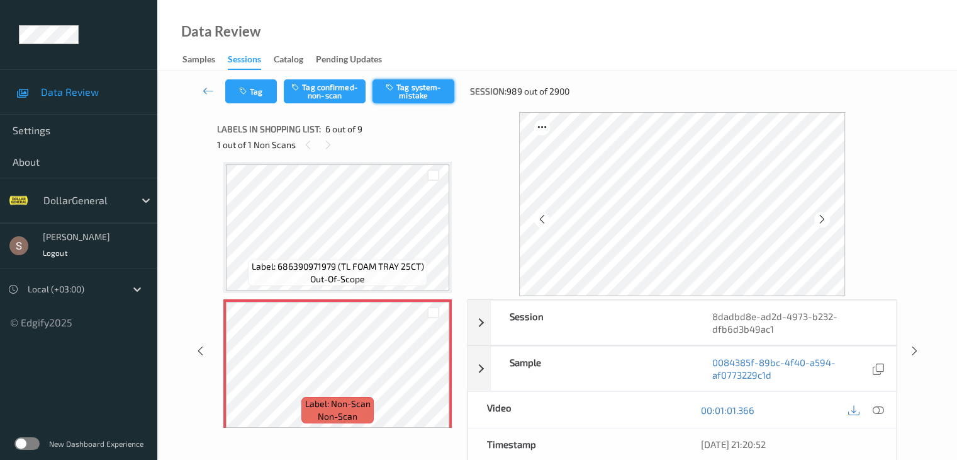
click at [441, 98] on button "Tag system-mistake" at bounding box center [414, 91] width 82 height 24
click at [216, 89] on link at bounding box center [208, 91] width 33 height 24
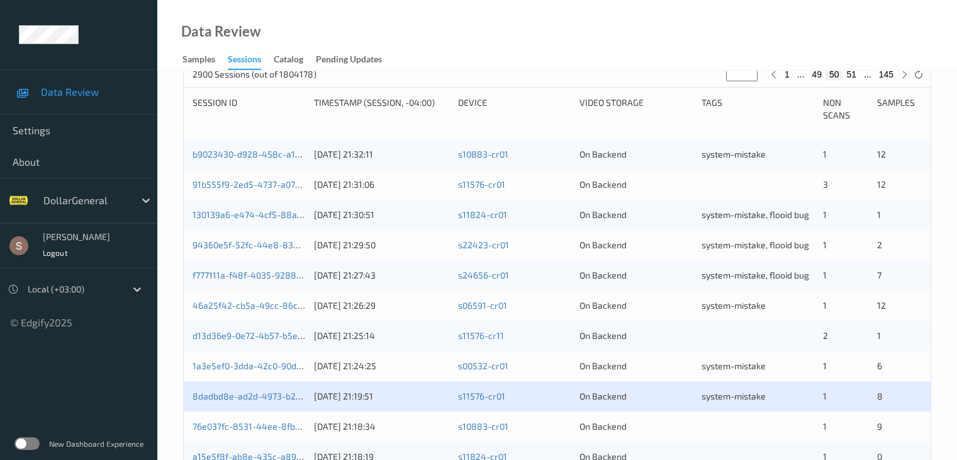
scroll to position [378, 0]
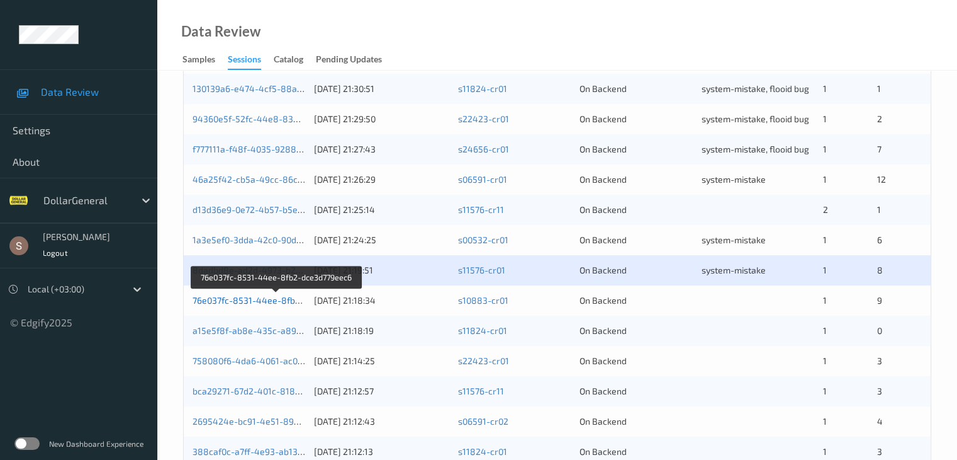
click at [256, 301] on link "76e037fc-8531-44ee-8fb2-dce3d779eec6" at bounding box center [277, 300] width 169 height 11
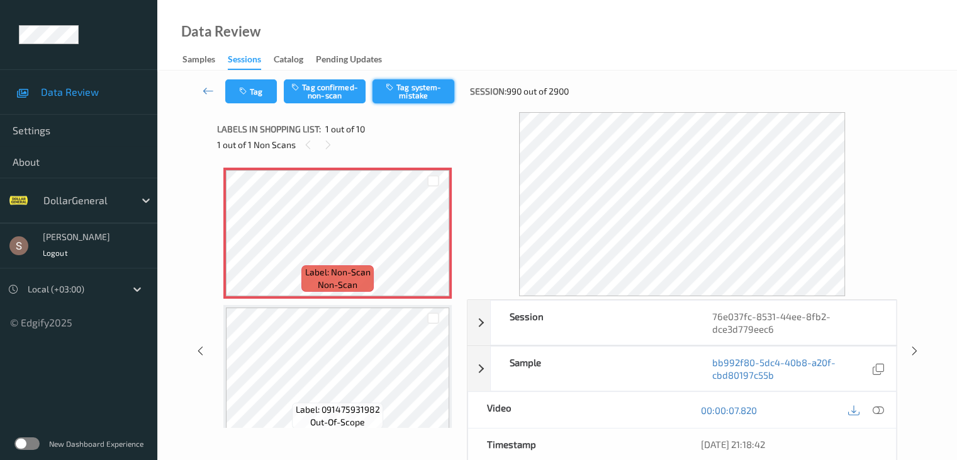
click at [415, 100] on button "Tag system-mistake" at bounding box center [414, 91] width 82 height 24
click at [269, 101] on button "Tag" at bounding box center [251, 91] width 52 height 24
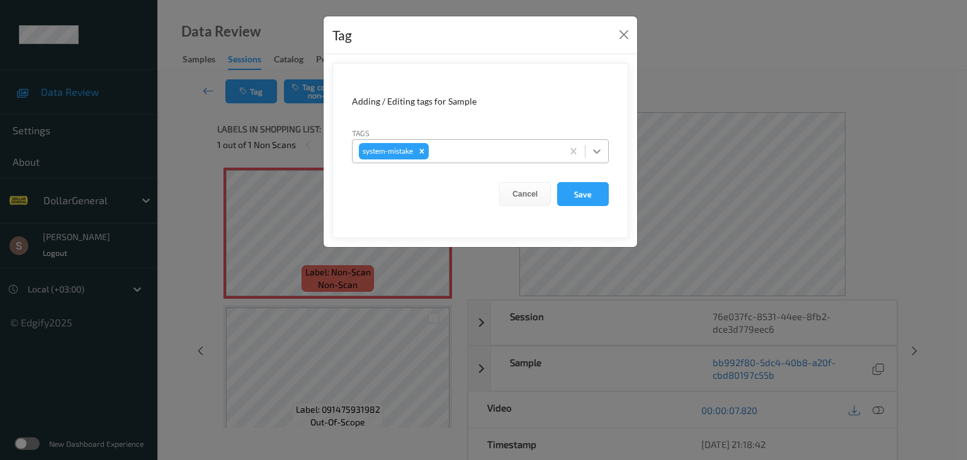
click at [601, 153] on icon at bounding box center [596, 151] width 13 height 13
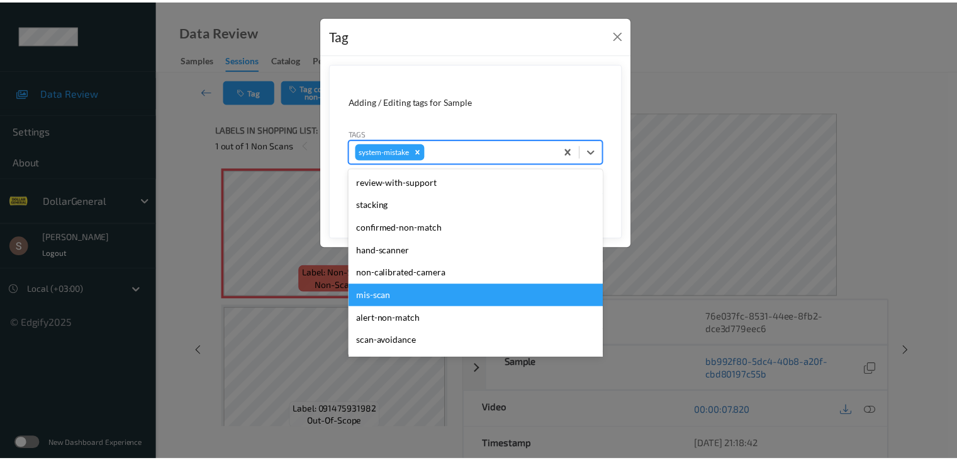
scroll to position [315, 0]
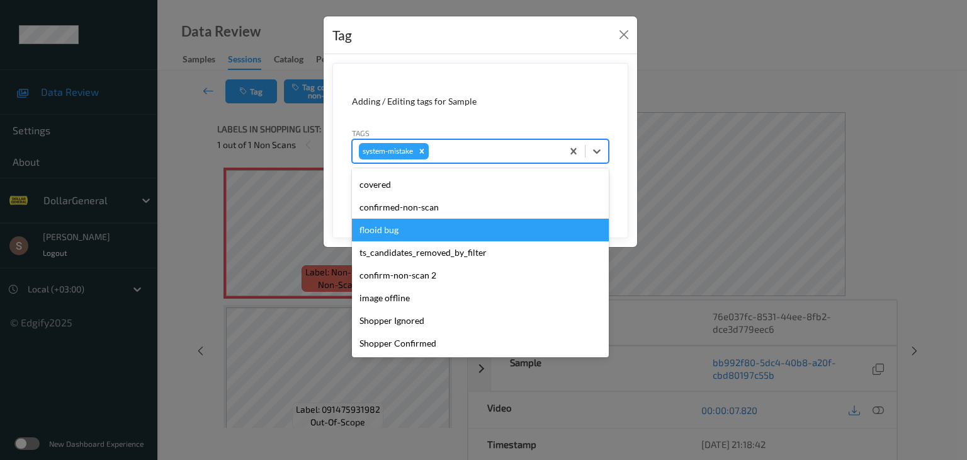
click at [405, 227] on div "flooid bug" at bounding box center [480, 229] width 257 height 23
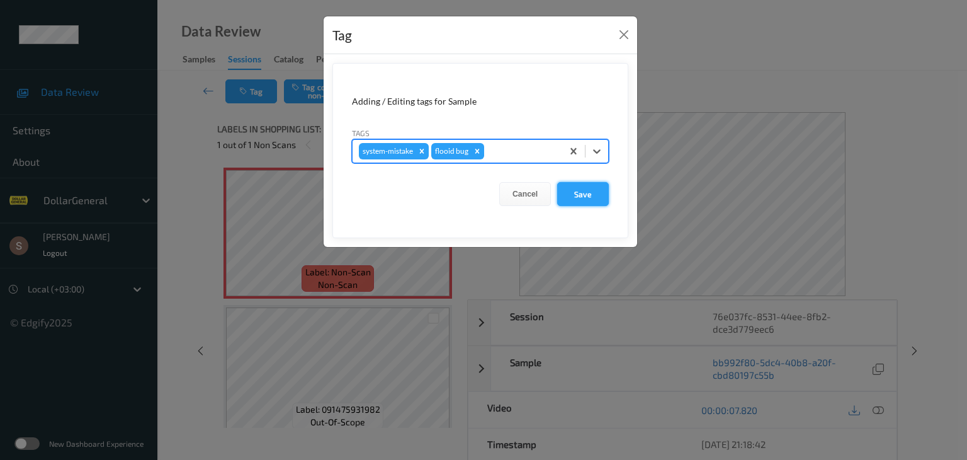
click at [599, 191] on button "Save" at bounding box center [583, 194] width 52 height 24
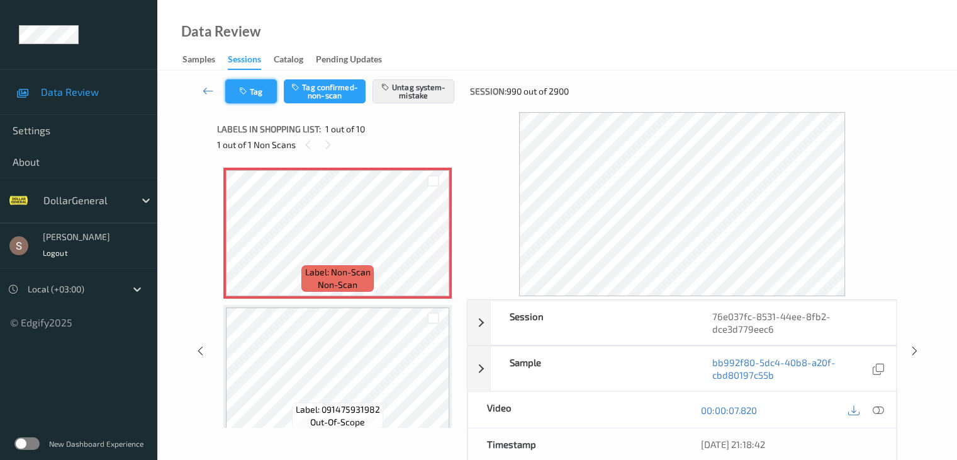
click at [261, 96] on button "Tag" at bounding box center [251, 91] width 52 height 24
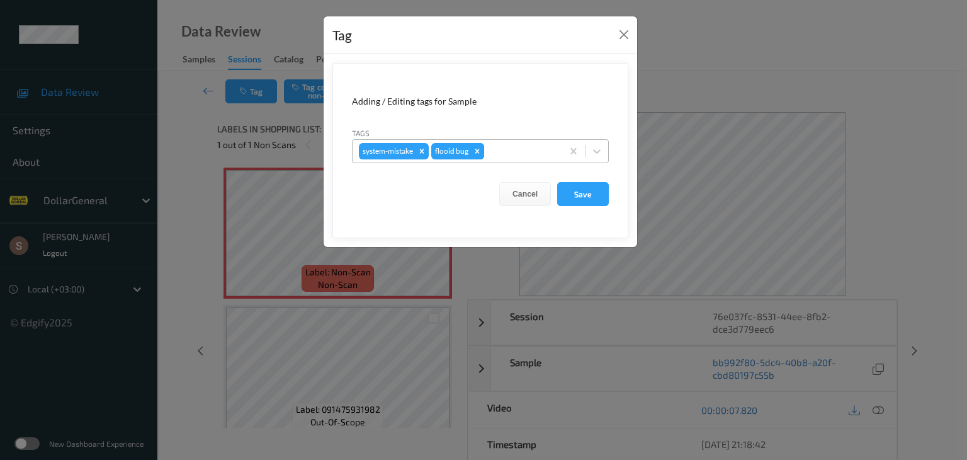
click at [480, 151] on icon "Remove flooid bug" at bounding box center [477, 151] width 9 height 9
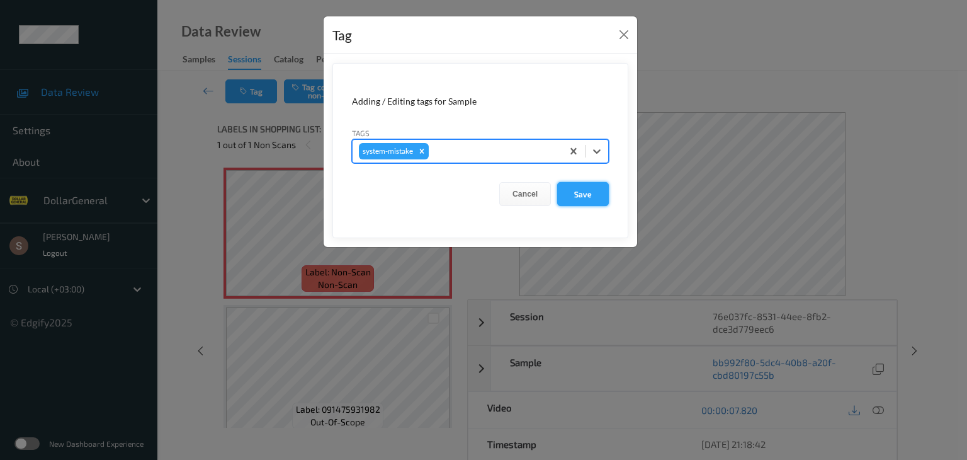
click at [561, 186] on button "Save" at bounding box center [583, 194] width 52 height 24
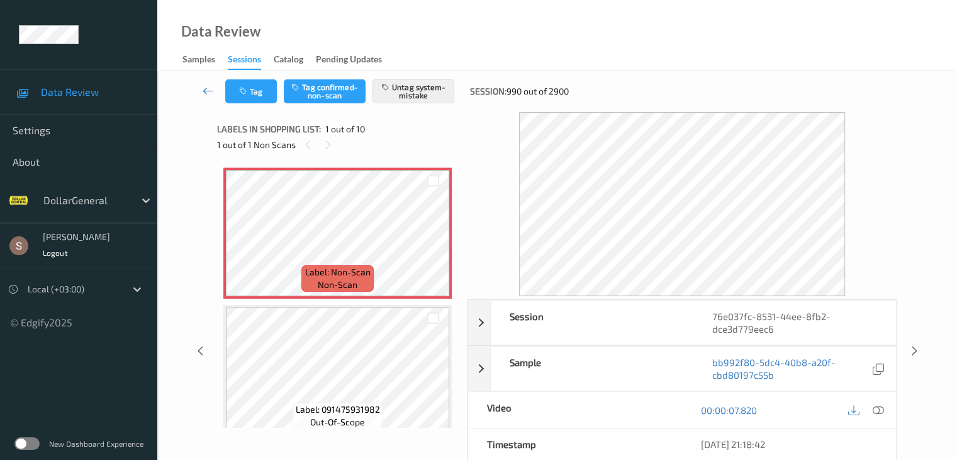
click at [208, 93] on icon at bounding box center [208, 90] width 11 height 13
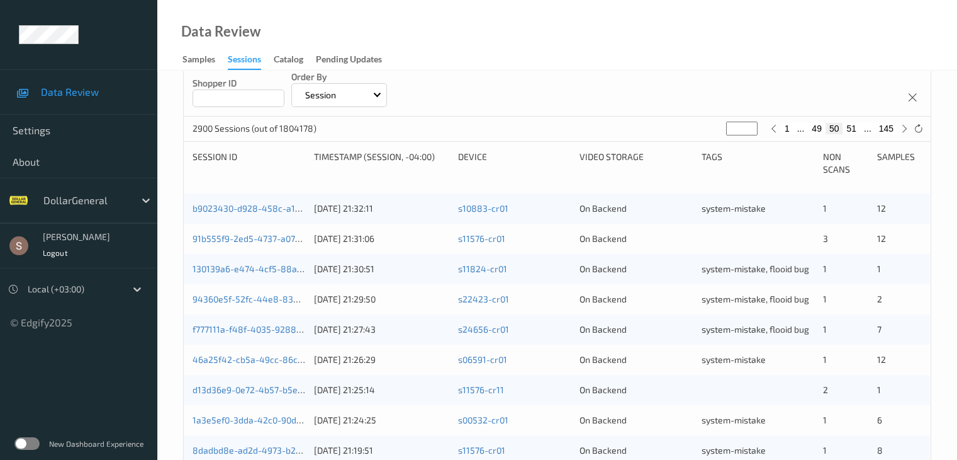
scroll to position [315, 0]
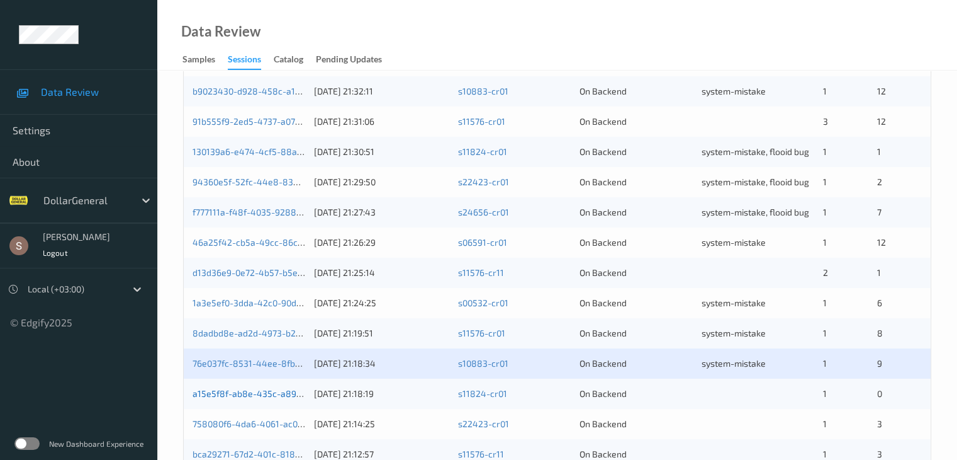
click at [276, 394] on link "a15e5f8f-ab8e-435c-a897-569eecb227ae" at bounding box center [278, 393] width 171 height 11
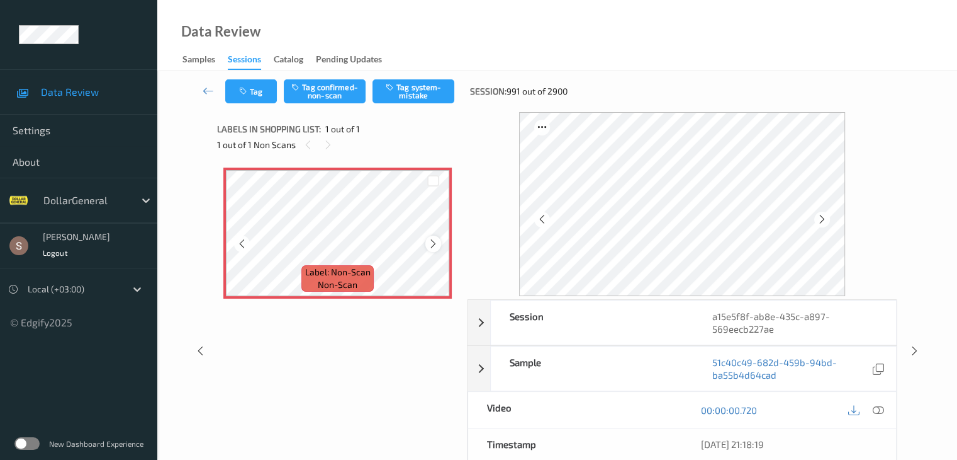
click at [437, 240] on icon at bounding box center [433, 243] width 11 height 11
click at [436, 240] on icon at bounding box center [433, 243] width 11 height 11
click at [439, 93] on button "Tag system-mistake" at bounding box center [414, 91] width 82 height 24
click at [269, 98] on button "Tag" at bounding box center [251, 91] width 52 height 24
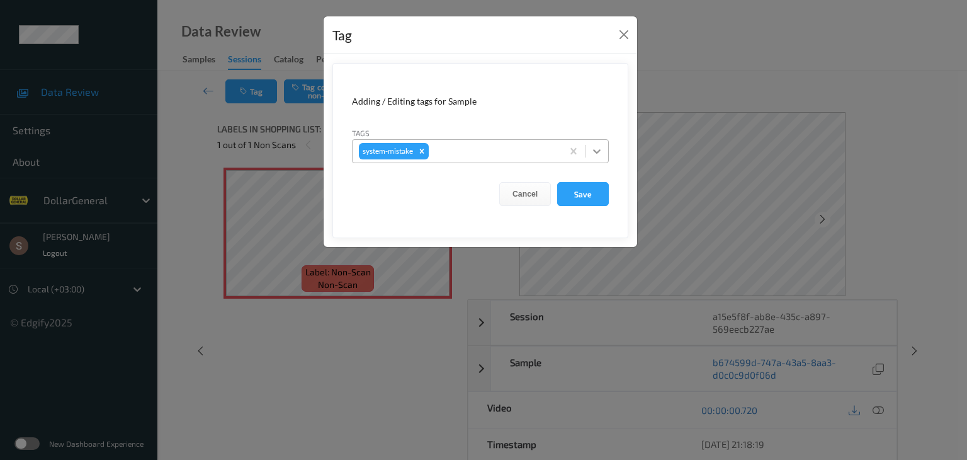
click at [602, 156] on icon at bounding box center [596, 151] width 13 height 13
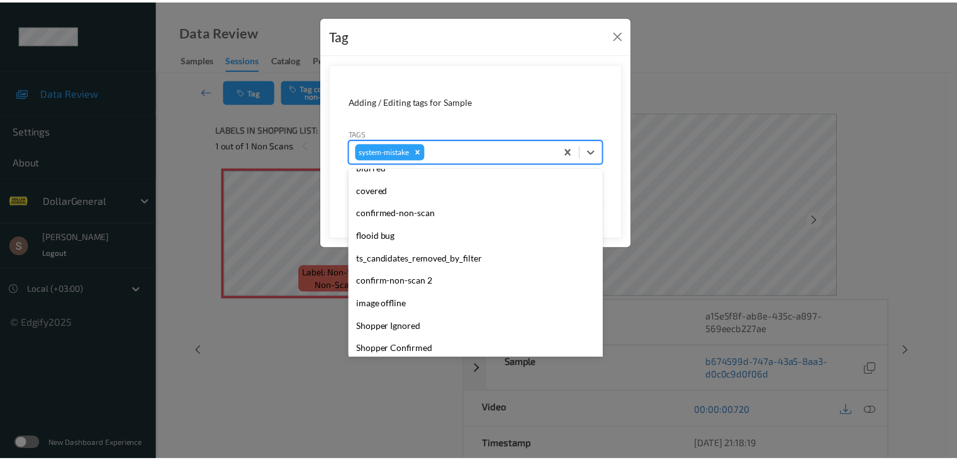
scroll to position [315, 0]
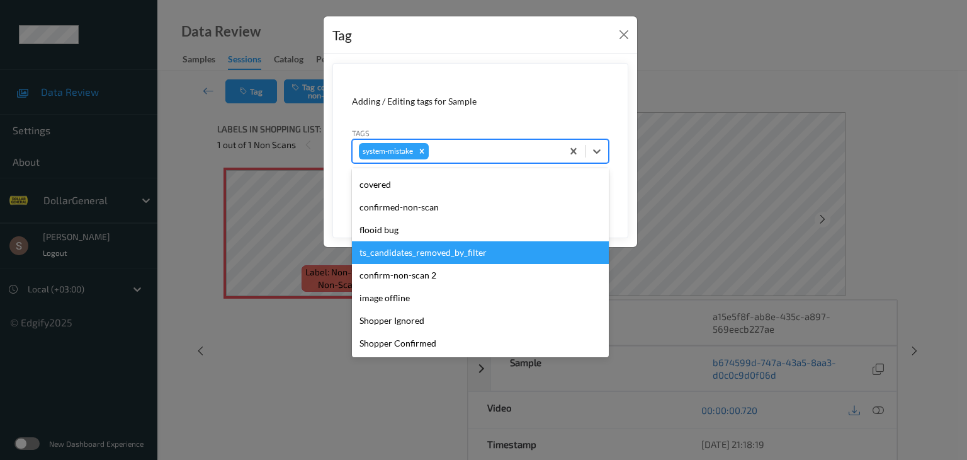
click at [422, 232] on div "flooid bug" at bounding box center [480, 229] width 257 height 23
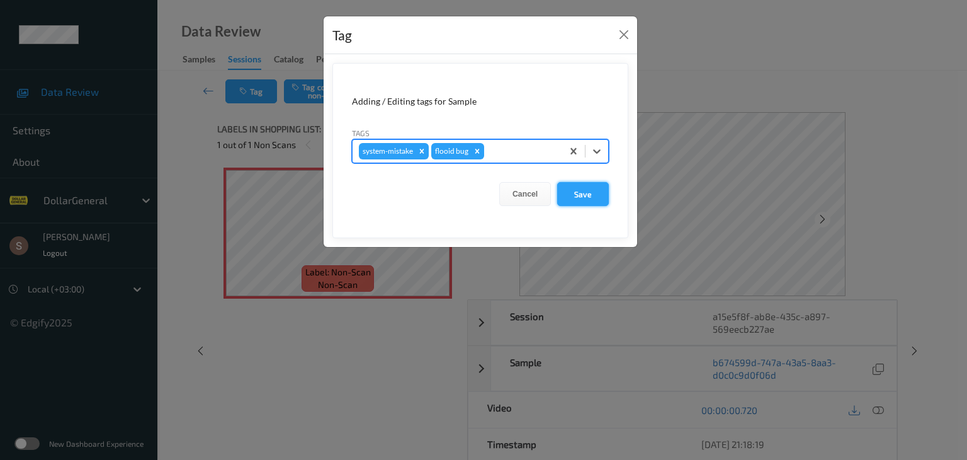
click at [584, 185] on button "Save" at bounding box center [583, 194] width 52 height 24
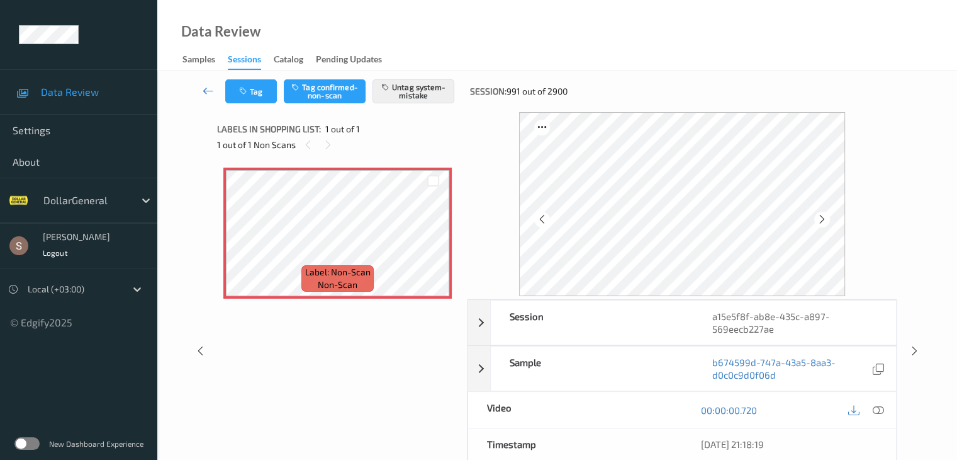
click at [212, 82] on link at bounding box center [208, 91] width 33 height 24
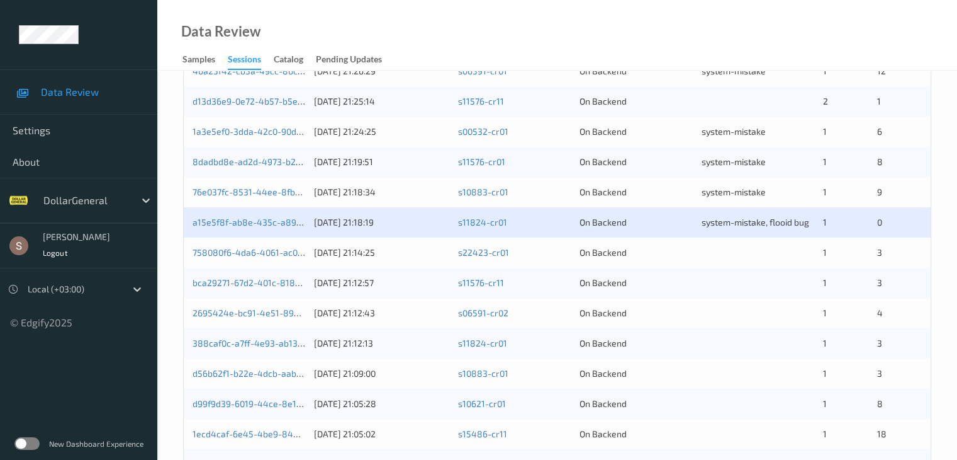
scroll to position [587, 0]
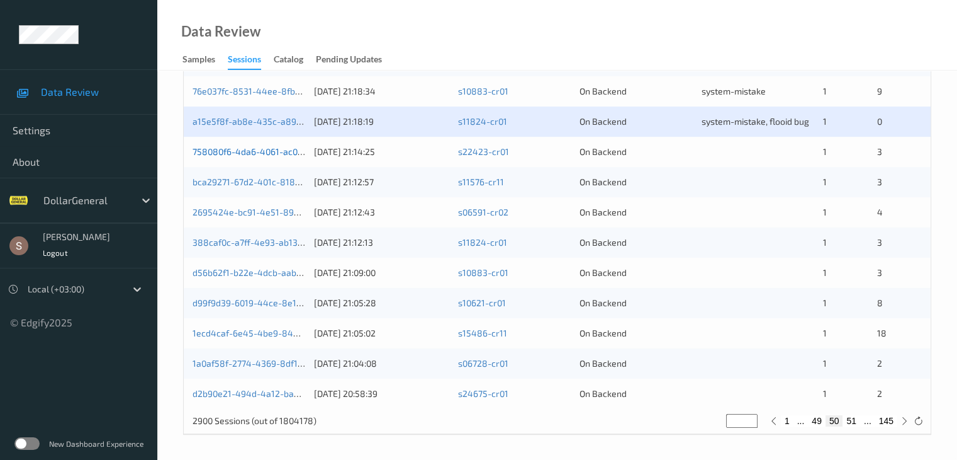
click at [230, 155] on link "758080f6-4da6-4061-ac05-03e633b991eb" at bounding box center [279, 151] width 173 height 11
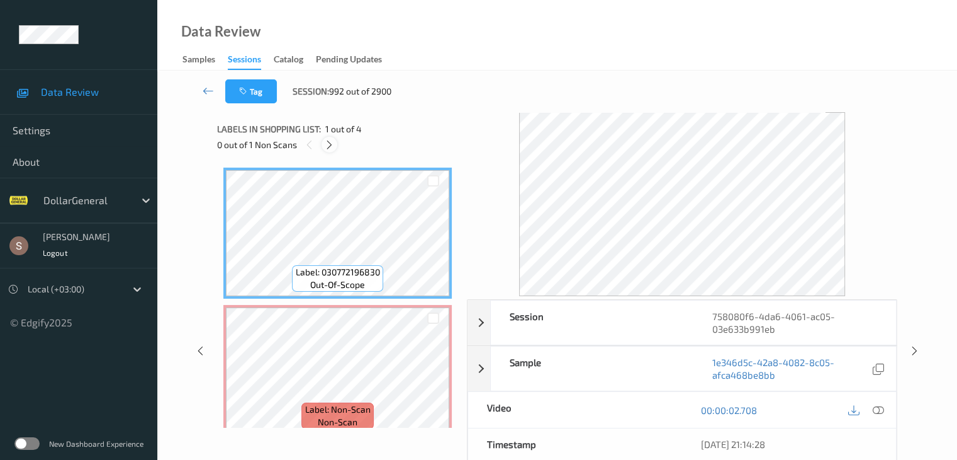
click at [331, 137] on div at bounding box center [330, 145] width 16 height 16
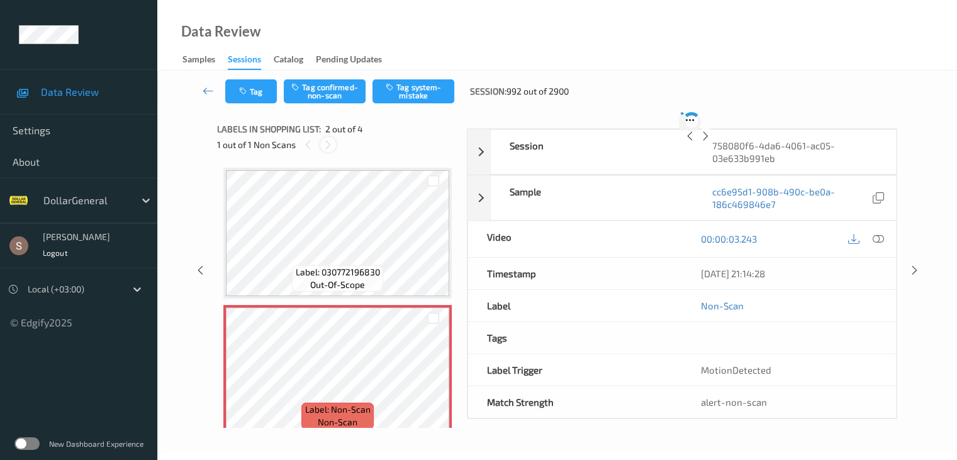
scroll to position [6, 0]
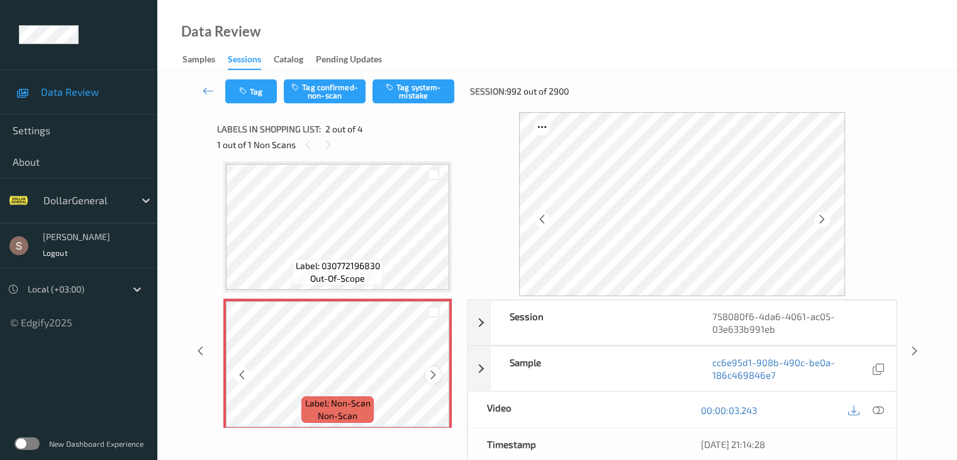
click at [438, 375] on icon at bounding box center [433, 374] width 11 height 11
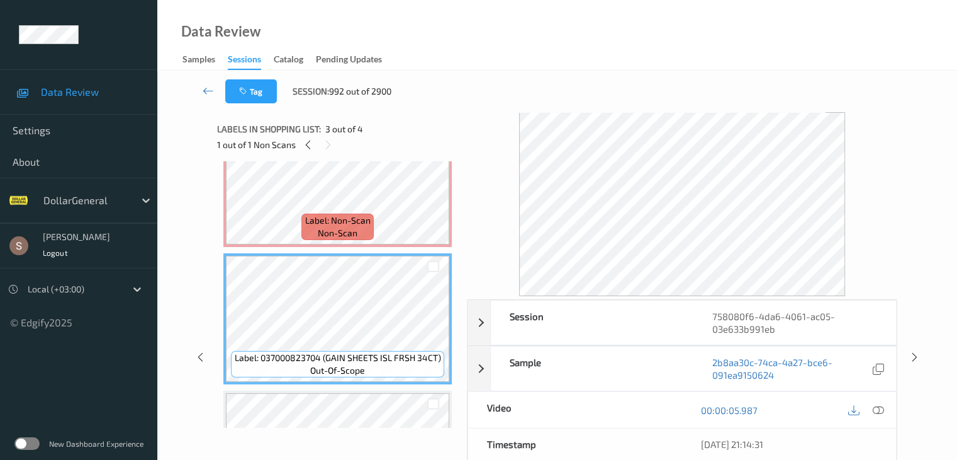
scroll to position [63, 0]
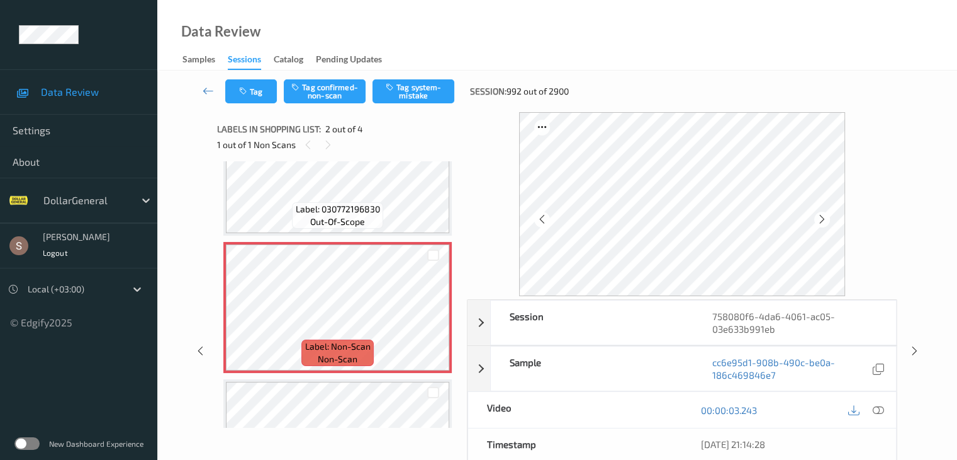
click at [886, 404] on div at bounding box center [866, 409] width 41 height 17
click at [884, 408] on div at bounding box center [878, 409] width 17 height 17
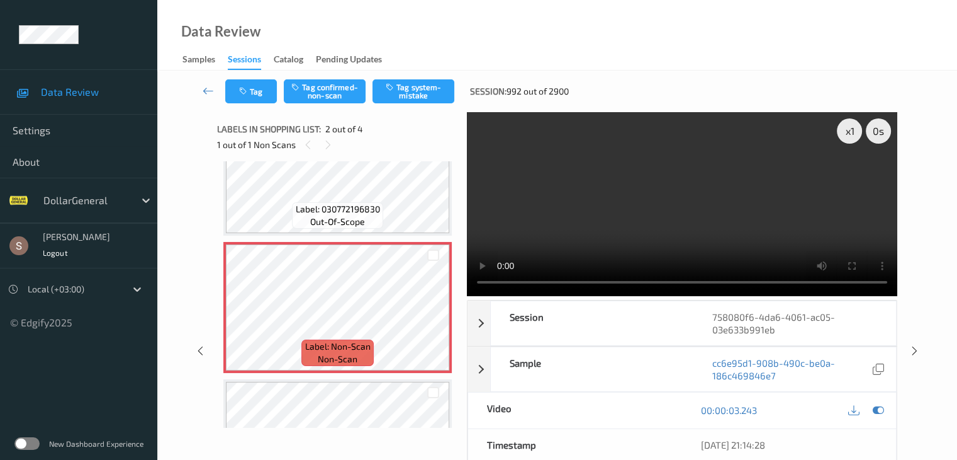
click at [579, 232] on video at bounding box center [682, 204] width 431 height 184
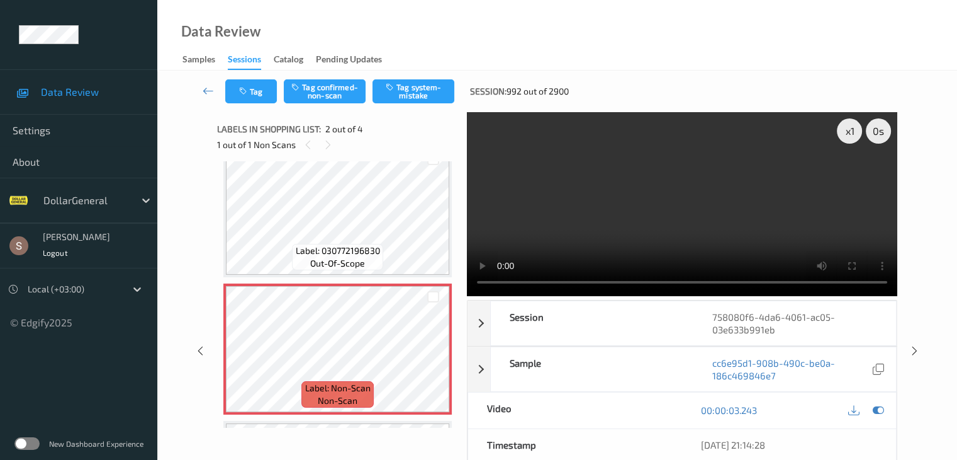
scroll to position [0, 0]
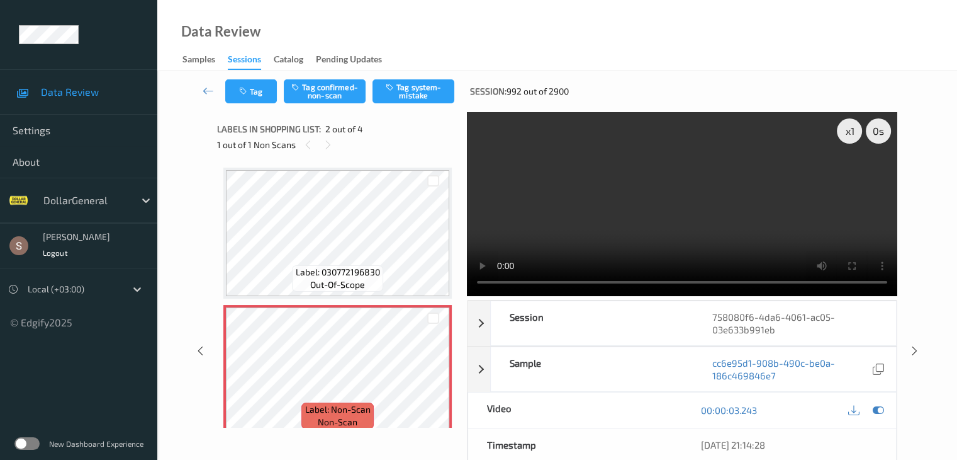
click at [308, 76] on div "Tag Tag confirmed-non-scan Tag system-mistake Session: 992 out of 2900" at bounding box center [557, 92] width 748 height 42
click at [307, 99] on button "Tag confirmed-non-scan" at bounding box center [325, 91] width 82 height 24
click at [208, 90] on icon at bounding box center [208, 90] width 11 height 13
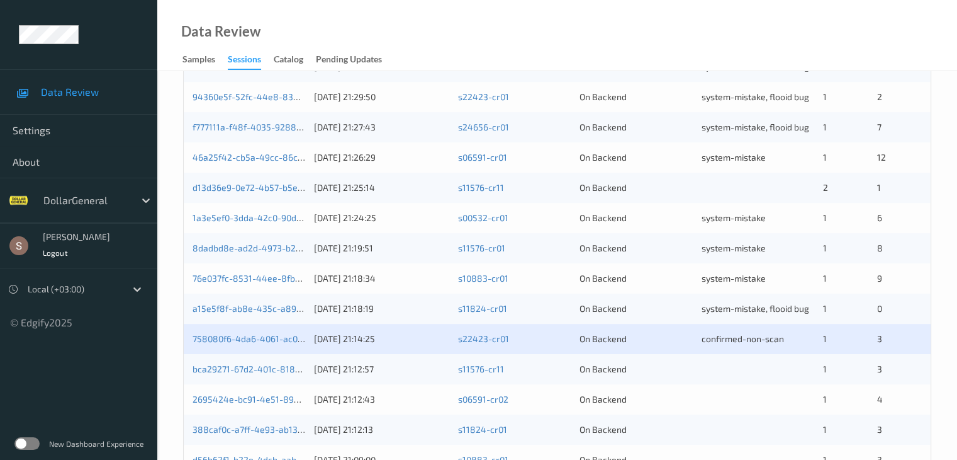
scroll to position [587, 0]
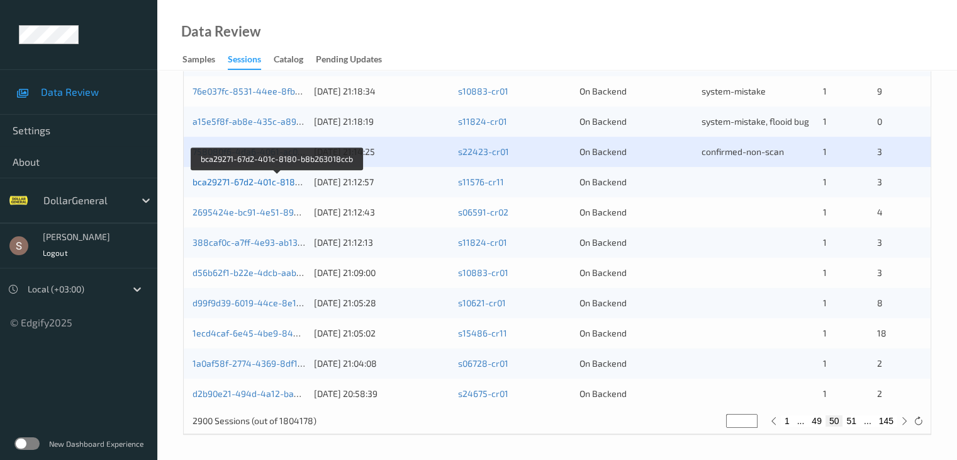
click at [272, 183] on link "bca29271-67d2-401c-8180-b8b263018ccb" at bounding box center [278, 181] width 171 height 11
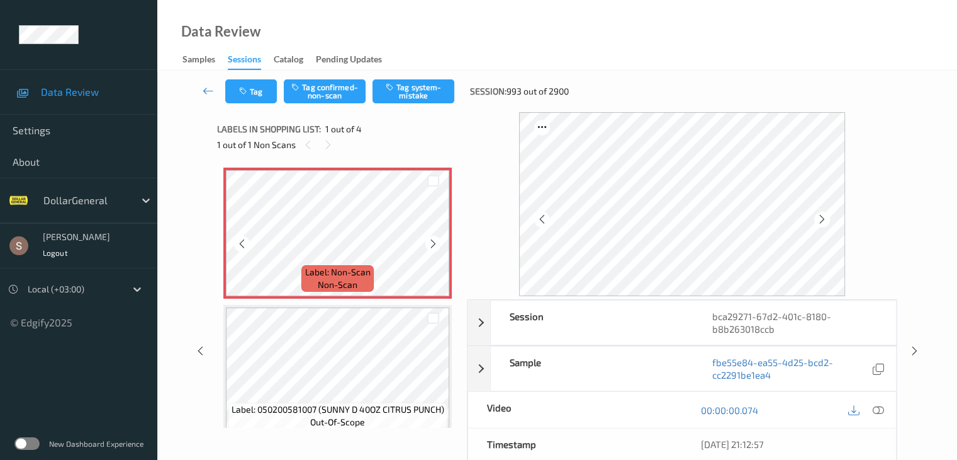
click at [430, 242] on icon at bounding box center [433, 243] width 11 height 11
click at [410, 89] on button "Tag system-mistake" at bounding box center [414, 91] width 82 height 24
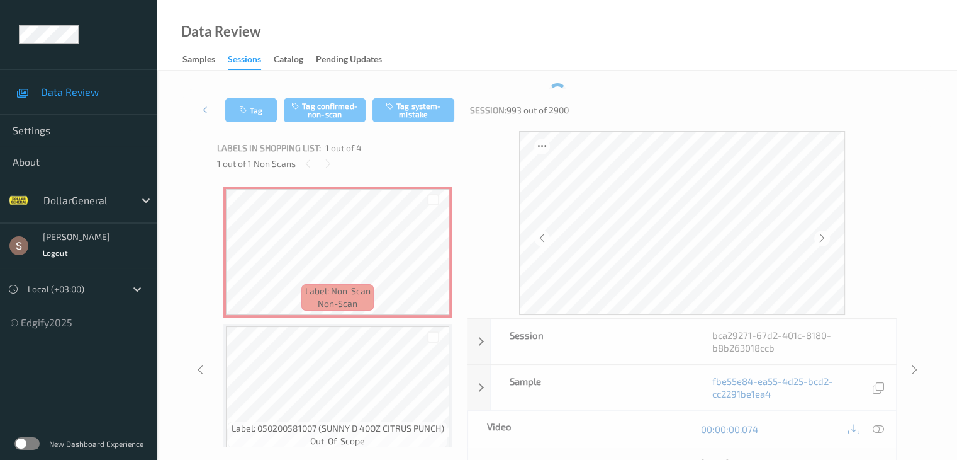
click at [254, 96] on div "Tag Tag confirmed-non-scan Tag system-mistake Session: 993 out of 2900" at bounding box center [557, 110] width 748 height 42
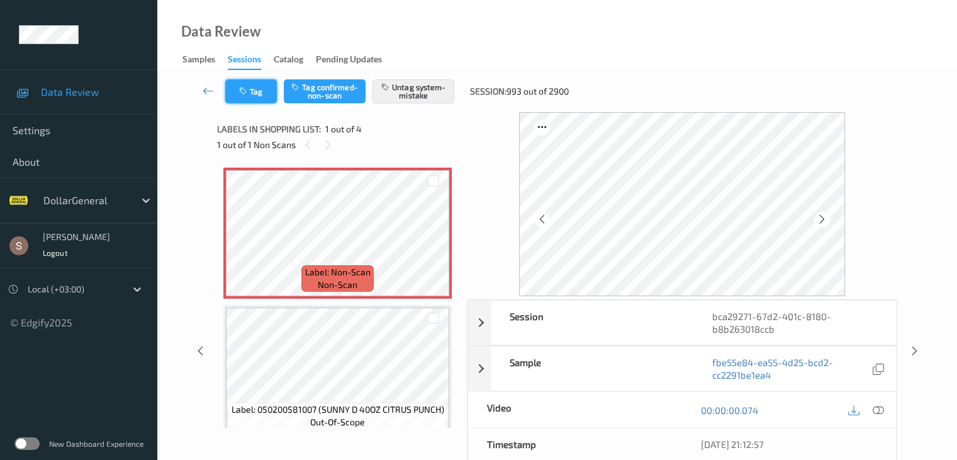
click at [269, 101] on button "Tag" at bounding box center [251, 91] width 52 height 24
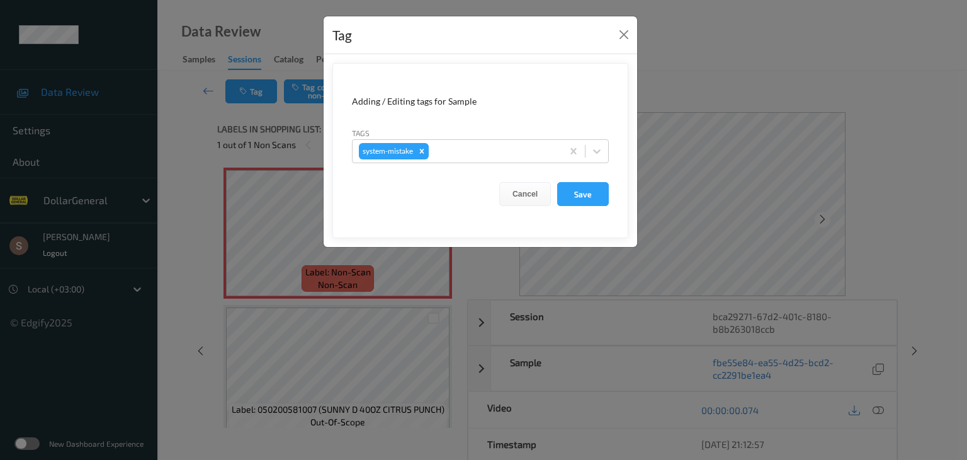
drag, startPoint x: 612, startPoint y: 152, endPoint x: 604, endPoint y: 156, distance: 8.7
click at [611, 152] on form "Adding / Editing tags for Sample Tags system-mistake Cancel Save" at bounding box center [480, 150] width 296 height 175
click at [594, 150] on icon at bounding box center [597, 151] width 8 height 4
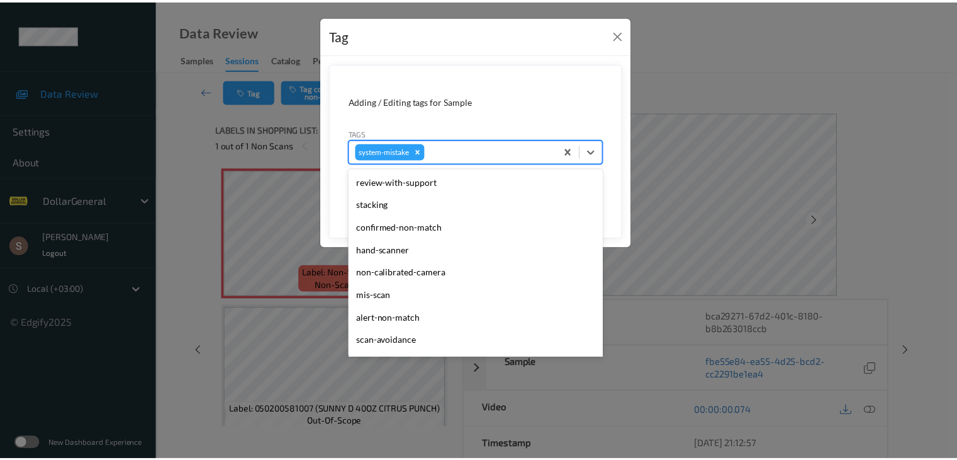
scroll to position [315, 0]
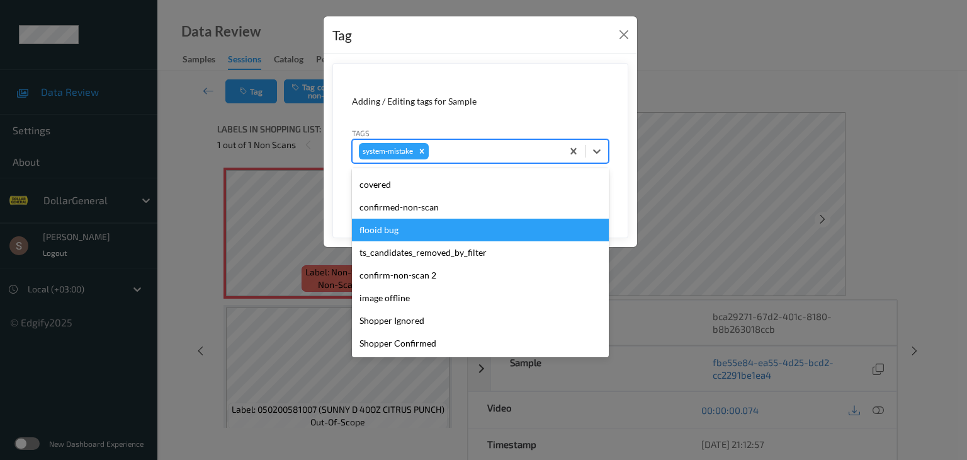
click at [395, 232] on div "flooid bug" at bounding box center [480, 229] width 257 height 23
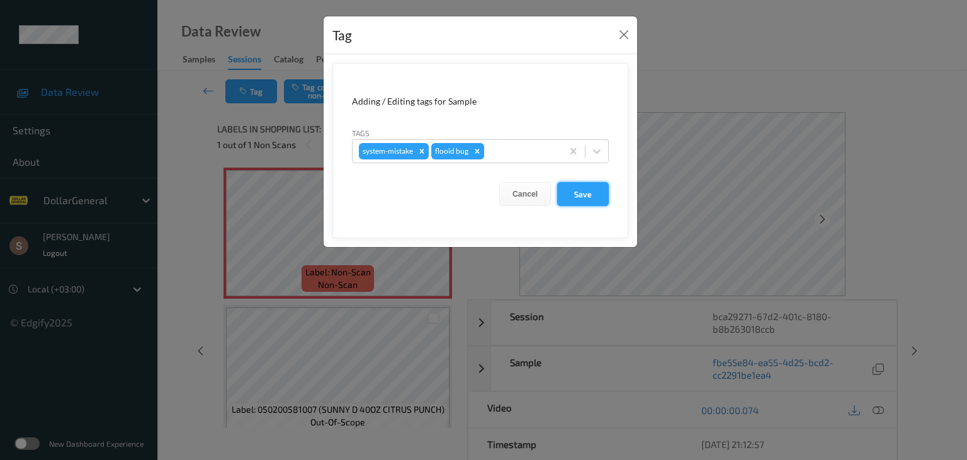
click at [600, 184] on button "Save" at bounding box center [583, 194] width 52 height 24
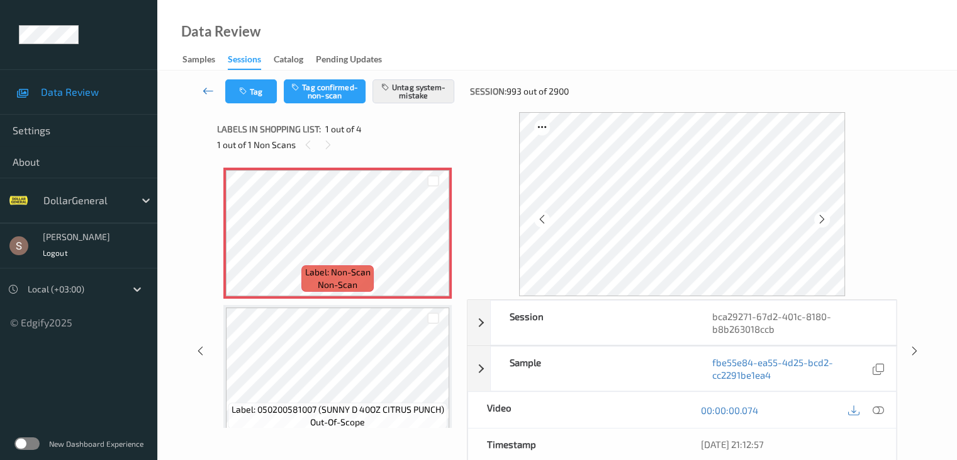
click at [209, 94] on icon at bounding box center [208, 90] width 11 height 13
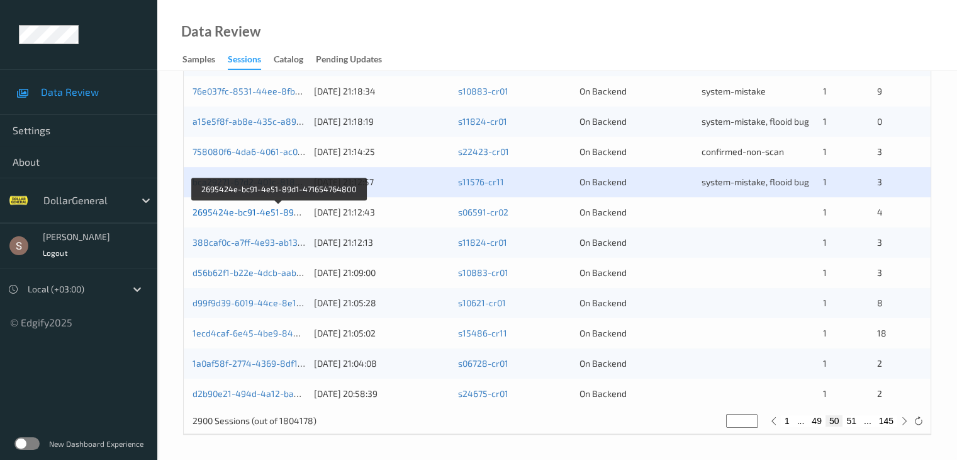
click at [251, 213] on link "2695424e-bc91-4e51-89d1-471654764800" at bounding box center [280, 211] width 174 height 11
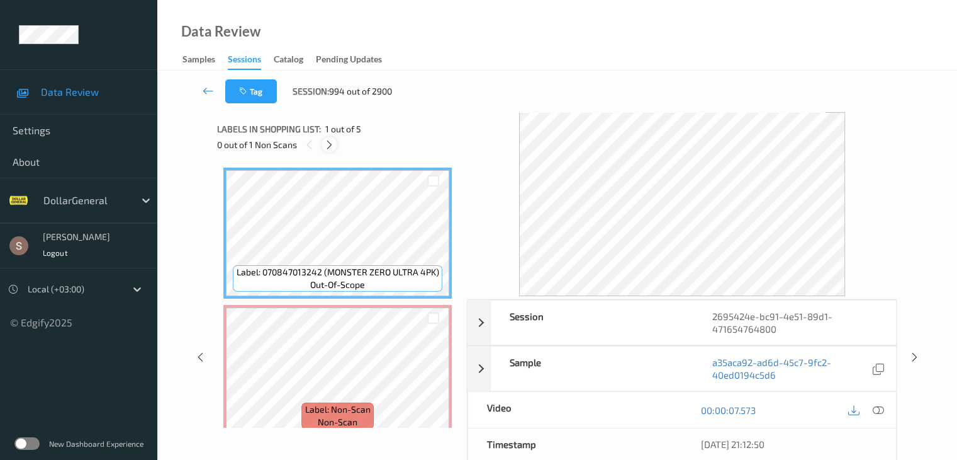
click at [332, 142] on icon at bounding box center [329, 144] width 11 height 11
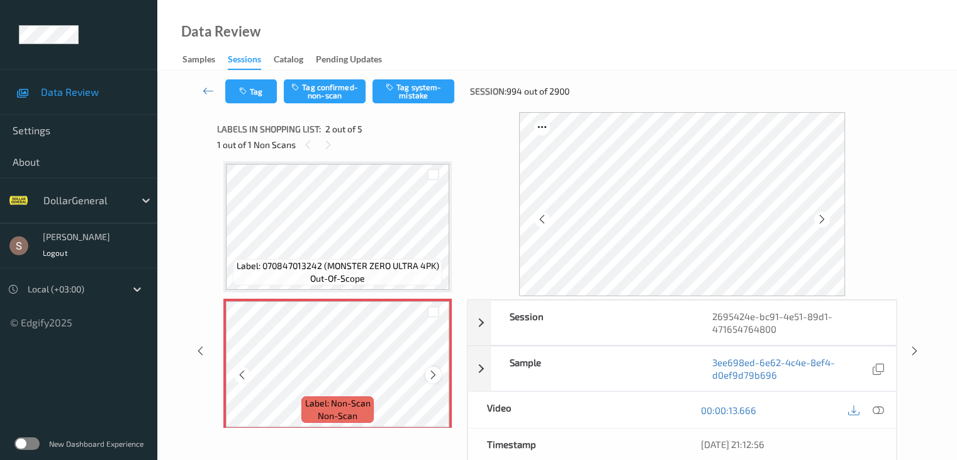
click at [431, 372] on icon at bounding box center [433, 374] width 11 height 11
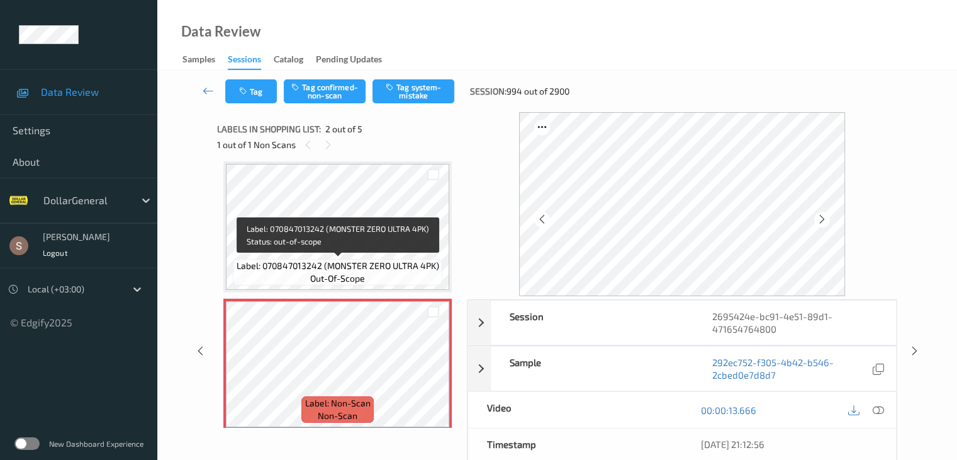
click at [362, 259] on span "Label: 070847013242 (MONSTER ZERO ULTRA 4PK)" at bounding box center [338, 265] width 203 height 13
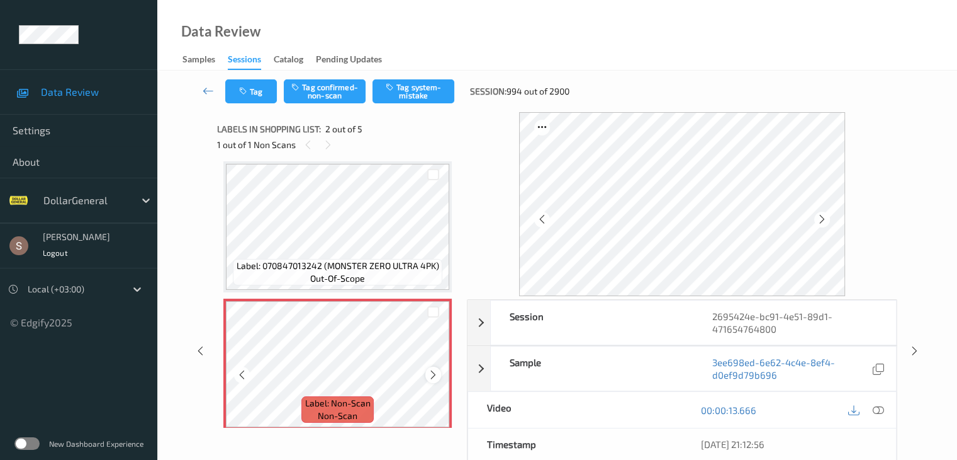
click at [430, 376] on icon at bounding box center [433, 374] width 11 height 11
click at [423, 110] on div "Tag Tag confirmed-non-scan Tag system-mistake Session: 994 out of 2900" at bounding box center [557, 92] width 748 height 42
click at [422, 99] on button "Tag system-mistake" at bounding box center [414, 91] width 82 height 24
click at [209, 92] on icon at bounding box center [208, 90] width 11 height 13
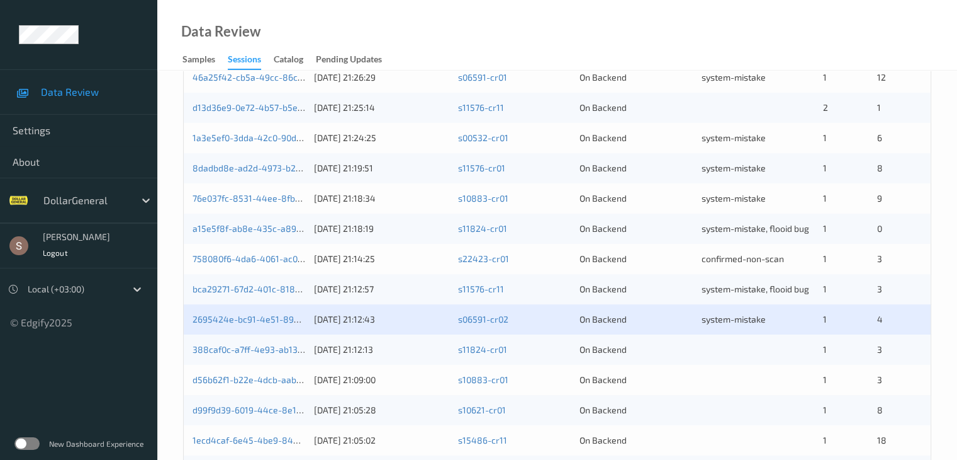
scroll to position [587, 0]
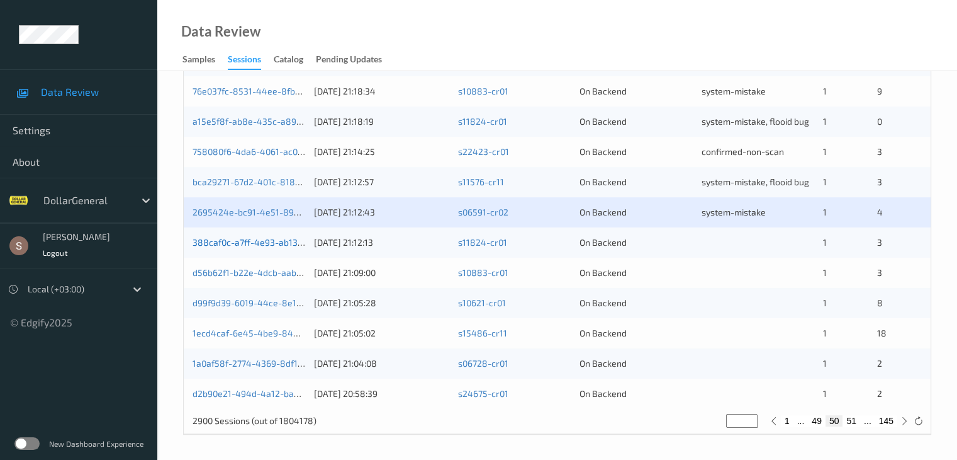
click at [271, 245] on link "388caf0c-a7ff-4e93-ab13-cce60ea2af26" at bounding box center [276, 242] width 166 height 11
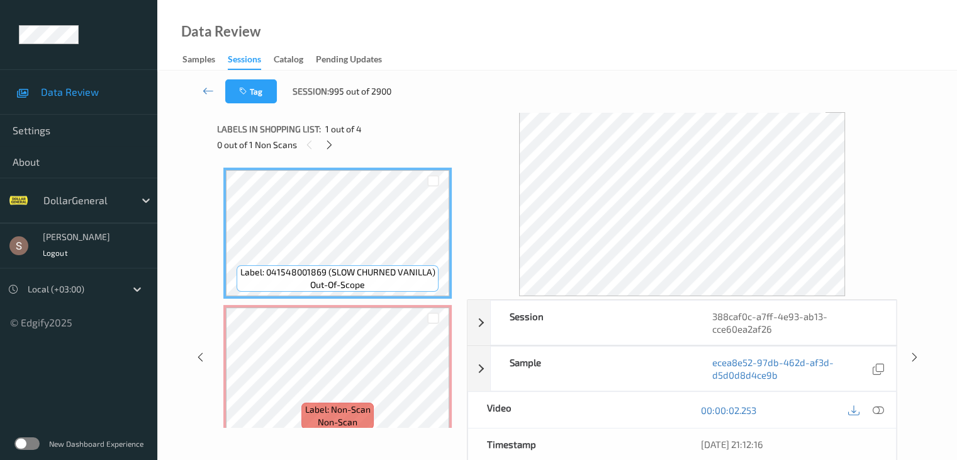
drag, startPoint x: 329, startPoint y: 145, endPoint x: 340, endPoint y: 161, distance: 19.9
click at [330, 145] on icon at bounding box center [329, 144] width 11 height 11
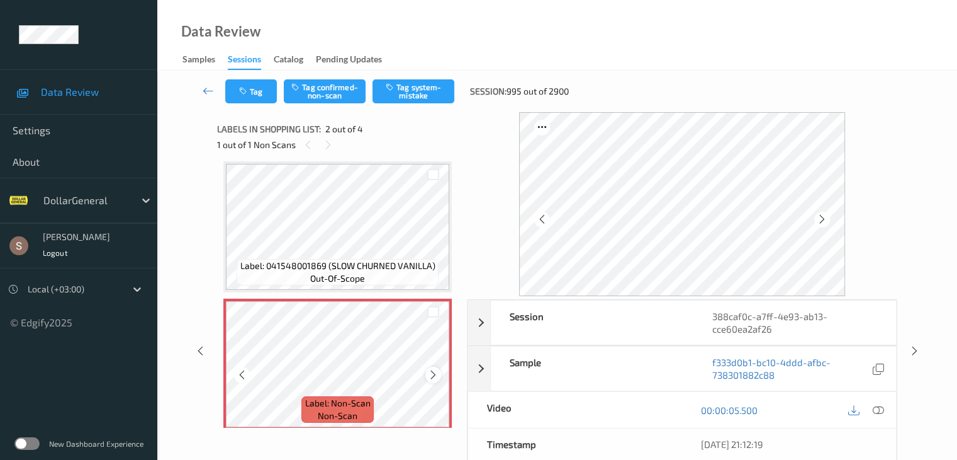
click at [440, 378] on div at bounding box center [434, 374] width 16 height 16
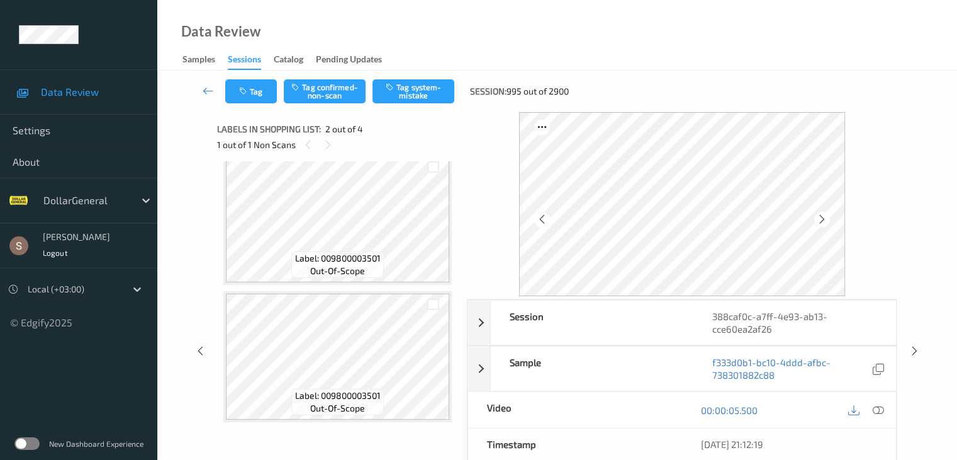
scroll to position [289, 0]
click at [413, 96] on button "Tag system-mistake" at bounding box center [414, 91] width 82 height 24
click at [208, 94] on icon at bounding box center [208, 90] width 11 height 13
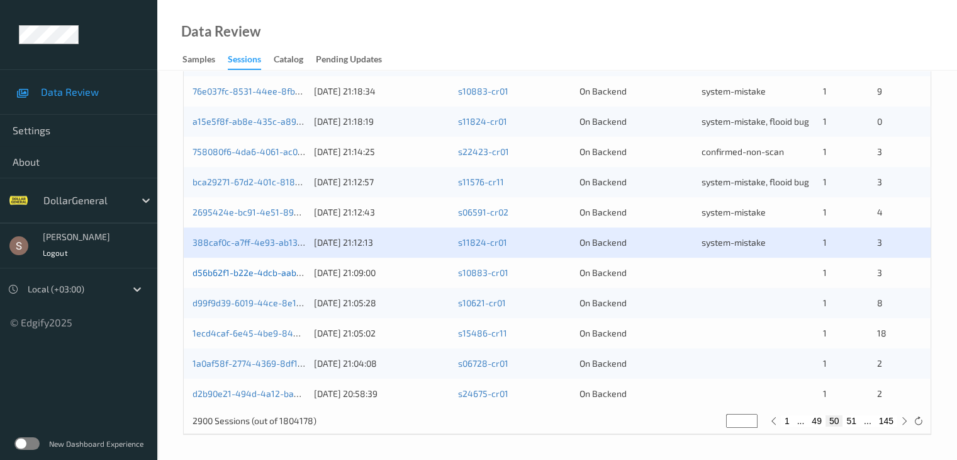
click at [262, 274] on link "d56b62f1-b22e-4dcb-aabc-2c773222f731" at bounding box center [276, 272] width 167 height 11
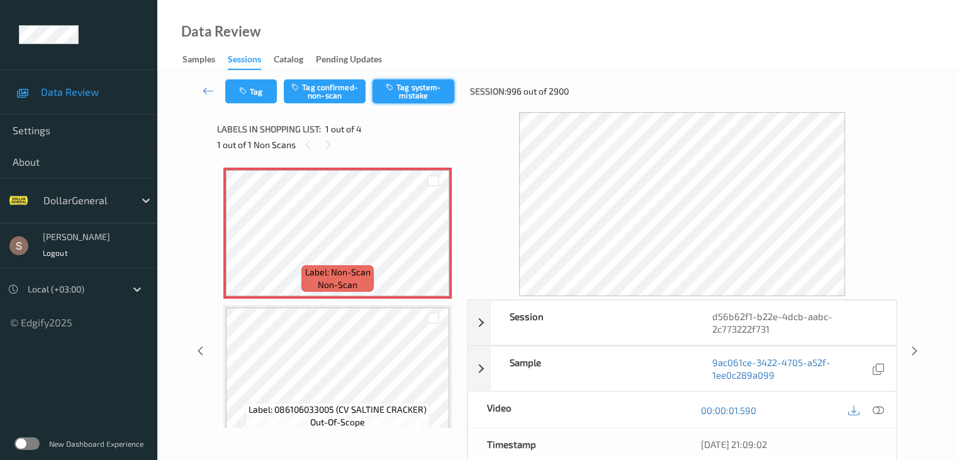
click at [393, 101] on button "Tag system-mistake" at bounding box center [414, 91] width 82 height 24
click at [208, 86] on icon at bounding box center [208, 90] width 11 height 13
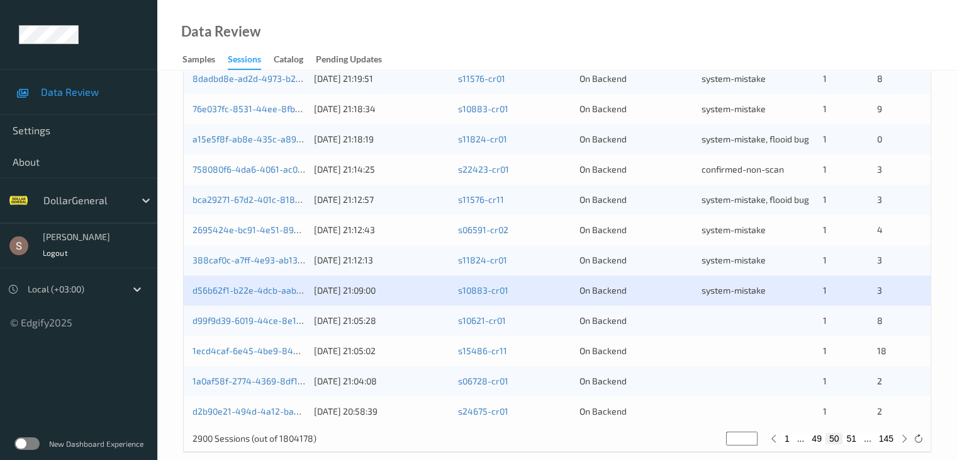
scroll to position [587, 0]
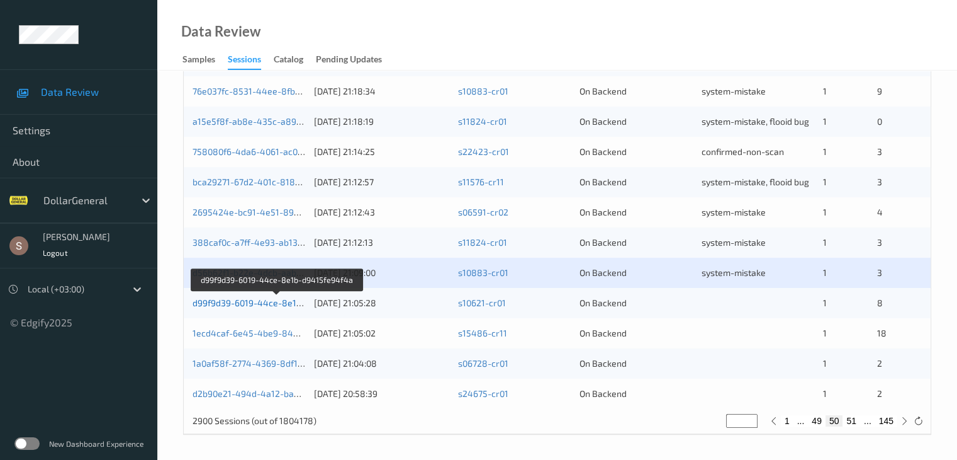
click at [223, 302] on link "d99f9d39-6019-44ce-8e1b-d9415fe94f4a" at bounding box center [278, 302] width 170 height 11
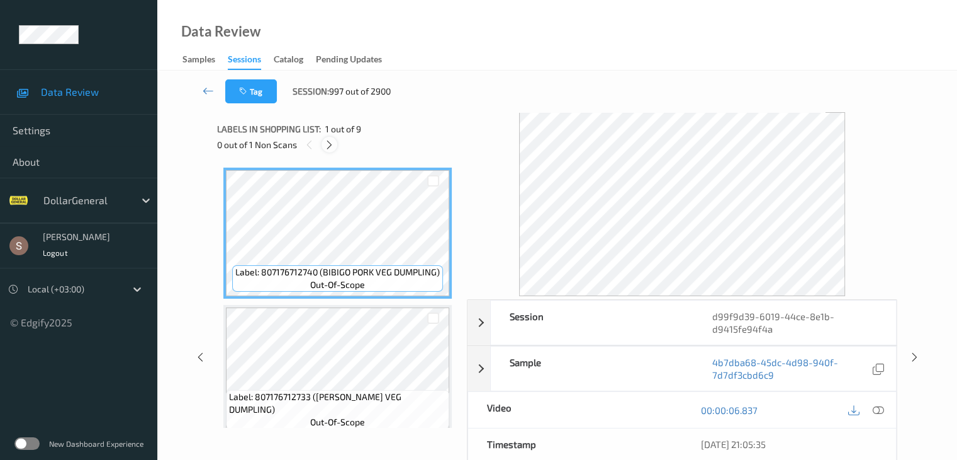
click at [330, 150] on div at bounding box center [330, 145] width 16 height 16
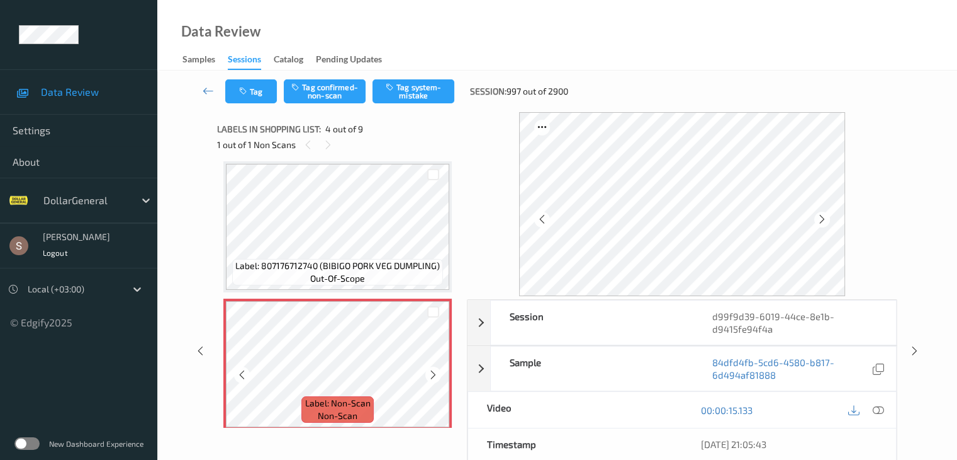
click at [436, 372] on icon at bounding box center [433, 374] width 11 height 11
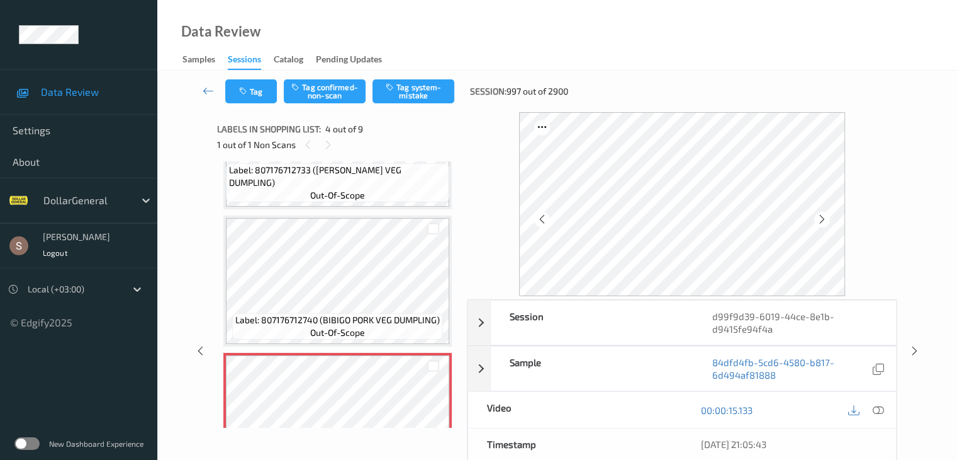
scroll to position [155, 0]
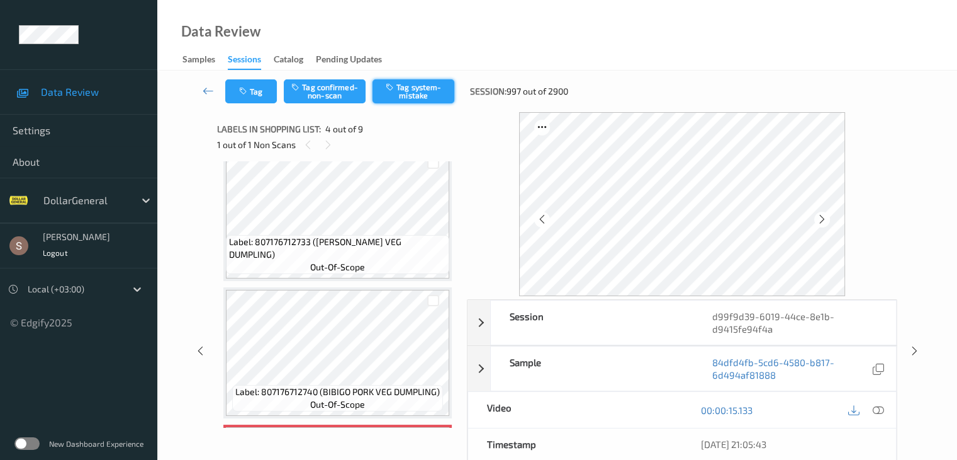
click at [397, 81] on button "Tag system-mistake" at bounding box center [414, 91] width 82 height 24
click at [213, 82] on link at bounding box center [208, 91] width 33 height 24
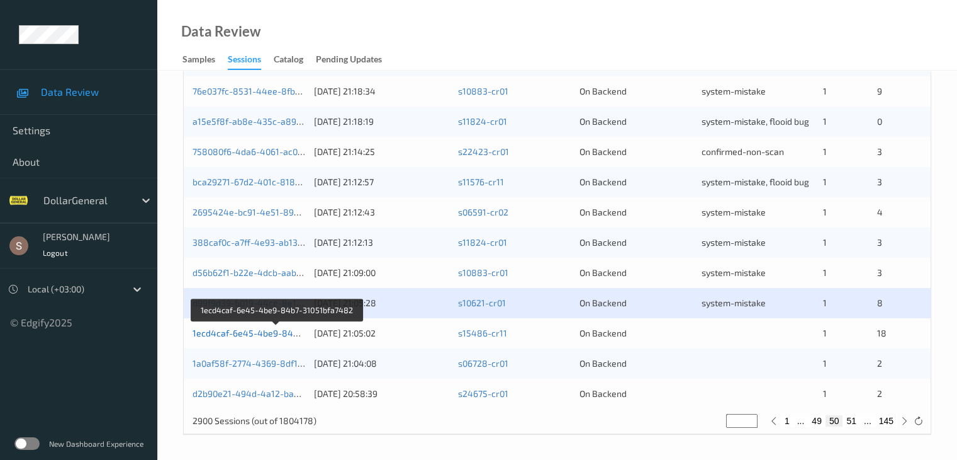
click at [250, 334] on link "1ecd4caf-6e45-4be9-84b7-31051bfa7482" at bounding box center [278, 332] width 171 height 11
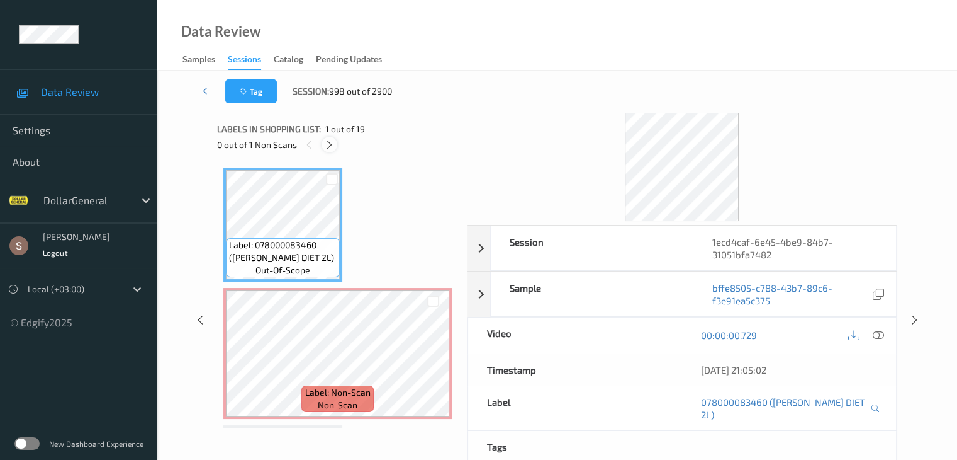
click at [330, 149] on icon at bounding box center [329, 144] width 11 height 11
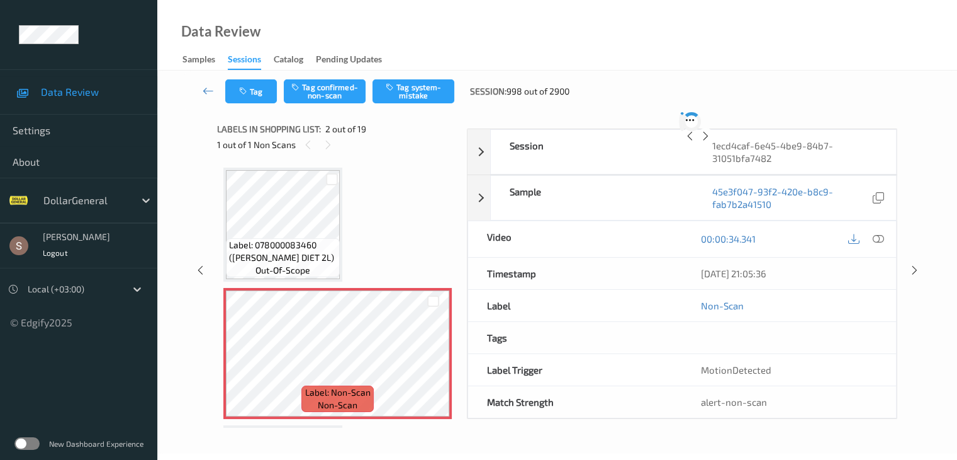
scroll to position [6, 0]
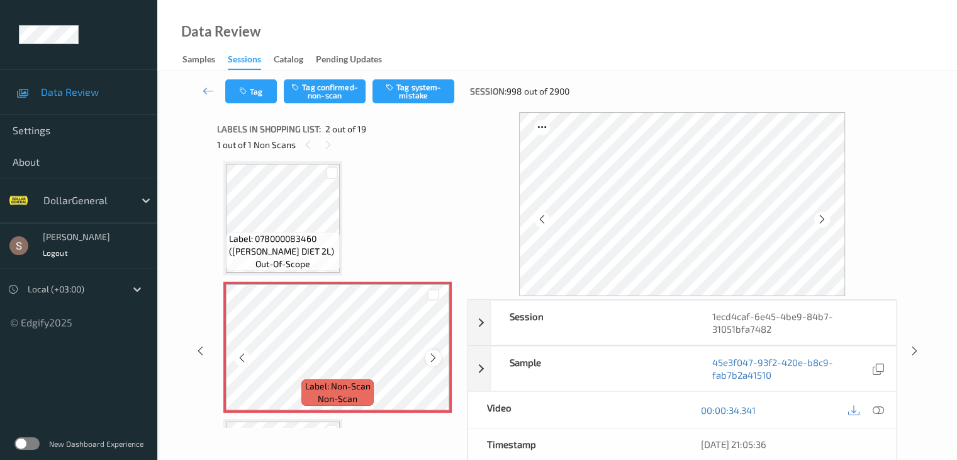
click at [426, 358] on div at bounding box center [434, 357] width 16 height 16
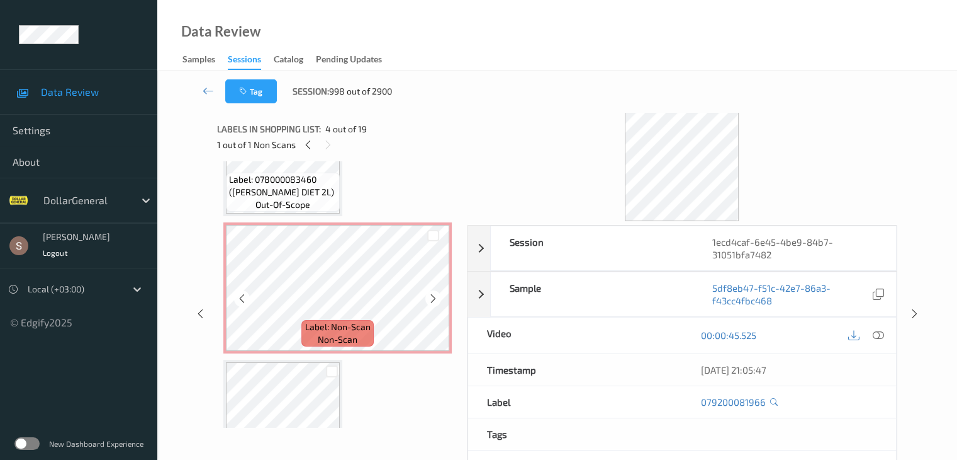
scroll to position [63, 0]
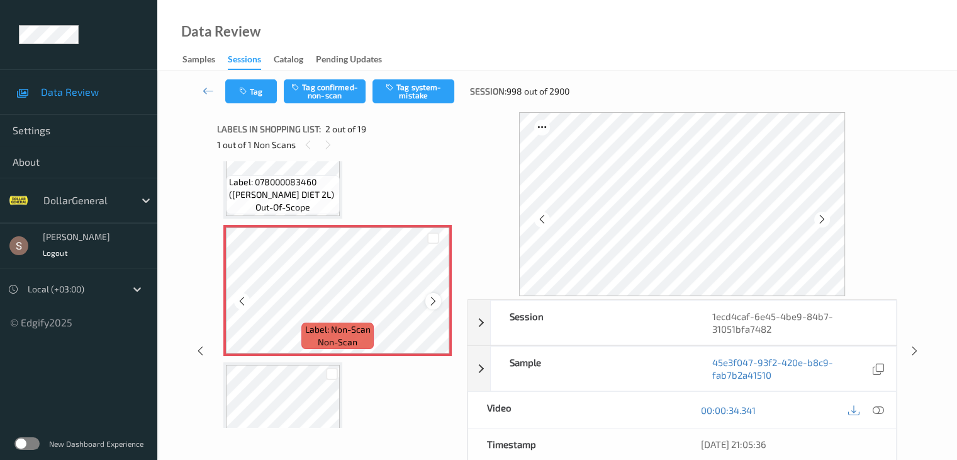
click at [428, 300] on icon at bounding box center [433, 300] width 11 height 11
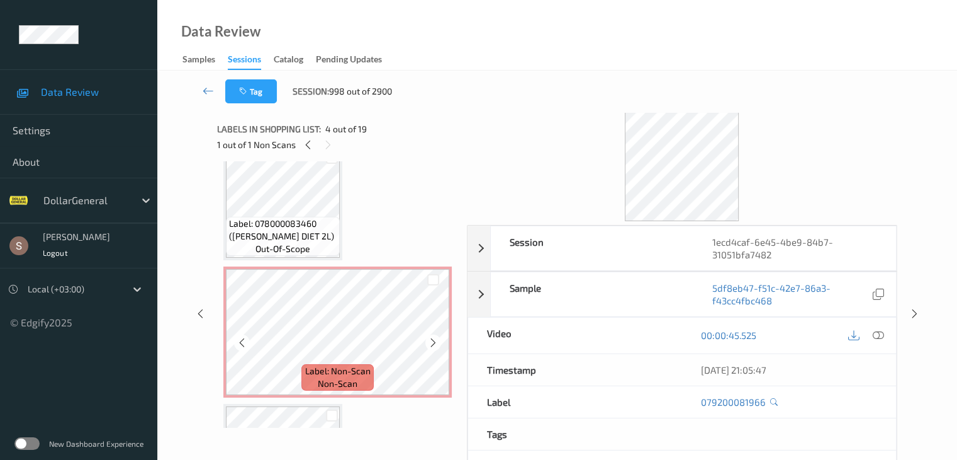
scroll to position [0, 0]
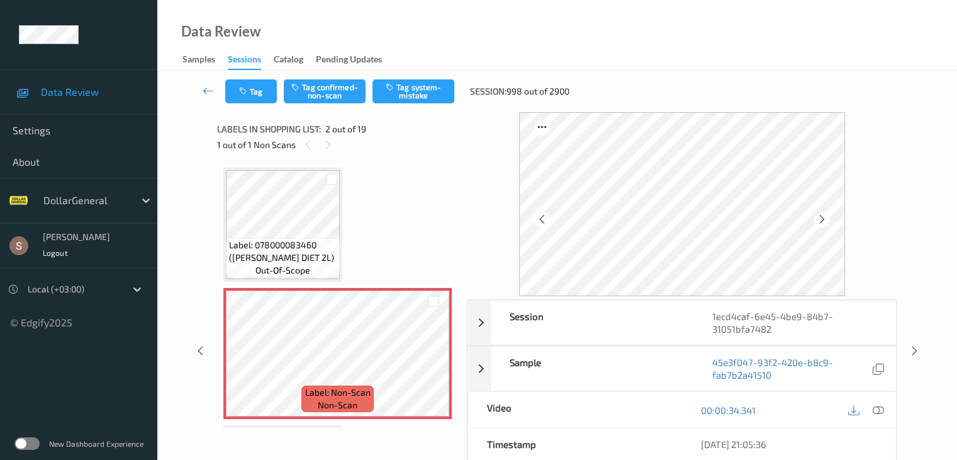
click at [877, 408] on icon at bounding box center [877, 409] width 11 height 11
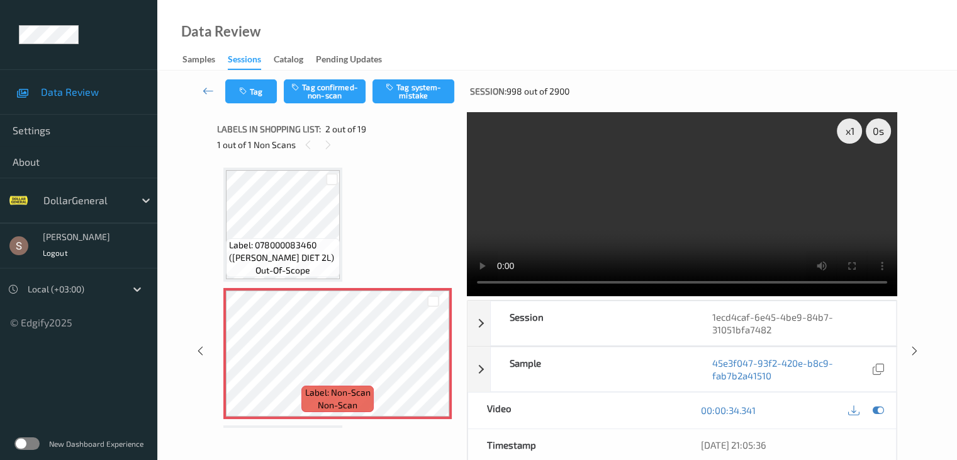
click at [776, 192] on video at bounding box center [682, 204] width 431 height 184
click at [849, 134] on div "x 1" at bounding box center [849, 130] width 25 height 25
click at [849, 134] on div "x 2" at bounding box center [849, 130] width 25 height 25
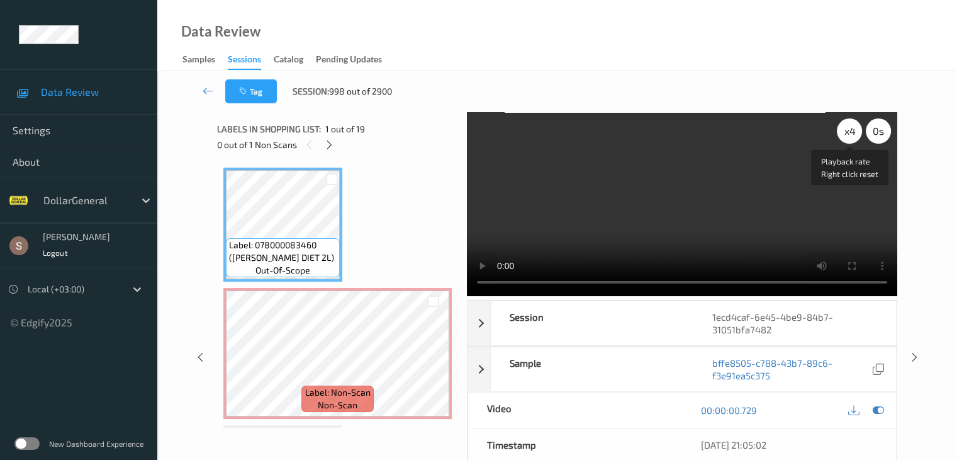
click at [851, 128] on div "x 4" at bounding box center [849, 130] width 25 height 25
click at [851, 128] on div "x 8" at bounding box center [849, 130] width 25 height 25
click at [690, 238] on video at bounding box center [682, 204] width 431 height 184
click at [607, 235] on video at bounding box center [682, 204] width 431 height 184
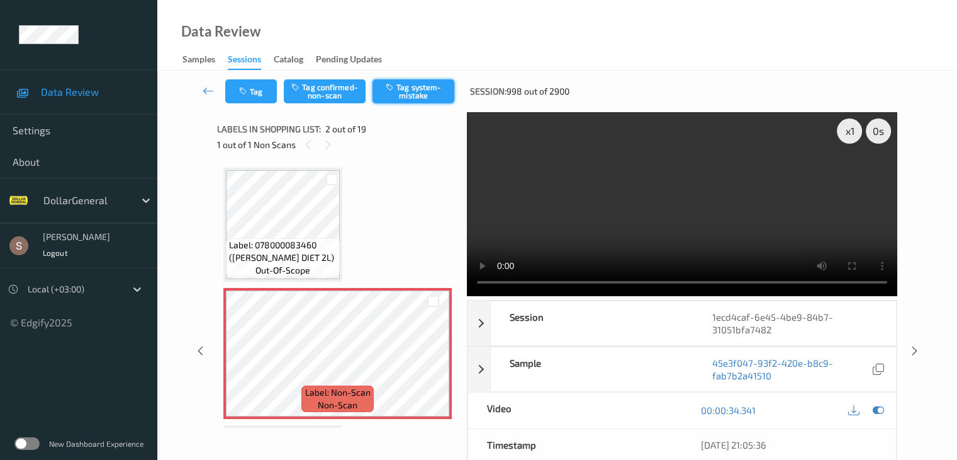
click at [437, 85] on button "Tag system-mistake" at bounding box center [414, 91] width 82 height 24
click at [208, 91] on icon at bounding box center [208, 90] width 11 height 13
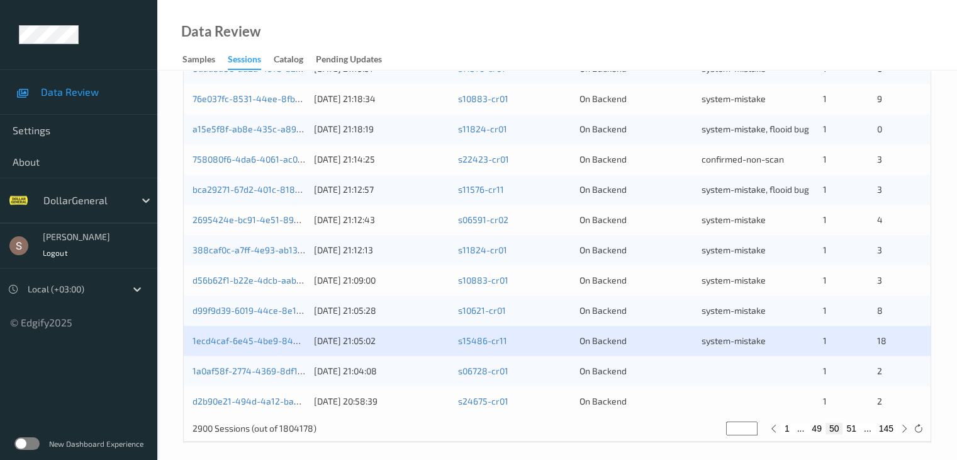
scroll to position [587, 0]
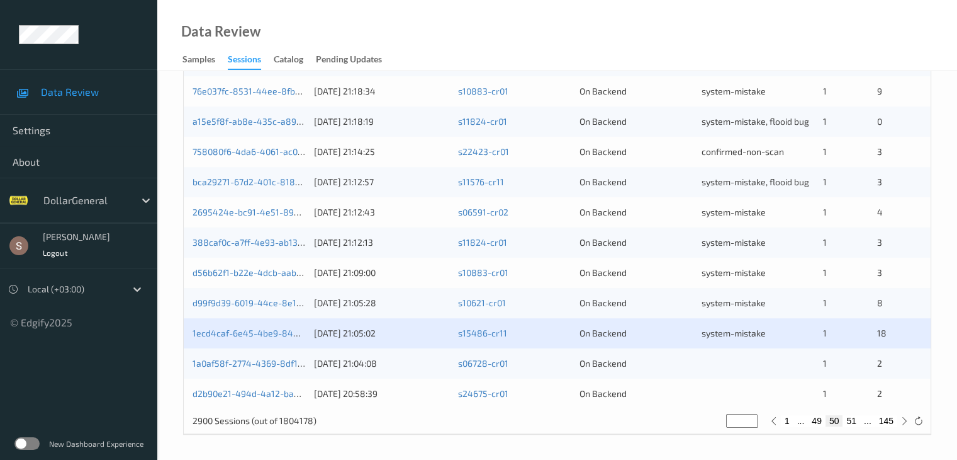
click at [254, 357] on div "1a0af58f-2774-4369-8df1-19c28511c051" at bounding box center [249, 363] width 113 height 13
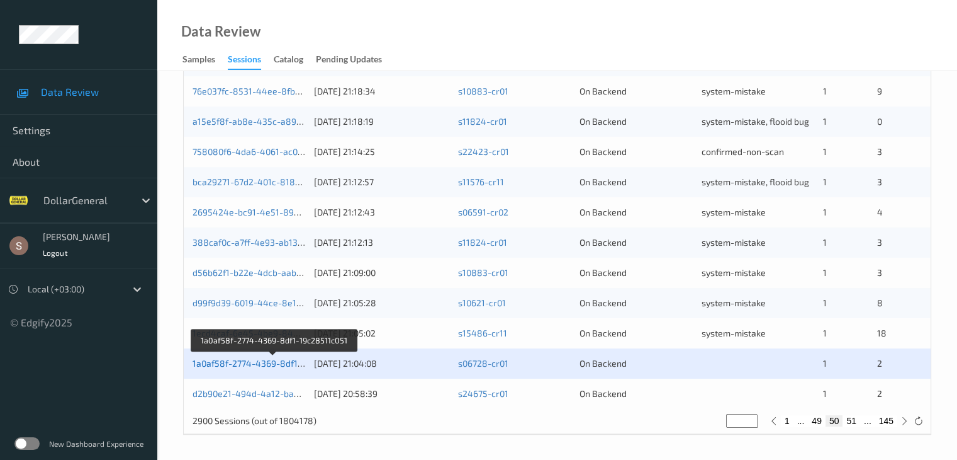
click at [254, 363] on link "1a0af58f-2774-4369-8df1-19c28511c051" at bounding box center [275, 363] width 164 height 11
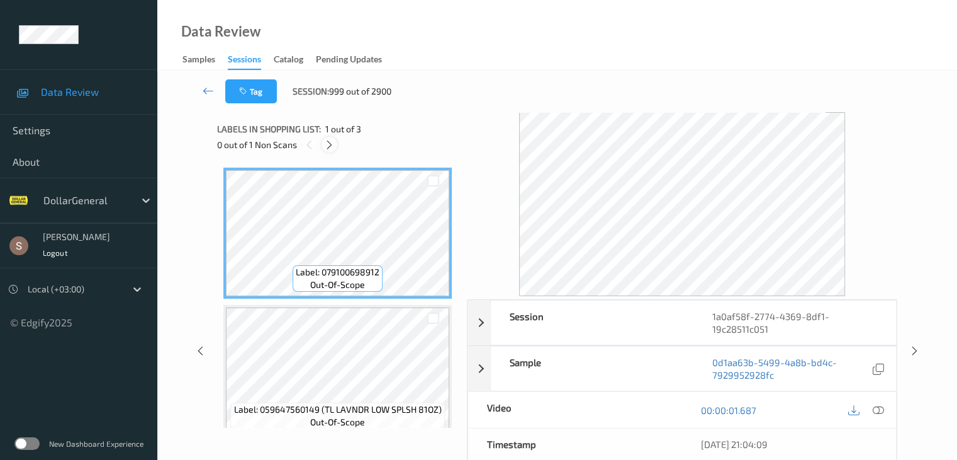
click at [330, 150] on div at bounding box center [330, 145] width 16 height 16
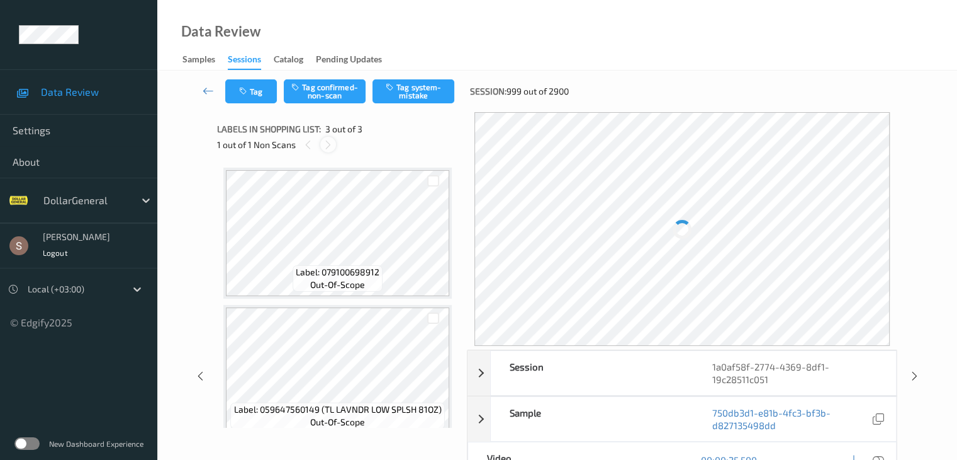
scroll to position [144, 0]
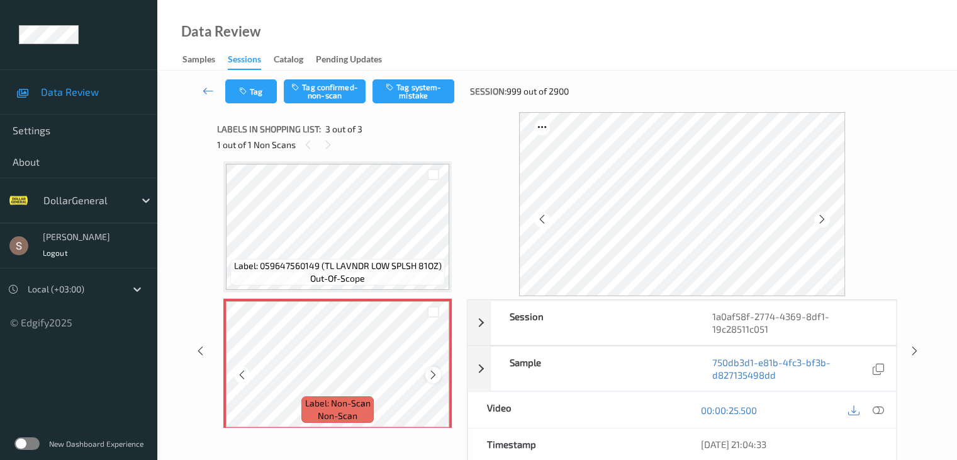
click at [429, 372] on icon at bounding box center [433, 374] width 11 height 11
click at [388, 261] on span "Label: 059647560149 (TL LAVNDR LOW SPLSH 81OZ)" at bounding box center [338, 265] width 208 height 13
click at [441, 91] on button "Tag system-mistake" at bounding box center [414, 91] width 82 height 24
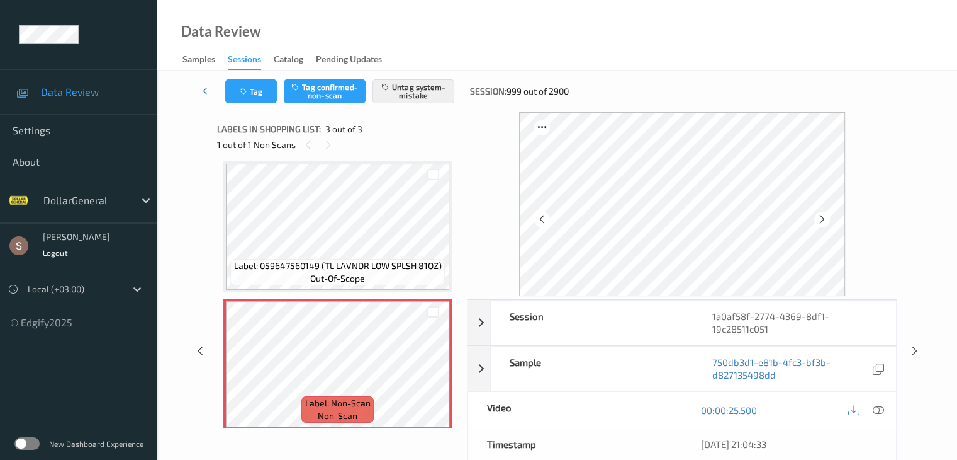
click at [213, 93] on icon at bounding box center [208, 90] width 11 height 13
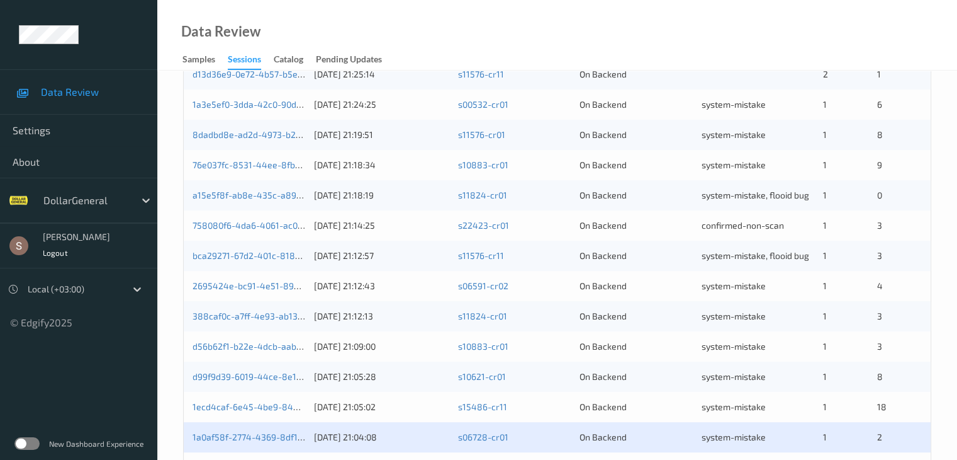
scroll to position [587, 0]
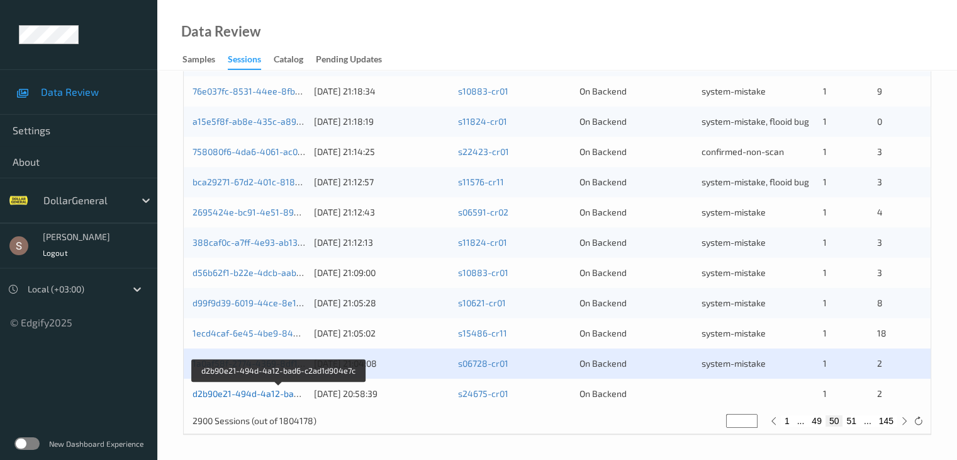
click at [229, 388] on link "d2b90e21-494d-4a12-bad6-c2ad1d904e7c" at bounding box center [279, 393] width 173 height 11
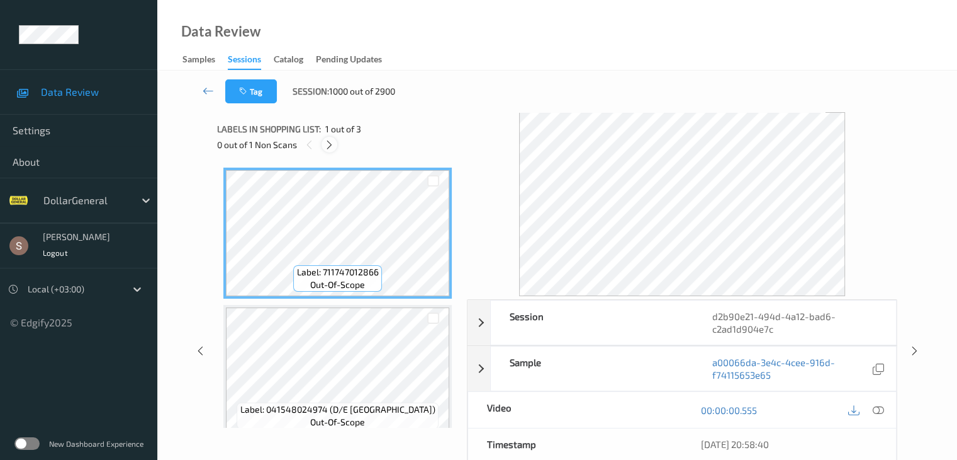
click at [335, 147] on icon at bounding box center [329, 144] width 11 height 11
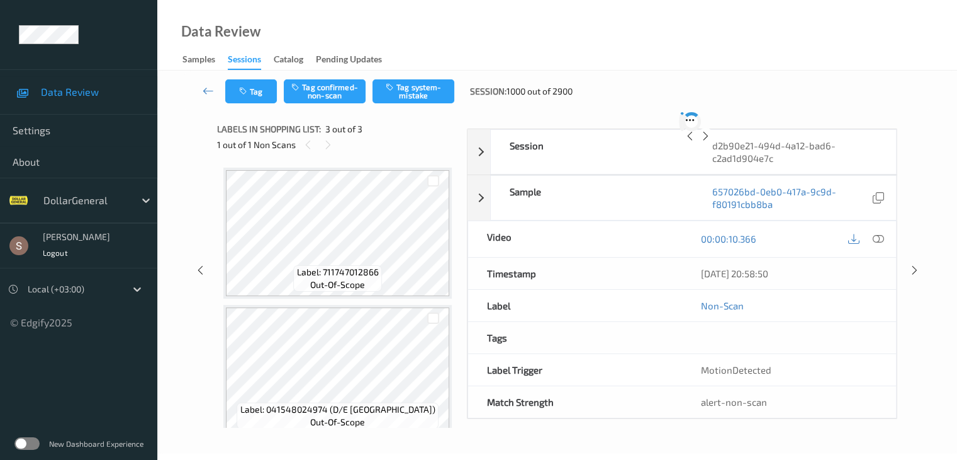
scroll to position [144, 0]
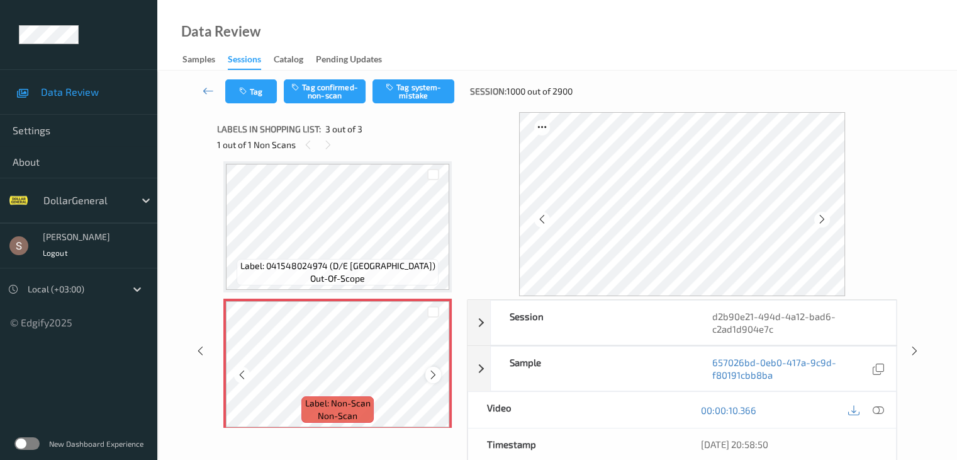
click at [430, 375] on icon at bounding box center [433, 374] width 11 height 11
click at [413, 99] on button "Tag system-mistake" at bounding box center [414, 91] width 82 height 24
click at [205, 86] on icon at bounding box center [208, 90] width 11 height 13
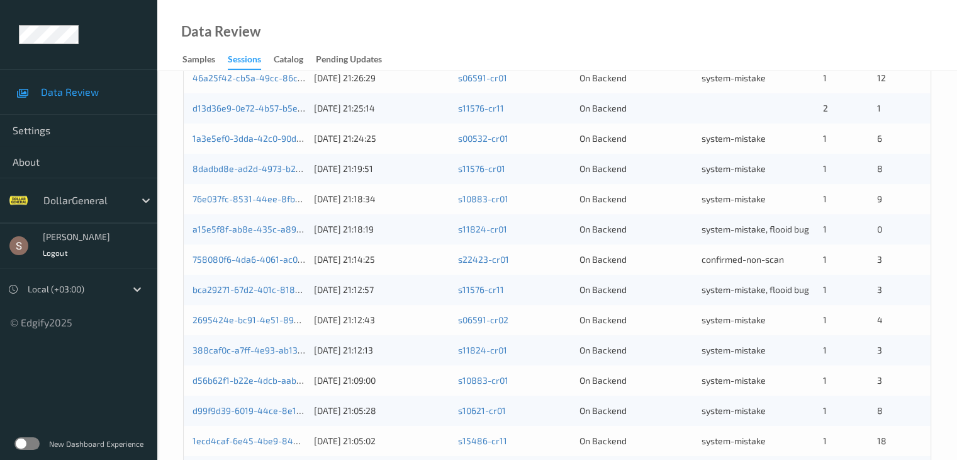
scroll to position [587, 0]
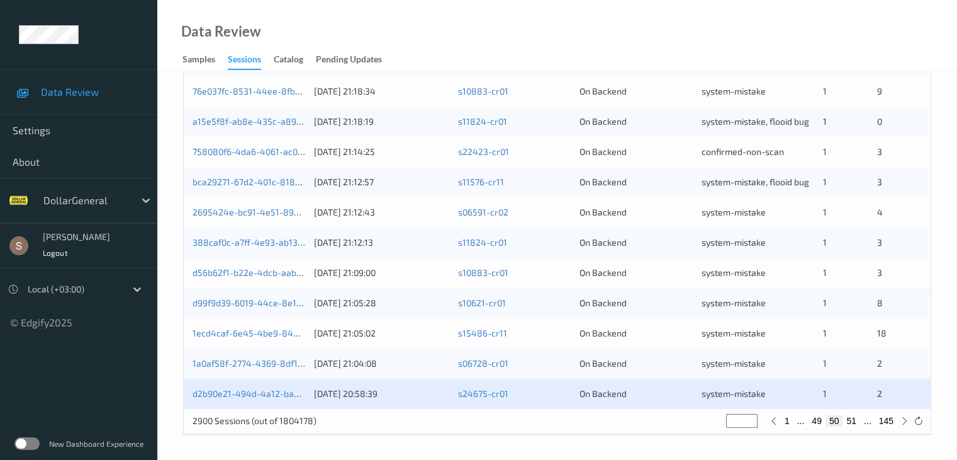
click at [851, 426] on button "51" at bounding box center [852, 420] width 18 height 11
type input "**"
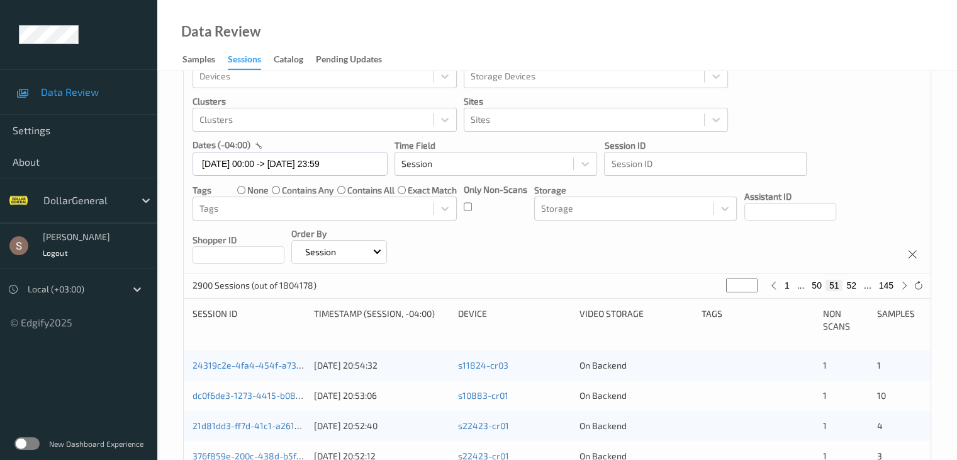
scroll to position [63, 0]
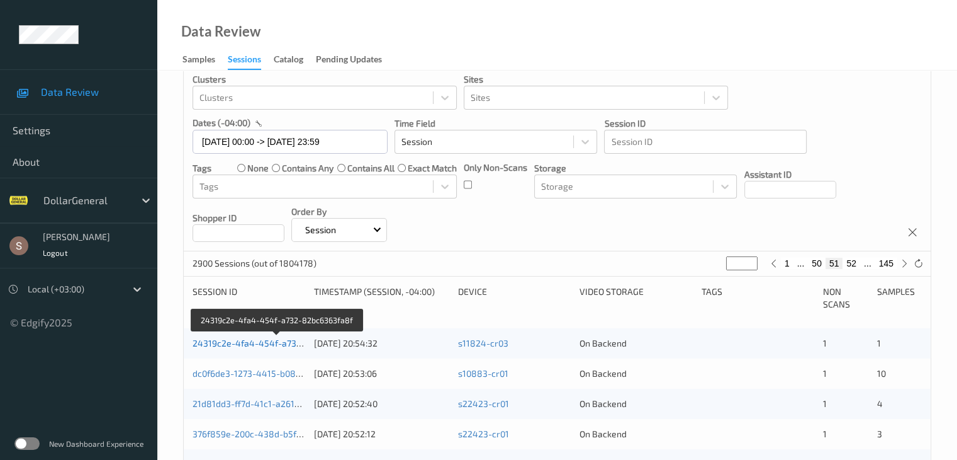
click at [252, 346] on link "24319c2e-4fa4-454f-a732-82bc6363fa8f" at bounding box center [278, 342] width 170 height 11
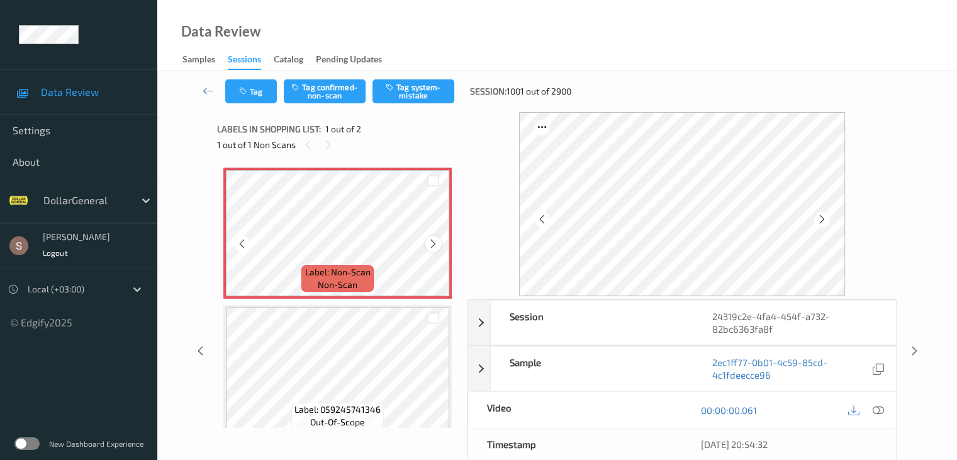
click at [432, 240] on icon at bounding box center [433, 243] width 11 height 11
click at [436, 81] on button "Tag system-mistake" at bounding box center [414, 91] width 82 height 24
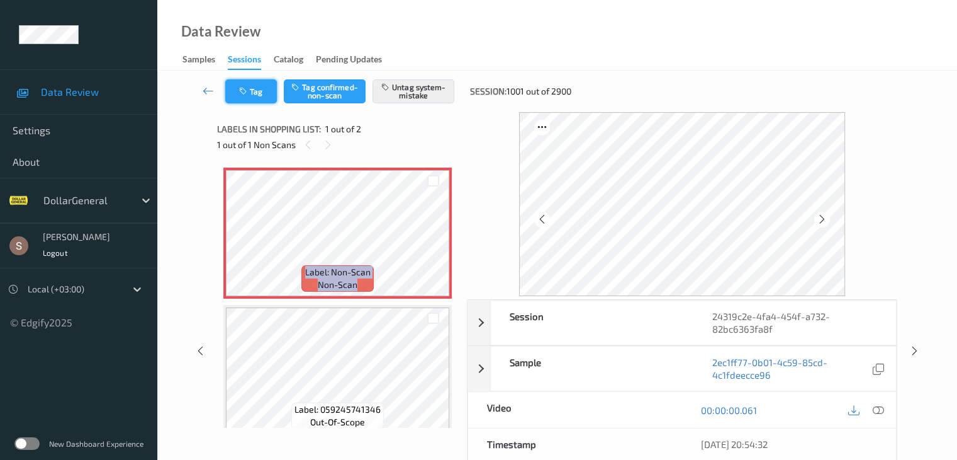
click at [257, 91] on button "Tag" at bounding box center [251, 91] width 52 height 24
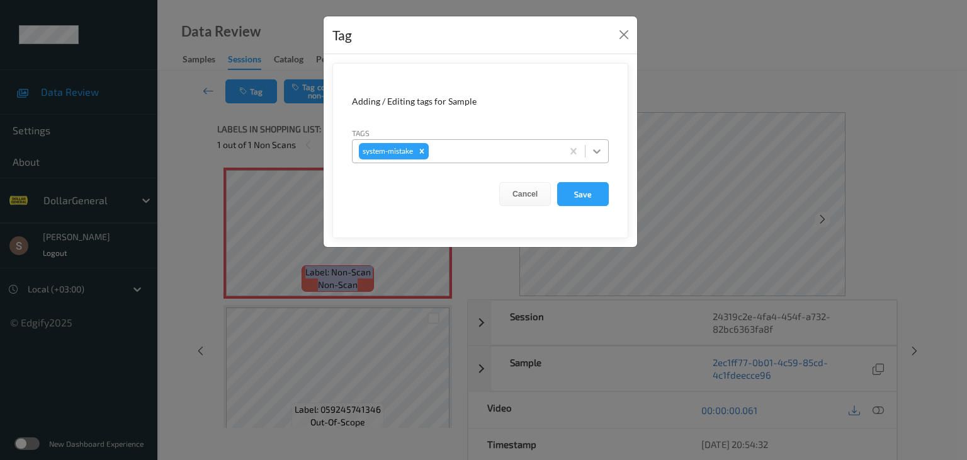
click at [594, 152] on icon at bounding box center [596, 151] width 13 height 13
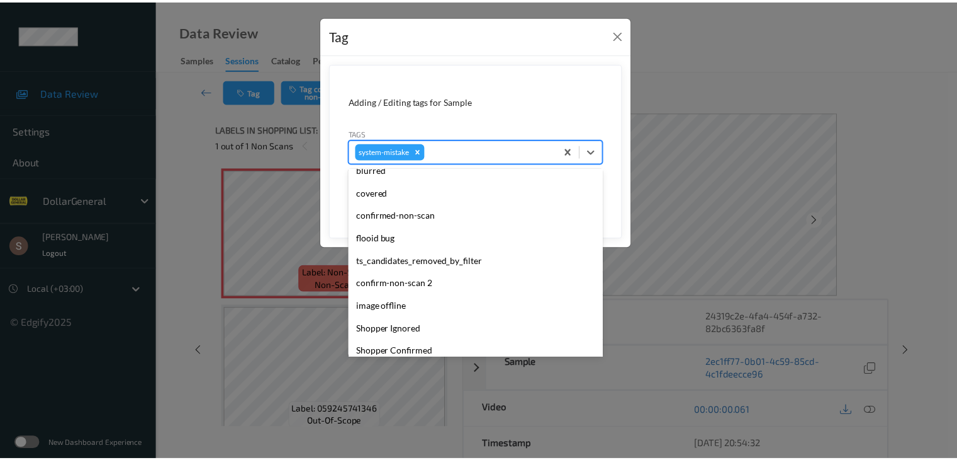
scroll to position [315, 0]
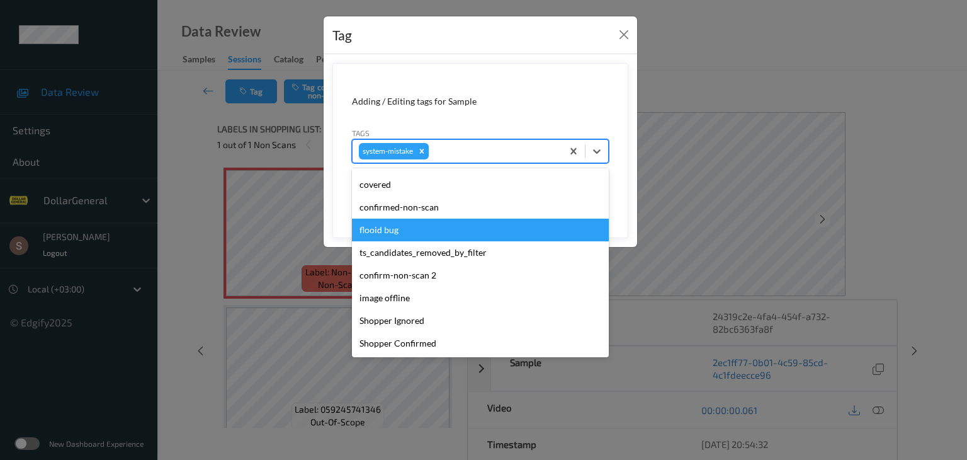
click at [386, 226] on div "flooid bug" at bounding box center [480, 229] width 257 height 23
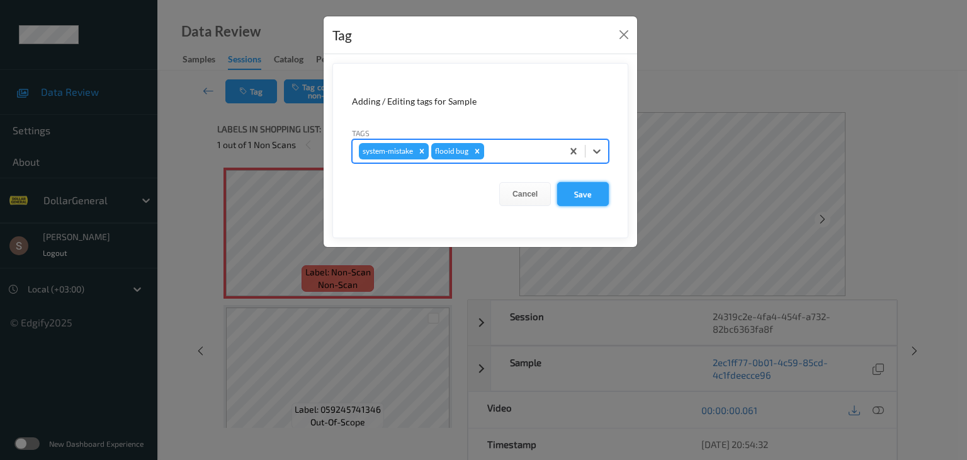
click at [582, 189] on button "Save" at bounding box center [583, 194] width 52 height 24
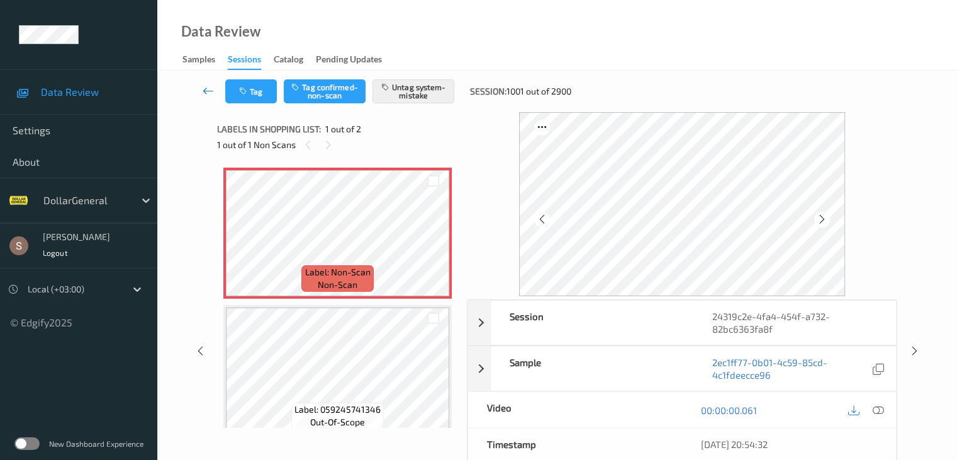
click at [213, 87] on icon at bounding box center [208, 90] width 11 height 13
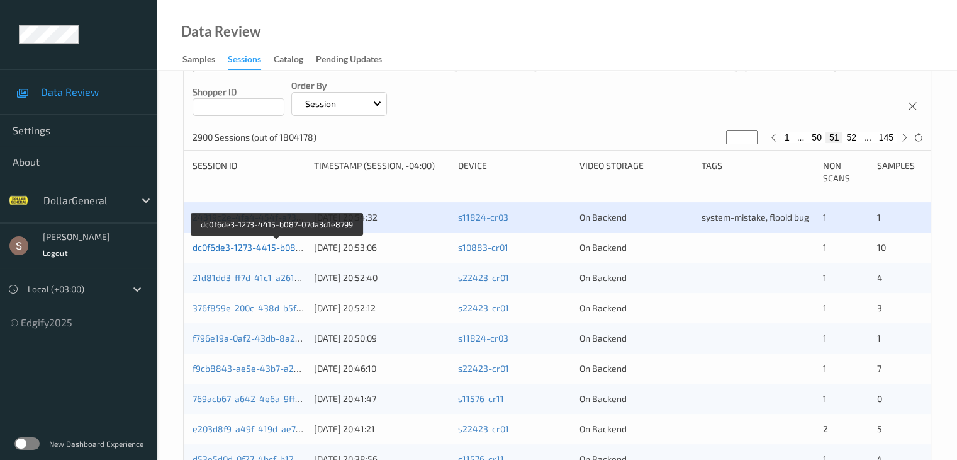
click at [281, 246] on link "dc0f6de3-1273-4415-b087-07da3d1e8799" at bounding box center [278, 247] width 170 height 11
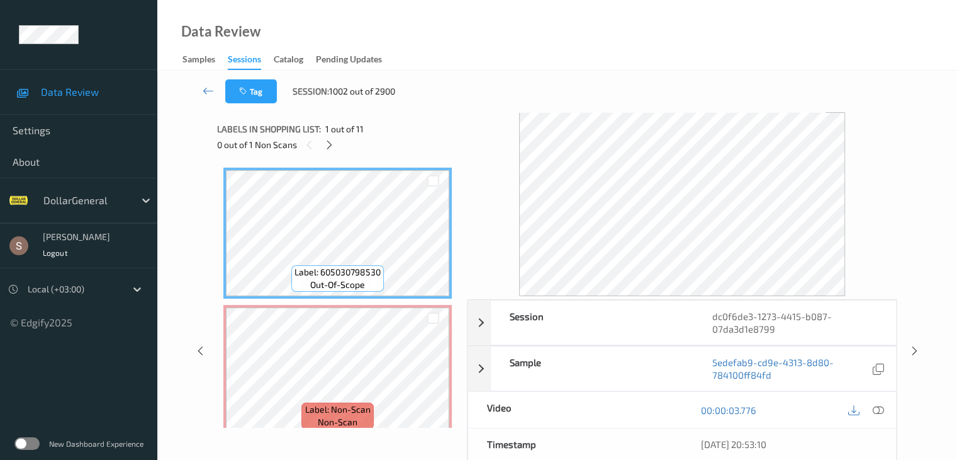
click at [328, 134] on span "1 out of 11" at bounding box center [344, 129] width 38 height 13
click at [329, 140] on icon at bounding box center [329, 144] width 11 height 11
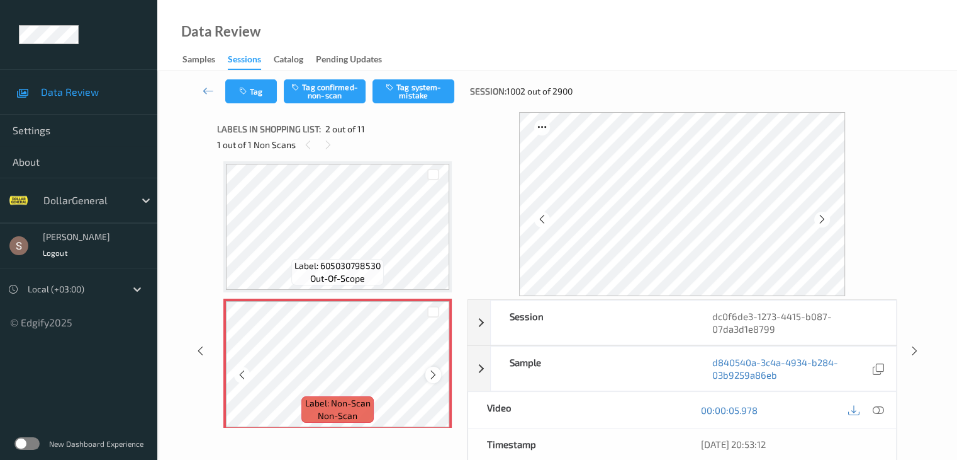
click at [434, 369] on icon at bounding box center [433, 374] width 11 height 11
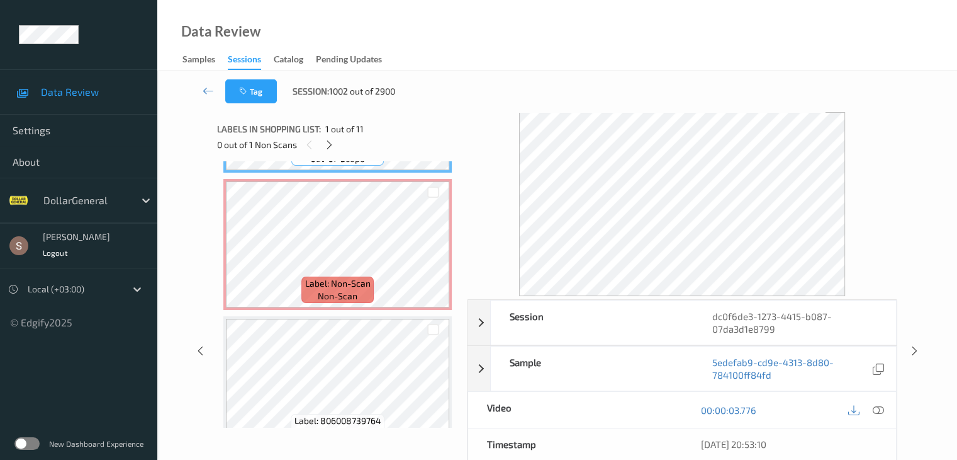
scroll to position [132, 0]
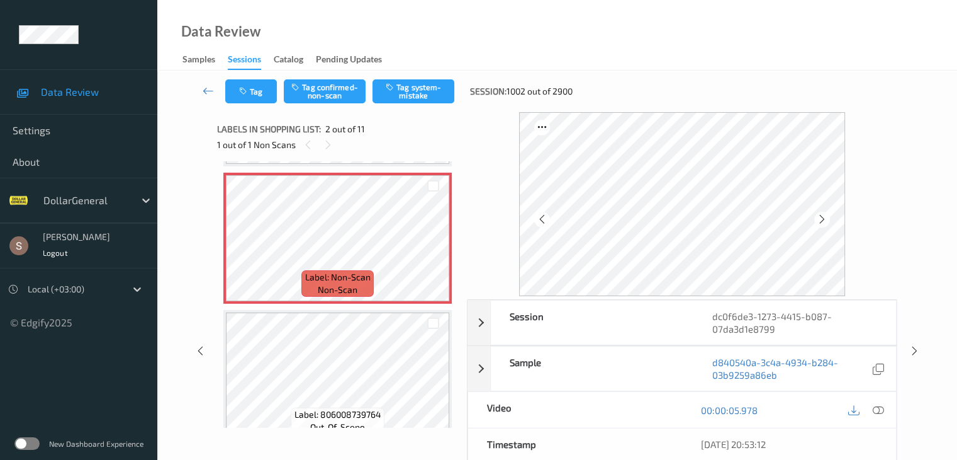
click at [410, 76] on div "Tag Tag confirmed-non-scan Tag system-mistake Session: 1002 out of 2900" at bounding box center [557, 92] width 748 height 42
click at [403, 81] on button "Tag system-mistake" at bounding box center [414, 91] width 82 height 24
click at [206, 87] on icon at bounding box center [208, 90] width 11 height 13
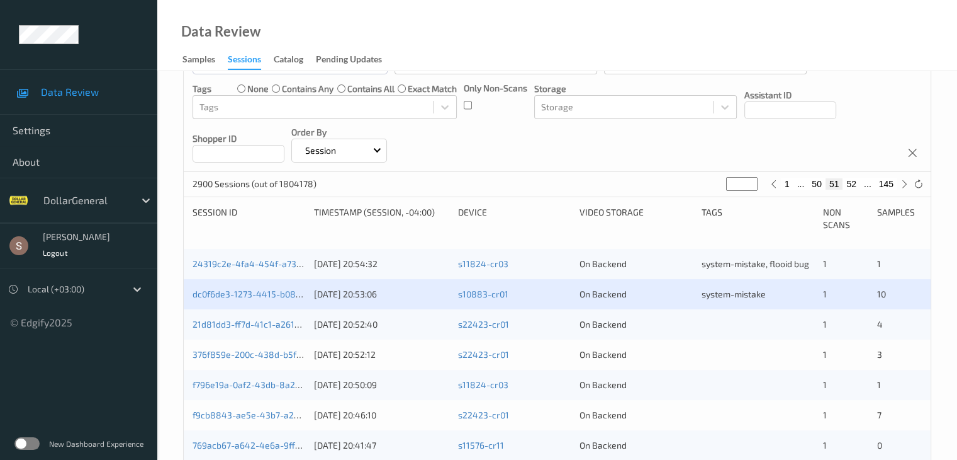
scroll to position [189, 0]
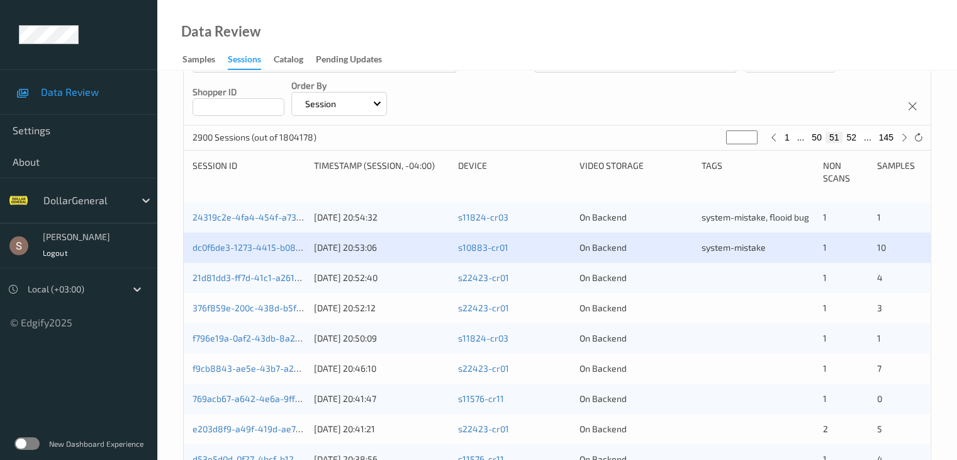
click at [250, 283] on div "21d81dd3-ff7d-41c1-a261-ecada73d3296 [DATE] 20:52:40 s22423-cr01 On Backend 1 4" at bounding box center [557, 277] width 747 height 30
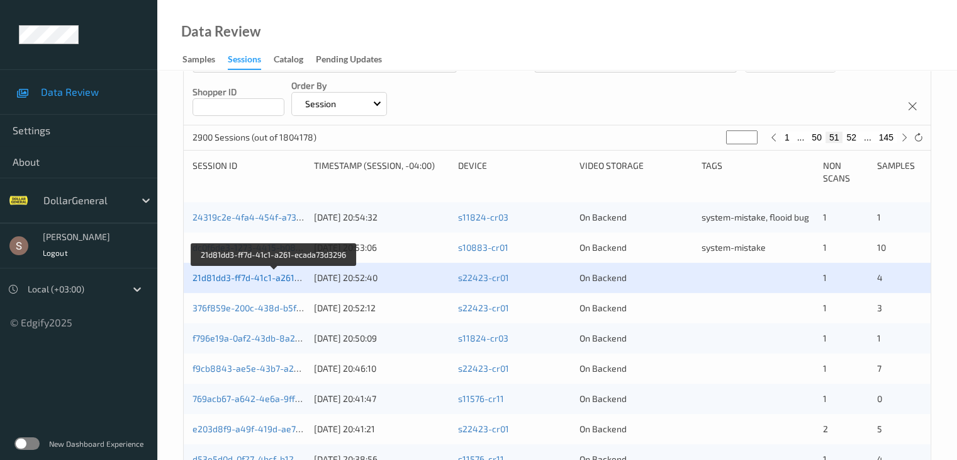
click at [252, 277] on link "21d81dd3-ff7d-41c1-a261-ecada73d3296" at bounding box center [275, 277] width 165 height 11
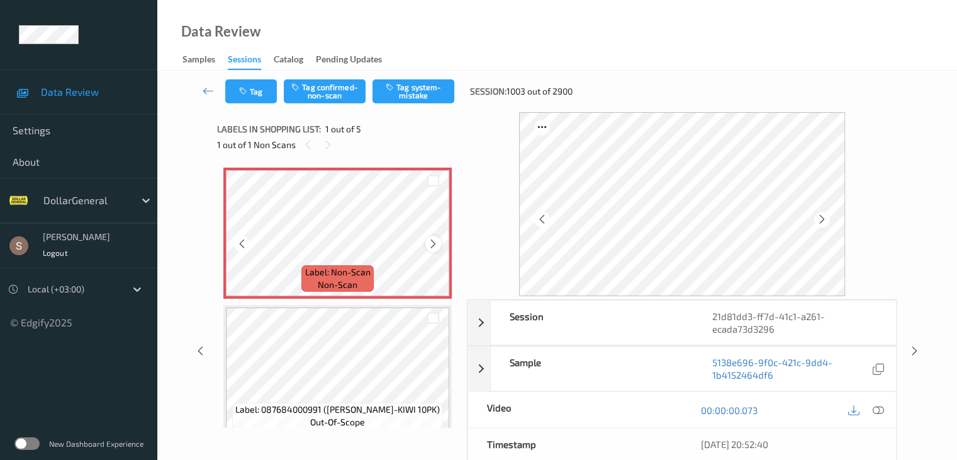
click at [436, 245] on icon at bounding box center [433, 243] width 11 height 11
click at [438, 84] on button "Tag system-mistake" at bounding box center [414, 91] width 82 height 24
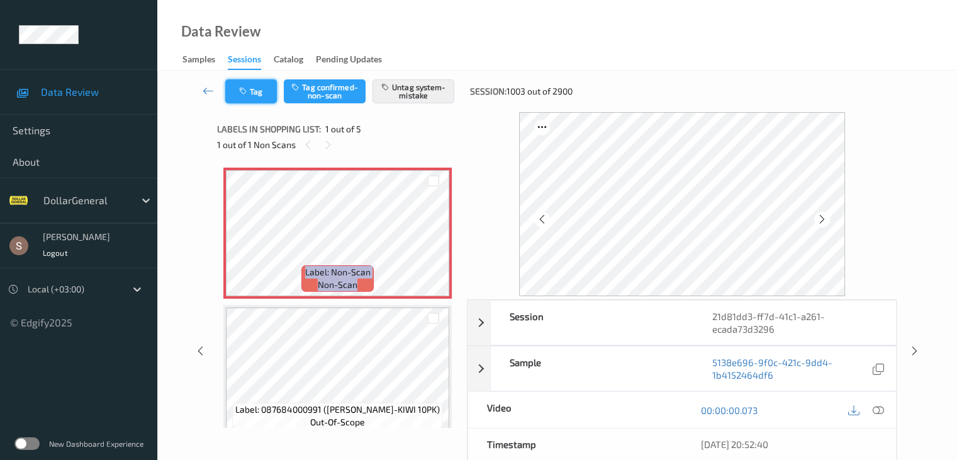
click at [254, 93] on button "Tag" at bounding box center [251, 91] width 52 height 24
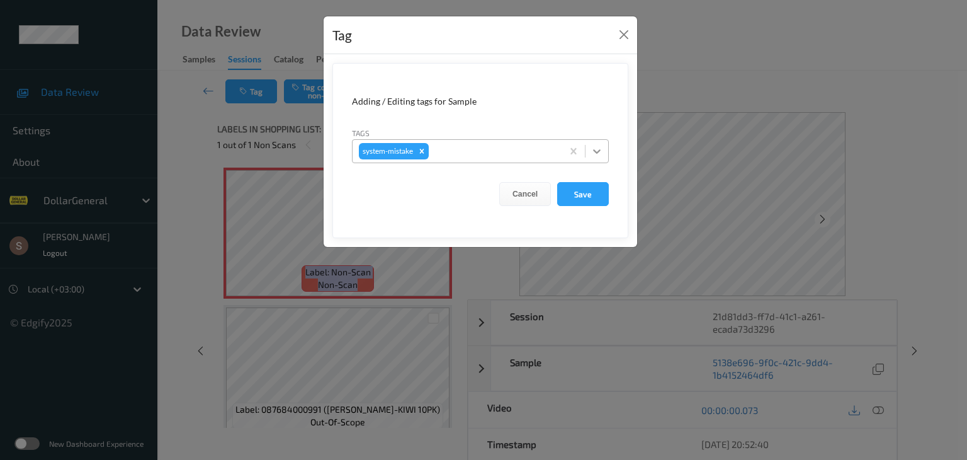
click at [602, 152] on icon at bounding box center [596, 151] width 13 height 13
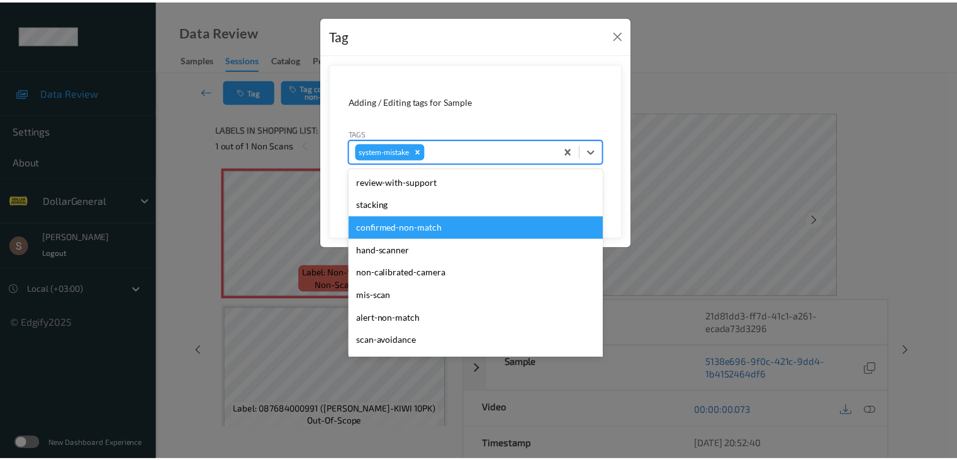
scroll to position [315, 0]
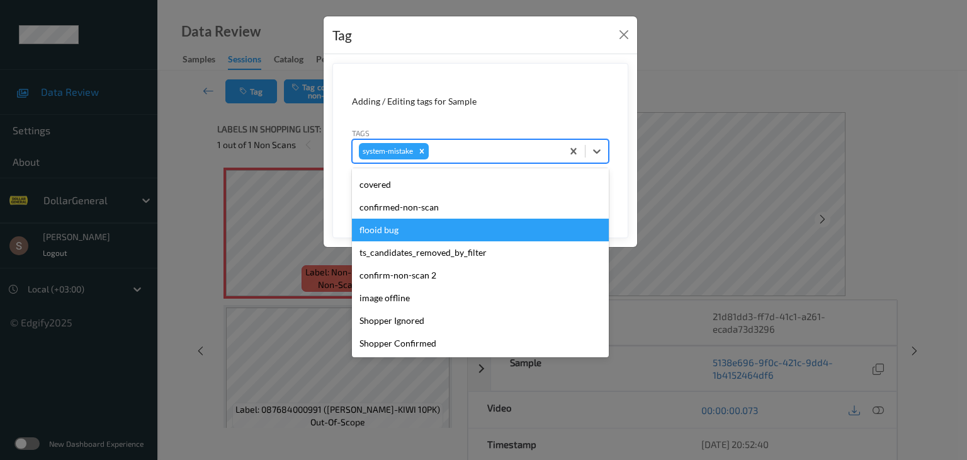
click at [388, 227] on div "flooid bug" at bounding box center [480, 229] width 257 height 23
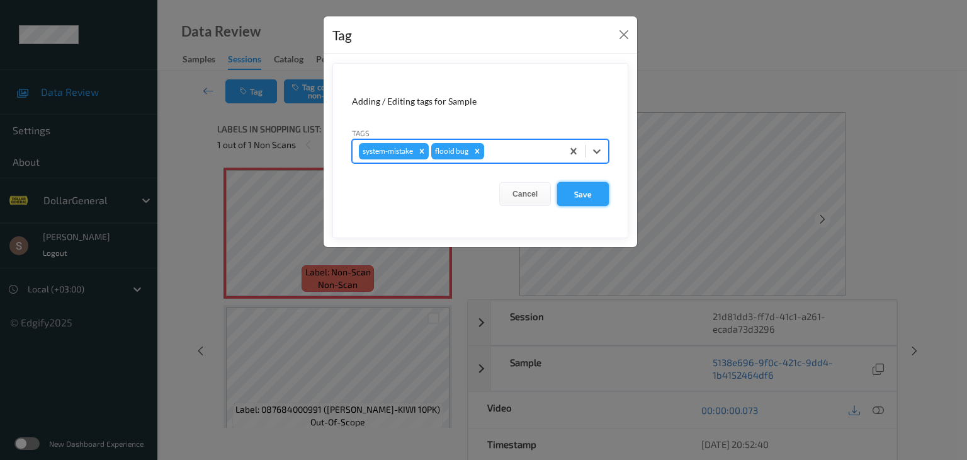
click at [594, 188] on button "Save" at bounding box center [583, 194] width 52 height 24
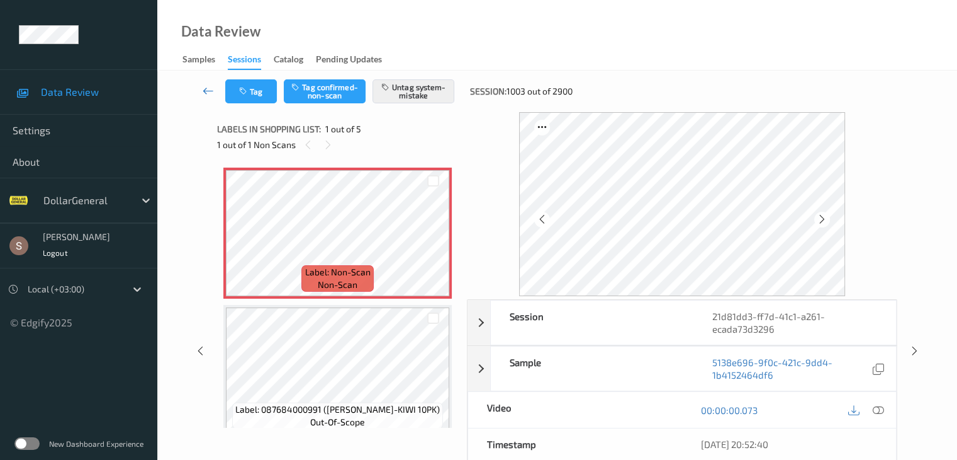
click at [206, 90] on icon at bounding box center [208, 90] width 11 height 13
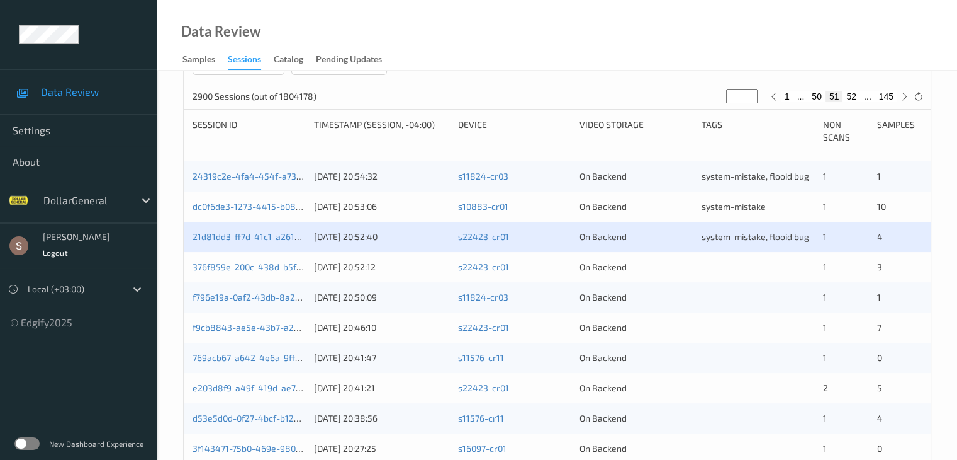
scroll to position [252, 0]
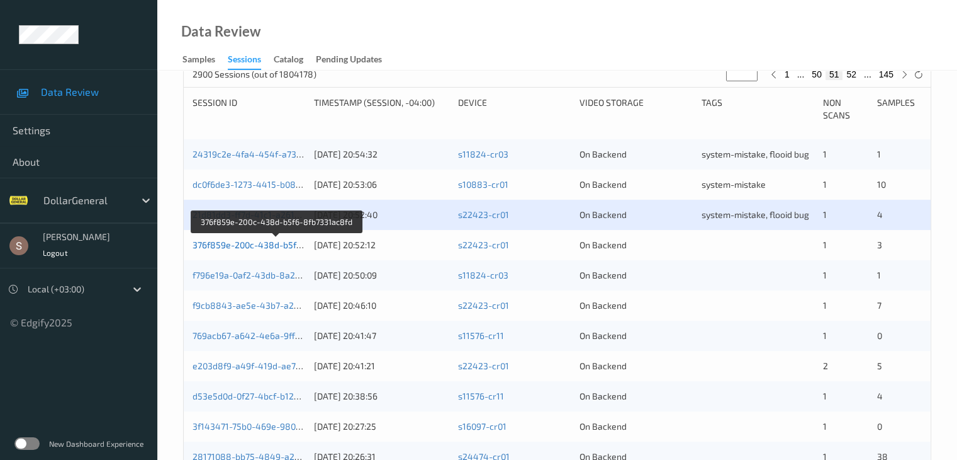
click at [288, 243] on link "376f859e-200c-438d-b5f6-8fb7331ac8fd" at bounding box center [277, 244] width 168 height 11
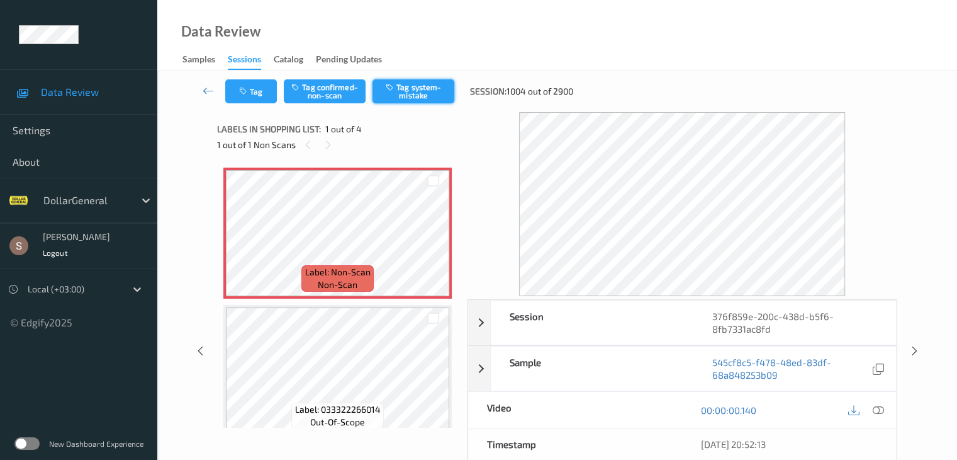
click at [413, 96] on button "Tag system-mistake" at bounding box center [414, 91] width 82 height 24
click at [264, 96] on button "Tag" at bounding box center [251, 91] width 52 height 24
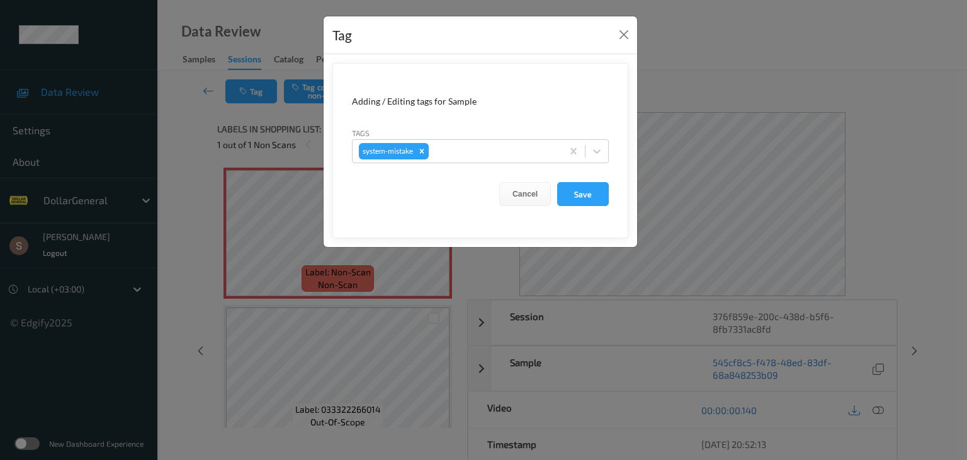
click at [606, 162] on form "Adding / Editing tags for Sample Tags system-mistake Cancel Save" at bounding box center [480, 150] width 296 height 175
click at [602, 147] on icon at bounding box center [596, 151] width 13 height 13
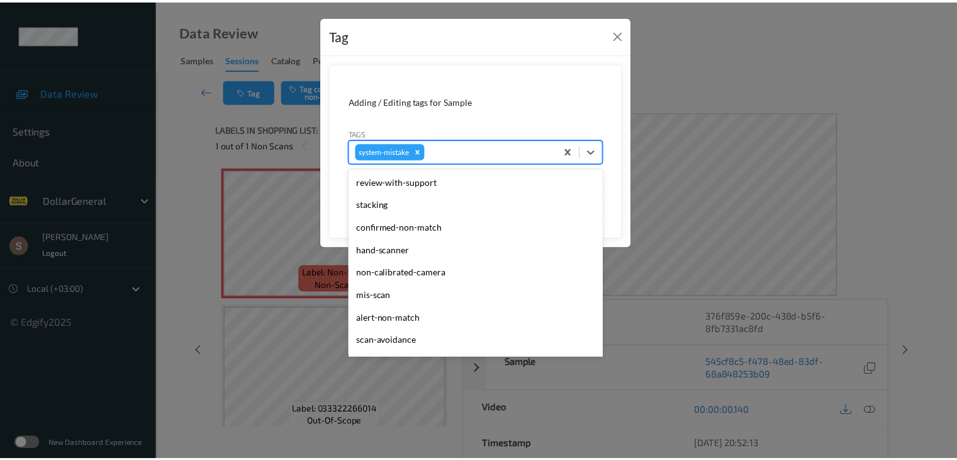
scroll to position [315, 0]
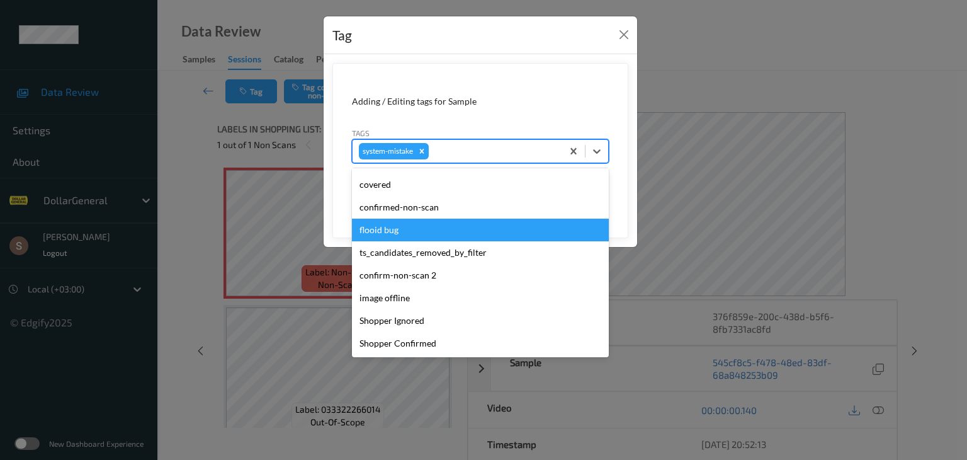
drag, startPoint x: 437, startPoint y: 225, endPoint x: 553, endPoint y: 221, distance: 115.3
click at [439, 225] on div "flooid bug" at bounding box center [480, 229] width 257 height 23
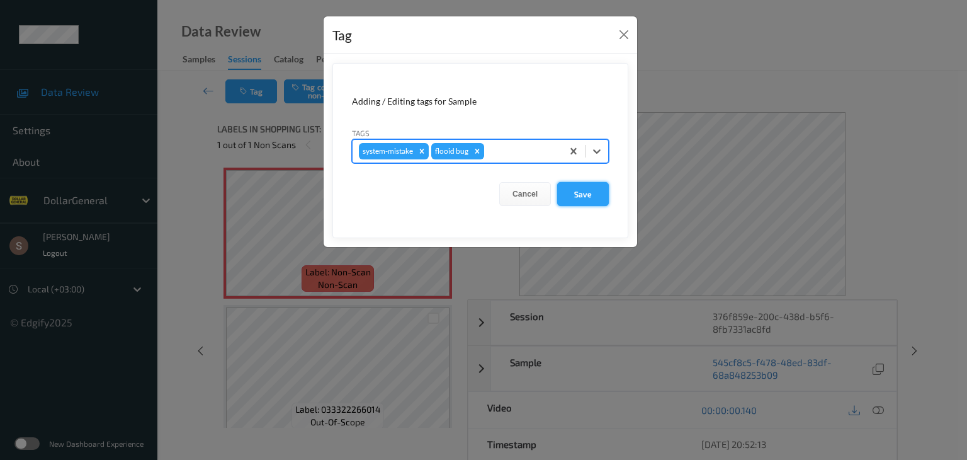
click at [572, 189] on button "Save" at bounding box center [583, 194] width 52 height 24
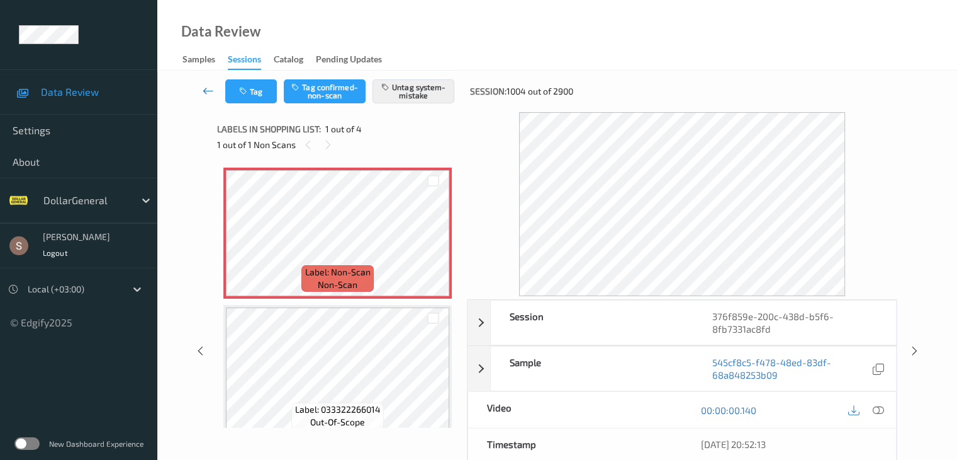
click at [217, 92] on link at bounding box center [208, 91] width 33 height 24
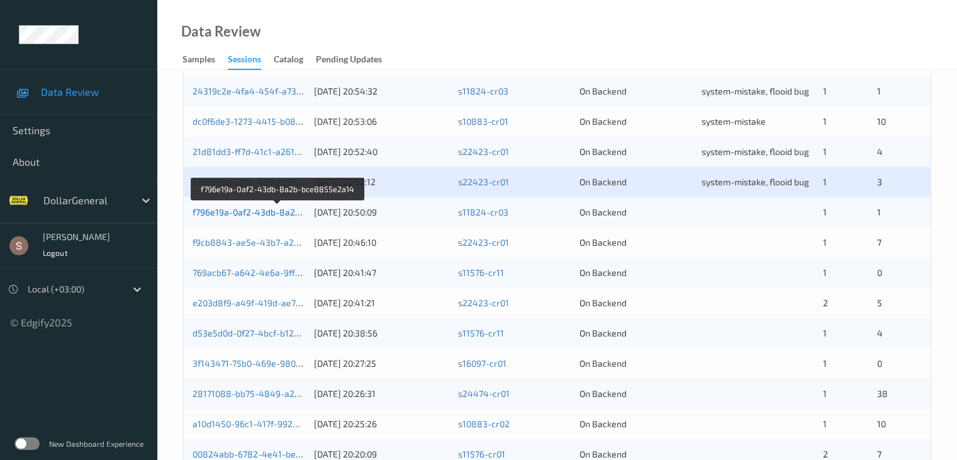
click at [268, 211] on link "f796e19a-0af2-43db-8a2b-bce8855e2a14" at bounding box center [279, 211] width 172 height 11
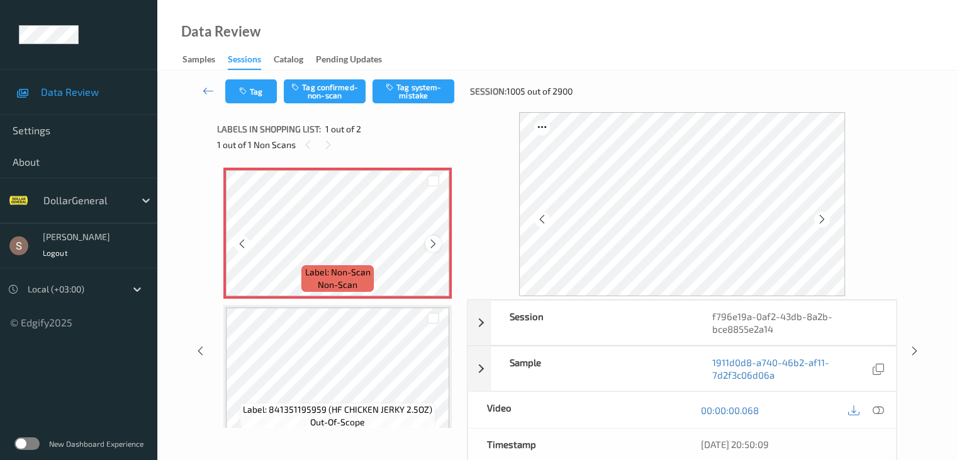
click at [432, 244] on icon at bounding box center [433, 243] width 11 height 11
click at [403, 93] on button "Tag system-mistake" at bounding box center [414, 91] width 82 height 24
click at [250, 96] on button "Tag" at bounding box center [251, 91] width 52 height 24
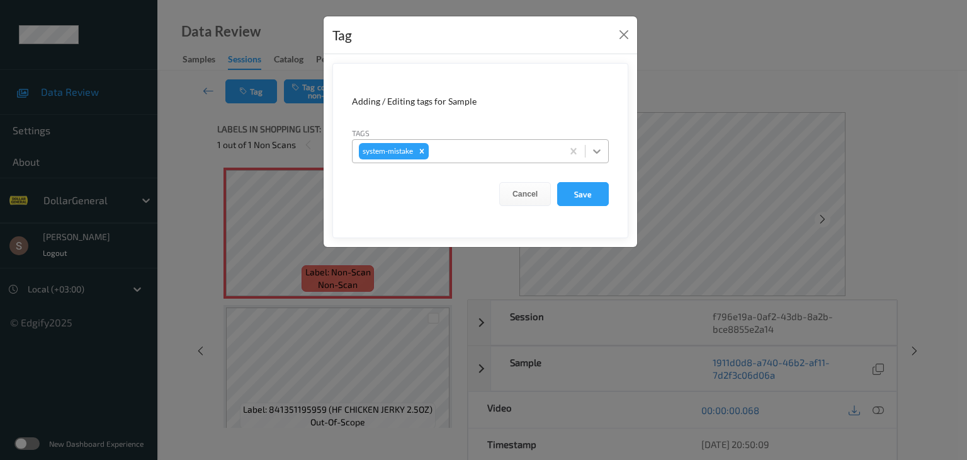
click at [594, 145] on icon at bounding box center [596, 151] width 13 height 13
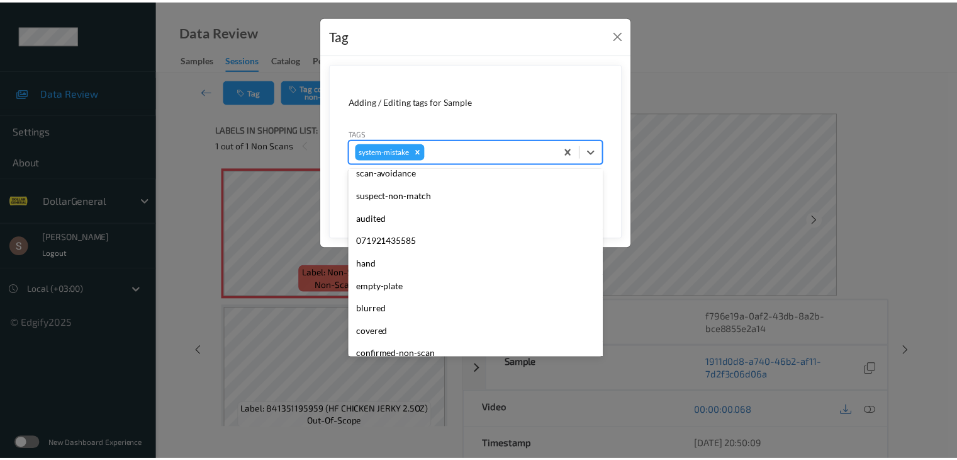
scroll to position [315, 0]
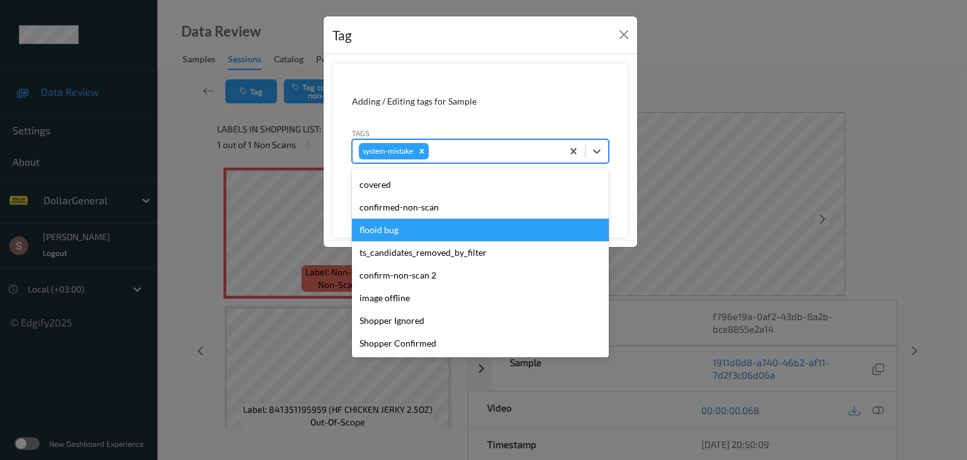
click at [416, 235] on div "flooid bug" at bounding box center [480, 229] width 257 height 23
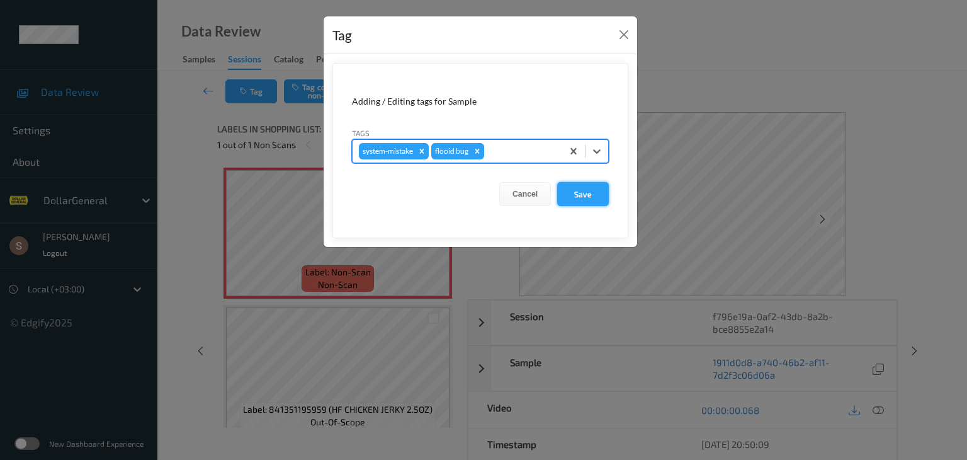
click at [594, 199] on button "Save" at bounding box center [583, 194] width 52 height 24
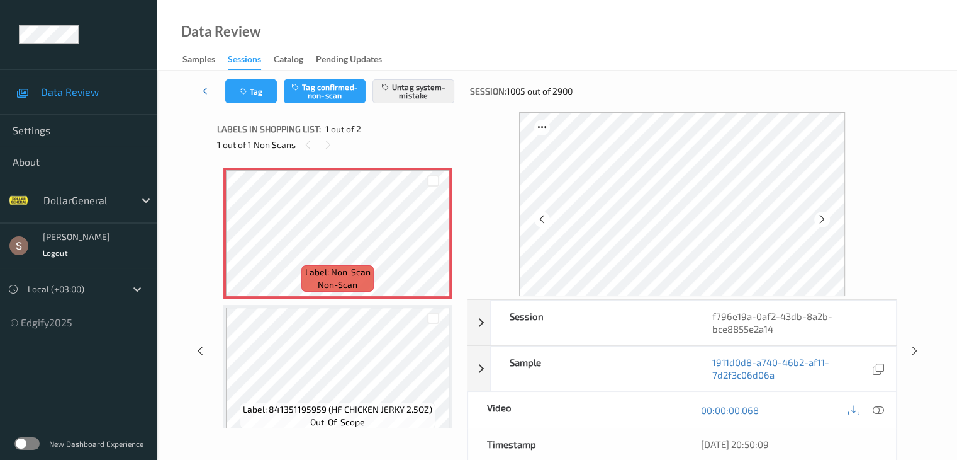
click at [208, 89] on icon at bounding box center [208, 90] width 11 height 13
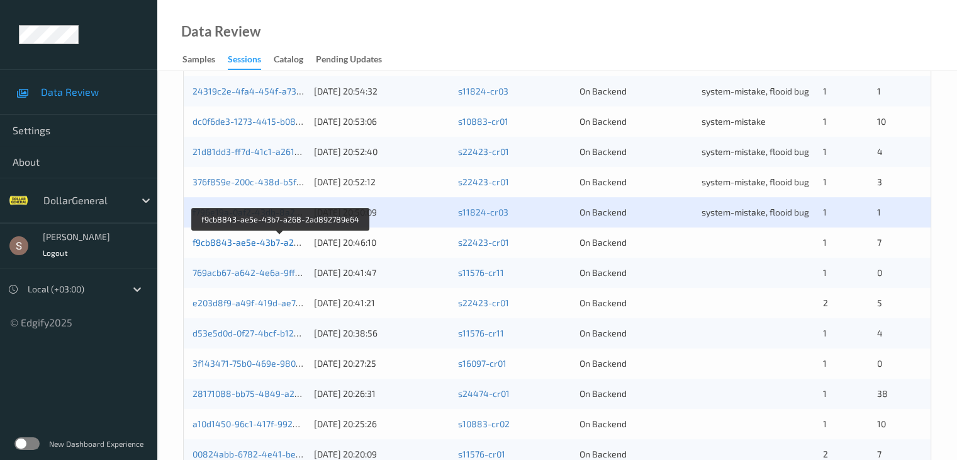
click at [239, 240] on link "f9cb8843-ae5e-43b7-a268-2ad892789e64" at bounding box center [282, 242] width 178 height 11
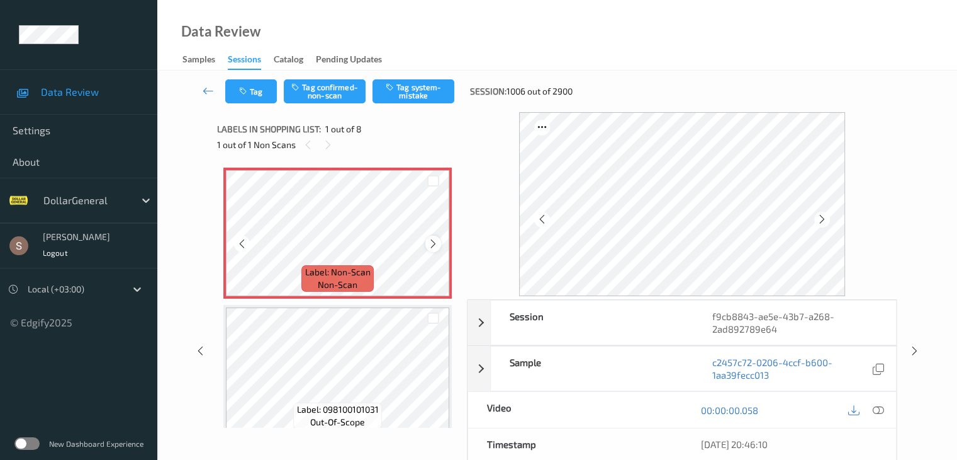
click at [438, 244] on icon at bounding box center [433, 243] width 11 height 11
click at [436, 87] on button "Tag system-mistake" at bounding box center [414, 91] width 82 height 24
click at [244, 92] on icon "button" at bounding box center [244, 91] width 11 height 9
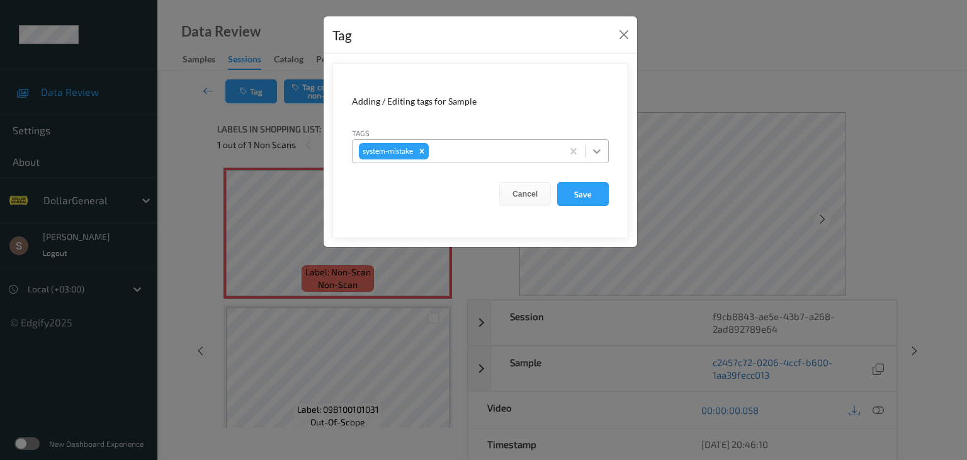
click at [592, 147] on icon at bounding box center [596, 151] width 13 height 13
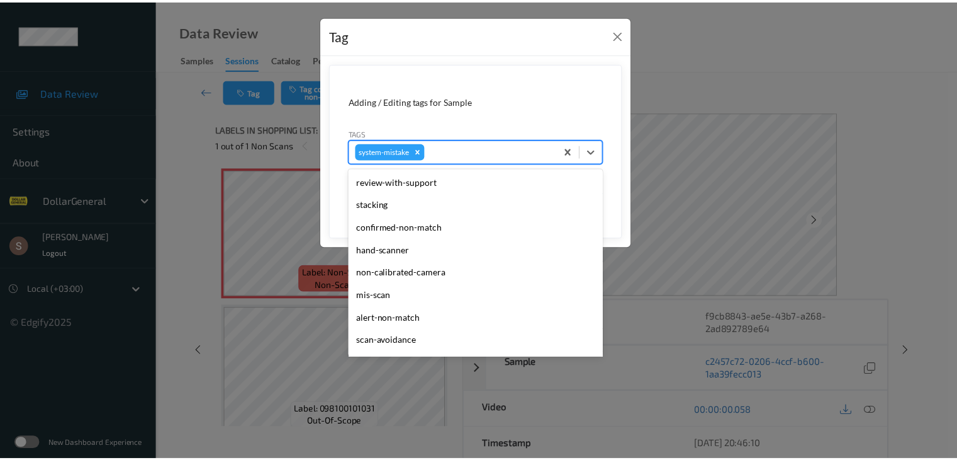
scroll to position [315, 0]
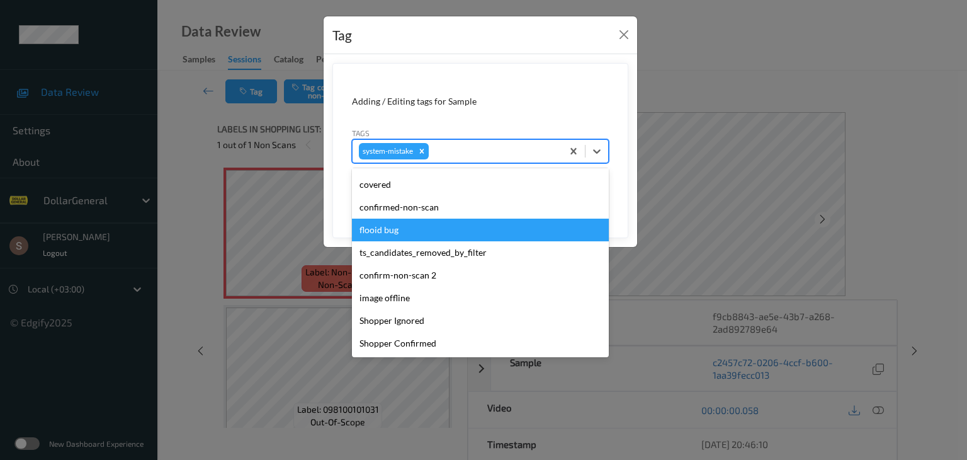
click at [419, 234] on div "flooid bug" at bounding box center [480, 229] width 257 height 23
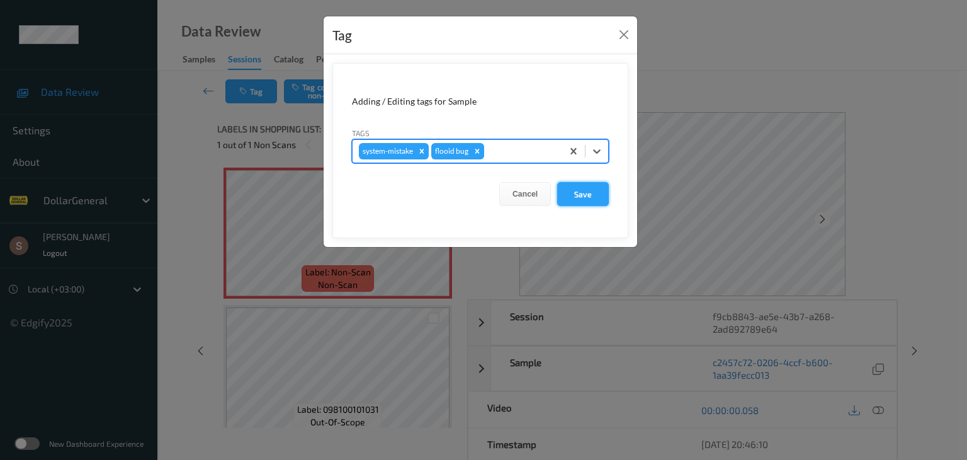
click at [568, 192] on button "Save" at bounding box center [583, 194] width 52 height 24
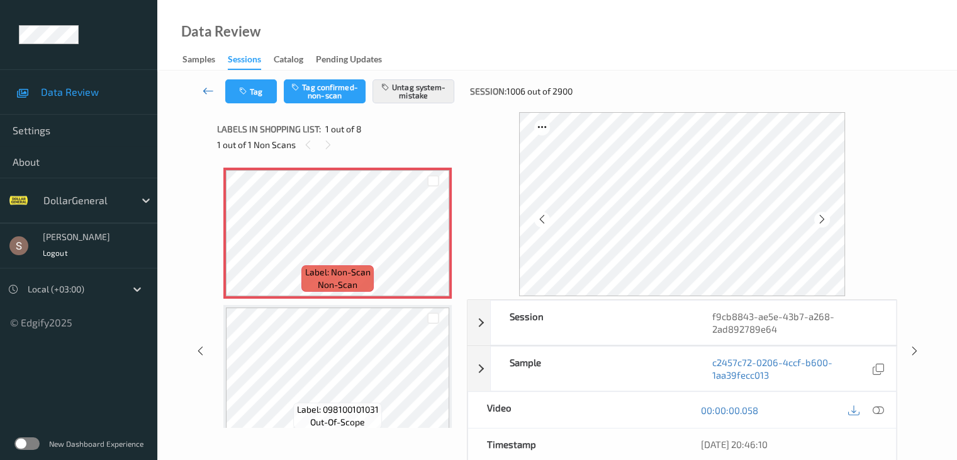
click at [210, 93] on icon at bounding box center [208, 90] width 11 height 13
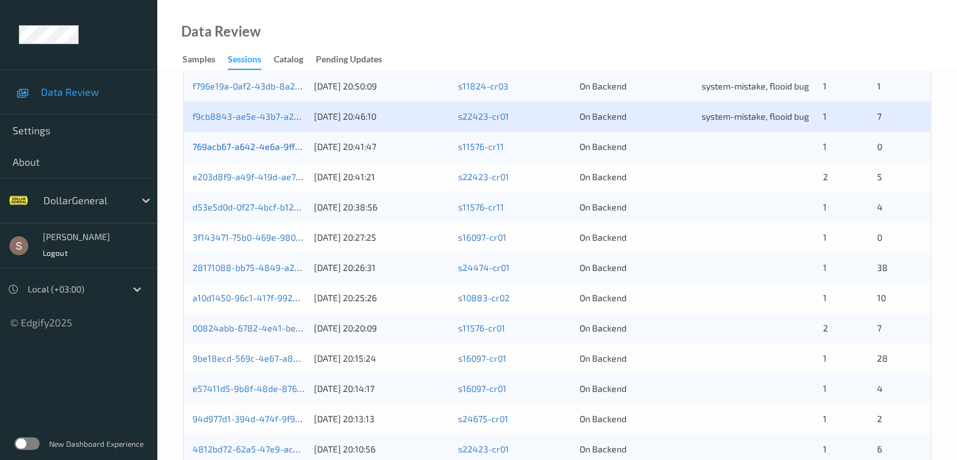
click at [217, 150] on link "769acb67-a642-4e6a-9ff4-7eb240f36391" at bounding box center [277, 146] width 169 height 11
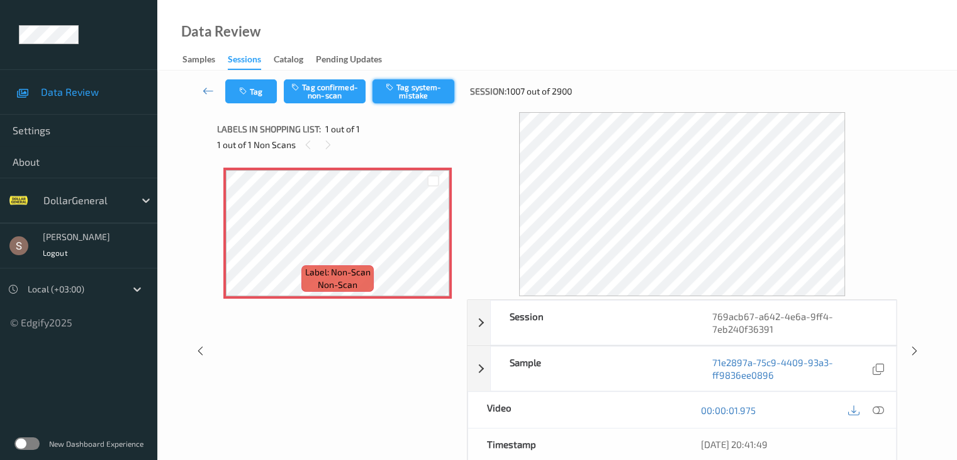
click at [405, 84] on button "Tag system-mistake" at bounding box center [414, 91] width 82 height 24
click at [251, 94] on button "Tag" at bounding box center [251, 91] width 52 height 24
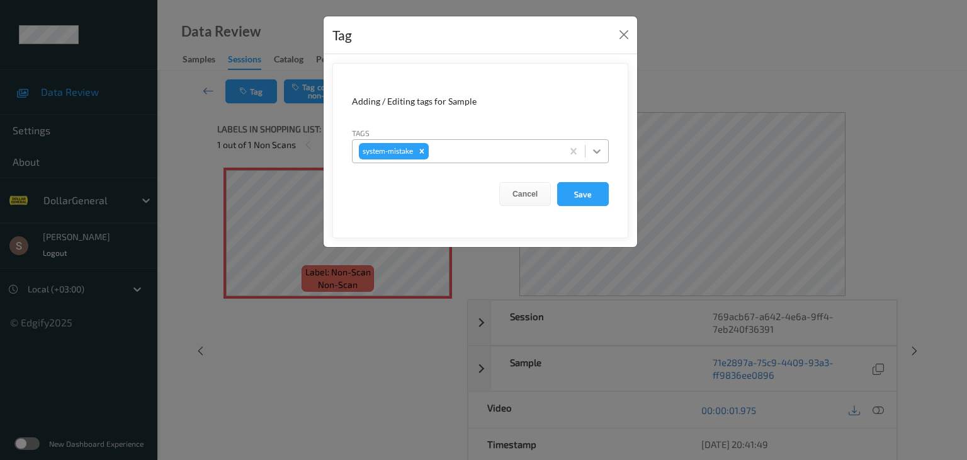
click at [592, 157] on div at bounding box center [596, 151] width 23 height 23
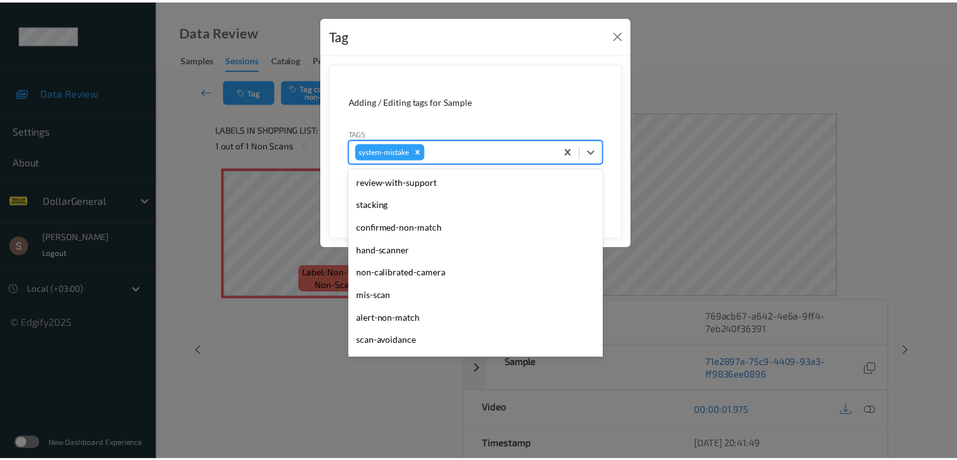
scroll to position [315, 0]
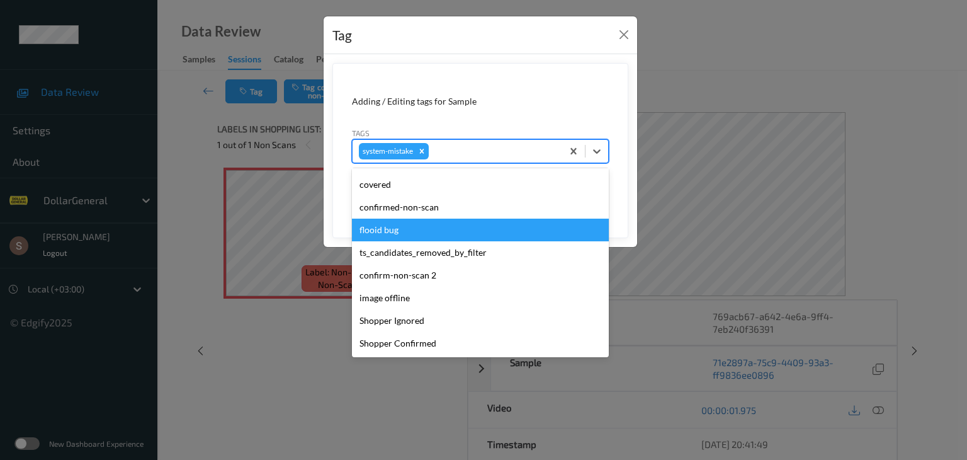
click at [383, 230] on div "flooid bug" at bounding box center [480, 229] width 257 height 23
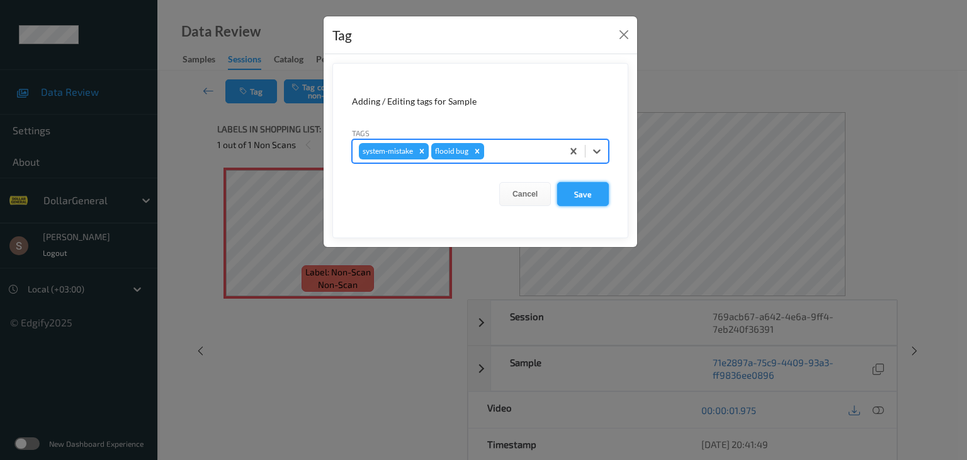
click at [584, 190] on button "Save" at bounding box center [583, 194] width 52 height 24
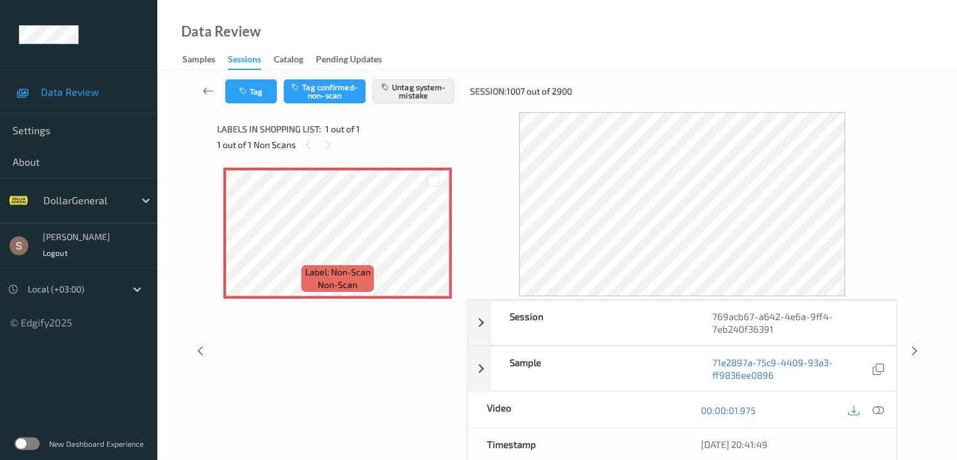
click at [209, 86] on icon at bounding box center [208, 90] width 11 height 13
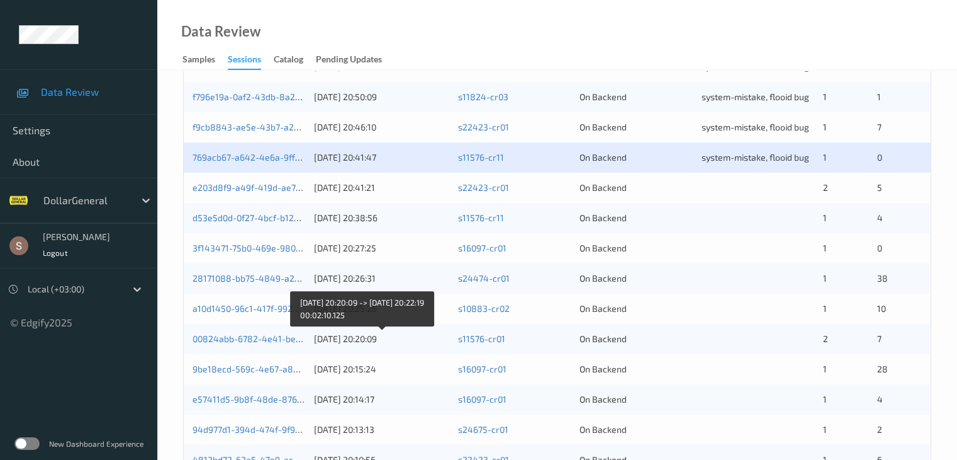
scroll to position [398, 0]
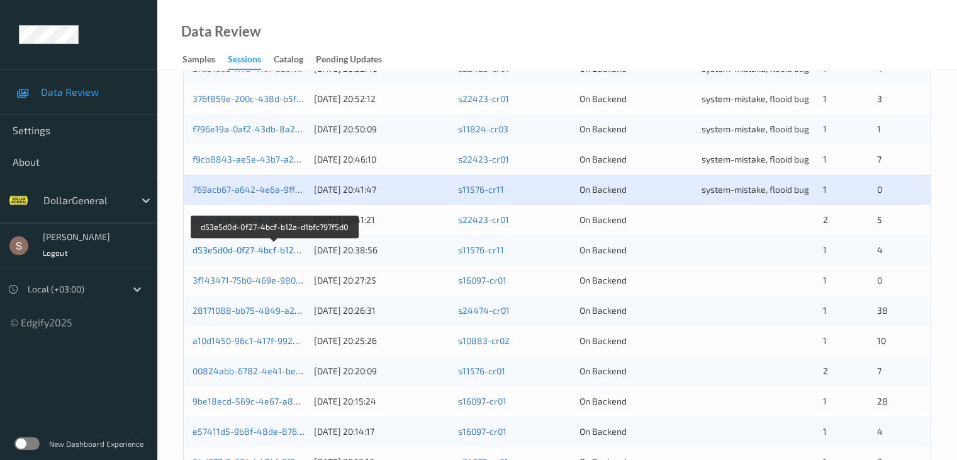
click at [251, 249] on link "d53e5d0d-0f27-4bcf-b12a-d1bfc797f5d0" at bounding box center [275, 249] width 164 height 11
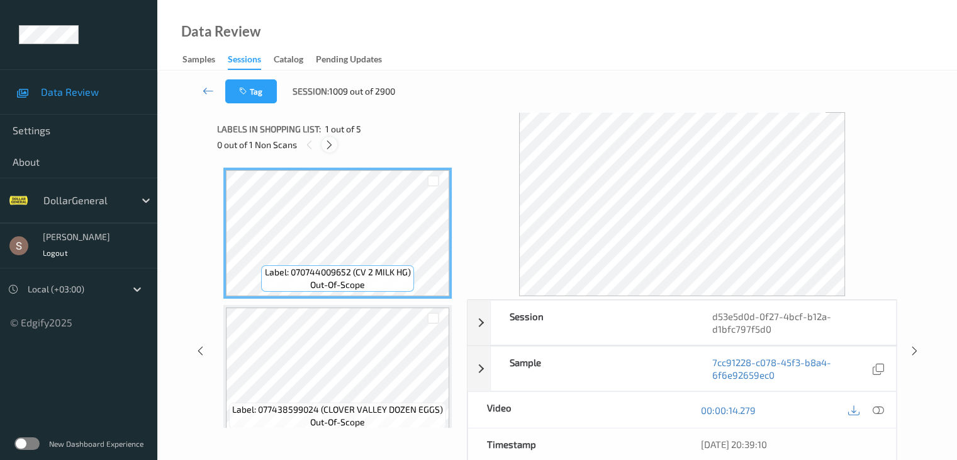
click at [335, 145] on div at bounding box center [330, 145] width 16 height 16
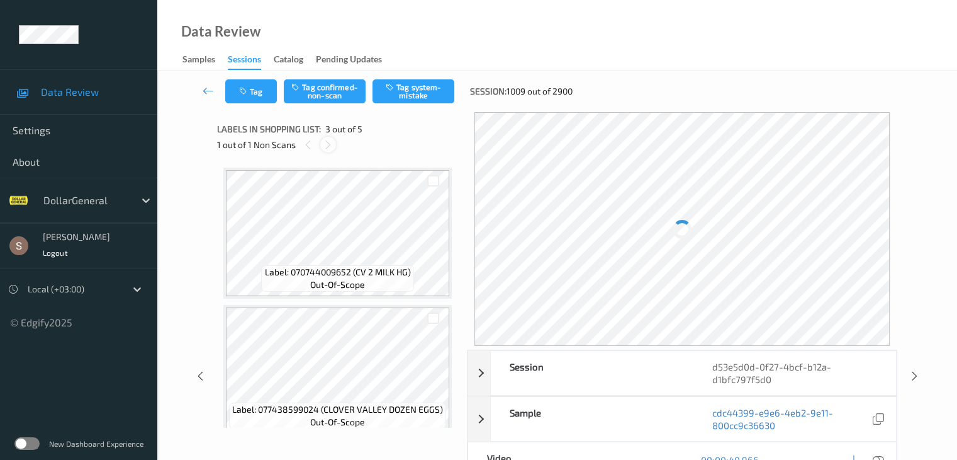
scroll to position [144, 0]
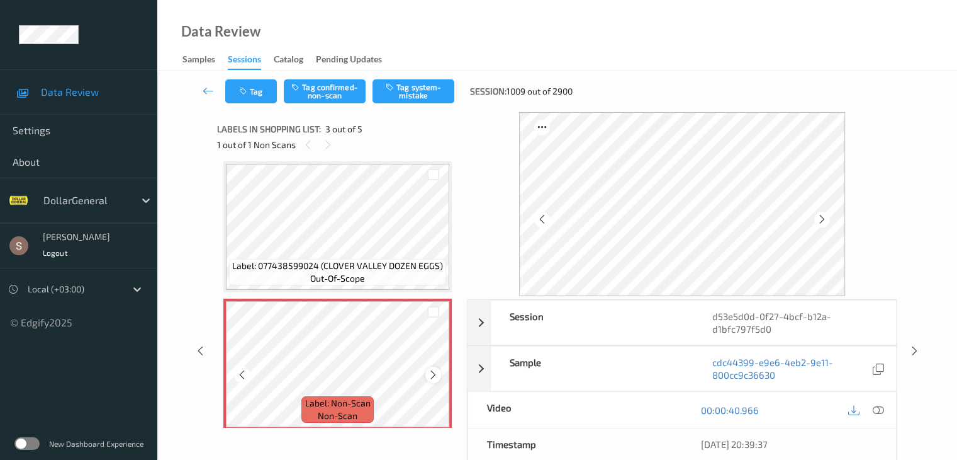
click at [431, 373] on icon at bounding box center [433, 374] width 11 height 11
click at [412, 97] on button "Tag system-mistake" at bounding box center [414, 91] width 82 height 24
click at [212, 87] on icon at bounding box center [208, 90] width 11 height 13
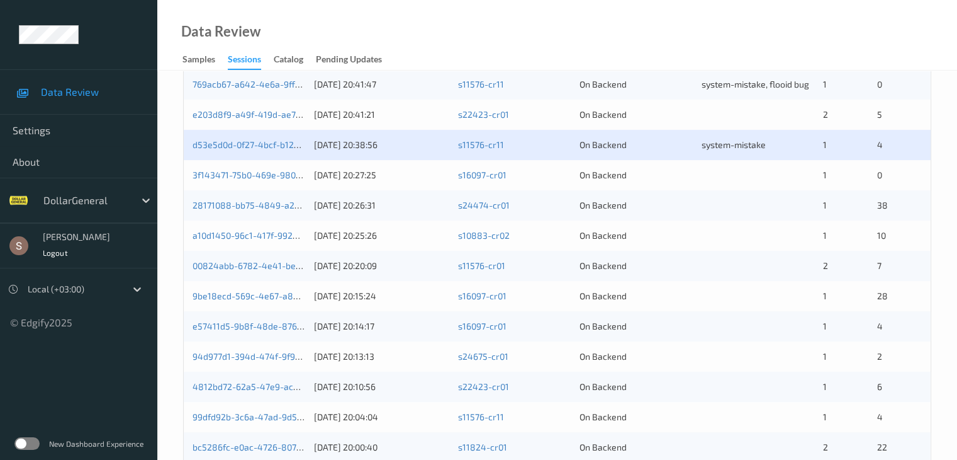
scroll to position [504, 0]
click at [254, 168] on div "3f143471-75b0-469e-9803-ecdba61d3fd3" at bounding box center [249, 174] width 113 height 13
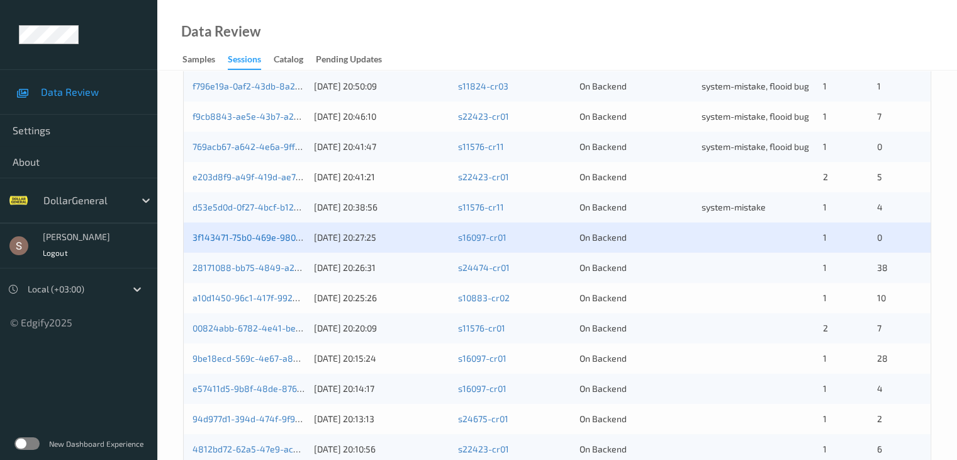
click at [264, 237] on link "3f143471-75b0-469e-9803-ecdba61d3fd3" at bounding box center [277, 237] width 169 height 11
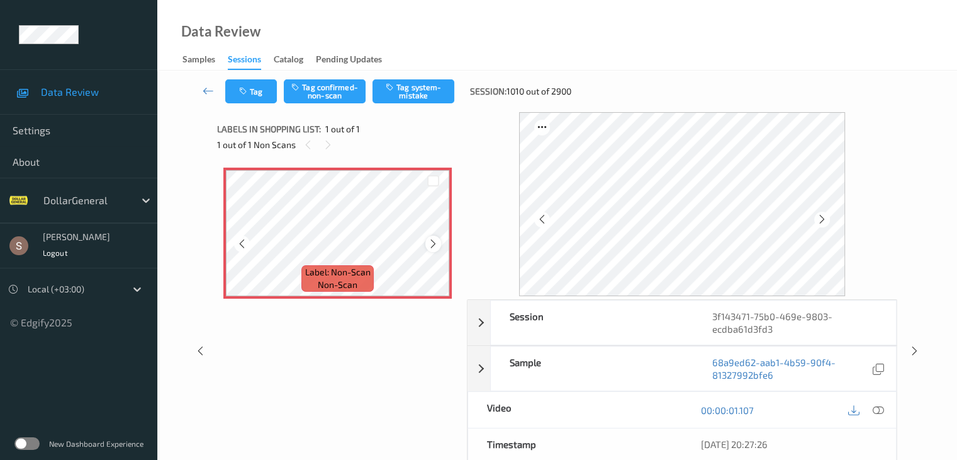
click at [431, 244] on icon at bounding box center [433, 243] width 11 height 11
click at [436, 97] on button "Tag system-mistake" at bounding box center [414, 91] width 82 height 24
click at [207, 88] on icon at bounding box center [208, 90] width 11 height 13
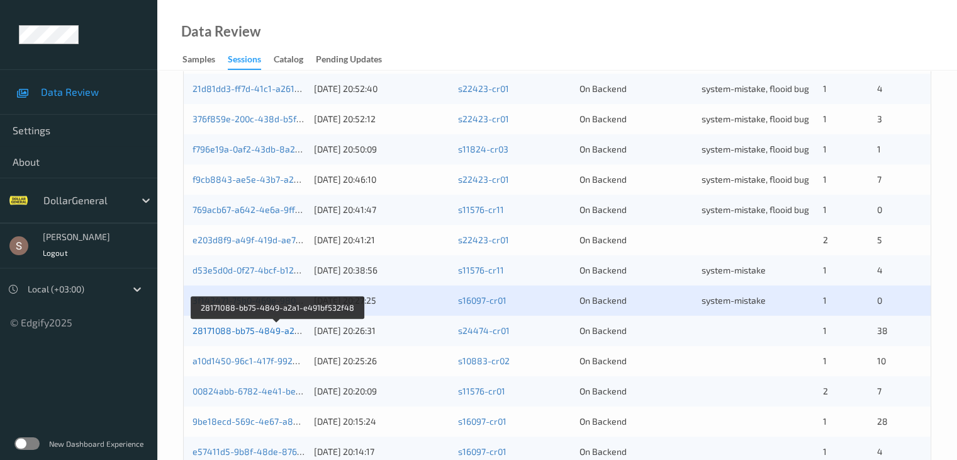
click at [278, 327] on link "28171088-bb75-4849-a2a1-e491bf532f48" at bounding box center [279, 330] width 172 height 11
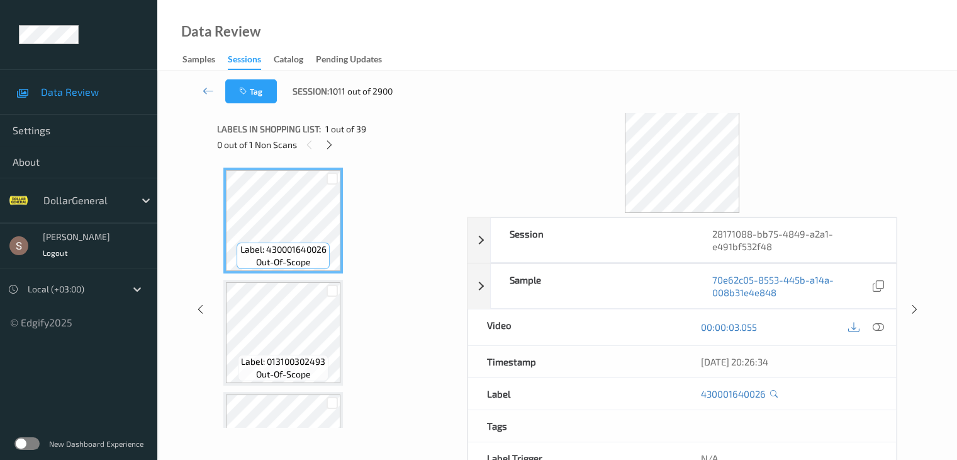
drag, startPoint x: 332, startPoint y: 149, endPoint x: 330, endPoint y: 162, distance: 13.4
click at [332, 149] on icon at bounding box center [329, 144] width 11 height 11
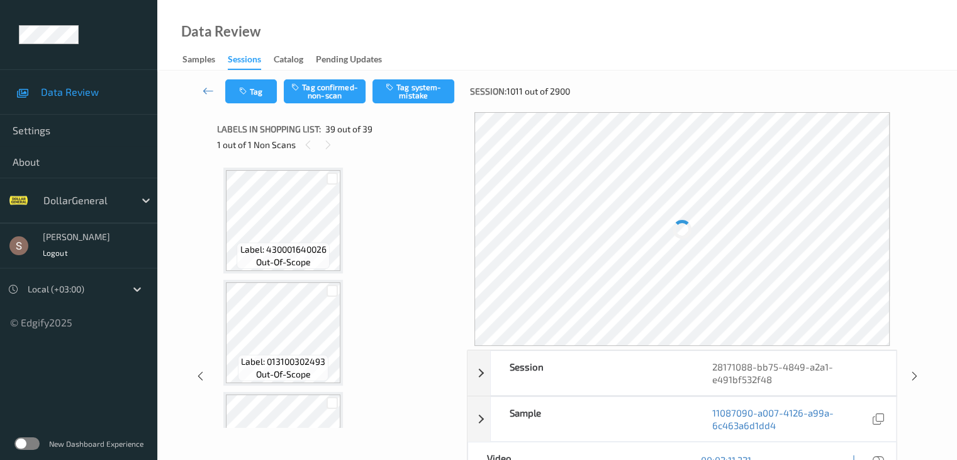
scroll to position [4585, 0]
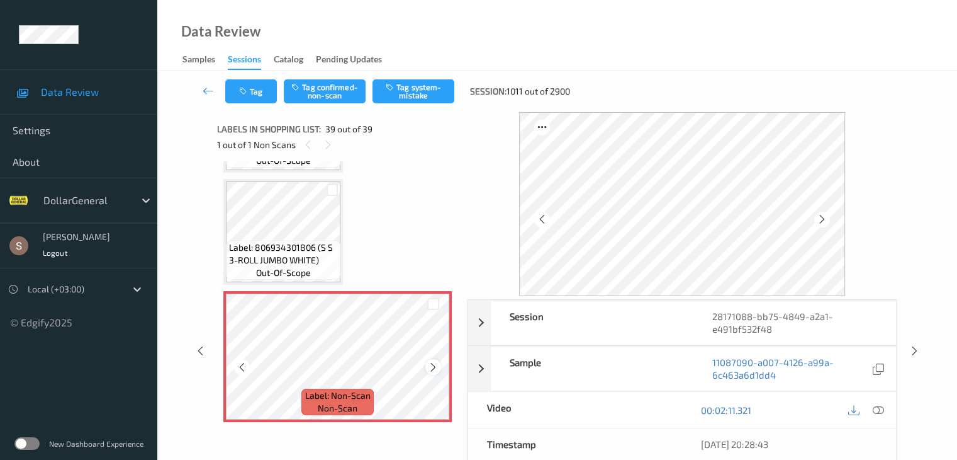
click at [434, 366] on icon at bounding box center [433, 366] width 11 height 11
click at [412, 91] on button "Tag system-mistake" at bounding box center [414, 91] width 82 height 24
click at [206, 90] on icon at bounding box center [208, 90] width 11 height 13
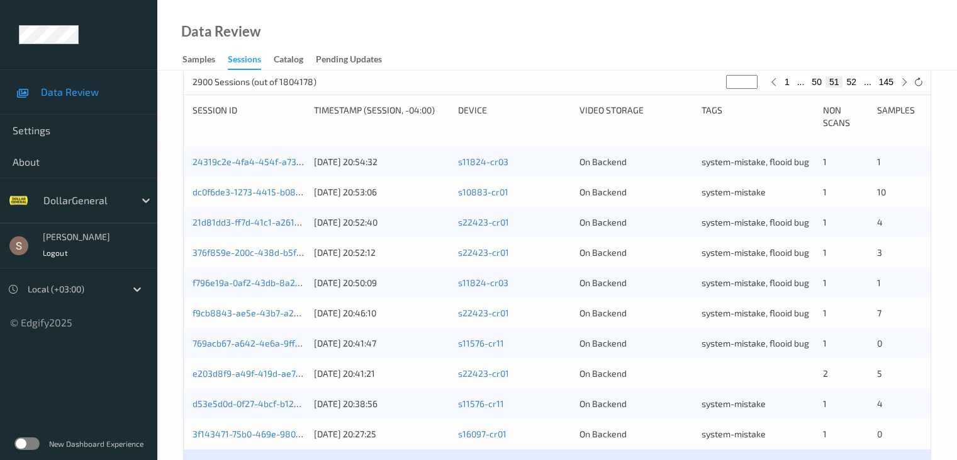
scroll to position [315, 0]
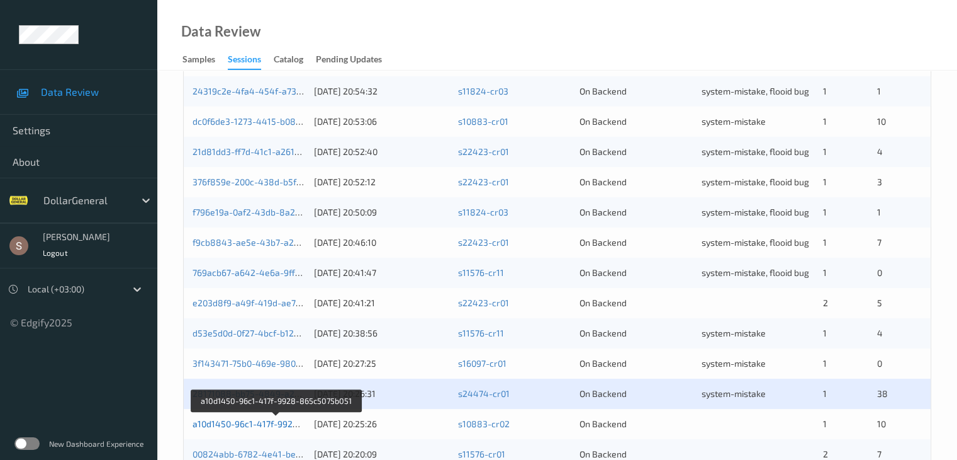
click at [251, 422] on link "a10d1450-96c1-417f-9928-865c5075b051" at bounding box center [277, 423] width 168 height 11
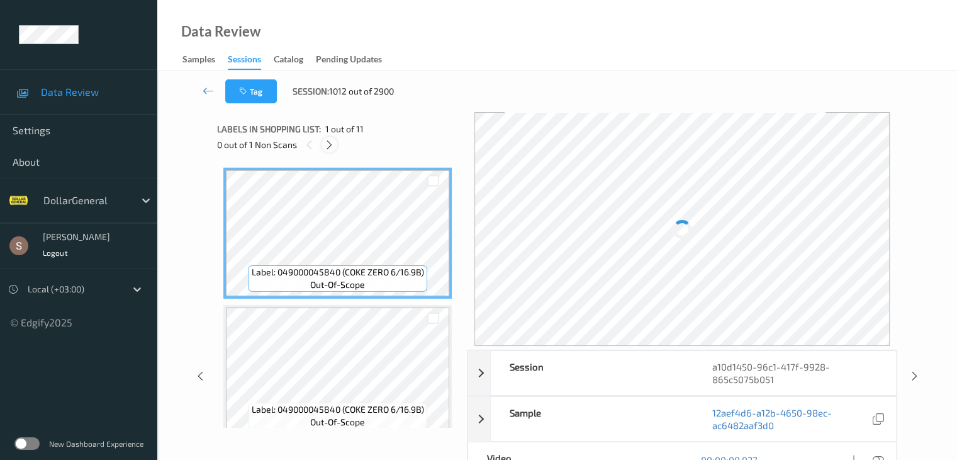
click at [331, 144] on icon at bounding box center [329, 144] width 11 height 11
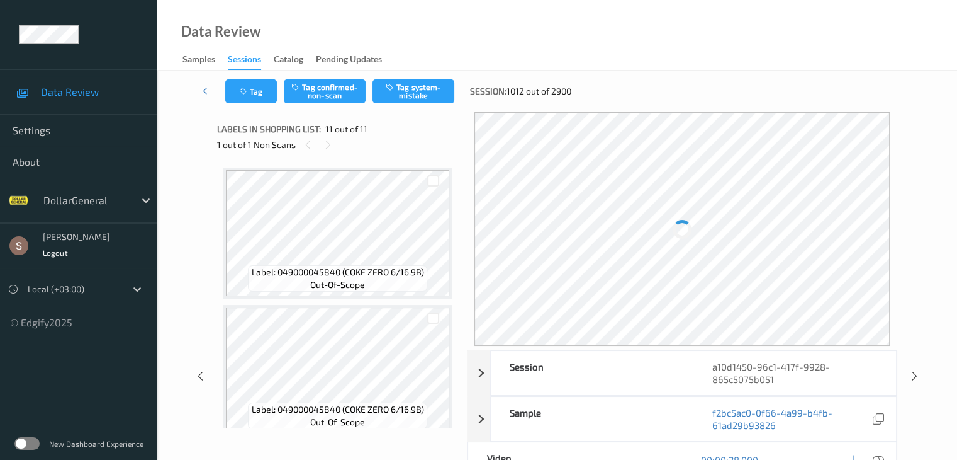
scroll to position [1241, 0]
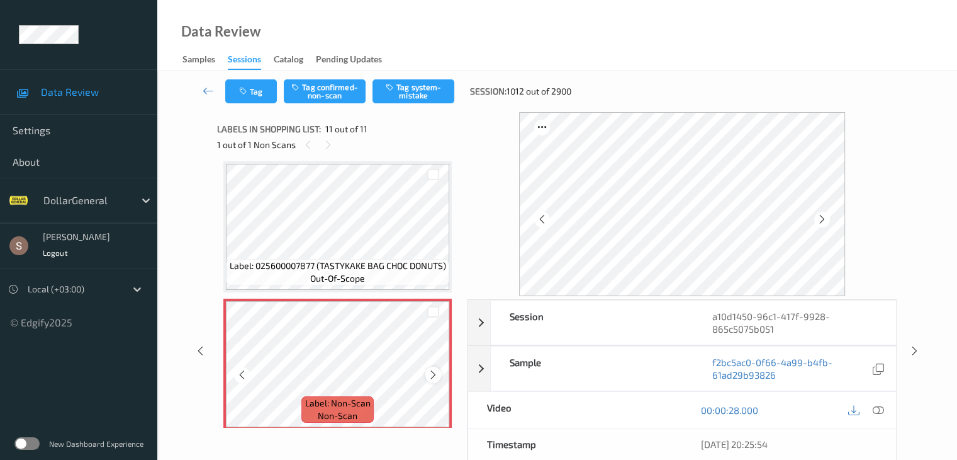
click at [432, 370] on icon at bounding box center [433, 374] width 11 height 11
click at [405, 95] on button "Tag system-mistake" at bounding box center [414, 91] width 82 height 24
click at [203, 91] on icon at bounding box center [208, 90] width 11 height 13
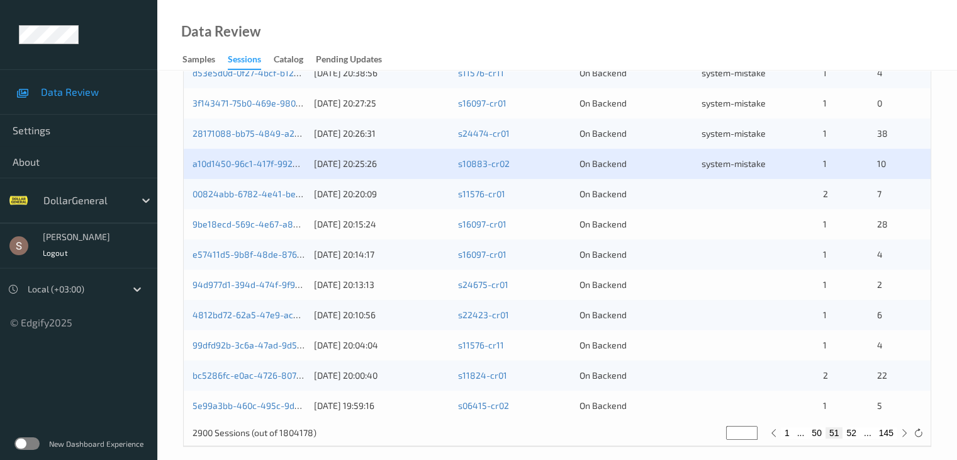
scroll to position [587, 0]
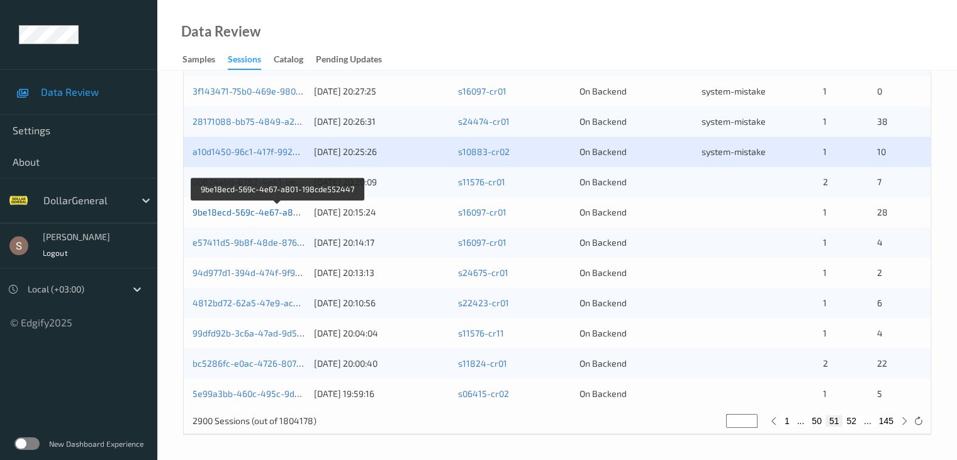
click at [235, 214] on link "9be18ecd-569c-4e67-a801-198cde552447" at bounding box center [279, 211] width 173 height 11
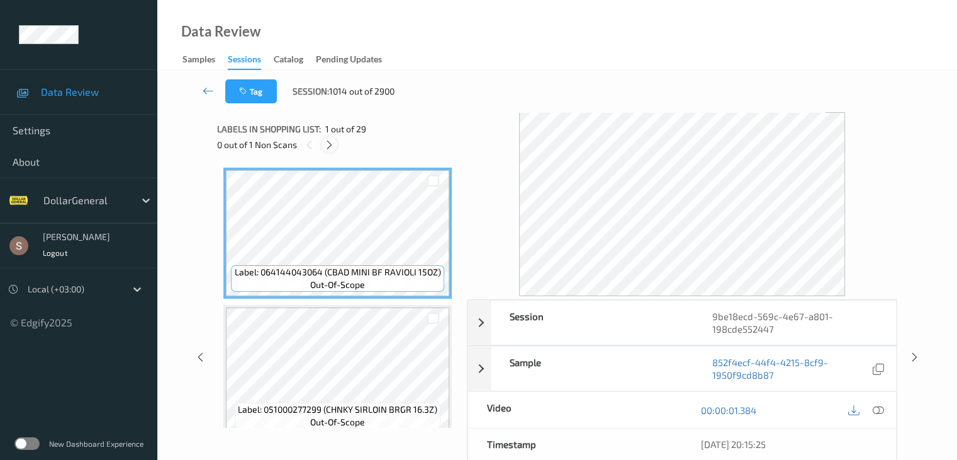
click at [329, 145] on icon at bounding box center [329, 144] width 11 height 11
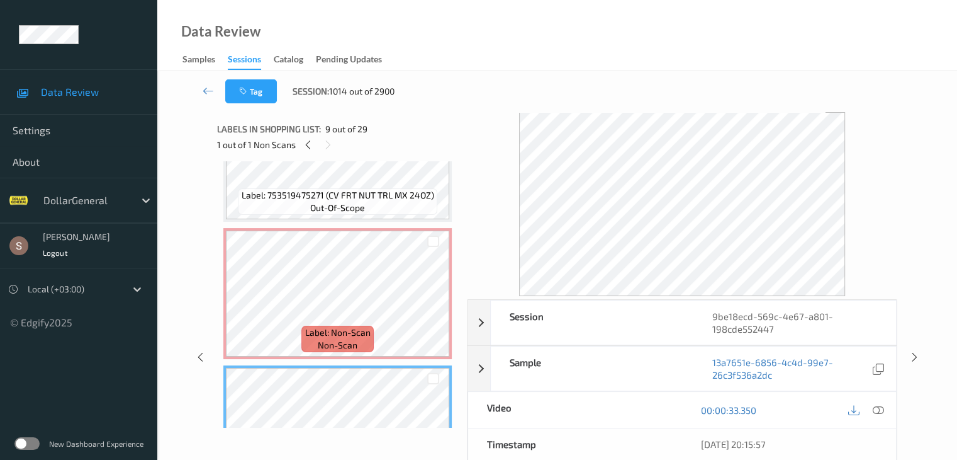
scroll to position [893, 0]
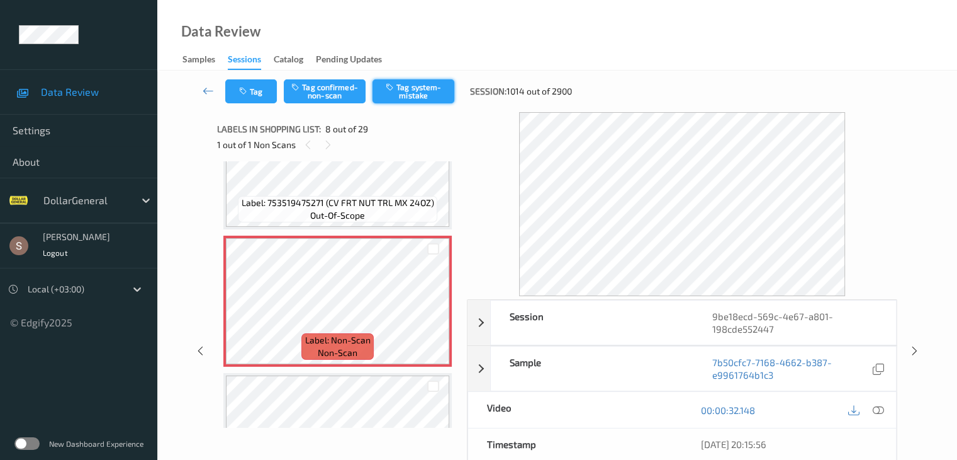
click at [444, 86] on button "Tag system-mistake" at bounding box center [414, 91] width 82 height 24
click at [208, 91] on icon at bounding box center [208, 90] width 11 height 13
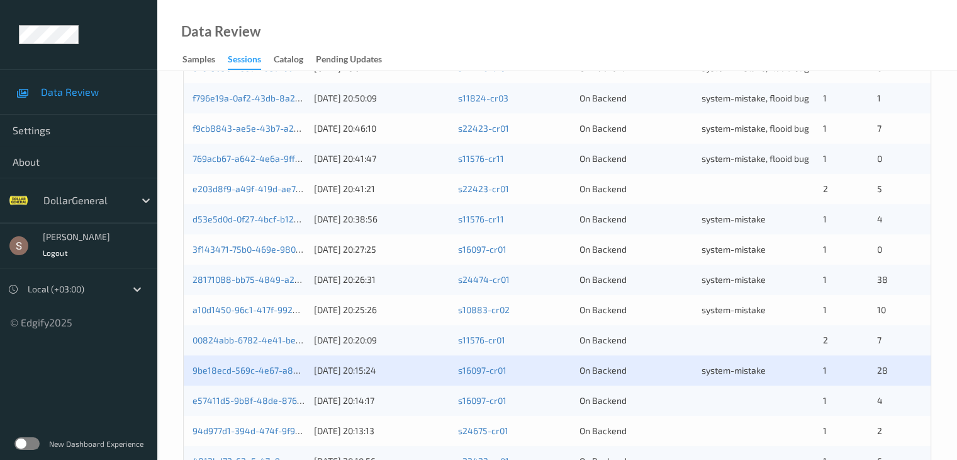
scroll to position [567, 0]
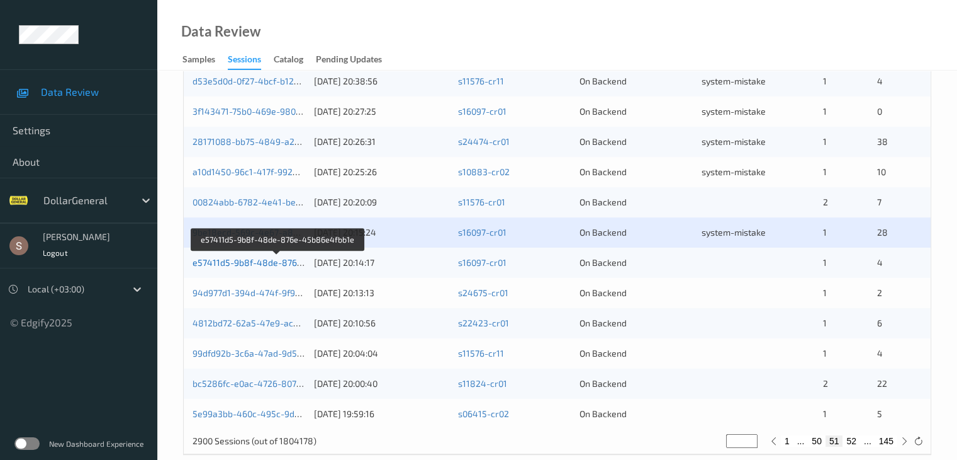
click at [243, 260] on link "e57411d5-9b8f-48de-876e-45b86e4fbb1e" at bounding box center [279, 262] width 172 height 11
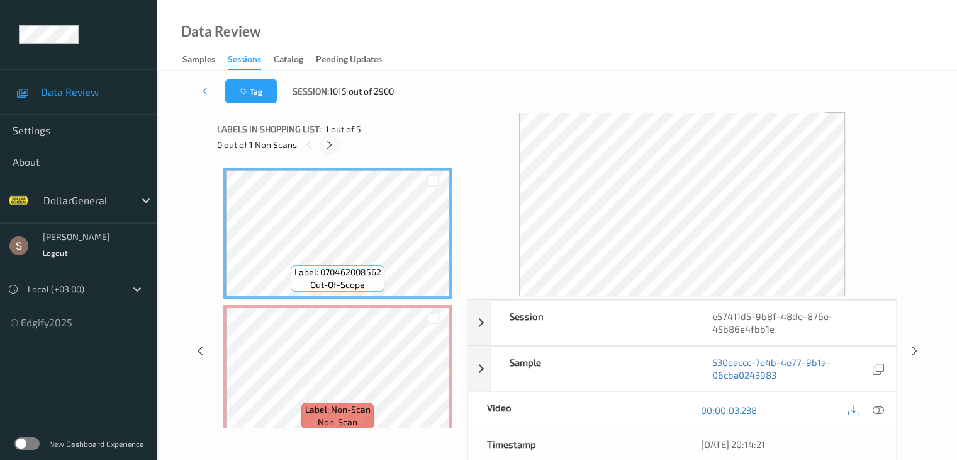
click at [332, 147] on icon at bounding box center [329, 144] width 11 height 11
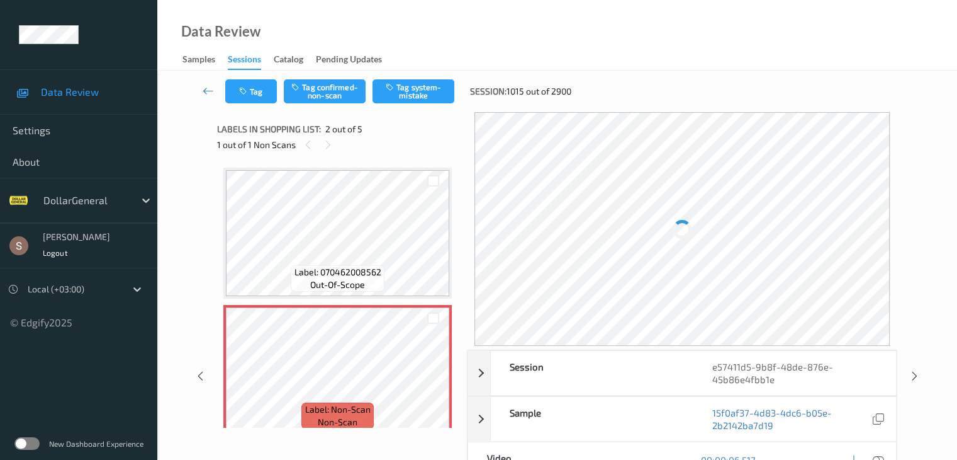
scroll to position [6, 0]
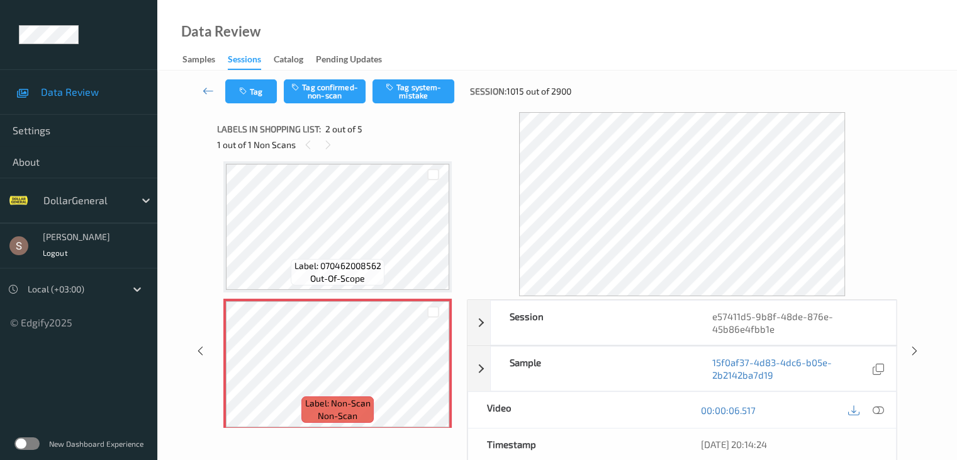
click at [379, 262] on span "Label: 070462008562" at bounding box center [338, 265] width 87 height 13
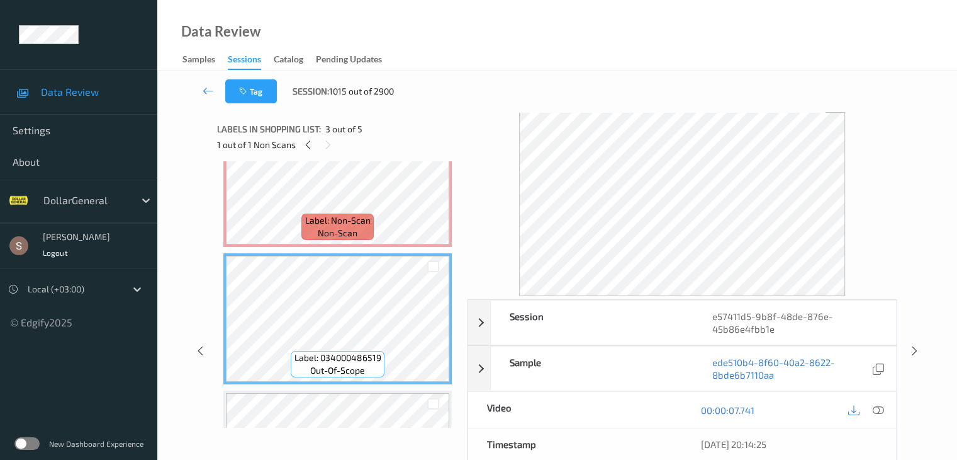
scroll to position [189, 0]
click at [360, 232] on div "Label: Non-Scan non-scan" at bounding box center [338, 226] width 72 height 26
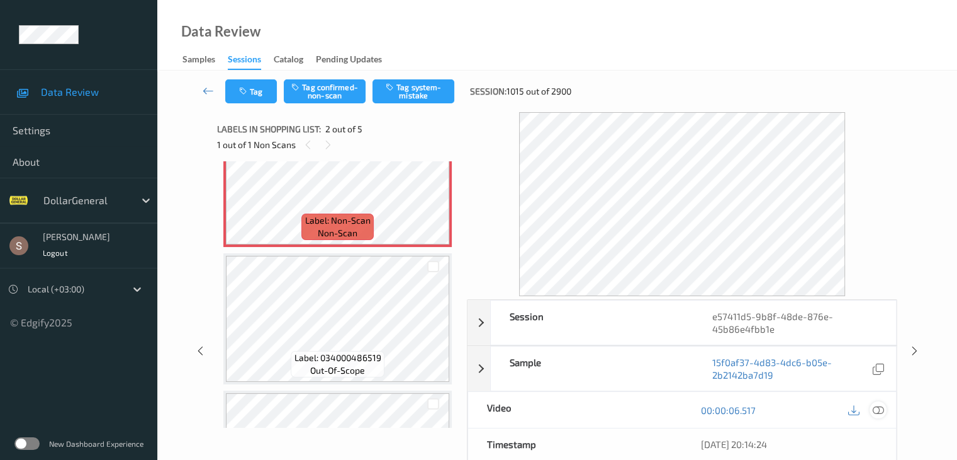
click at [875, 408] on icon at bounding box center [877, 409] width 11 height 11
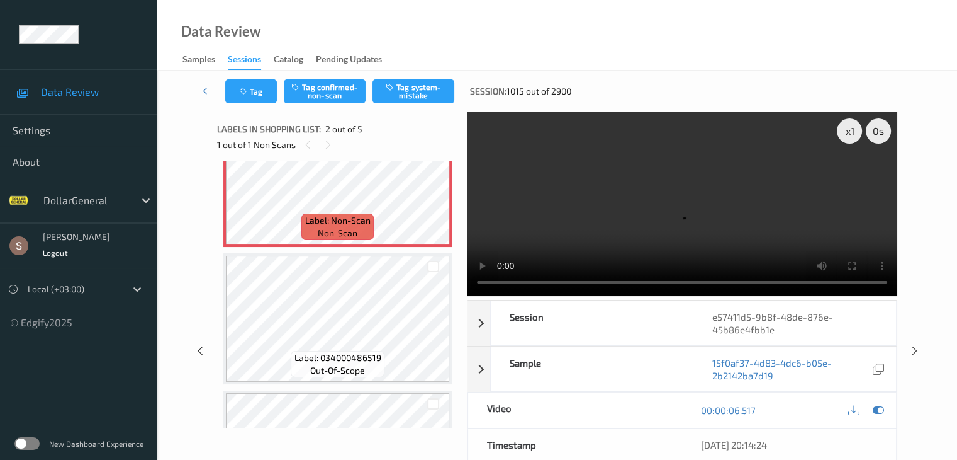
click at [655, 203] on video at bounding box center [682, 204] width 431 height 184
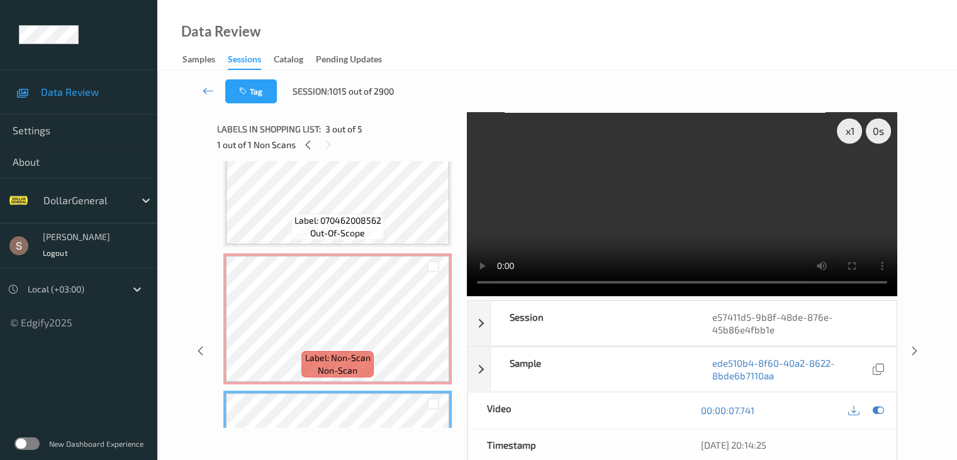
scroll to position [48, 0]
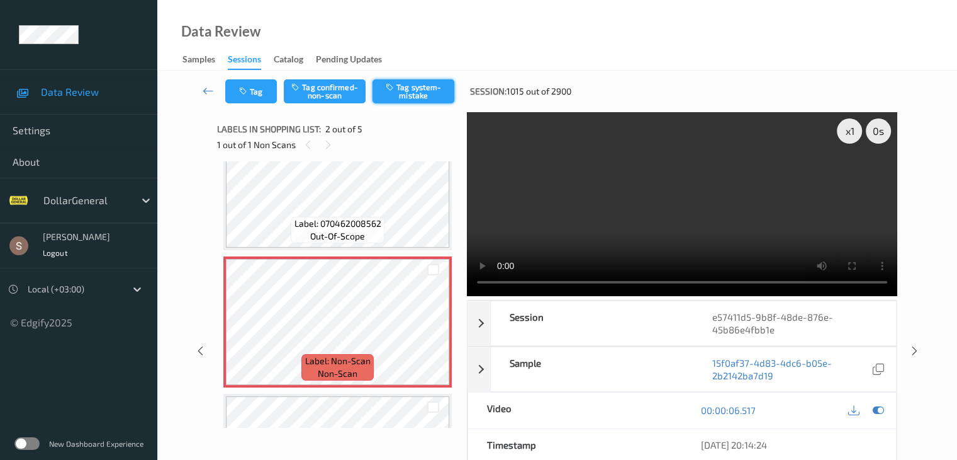
click at [419, 90] on button "Tag system-mistake" at bounding box center [414, 91] width 82 height 24
click at [204, 94] on icon at bounding box center [208, 90] width 11 height 13
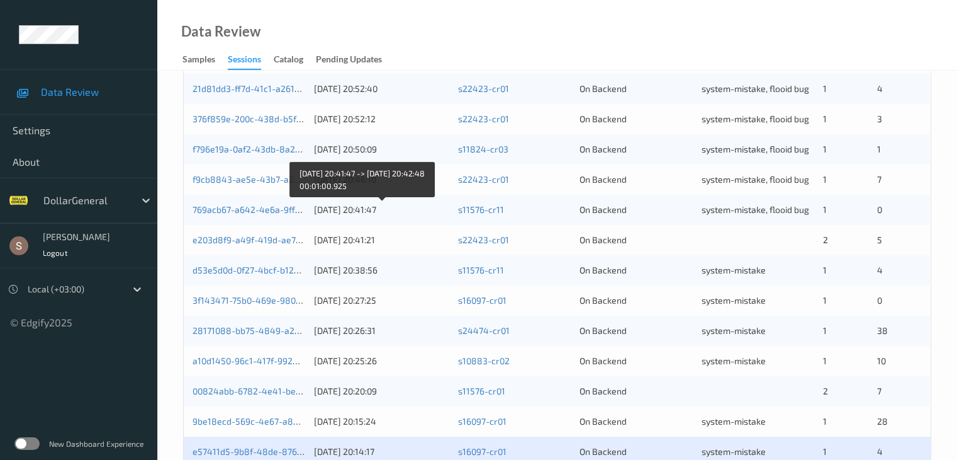
scroll to position [587, 0]
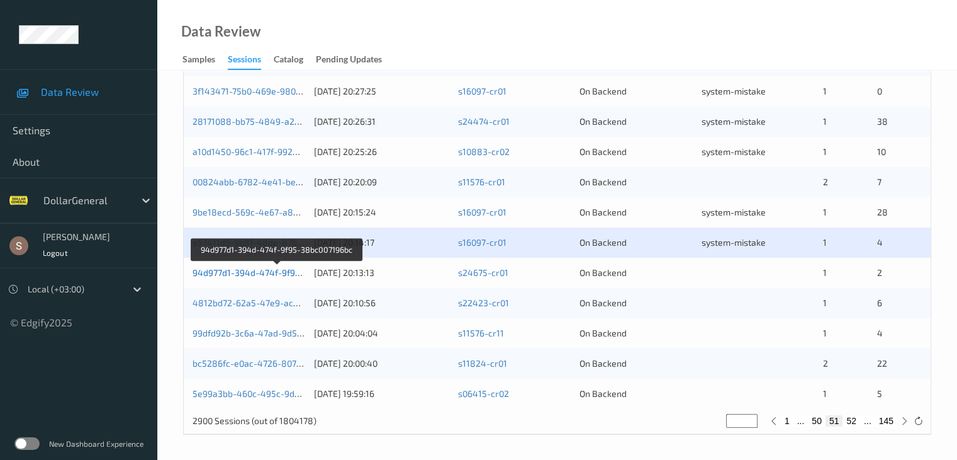
click at [269, 271] on link "94d977d1-394d-474f-9f95-38bc007196bc" at bounding box center [277, 272] width 169 height 11
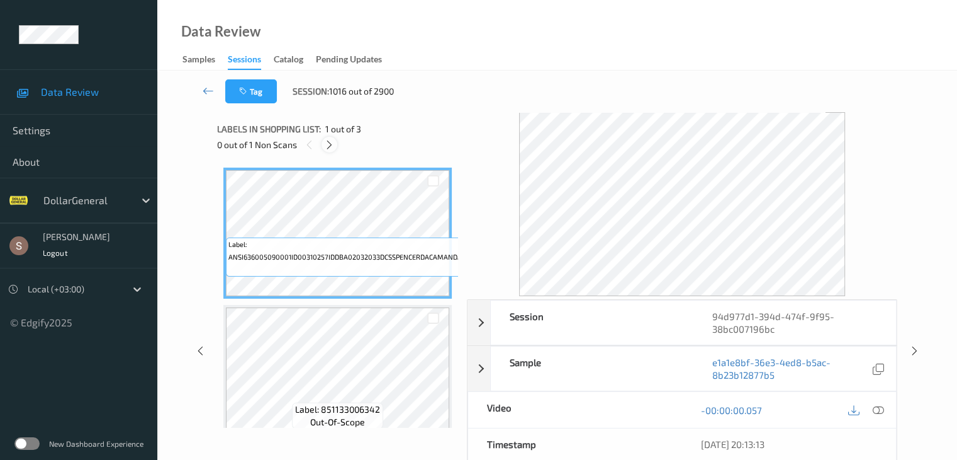
click at [330, 144] on icon at bounding box center [329, 144] width 11 height 11
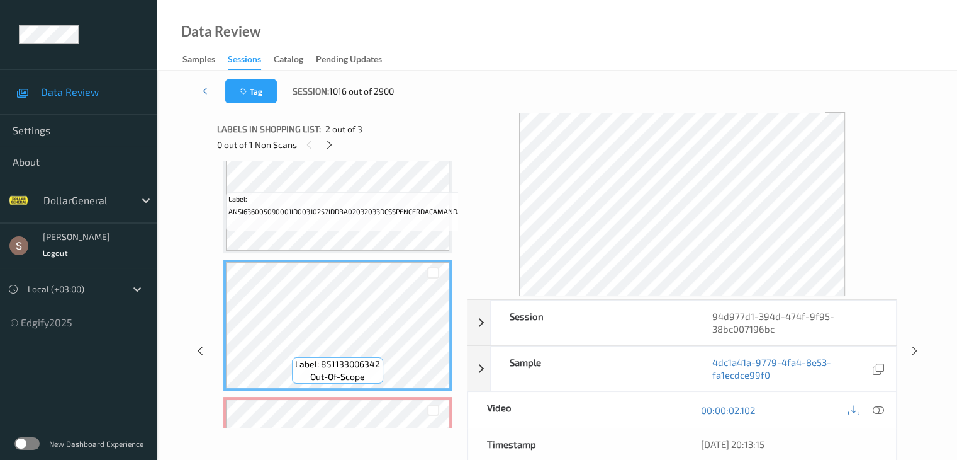
scroll to position [18, 0]
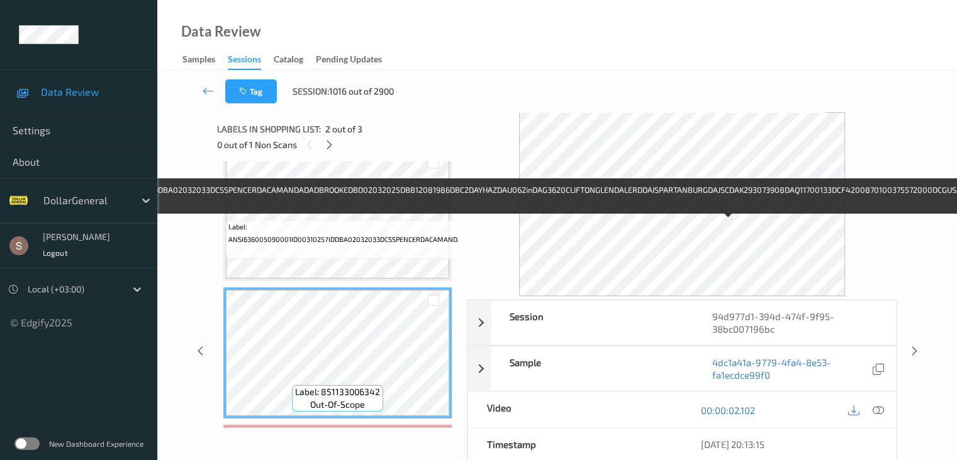
click at [359, 235] on span "Label: ANSI636005090001ID00310257IDDBA02032033DCSSPENCERDACAMANDADADBROOKEDBD02…" at bounding box center [726, 232] width 996 height 25
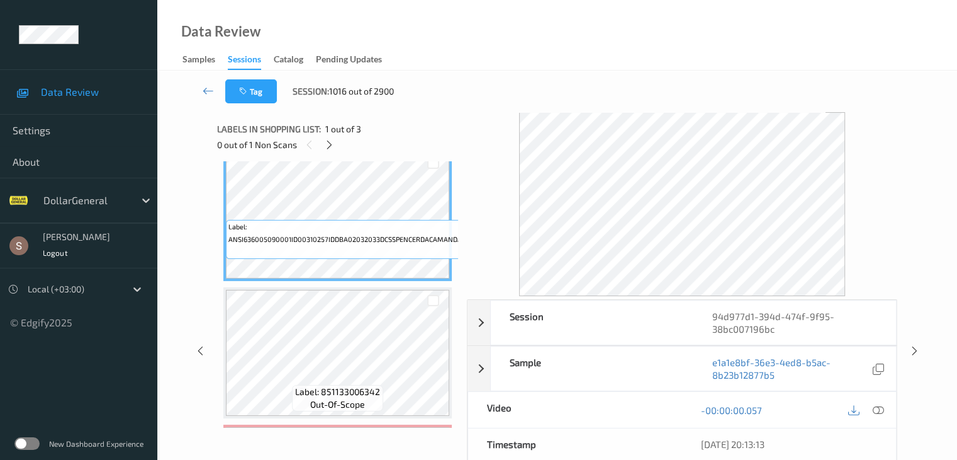
click at [347, 222] on span "Label: ANSI636005090001ID00310257IDDBA02032033DCSSPENCERDACAMANDADADBROOKEDBD02…" at bounding box center [726, 232] width 996 height 25
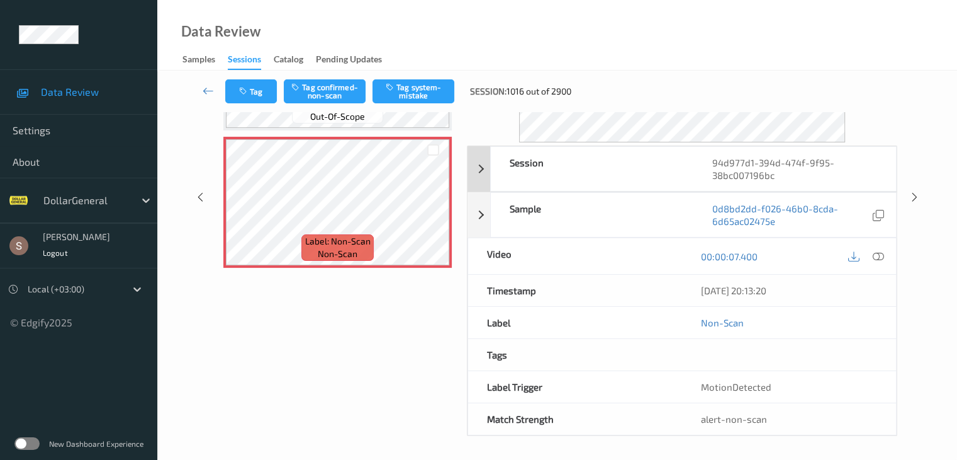
scroll to position [0, 0]
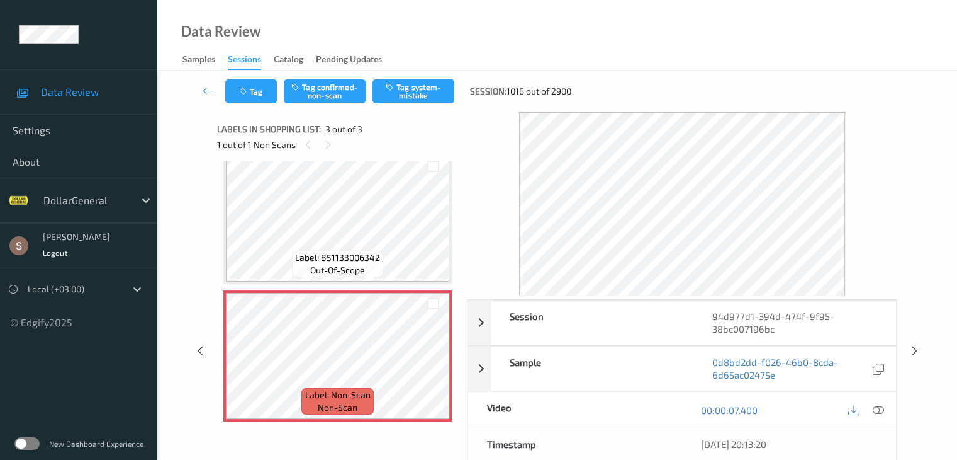
click at [890, 406] on div "00:00:07.400" at bounding box center [789, 410] width 214 height 36
click at [878, 410] on icon at bounding box center [877, 409] width 11 height 11
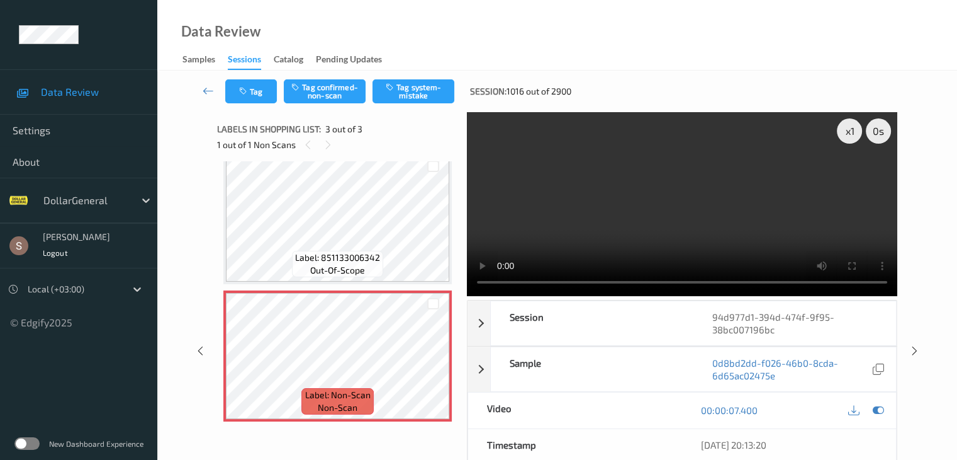
click at [711, 202] on video at bounding box center [682, 204] width 431 height 184
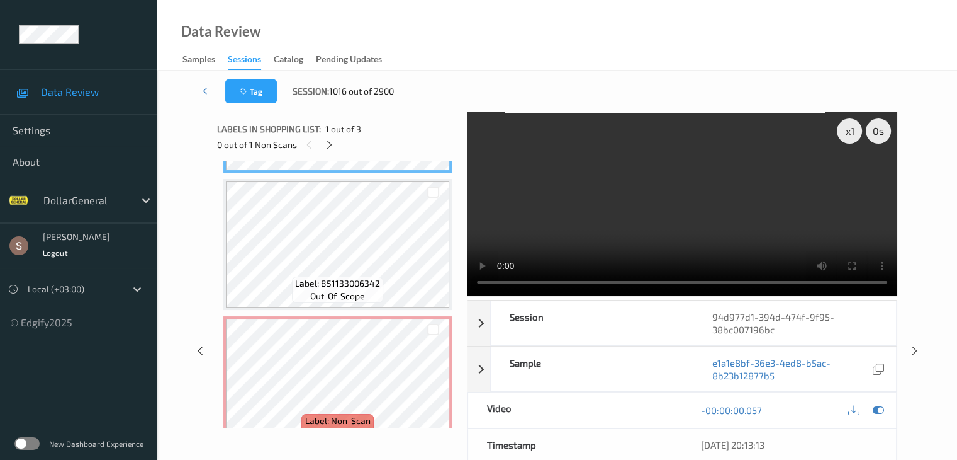
scroll to position [158, 0]
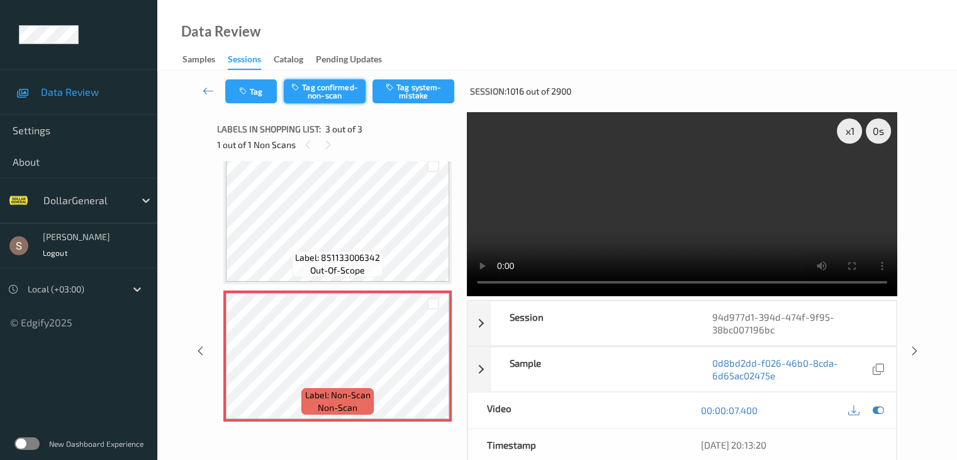
click at [323, 79] on button "Tag confirmed-non-scan" at bounding box center [325, 91] width 82 height 24
click at [212, 89] on icon at bounding box center [208, 90] width 11 height 13
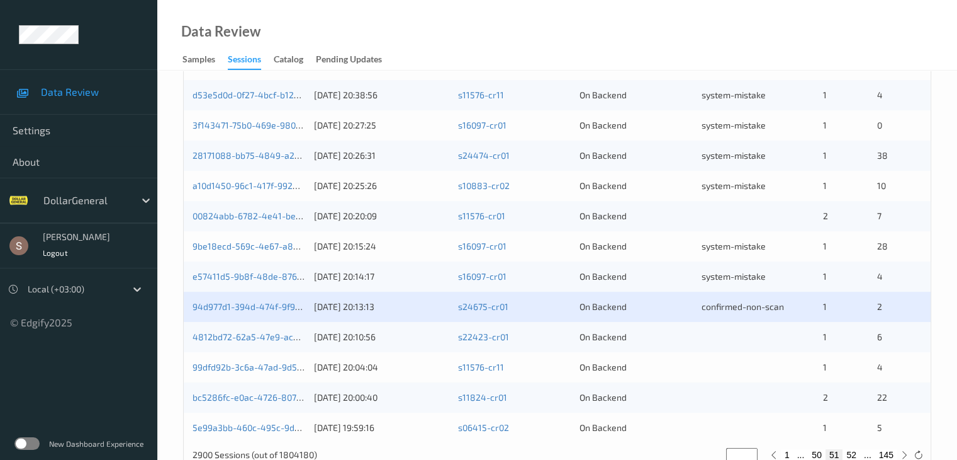
scroll to position [587, 0]
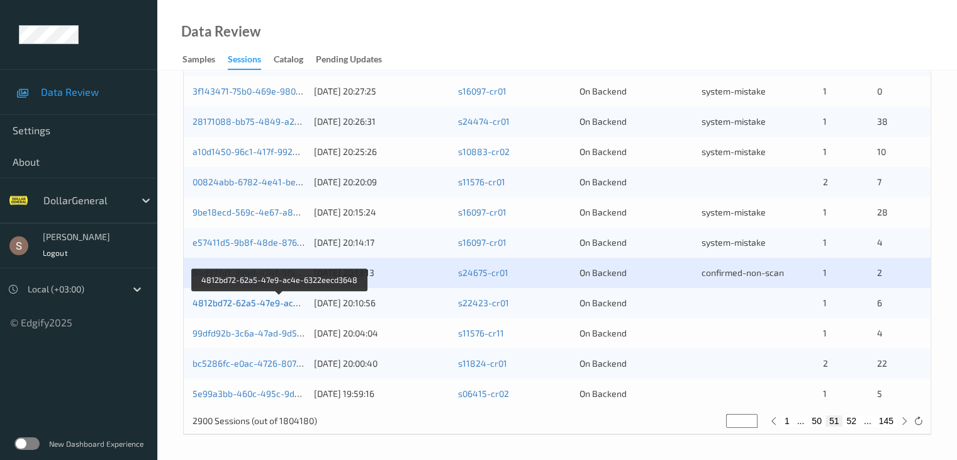
click at [279, 301] on link "4812bd72-62a5-47e9-ac4e-6322eecd3648" at bounding box center [281, 302] width 176 height 11
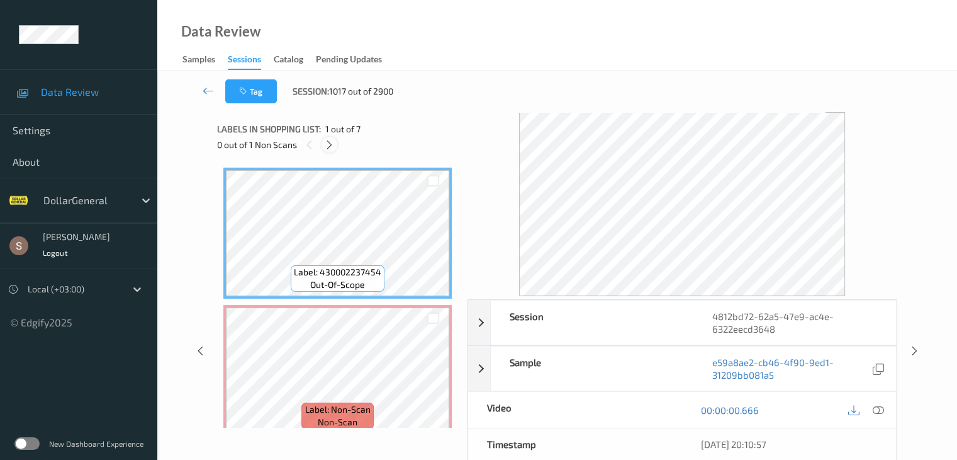
click at [332, 145] on icon at bounding box center [329, 144] width 11 height 11
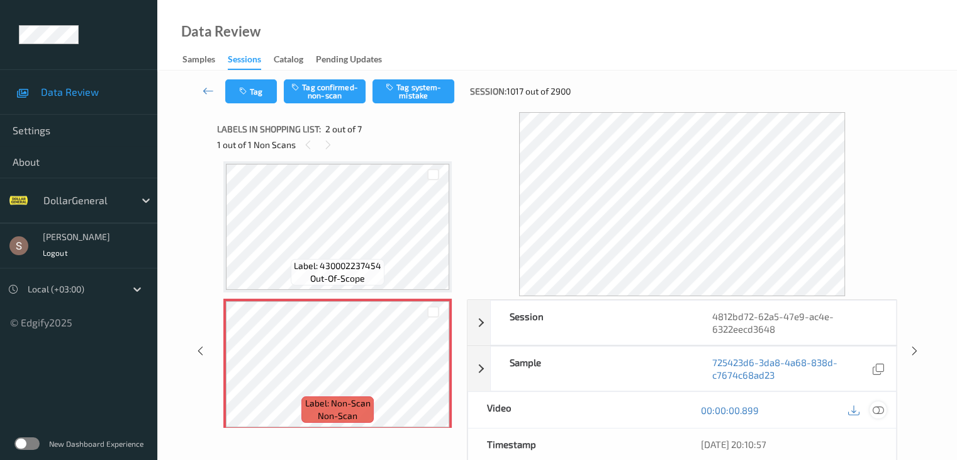
click at [877, 406] on icon at bounding box center [877, 409] width 11 height 11
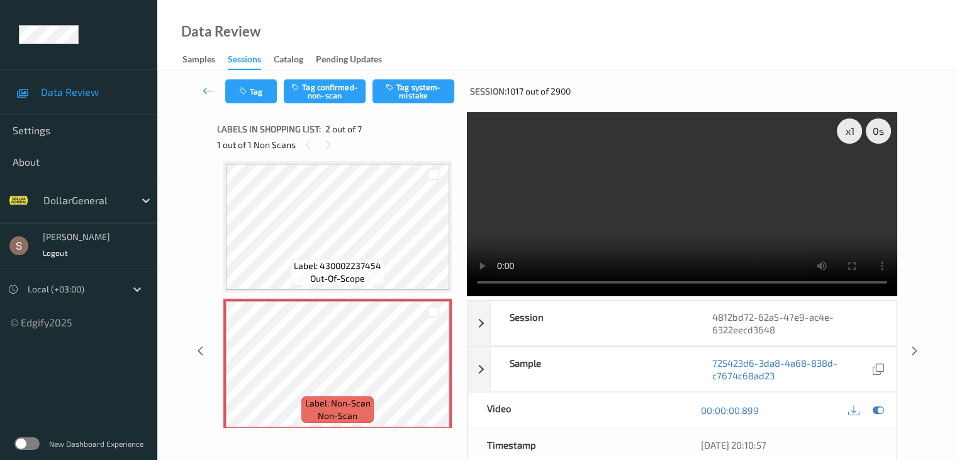
click at [773, 210] on video at bounding box center [682, 204] width 431 height 184
click at [484, 281] on video at bounding box center [682, 204] width 431 height 184
click at [533, 42] on div "Data Review Samples Sessions Catalog Pending Updates" at bounding box center [557, 35] width 800 height 71
click at [410, 96] on button "Tag system-mistake" at bounding box center [414, 91] width 82 height 24
click at [201, 89] on link at bounding box center [208, 91] width 33 height 24
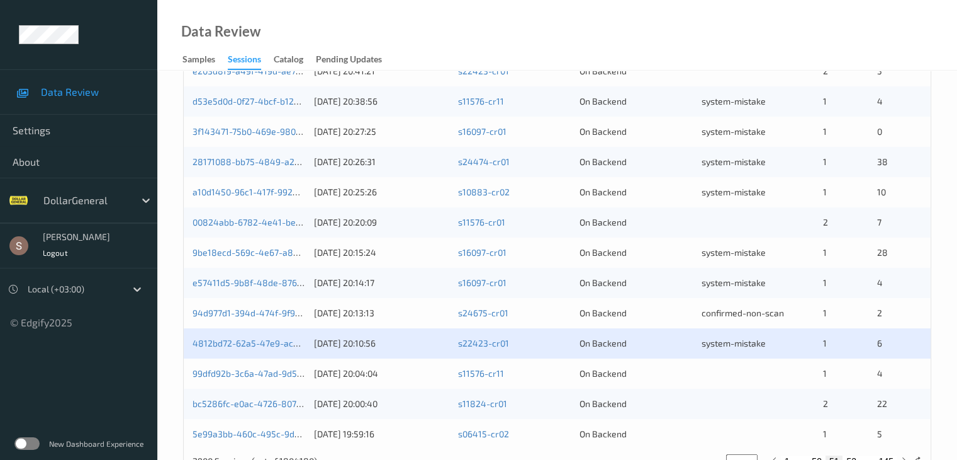
scroll to position [587, 0]
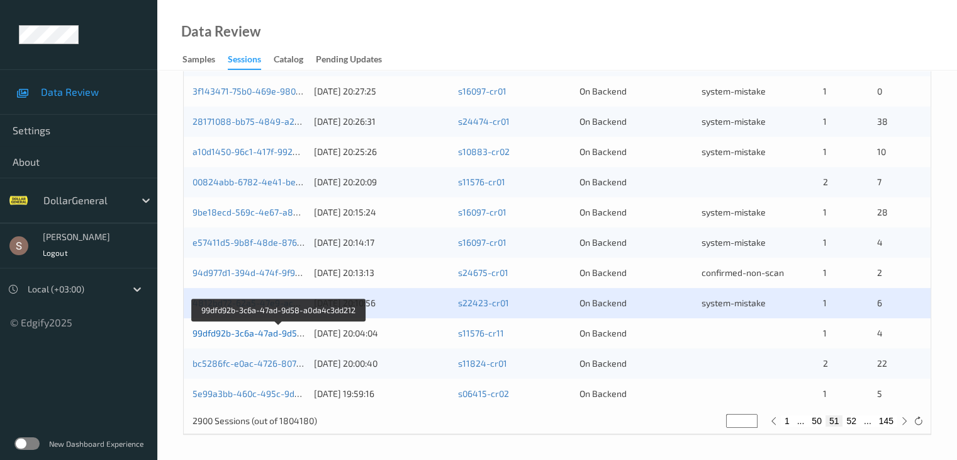
click at [288, 335] on link "99dfd92b-3c6a-47ad-9d58-a0da4c3dd212" at bounding box center [279, 332] width 173 height 11
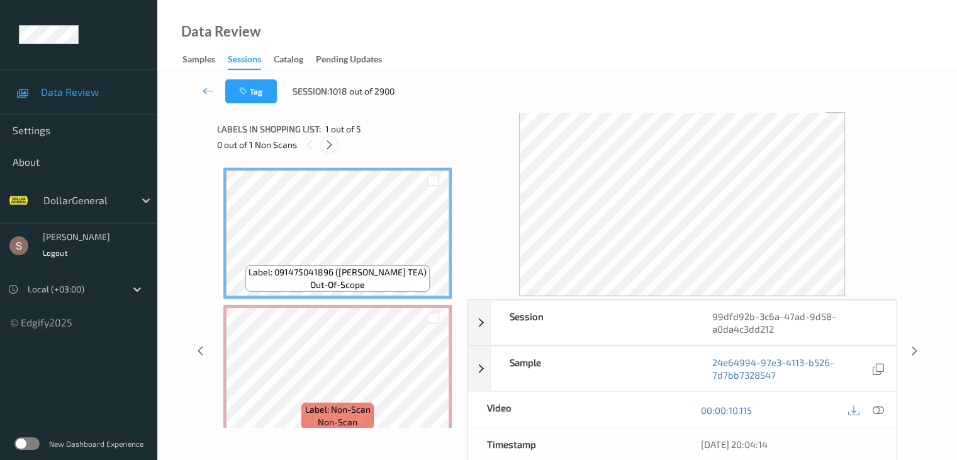
click at [330, 147] on icon at bounding box center [329, 144] width 11 height 11
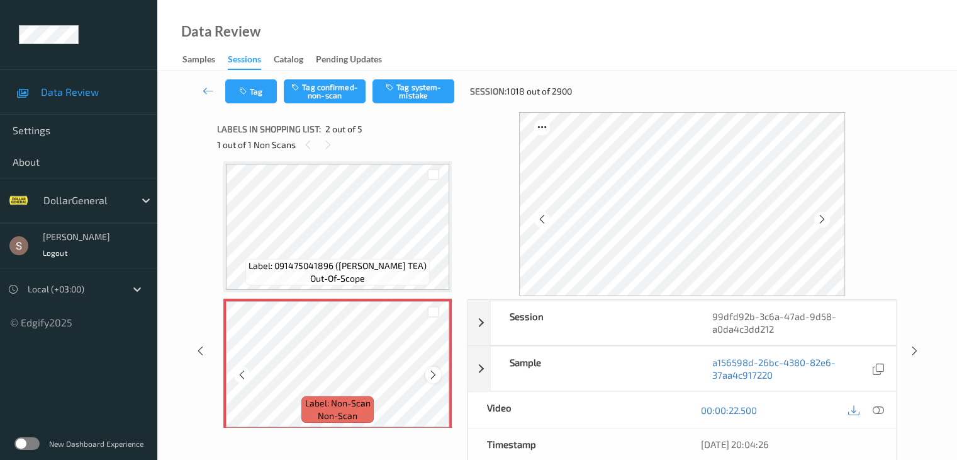
click at [430, 378] on icon at bounding box center [433, 374] width 11 height 11
drag, startPoint x: 428, startPoint y: 98, endPoint x: 360, endPoint y: 123, distance: 72.5
click at [428, 96] on button "Tag system-mistake" at bounding box center [414, 91] width 82 height 24
click at [208, 96] on icon at bounding box center [208, 90] width 11 height 13
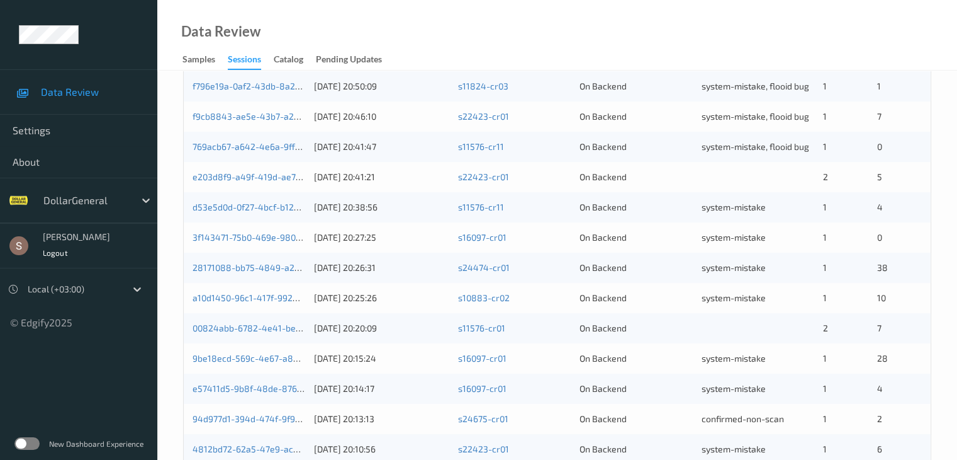
scroll to position [587, 0]
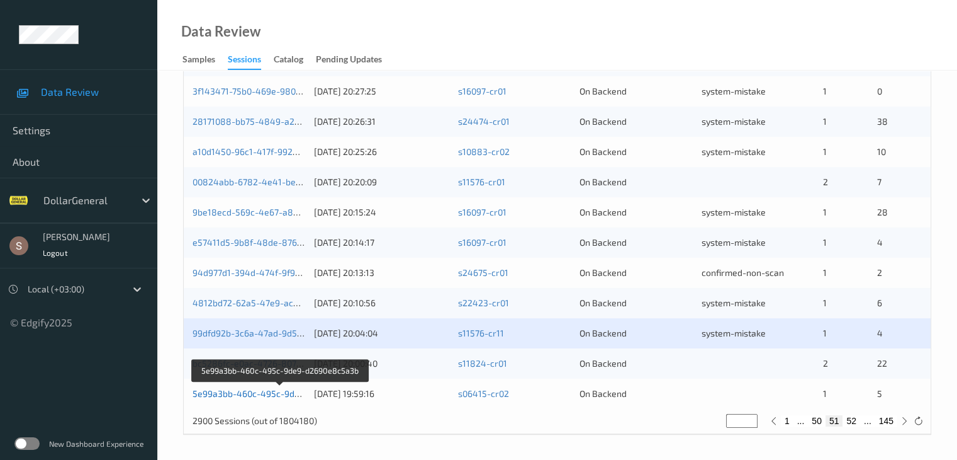
click at [279, 393] on link "5e99a3bb-460c-495c-9de9-d2690e8c5a3b" at bounding box center [281, 393] width 176 height 11
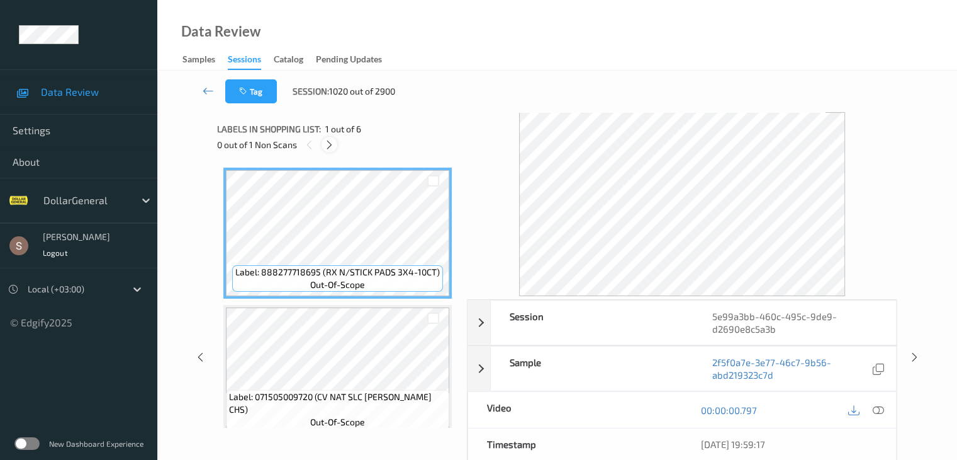
click at [334, 149] on icon at bounding box center [329, 144] width 11 height 11
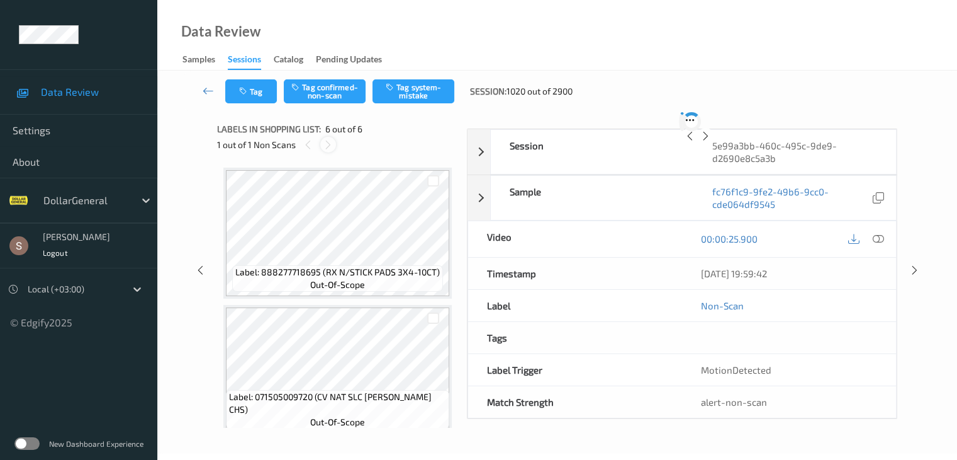
scroll to position [555, 0]
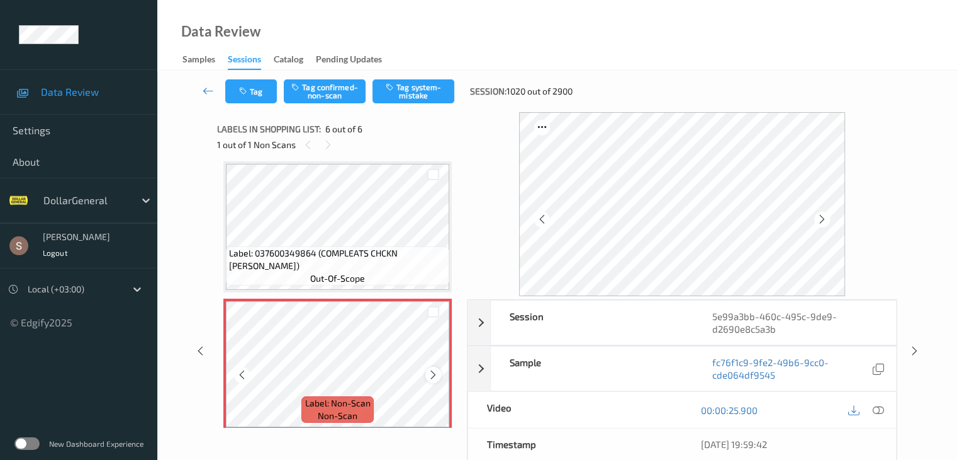
click at [433, 370] on icon at bounding box center [433, 374] width 11 height 11
click at [437, 373] on icon at bounding box center [433, 374] width 11 height 11
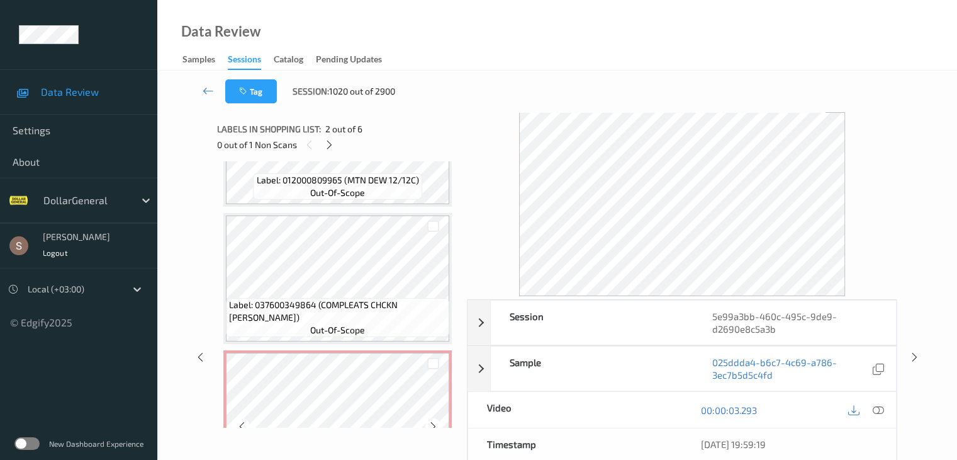
scroll to position [563, 0]
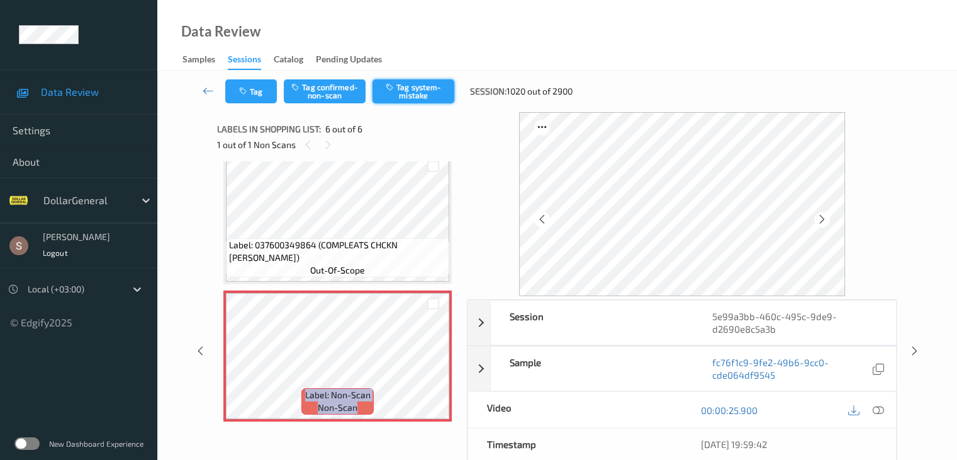
click at [412, 91] on button "Tag system-mistake" at bounding box center [414, 91] width 82 height 24
click at [204, 94] on icon at bounding box center [208, 90] width 11 height 13
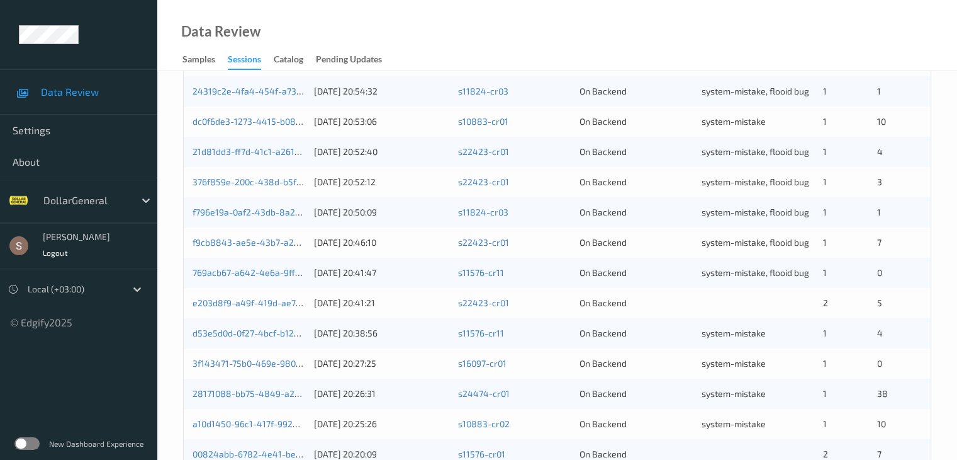
scroll to position [587, 0]
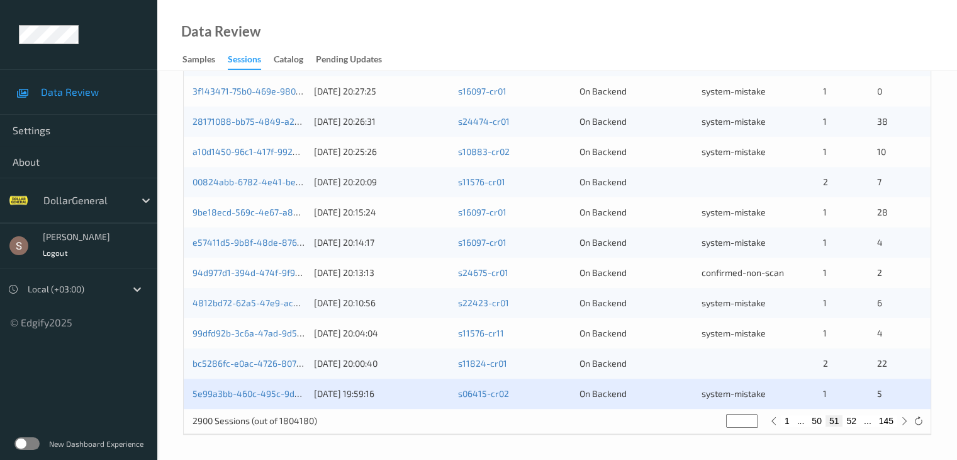
click at [852, 420] on button "52" at bounding box center [852, 420] width 18 height 11
type input "**"
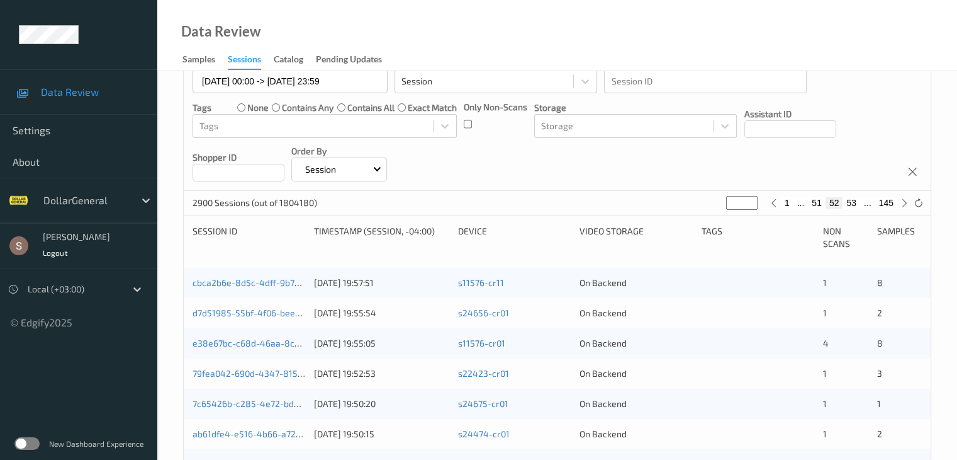
scroll to position [126, 0]
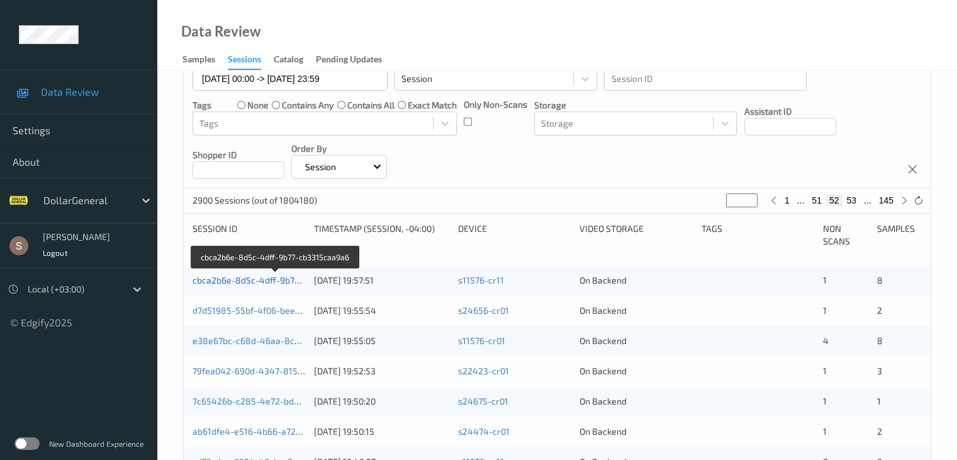
click at [290, 279] on link "cbca2b6e-8d5c-4dff-9b77-cb3315caa9a6" at bounding box center [277, 279] width 168 height 11
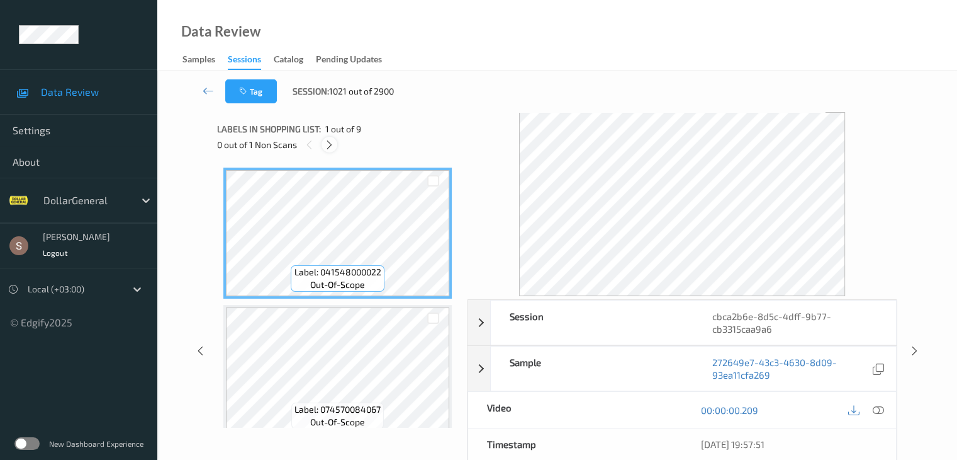
click at [329, 146] on icon at bounding box center [329, 144] width 11 height 11
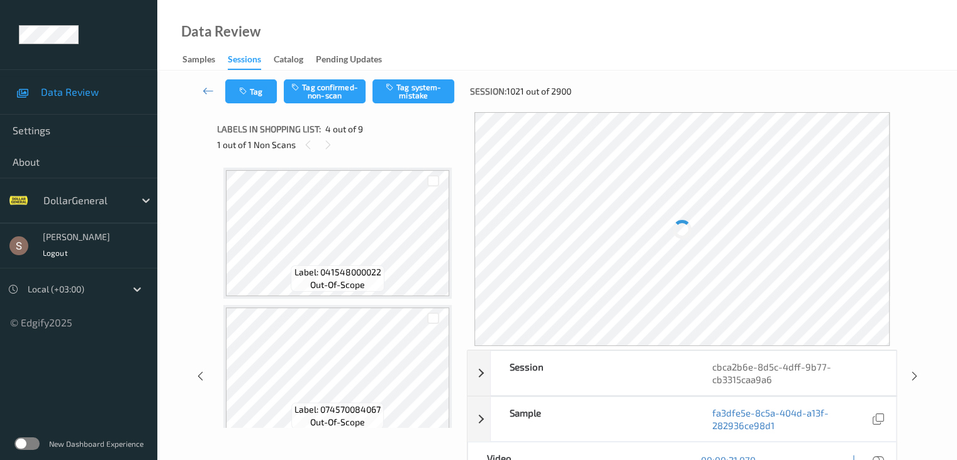
scroll to position [281, 0]
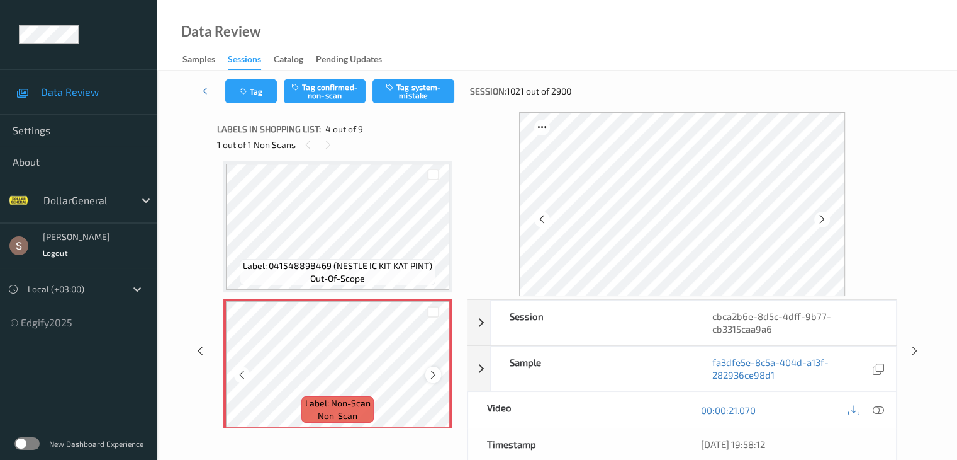
click at [431, 375] on icon at bounding box center [433, 374] width 11 height 11
click at [428, 371] on icon at bounding box center [433, 374] width 11 height 11
click at [883, 407] on icon at bounding box center [877, 409] width 11 height 11
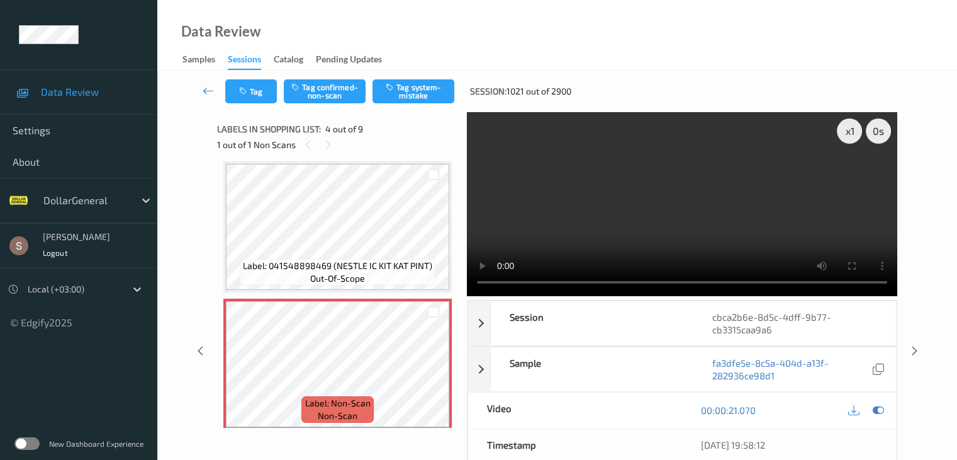
click at [725, 224] on video at bounding box center [682, 204] width 431 height 184
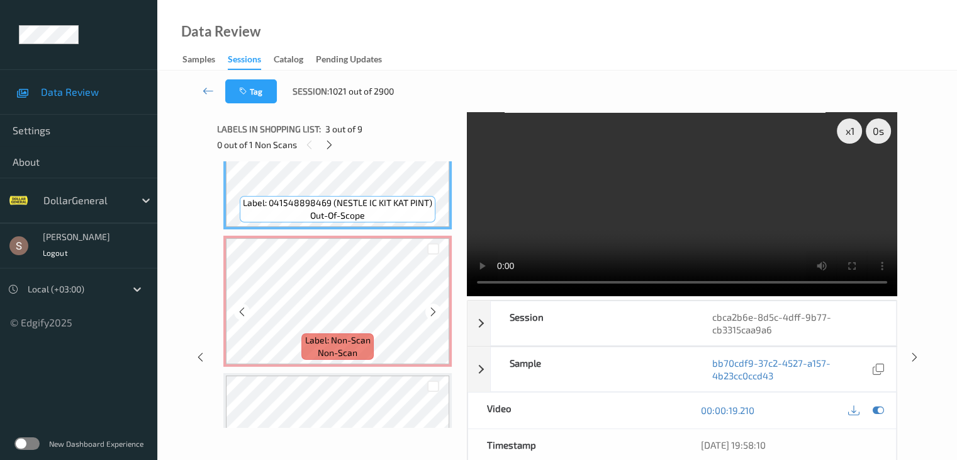
scroll to position [407, 0]
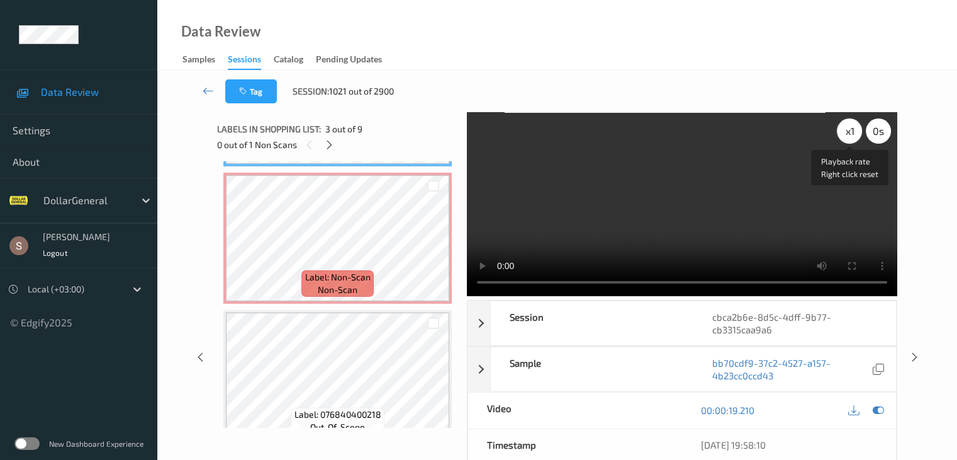
click at [851, 132] on div "x 1" at bounding box center [849, 130] width 25 height 25
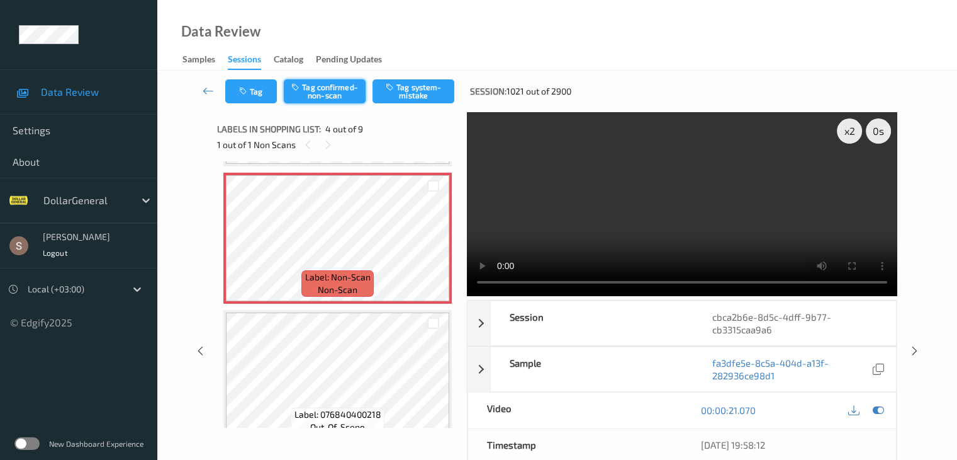
click at [310, 100] on button "Tag confirmed-non-scan" at bounding box center [325, 91] width 82 height 24
click at [208, 89] on icon at bounding box center [208, 90] width 11 height 13
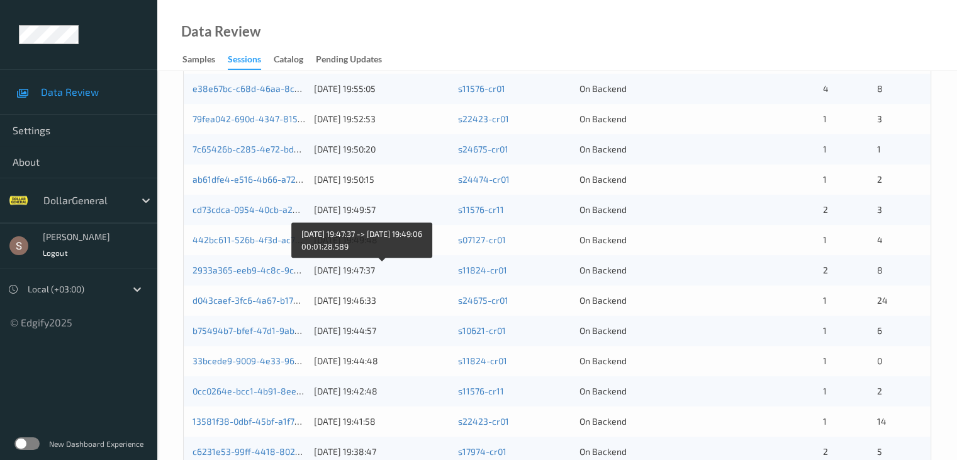
scroll to position [252, 0]
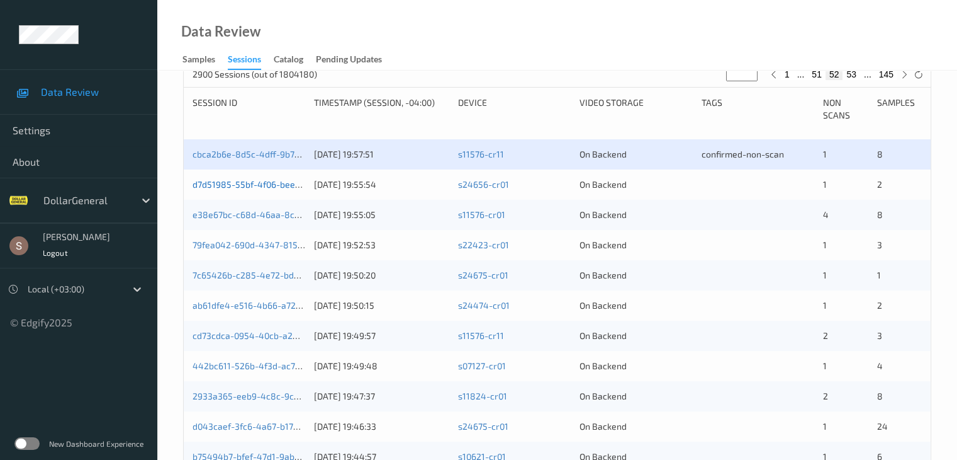
click at [287, 186] on link "d7d51985-55bf-4f06-beea-e4f0cae4bad6" at bounding box center [278, 184] width 171 height 11
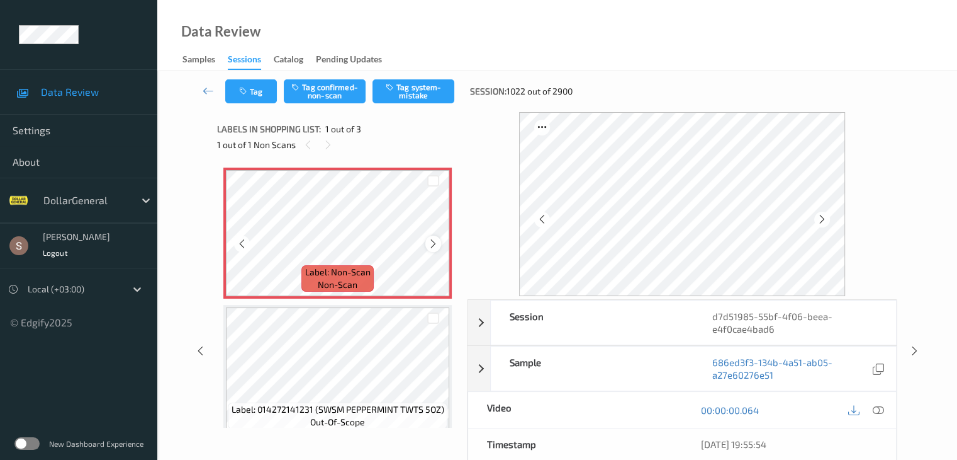
click at [437, 245] on icon at bounding box center [433, 243] width 11 height 11
click at [435, 250] on div at bounding box center [434, 243] width 16 height 16
click at [432, 239] on icon at bounding box center [433, 243] width 11 height 11
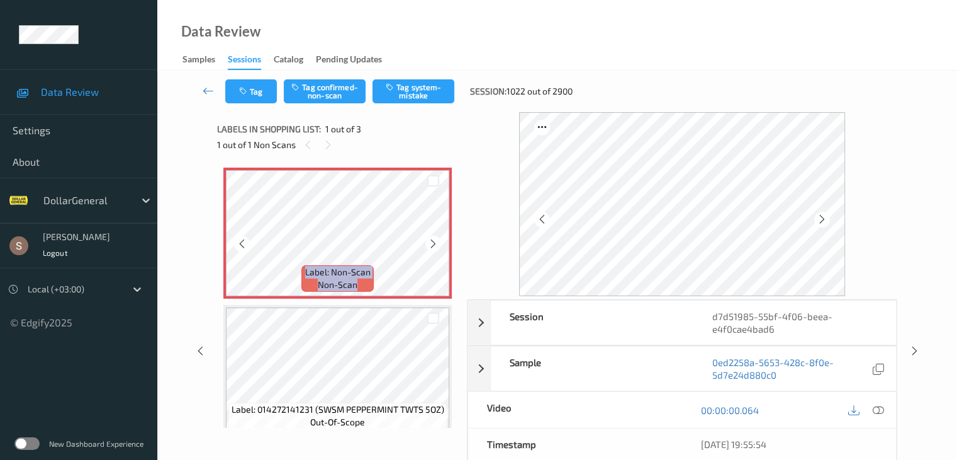
click at [432, 239] on icon at bounding box center [433, 243] width 11 height 11
click at [449, 93] on button "Tag system-mistake" at bounding box center [414, 91] width 82 height 24
click at [260, 89] on button "Tag" at bounding box center [251, 91] width 52 height 24
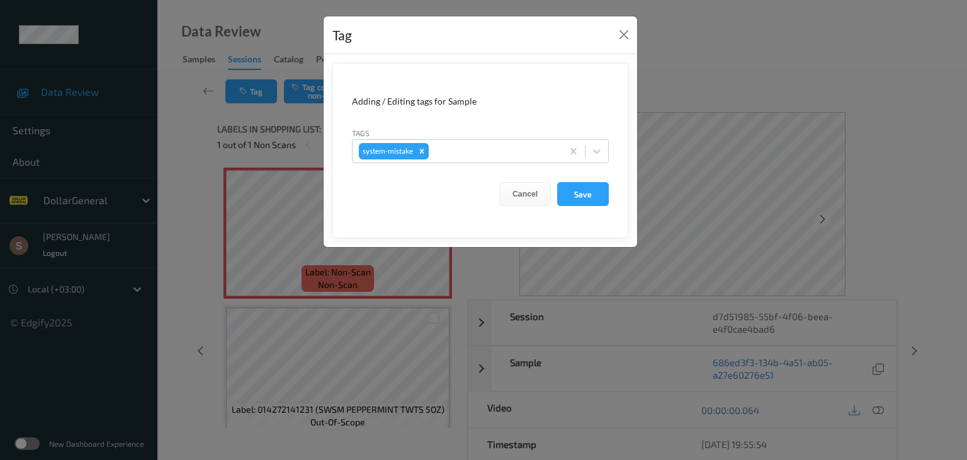
click at [612, 152] on form "Adding / Editing tags for Sample Tags system-mistake Cancel Save" at bounding box center [480, 150] width 296 height 175
click at [597, 148] on icon at bounding box center [596, 151] width 13 height 13
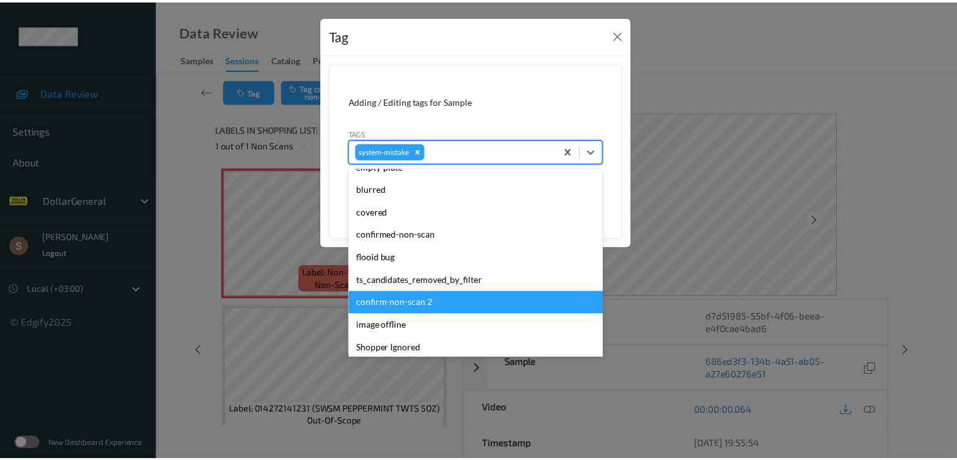
scroll to position [315, 0]
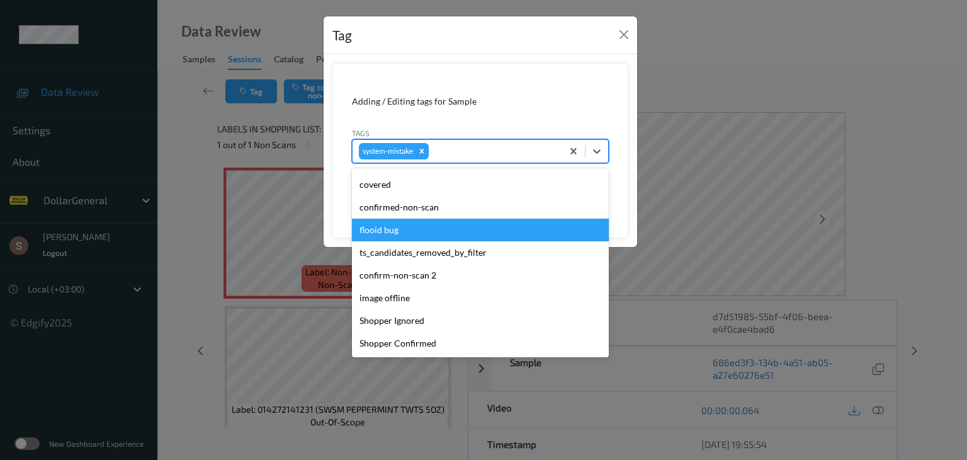
click at [403, 235] on div "flooid bug" at bounding box center [480, 229] width 257 height 23
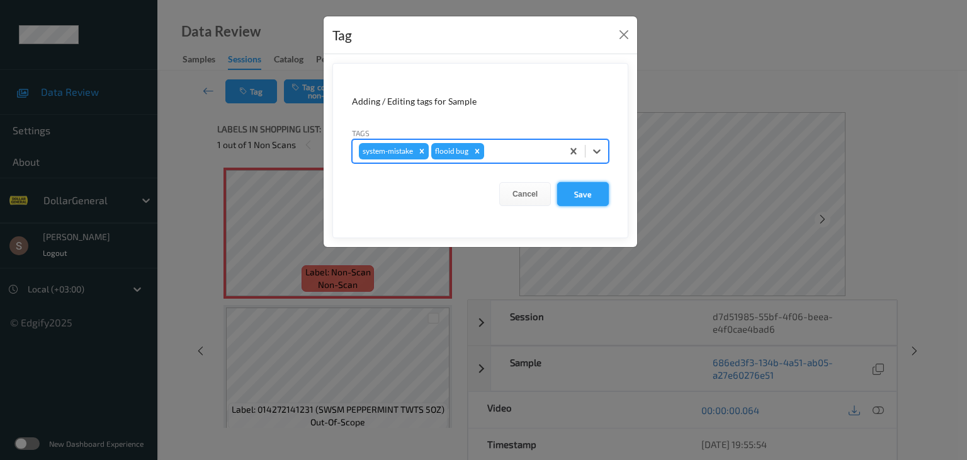
click at [589, 198] on button "Save" at bounding box center [583, 194] width 52 height 24
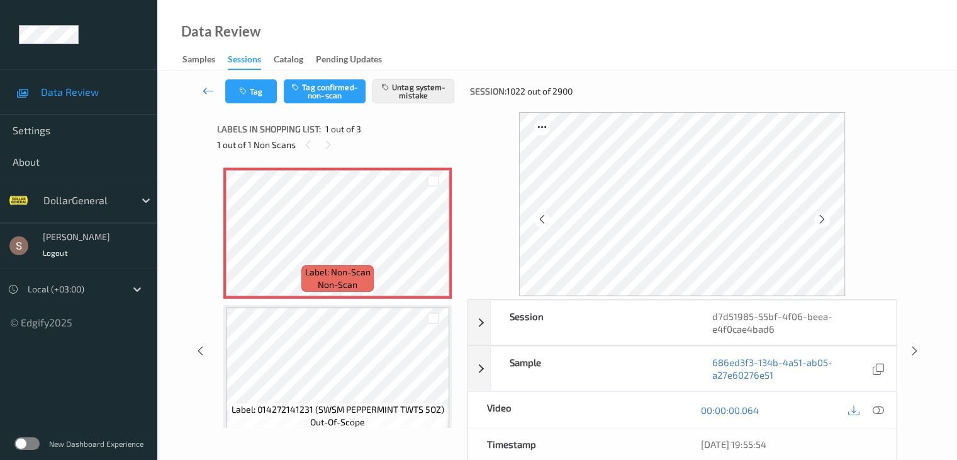
click at [210, 89] on icon at bounding box center [208, 90] width 11 height 13
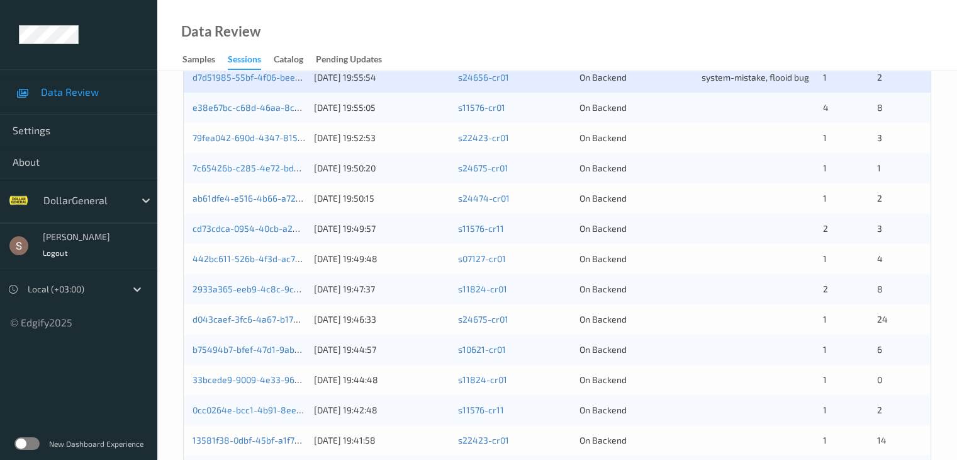
scroll to position [252, 0]
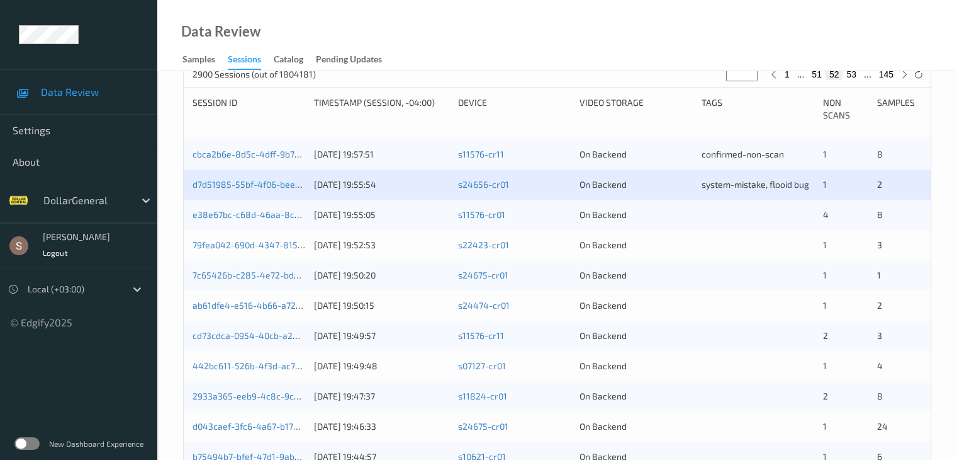
click at [286, 251] on div "79fea042-690d-4347-8158-8c207fb6b9e0 [DATE] 19:52:53 s22423-cr01 On Backend 1 3" at bounding box center [557, 245] width 747 height 30
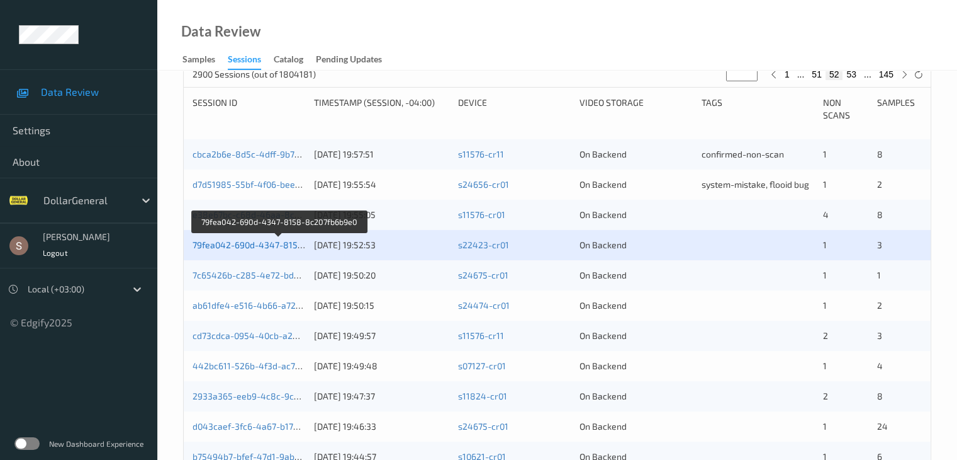
click at [284, 245] on link "79fea042-690d-4347-8158-8c207fb6b9e0" at bounding box center [279, 244] width 172 height 11
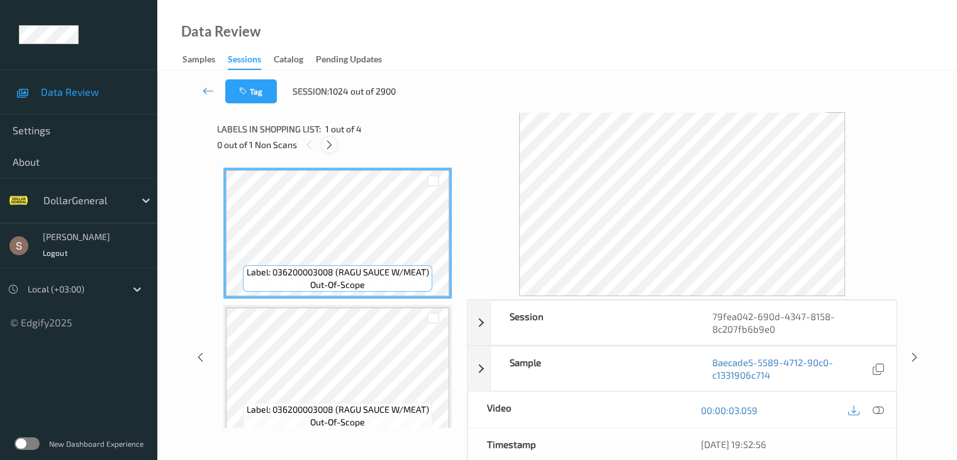
click at [330, 144] on icon at bounding box center [329, 144] width 11 height 11
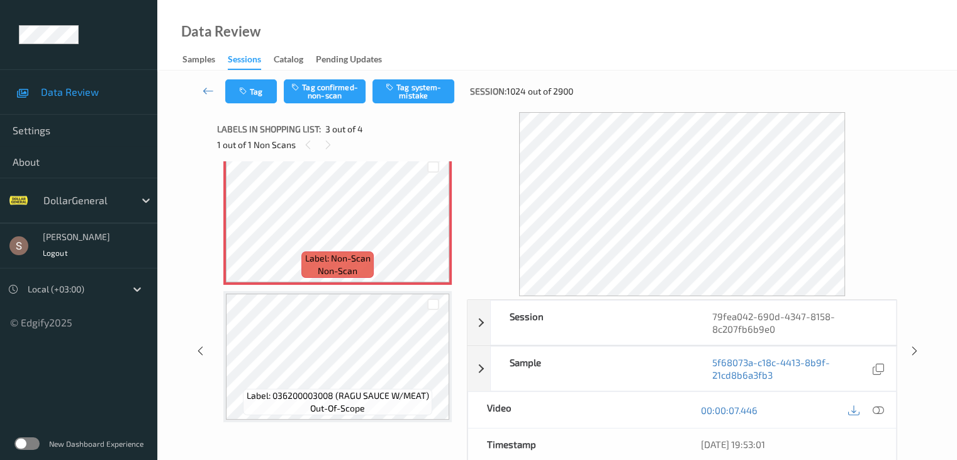
scroll to position [289, 0]
click at [400, 98] on button "Tag system-mistake" at bounding box center [414, 91] width 82 height 24
click at [206, 85] on icon at bounding box center [208, 90] width 11 height 13
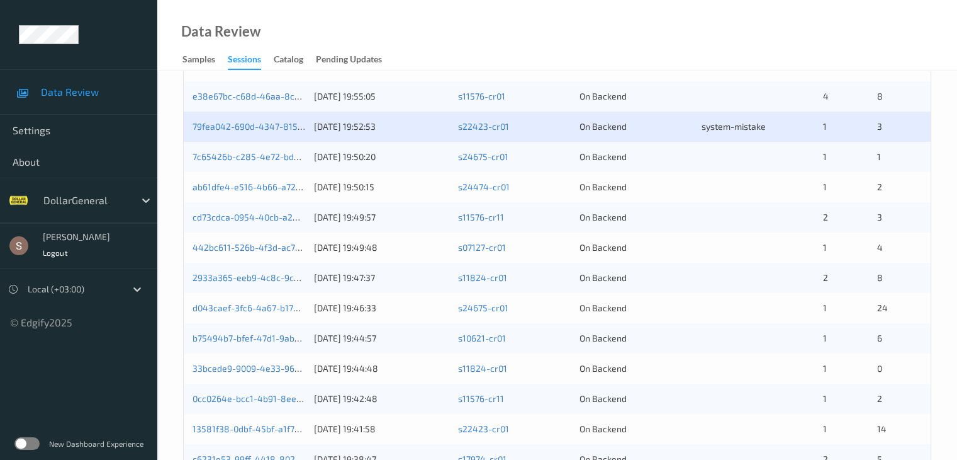
scroll to position [378, 0]
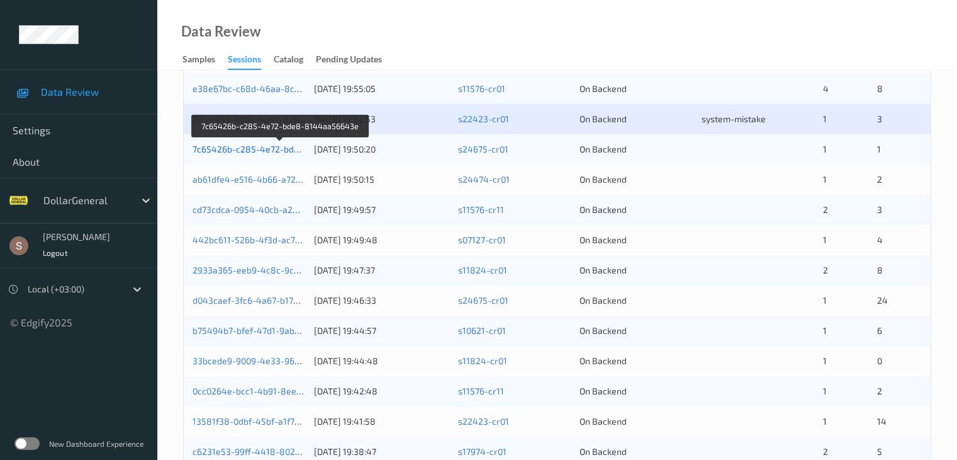
click at [286, 149] on link "7c65426b-c285-4e72-bde8-8144aa56643e" at bounding box center [282, 149] width 178 height 11
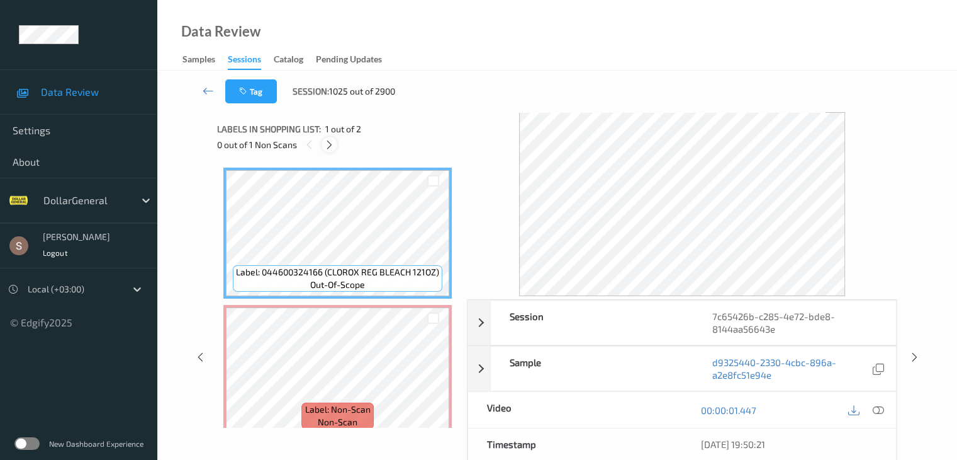
click at [332, 142] on icon at bounding box center [329, 144] width 11 height 11
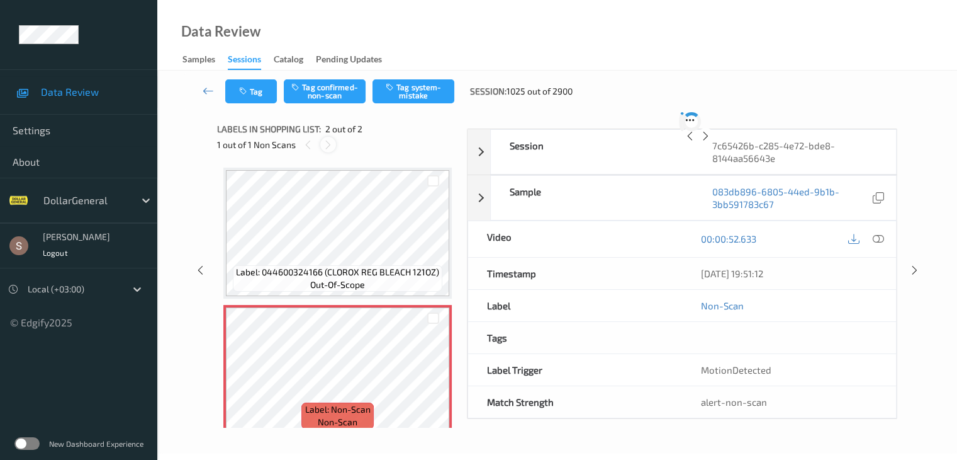
scroll to position [6, 0]
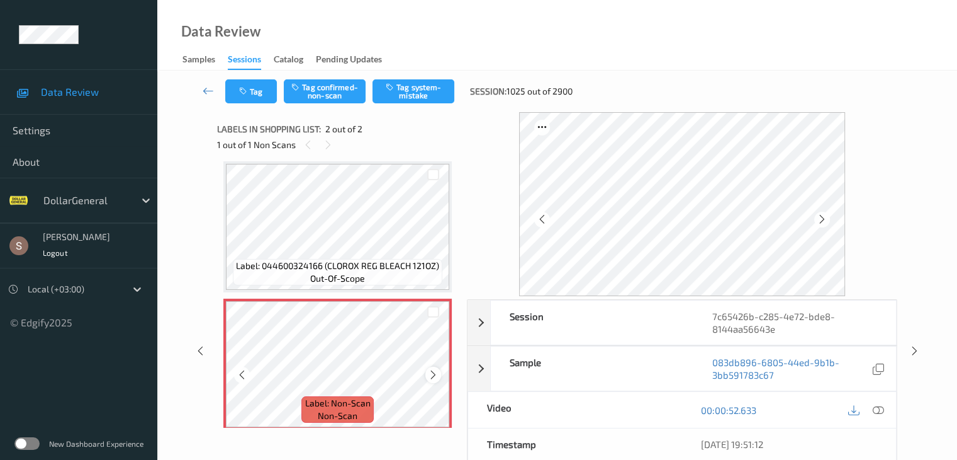
click at [433, 376] on icon at bounding box center [433, 374] width 11 height 11
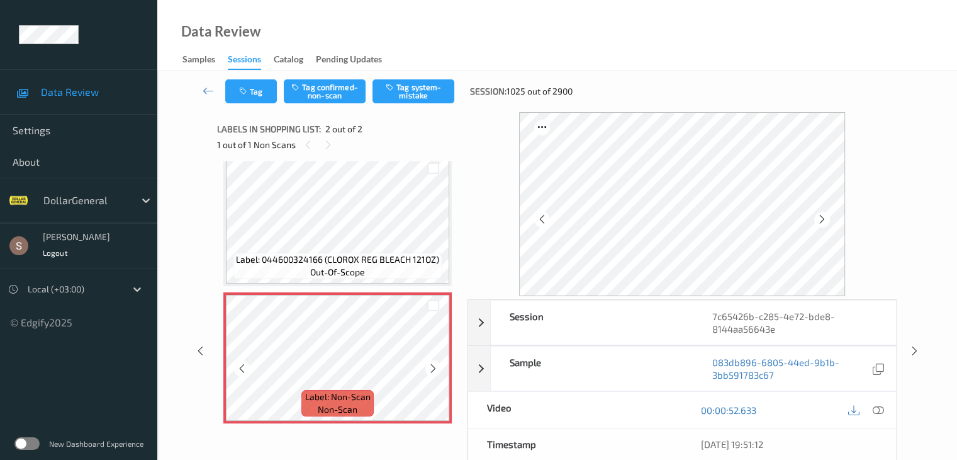
scroll to position [14, 0]
click at [877, 406] on icon at bounding box center [877, 409] width 11 height 11
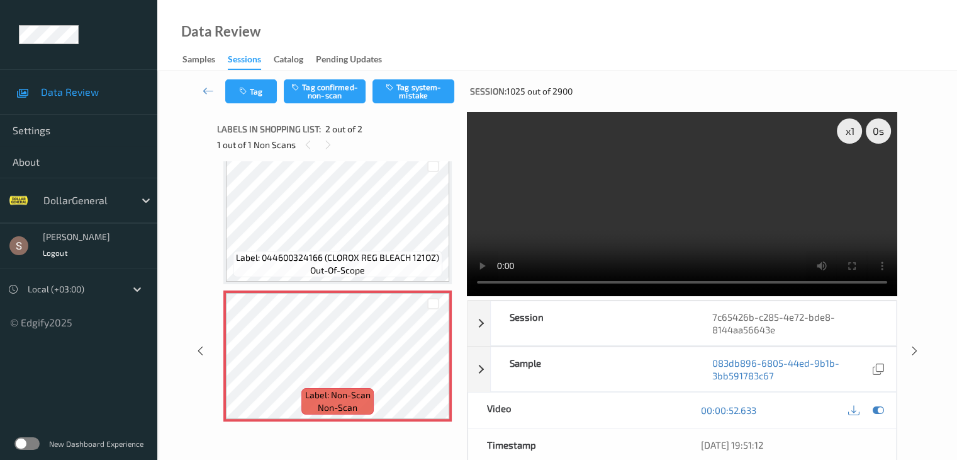
click at [760, 220] on video at bounding box center [682, 204] width 431 height 184
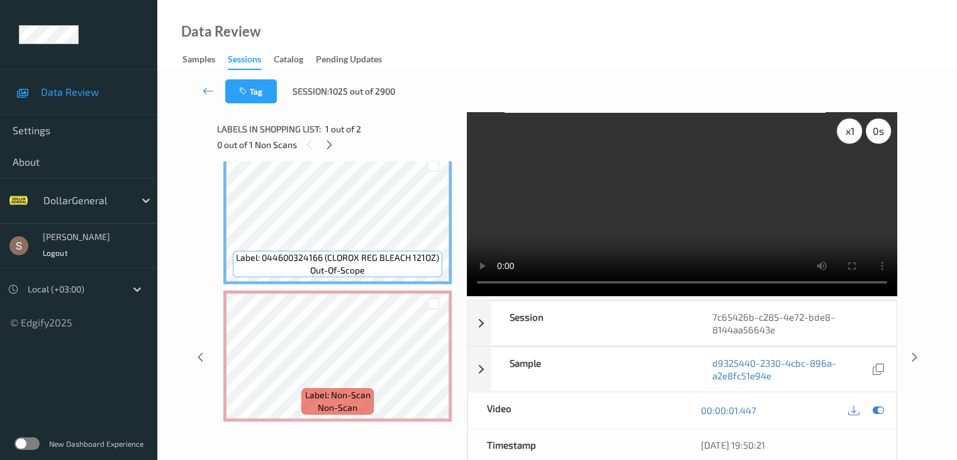
click at [839, 127] on div "x 1" at bounding box center [849, 130] width 25 height 25
click at [839, 127] on div "x 2" at bounding box center [849, 130] width 25 height 25
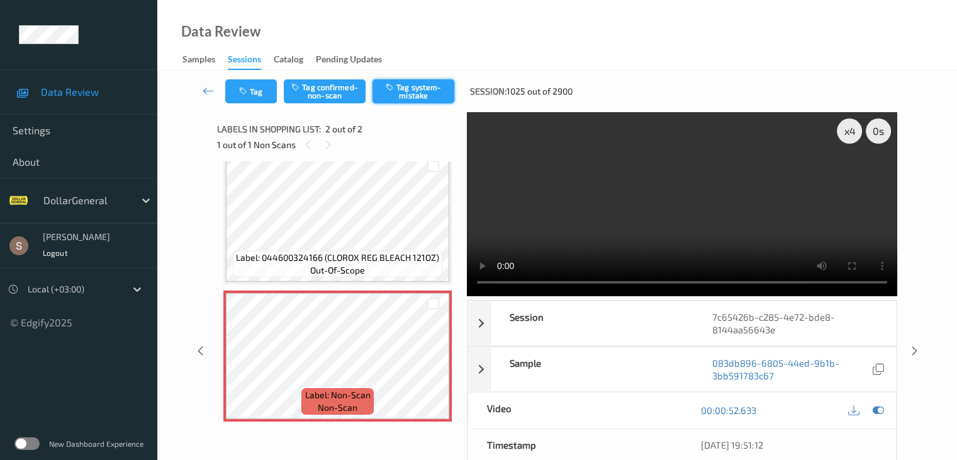
click at [439, 88] on button "Tag system-mistake" at bounding box center [414, 91] width 82 height 24
click at [212, 94] on icon at bounding box center [208, 90] width 11 height 13
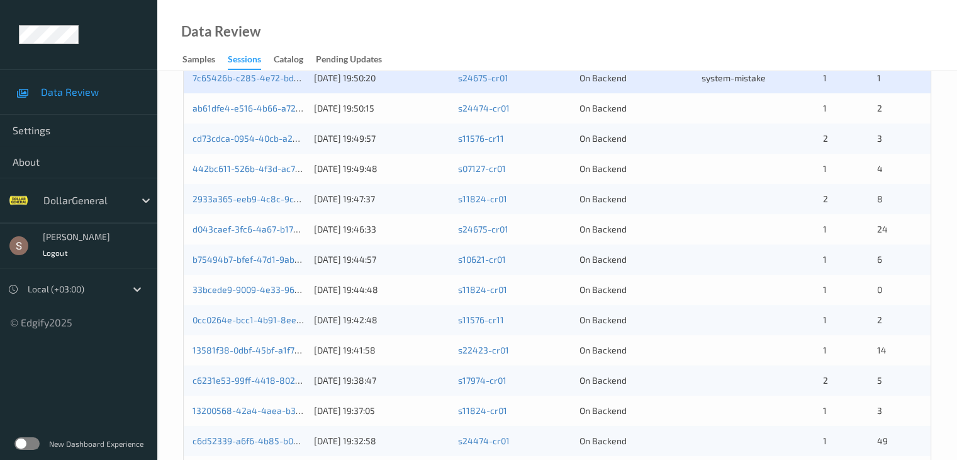
scroll to position [335, 0]
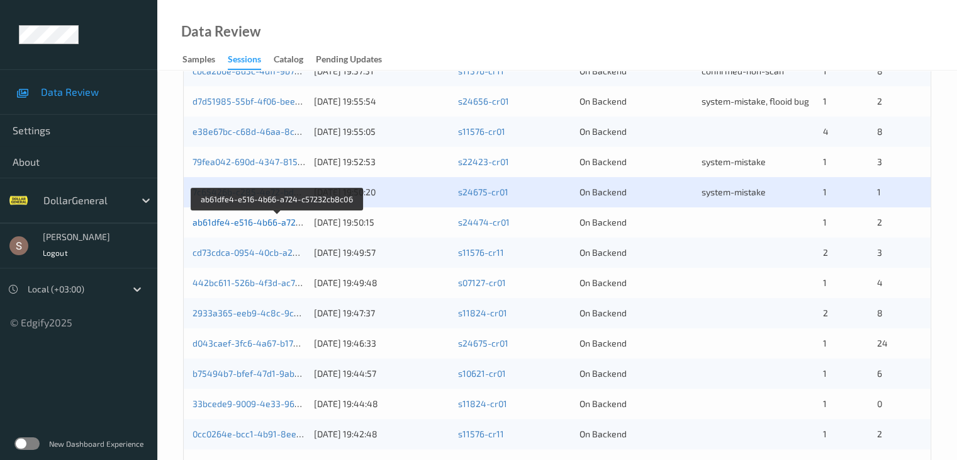
click at [217, 217] on link "ab61dfe4-e516-4b66-a724-c57232cb8c06" at bounding box center [278, 222] width 171 height 11
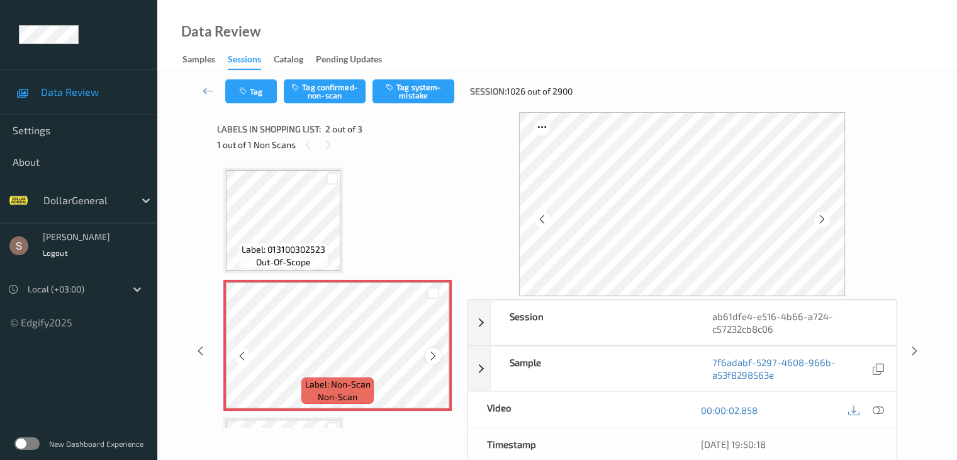
click at [435, 349] on div at bounding box center [434, 355] width 16 height 16
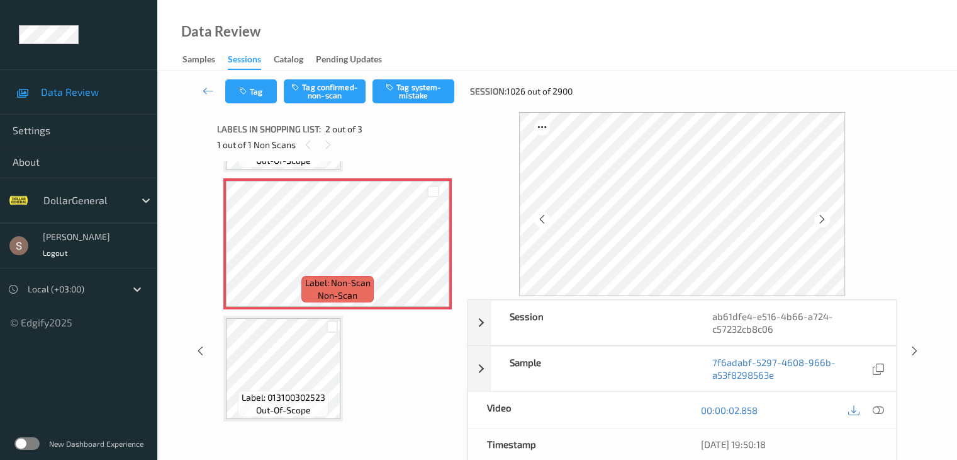
click at [405, 77] on div "Tag Tag confirmed-non-scan Tag system-mistake Session: 1026 out of 2900" at bounding box center [557, 92] width 748 height 42
click at [397, 94] on button "Tag system-mistake" at bounding box center [414, 91] width 82 height 24
click at [208, 88] on icon at bounding box center [208, 90] width 11 height 13
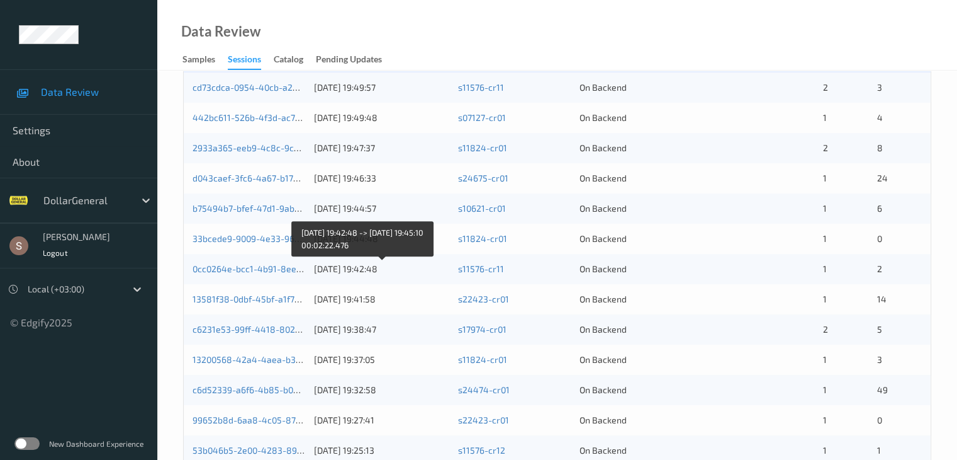
scroll to position [441, 0]
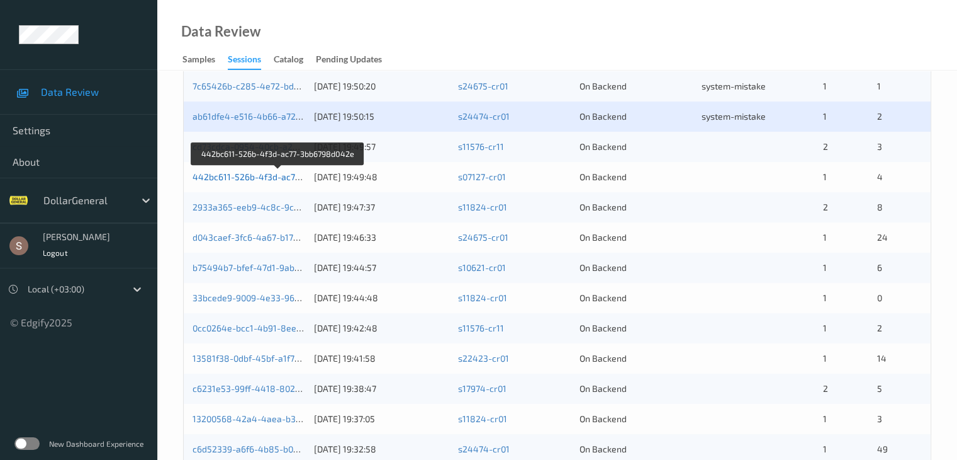
click at [258, 178] on link "442bc611-526b-4f3d-ac77-3bb6798d042e" at bounding box center [279, 176] width 172 height 11
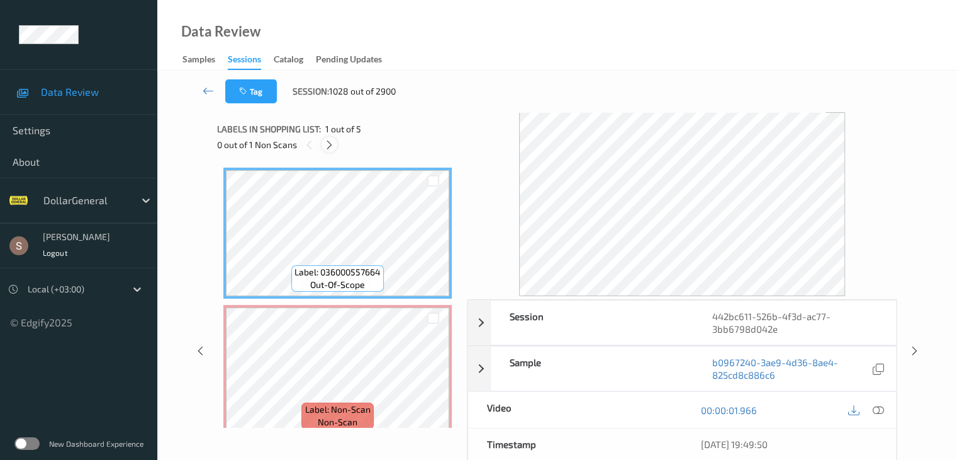
click at [334, 144] on icon at bounding box center [329, 144] width 11 height 11
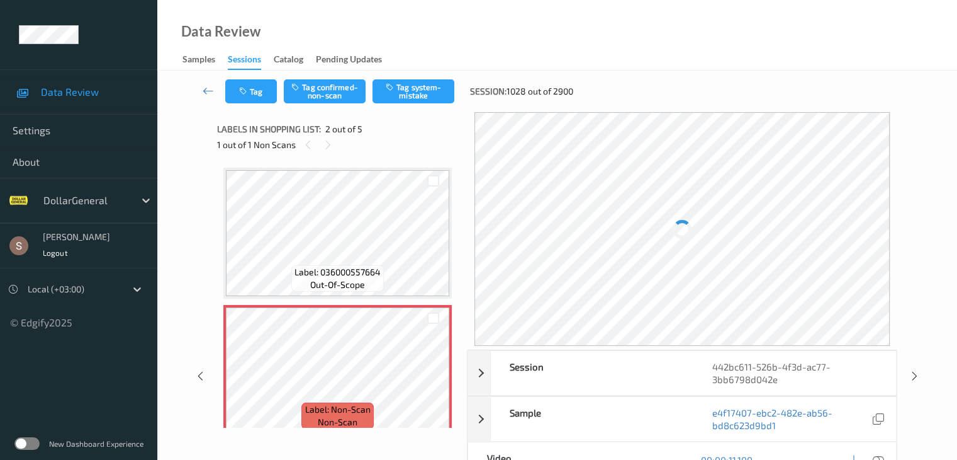
scroll to position [6, 0]
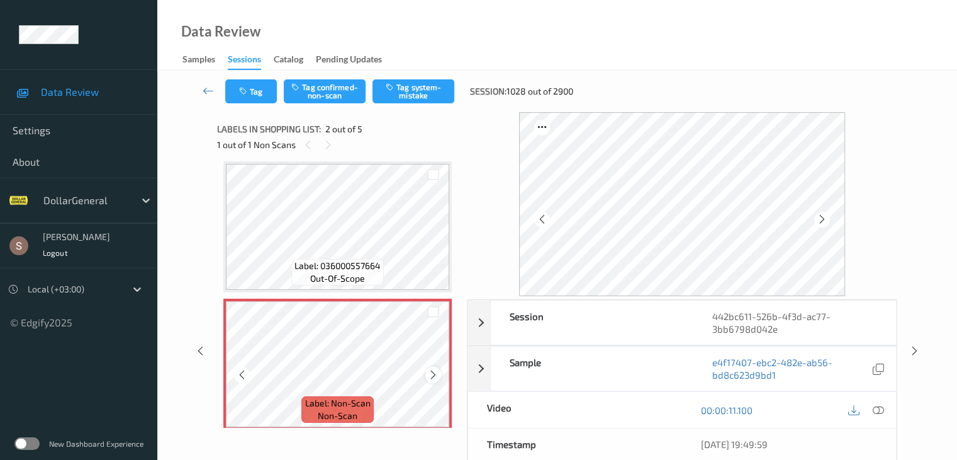
click at [431, 381] on div at bounding box center [434, 374] width 16 height 16
click at [386, 93] on button "Tag system-mistake" at bounding box center [414, 91] width 82 height 24
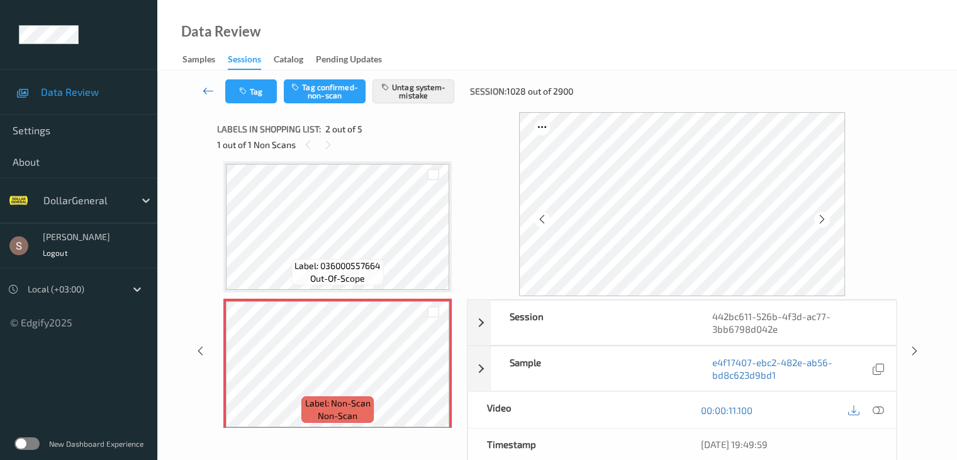
click at [205, 91] on icon at bounding box center [208, 90] width 11 height 13
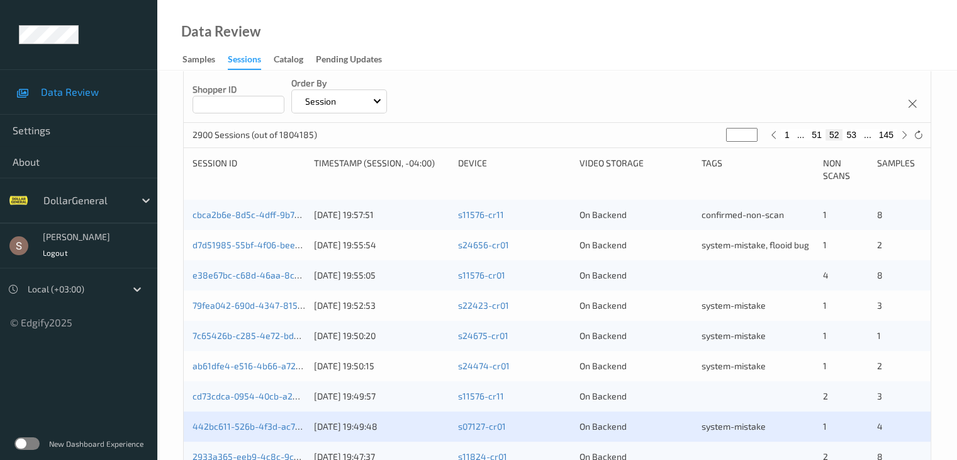
scroll to position [315, 0]
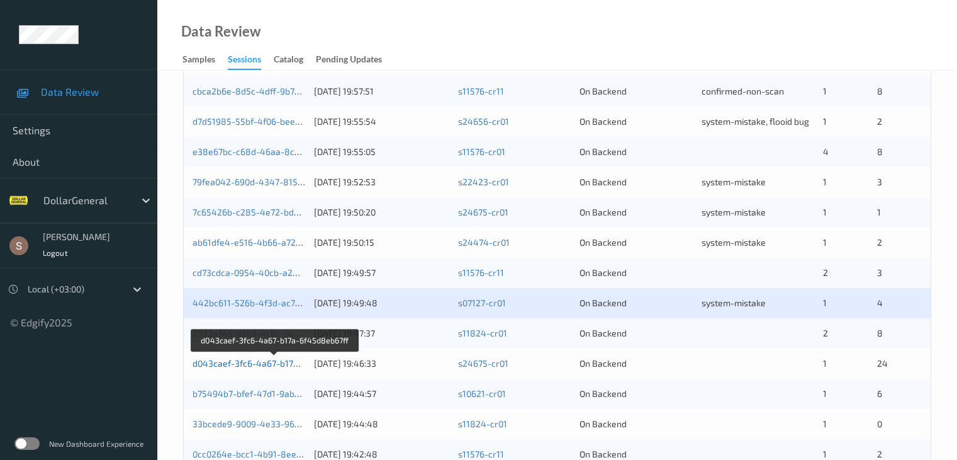
click at [262, 361] on link "d043caef-3fc6-4a67-b17a-6f45d8eb67ff" at bounding box center [275, 363] width 165 height 11
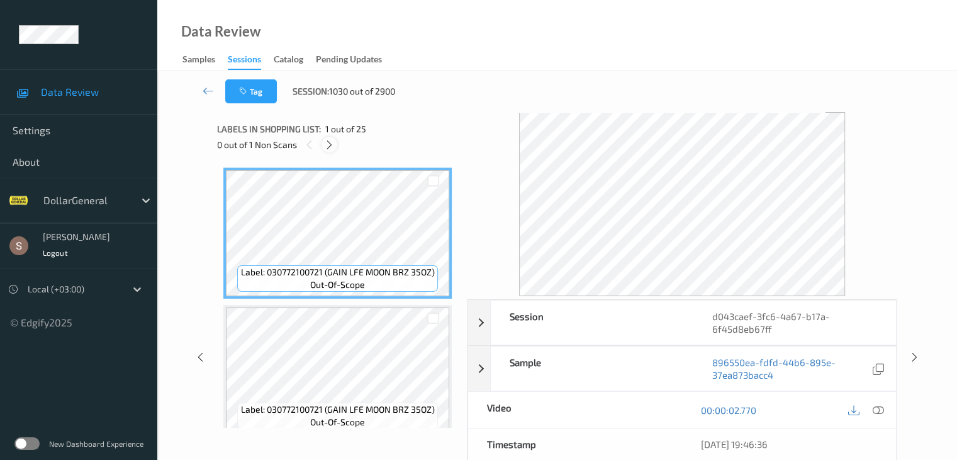
click at [327, 147] on icon at bounding box center [329, 144] width 11 height 11
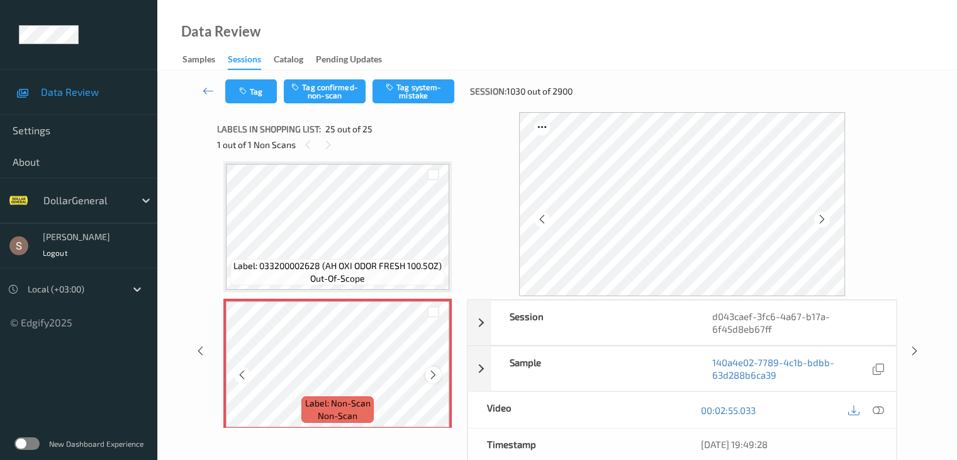
click at [432, 374] on icon at bounding box center [433, 374] width 11 height 11
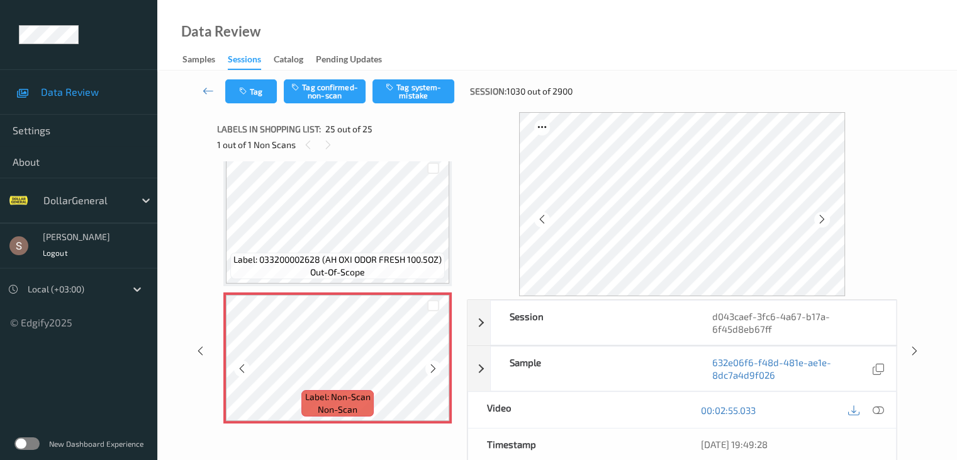
scroll to position [3171, 0]
click at [438, 364] on icon at bounding box center [433, 366] width 11 height 11
click at [877, 410] on icon at bounding box center [877, 409] width 11 height 11
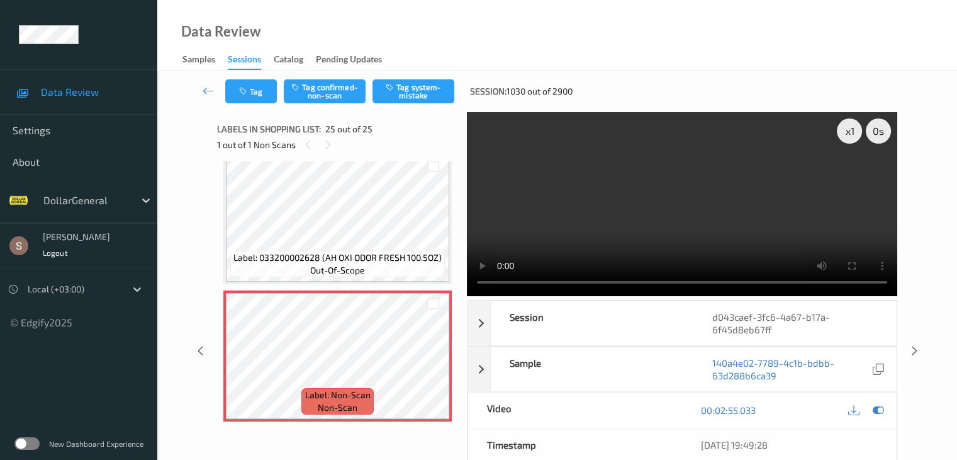
click at [710, 197] on video at bounding box center [682, 204] width 431 height 184
click at [845, 132] on div "x 1" at bounding box center [849, 130] width 25 height 25
click at [405, 84] on button "Tag system-mistake" at bounding box center [414, 91] width 82 height 24
click at [209, 89] on icon at bounding box center [208, 90] width 11 height 13
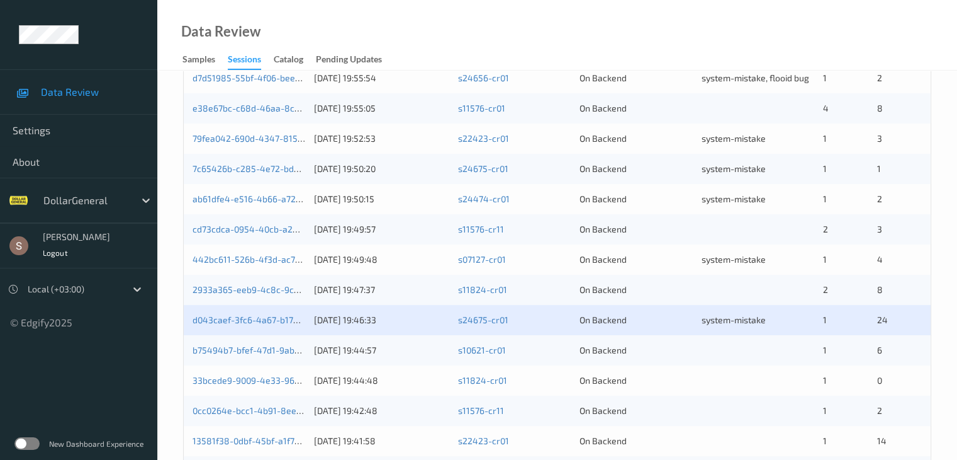
scroll to position [378, 0]
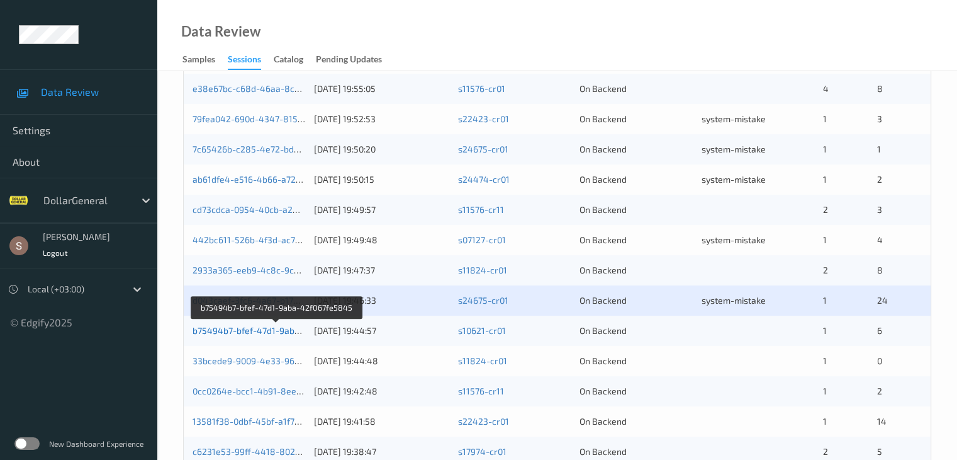
click at [253, 333] on link "b75494b7-bfef-47d1-9aba-42f067fe5845" at bounding box center [277, 330] width 169 height 11
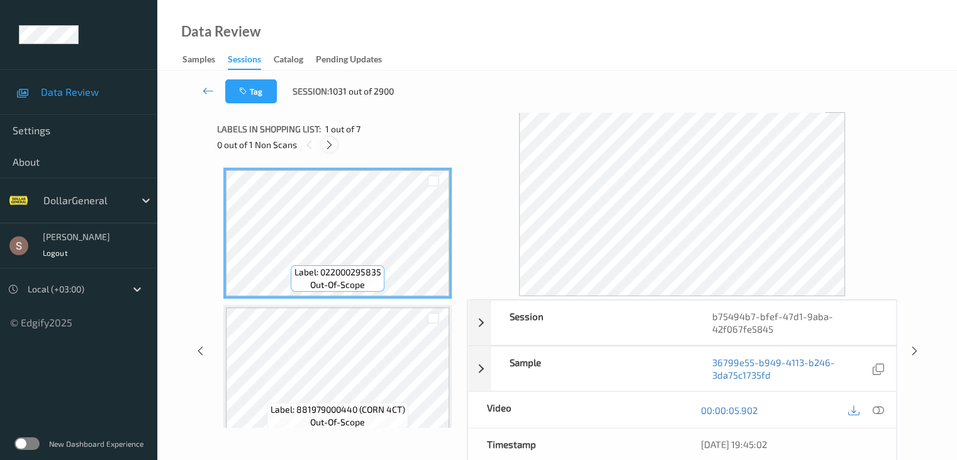
click at [332, 147] on icon at bounding box center [329, 144] width 11 height 11
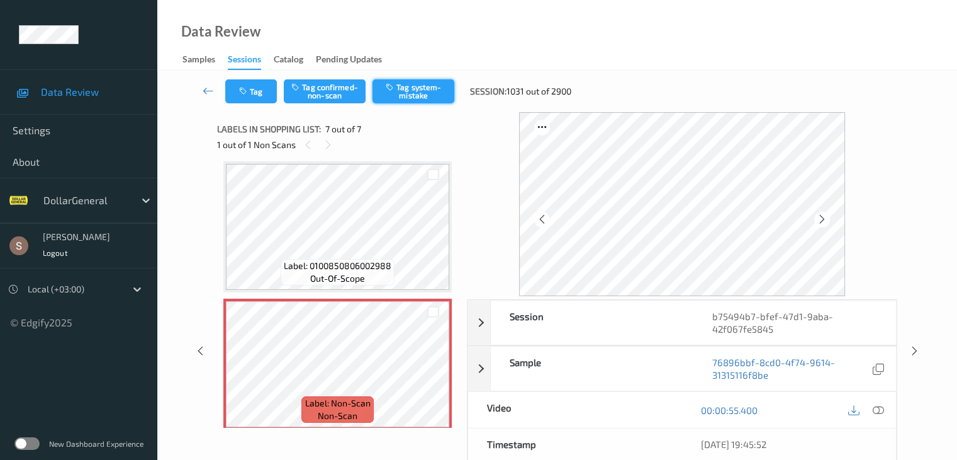
click at [419, 87] on button "Tag system-mistake" at bounding box center [414, 91] width 82 height 24
click at [206, 87] on icon at bounding box center [208, 90] width 11 height 13
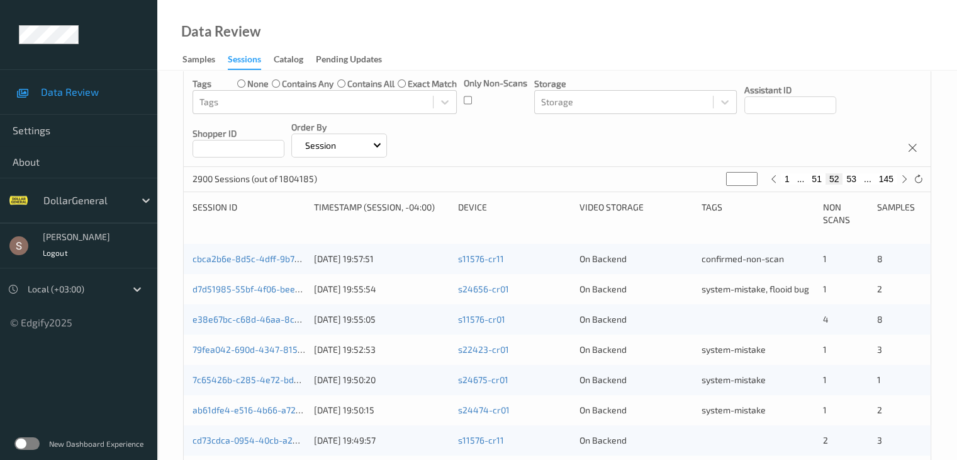
scroll to position [378, 0]
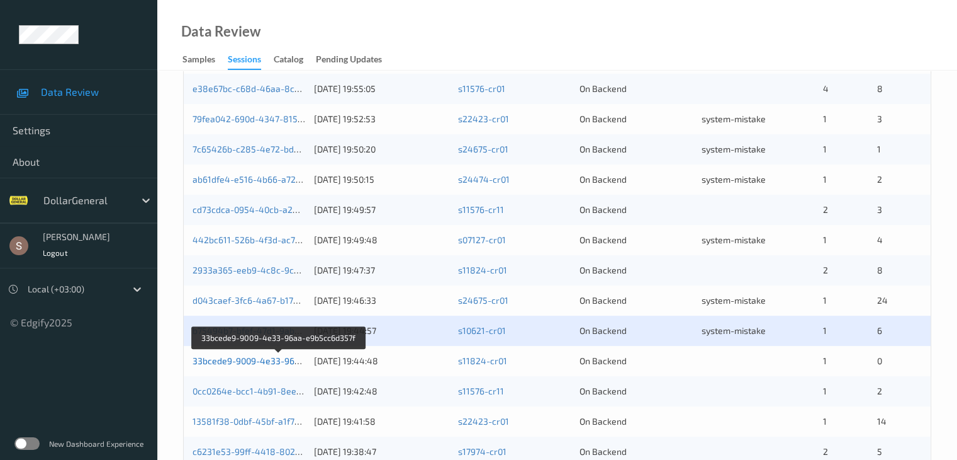
click at [261, 361] on link "33bcede9-9009-4e33-96aa-e9b5cc6d357f" at bounding box center [279, 360] width 172 height 11
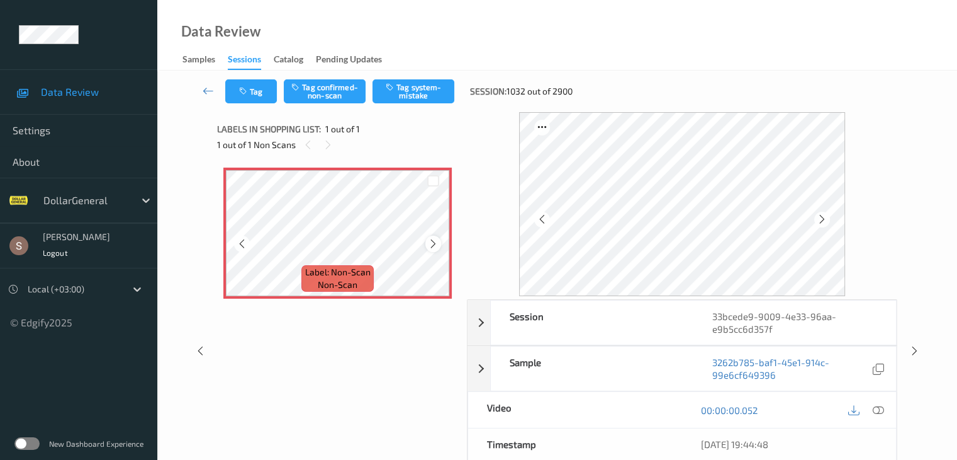
click at [436, 242] on icon at bounding box center [433, 243] width 11 height 11
click at [410, 93] on button "Tag system-mistake" at bounding box center [414, 91] width 82 height 24
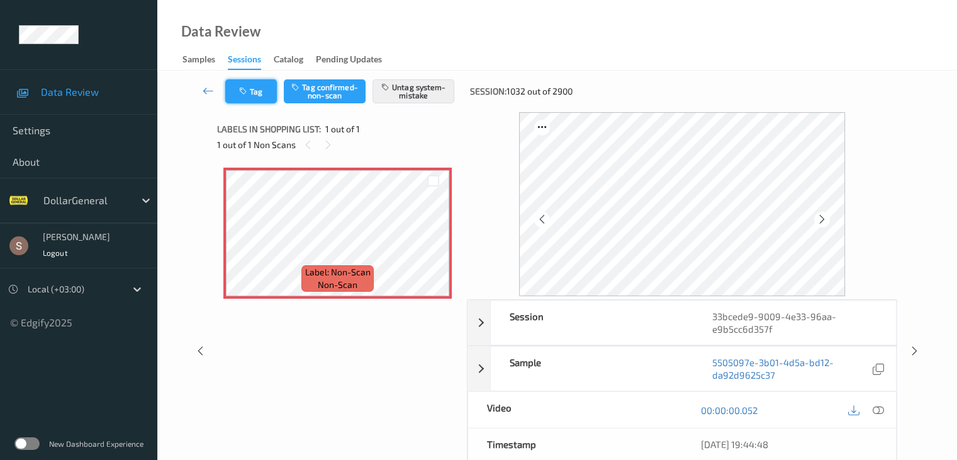
click at [251, 93] on button "Tag" at bounding box center [251, 91] width 52 height 24
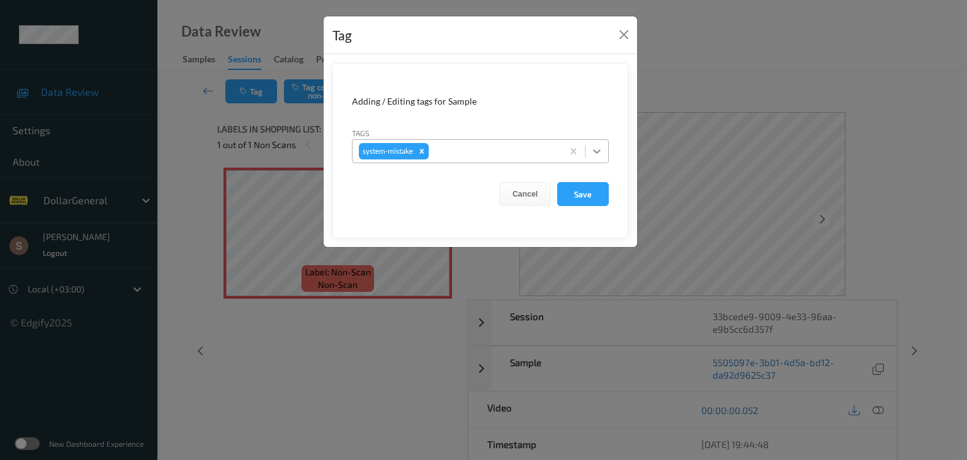
click at [599, 154] on icon at bounding box center [596, 151] width 13 height 13
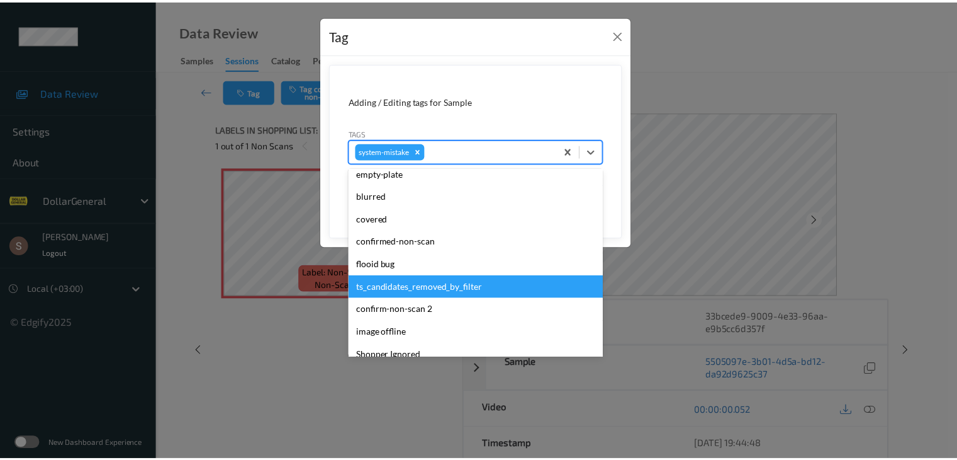
scroll to position [315, 0]
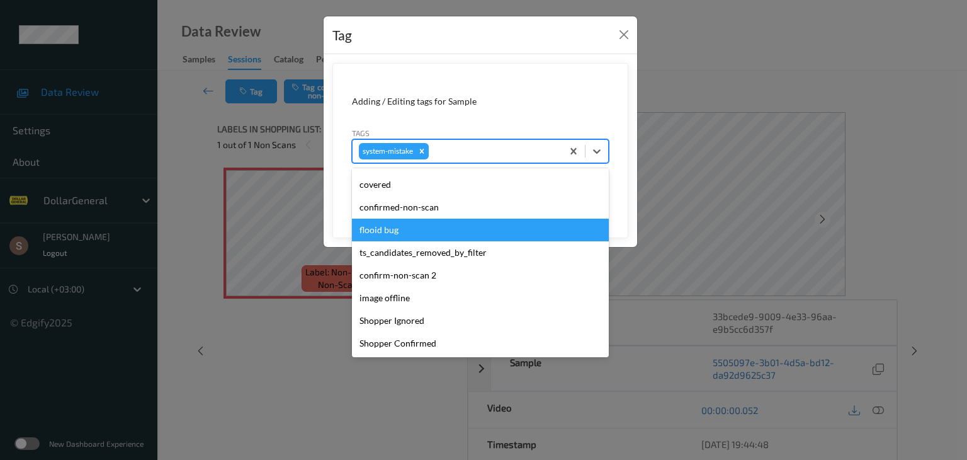
click at [415, 232] on div "flooid bug" at bounding box center [480, 229] width 257 height 23
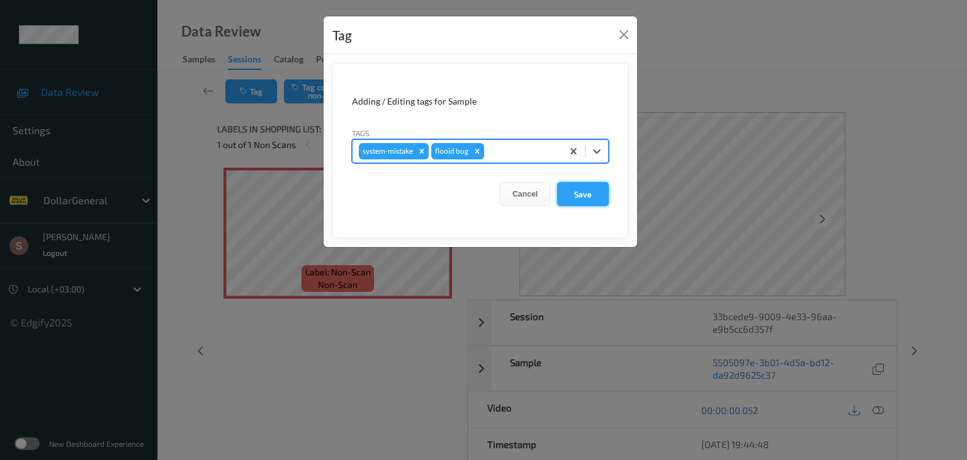
click at [572, 185] on button "Save" at bounding box center [583, 194] width 52 height 24
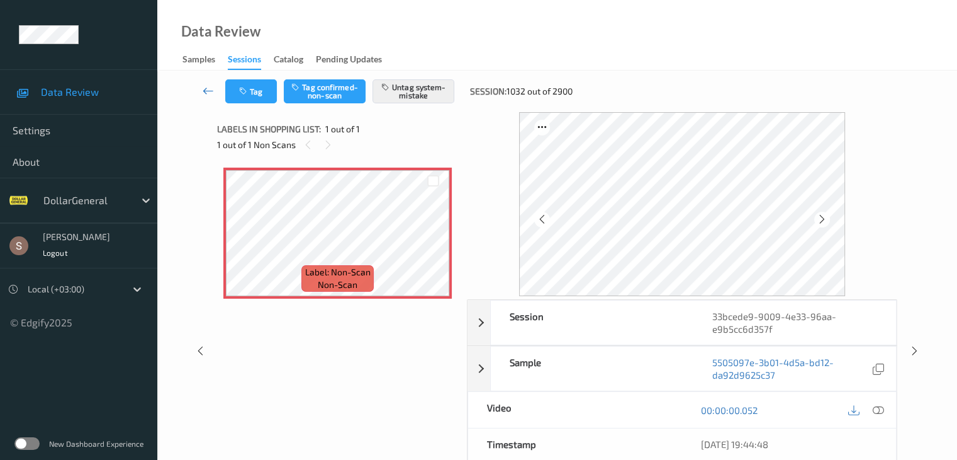
click at [209, 89] on icon at bounding box center [208, 90] width 11 height 13
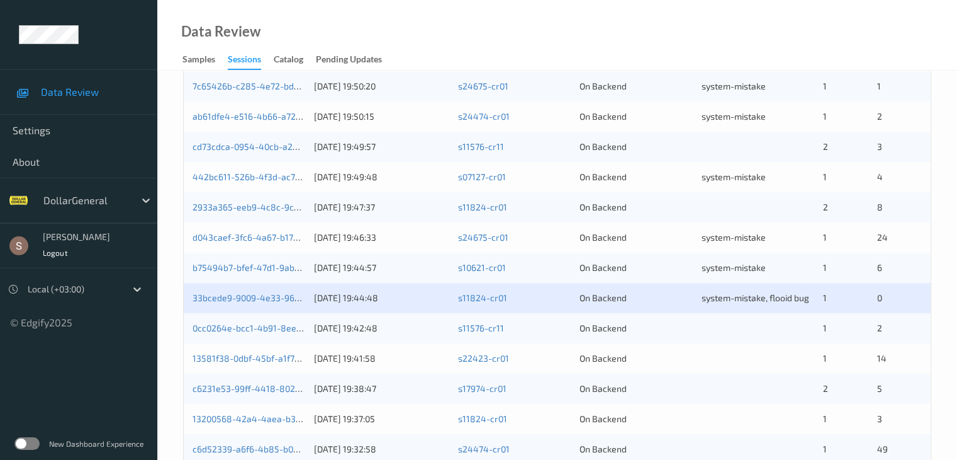
scroll to position [587, 0]
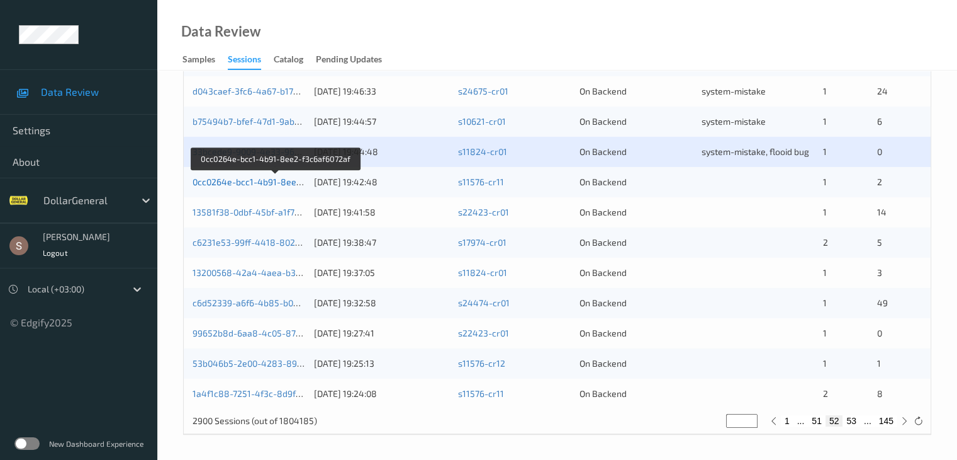
click at [232, 184] on link "0cc0264e-bcc1-4b91-8ee2-f3c6af6072af" at bounding box center [276, 181] width 166 height 11
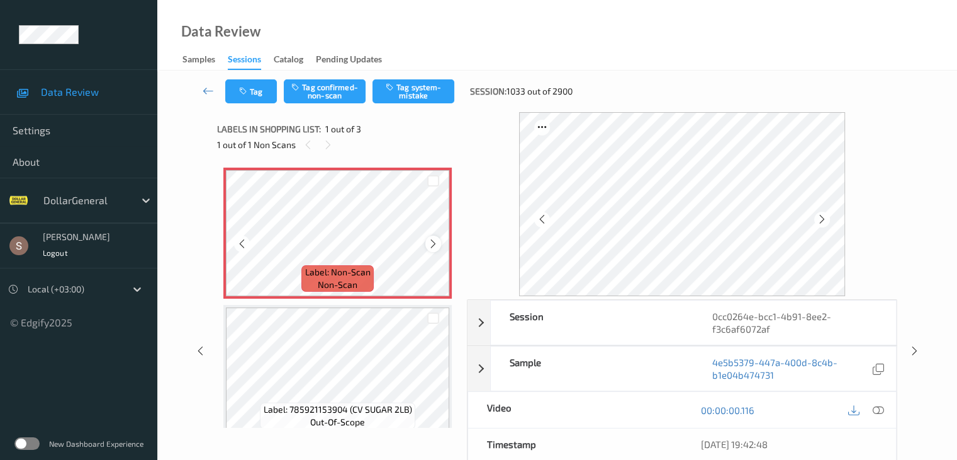
click at [432, 243] on icon at bounding box center [433, 243] width 11 height 11
click at [431, 245] on icon at bounding box center [433, 243] width 11 height 11
click at [431, 241] on icon at bounding box center [433, 243] width 11 height 11
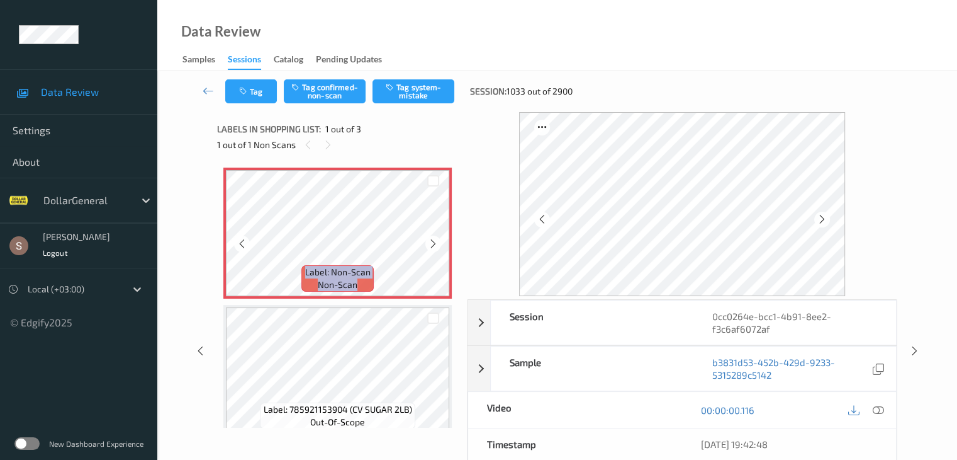
click at [431, 241] on icon at bounding box center [433, 243] width 11 height 11
click at [406, 89] on button "Tag system-mistake" at bounding box center [414, 91] width 82 height 24
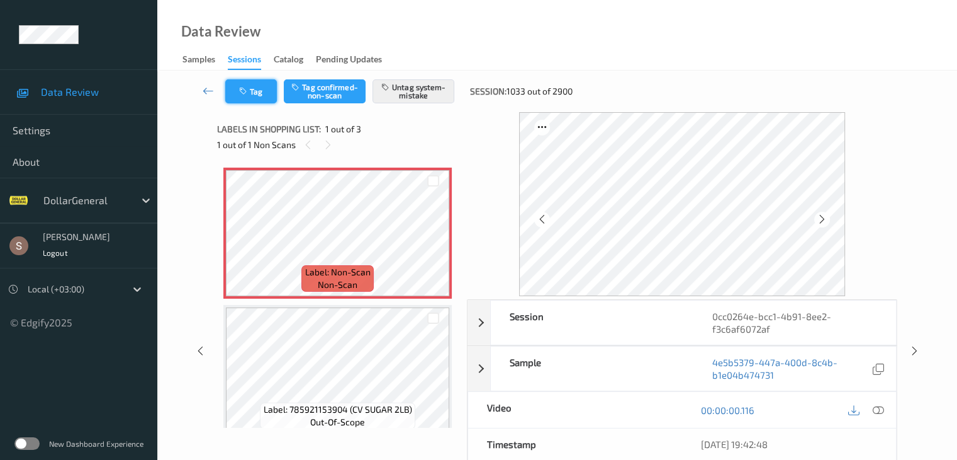
click at [267, 87] on button "Tag" at bounding box center [251, 91] width 52 height 24
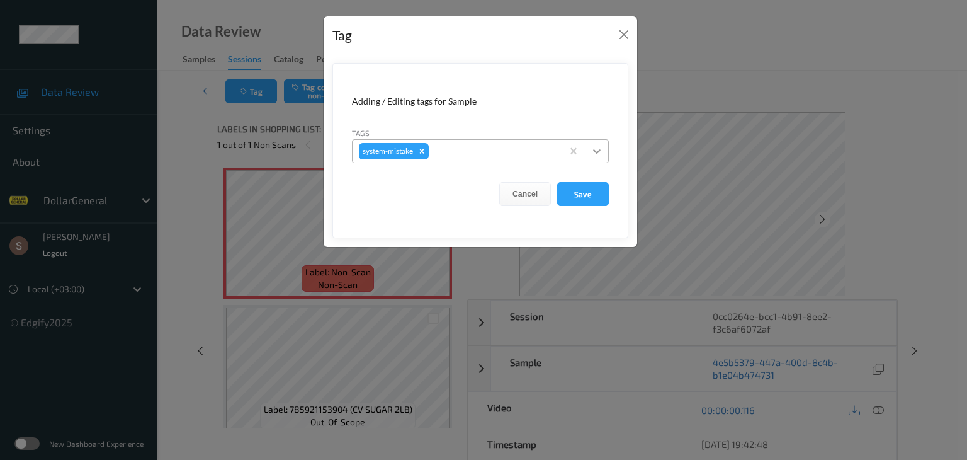
click at [601, 145] on icon at bounding box center [596, 151] width 13 height 13
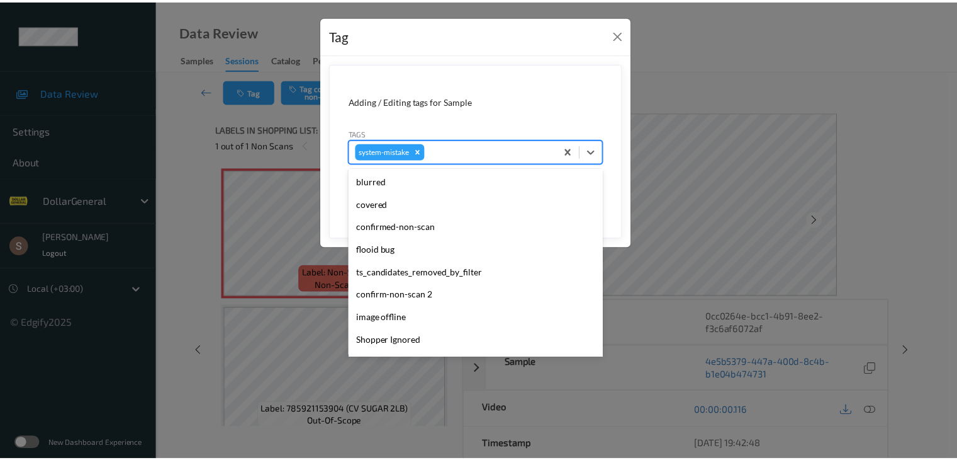
scroll to position [315, 0]
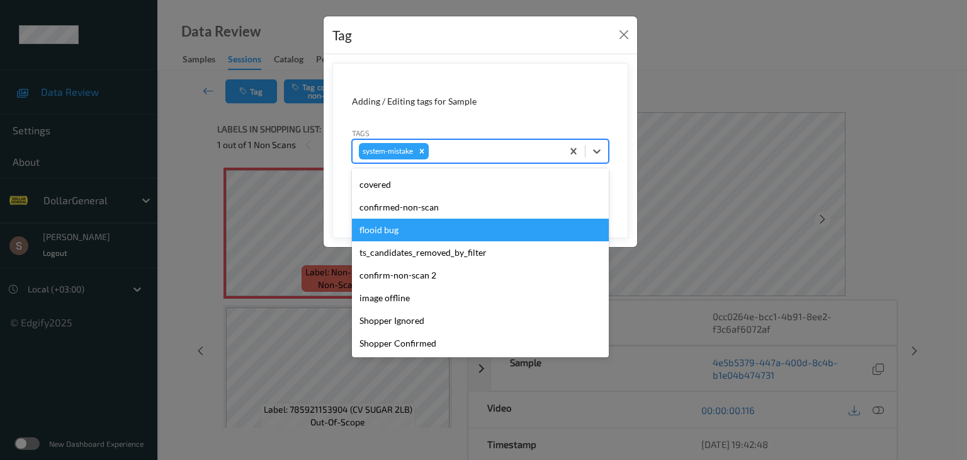
click at [432, 230] on div "flooid bug" at bounding box center [480, 229] width 257 height 23
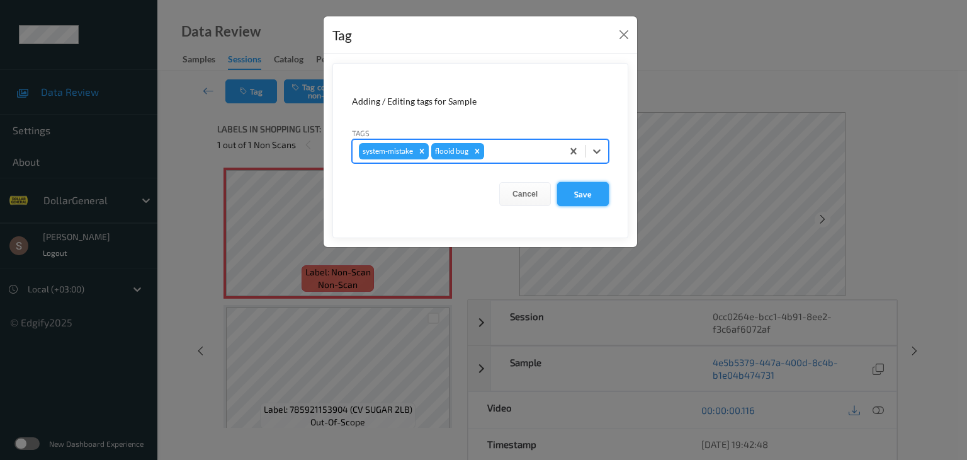
click at [569, 198] on button "Save" at bounding box center [583, 194] width 52 height 24
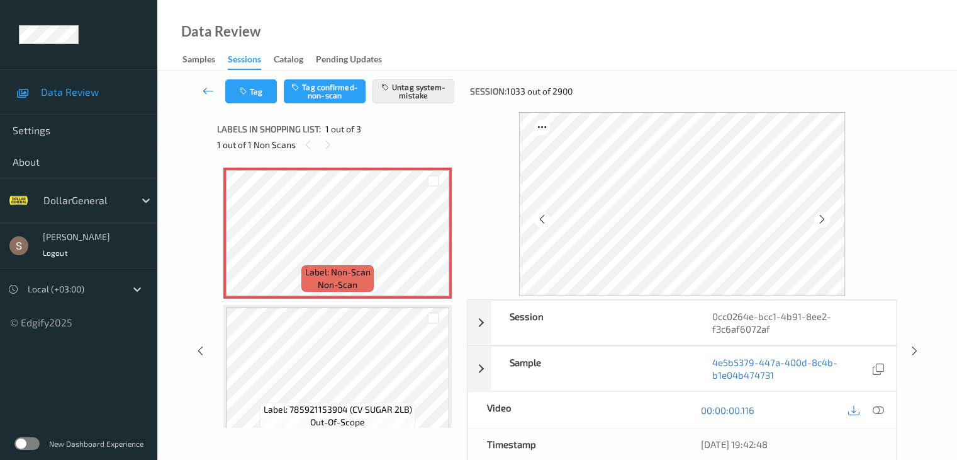
click at [210, 89] on icon at bounding box center [208, 90] width 11 height 13
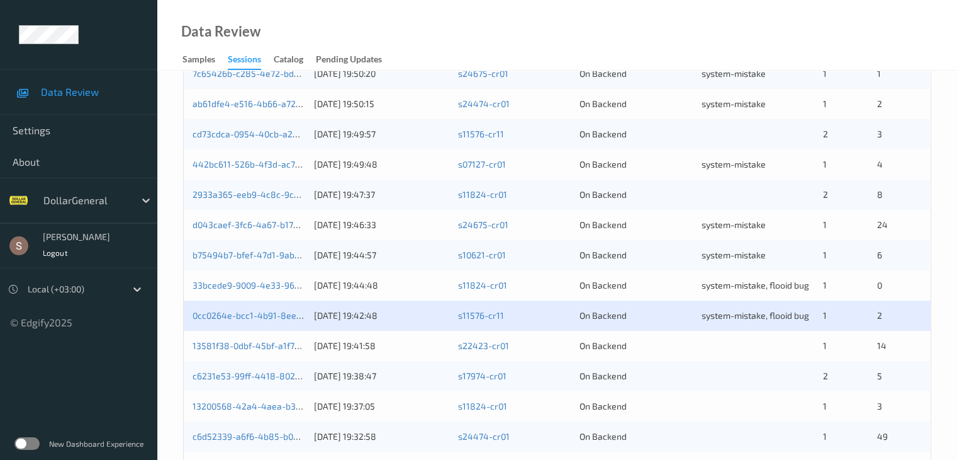
scroll to position [567, 0]
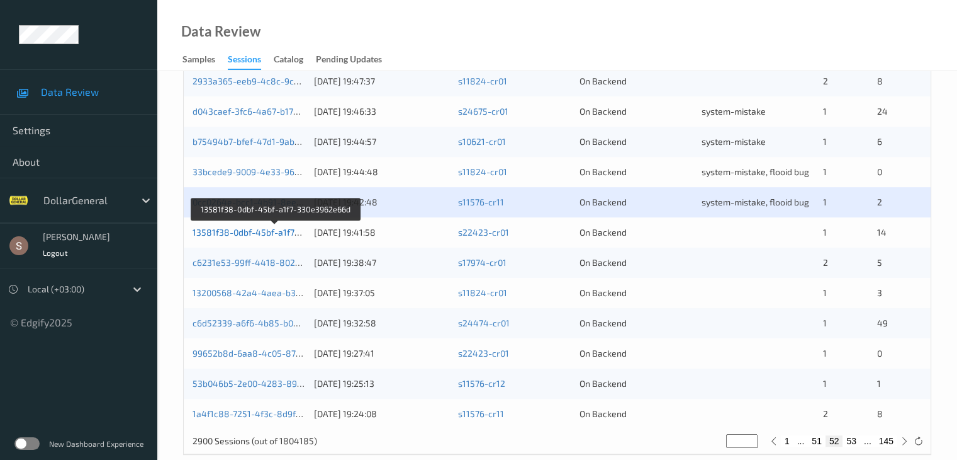
click at [248, 232] on link "13581f38-0dbf-45bf-a1f7-330e3962e66d" at bounding box center [276, 232] width 166 height 11
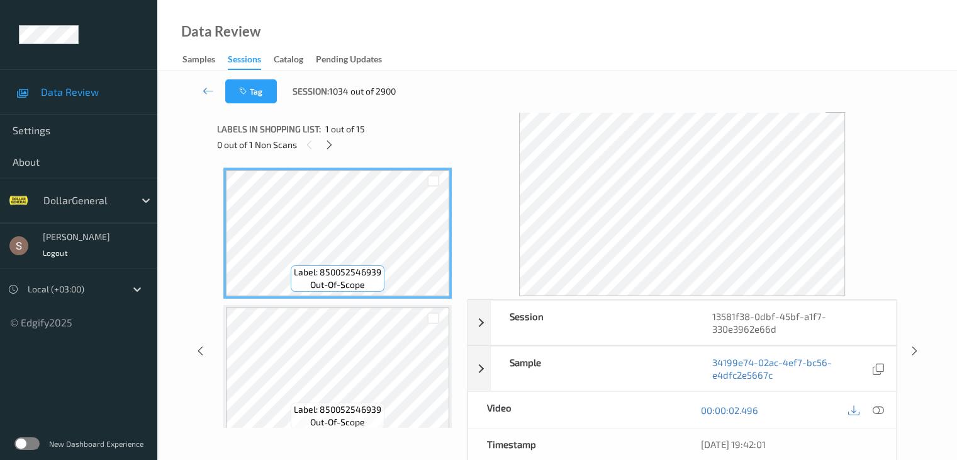
drag, startPoint x: 337, startPoint y: 142, endPoint x: 334, endPoint y: 148, distance: 6.5
click at [337, 142] on div "0 out of 1 Non Scans" at bounding box center [337, 145] width 241 height 16
click at [334, 149] on icon at bounding box center [329, 144] width 11 height 11
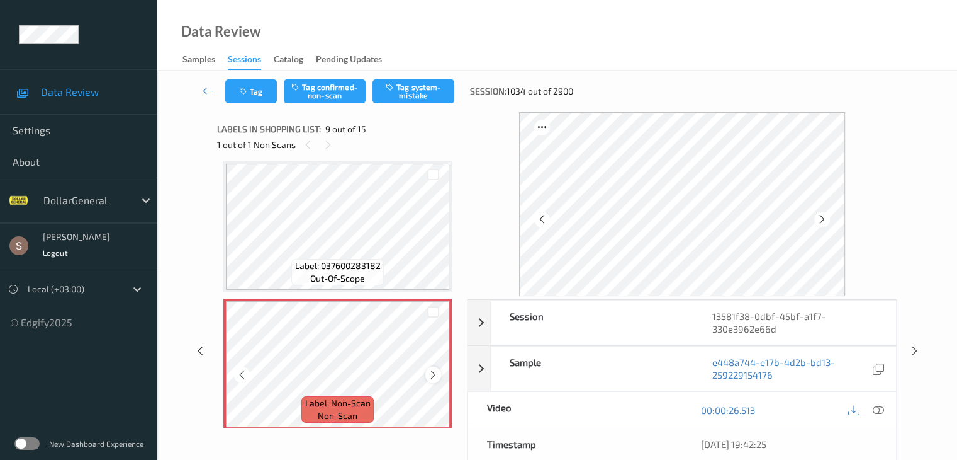
click at [431, 381] on div at bounding box center [434, 374] width 16 height 16
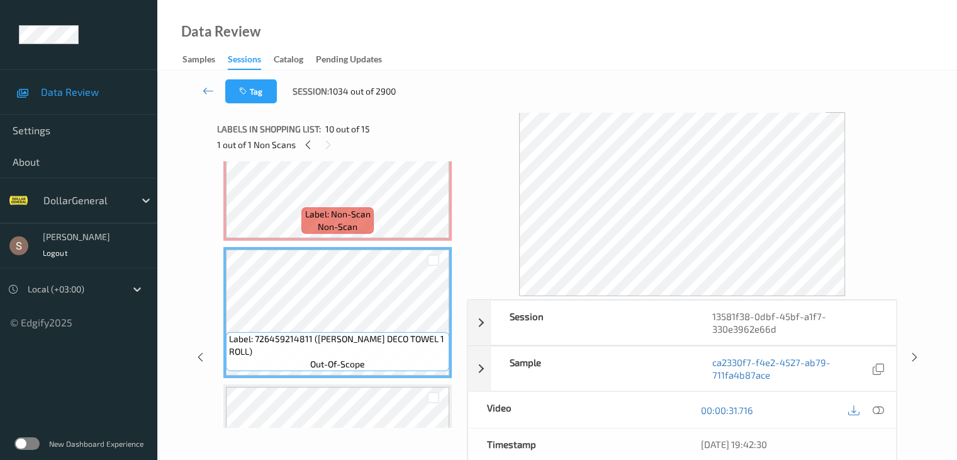
scroll to position [1093, 0]
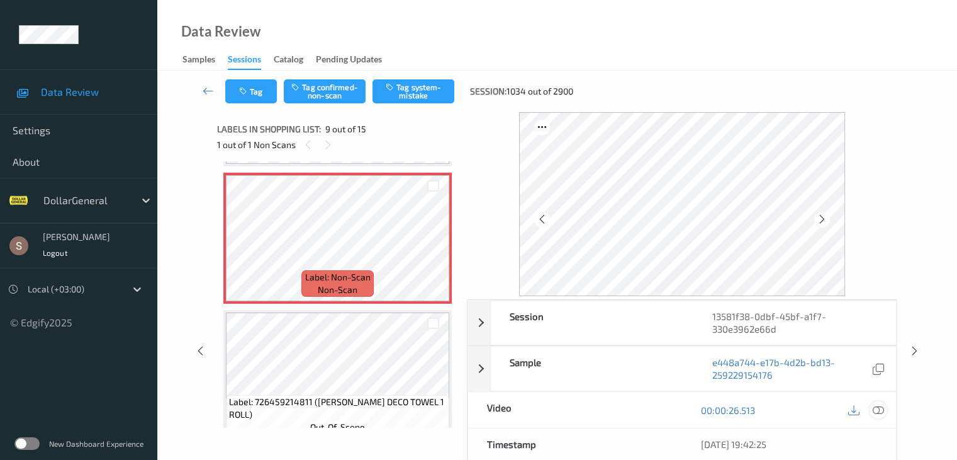
click at [884, 408] on icon at bounding box center [877, 409] width 11 height 11
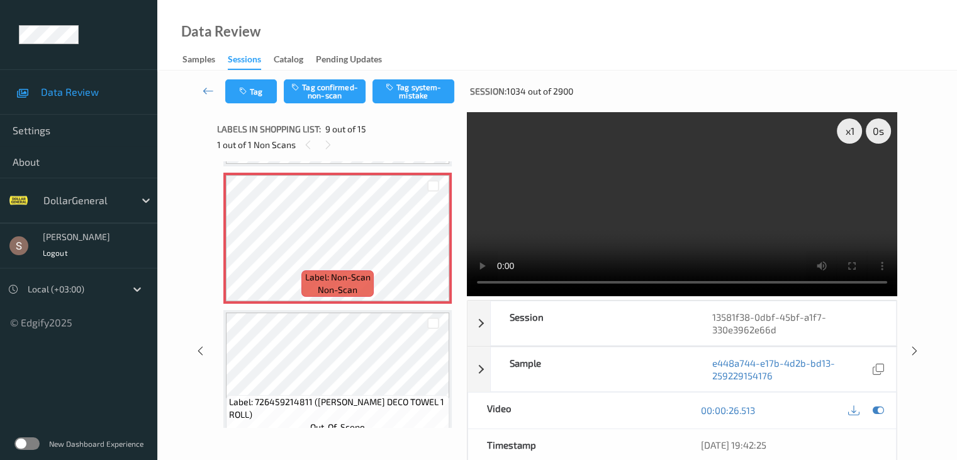
click at [725, 227] on video at bounding box center [682, 204] width 431 height 184
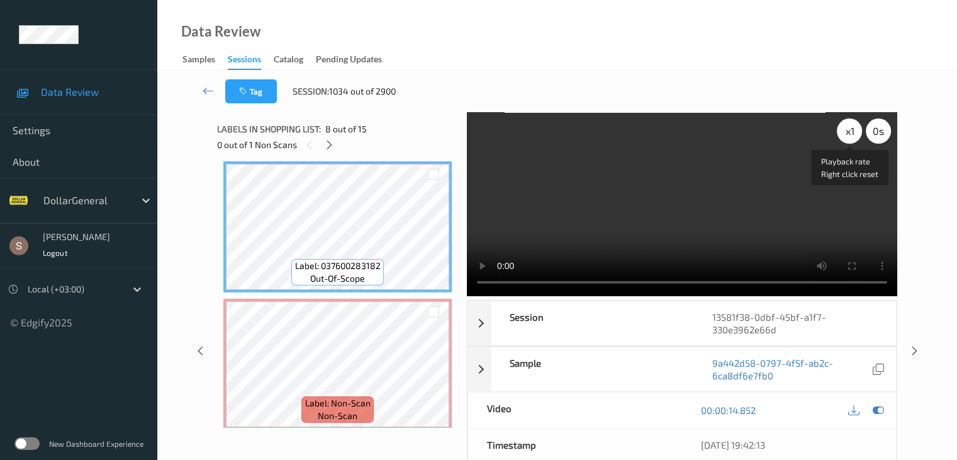
click at [854, 139] on div "x 1" at bounding box center [849, 130] width 25 height 25
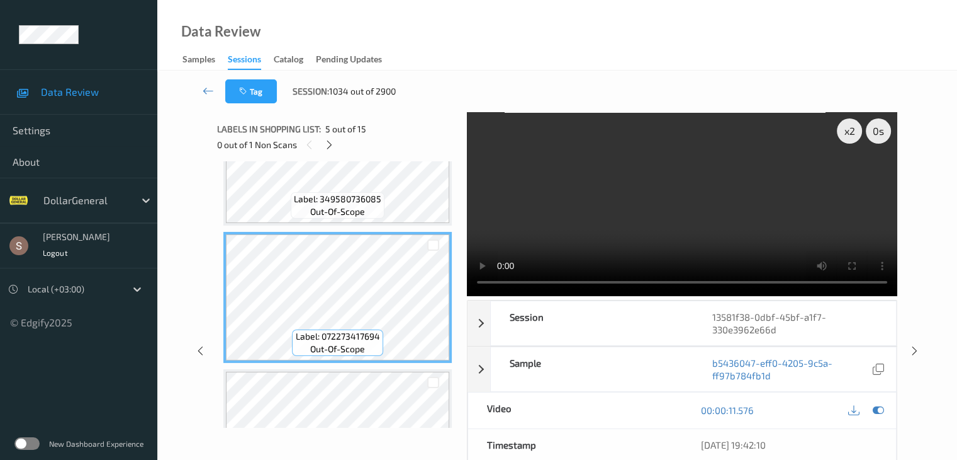
scroll to position [463, 0]
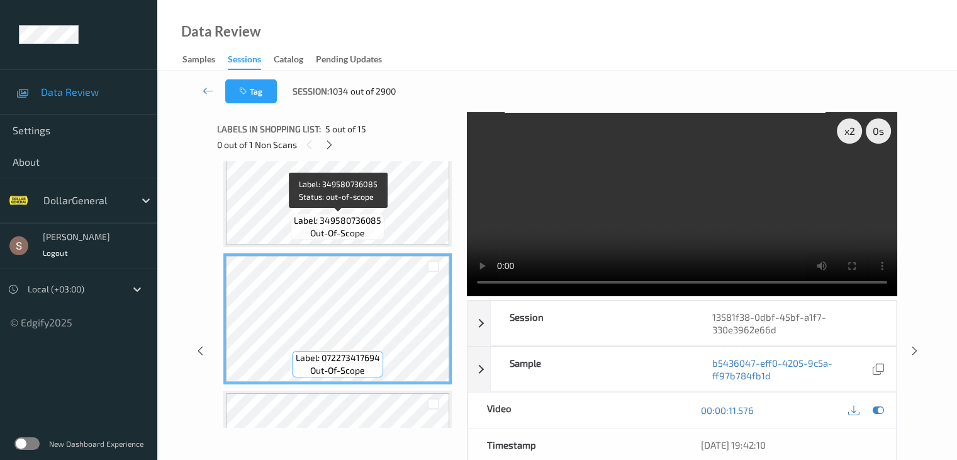
click at [364, 225] on span "Label: 349580736085" at bounding box center [337, 220] width 87 height 13
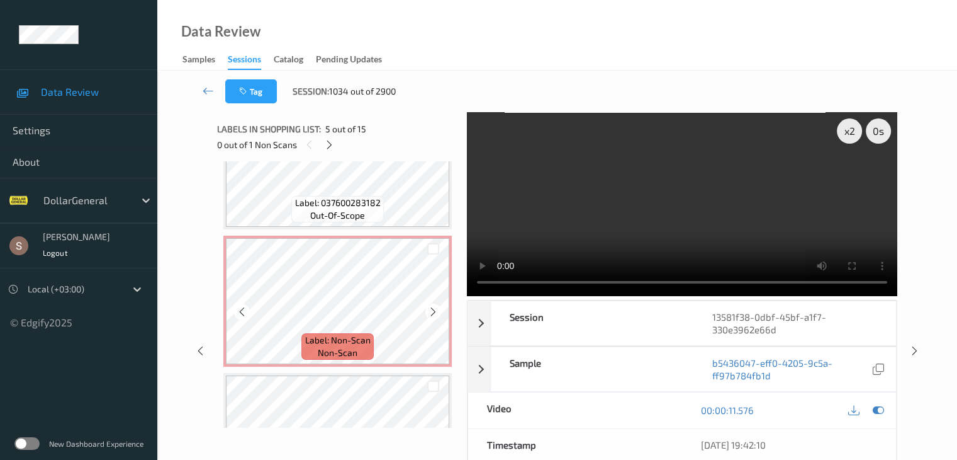
scroll to position [1093, 0]
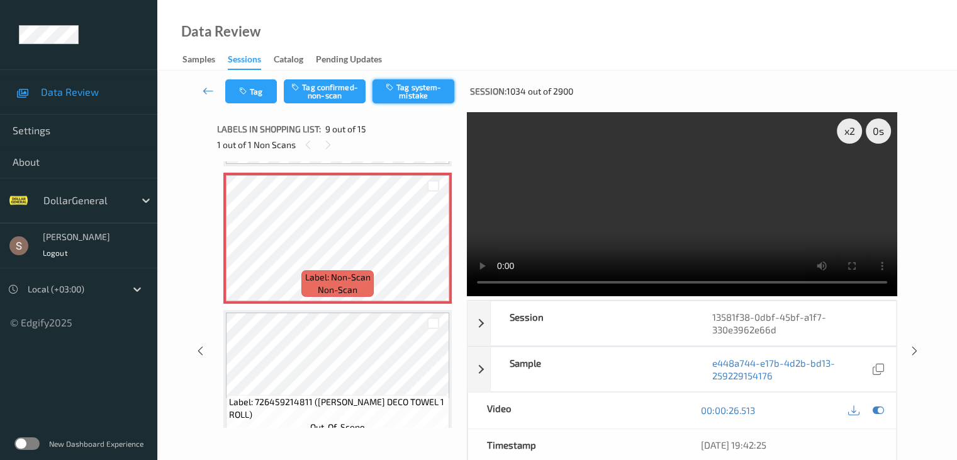
click at [407, 101] on button "Tag system-mistake" at bounding box center [414, 91] width 82 height 24
click at [203, 88] on icon at bounding box center [208, 90] width 11 height 13
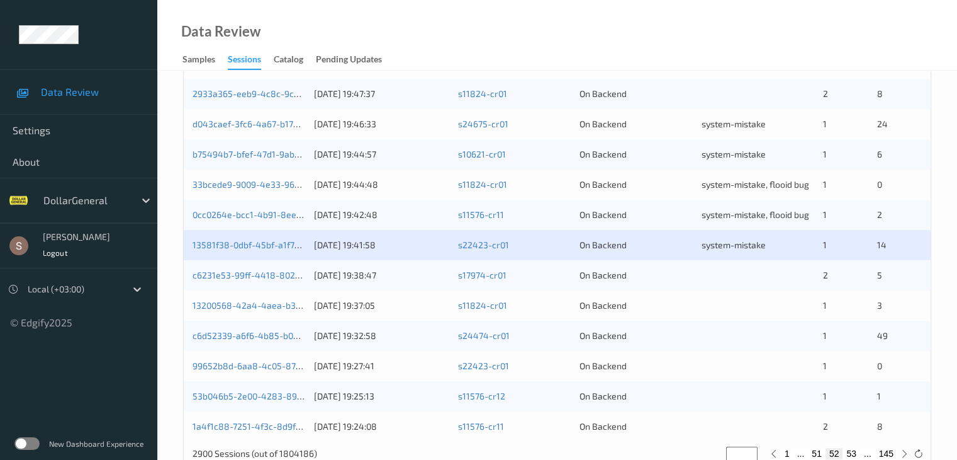
scroll to position [587, 0]
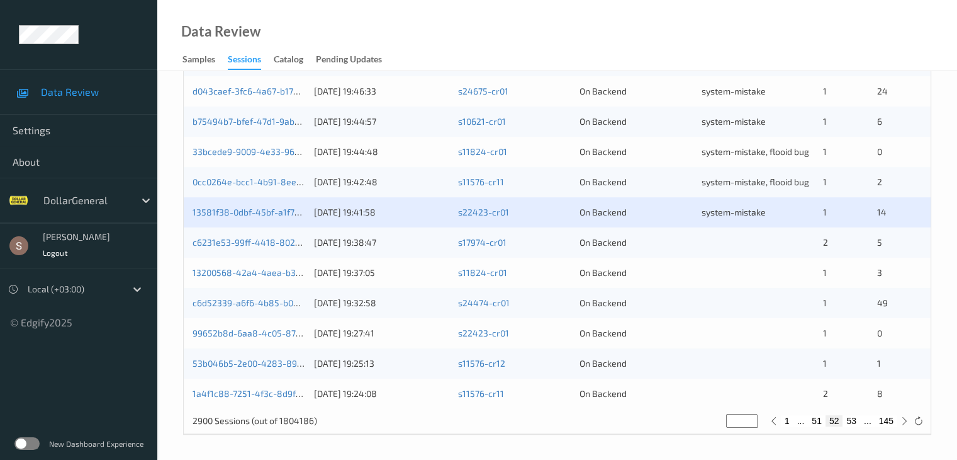
click at [268, 279] on div "13200568-42a4-4aea-b32d-709e1d369757 [DATE] 19:37:05 s11824-cr01 On Backend 1 3" at bounding box center [557, 272] width 747 height 30
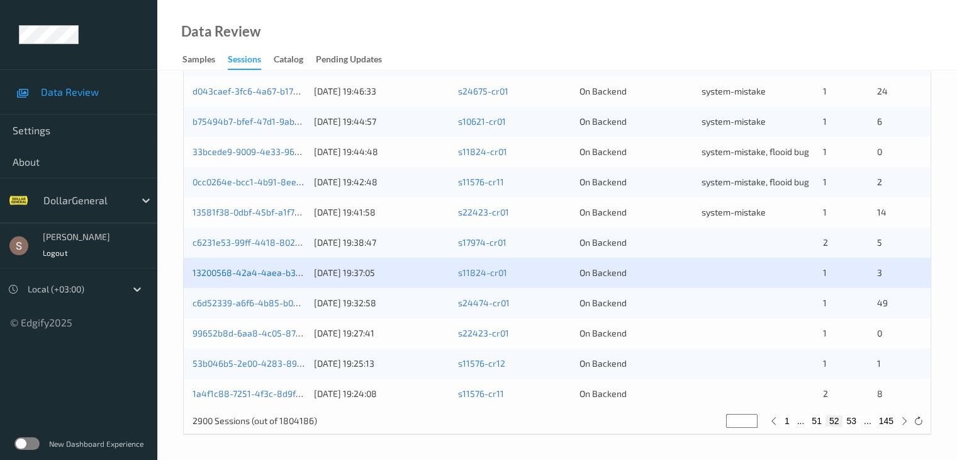
click at [284, 273] on link "13200568-42a4-4aea-b32d-709e1d369757" at bounding box center [280, 272] width 174 height 11
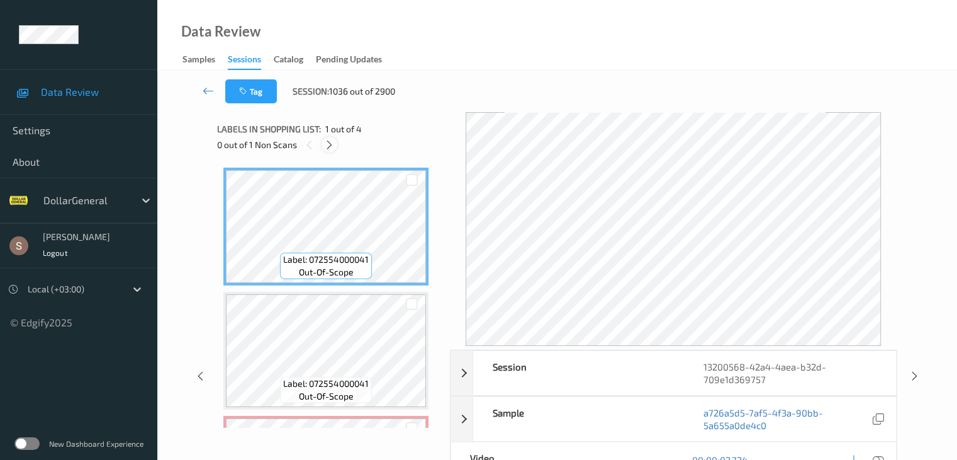
click at [330, 144] on icon at bounding box center [329, 144] width 11 height 11
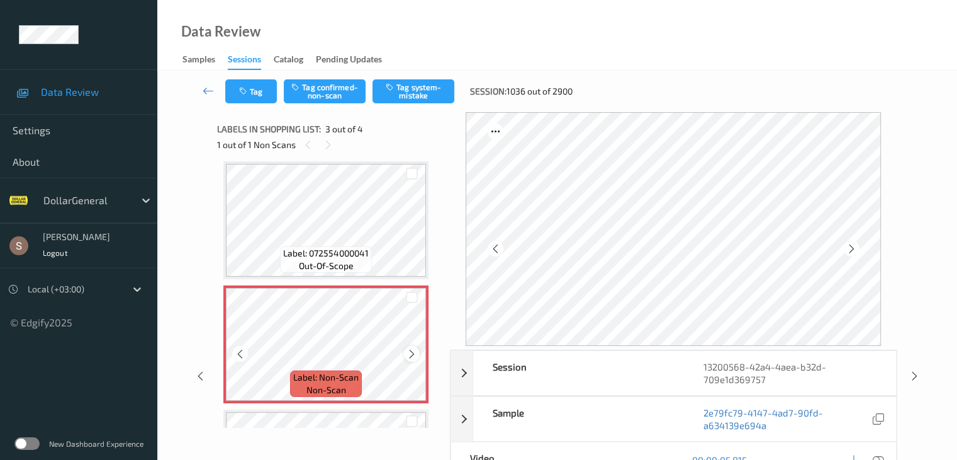
click at [412, 355] on icon at bounding box center [412, 352] width 11 height 11
click at [193, 86] on link at bounding box center [208, 91] width 33 height 24
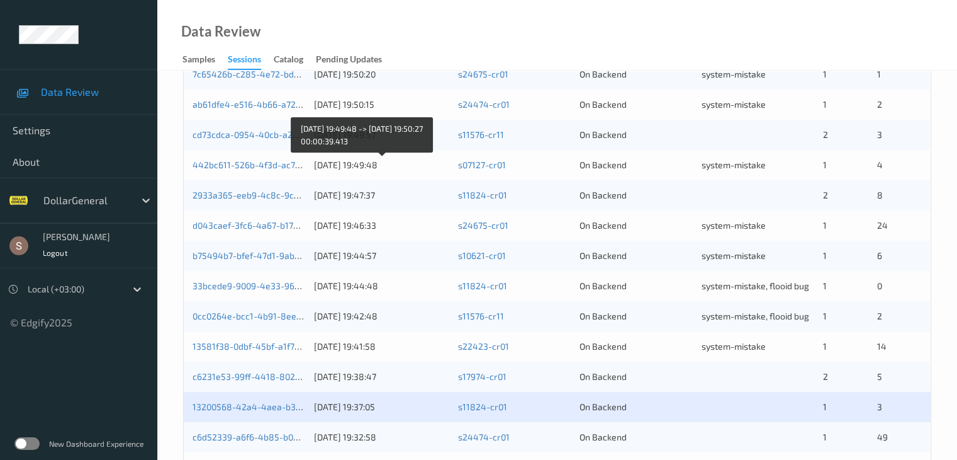
scroll to position [587, 0]
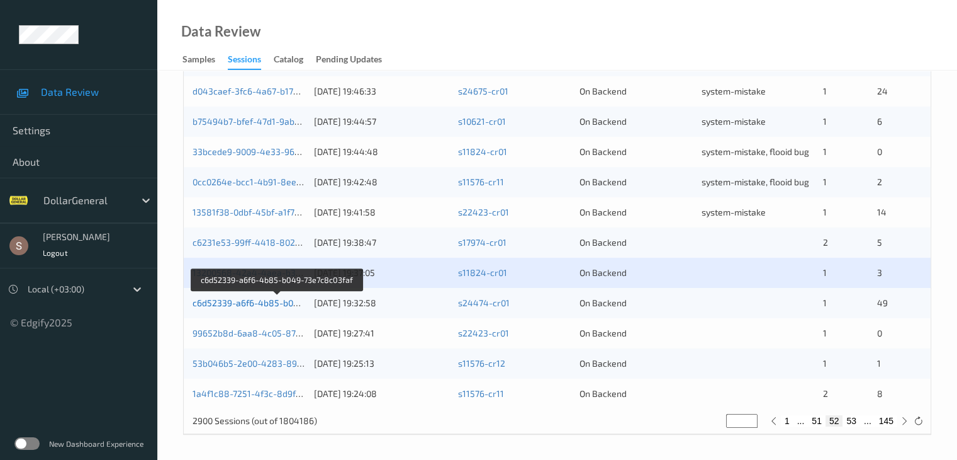
click at [256, 301] on link "c6d52339-a6f6-4b85-b049-73e7c8c03faf" at bounding box center [277, 302] width 169 height 11
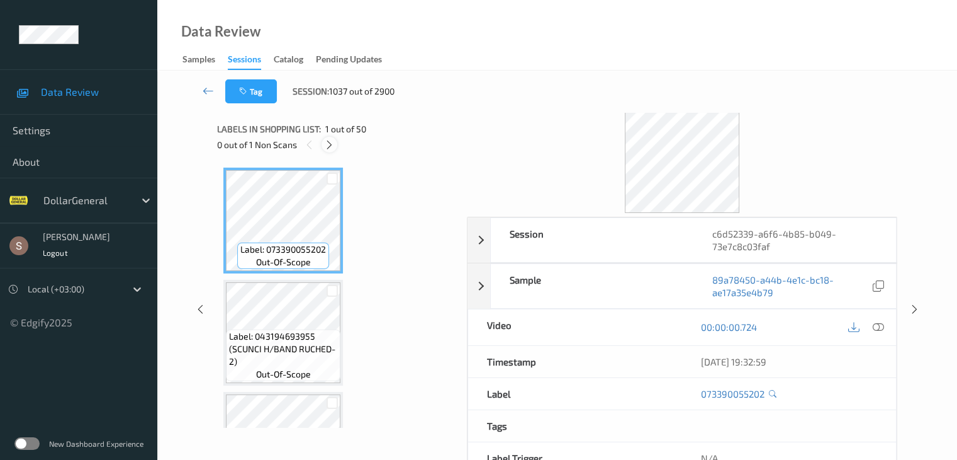
click at [332, 145] on icon at bounding box center [329, 144] width 11 height 11
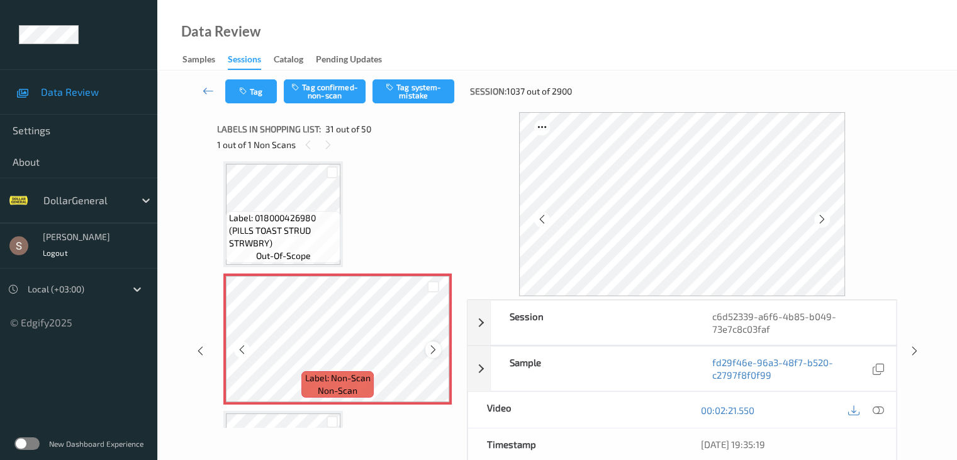
click at [429, 348] on icon at bounding box center [433, 349] width 11 height 11
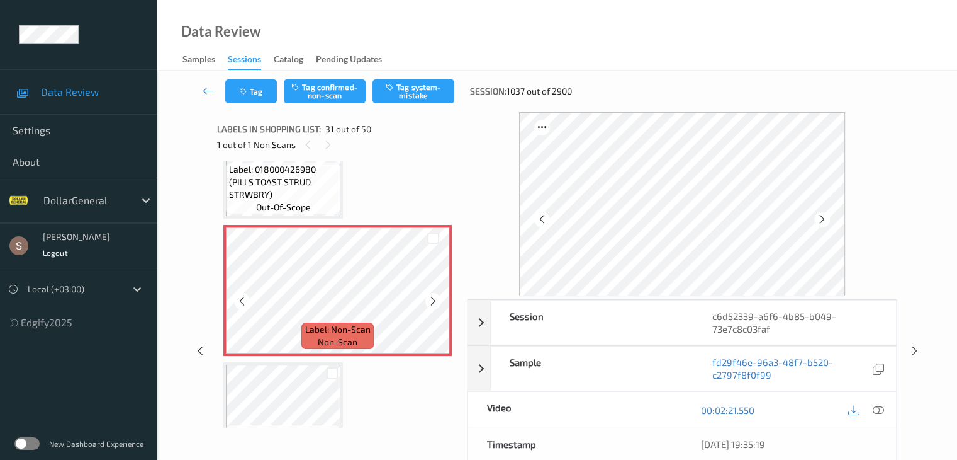
scroll to position [3382, 0]
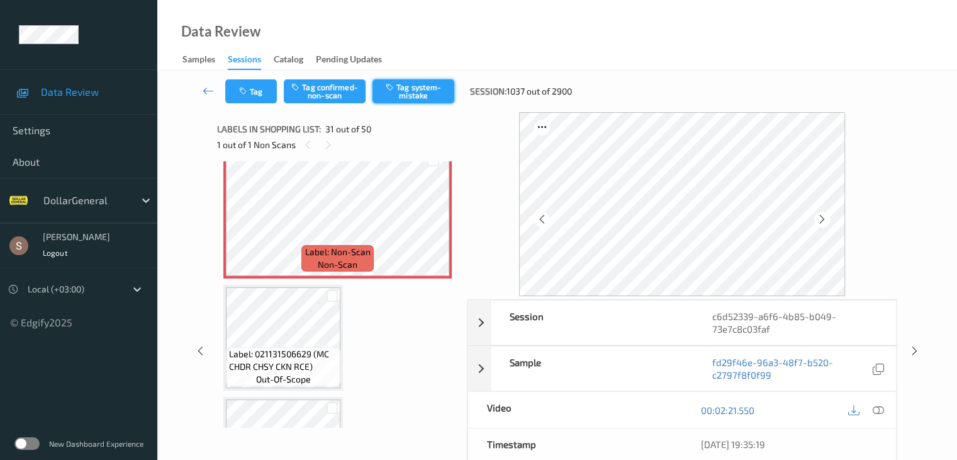
click at [437, 89] on button "Tag system-mistake" at bounding box center [414, 91] width 82 height 24
click at [209, 84] on icon at bounding box center [208, 90] width 11 height 13
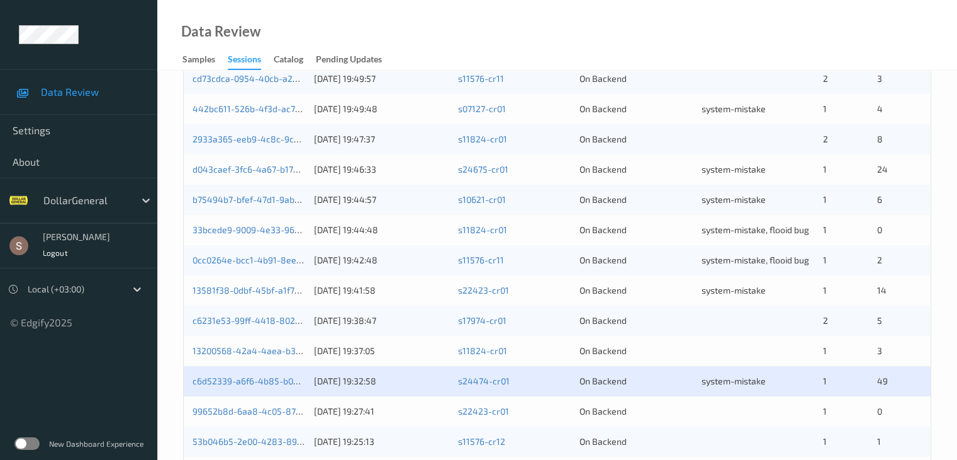
scroll to position [587, 0]
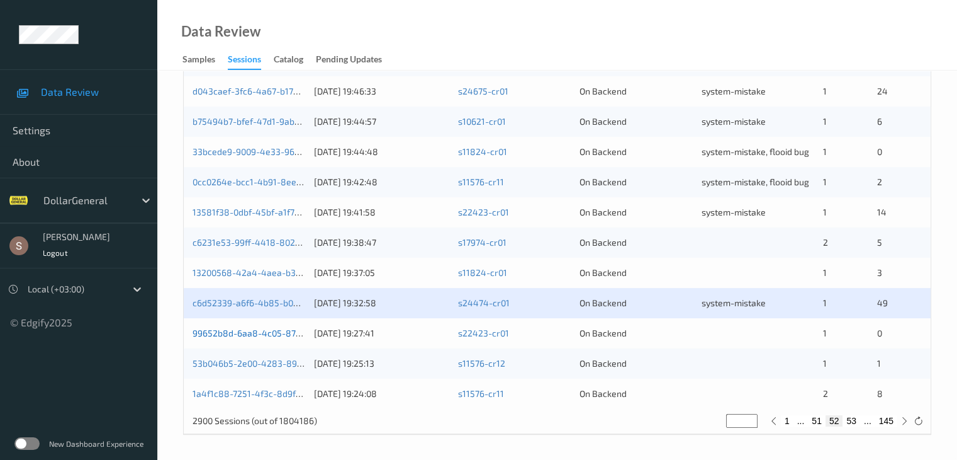
click at [295, 333] on link "99652b8d-6aa8-4c05-87f5-6c541c6f8249" at bounding box center [279, 332] width 173 height 11
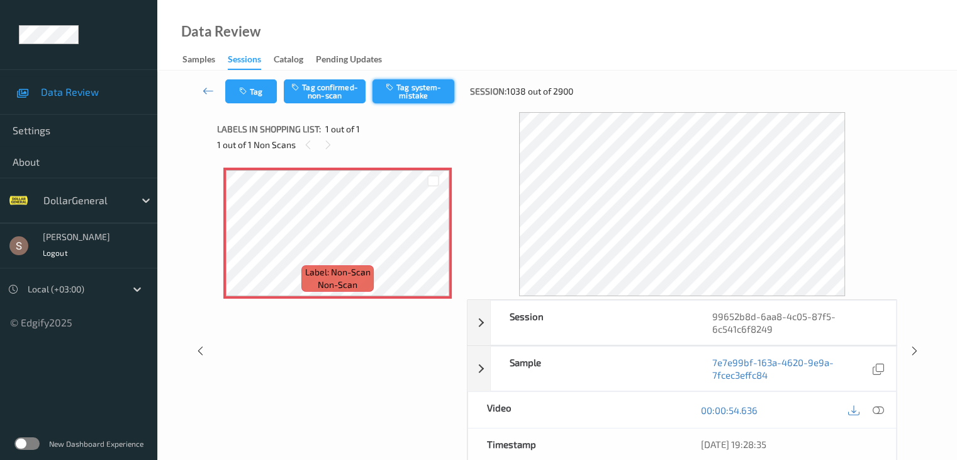
click at [427, 87] on button "Tag system-mistake" at bounding box center [414, 91] width 82 height 24
click at [250, 91] on button "Tag" at bounding box center [251, 91] width 52 height 24
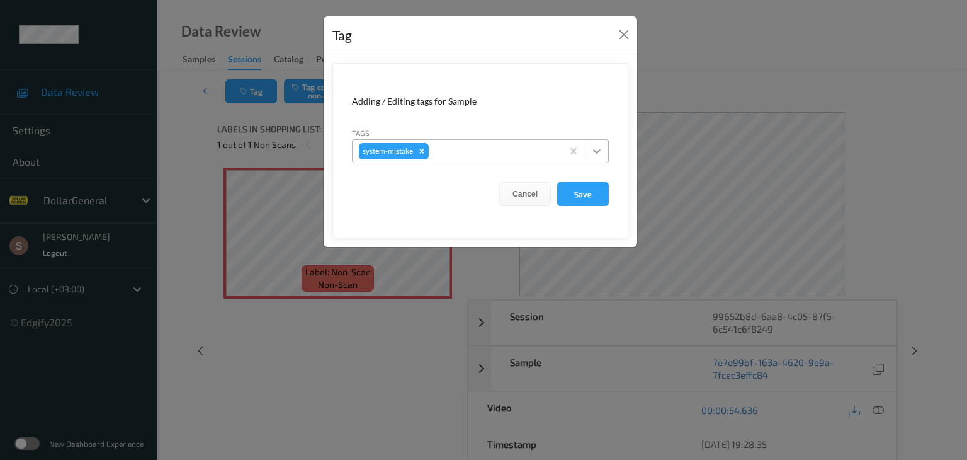
click at [603, 152] on icon at bounding box center [596, 151] width 13 height 13
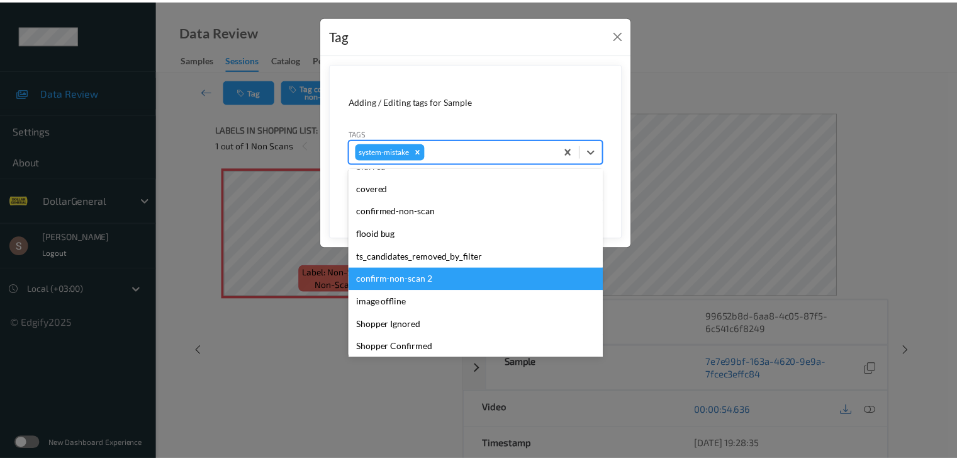
scroll to position [315, 0]
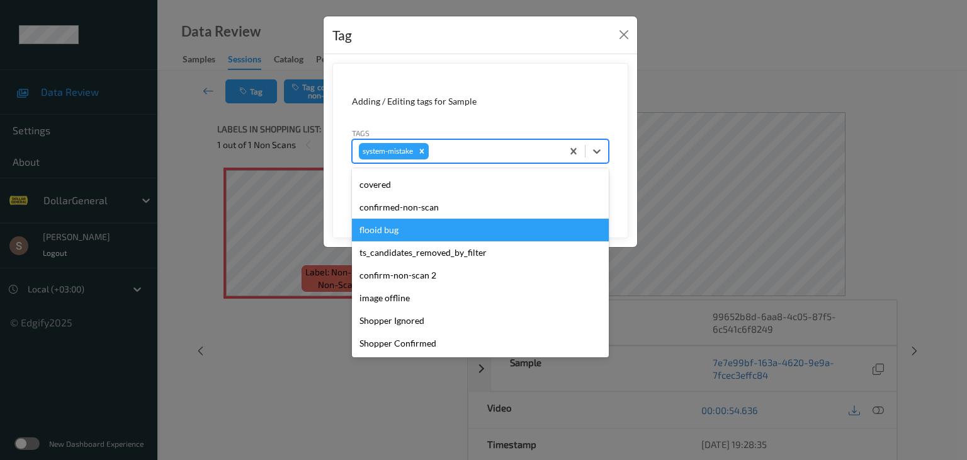
click at [448, 237] on div "flooid bug" at bounding box center [480, 229] width 257 height 23
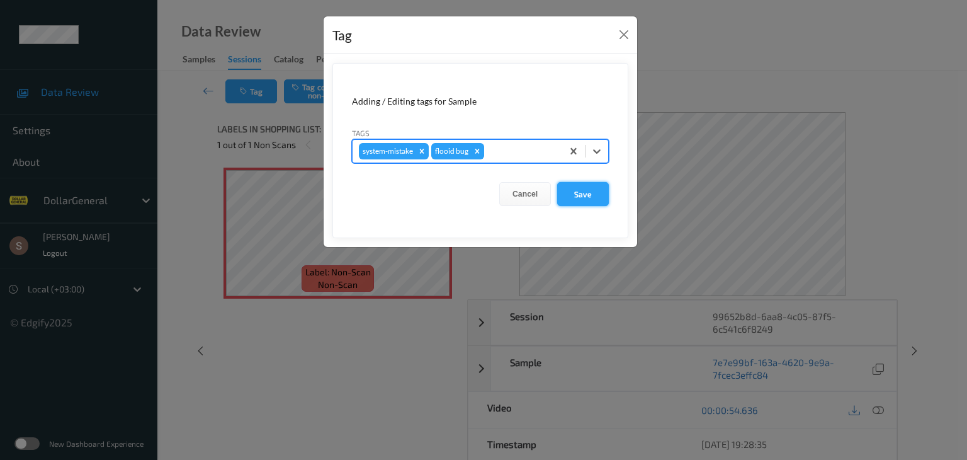
click at [596, 200] on button "Save" at bounding box center [583, 194] width 52 height 24
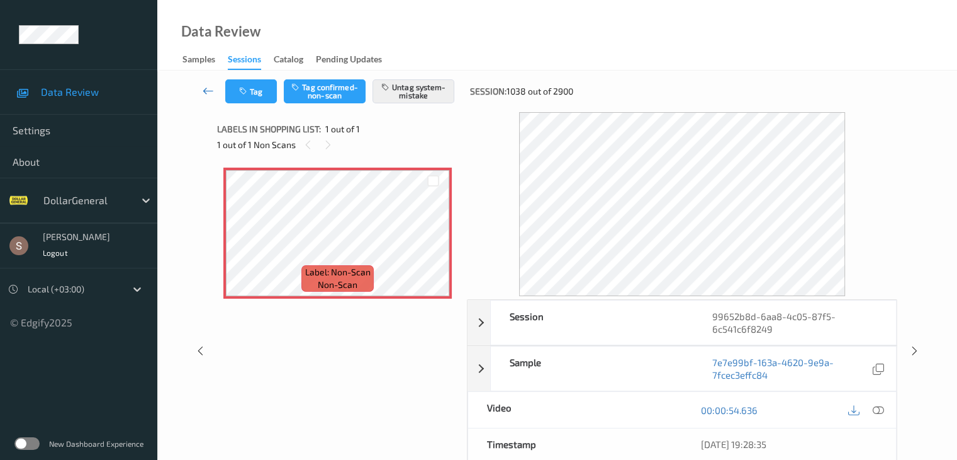
click at [207, 91] on icon at bounding box center [208, 90] width 11 height 13
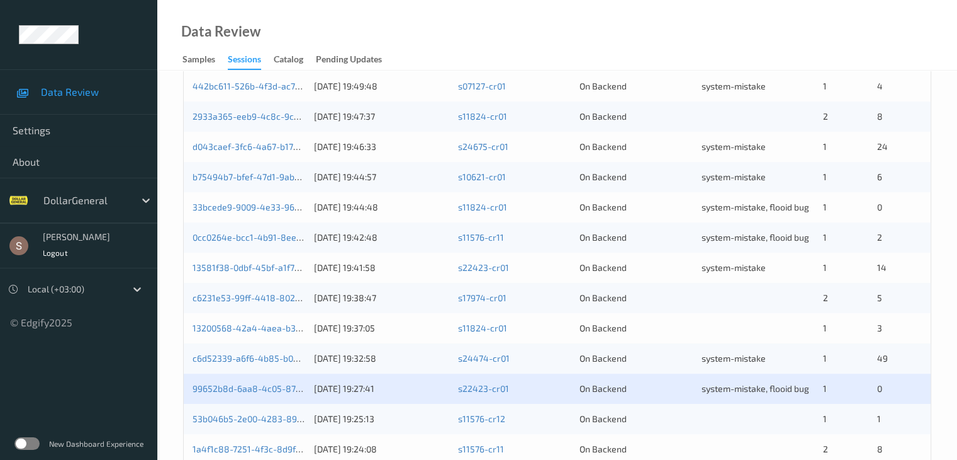
scroll to position [587, 0]
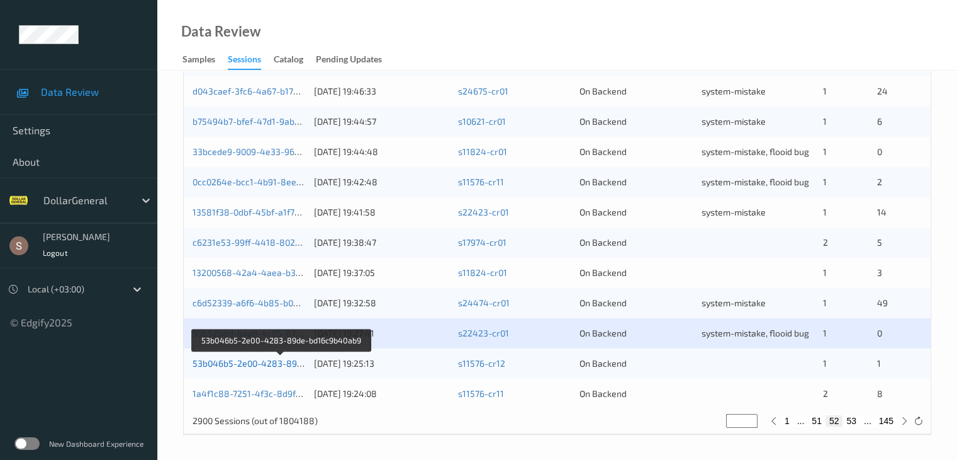
click at [269, 363] on link "53b046b5-2e00-4283-89de-bd16c9b40ab9" at bounding box center [282, 363] width 178 height 11
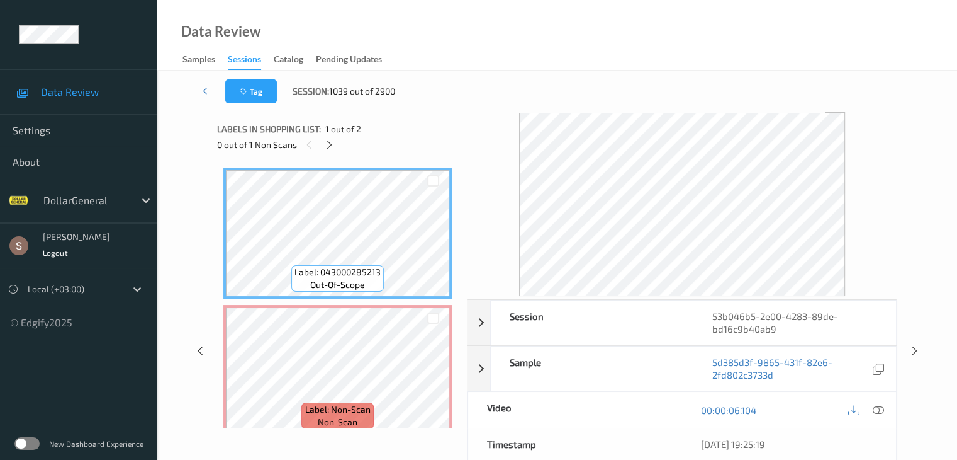
click at [335, 137] on div "0 out of 1 Non Scans" at bounding box center [337, 145] width 241 height 16
click at [332, 142] on icon at bounding box center [329, 144] width 11 height 11
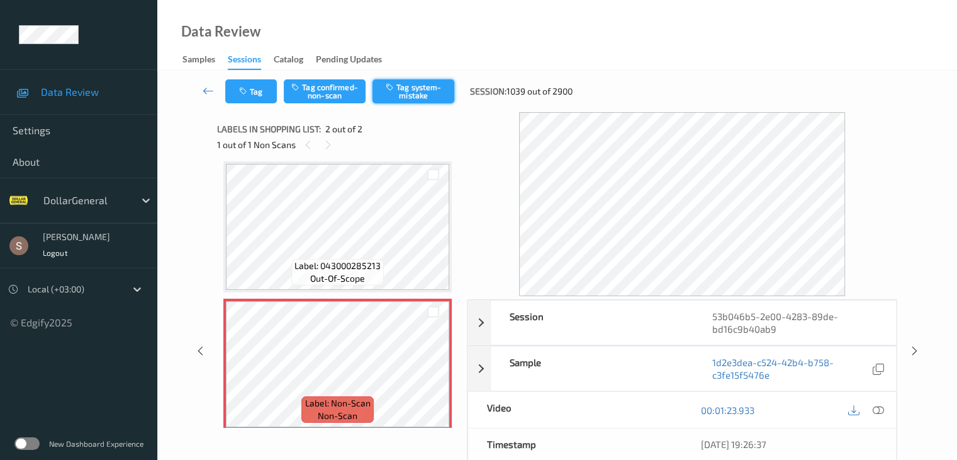
click at [414, 91] on button "Tag system-mistake" at bounding box center [414, 91] width 82 height 24
click at [201, 89] on link at bounding box center [208, 91] width 33 height 24
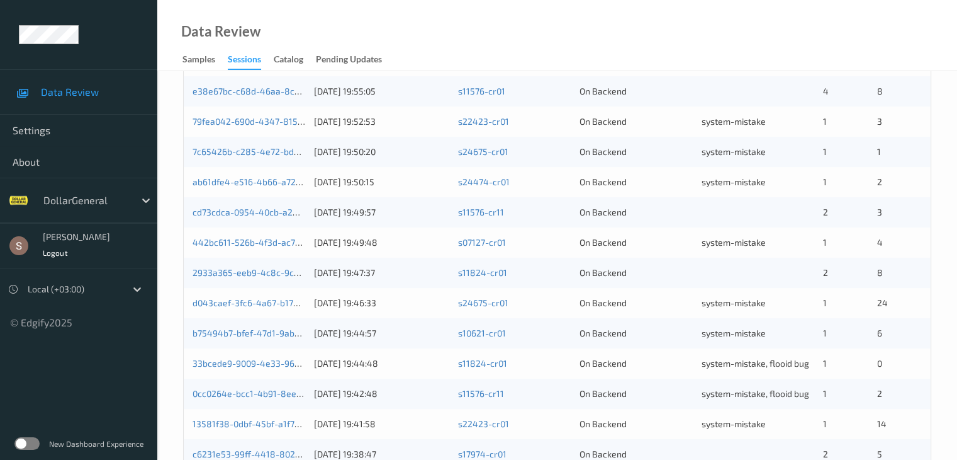
scroll to position [587, 0]
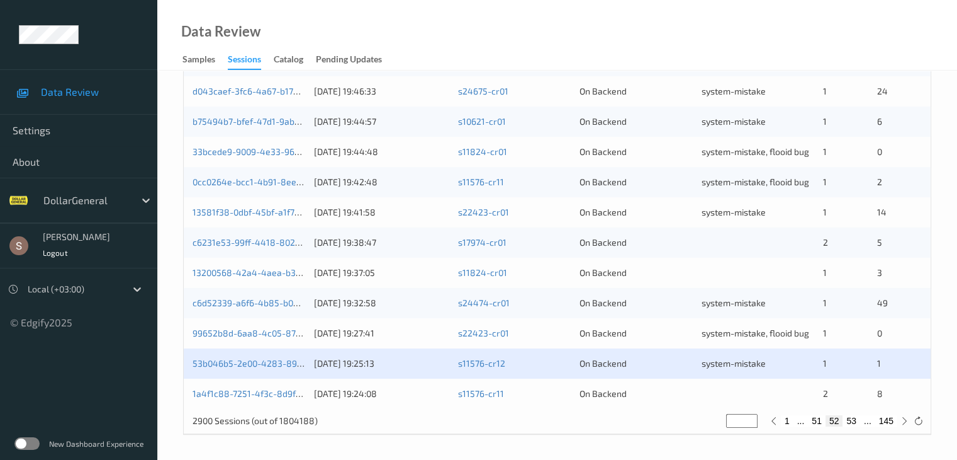
click at [854, 425] on button "53" at bounding box center [852, 420] width 18 height 11
type input "**"
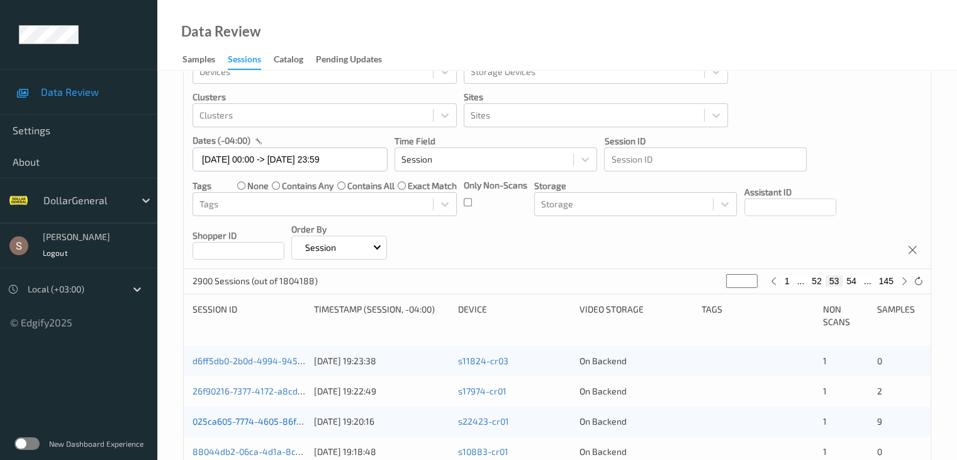
scroll to position [126, 0]
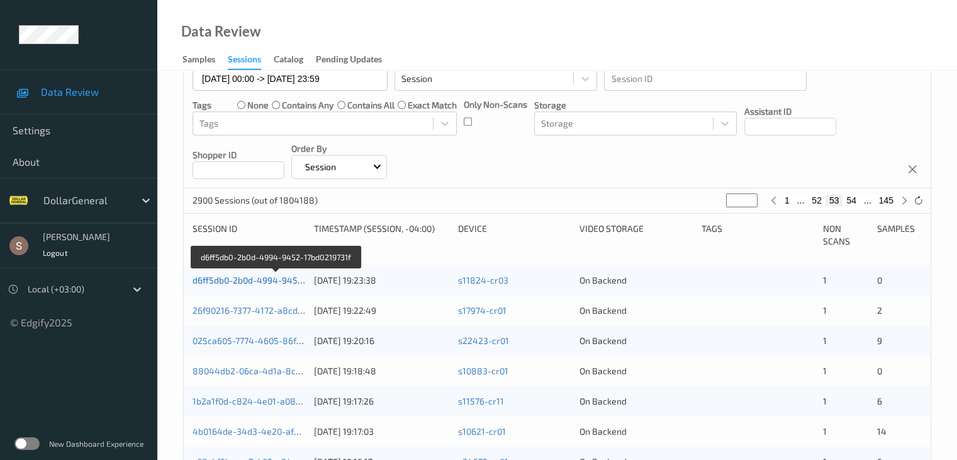
click at [269, 279] on link "d6ff5db0-2b0d-4994-9452-17bd0219731f" at bounding box center [276, 279] width 167 height 11
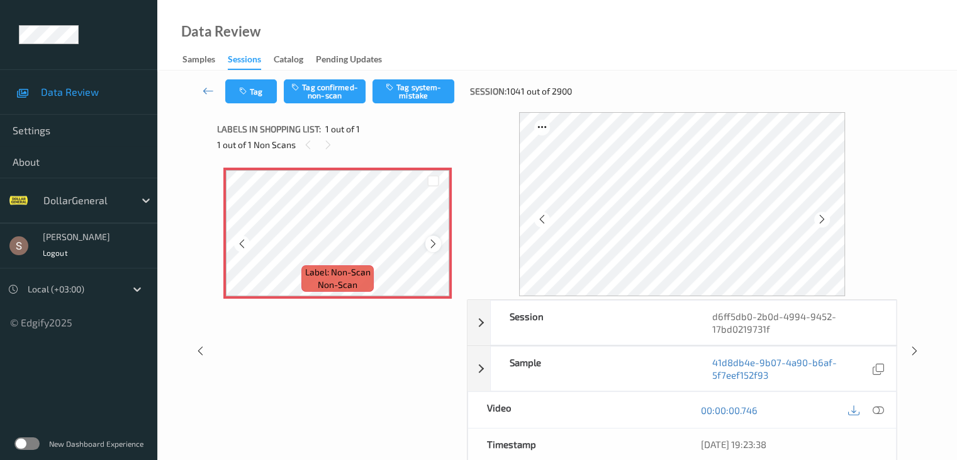
click at [433, 244] on icon at bounding box center [433, 243] width 11 height 11
click at [420, 106] on div "Tag Tag confirmed-non-scan Tag system-mistake Session: 1041 out of 2900" at bounding box center [557, 92] width 748 height 42
click at [387, 93] on button "Tag system-mistake" at bounding box center [414, 91] width 82 height 24
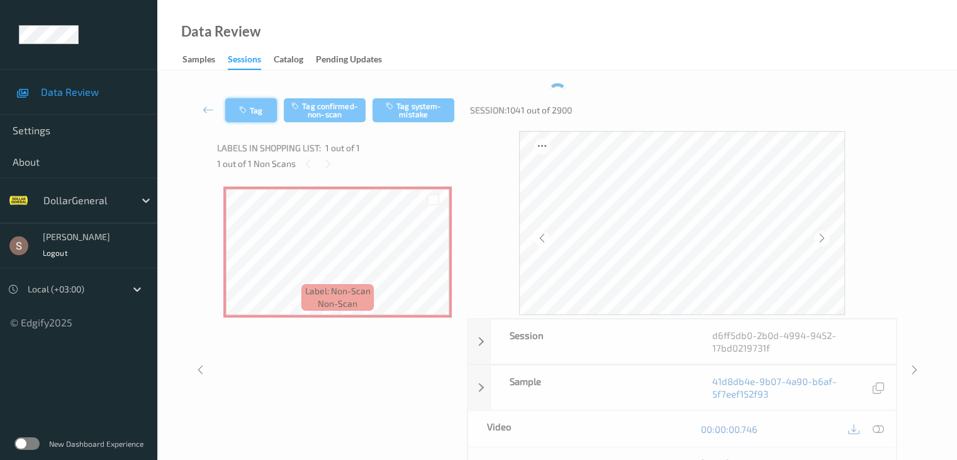
click at [244, 103] on button "Tag" at bounding box center [251, 110] width 52 height 24
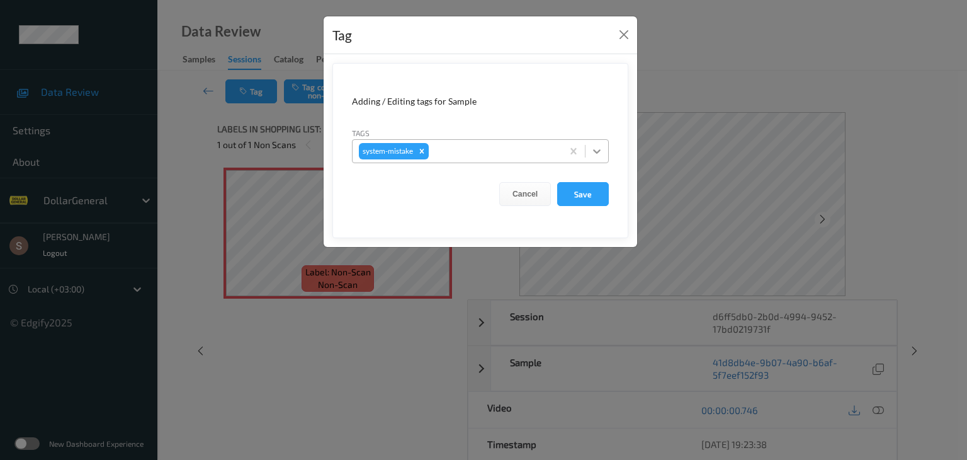
click at [610, 159] on form "Adding / Editing tags for Sample Tags system-mistake Cancel Save" at bounding box center [480, 150] width 296 height 175
click at [596, 155] on icon at bounding box center [596, 151] width 13 height 13
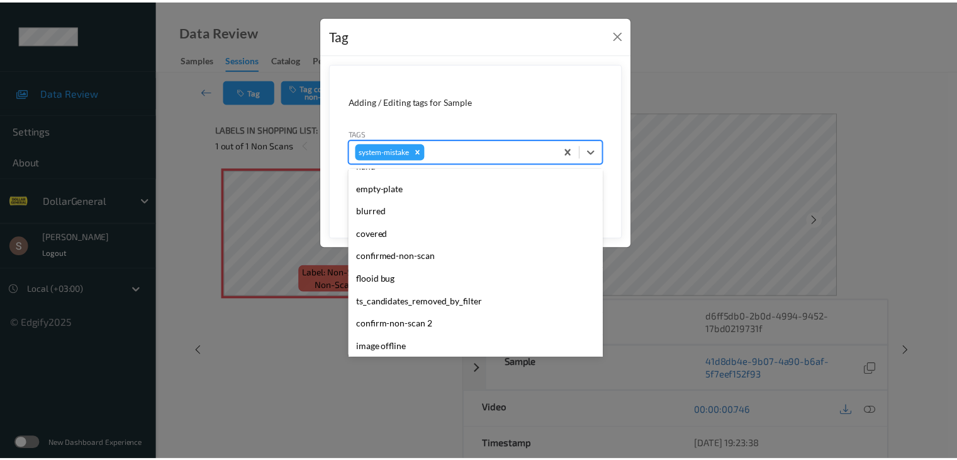
scroll to position [315, 0]
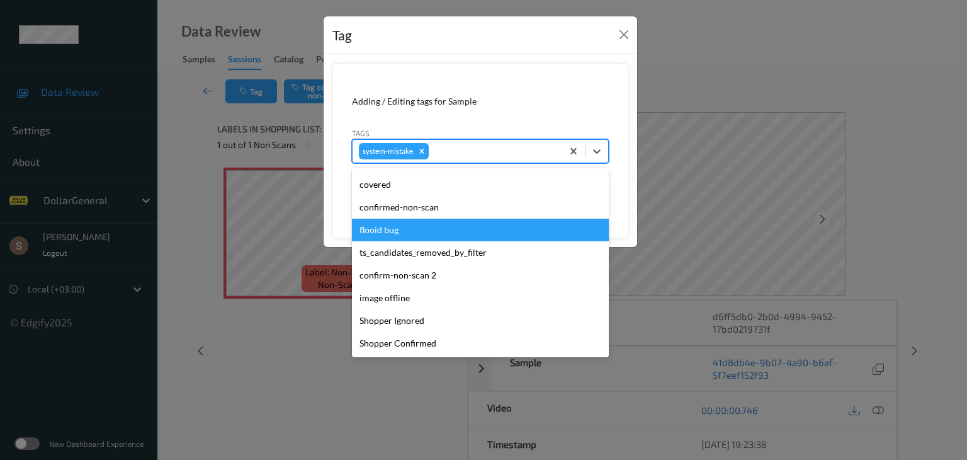
click at [406, 220] on div "flooid bug" at bounding box center [480, 229] width 257 height 23
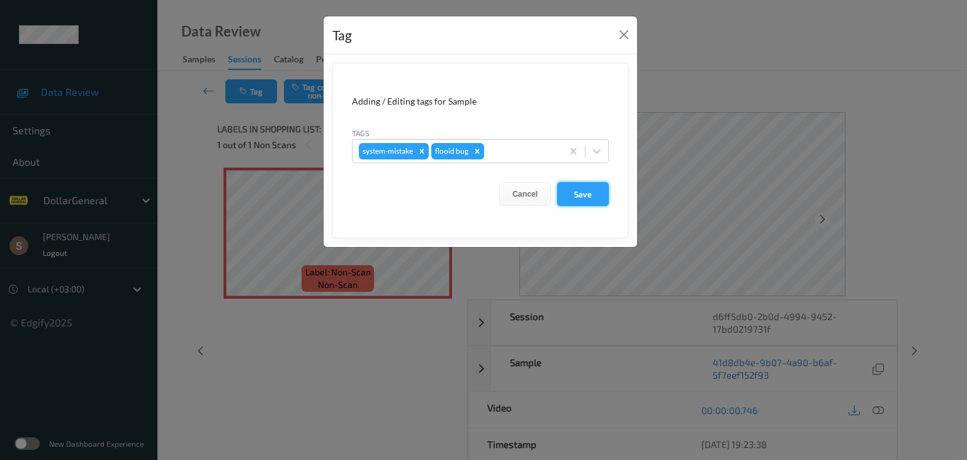
click at [573, 200] on button "Save" at bounding box center [583, 194] width 52 height 24
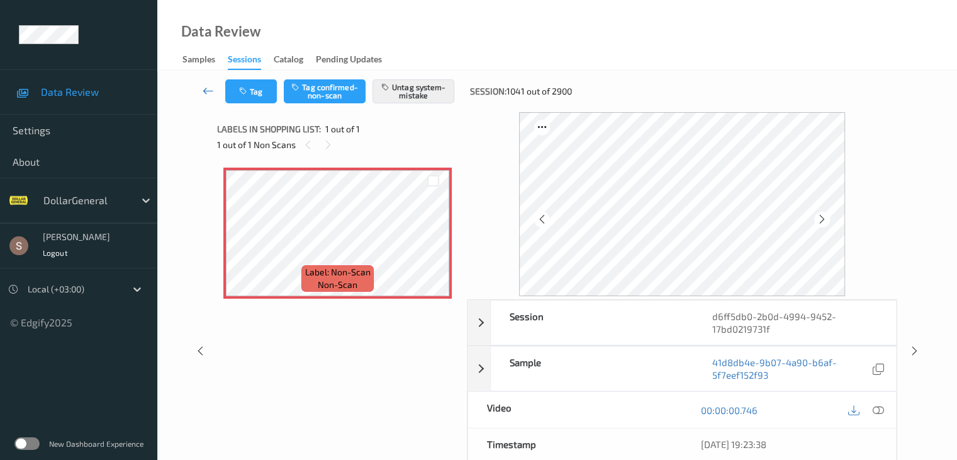
click at [206, 93] on icon at bounding box center [208, 90] width 11 height 13
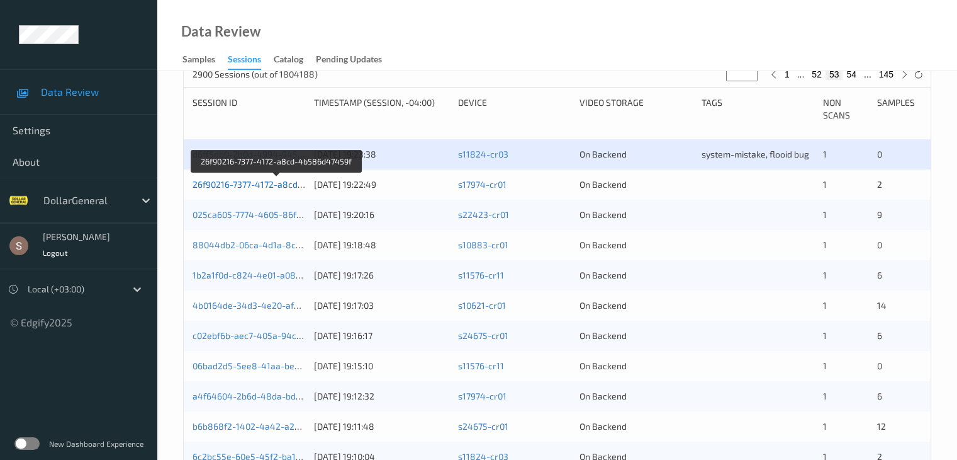
click at [247, 184] on link "26f90216-7377-4172-a8cd-4b586d47459f" at bounding box center [277, 184] width 169 height 11
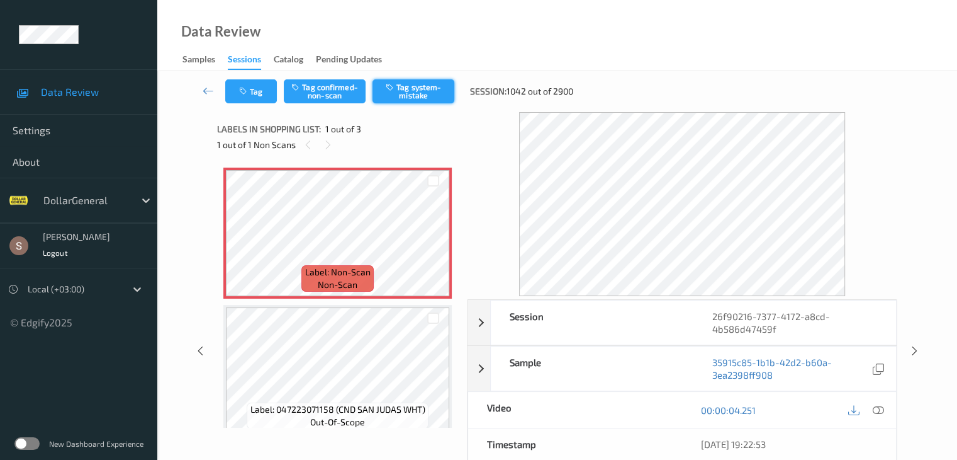
click at [452, 101] on button "Tag system-mistake" at bounding box center [414, 91] width 82 height 24
click at [207, 94] on icon at bounding box center [208, 90] width 11 height 13
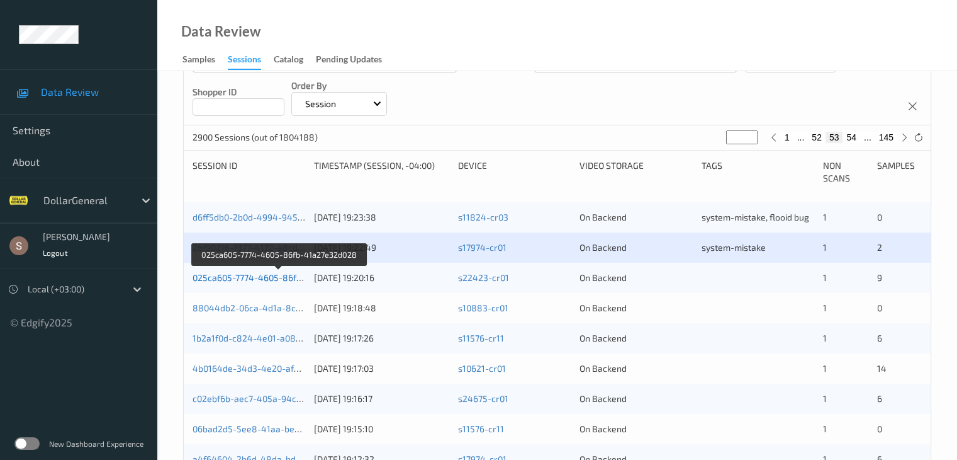
click at [271, 278] on link "025ca605-7774-4605-86fb-41a27e32d028" at bounding box center [279, 277] width 172 height 11
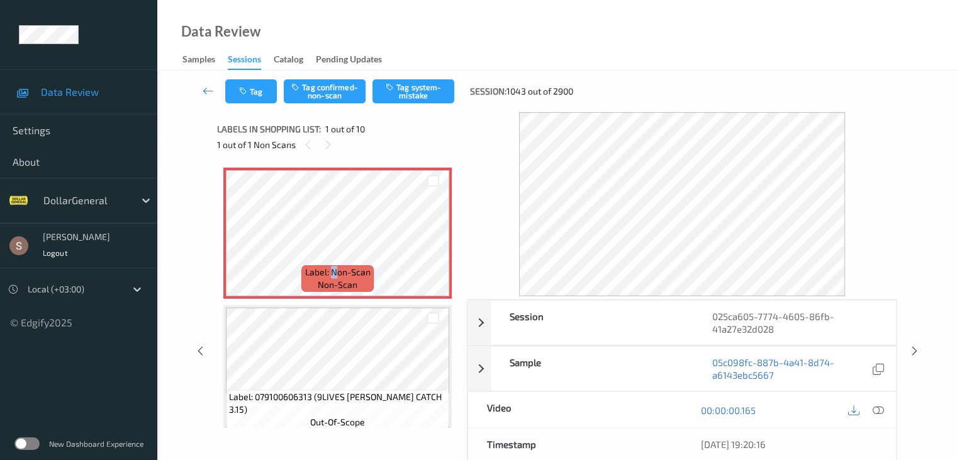
click at [344, 262] on div "Label: Non-Scan non-scan" at bounding box center [337, 232] width 228 height 131
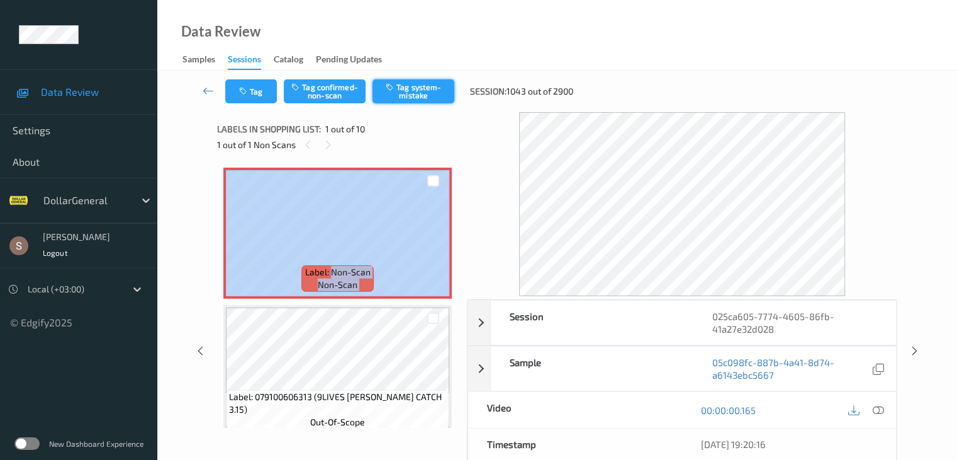
click at [430, 103] on button "Tag system-mistake" at bounding box center [414, 91] width 82 height 24
click at [262, 96] on button "Tag" at bounding box center [251, 91] width 52 height 24
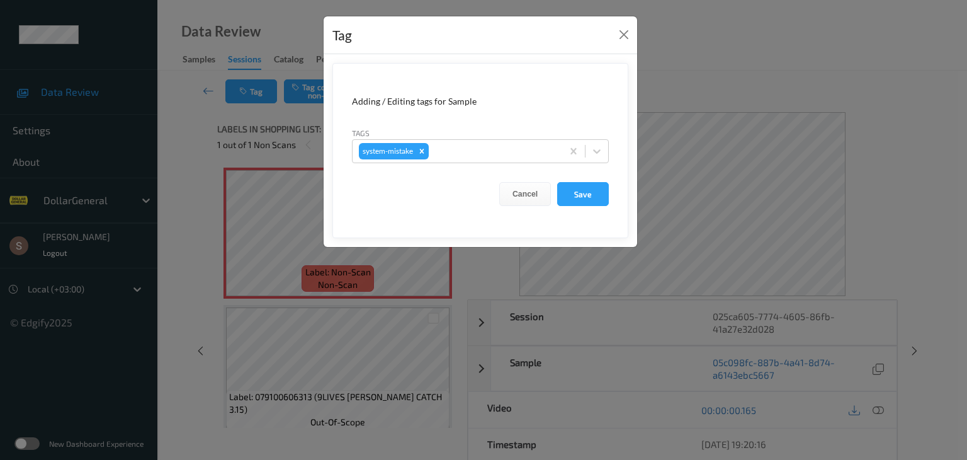
click at [597, 163] on form "Adding / Editing tags for Sample Tags system-mistake Cancel Save" at bounding box center [480, 150] width 296 height 175
click at [594, 155] on icon at bounding box center [596, 151] width 13 height 13
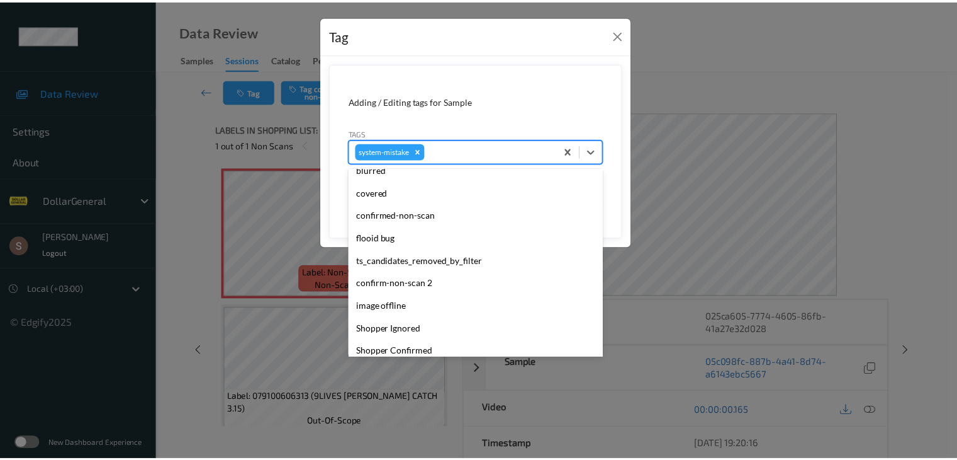
scroll to position [315, 0]
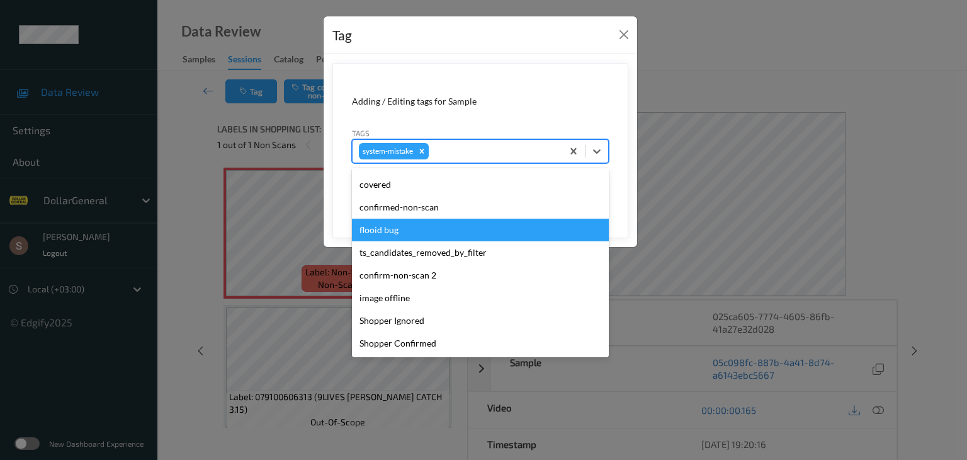
click at [354, 223] on div "flooid bug" at bounding box center [480, 229] width 257 height 23
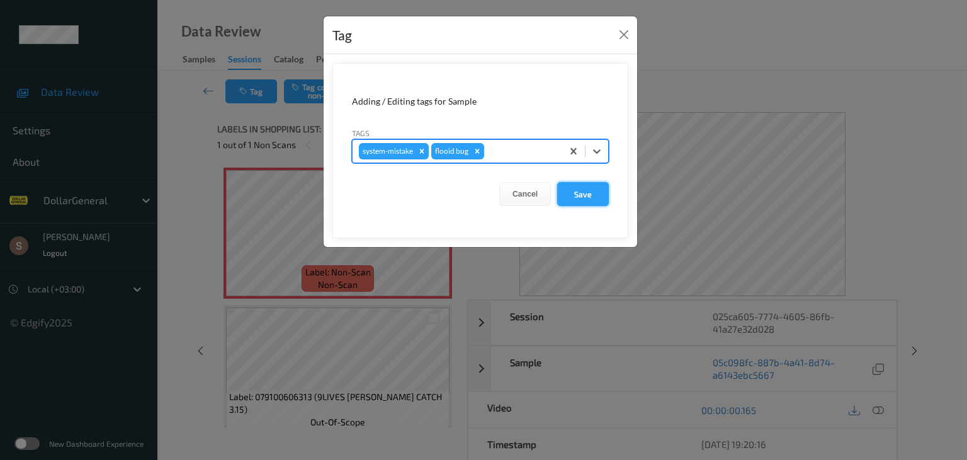
click at [588, 195] on button "Save" at bounding box center [583, 194] width 52 height 24
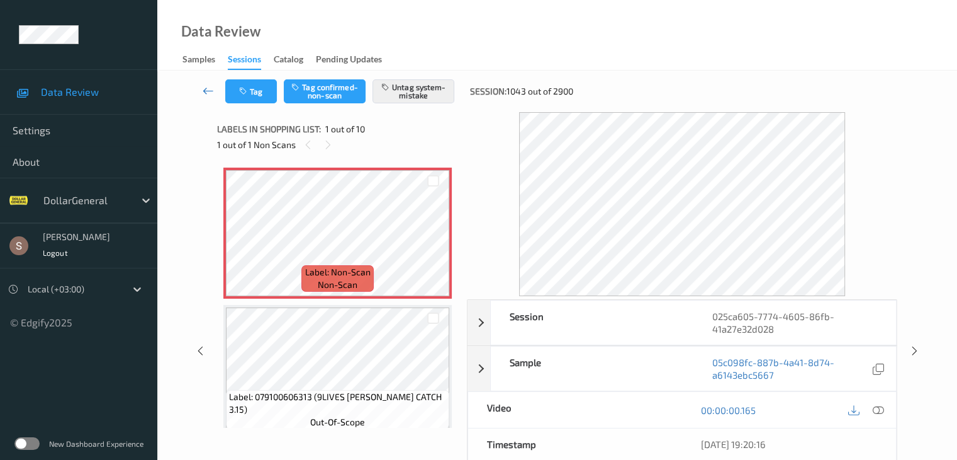
click at [213, 87] on icon at bounding box center [208, 90] width 11 height 13
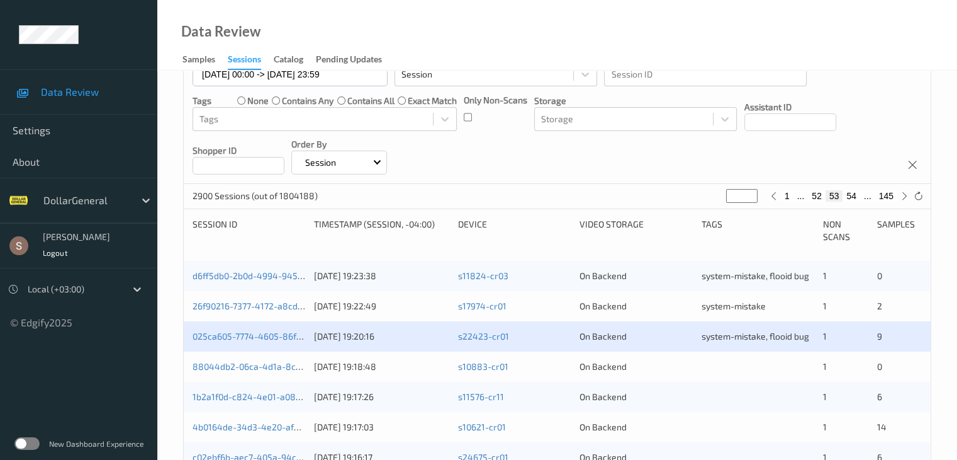
scroll to position [252, 0]
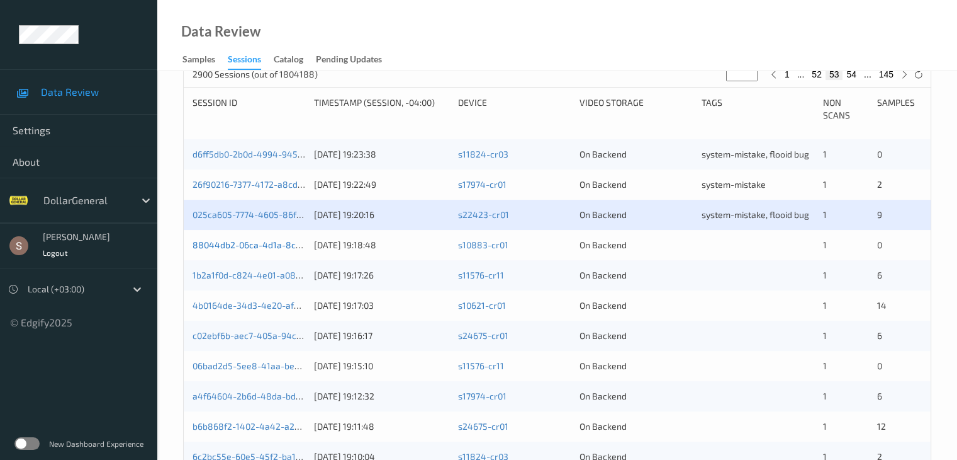
click at [274, 246] on link "88044db2-06ca-4d1a-8c00-20bf9c3955d2" at bounding box center [280, 244] width 175 height 11
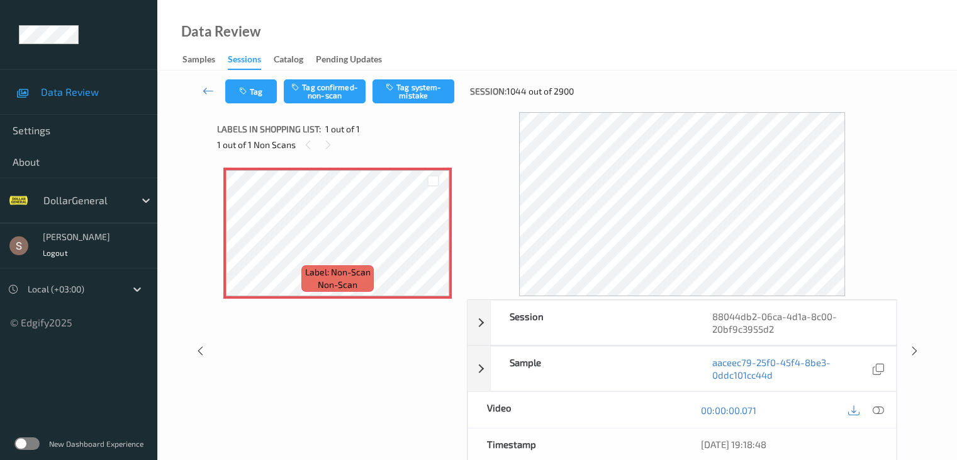
click at [456, 89] on div "Tag Tag confirmed-non-scan Tag system-mistake Session: 1044 out of 2900" at bounding box center [404, 91] width 358 height 24
click at [448, 89] on button "Tag system-mistake" at bounding box center [414, 91] width 82 height 24
click at [248, 89] on icon "button" at bounding box center [244, 91] width 11 height 9
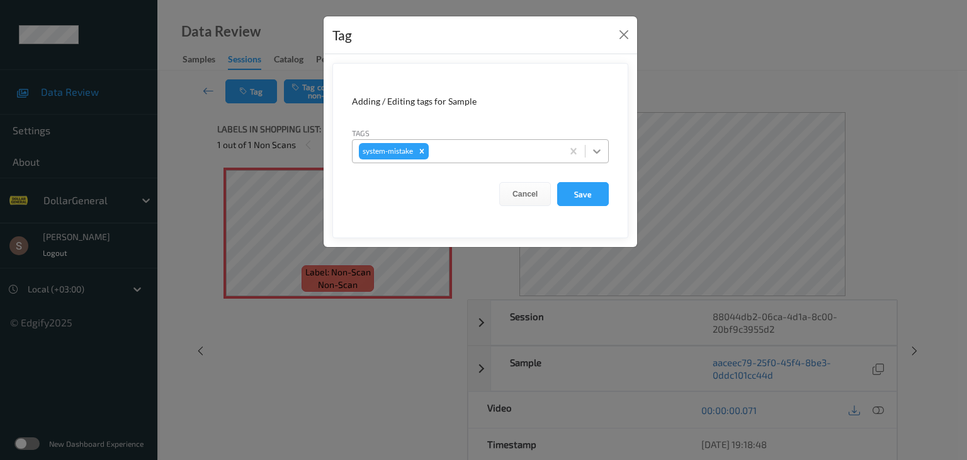
click at [592, 147] on icon at bounding box center [596, 151] width 13 height 13
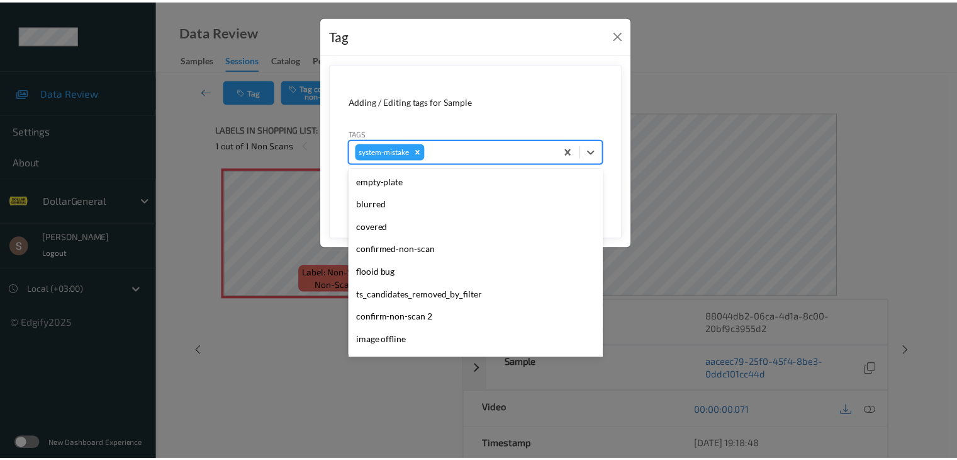
scroll to position [315, 0]
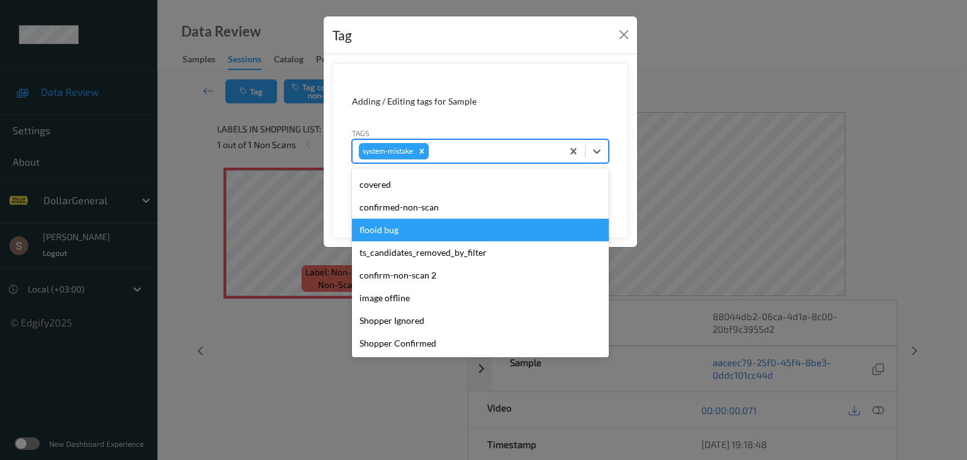
click at [441, 230] on div "flooid bug" at bounding box center [480, 229] width 257 height 23
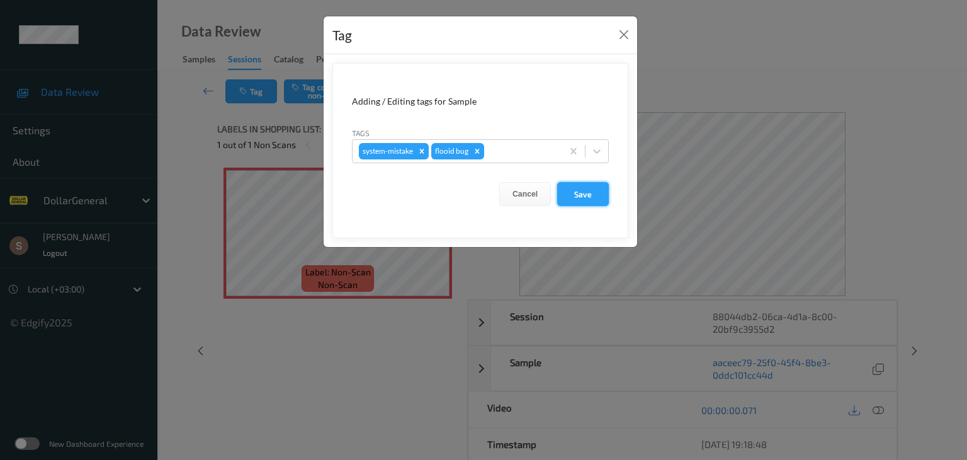
click at [559, 186] on button "Save" at bounding box center [583, 194] width 52 height 24
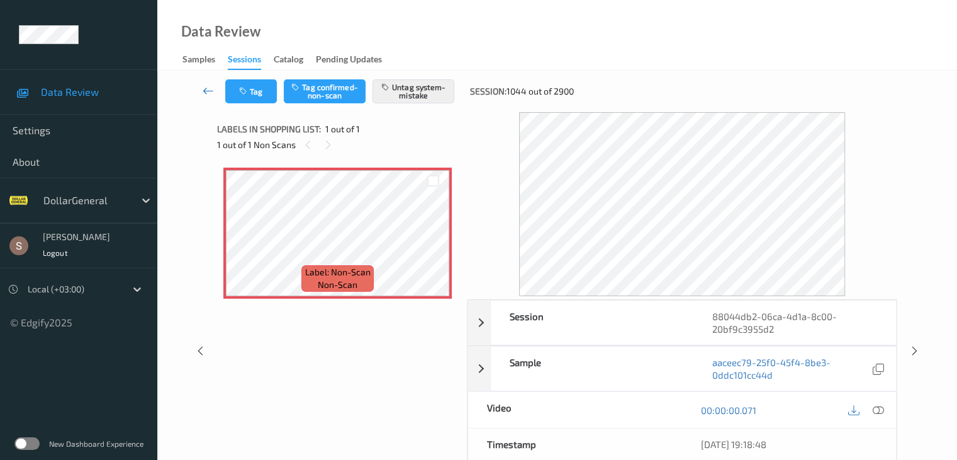
click at [203, 88] on icon at bounding box center [208, 90] width 11 height 13
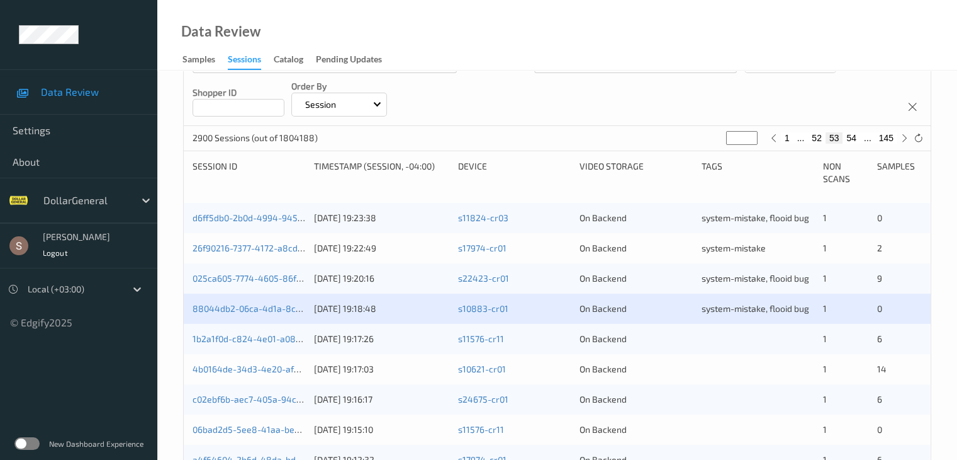
scroll to position [189, 0]
click at [270, 338] on link "1b2a1f0d-c824-4e01-a08c-dd81604b6cf6" at bounding box center [277, 337] width 169 height 11
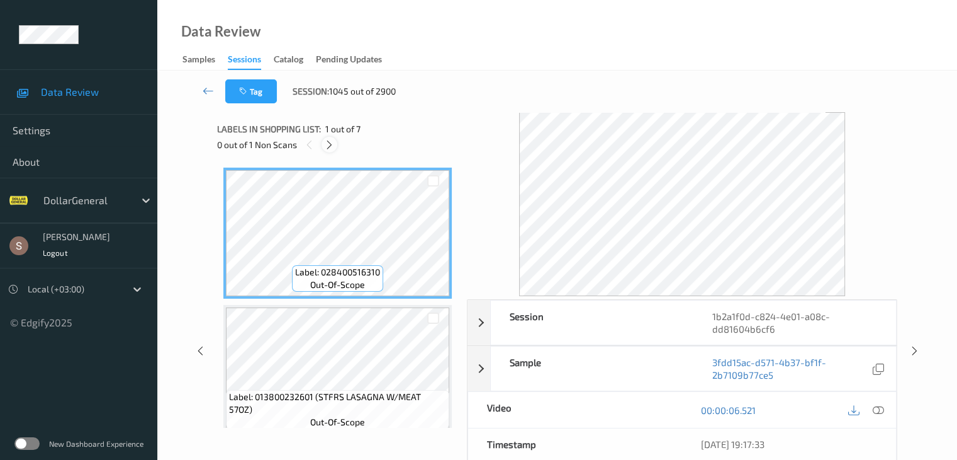
click at [328, 149] on icon at bounding box center [329, 144] width 11 height 11
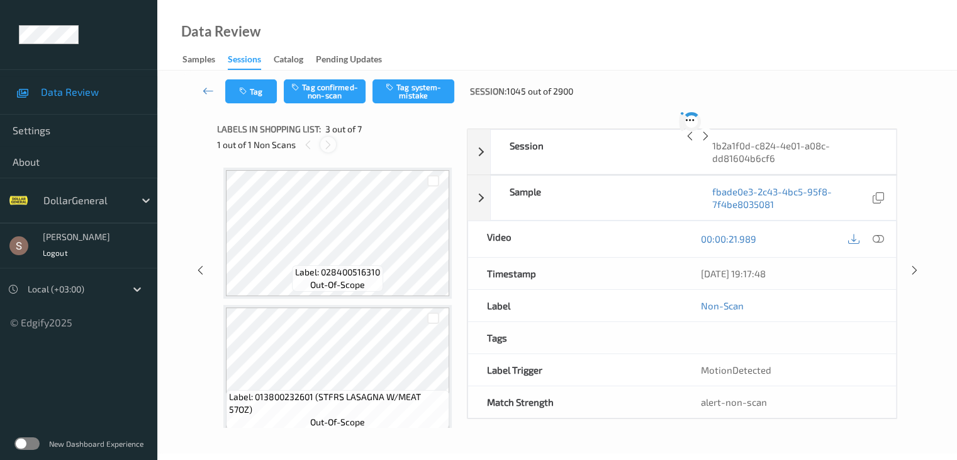
scroll to position [144, 0]
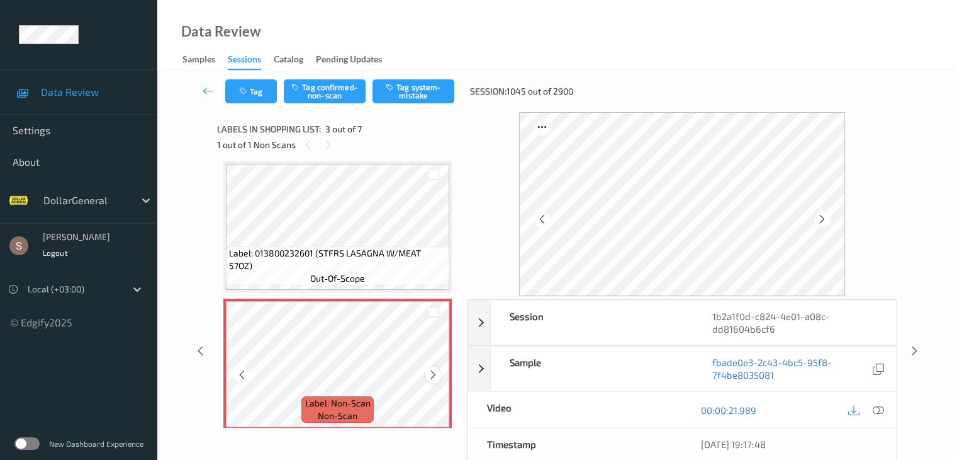
click at [437, 373] on icon at bounding box center [433, 374] width 11 height 11
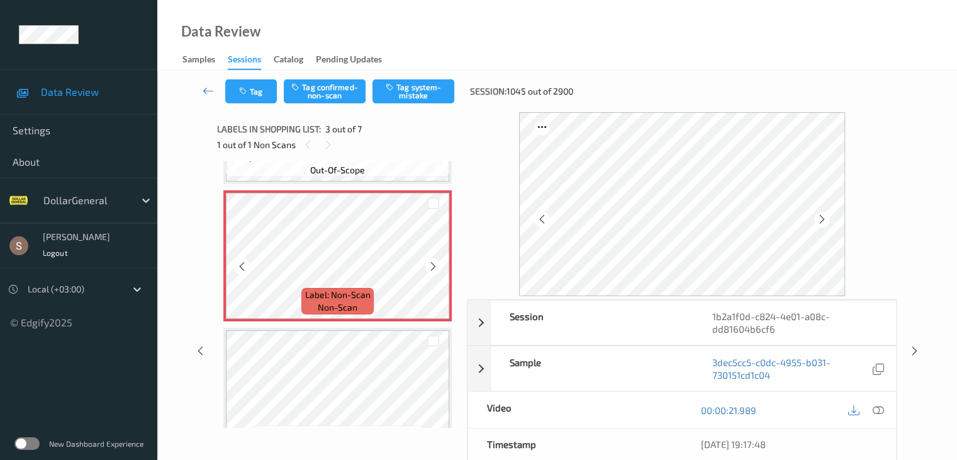
scroll to position [315, 0]
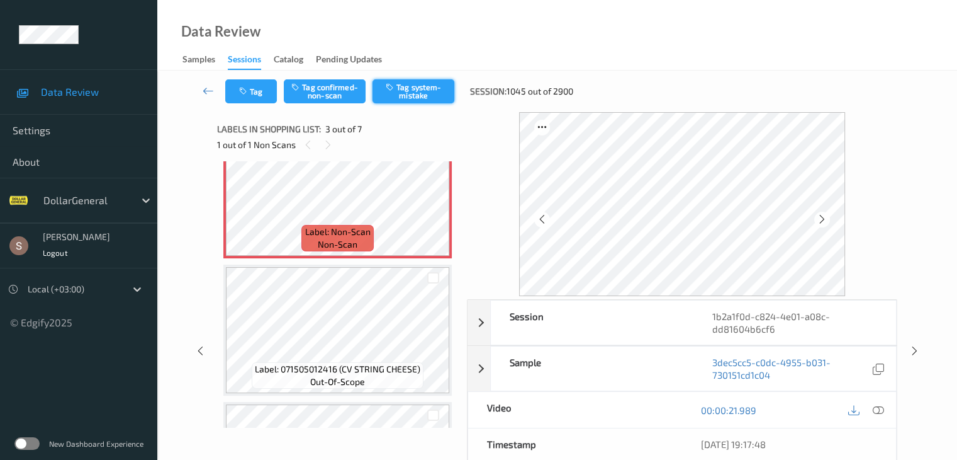
click at [407, 89] on button "Tag system-mistake" at bounding box center [414, 91] width 82 height 24
click at [209, 93] on icon at bounding box center [208, 90] width 11 height 13
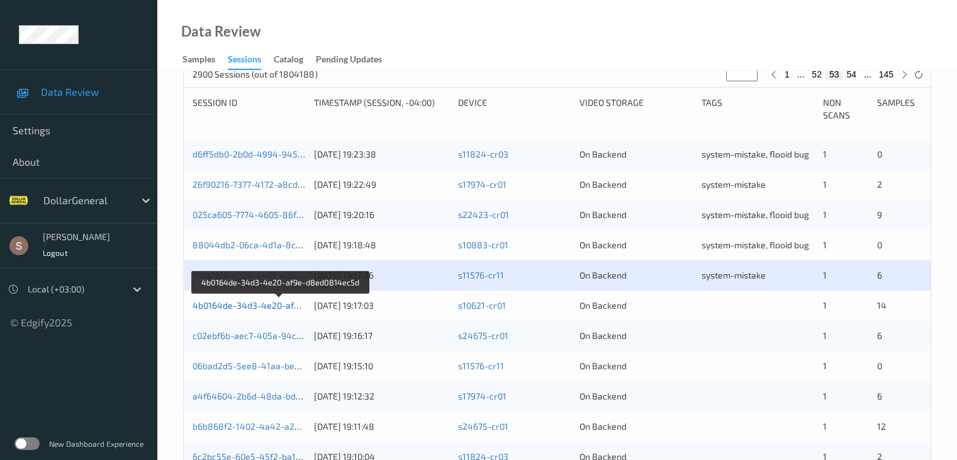
click at [273, 303] on link "4b0164de-34d3-4e20-af9e-d8ed0814ec5d" at bounding box center [281, 305] width 176 height 11
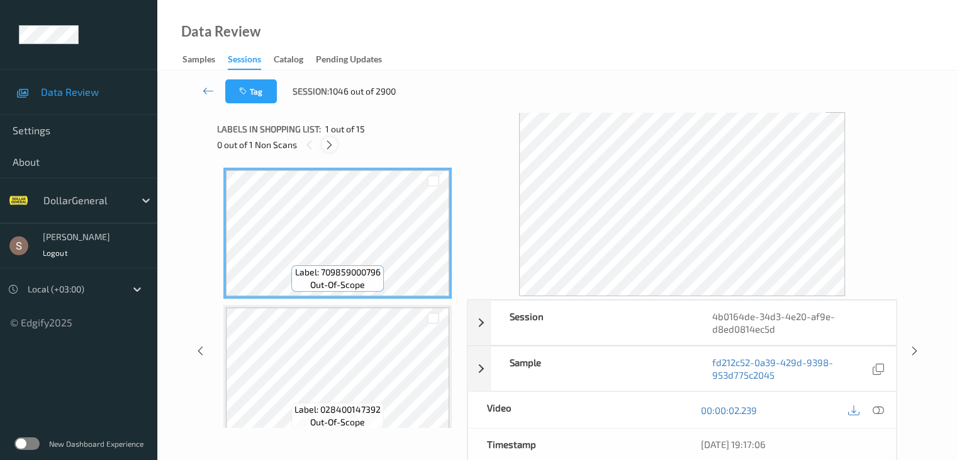
drag, startPoint x: 336, startPoint y: 132, endPoint x: 325, endPoint y: 143, distance: 15.6
click at [333, 132] on span "1 out of 15" at bounding box center [345, 129] width 40 height 13
click at [325, 143] on icon at bounding box center [329, 144] width 11 height 11
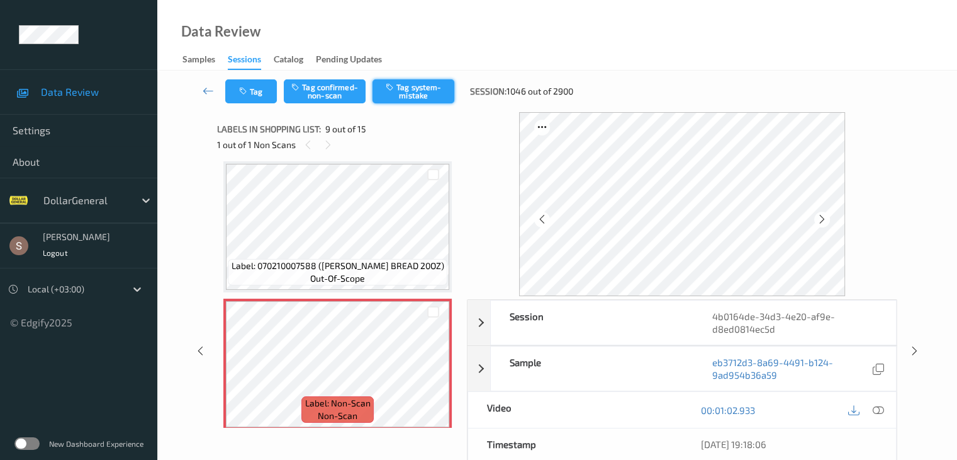
click at [398, 93] on button "Tag system-mistake" at bounding box center [414, 91] width 82 height 24
click at [206, 87] on icon at bounding box center [208, 90] width 11 height 13
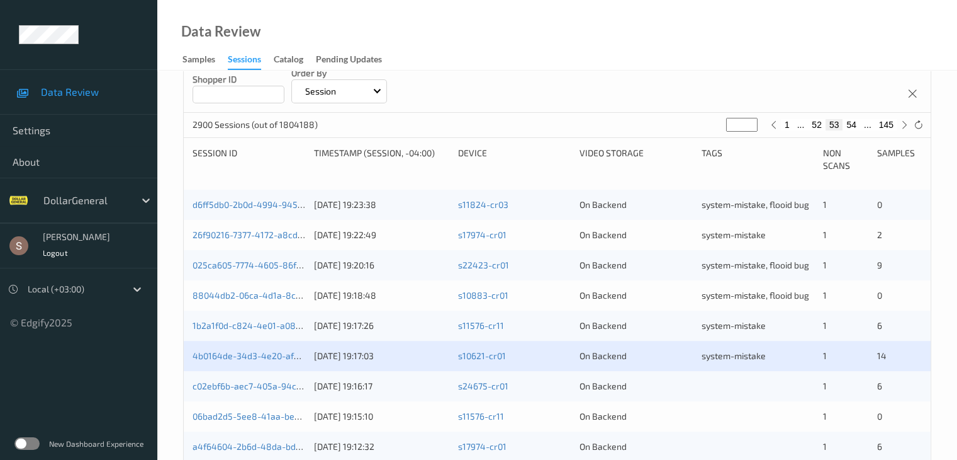
scroll to position [378, 0]
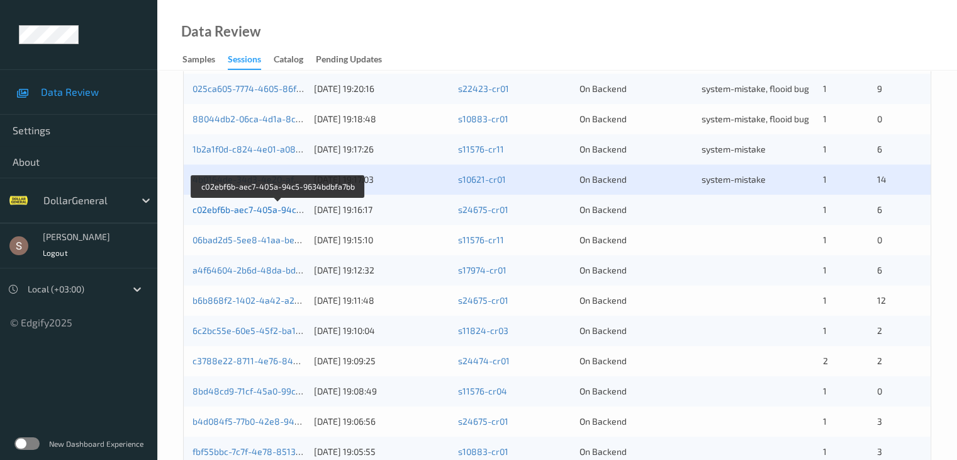
click at [260, 212] on link "c02ebf6b-aec7-405a-94c5-9634bdbfa7bb" at bounding box center [278, 209] width 171 height 11
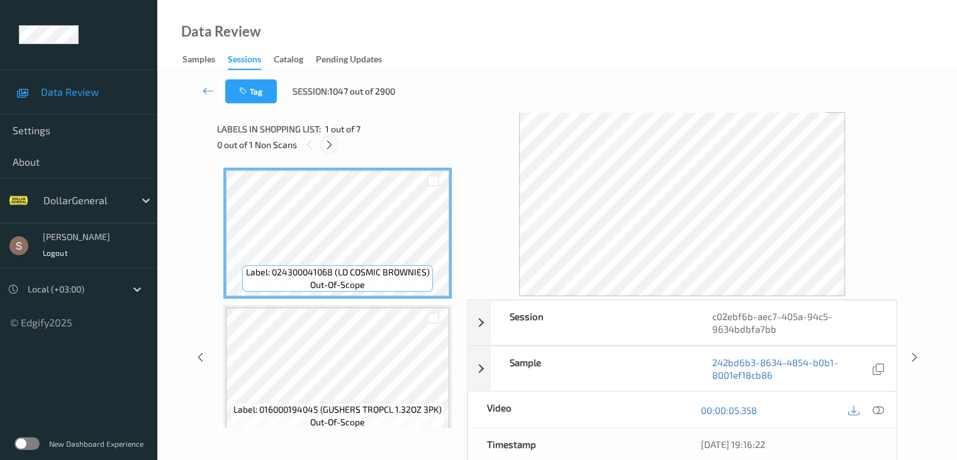
click at [334, 149] on icon at bounding box center [329, 144] width 11 height 11
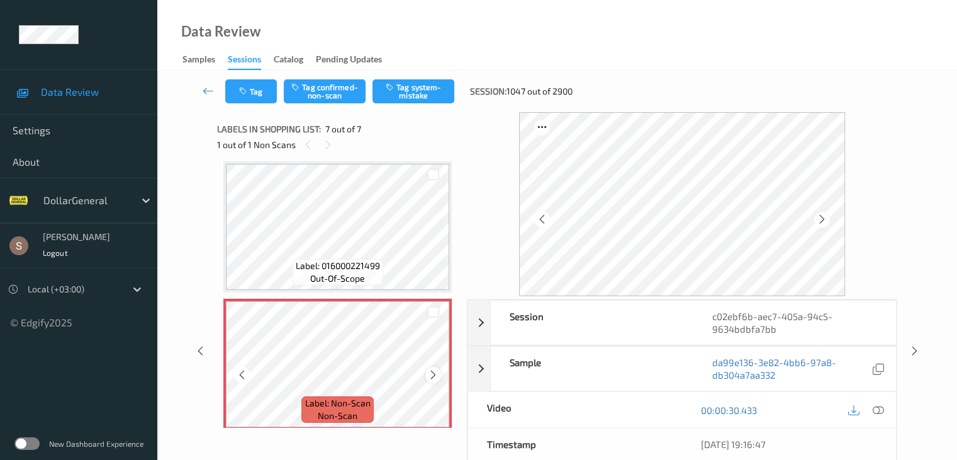
click at [429, 373] on icon at bounding box center [433, 374] width 11 height 11
click at [433, 377] on icon at bounding box center [433, 374] width 11 height 11
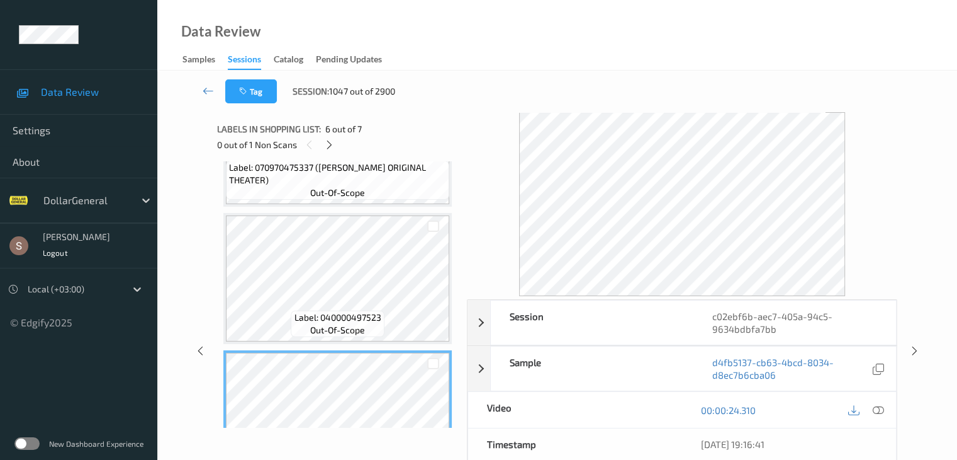
click at [378, 213] on div "Label: 040000497523 out-of-scope" at bounding box center [337, 278] width 228 height 131
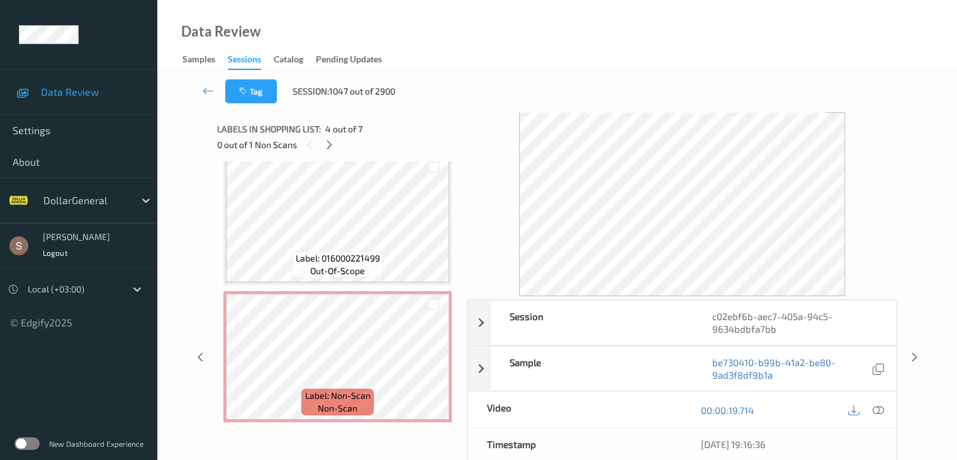
scroll to position [701, 0]
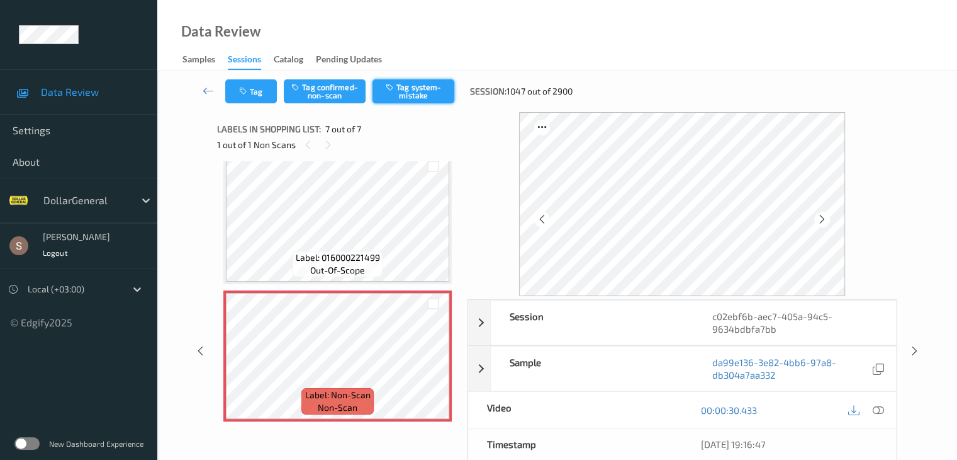
click at [419, 90] on button "Tag system-mistake" at bounding box center [414, 91] width 82 height 24
click at [217, 89] on link at bounding box center [208, 91] width 33 height 24
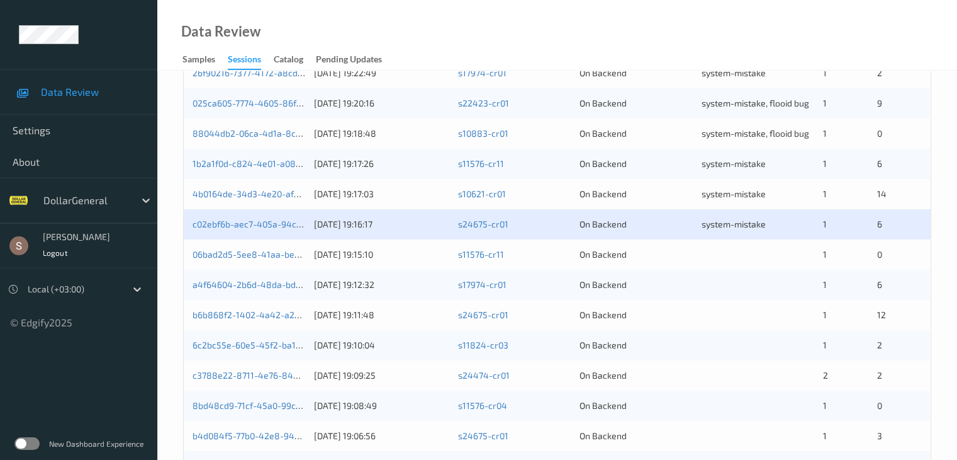
scroll to position [378, 0]
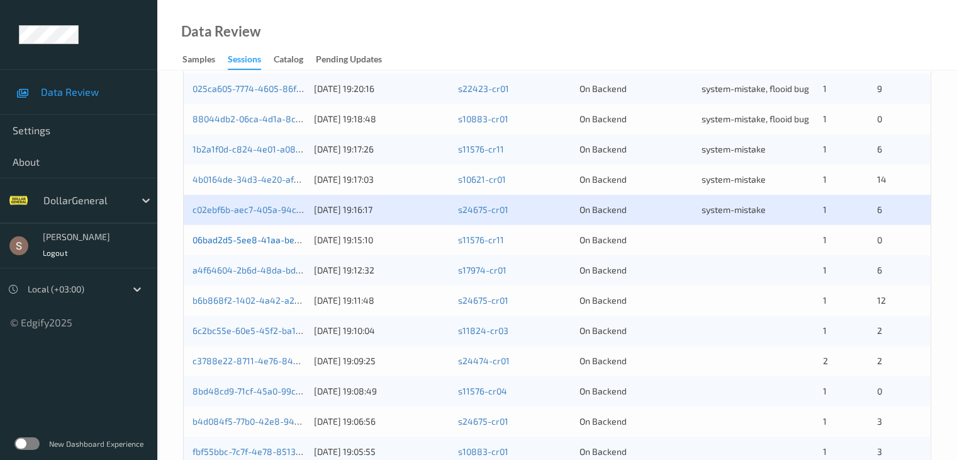
click at [261, 237] on link "06bad2d5-5ee8-41aa-be6c-8b80e672b339" at bounding box center [281, 239] width 176 height 11
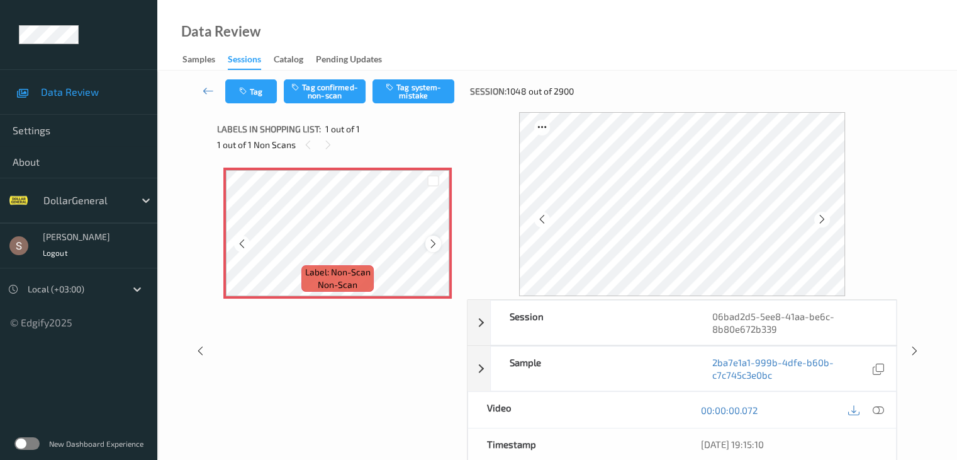
click at [430, 240] on icon at bounding box center [433, 243] width 11 height 11
click at [431, 93] on button "Tag system-mistake" at bounding box center [414, 91] width 82 height 24
click at [268, 96] on button "Tag" at bounding box center [251, 91] width 52 height 24
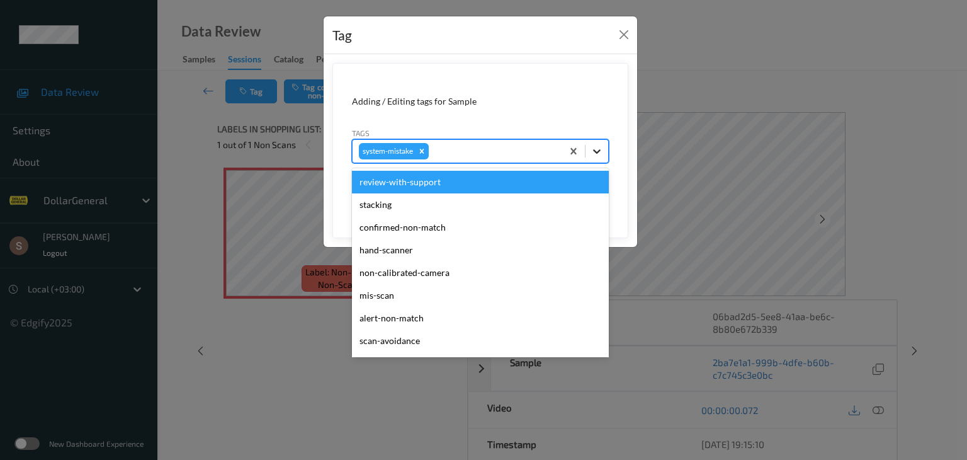
click at [595, 156] on icon at bounding box center [596, 151] width 13 height 13
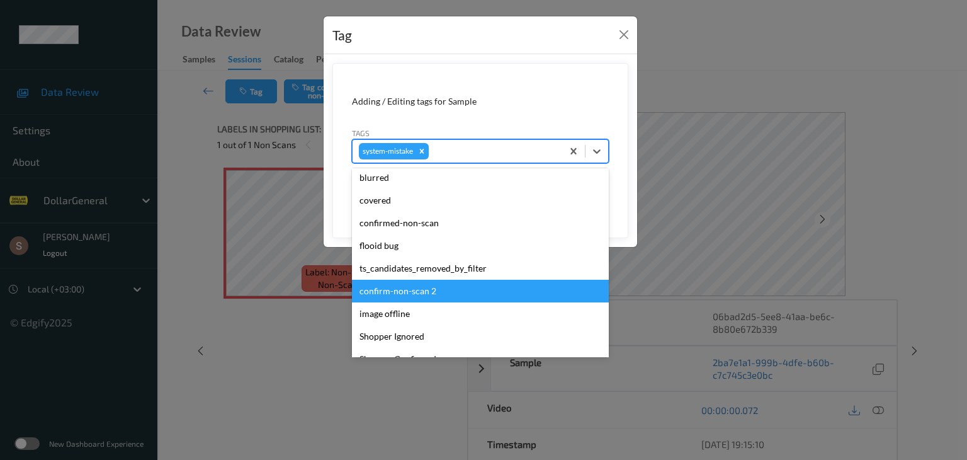
scroll to position [315, 0]
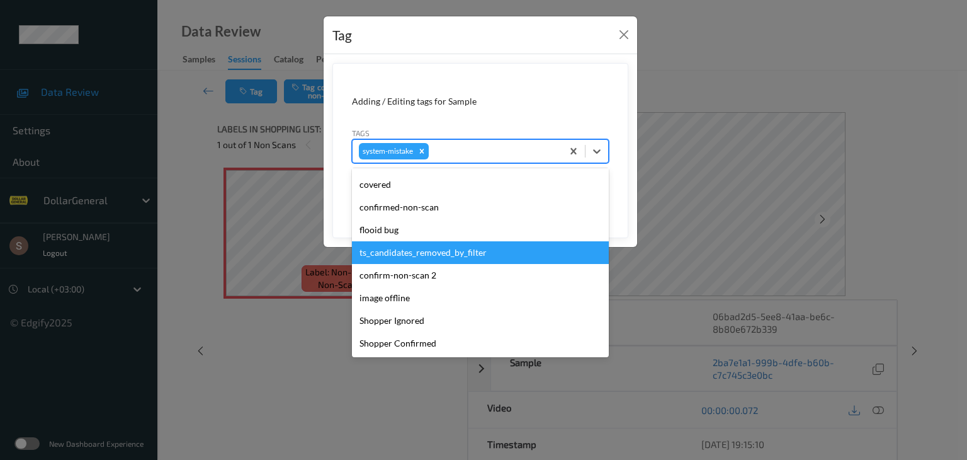
click at [428, 241] on div "ts_candidates_removed_by_filter" at bounding box center [480, 252] width 257 height 23
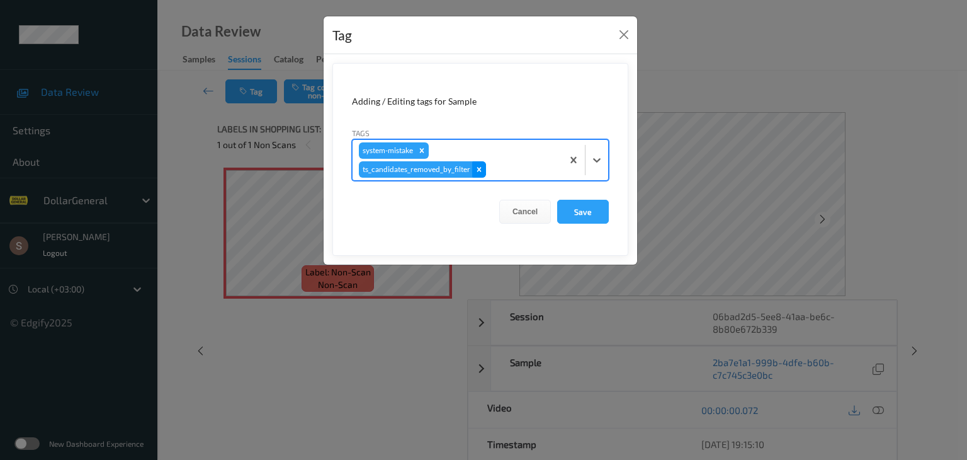
click at [479, 168] on icon "Remove ts_candidates_removed_by_filter" at bounding box center [479, 169] width 9 height 9
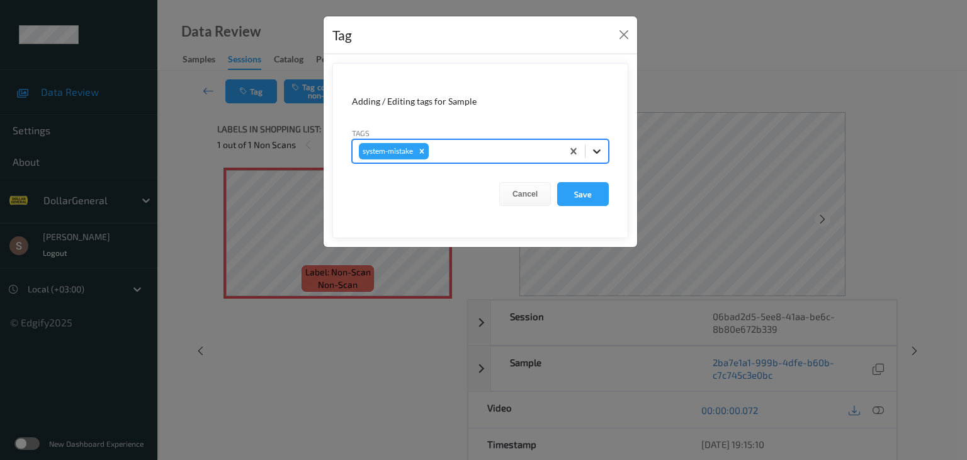
click at [595, 151] on icon at bounding box center [597, 151] width 8 height 4
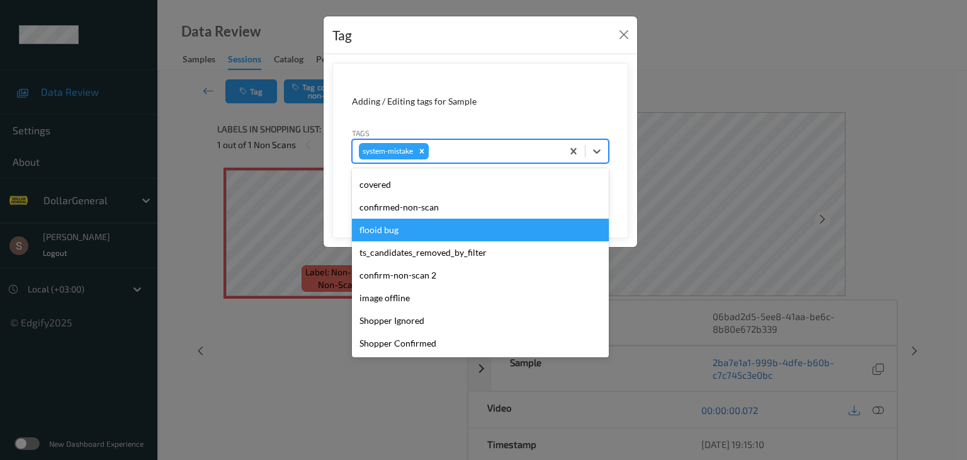
click at [419, 227] on div "flooid bug" at bounding box center [480, 229] width 257 height 23
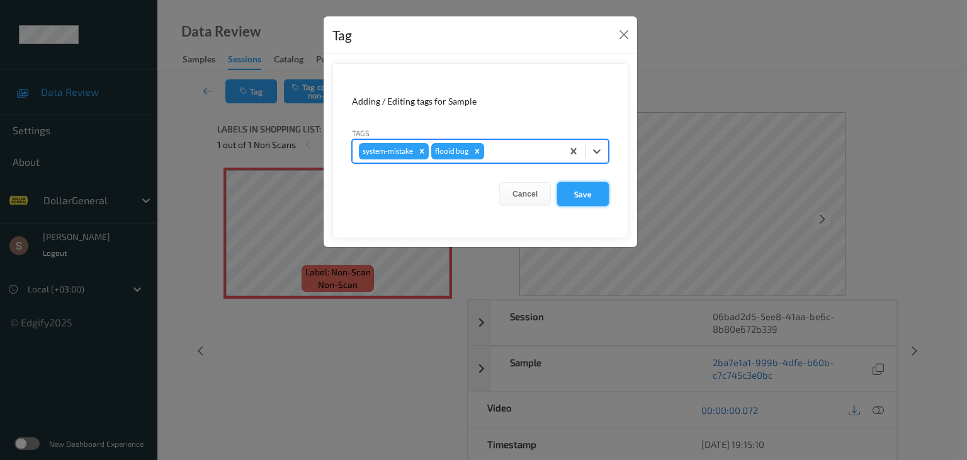
click at [579, 192] on button "Save" at bounding box center [583, 194] width 52 height 24
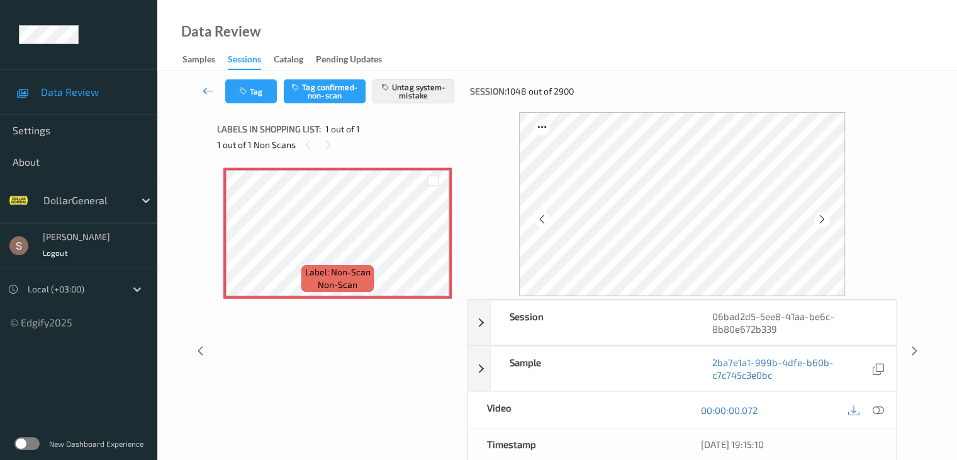
click at [207, 94] on icon at bounding box center [208, 90] width 11 height 13
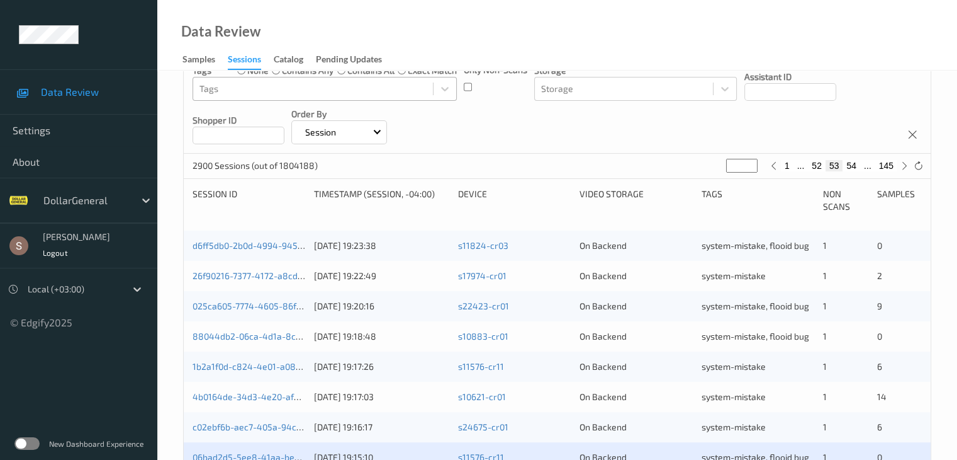
scroll to position [315, 0]
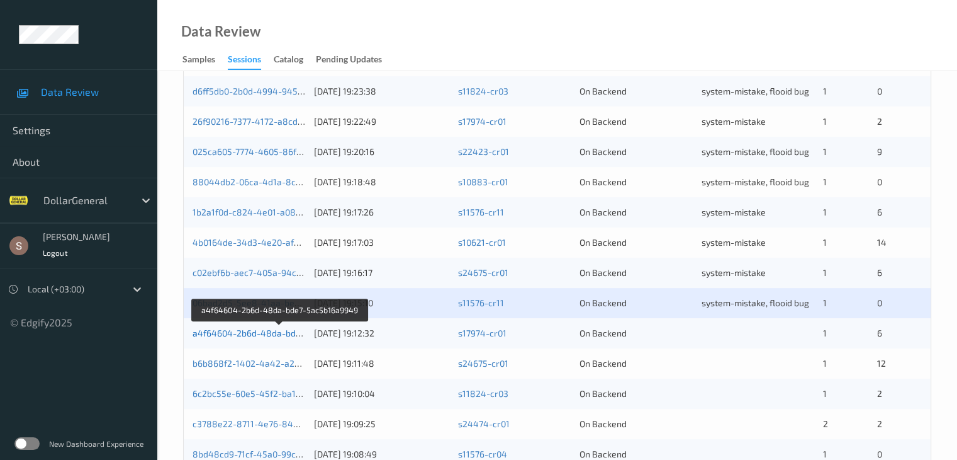
click at [280, 334] on link "a4f64604-2b6d-48da-bde7-5ac5b16a9949" at bounding box center [281, 332] width 176 height 11
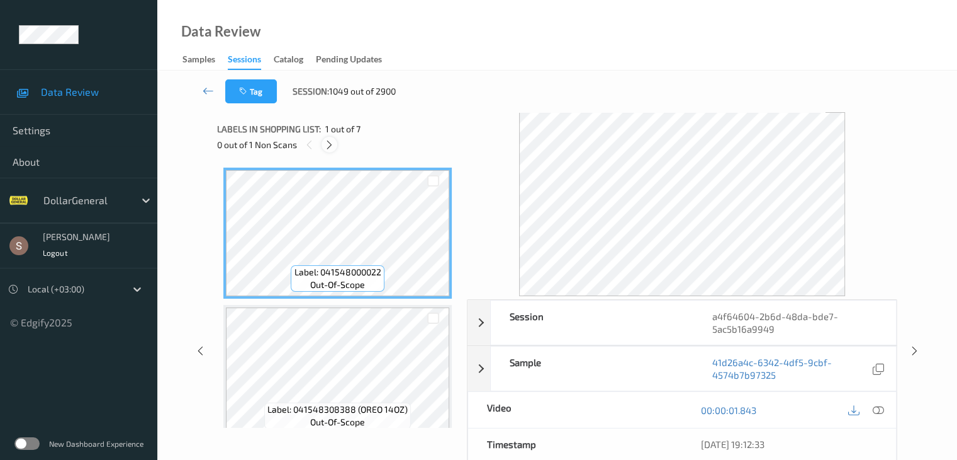
click at [330, 147] on icon at bounding box center [329, 144] width 11 height 11
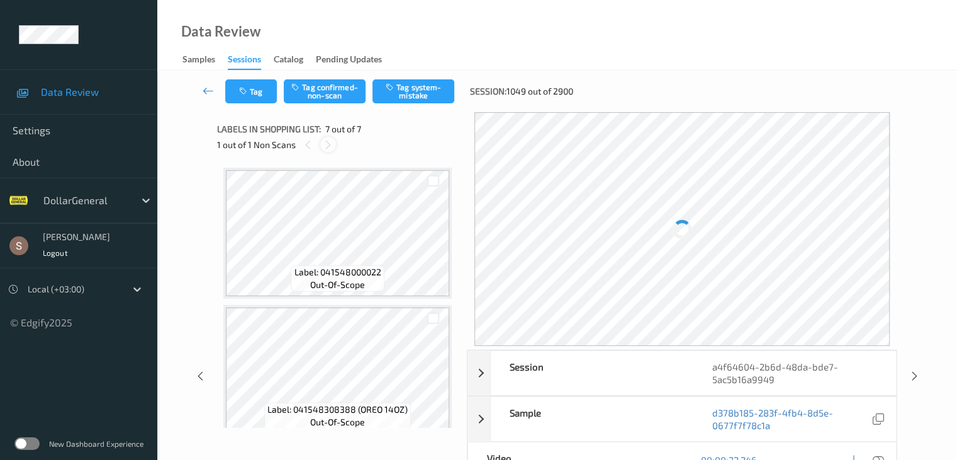
scroll to position [692, 0]
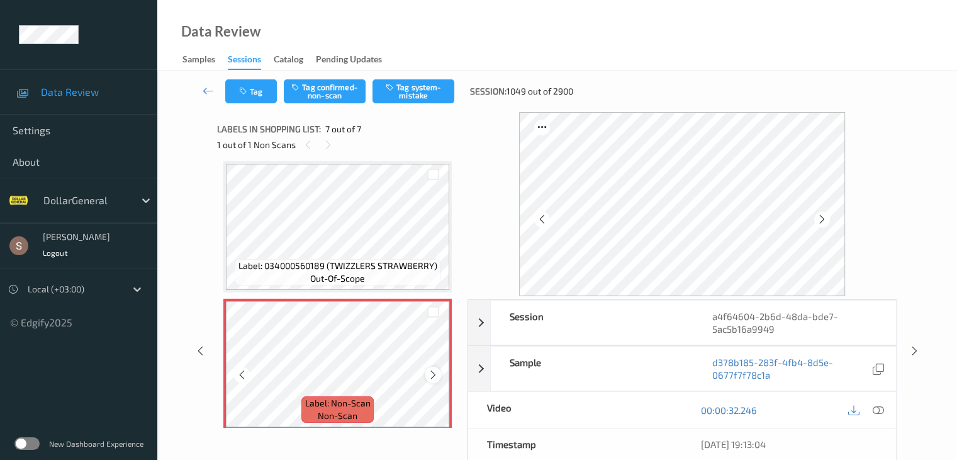
click at [434, 378] on icon at bounding box center [433, 374] width 11 height 11
click at [415, 92] on button "Tag system-mistake" at bounding box center [414, 91] width 82 height 24
click at [212, 89] on icon at bounding box center [208, 90] width 11 height 13
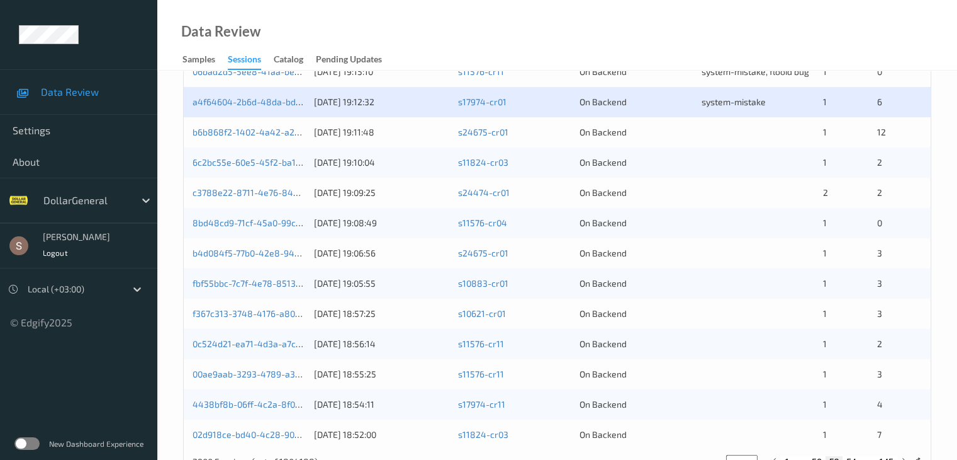
scroll to position [461, 0]
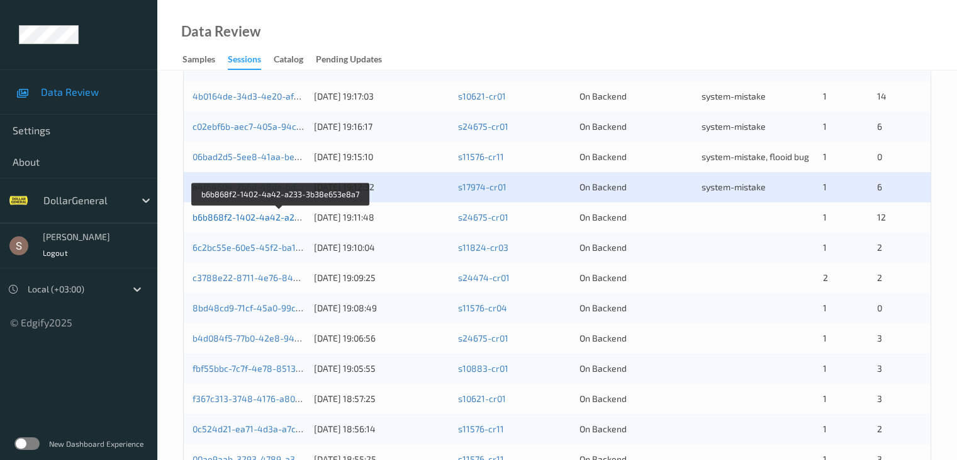
click at [276, 215] on link "b6b868f2-1402-4a42-a233-3b38e653e8a7" at bounding box center [281, 217] width 177 height 11
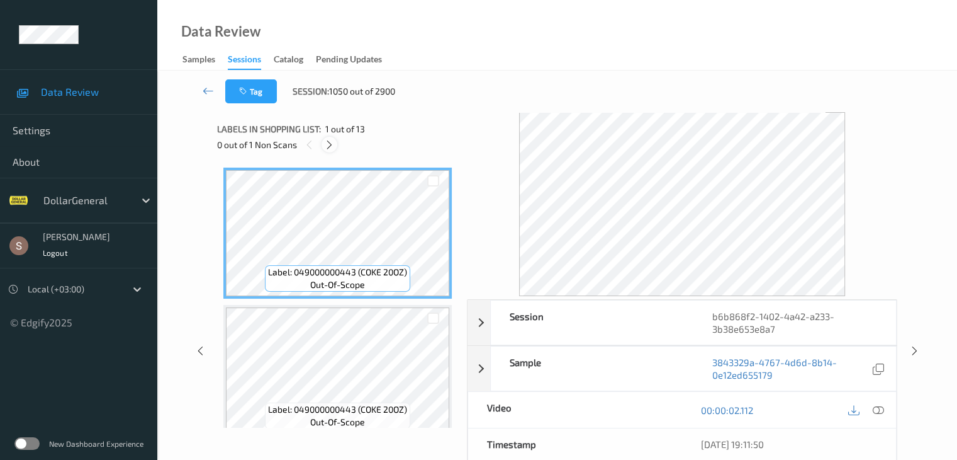
click at [333, 145] on icon at bounding box center [329, 144] width 11 height 11
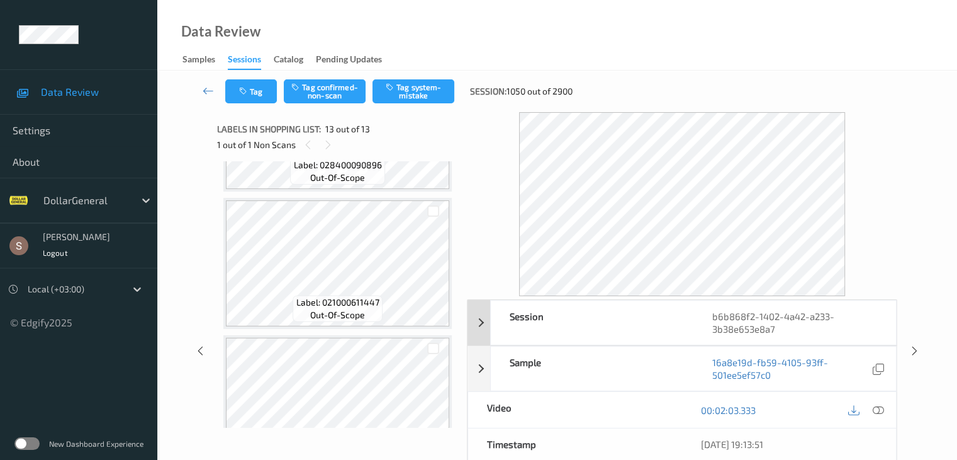
scroll to position [1335, 0]
click at [879, 410] on icon at bounding box center [877, 409] width 11 height 11
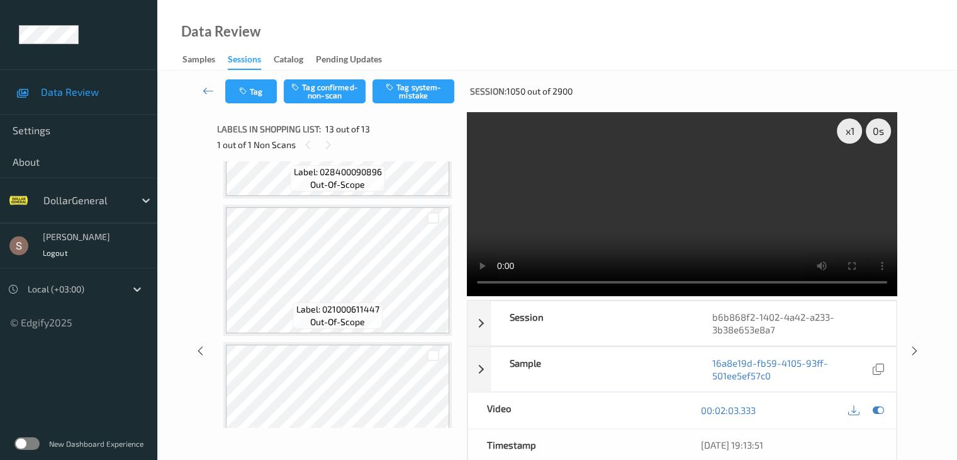
click at [697, 224] on video at bounding box center [682, 204] width 431 height 184
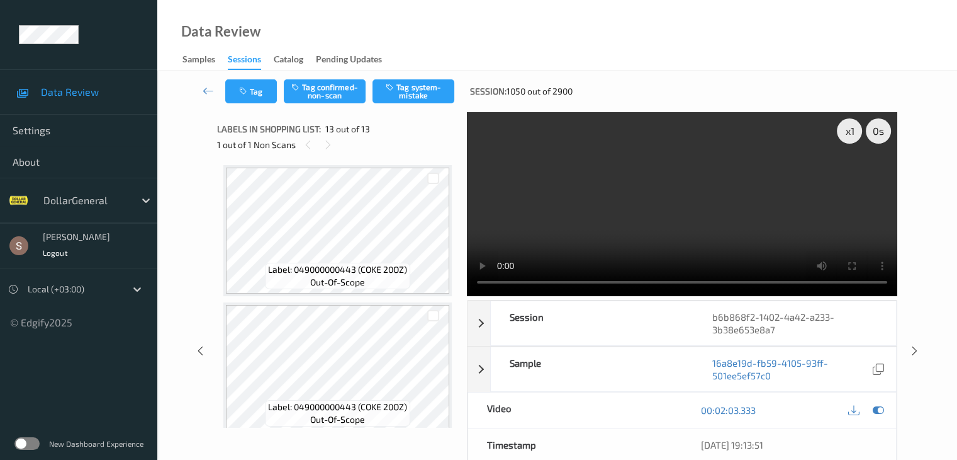
scroll to position [0, 0]
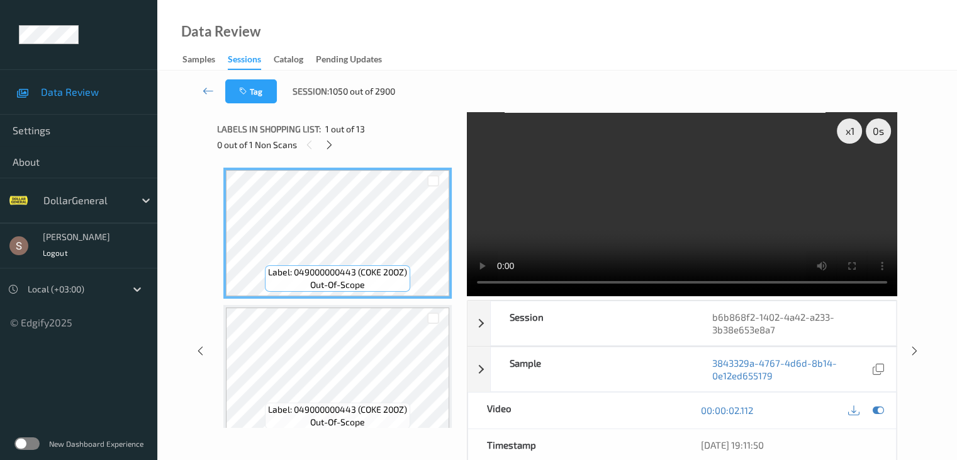
click at [742, 195] on video at bounding box center [682, 204] width 431 height 184
click at [853, 139] on div "x 1" at bounding box center [849, 130] width 25 height 25
click at [853, 139] on div "x 2" at bounding box center [849, 130] width 25 height 25
drag, startPoint x: 325, startPoint y: 147, endPoint x: 368, endPoint y: 106, distance: 58.8
click at [325, 147] on icon at bounding box center [329, 144] width 11 height 11
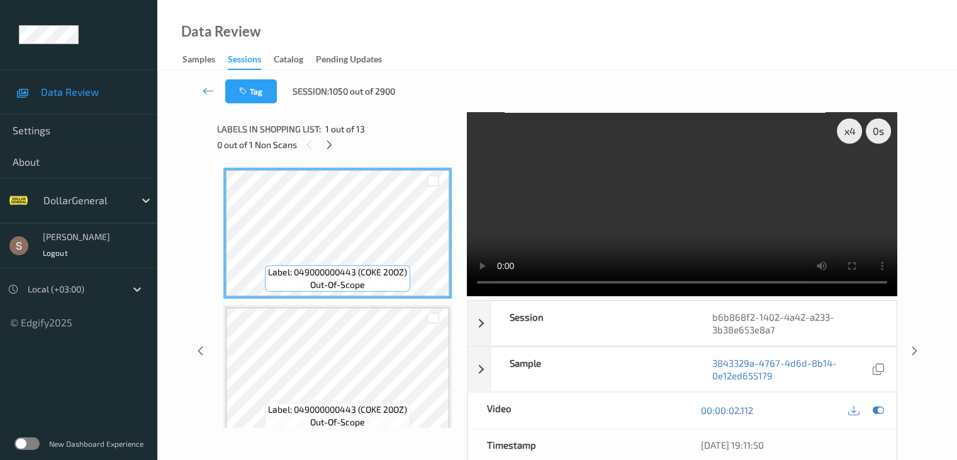
scroll to position [1516, 0]
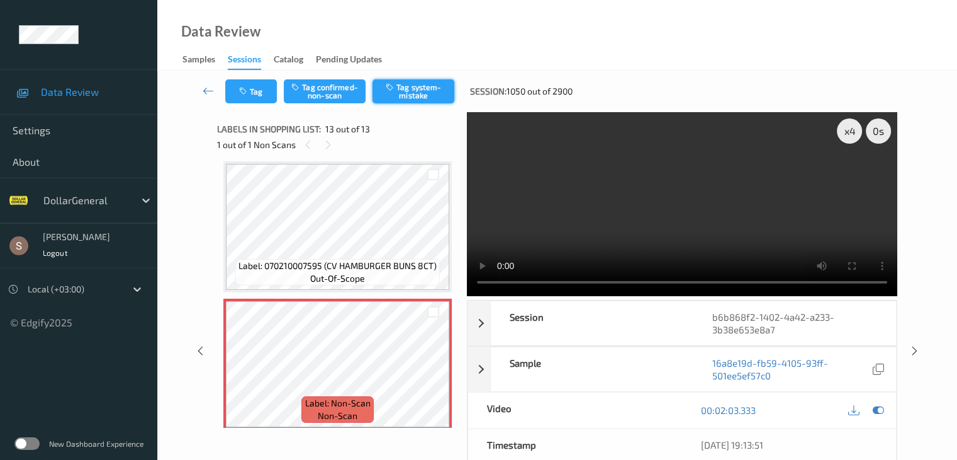
click at [387, 84] on icon "button" at bounding box center [391, 86] width 11 height 9
click at [206, 89] on icon at bounding box center [208, 90] width 11 height 13
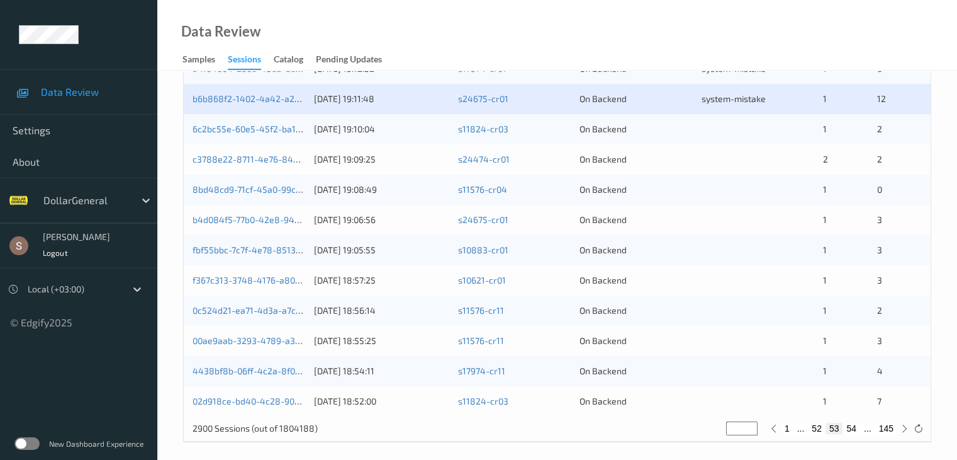
scroll to position [587, 0]
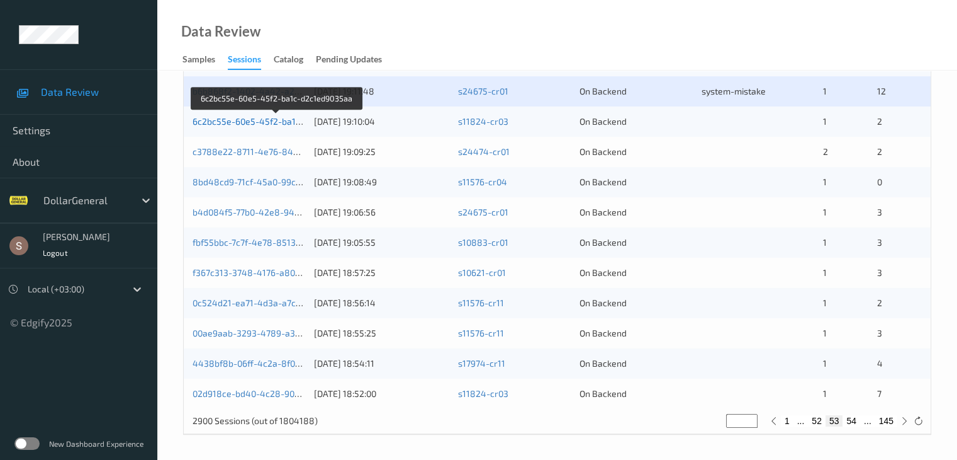
click at [282, 121] on link "6c2bc55e-60e5-45f2-ba1c-d2c1ed9035aa" at bounding box center [278, 121] width 170 height 11
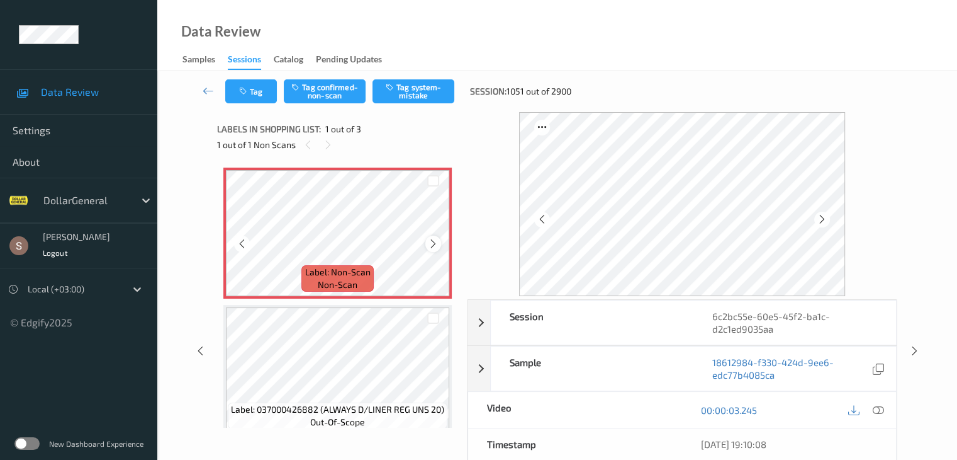
click at [430, 247] on icon at bounding box center [433, 243] width 11 height 11
click at [409, 94] on button "Tag system-mistake" at bounding box center [414, 91] width 82 height 24
click at [274, 92] on button "Tag" at bounding box center [251, 91] width 52 height 24
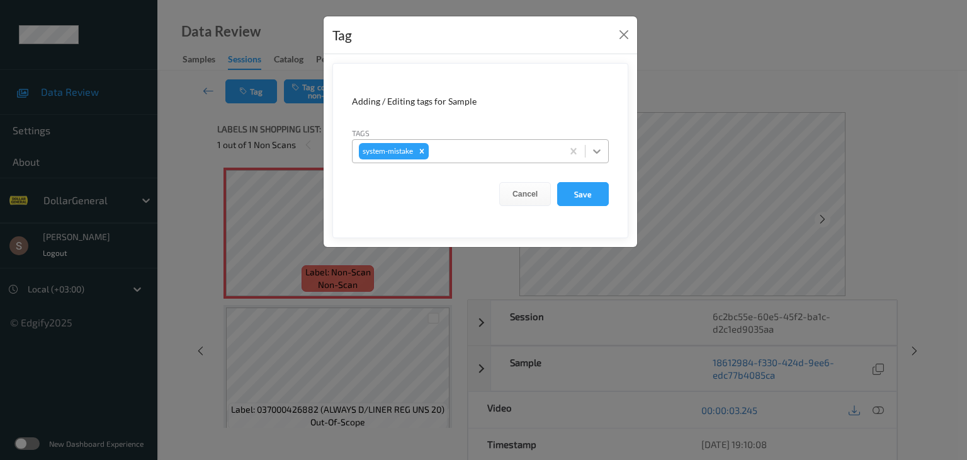
click at [602, 152] on icon at bounding box center [596, 151] width 13 height 13
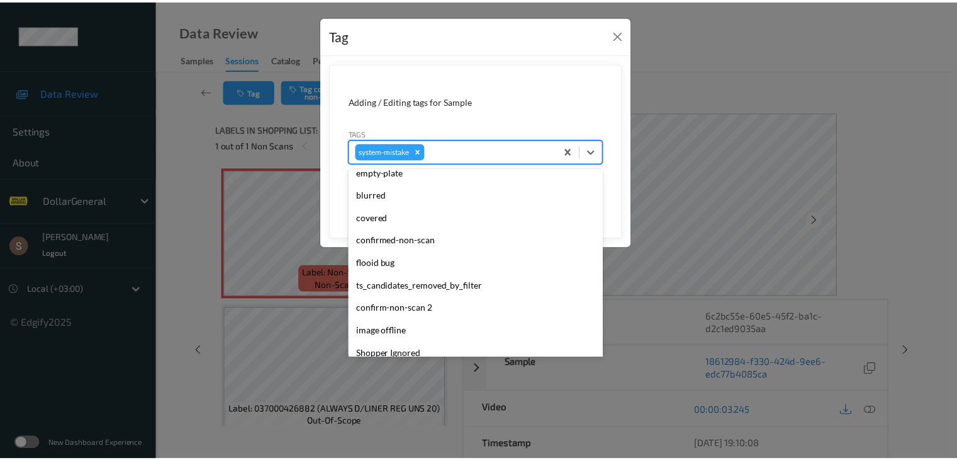
scroll to position [315, 0]
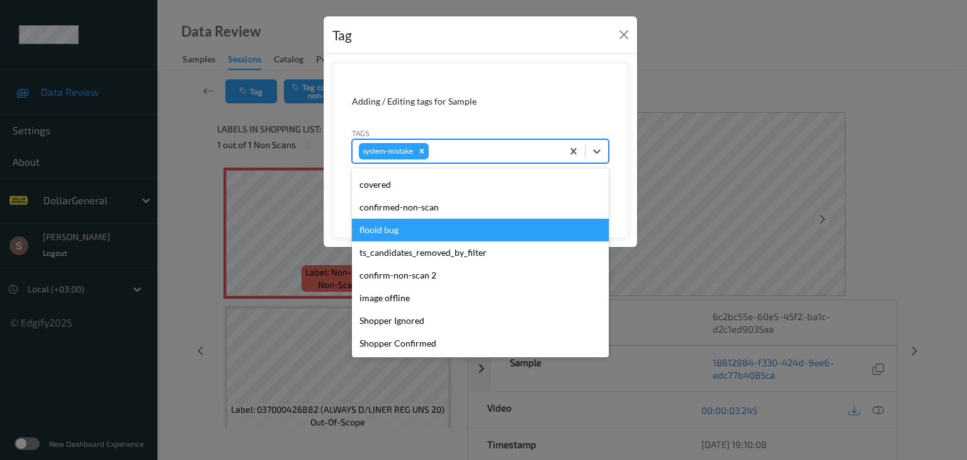
click at [440, 227] on div "flooid bug" at bounding box center [480, 229] width 257 height 23
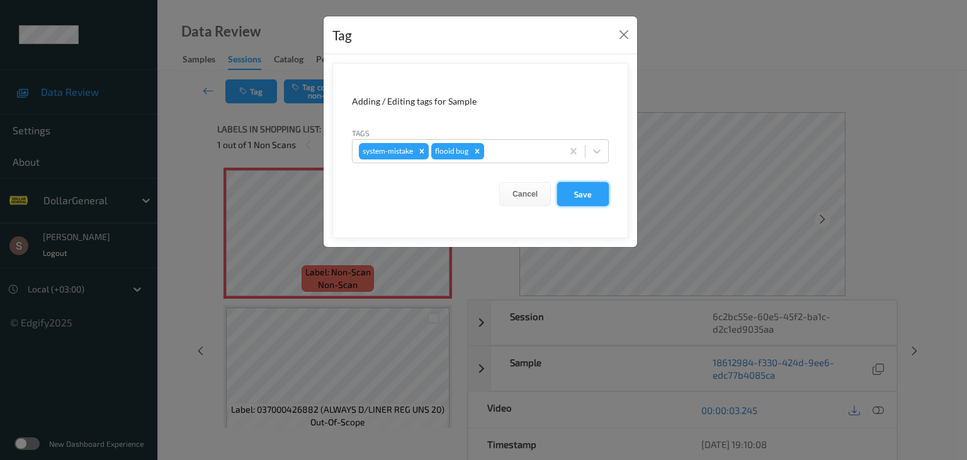
click at [599, 183] on button "Save" at bounding box center [583, 194] width 52 height 24
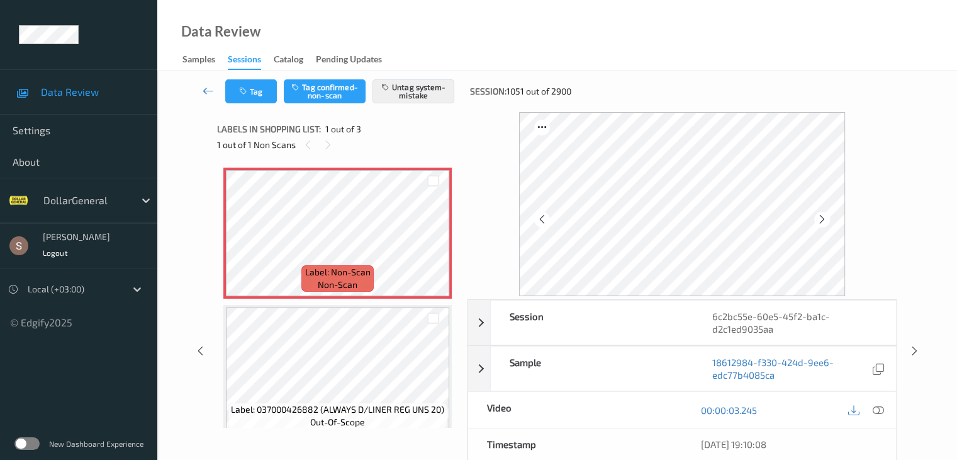
click at [209, 91] on icon at bounding box center [208, 90] width 11 height 13
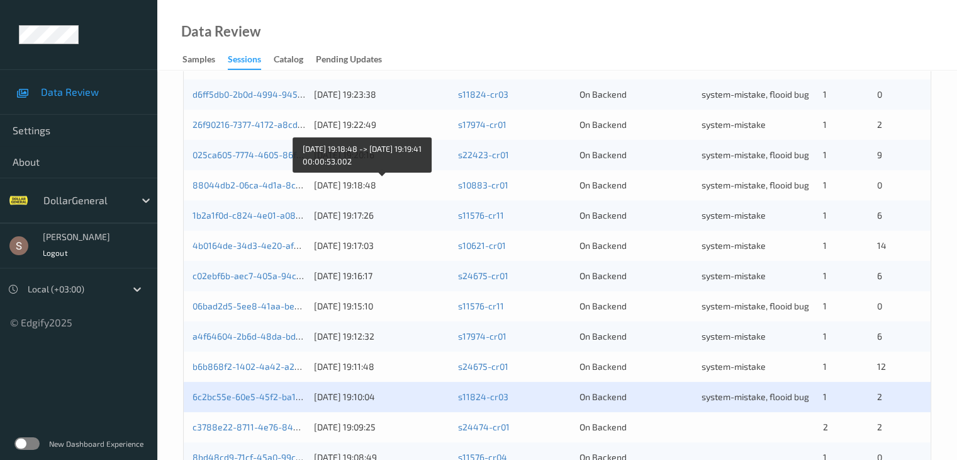
scroll to position [441, 0]
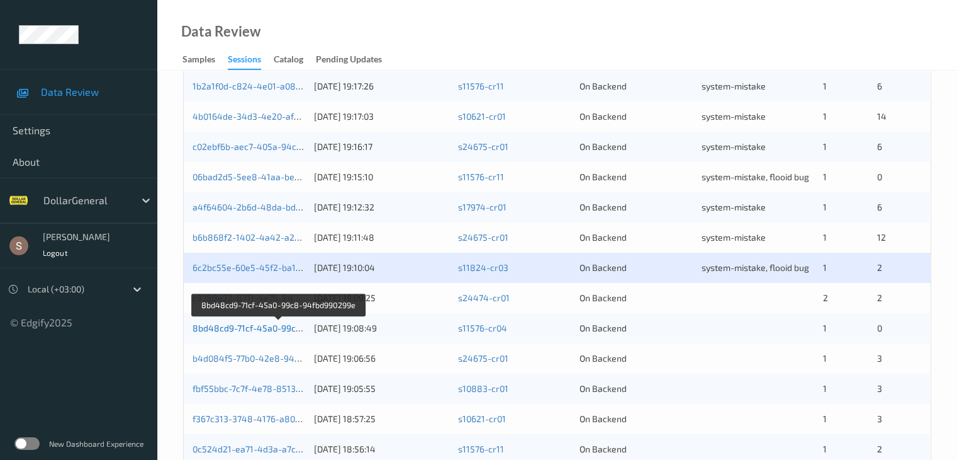
click at [288, 328] on link "8bd48cd9-71cf-45a0-99c8-94fbd990299e" at bounding box center [279, 327] width 172 height 11
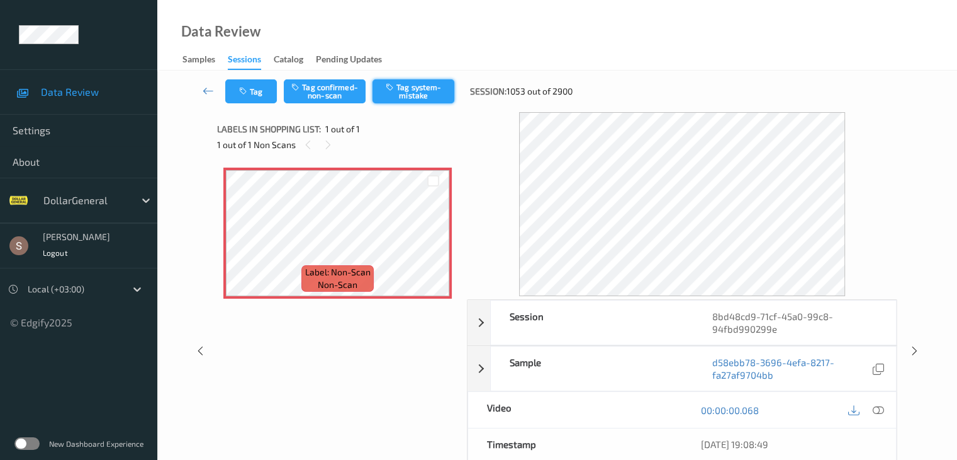
click at [390, 91] on icon "button" at bounding box center [391, 86] width 11 height 9
click at [254, 98] on button "Tag" at bounding box center [251, 91] width 52 height 24
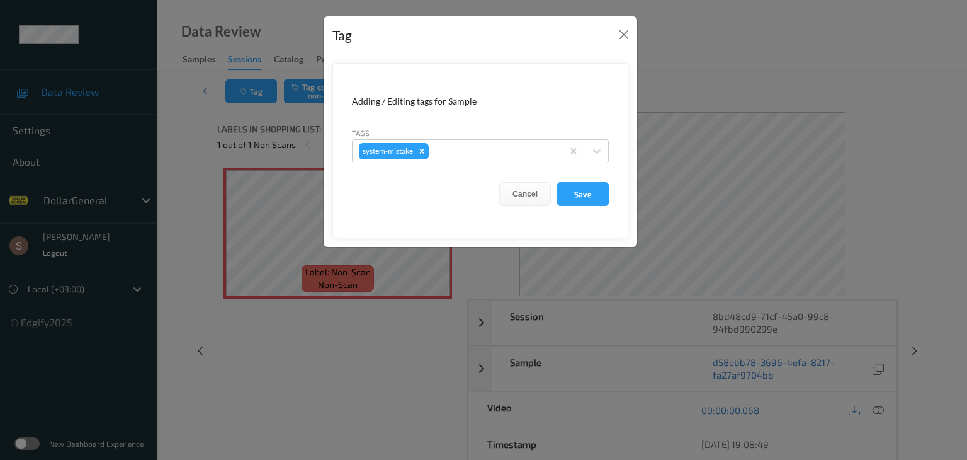
drag, startPoint x: 601, startPoint y: 144, endPoint x: 592, endPoint y: 167, distance: 24.3
click at [602, 145] on icon at bounding box center [596, 151] width 13 height 13
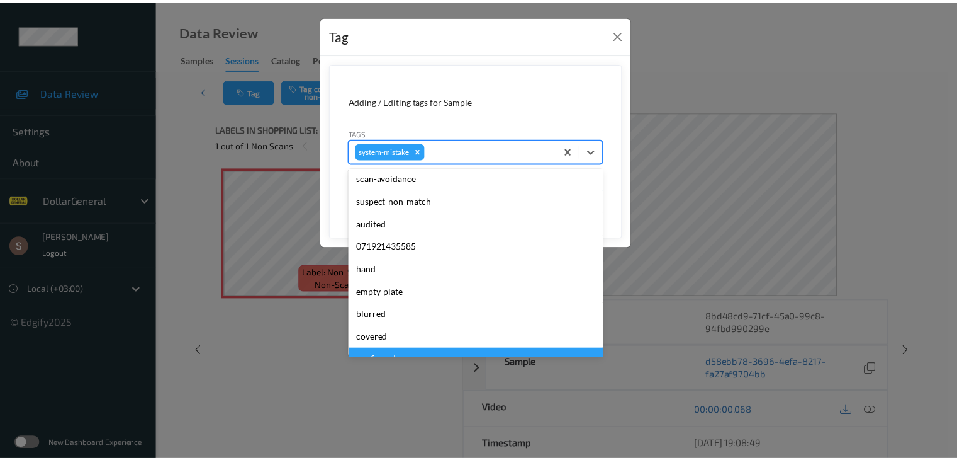
scroll to position [315, 0]
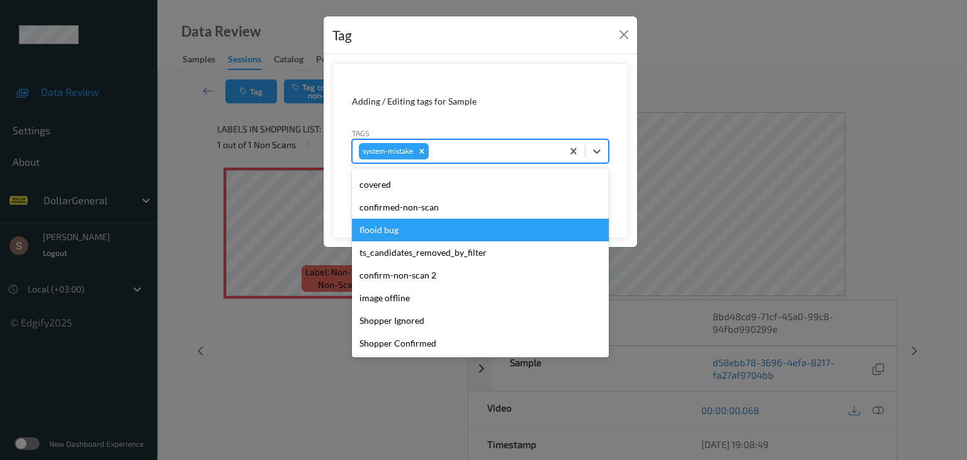
click at [475, 230] on div "flooid bug" at bounding box center [480, 229] width 257 height 23
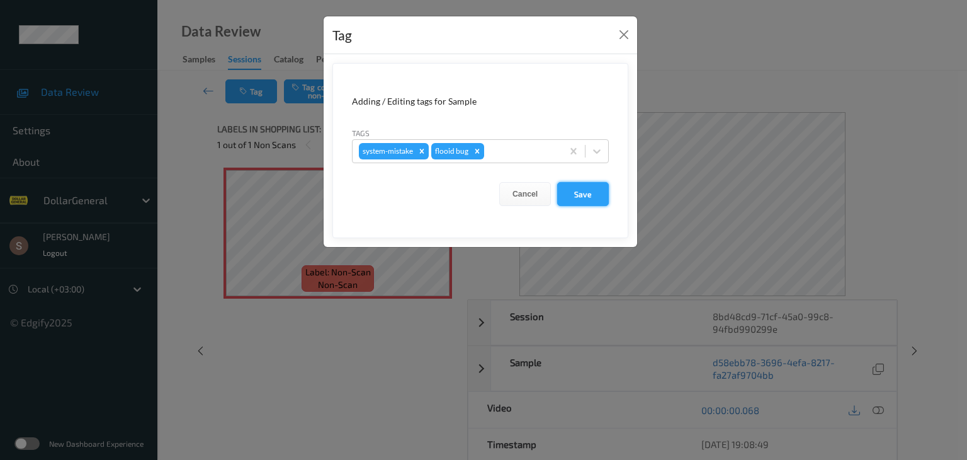
click at [597, 193] on button "Save" at bounding box center [583, 194] width 52 height 24
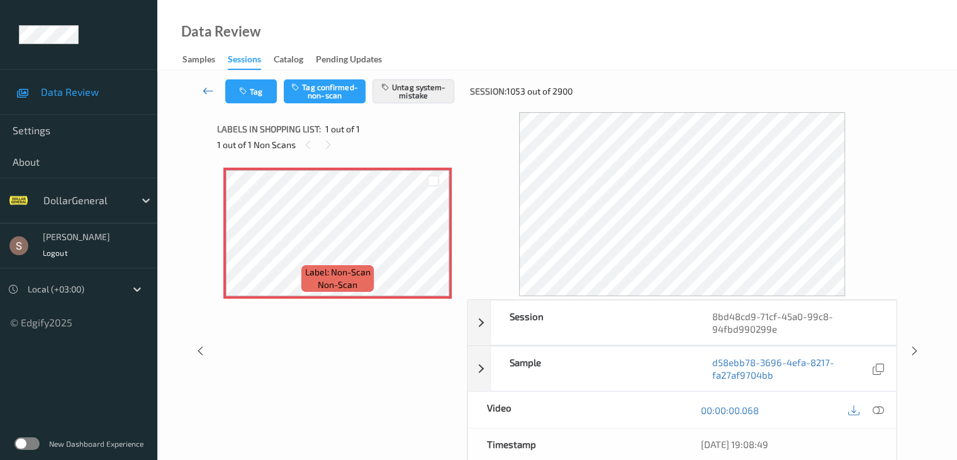
click at [208, 94] on icon at bounding box center [208, 90] width 11 height 13
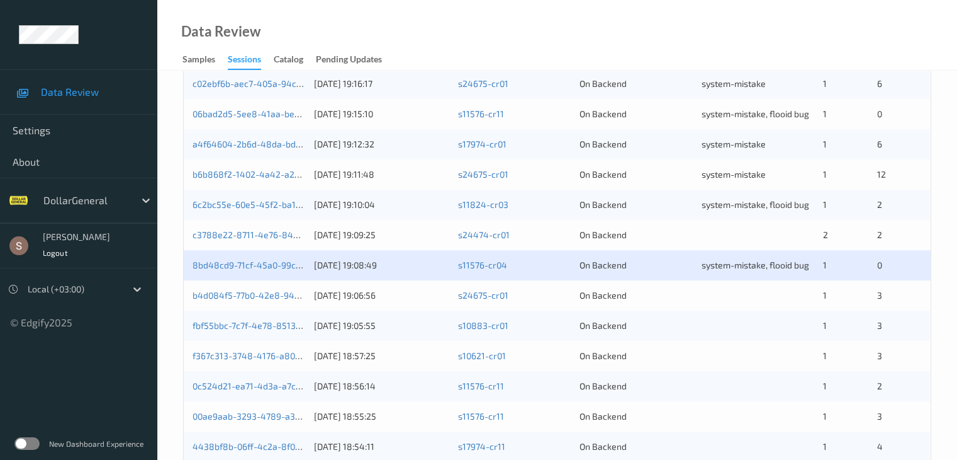
scroll to position [587, 0]
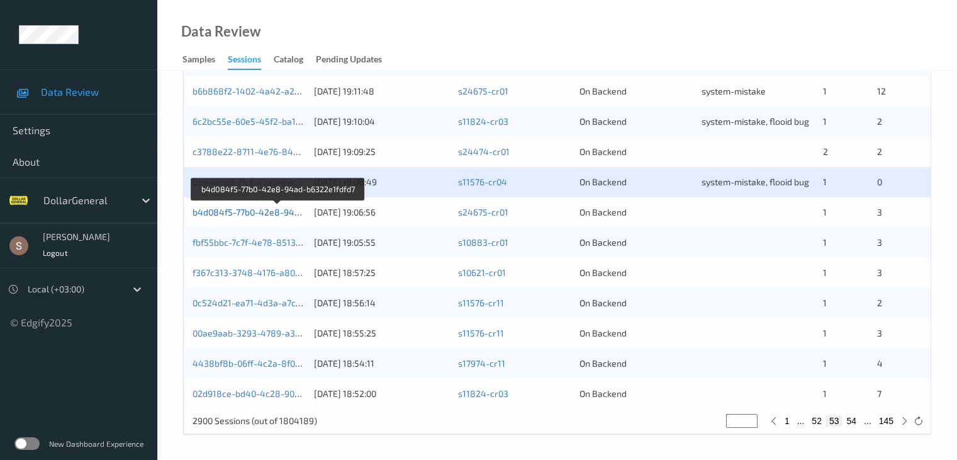
click at [281, 213] on link "b4d084f5-77b0-42e8-94ad-b6322e1fdfd7" at bounding box center [278, 211] width 171 height 11
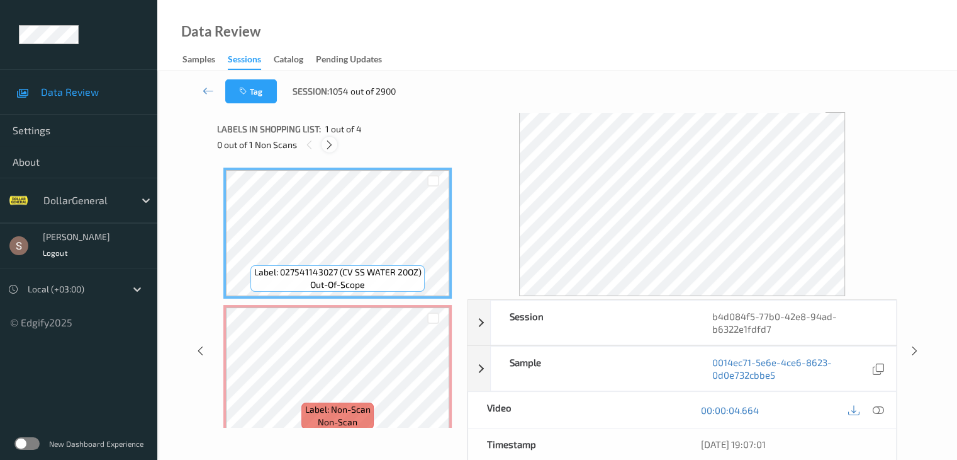
click at [332, 149] on icon at bounding box center [329, 144] width 11 height 11
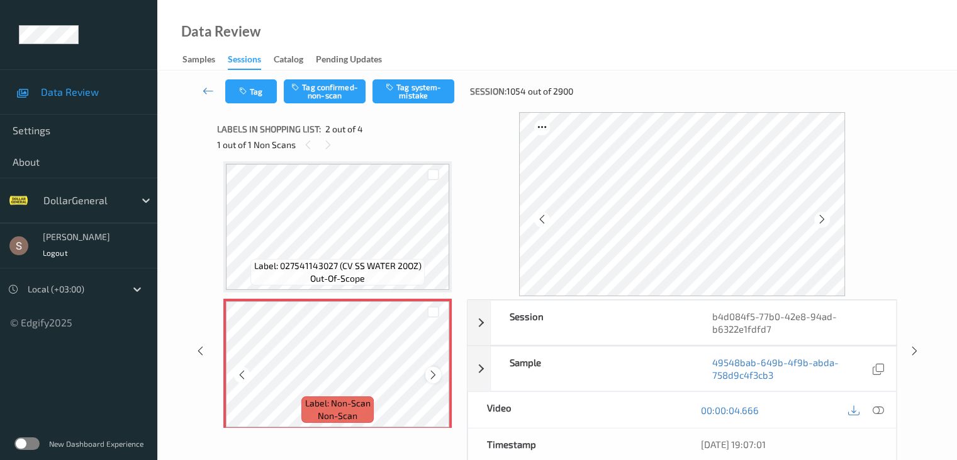
click at [436, 375] on icon at bounding box center [433, 374] width 11 height 11
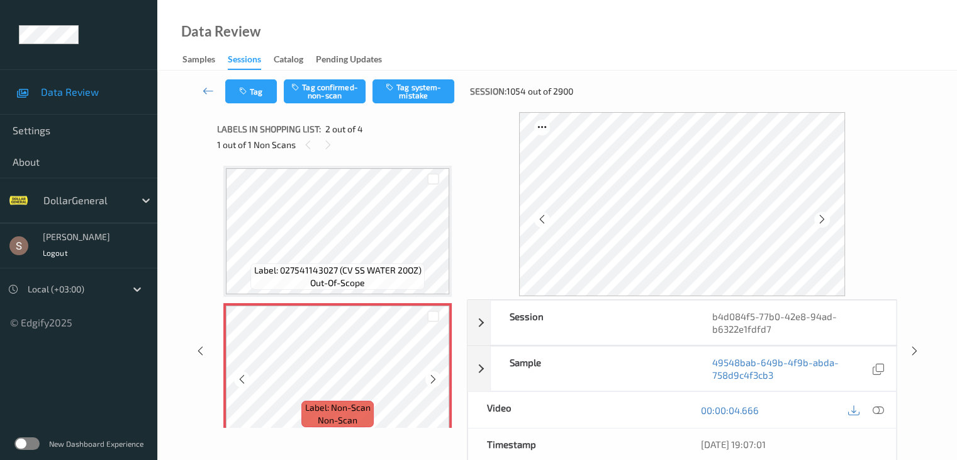
scroll to position [0, 0]
click at [874, 407] on icon at bounding box center [877, 409] width 11 height 11
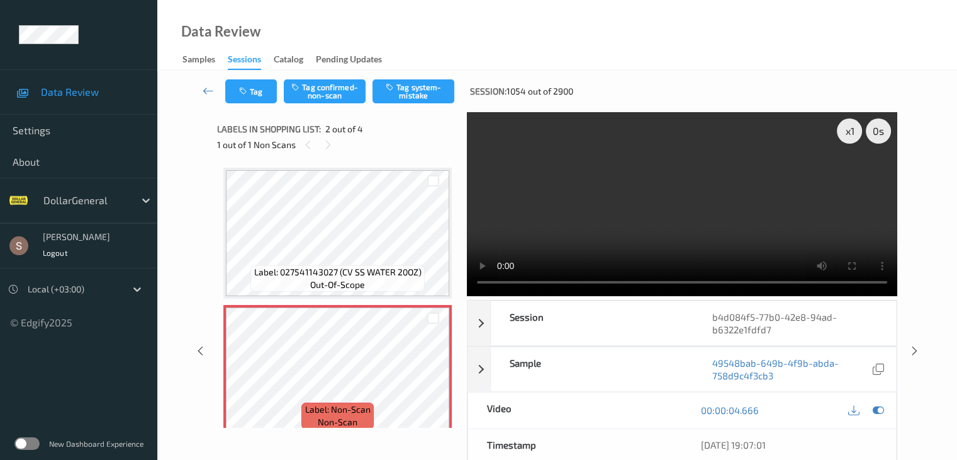
click at [729, 232] on video at bounding box center [682, 204] width 431 height 184
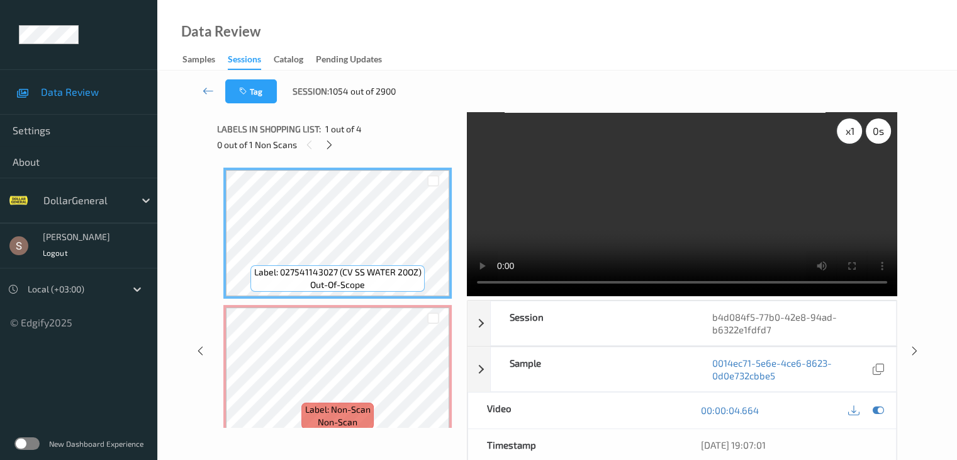
click at [842, 130] on div "x 1" at bounding box center [849, 130] width 25 height 25
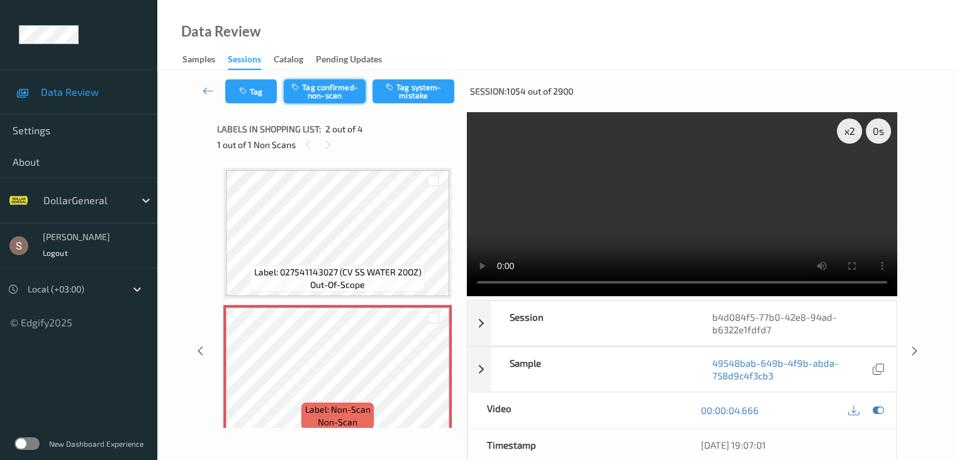
click at [313, 90] on button "Tag confirmed-non-scan" at bounding box center [325, 91] width 82 height 24
click at [207, 88] on icon at bounding box center [208, 90] width 11 height 13
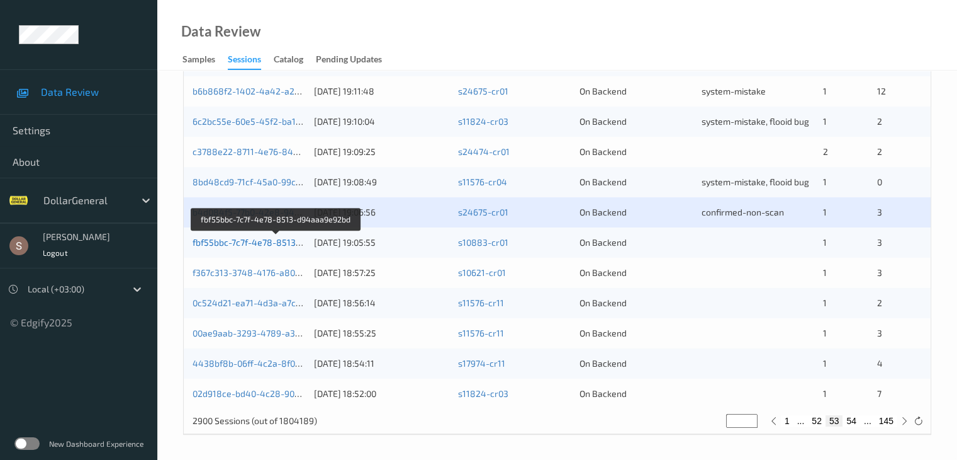
click at [285, 237] on link "fbf55bbc-7c7f-4e78-8513-d94aaa9e92bd" at bounding box center [277, 242] width 168 height 11
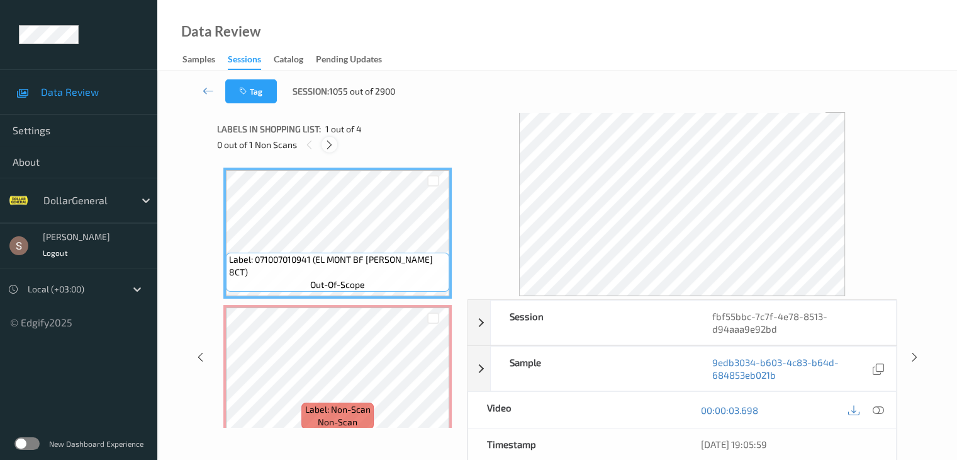
click at [328, 147] on icon at bounding box center [329, 144] width 11 height 11
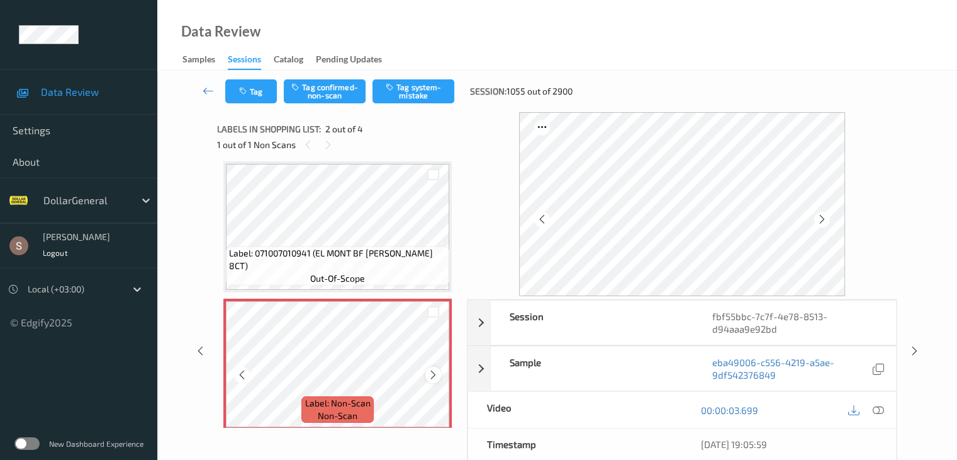
click at [432, 378] on icon at bounding box center [433, 374] width 11 height 11
click at [442, 87] on button "Tag system-mistake" at bounding box center [414, 91] width 82 height 24
click at [210, 91] on icon at bounding box center [208, 90] width 11 height 13
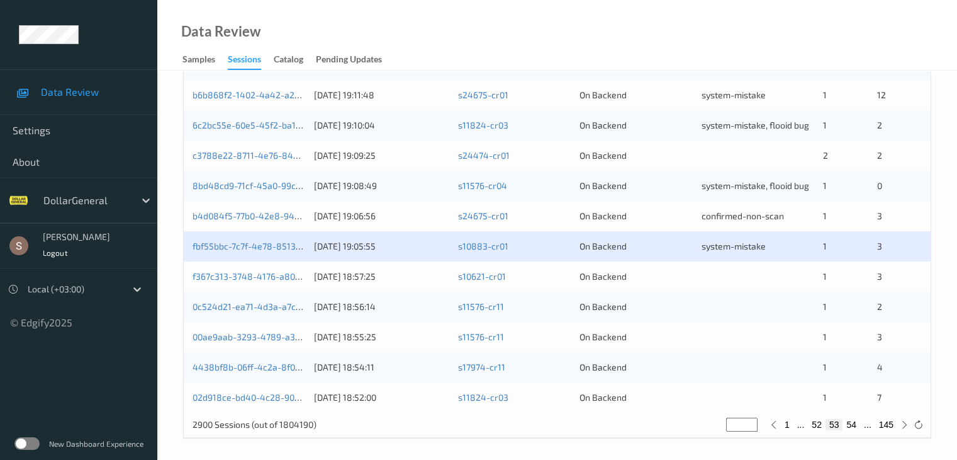
scroll to position [587, 0]
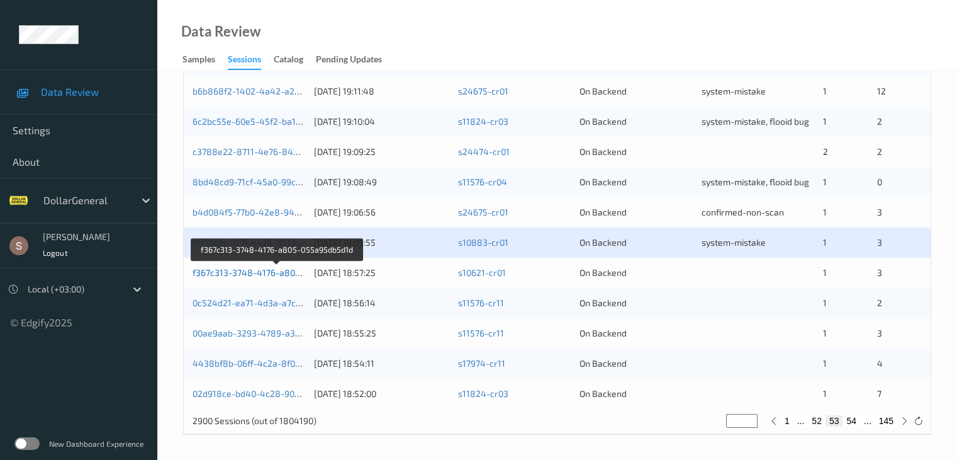
click at [242, 273] on link "f367c313-3748-4176-a805-055a95db5d1d" at bounding box center [278, 272] width 171 height 11
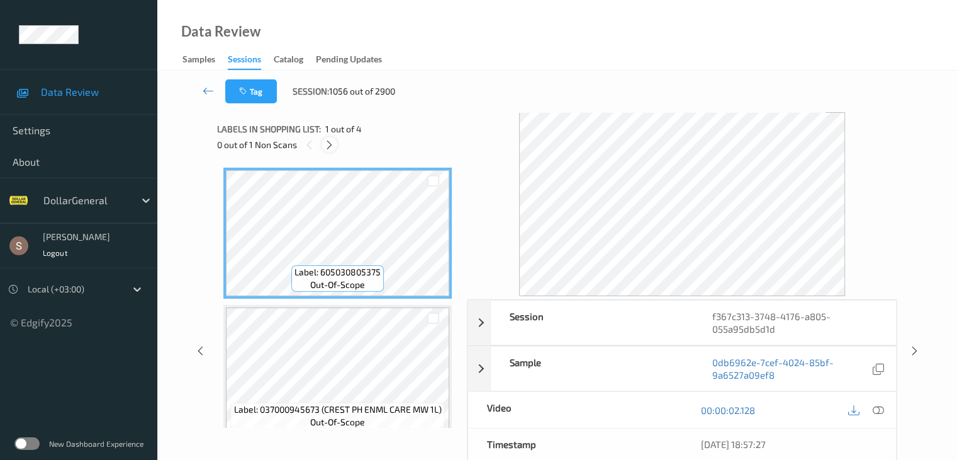
click at [334, 139] on icon at bounding box center [329, 144] width 11 height 11
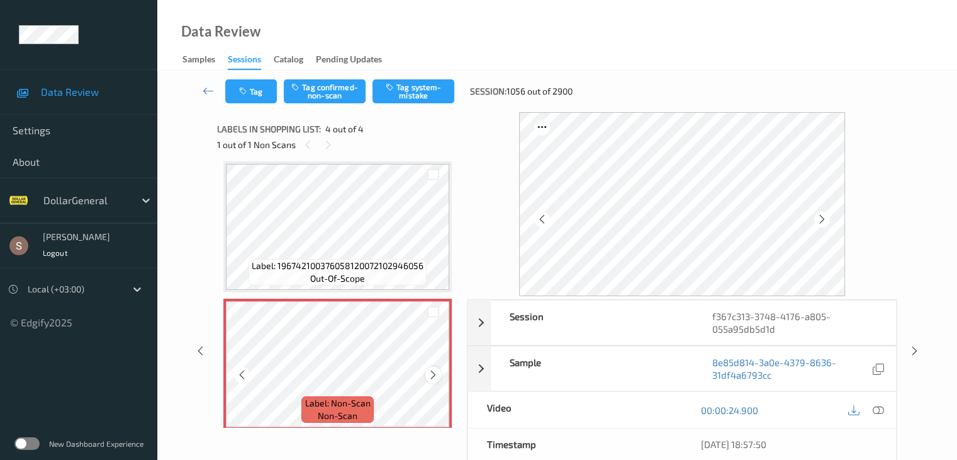
click at [431, 380] on div at bounding box center [434, 374] width 16 height 16
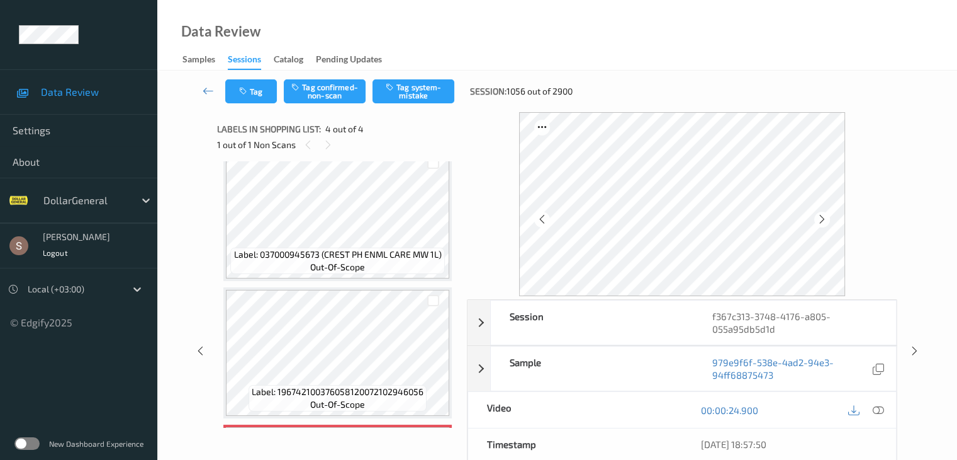
scroll to position [218, 0]
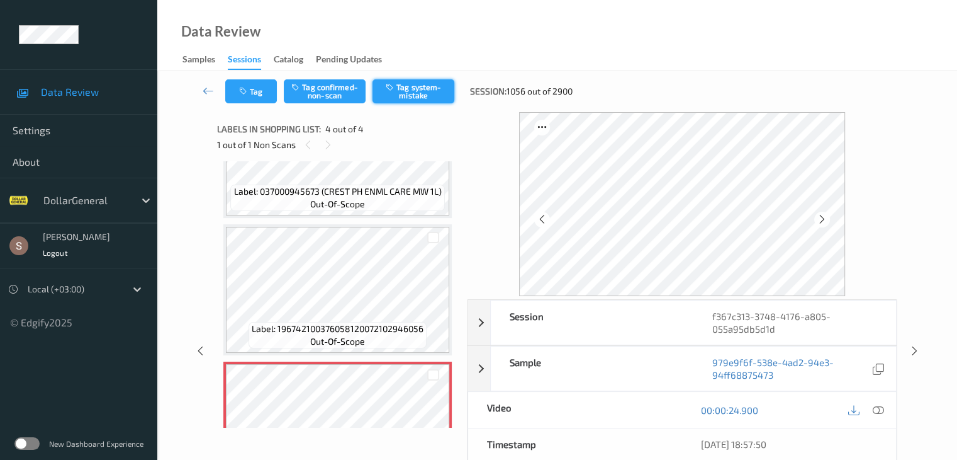
click at [435, 89] on button "Tag system-mistake" at bounding box center [414, 91] width 82 height 24
click at [212, 89] on icon at bounding box center [208, 90] width 11 height 13
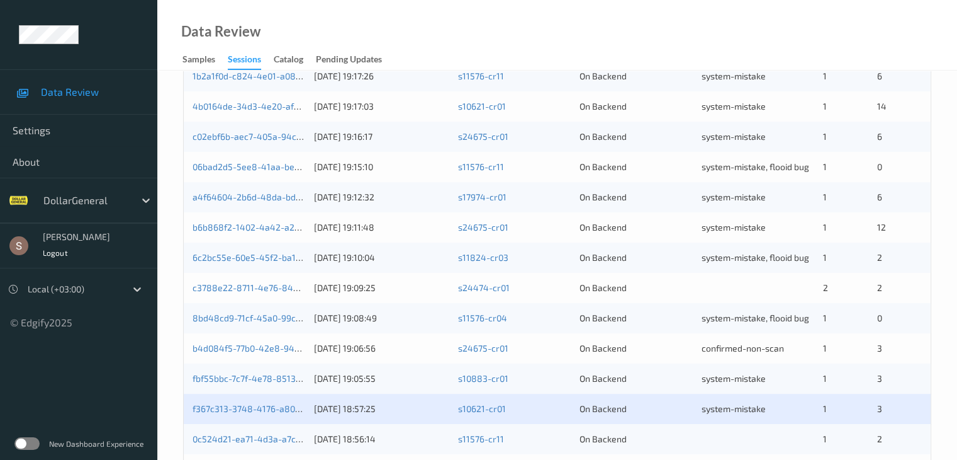
scroll to position [587, 0]
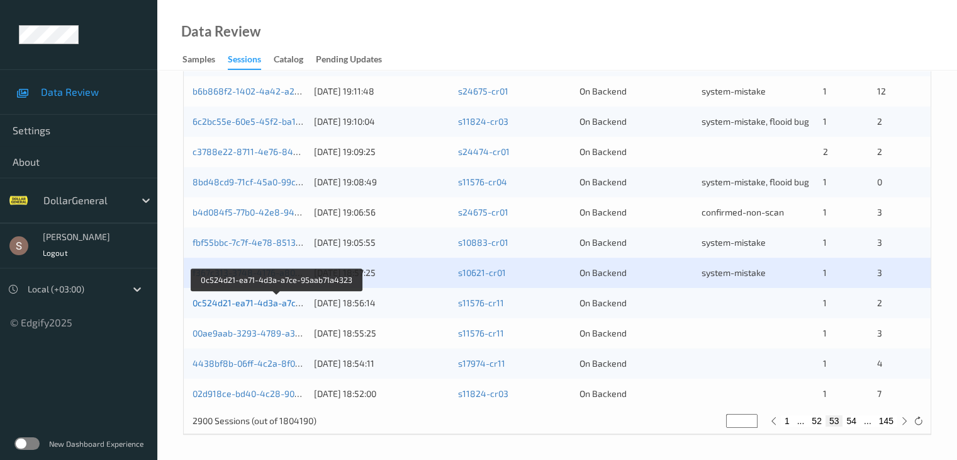
click at [290, 305] on link "0c524d21-ea71-4d3a-a7ce-95aab71a4323" at bounding box center [278, 302] width 171 height 11
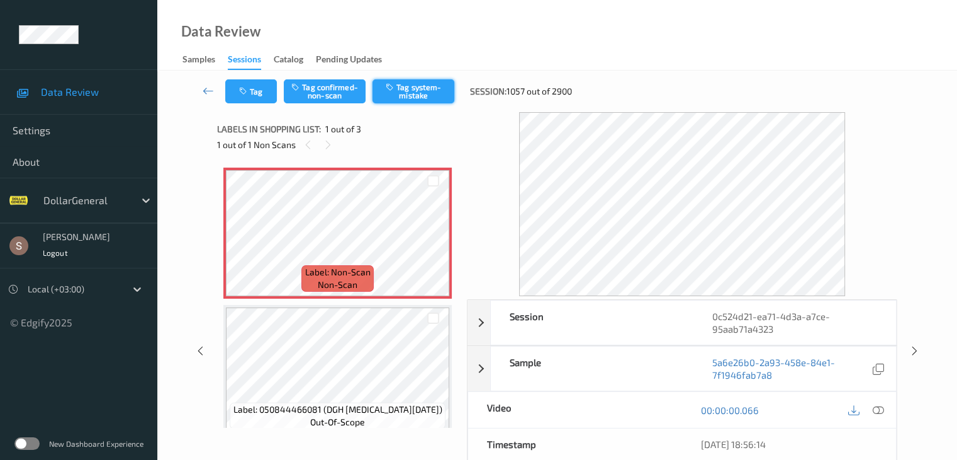
click at [409, 99] on button "Tag system-mistake" at bounding box center [414, 91] width 82 height 24
click at [257, 101] on button "Tag" at bounding box center [251, 91] width 52 height 24
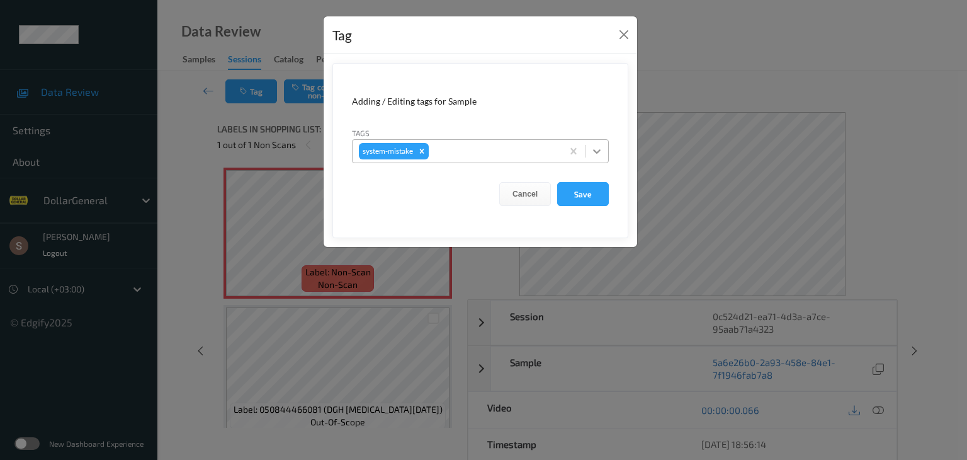
click at [603, 147] on icon at bounding box center [596, 151] width 13 height 13
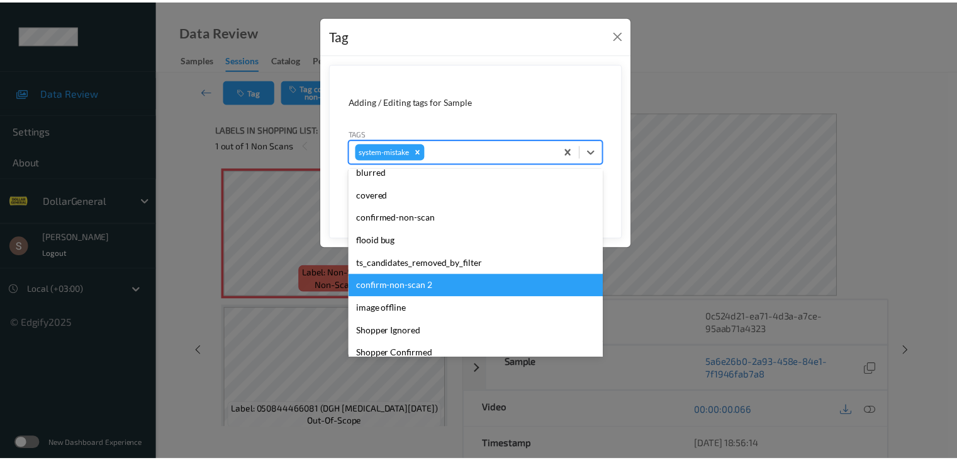
scroll to position [315, 0]
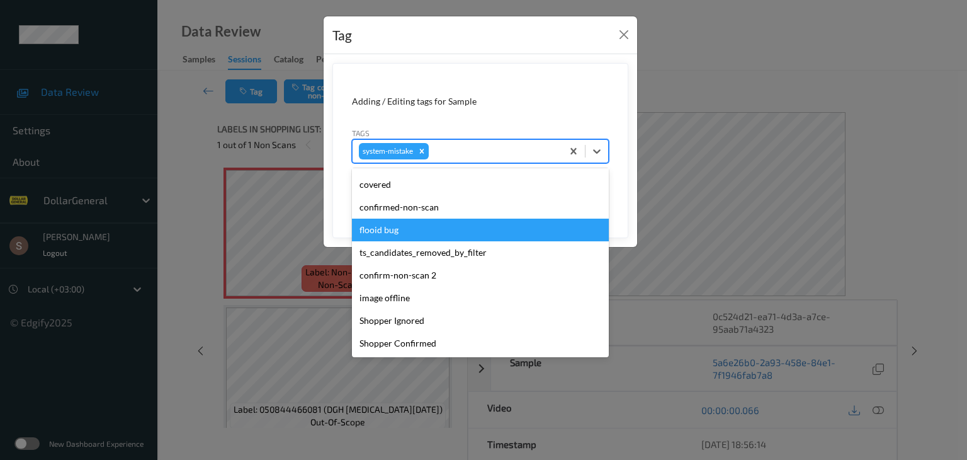
click at [412, 233] on div "flooid bug" at bounding box center [480, 229] width 257 height 23
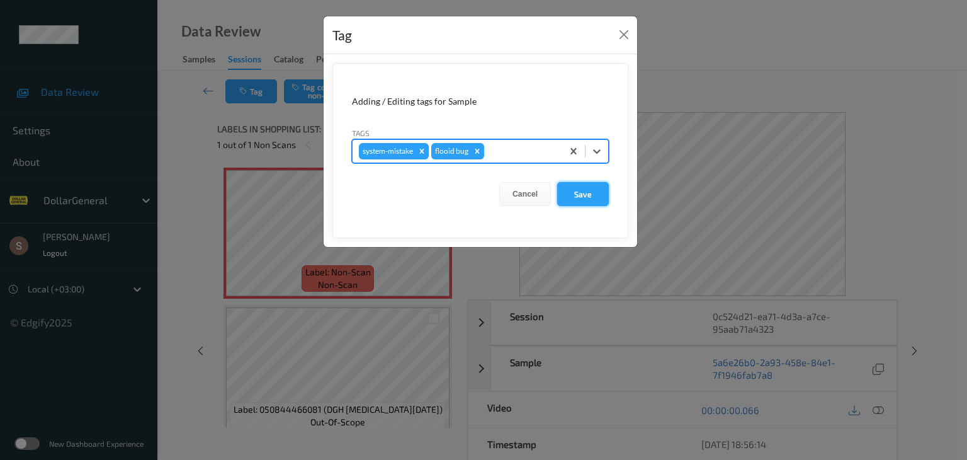
click at [598, 195] on button "Save" at bounding box center [583, 194] width 52 height 24
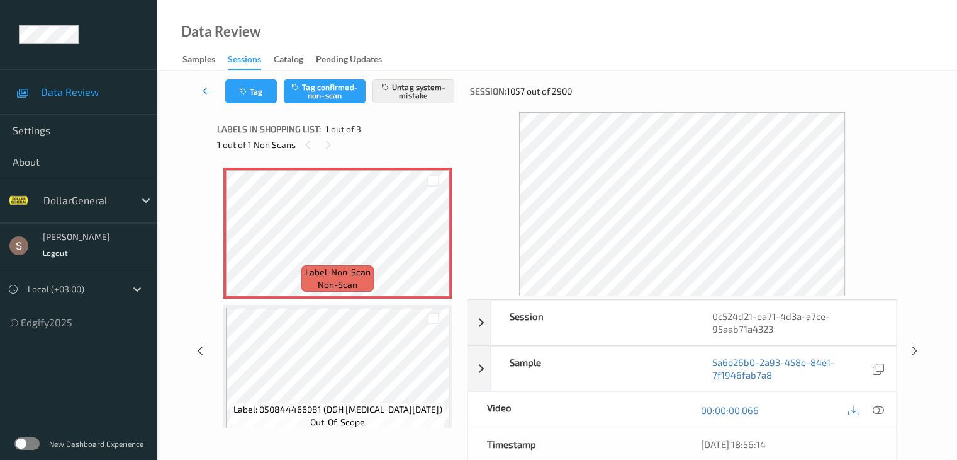
click at [210, 87] on icon at bounding box center [208, 90] width 11 height 13
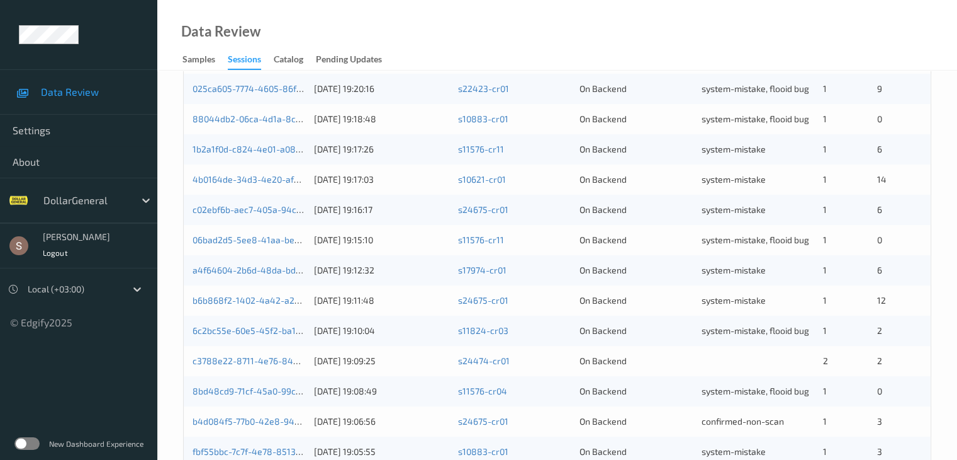
scroll to position [587, 0]
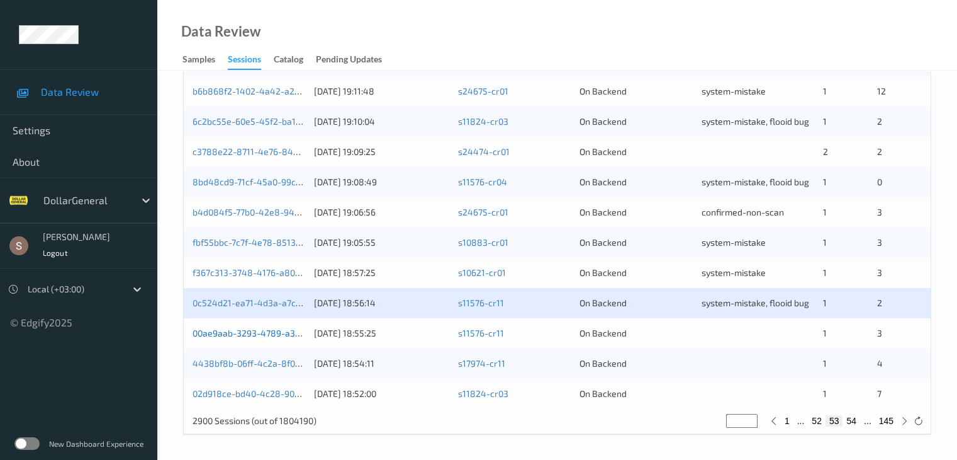
click at [281, 337] on link "00ae9aab-3293-4789-a3a4-89b0ad44bd56" at bounding box center [282, 332] width 179 height 11
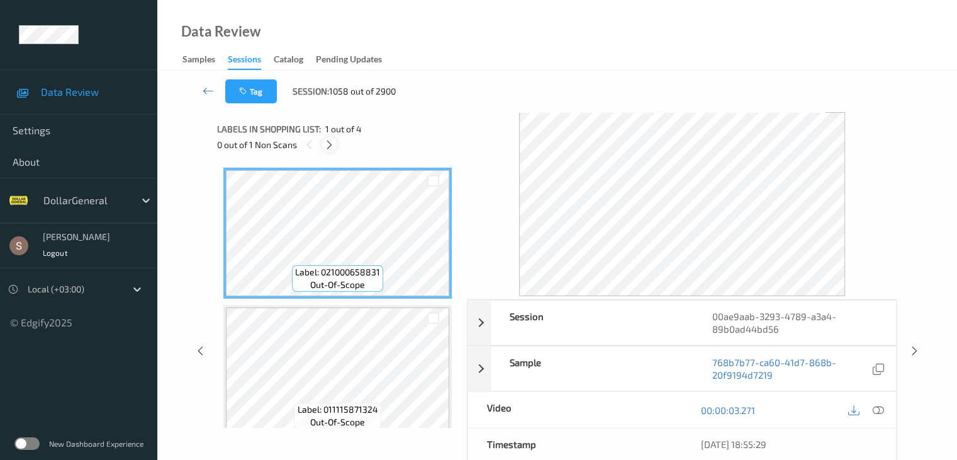
click at [330, 139] on icon at bounding box center [329, 144] width 11 height 11
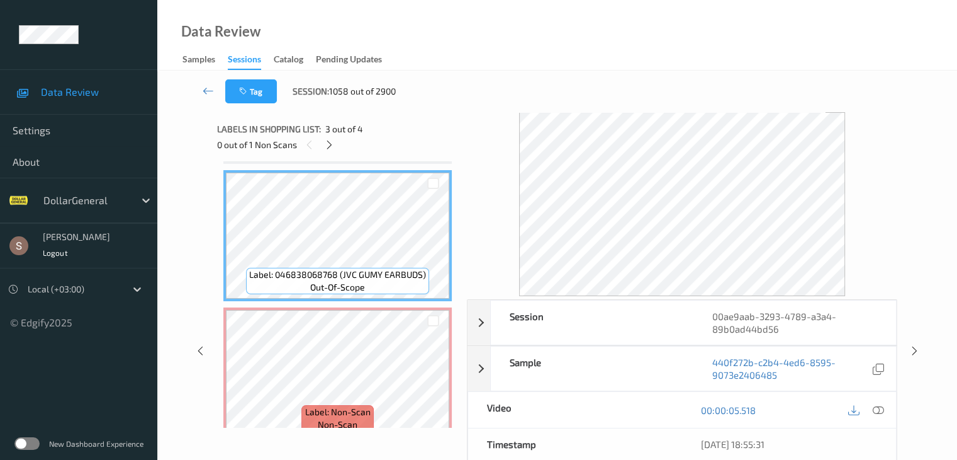
scroll to position [289, 0]
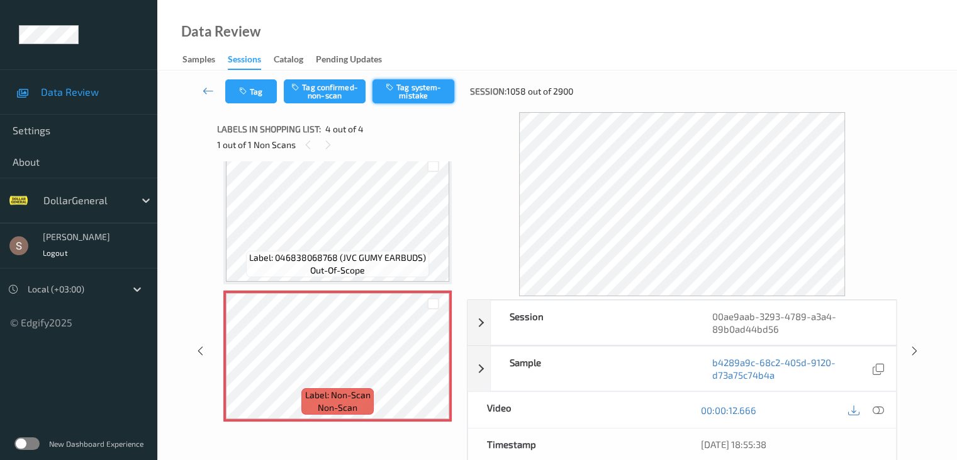
click at [438, 91] on button "Tag system-mistake" at bounding box center [414, 91] width 82 height 24
click at [208, 86] on icon at bounding box center [208, 90] width 11 height 13
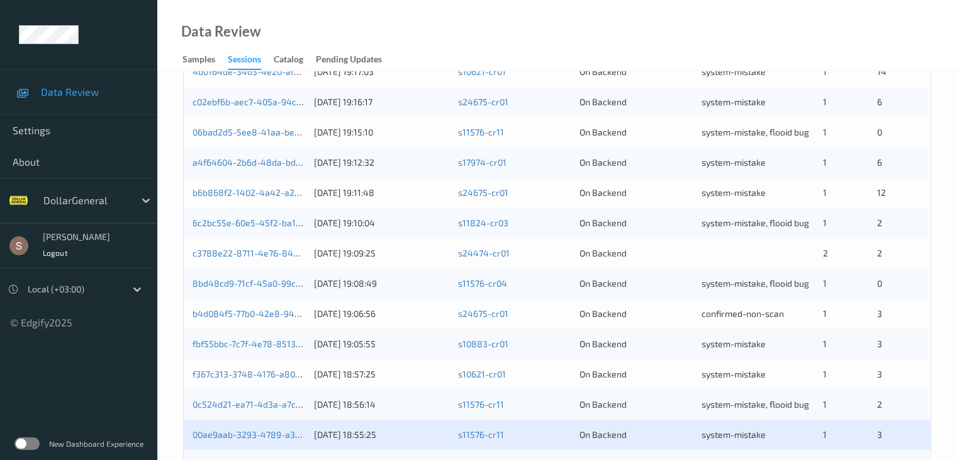
scroll to position [587, 0]
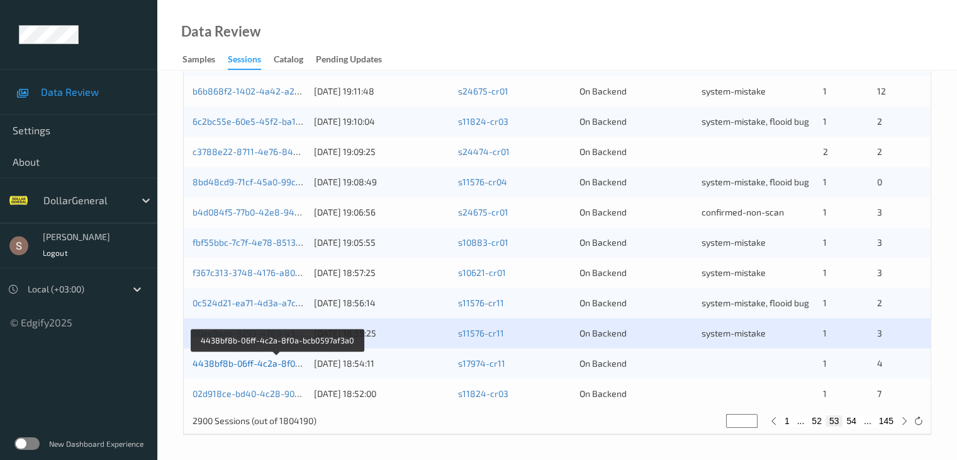
click at [264, 363] on link "4438bf8b-06ff-4c2a-8f0a-bcb0597af3a0" at bounding box center [277, 363] width 169 height 11
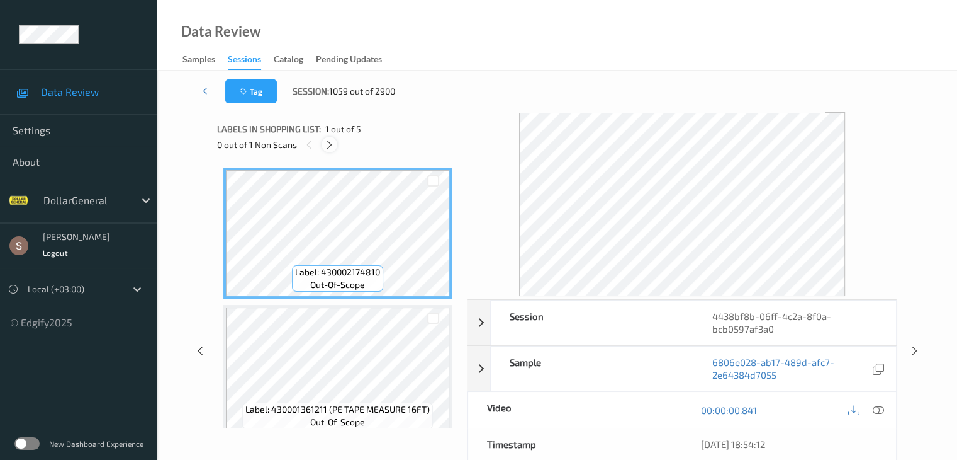
click at [333, 143] on icon at bounding box center [329, 144] width 11 height 11
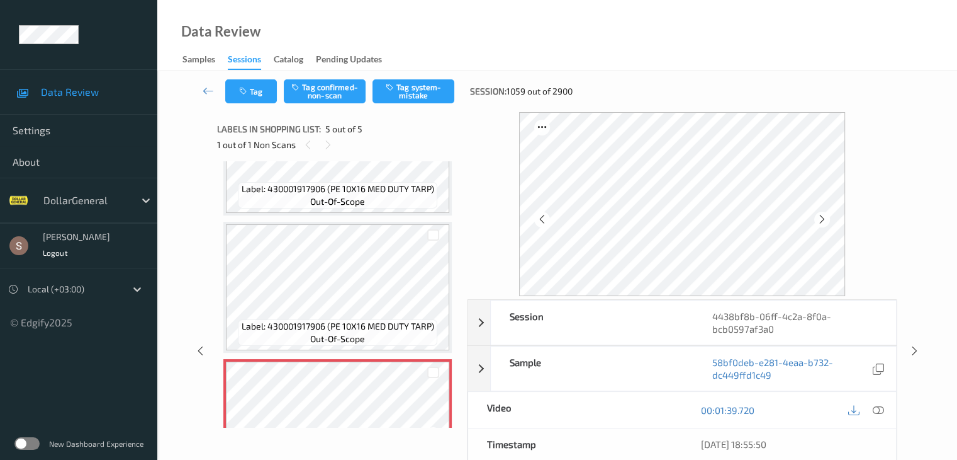
scroll to position [355, 0]
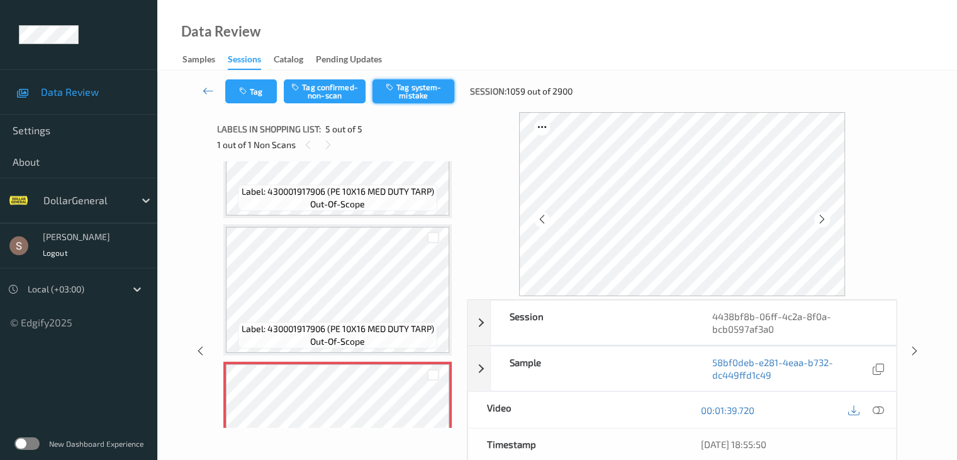
click at [427, 89] on button "Tag system-mistake" at bounding box center [414, 91] width 82 height 24
click at [201, 86] on link at bounding box center [208, 91] width 33 height 24
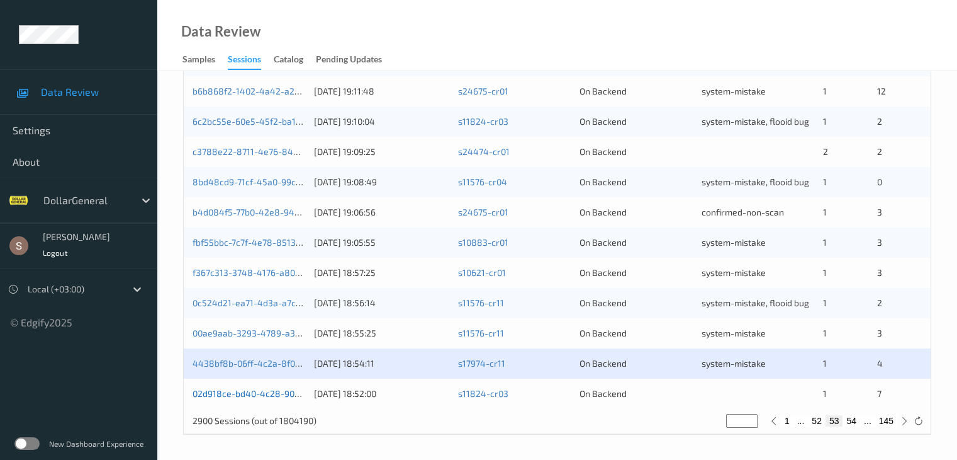
click at [237, 390] on link "02d918ce-bd40-4c28-9024-2968bac5cc4a" at bounding box center [281, 393] width 176 height 11
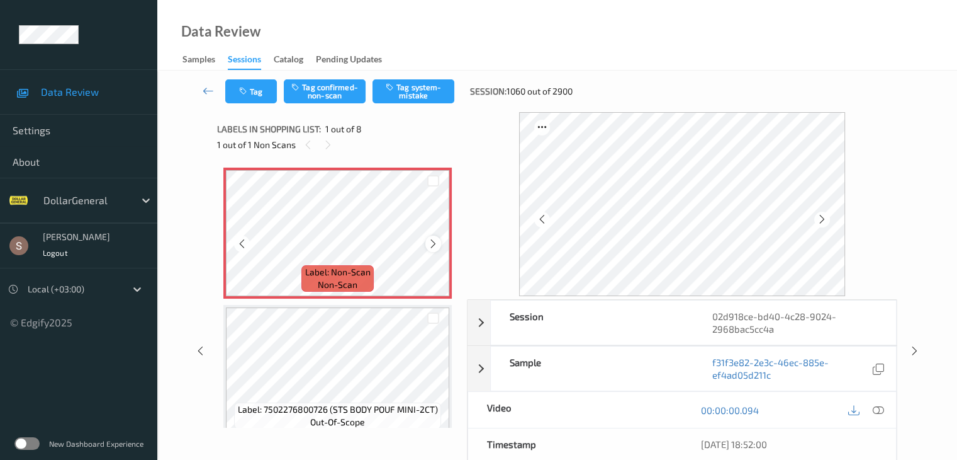
click at [436, 242] on icon at bounding box center [433, 243] width 11 height 11
click at [422, 95] on button "Tag system-mistake" at bounding box center [414, 91] width 82 height 24
click at [257, 87] on button "Tag" at bounding box center [251, 91] width 52 height 24
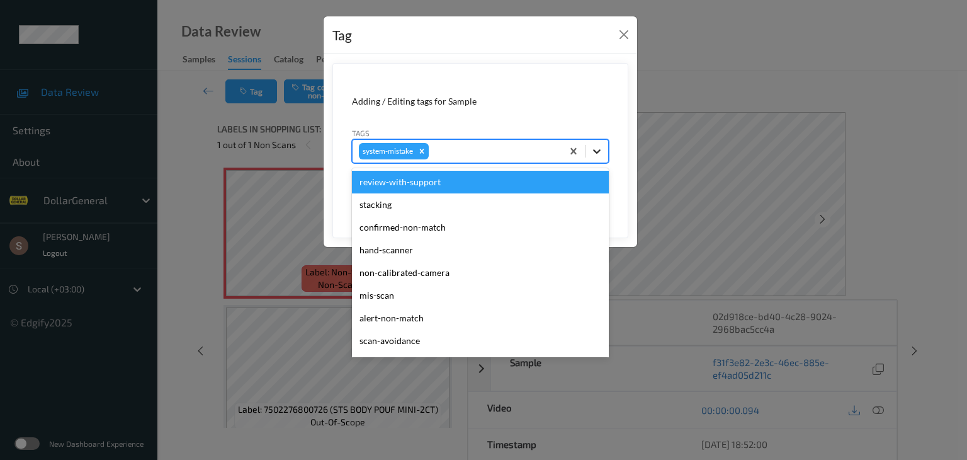
click at [594, 145] on icon at bounding box center [596, 151] width 13 height 13
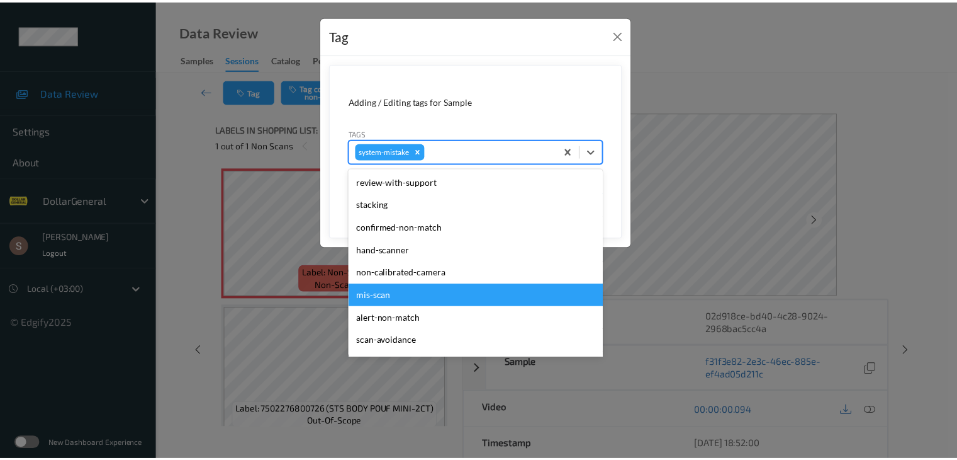
scroll to position [315, 0]
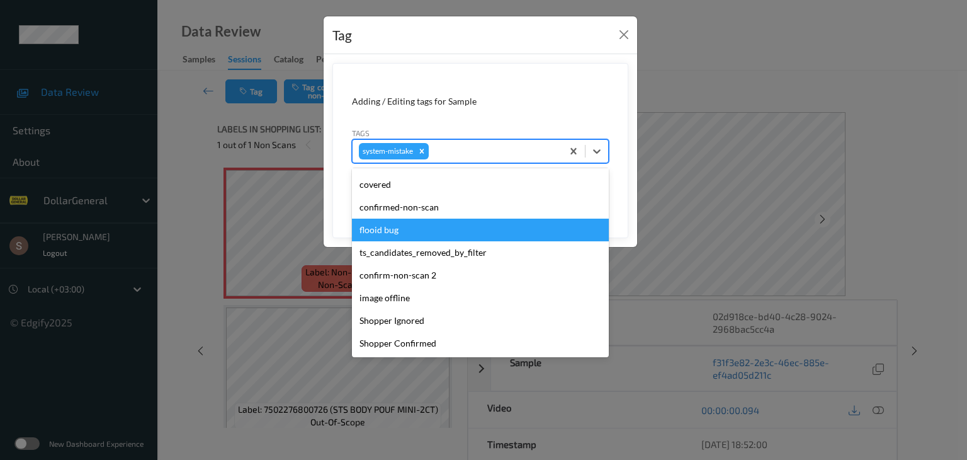
click at [431, 228] on div "flooid bug" at bounding box center [480, 229] width 257 height 23
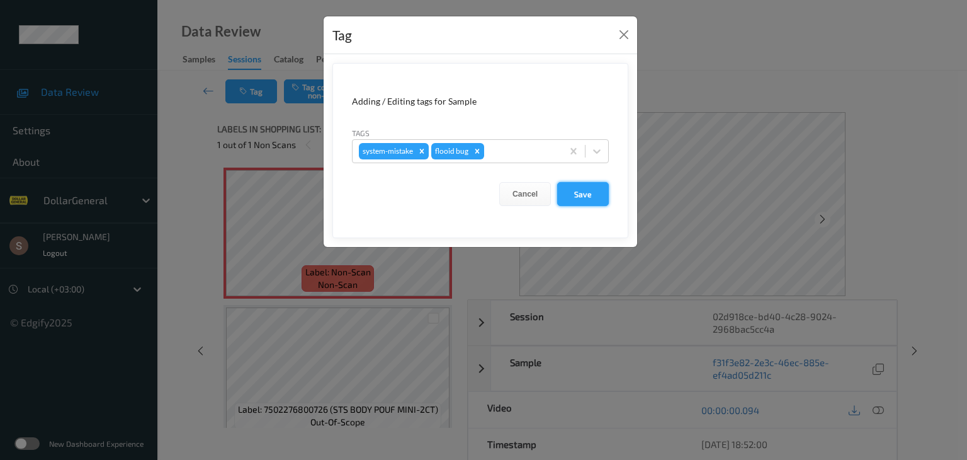
click at [592, 200] on button "Save" at bounding box center [583, 194] width 52 height 24
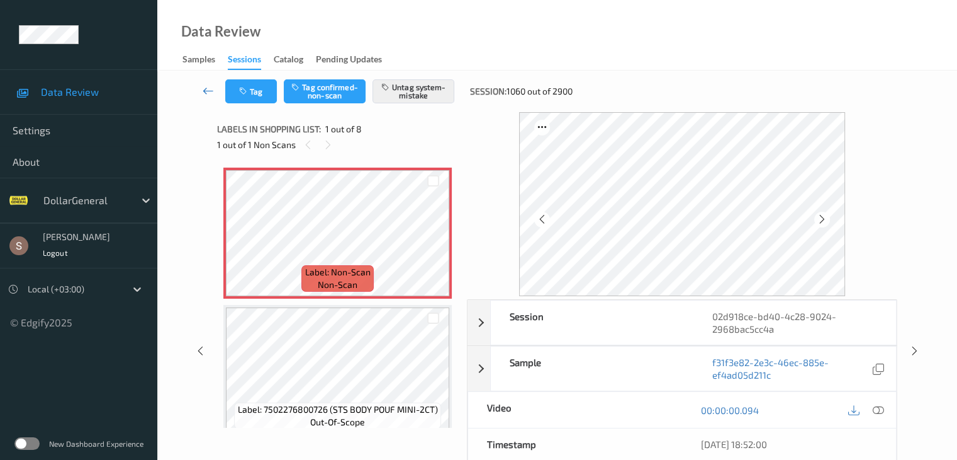
click at [211, 88] on icon at bounding box center [208, 90] width 11 height 13
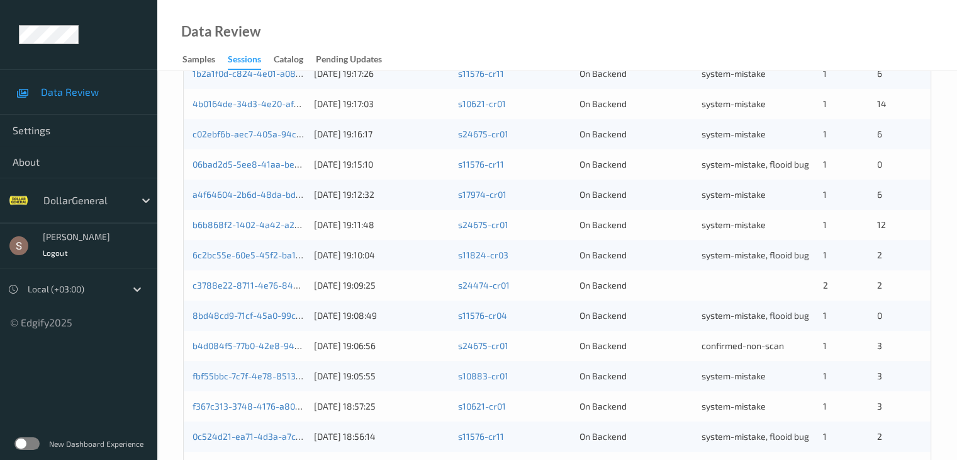
scroll to position [587, 0]
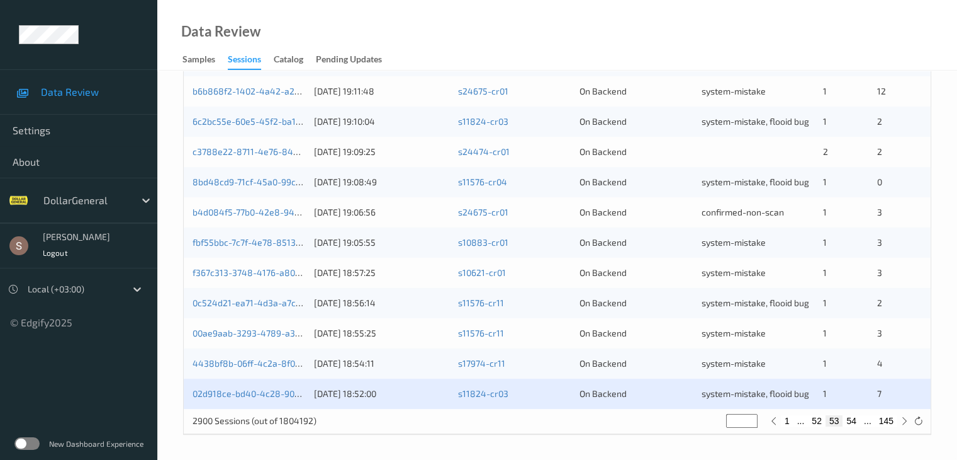
click at [852, 422] on button "54" at bounding box center [852, 420] width 18 height 11
type input "**"
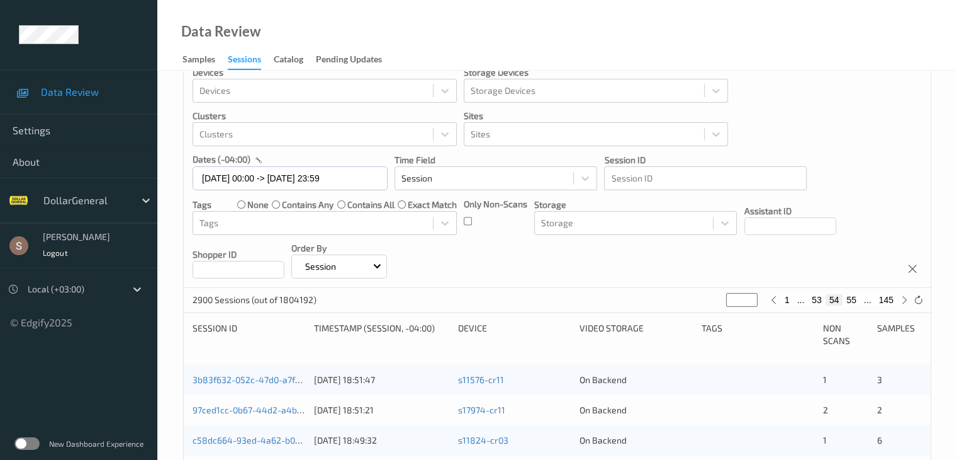
scroll to position [0, 0]
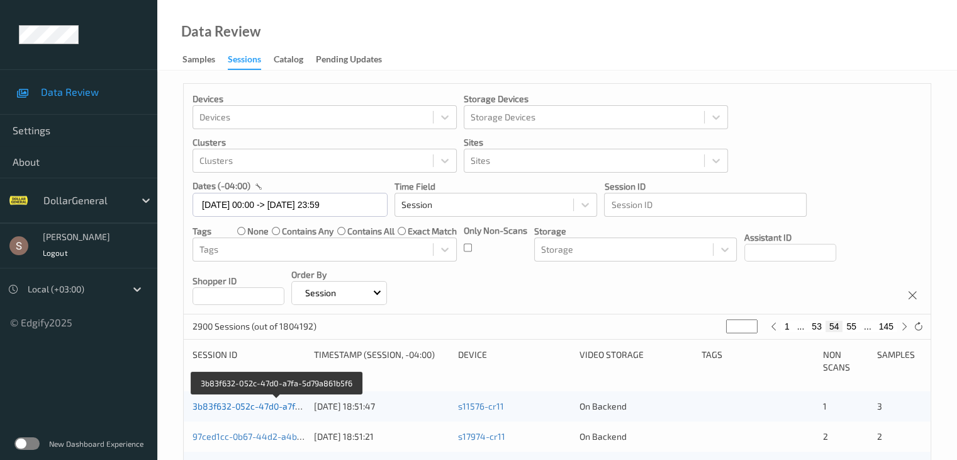
click at [279, 407] on link "3b83f632-052c-47d0-a7fa-5d79a861b5f6" at bounding box center [277, 405] width 169 height 11
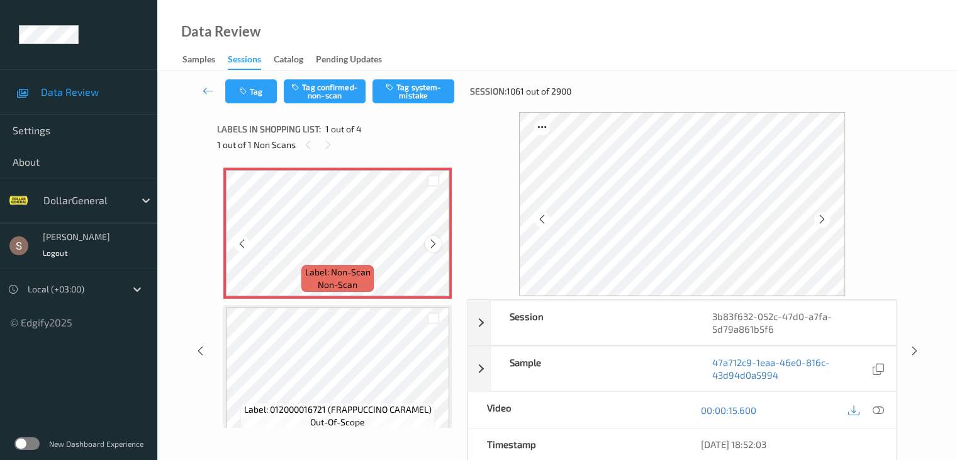
click at [439, 247] on div at bounding box center [434, 243] width 16 height 16
click at [429, 240] on icon at bounding box center [433, 243] width 11 height 11
click at [443, 79] on button "Tag system-mistake" at bounding box center [414, 91] width 82 height 24
click at [208, 95] on icon at bounding box center [208, 90] width 11 height 13
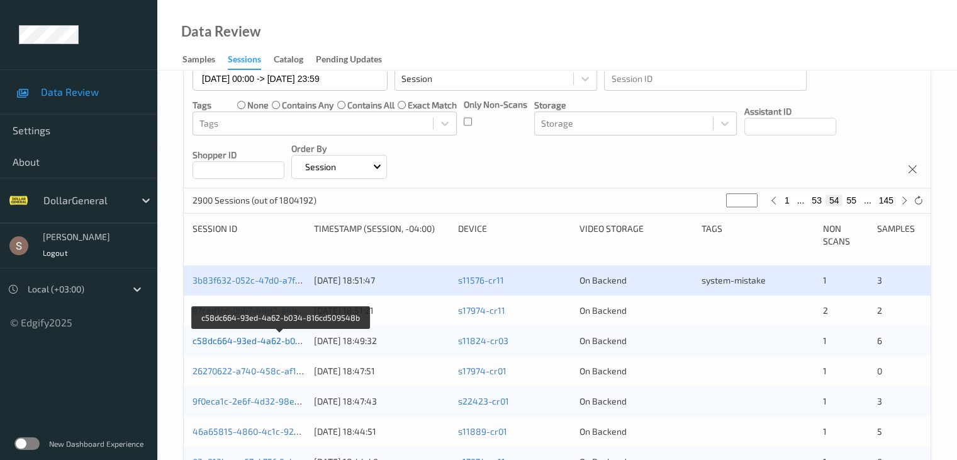
click at [281, 341] on link "c58dc664-93ed-4a62-b034-816cd509548b" at bounding box center [282, 340] width 178 height 11
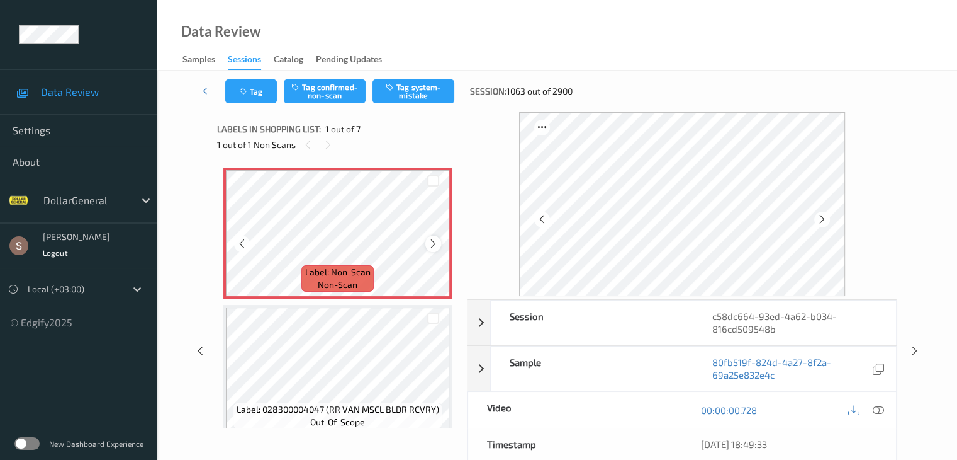
click at [426, 242] on div at bounding box center [434, 243] width 16 height 16
click at [407, 96] on button "Tag system-mistake" at bounding box center [414, 91] width 82 height 24
click at [260, 96] on button "Tag" at bounding box center [251, 91] width 52 height 24
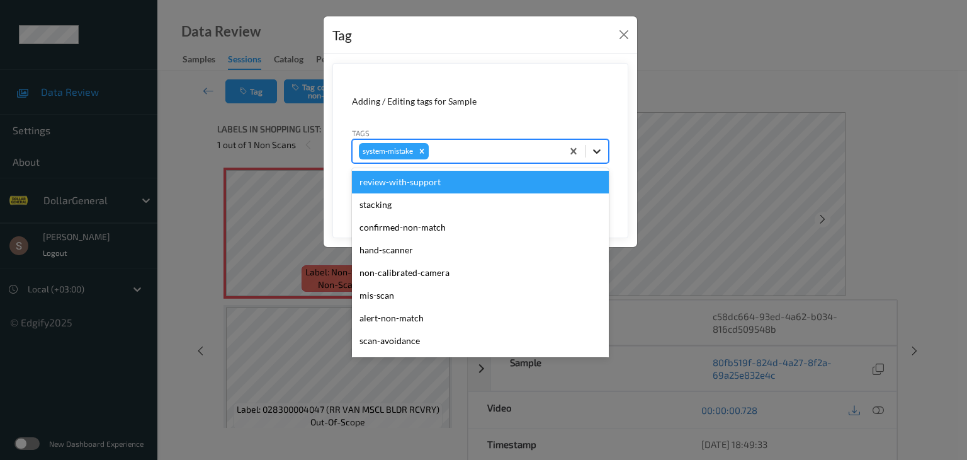
click at [592, 150] on icon at bounding box center [596, 151] width 13 height 13
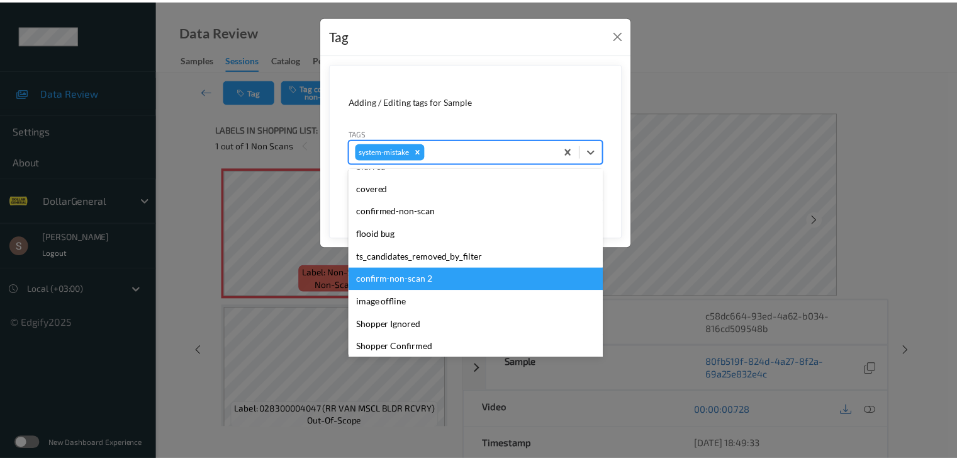
scroll to position [315, 0]
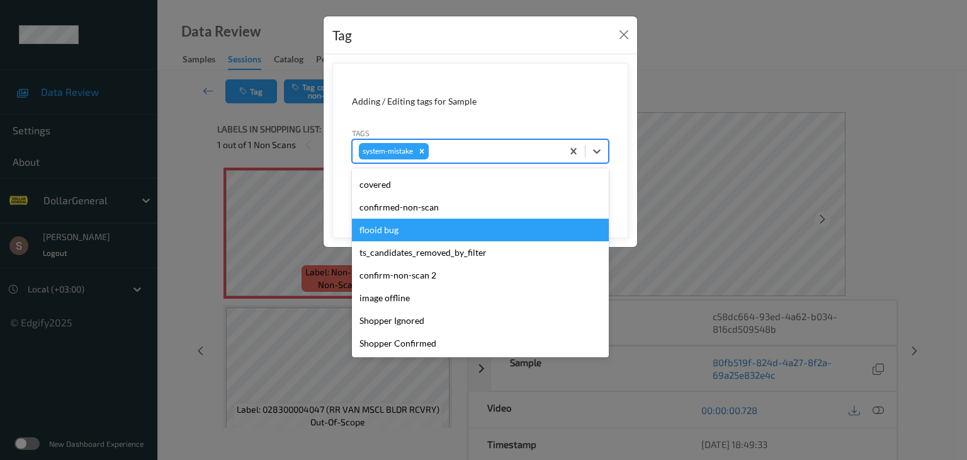
click at [453, 230] on div "flooid bug" at bounding box center [480, 229] width 257 height 23
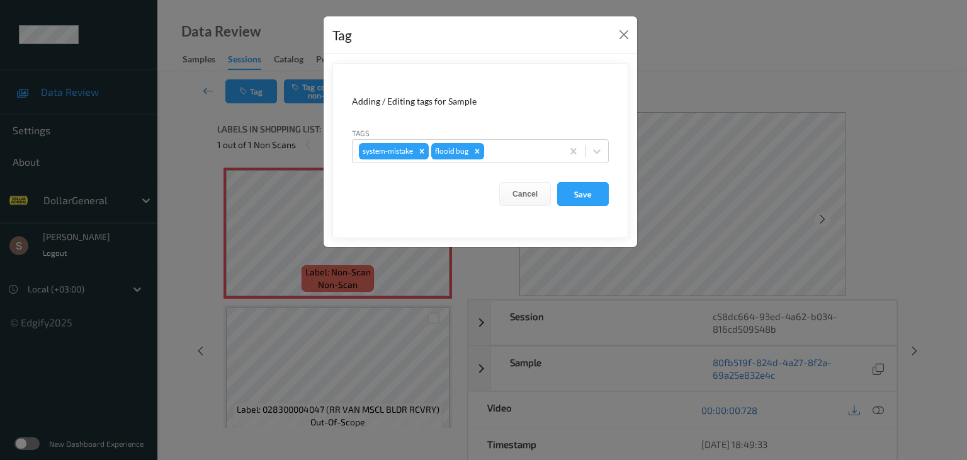
click at [580, 206] on form "Adding / Editing tags for Sample Tags system-mistake flooid bug Cancel Save" at bounding box center [480, 150] width 296 height 175
click at [579, 200] on button "Save" at bounding box center [583, 194] width 52 height 24
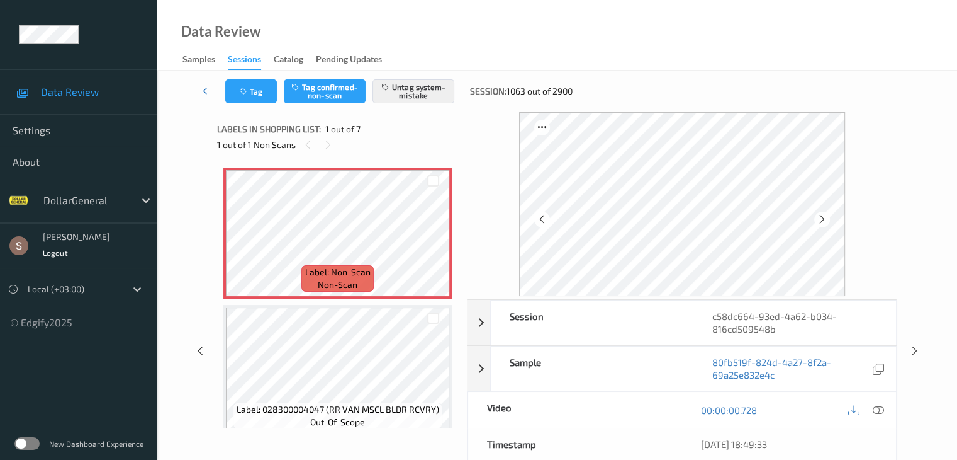
click at [210, 93] on icon at bounding box center [208, 90] width 11 height 13
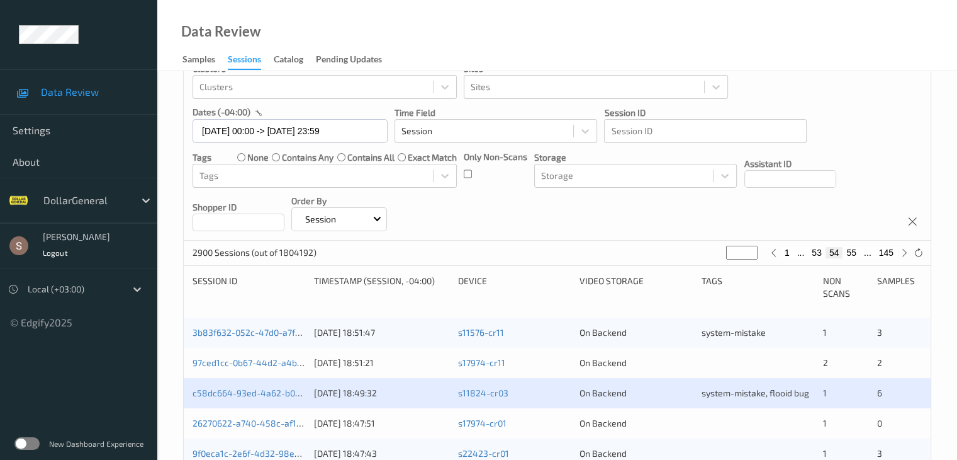
scroll to position [189, 0]
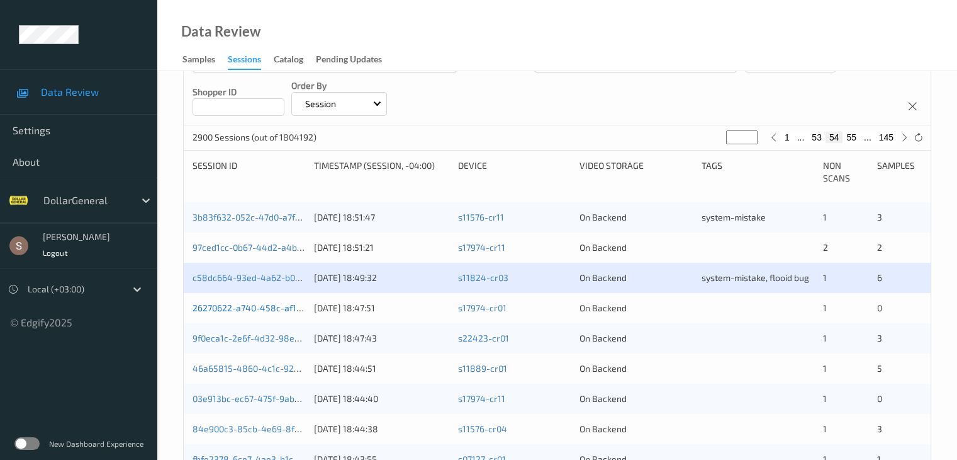
click at [290, 303] on link "26270622-a740-458c-af18-6412262d7b7d" at bounding box center [279, 307] width 172 height 11
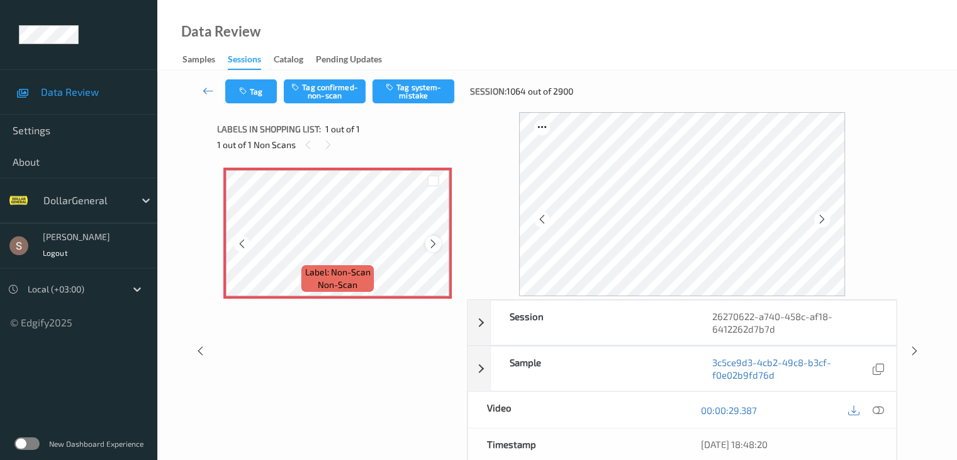
click at [431, 244] on icon at bounding box center [433, 243] width 11 height 11
click at [443, 96] on button "Tag system-mistake" at bounding box center [414, 91] width 82 height 24
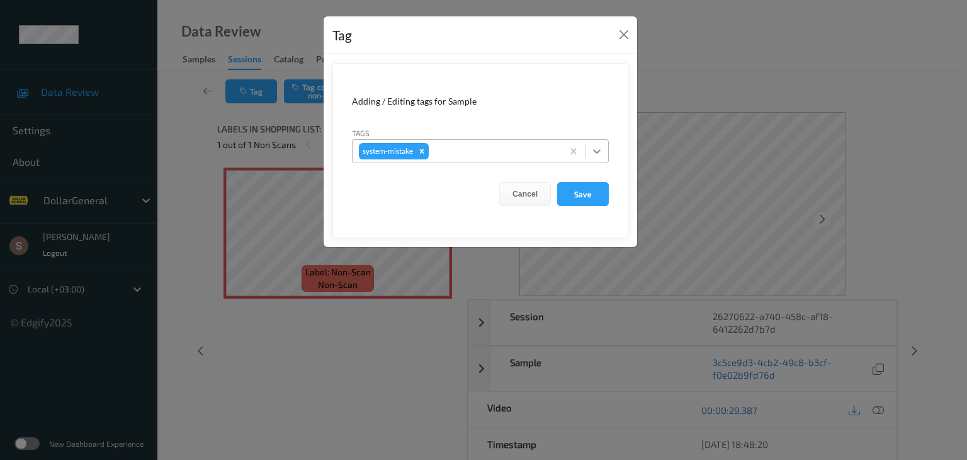
click at [599, 154] on icon at bounding box center [596, 151] width 13 height 13
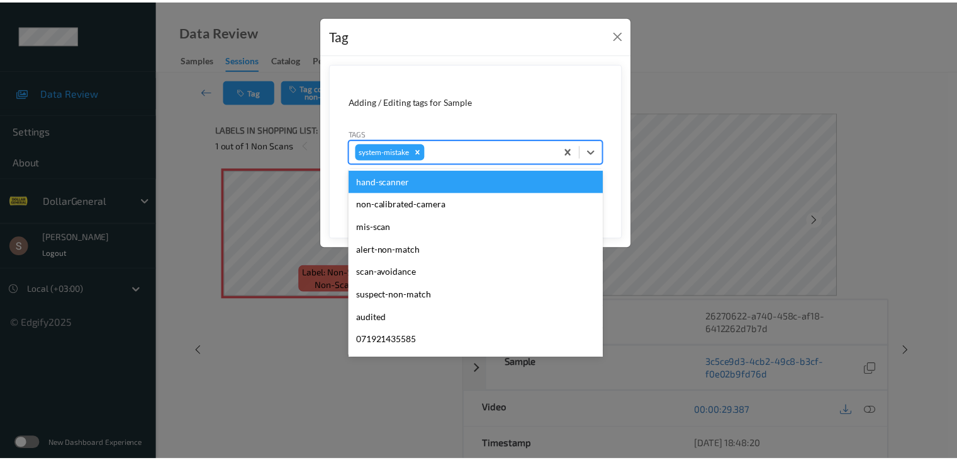
scroll to position [315, 0]
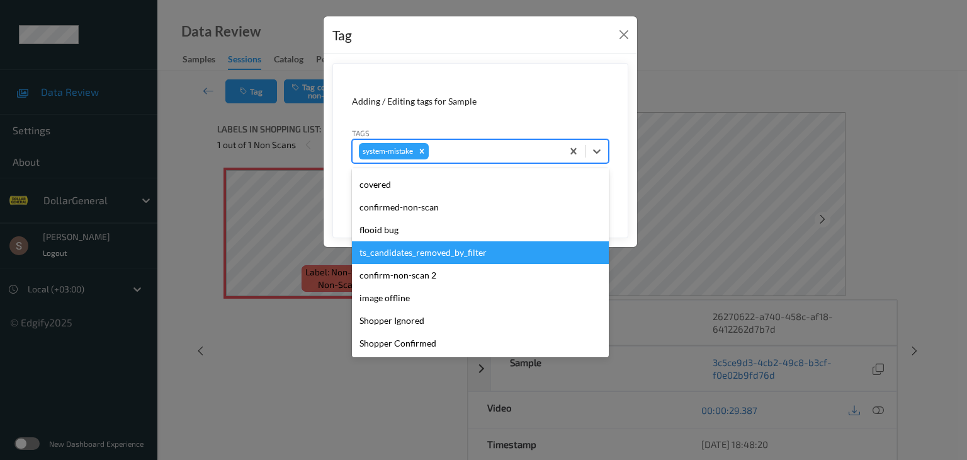
click at [395, 224] on div "flooid bug" at bounding box center [480, 229] width 257 height 23
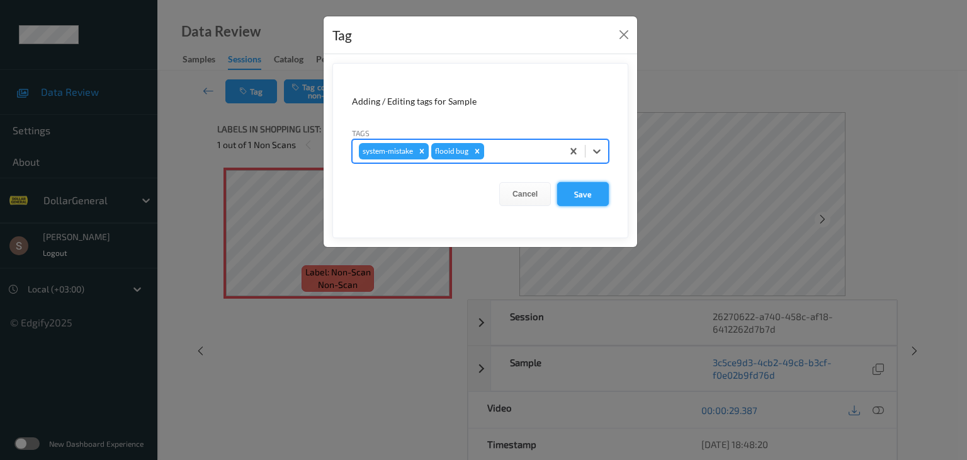
click at [577, 186] on button "Save" at bounding box center [583, 194] width 52 height 24
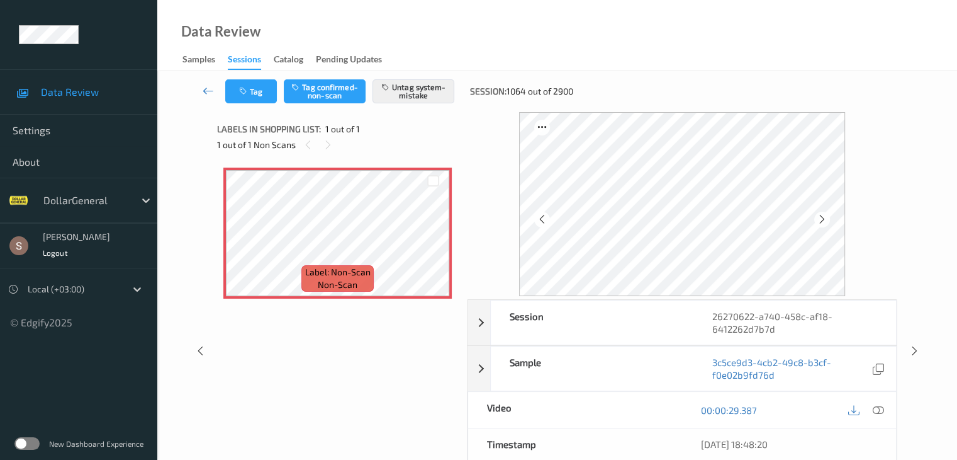
click at [208, 92] on icon at bounding box center [208, 90] width 11 height 13
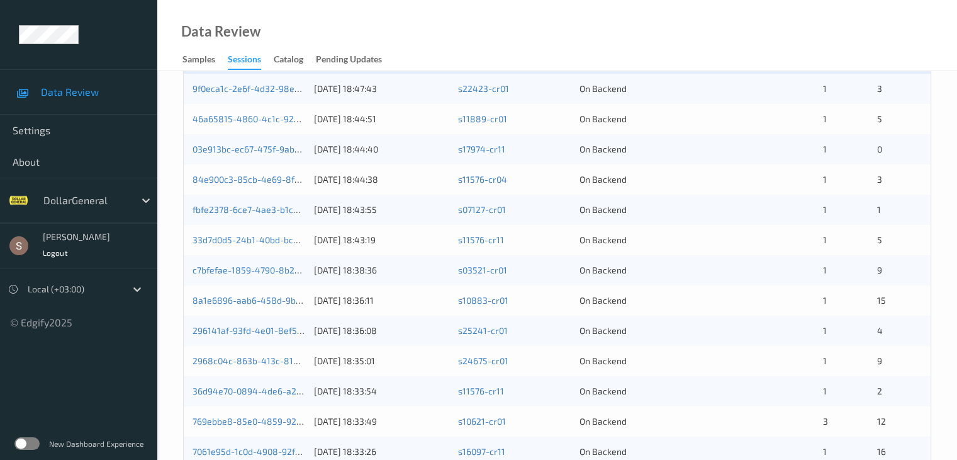
scroll to position [335, 0]
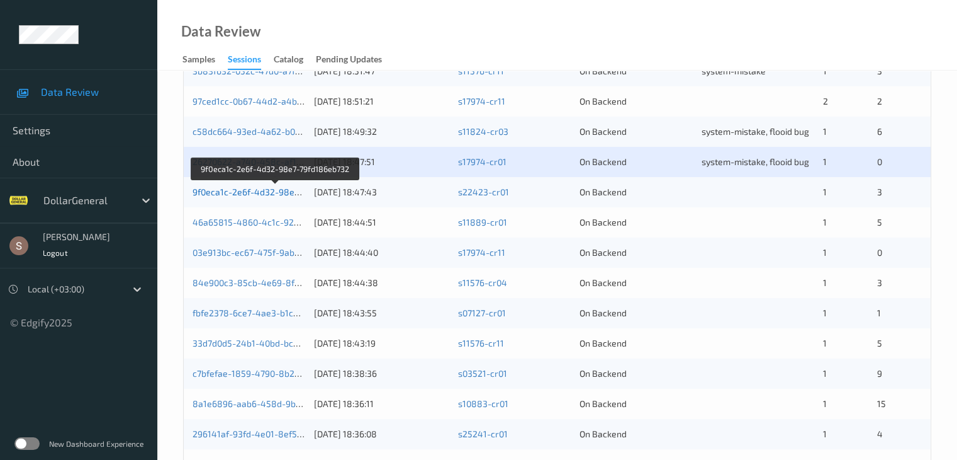
click at [277, 191] on link "9f0eca1c-2e6f-4d32-98e7-79fd186eb732" at bounding box center [276, 191] width 166 height 11
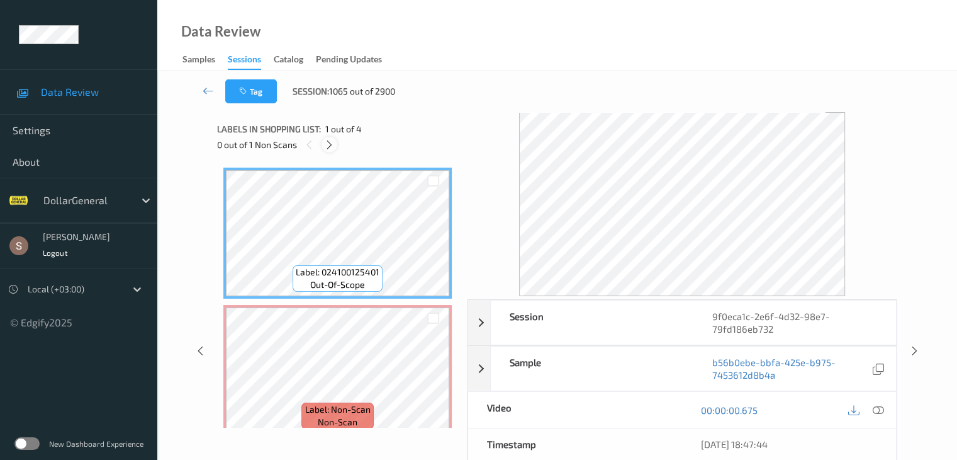
click at [330, 149] on icon at bounding box center [329, 144] width 11 height 11
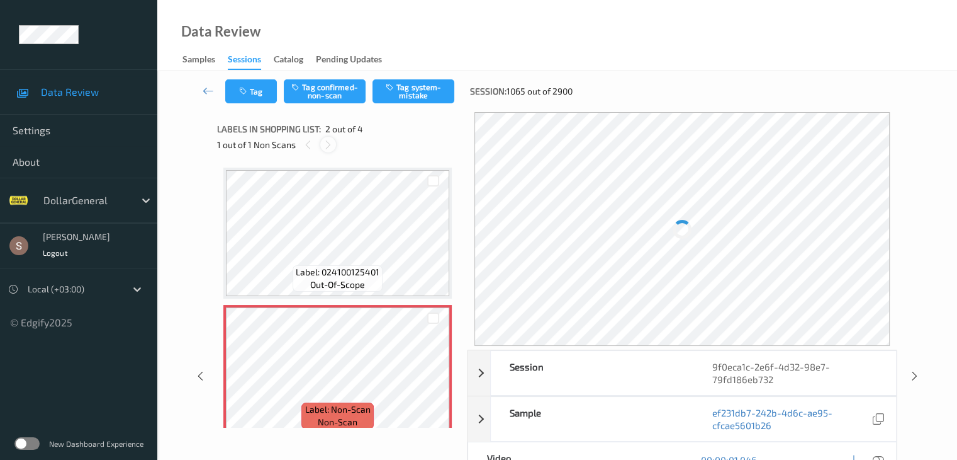
scroll to position [6, 0]
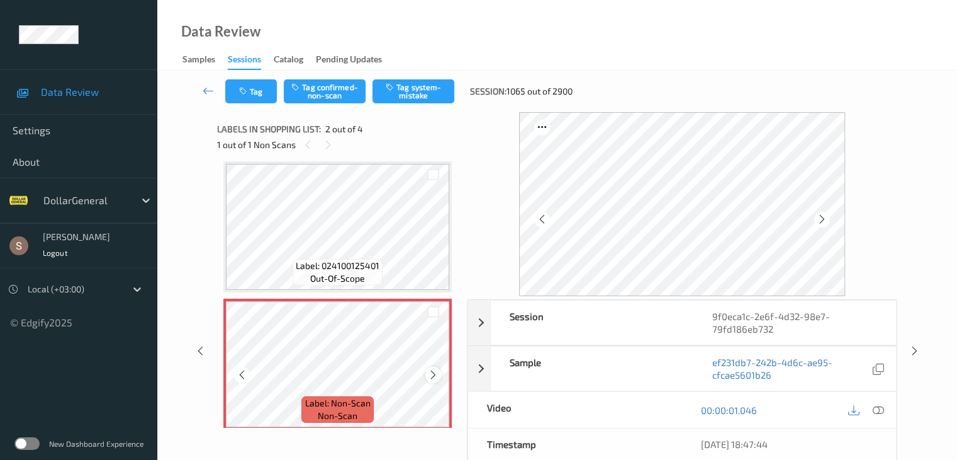
click at [432, 373] on icon at bounding box center [433, 374] width 11 height 11
click at [384, 104] on div "Tag Tag confirmed-non-scan Tag system-mistake Session: 1065 out of 2900" at bounding box center [557, 92] width 748 height 42
click at [390, 93] on button "Tag system-mistake" at bounding box center [414, 91] width 82 height 24
click at [206, 87] on icon at bounding box center [208, 90] width 11 height 13
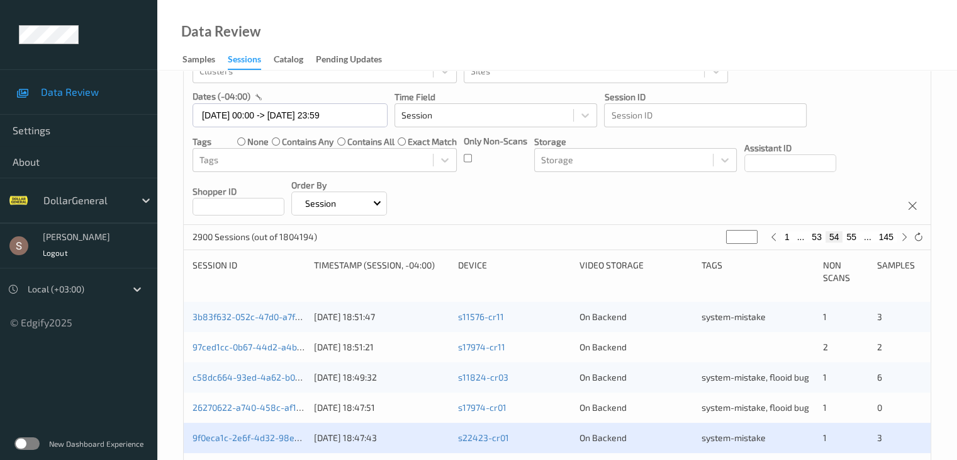
scroll to position [252, 0]
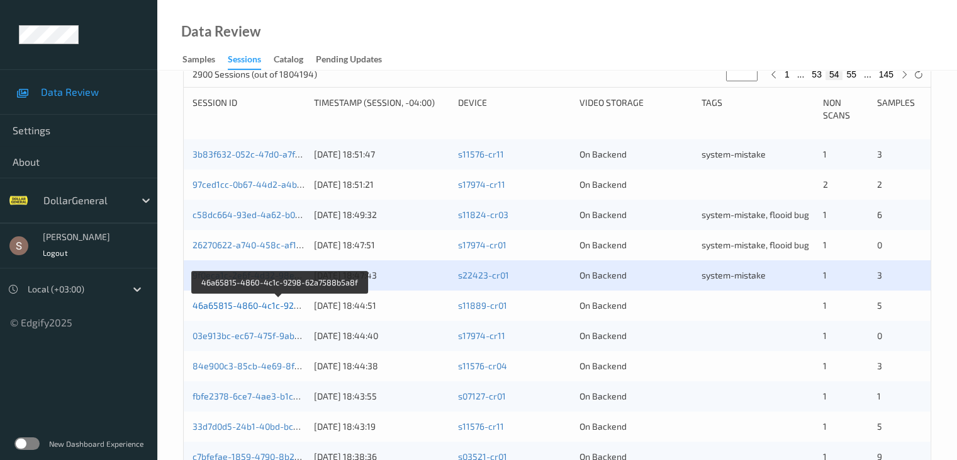
click at [251, 303] on link "46a65815-4860-4c1c-9298-62a7588b5a8f" at bounding box center [281, 305] width 176 height 11
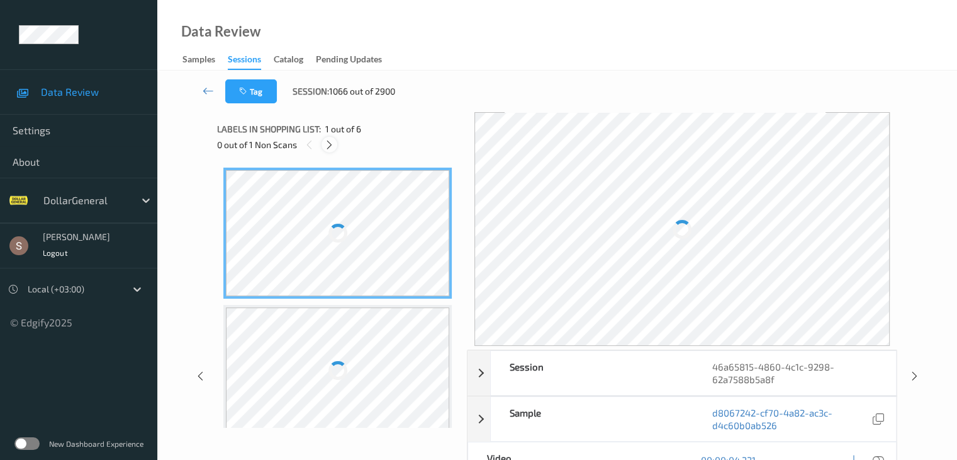
click at [333, 146] on icon at bounding box center [329, 144] width 11 height 11
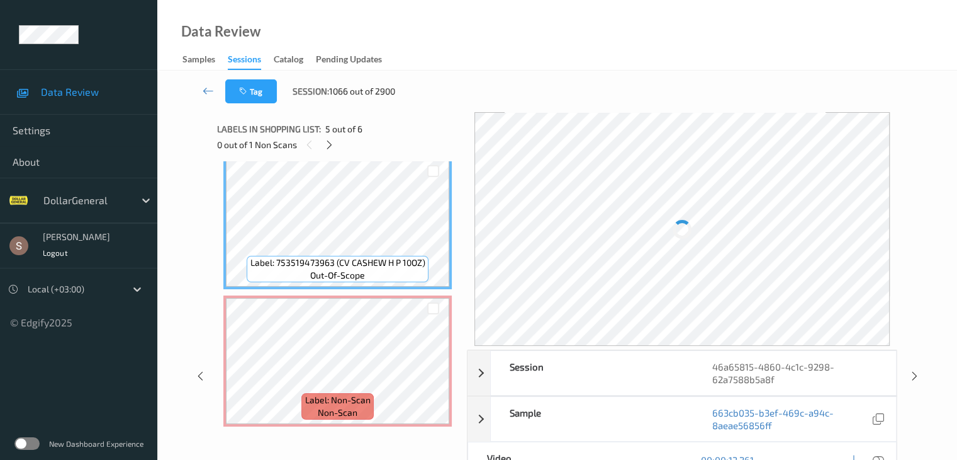
scroll to position [562, 0]
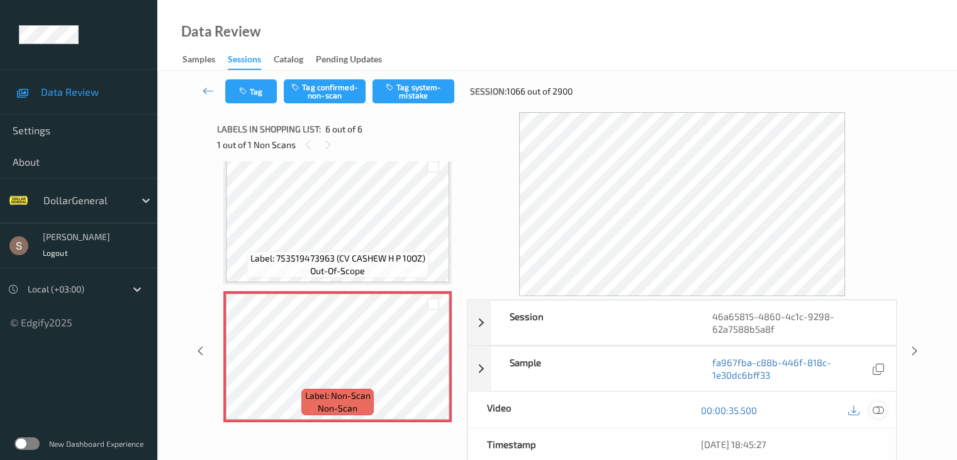
click at [877, 409] on icon at bounding box center [877, 409] width 11 height 11
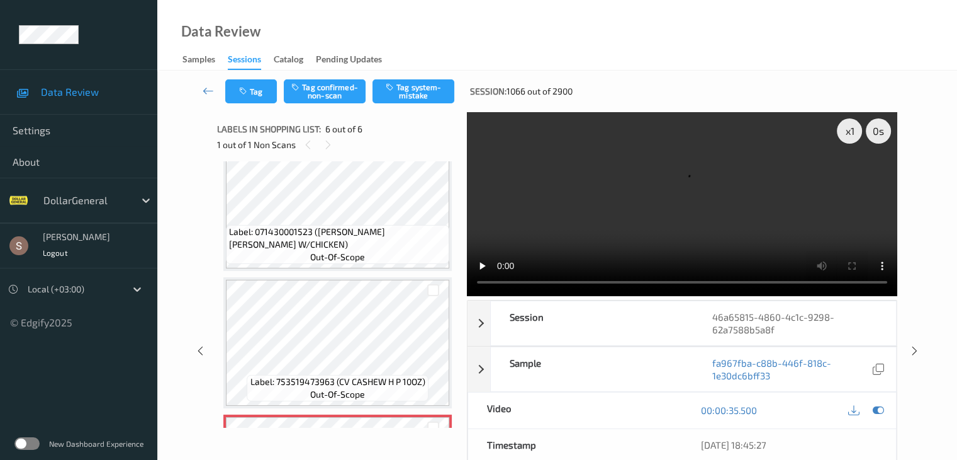
scroll to position [436, 0]
click at [635, 212] on video at bounding box center [682, 204] width 431 height 184
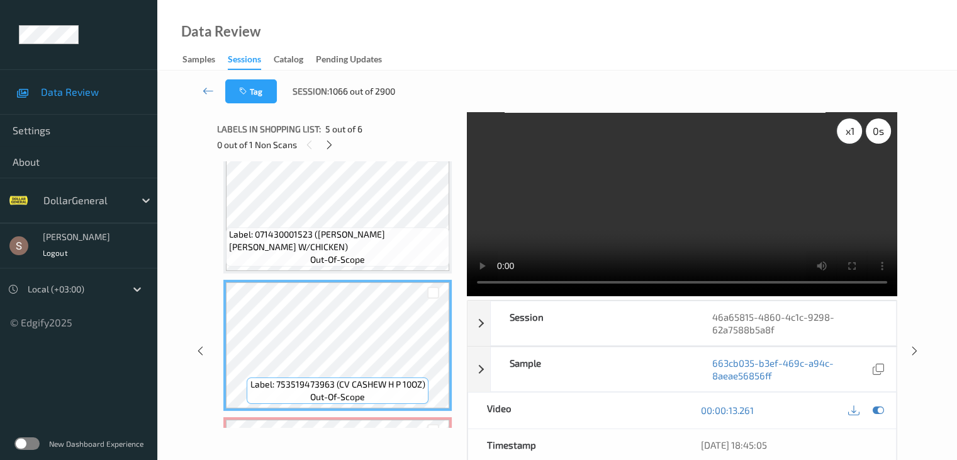
click at [857, 132] on div "x 1" at bounding box center [849, 130] width 25 height 25
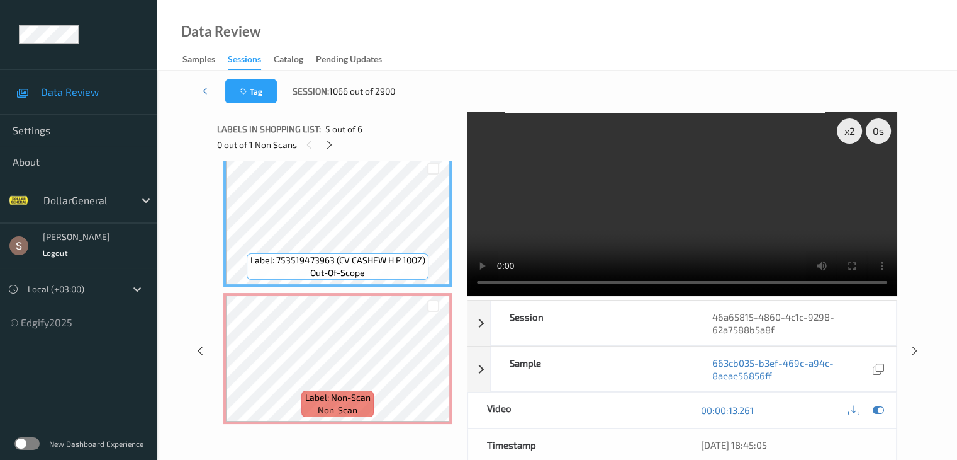
scroll to position [562, 0]
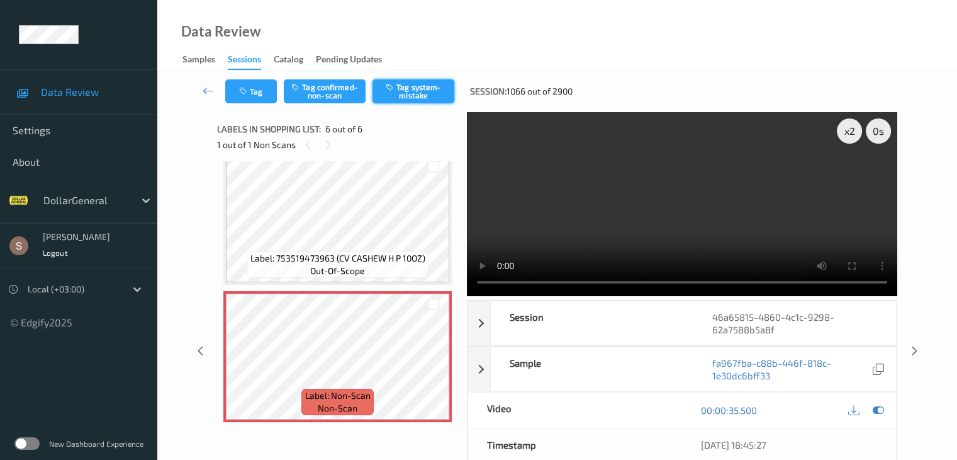
click at [414, 98] on button "Tag system-mistake" at bounding box center [414, 91] width 82 height 24
click at [203, 89] on icon at bounding box center [208, 90] width 11 height 13
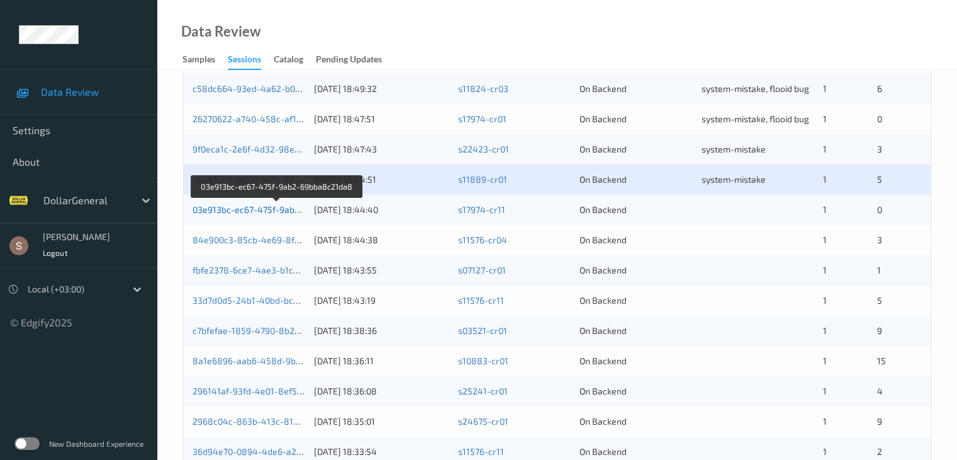
click at [292, 209] on link "03e913bc-ec67-475f-9ab2-69bba8c21da8" at bounding box center [278, 209] width 171 height 11
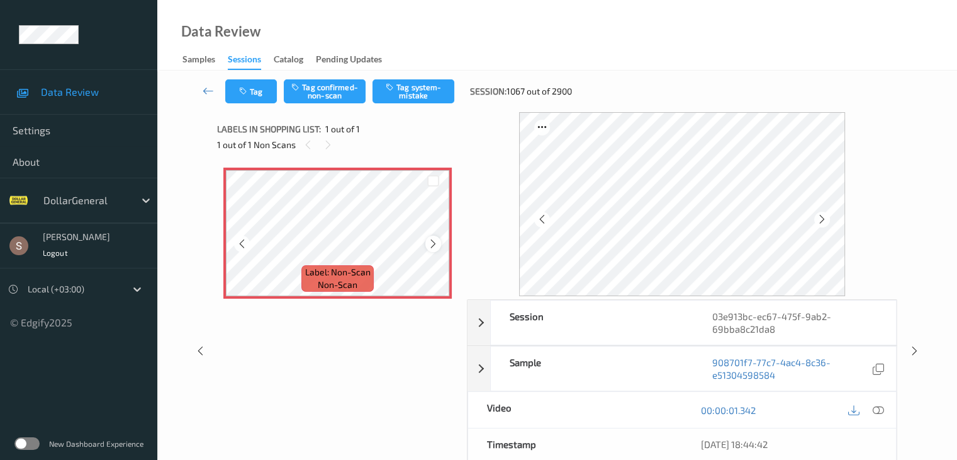
click at [430, 240] on icon at bounding box center [433, 243] width 11 height 11
click at [414, 103] on div "Tag Tag confirmed-non-scan Tag system-mistake Session: 1067 out of 2900" at bounding box center [557, 92] width 748 height 42
click at [393, 95] on button "Tag system-mistake" at bounding box center [414, 91] width 82 height 24
click at [263, 101] on button "Tag" at bounding box center [251, 91] width 52 height 24
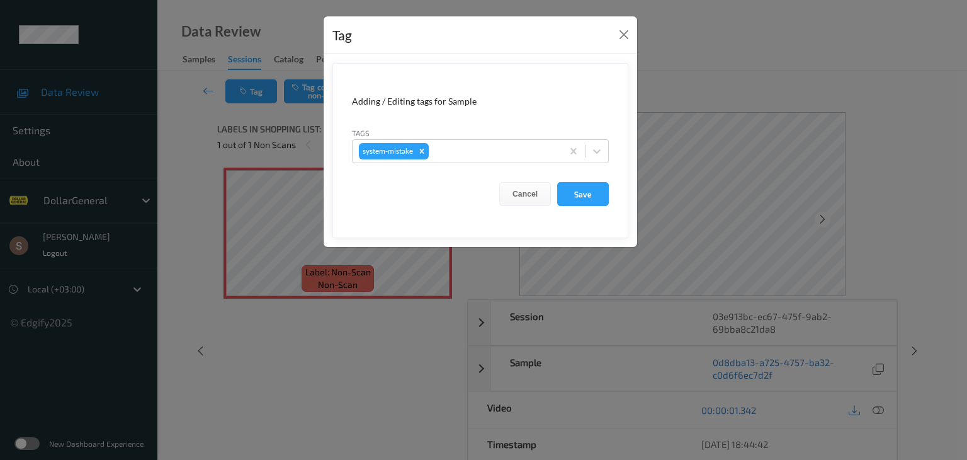
drag, startPoint x: 594, startPoint y: 149, endPoint x: 590, endPoint y: 162, distance: 13.7
click at [594, 149] on icon at bounding box center [596, 151] width 13 height 13
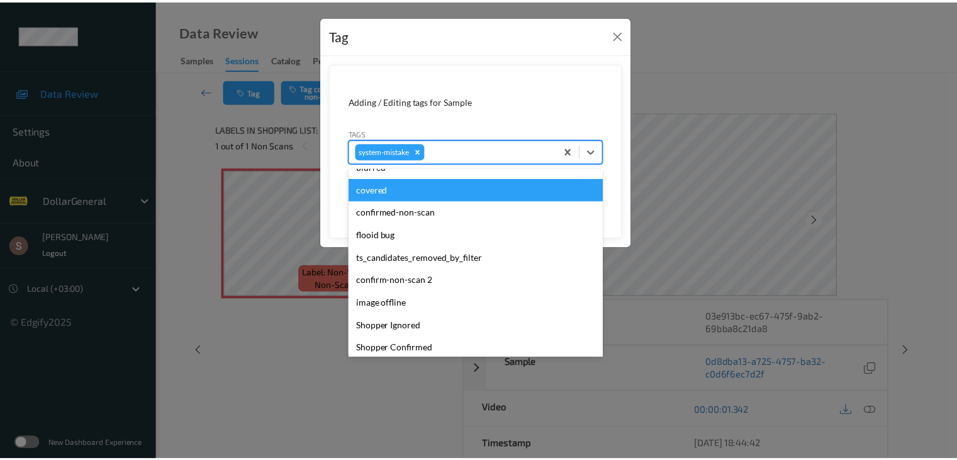
scroll to position [315, 0]
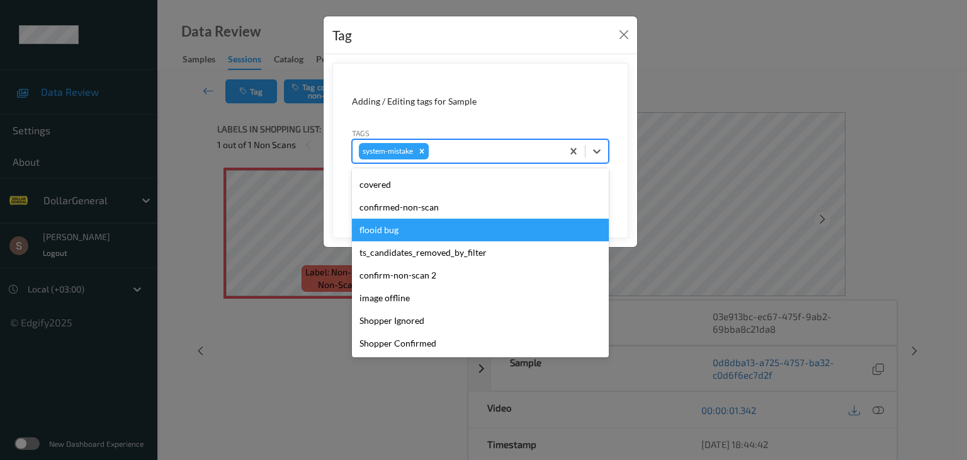
click at [455, 234] on div "flooid bug" at bounding box center [480, 229] width 257 height 23
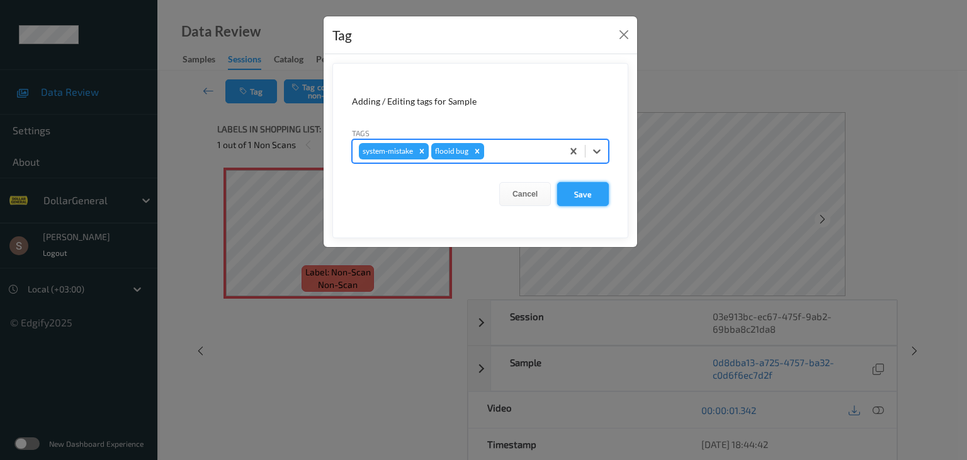
click at [585, 190] on button "Save" at bounding box center [583, 194] width 52 height 24
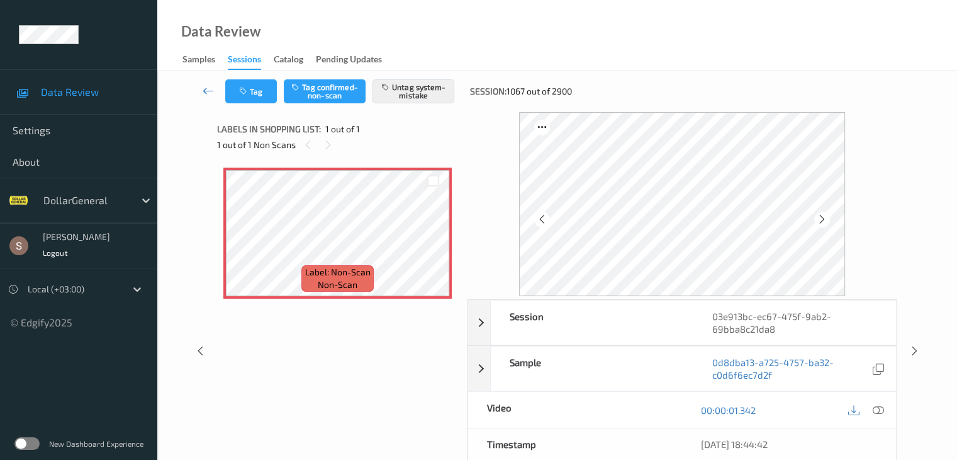
click at [209, 86] on icon at bounding box center [208, 90] width 11 height 13
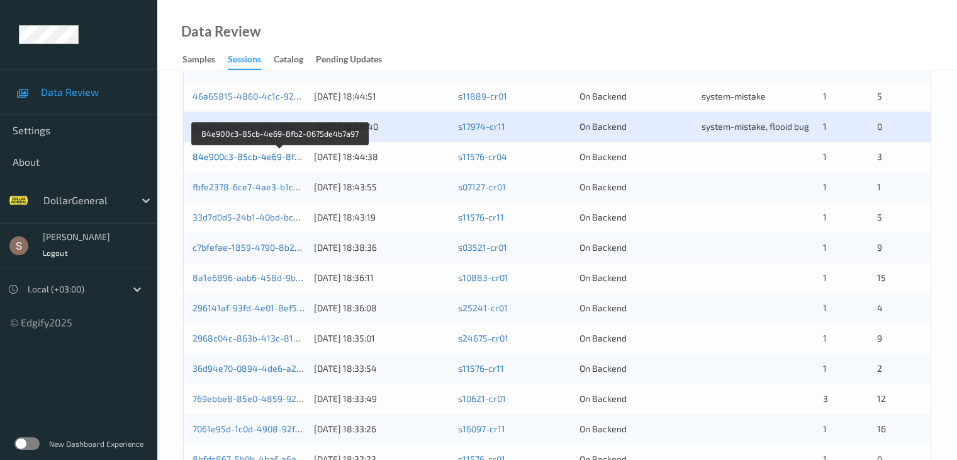
click at [247, 157] on link "84e900c3-85cb-4e69-8fb2-0675de4b7a97" at bounding box center [280, 156] width 175 height 11
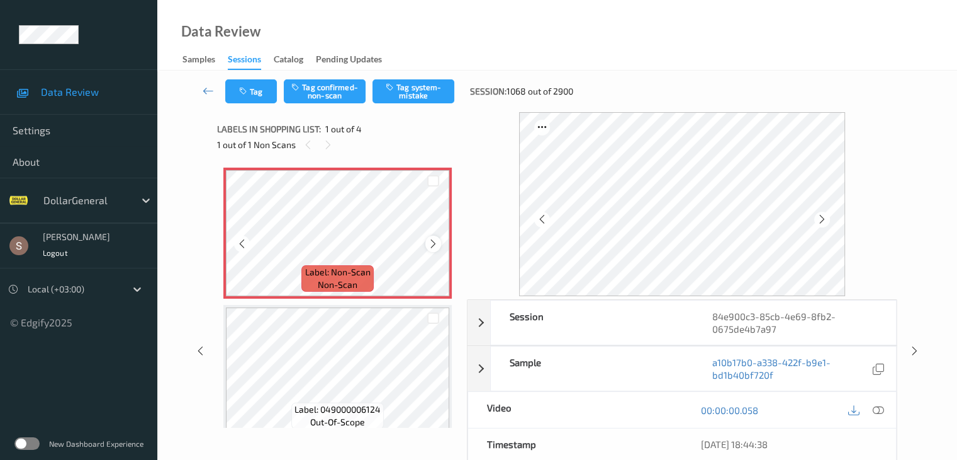
click at [436, 245] on icon at bounding box center [433, 243] width 11 height 11
click at [436, 81] on button "Tag system-mistake" at bounding box center [414, 91] width 82 height 24
click at [259, 96] on button "Tag" at bounding box center [251, 91] width 52 height 24
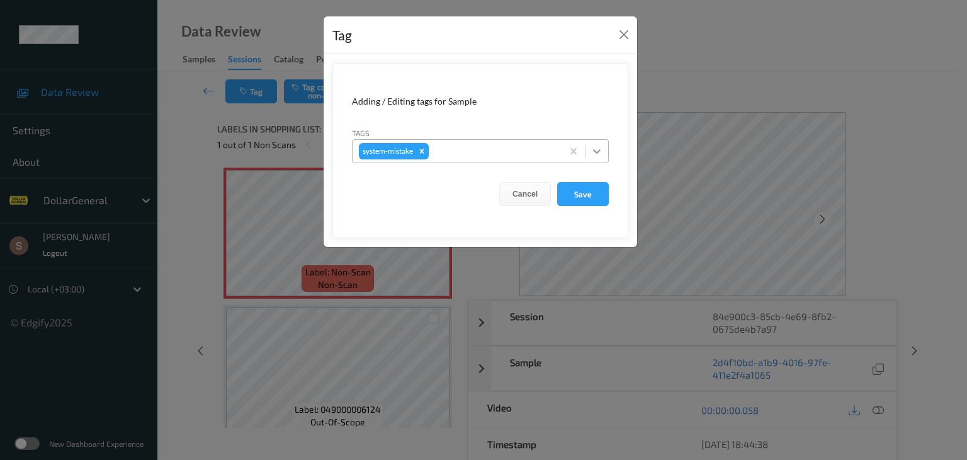
click at [602, 156] on icon at bounding box center [596, 151] width 13 height 13
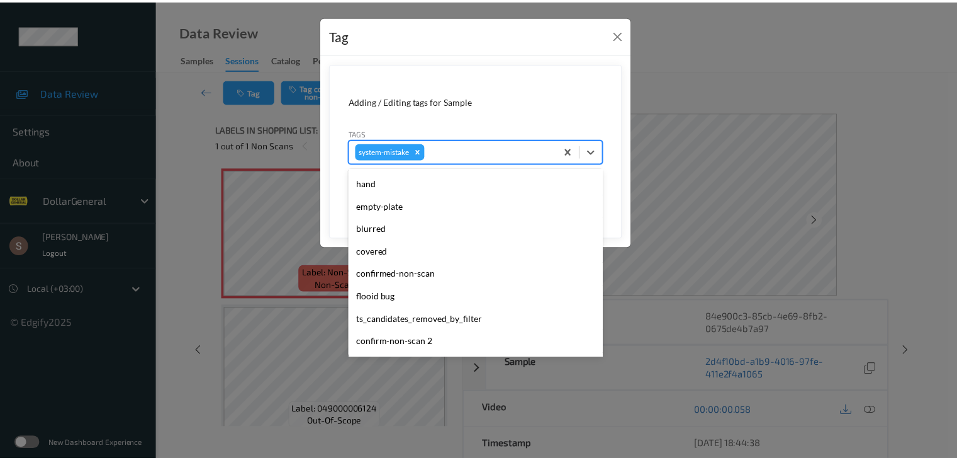
scroll to position [315, 0]
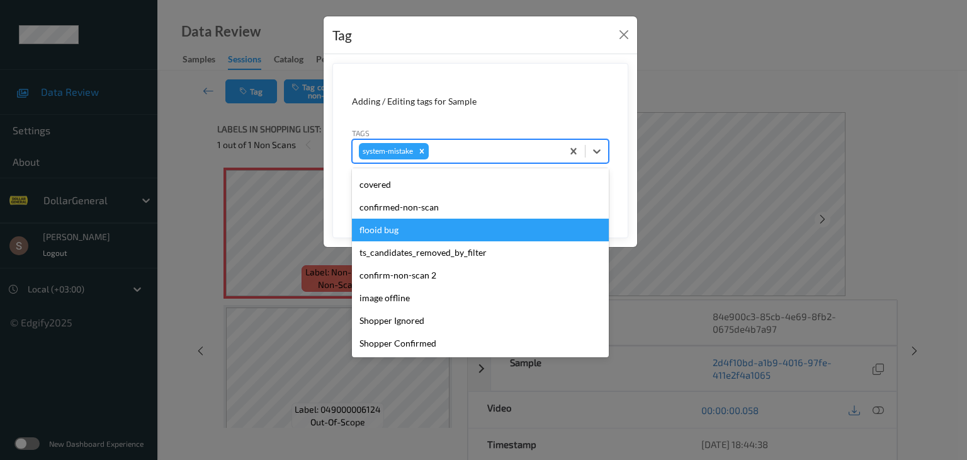
click at [397, 223] on div "flooid bug" at bounding box center [480, 229] width 257 height 23
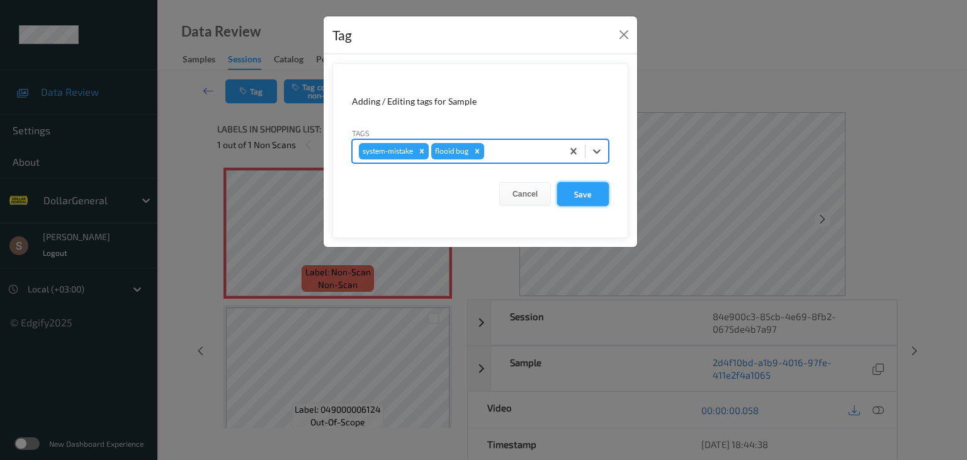
click at [566, 191] on button "Save" at bounding box center [583, 194] width 52 height 24
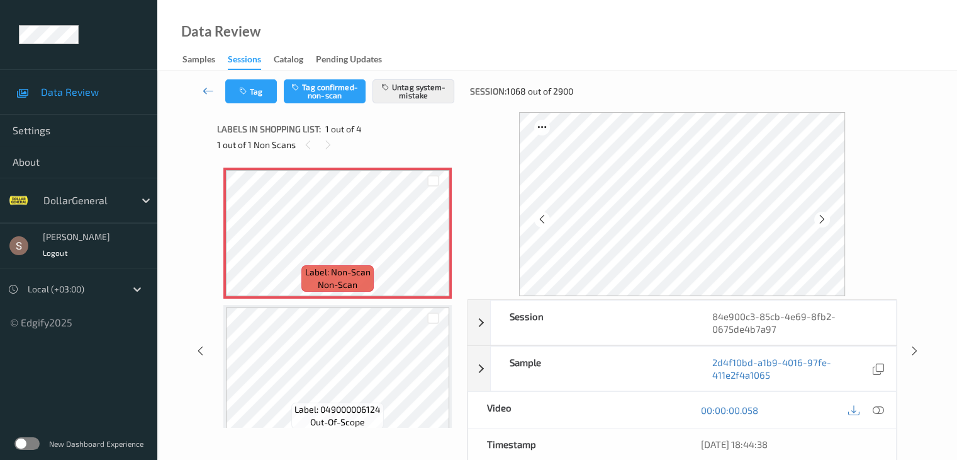
click at [201, 91] on link at bounding box center [208, 91] width 33 height 24
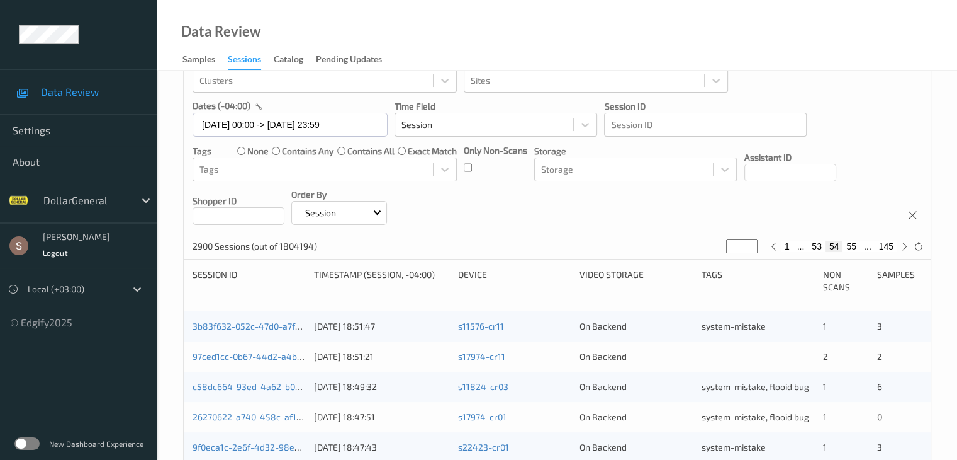
scroll to position [315, 0]
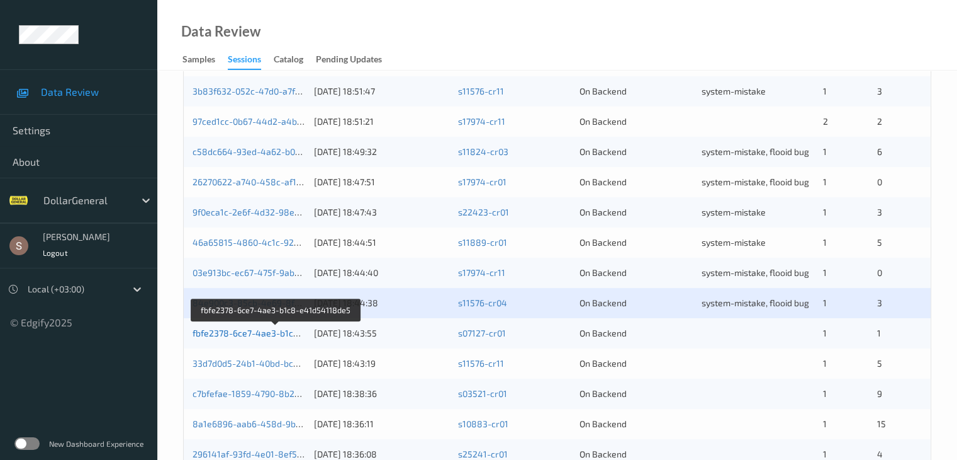
click at [279, 329] on link "fbfe2378-6ce7-4ae3-b1c8-e41d54118de5" at bounding box center [277, 332] width 169 height 11
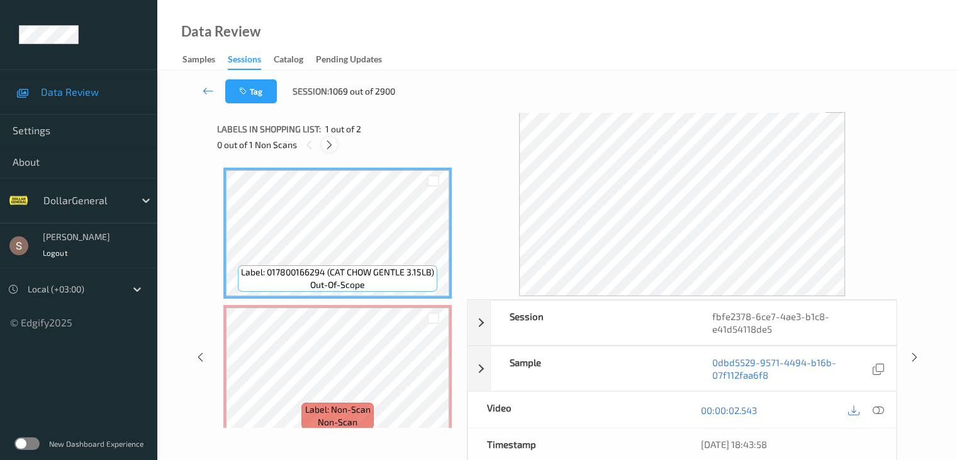
click at [332, 147] on icon at bounding box center [329, 144] width 11 height 11
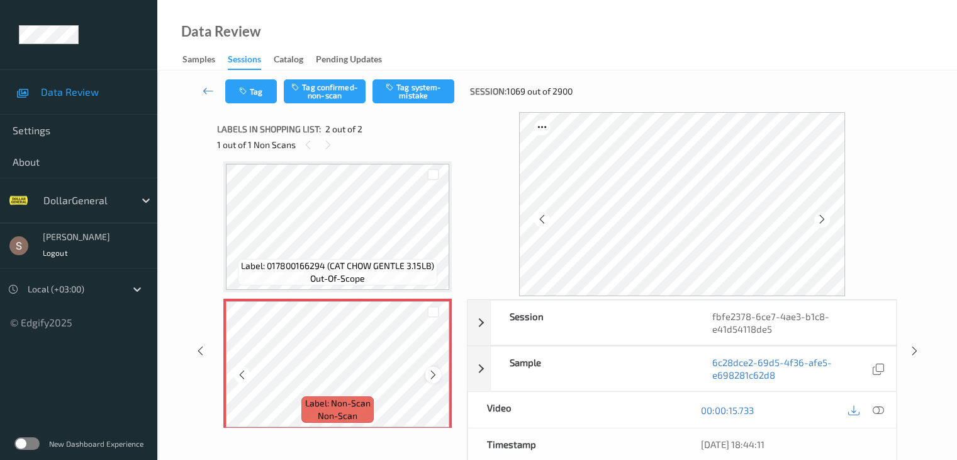
click at [432, 373] on icon at bounding box center [433, 374] width 11 height 11
click at [397, 81] on button "Tag system-mistake" at bounding box center [414, 91] width 82 height 24
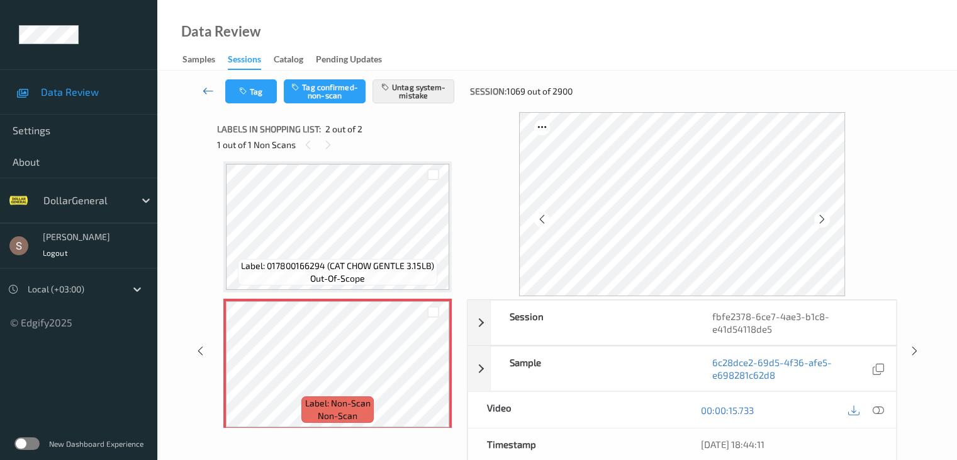
click at [210, 91] on icon at bounding box center [208, 90] width 11 height 13
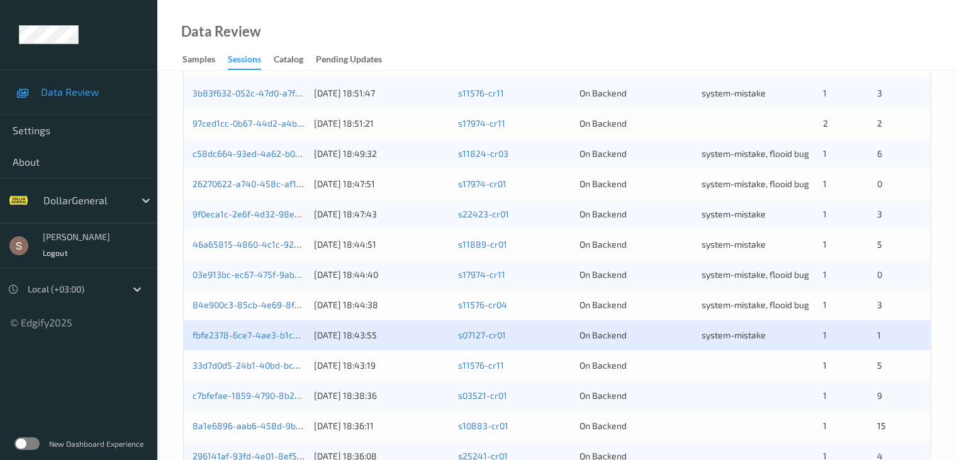
scroll to position [315, 0]
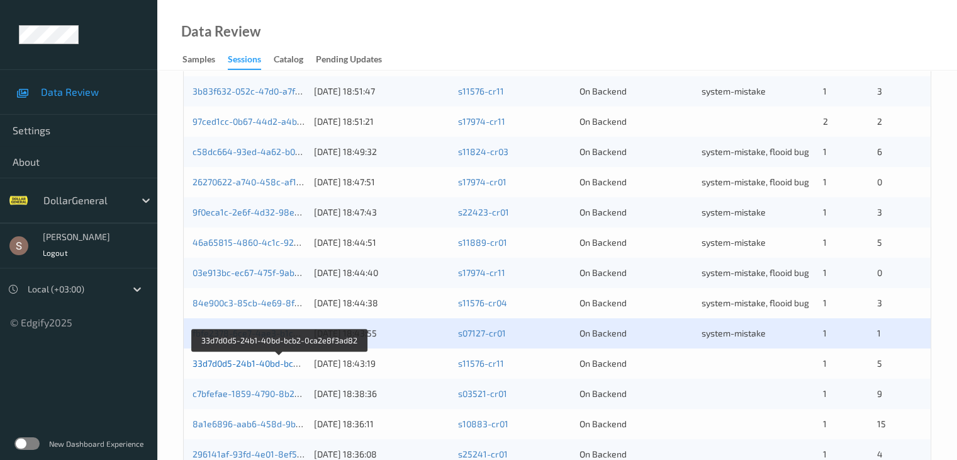
click at [271, 366] on link "33d7d0d5-24b1-40bd-bcb2-0ca2e8f3ad82" at bounding box center [280, 363] width 174 height 11
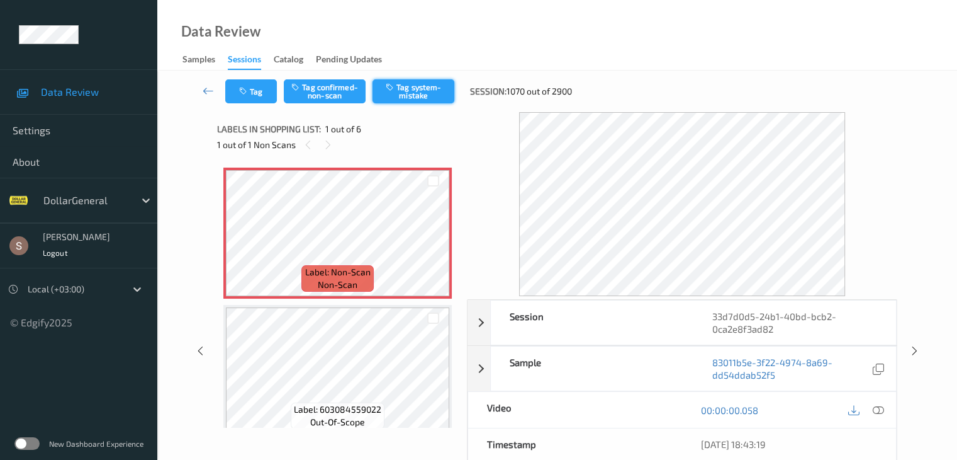
click at [423, 99] on button "Tag system-mistake" at bounding box center [414, 91] width 82 height 24
click at [255, 97] on button "Tag" at bounding box center [251, 91] width 52 height 24
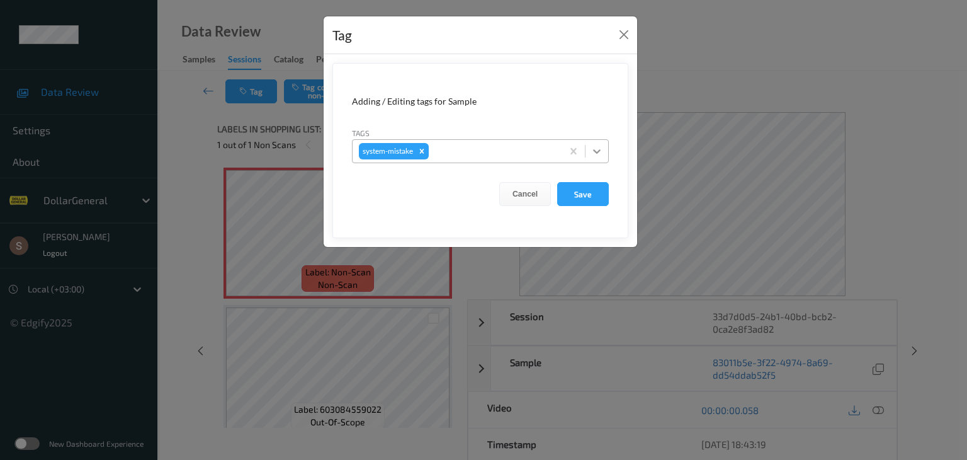
click at [599, 155] on icon at bounding box center [596, 151] width 13 height 13
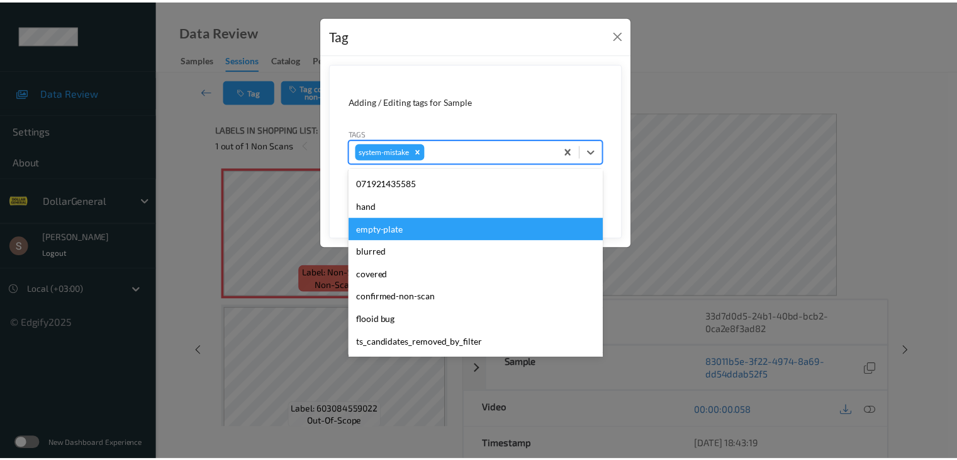
scroll to position [315, 0]
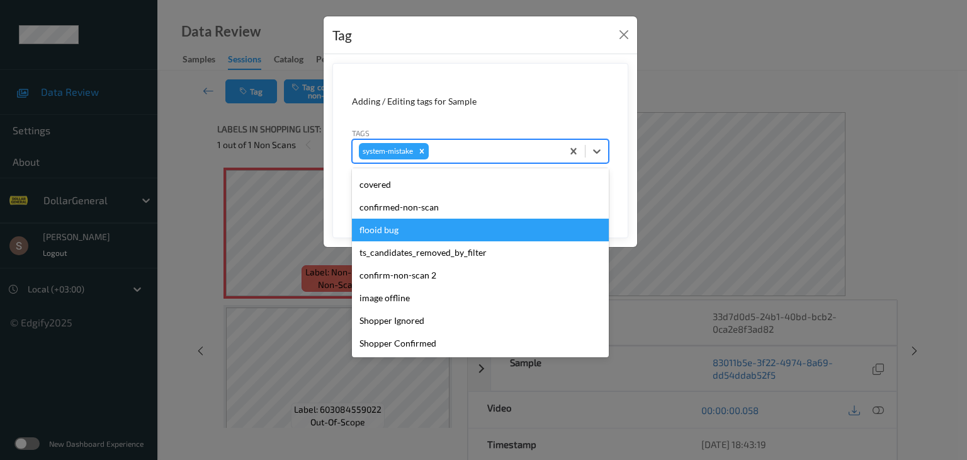
click at [432, 228] on div "flooid bug" at bounding box center [480, 229] width 257 height 23
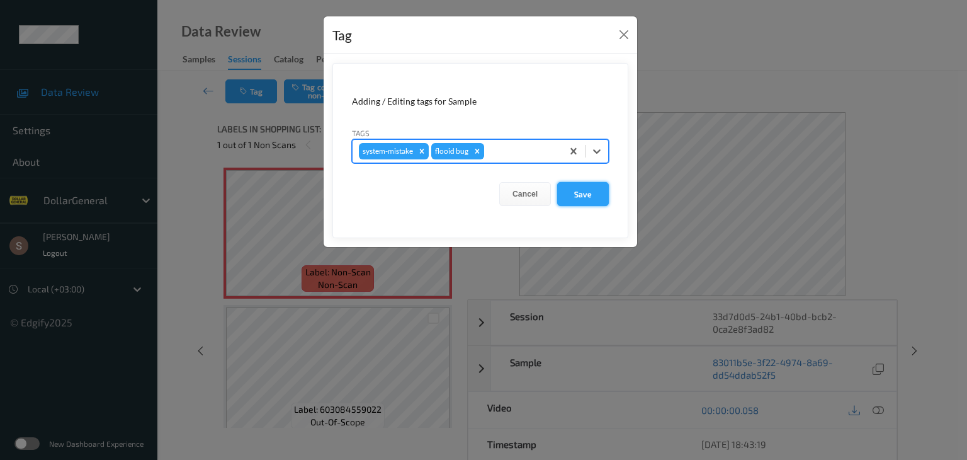
click at [582, 192] on button "Save" at bounding box center [583, 194] width 52 height 24
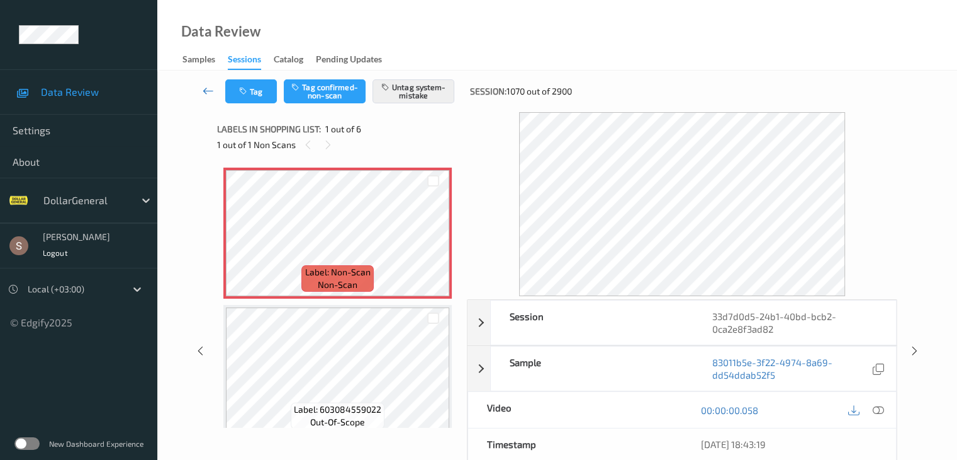
click at [206, 92] on icon at bounding box center [208, 90] width 11 height 13
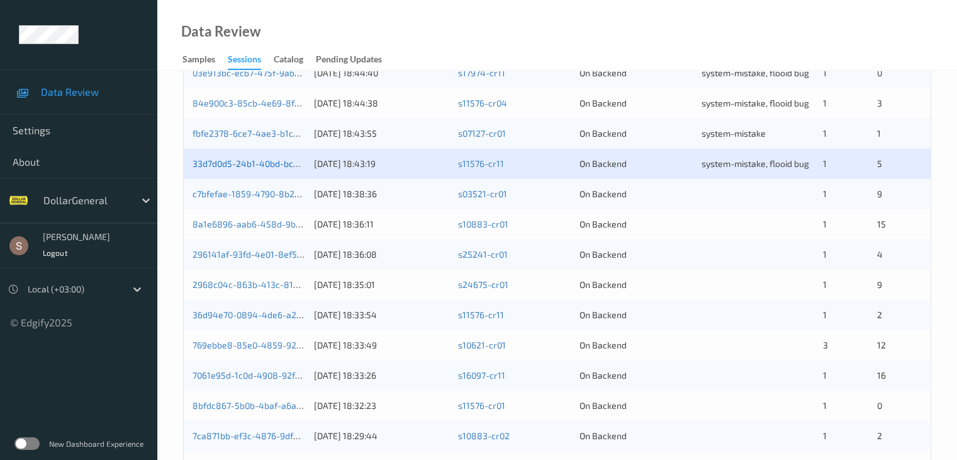
scroll to position [398, 0]
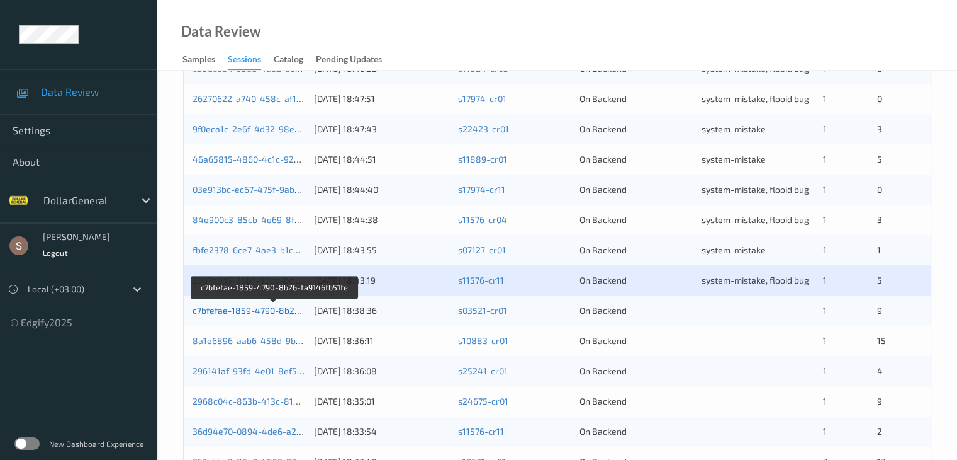
click at [252, 308] on link "c7bfefae-1859-4790-8b26-fa9146fb51fe" at bounding box center [275, 310] width 164 height 11
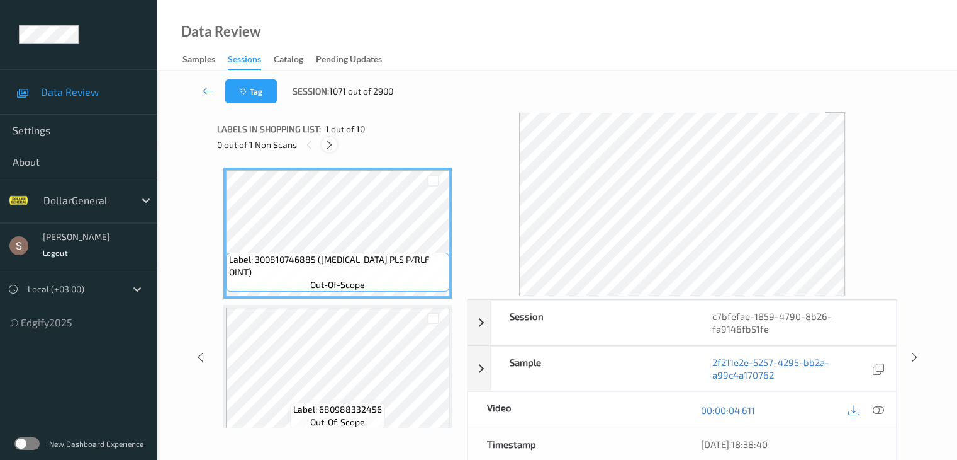
click at [327, 147] on icon at bounding box center [329, 144] width 11 height 11
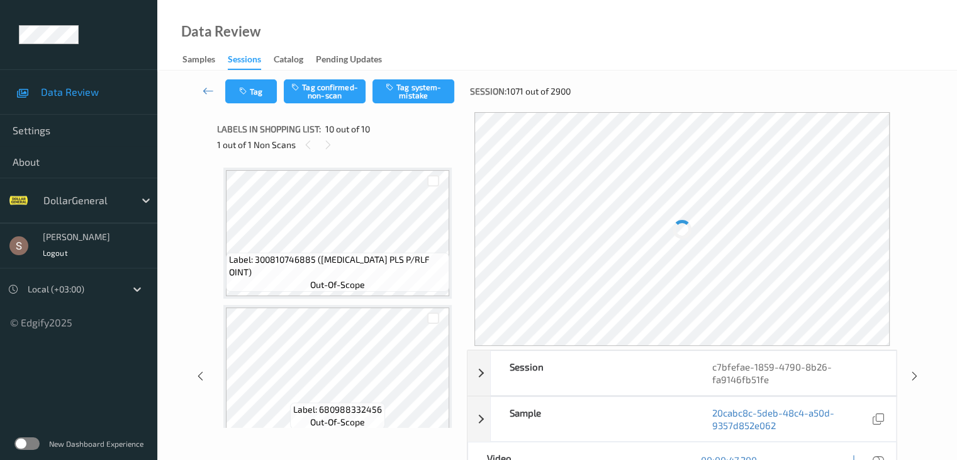
scroll to position [1104, 0]
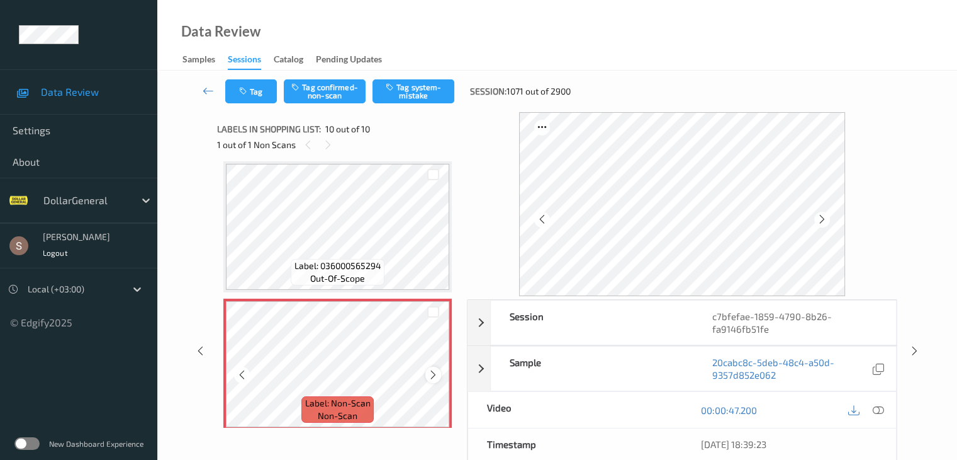
click at [438, 378] on icon at bounding box center [433, 374] width 11 height 11
click at [436, 372] on icon at bounding box center [433, 374] width 11 height 11
click at [413, 86] on button "Tag system-mistake" at bounding box center [414, 91] width 82 height 24
click at [213, 89] on icon at bounding box center [208, 90] width 11 height 13
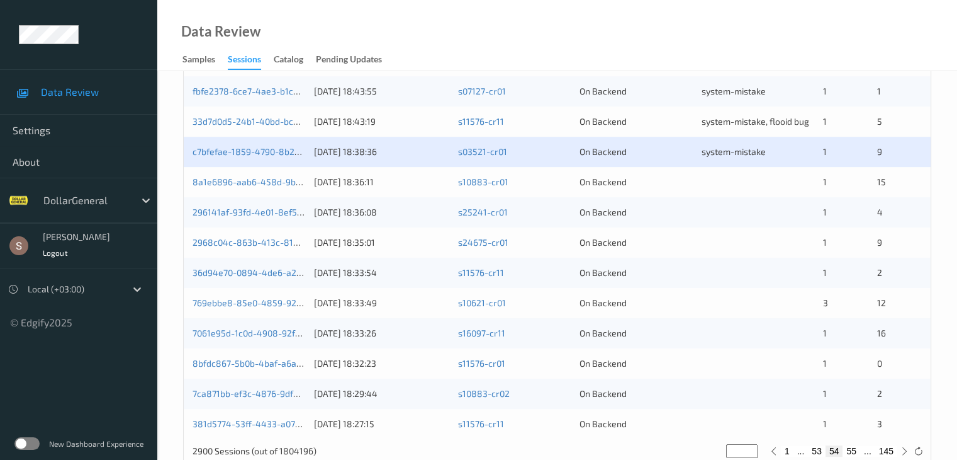
scroll to position [567, 0]
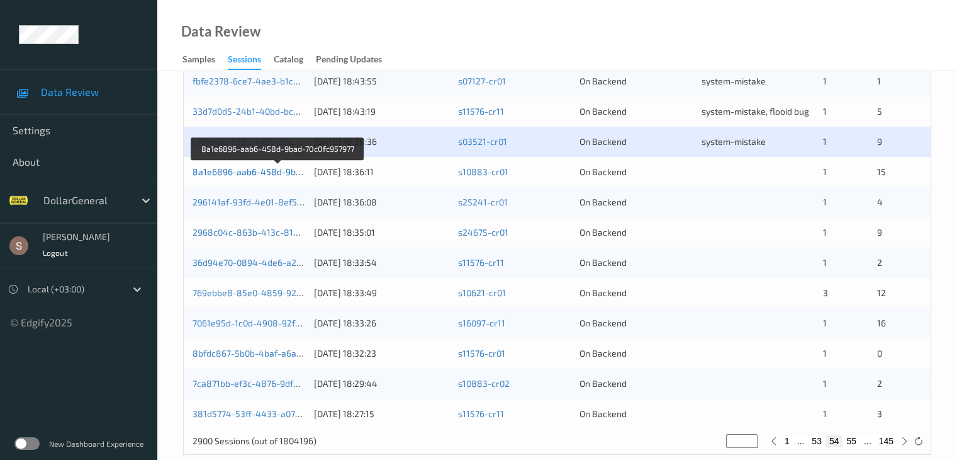
click at [261, 171] on link "8a1e6896-aab6-458d-9bad-70c0fc957977" at bounding box center [278, 171] width 171 height 11
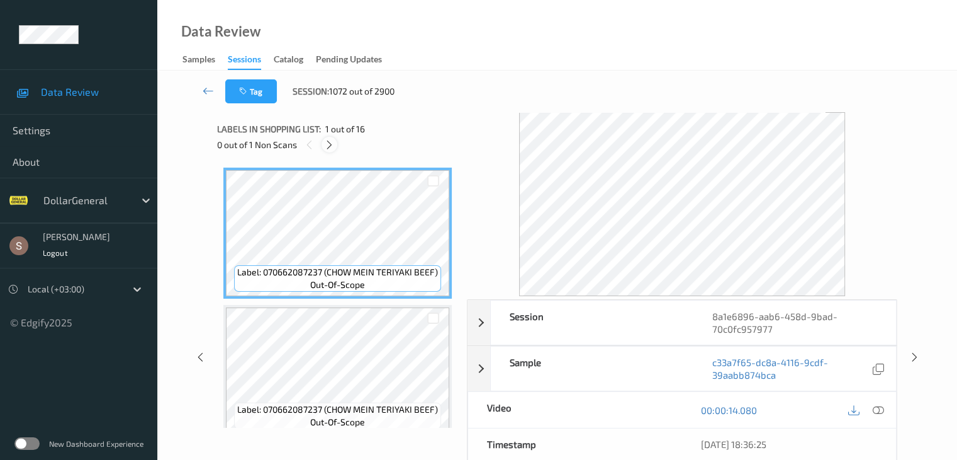
click at [328, 149] on icon at bounding box center [329, 144] width 11 height 11
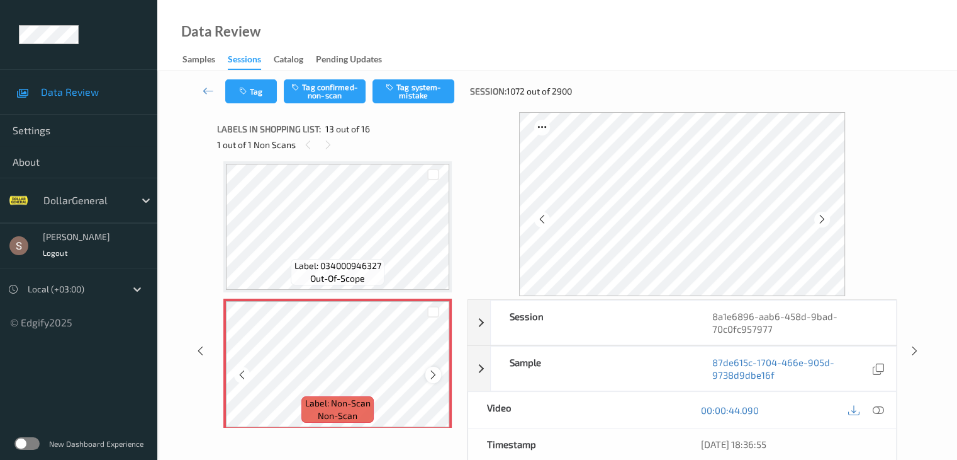
click at [432, 375] on icon at bounding box center [433, 374] width 11 height 11
click at [408, 75] on div "Tag Tag confirmed-non-scan Tag system-mistake Session: 1072 out of 2900" at bounding box center [557, 92] width 748 height 42
click at [404, 88] on button "Tag system-mistake" at bounding box center [414, 91] width 82 height 24
click at [206, 88] on icon at bounding box center [208, 90] width 11 height 13
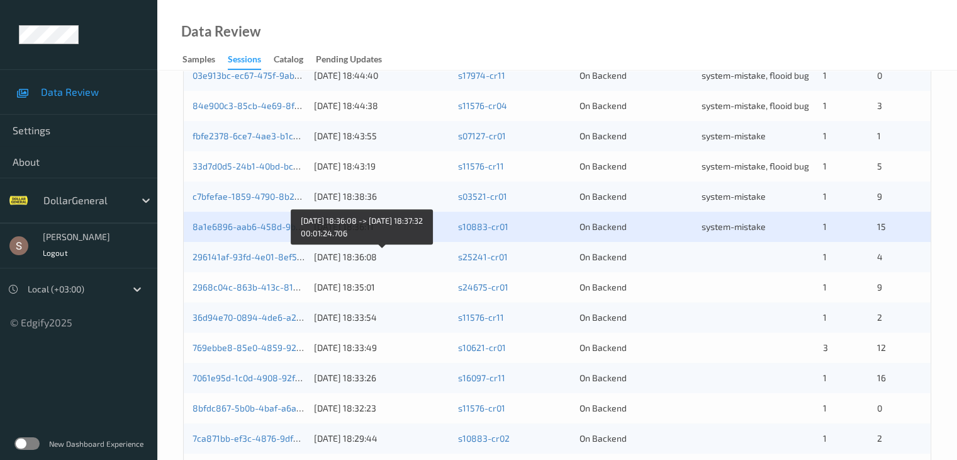
scroll to position [567, 0]
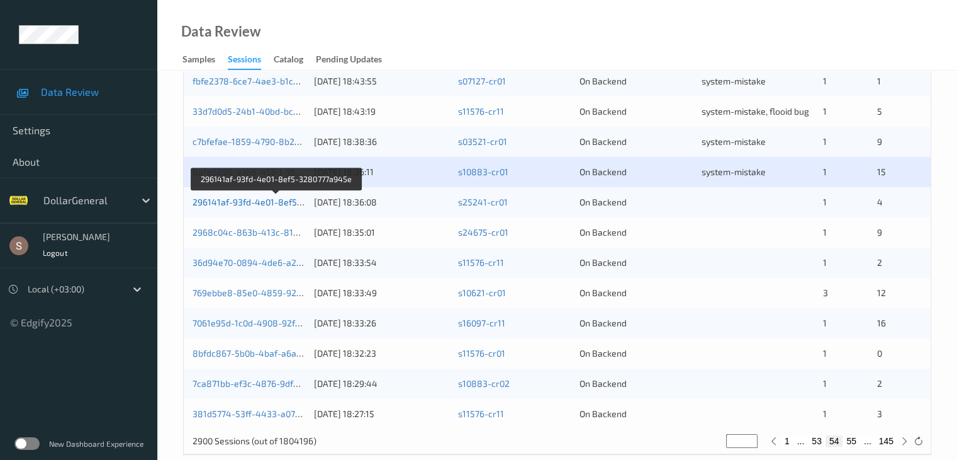
click at [287, 202] on link "296141af-93fd-4e01-8ef5-3280777a945e" at bounding box center [277, 201] width 168 height 11
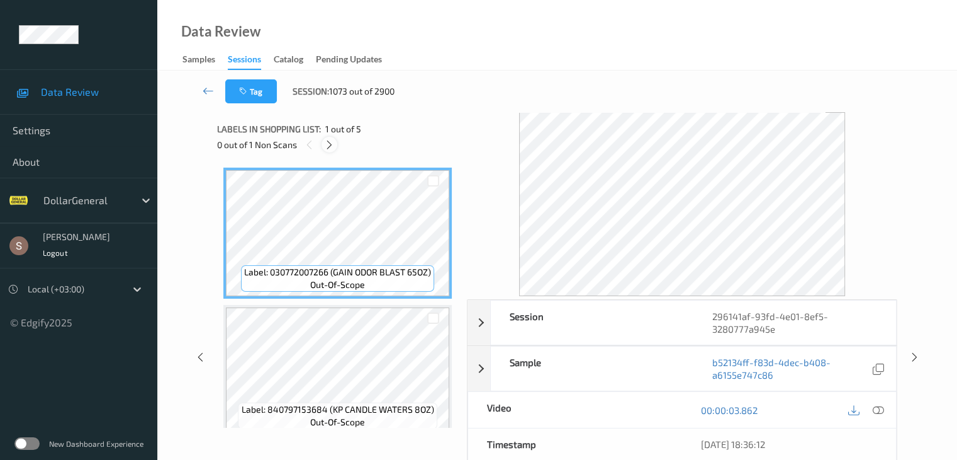
click at [329, 145] on icon at bounding box center [329, 144] width 11 height 11
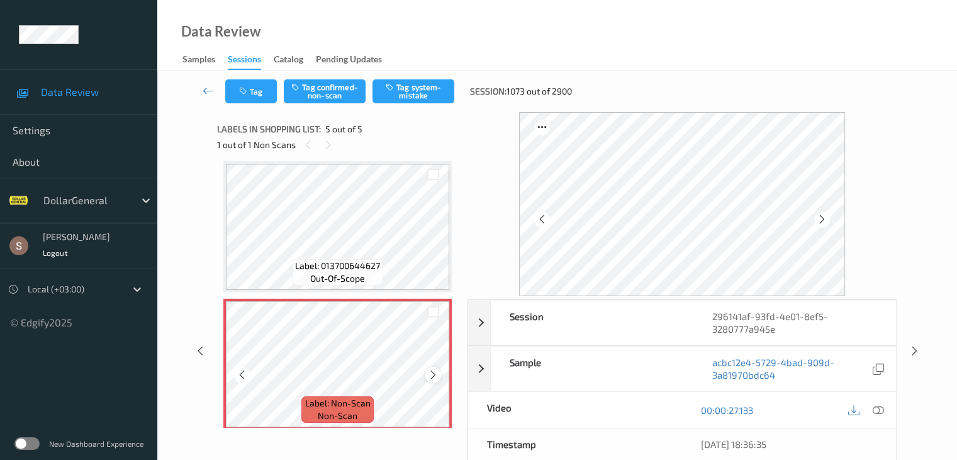
click at [432, 381] on div at bounding box center [434, 374] width 16 height 16
click at [421, 96] on button "Tag system-mistake" at bounding box center [414, 91] width 82 height 24
click at [210, 95] on icon at bounding box center [208, 90] width 11 height 13
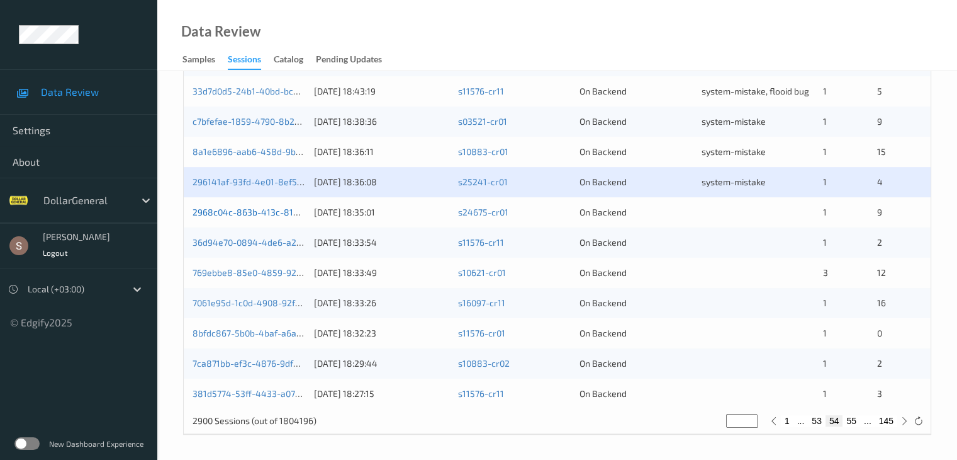
click at [279, 215] on link "2968c04c-863b-413c-81b6-a8ad129bb2e8" at bounding box center [280, 211] width 175 height 11
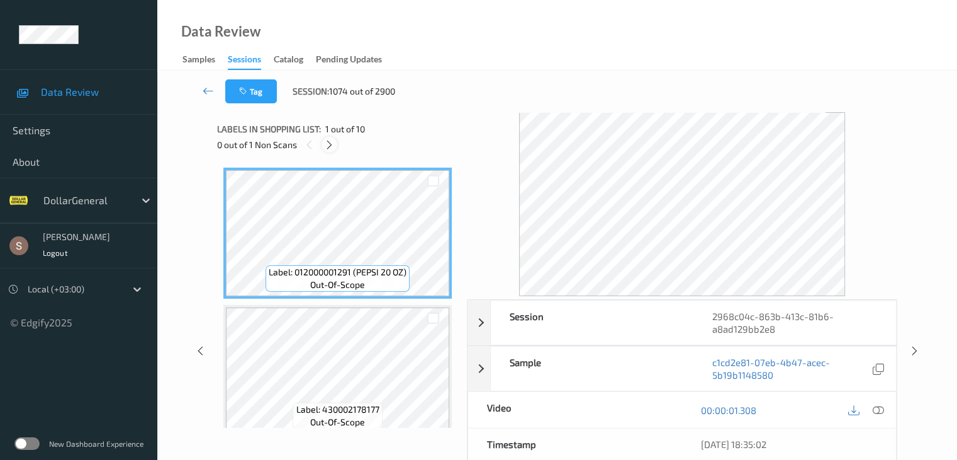
click at [325, 144] on icon at bounding box center [329, 144] width 11 height 11
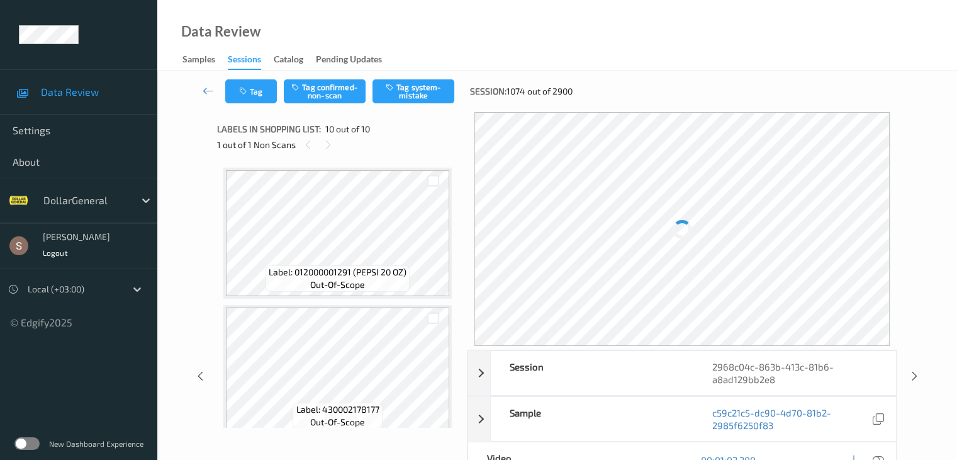
scroll to position [1103, 0]
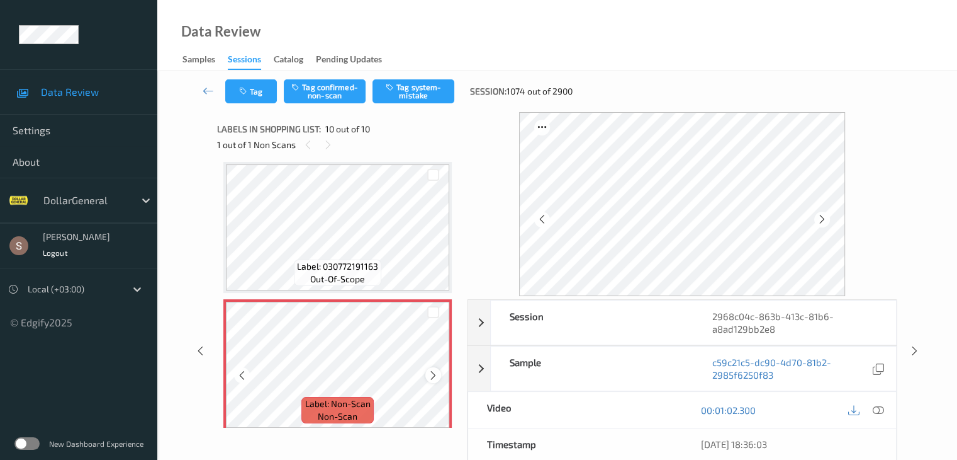
click at [438, 375] on icon at bounding box center [433, 375] width 11 height 11
click at [371, 277] on div "Label: 030772191163 out-of-scope" at bounding box center [337, 272] width 87 height 26
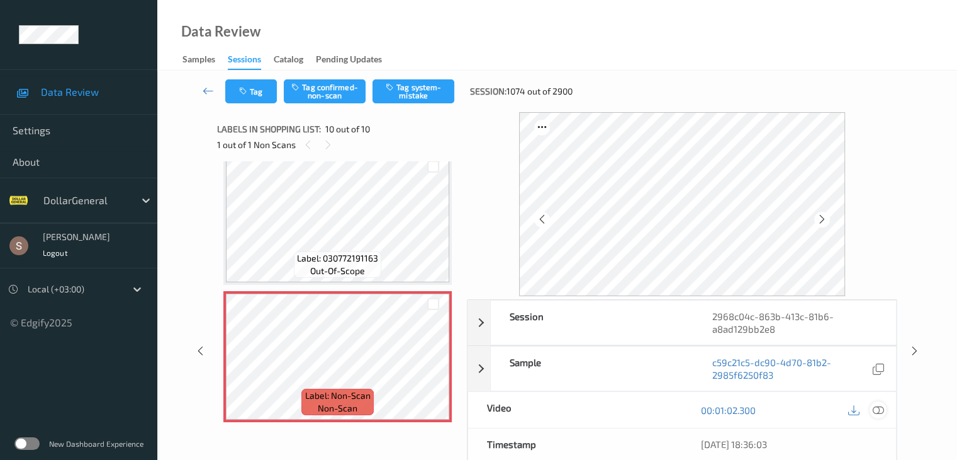
click at [878, 409] on icon at bounding box center [877, 409] width 11 height 11
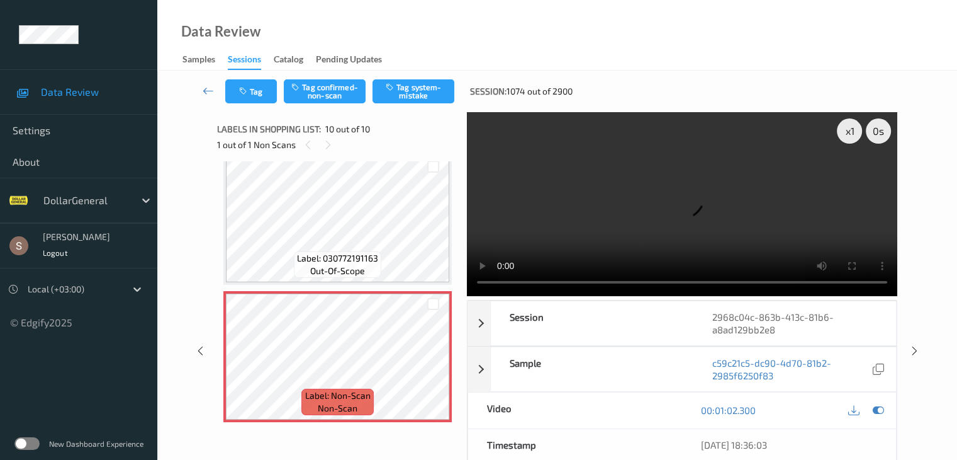
click at [679, 162] on video at bounding box center [682, 204] width 431 height 184
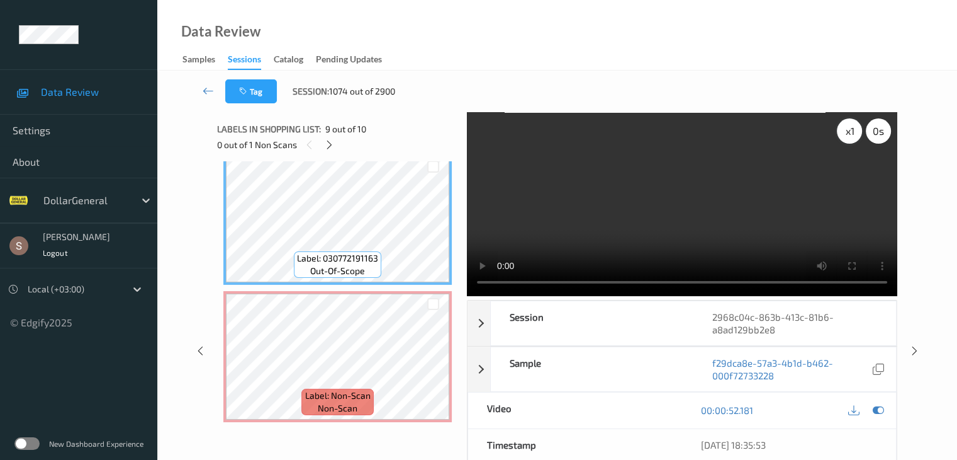
click at [840, 134] on div "x 1" at bounding box center [849, 130] width 25 height 25
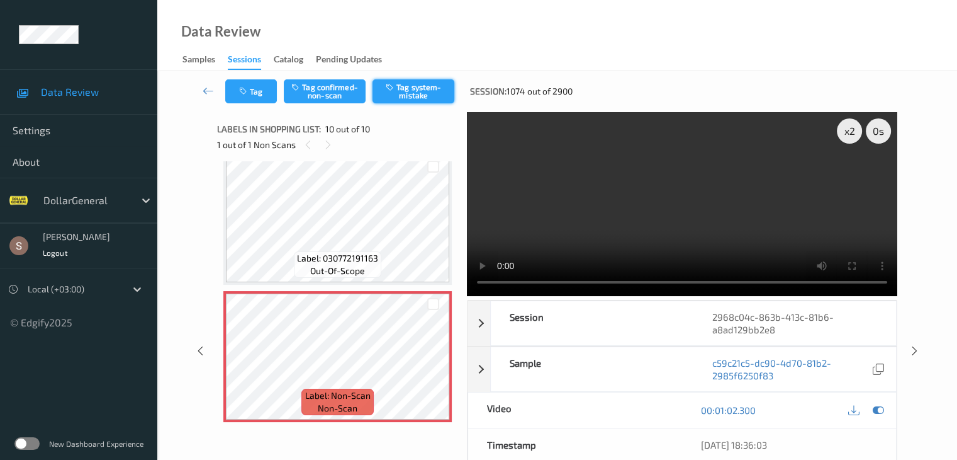
click at [397, 99] on button "Tag system-mistake" at bounding box center [414, 91] width 82 height 24
click at [205, 91] on icon at bounding box center [208, 90] width 11 height 13
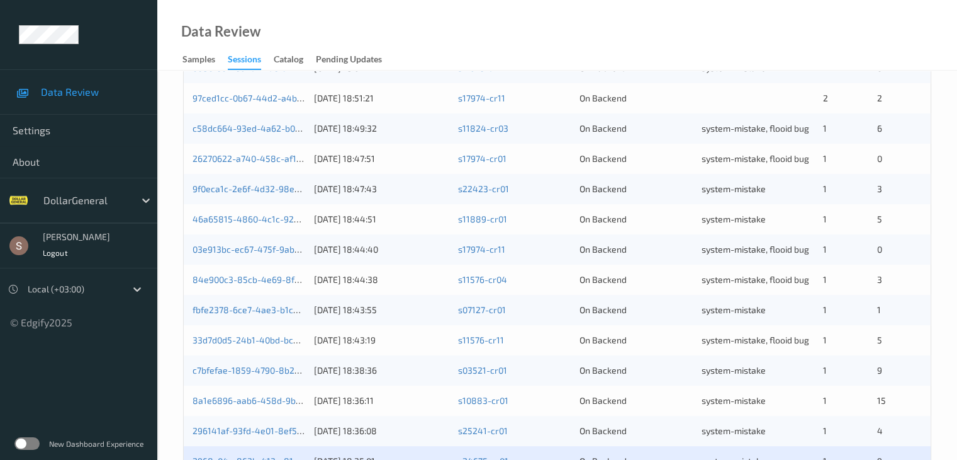
scroll to position [587, 0]
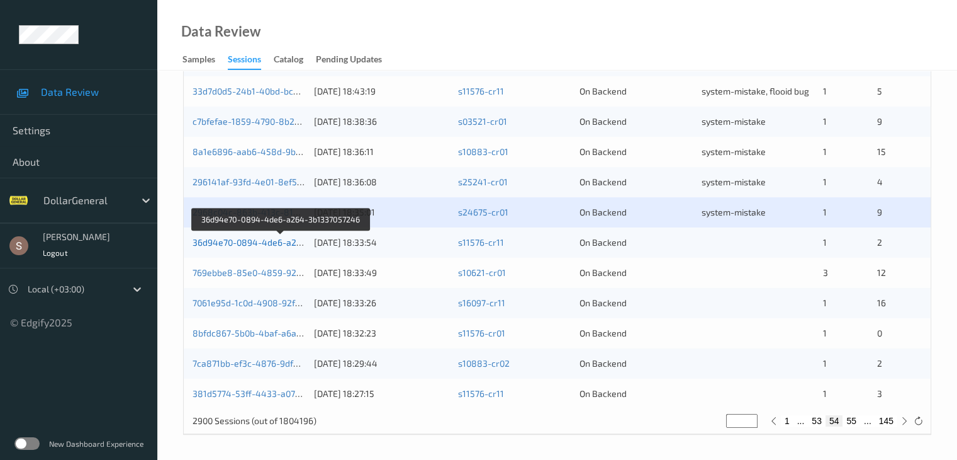
click at [291, 245] on link "36d94e70-0894-4de6-a264-3b1337057246" at bounding box center [281, 242] width 177 height 11
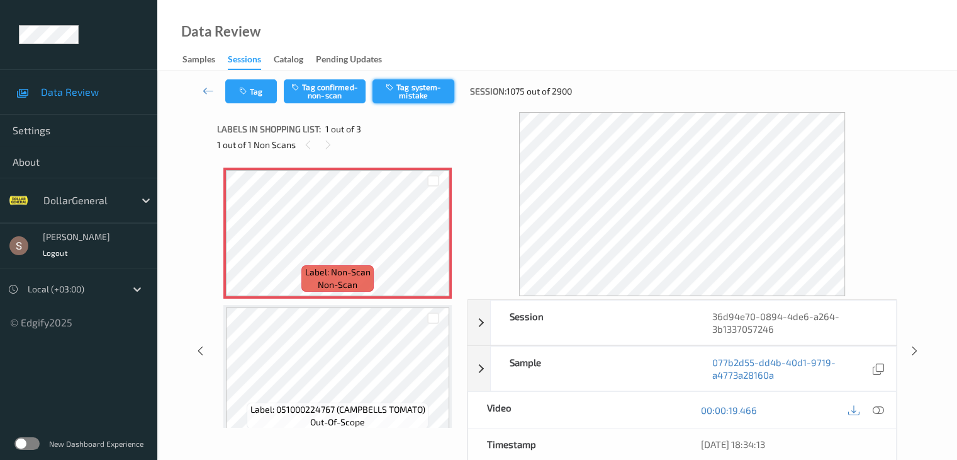
click at [407, 87] on button "Tag system-mistake" at bounding box center [414, 91] width 82 height 24
click at [204, 91] on icon at bounding box center [208, 90] width 11 height 13
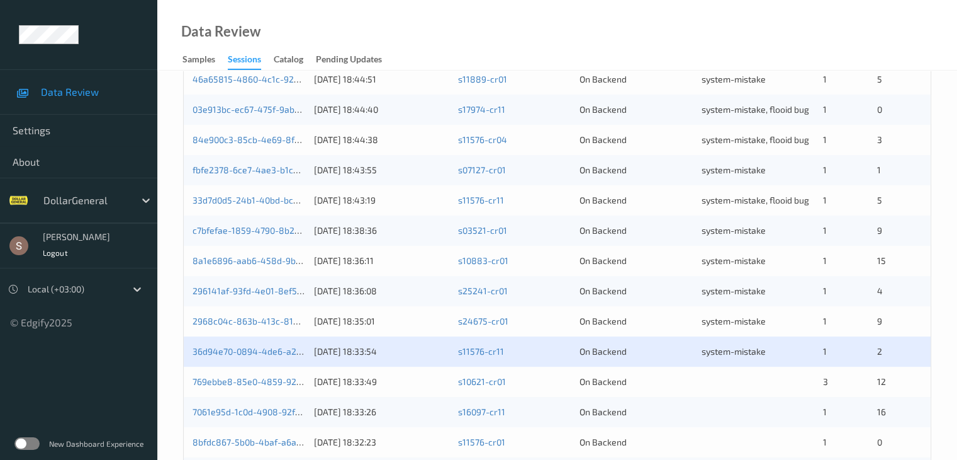
scroll to position [587, 0]
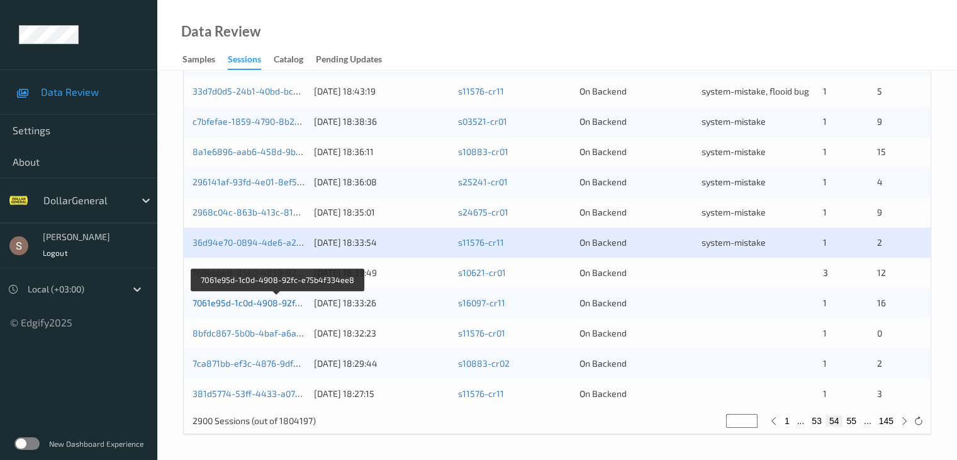
click at [264, 305] on link "7061e95d-1c0d-4908-92fc-e75b4f334ee8" at bounding box center [278, 302] width 171 height 11
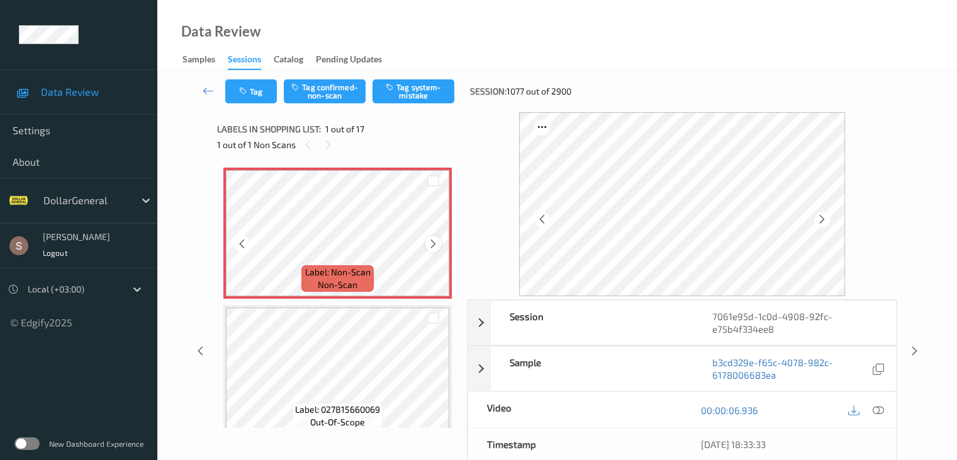
click at [432, 240] on icon at bounding box center [433, 243] width 11 height 11
click at [436, 246] on icon at bounding box center [433, 243] width 11 height 11
click at [436, 91] on button "Tag system-mistake" at bounding box center [414, 91] width 82 height 24
click at [246, 95] on icon "button" at bounding box center [244, 91] width 11 height 9
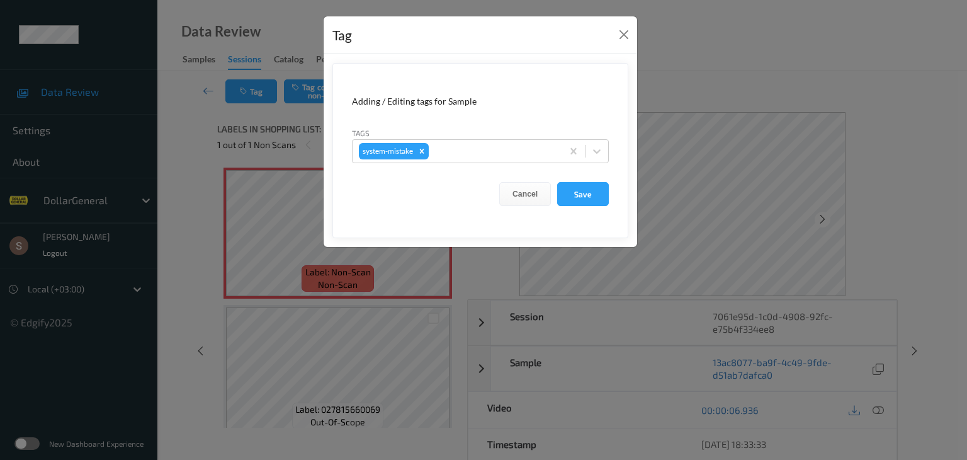
drag, startPoint x: 586, startPoint y: 152, endPoint x: 580, endPoint y: 164, distance: 13.8
click at [587, 152] on div at bounding box center [596, 151] width 23 height 23
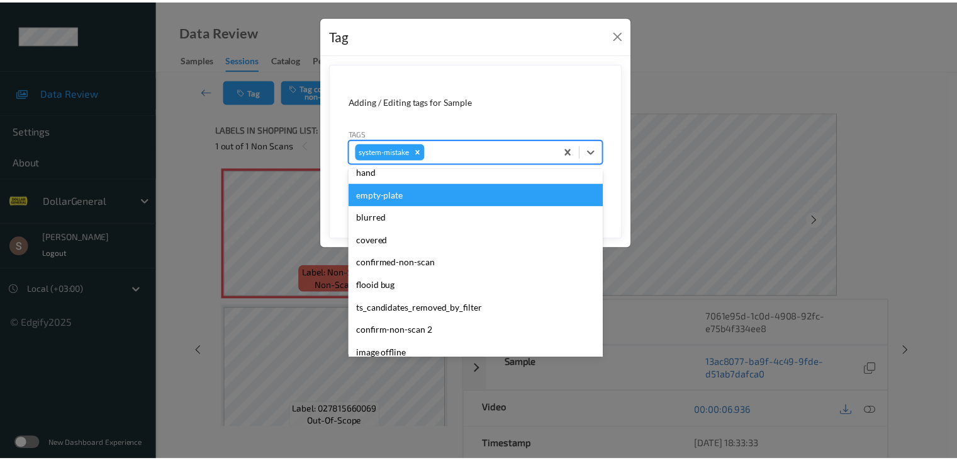
scroll to position [315, 0]
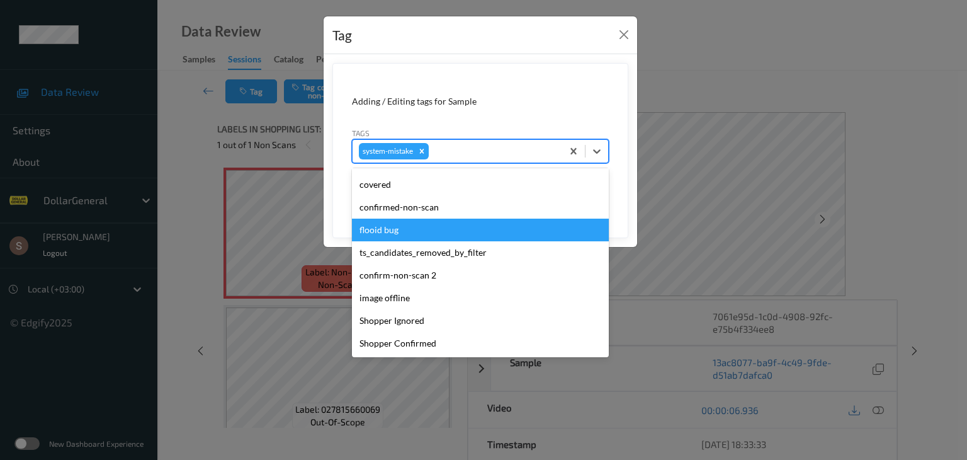
click at [421, 233] on div "flooid bug" at bounding box center [480, 229] width 257 height 23
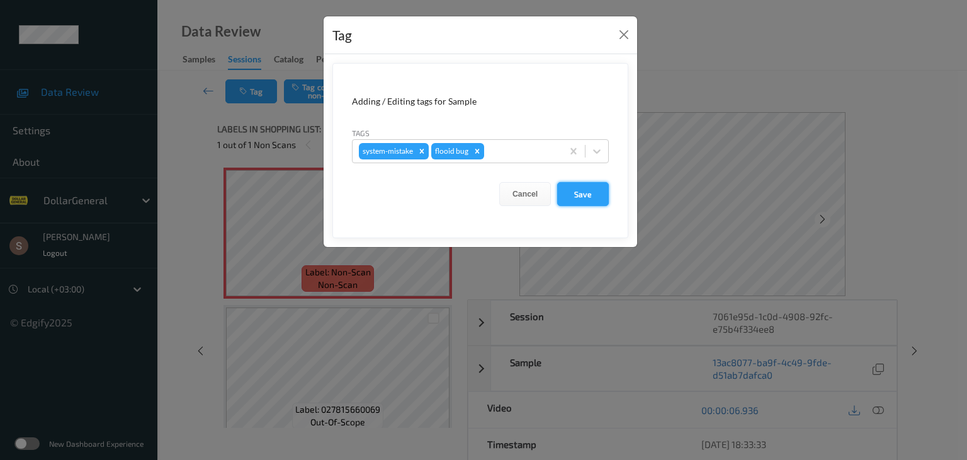
click at [588, 205] on button "Save" at bounding box center [583, 194] width 52 height 24
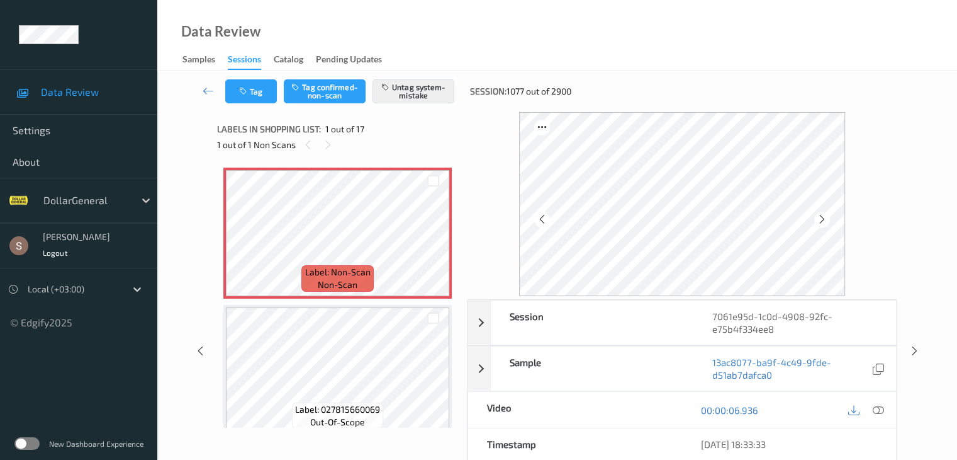
click at [206, 81] on link at bounding box center [208, 91] width 33 height 24
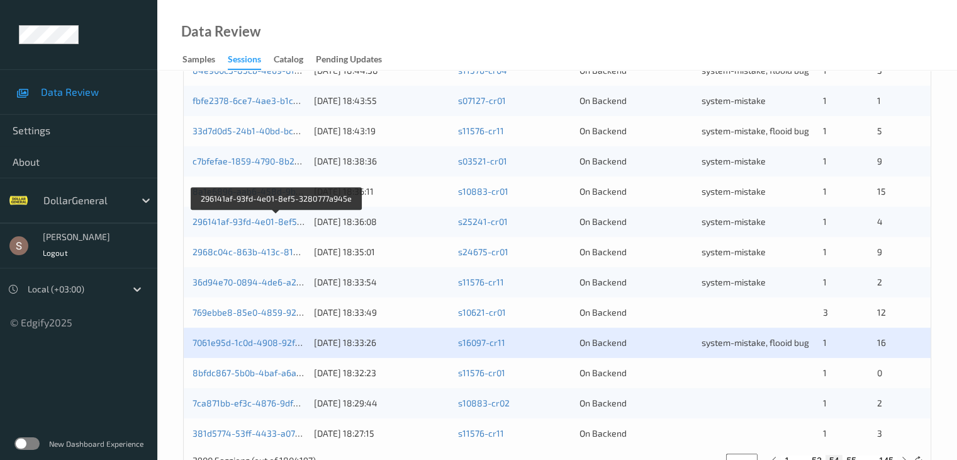
scroll to position [587, 0]
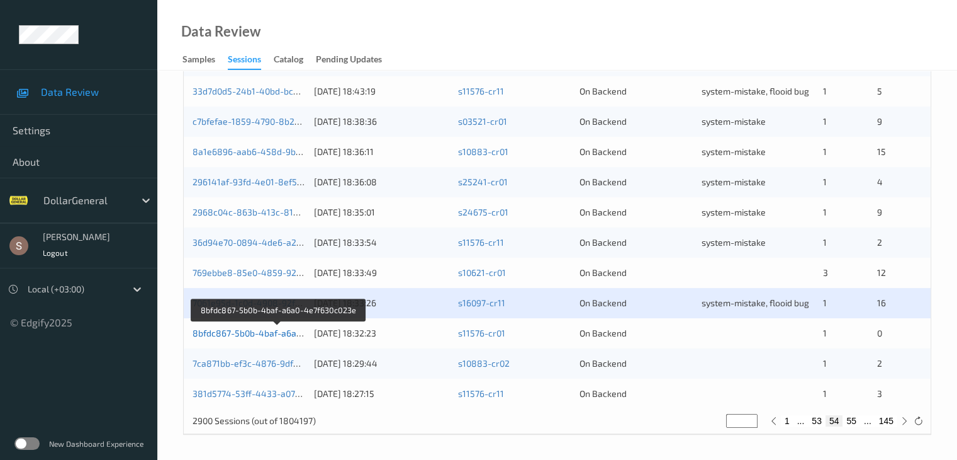
click at [255, 332] on link "8bfdc867-5b0b-4baf-a6a0-4e7f630c023e" at bounding box center [278, 332] width 171 height 11
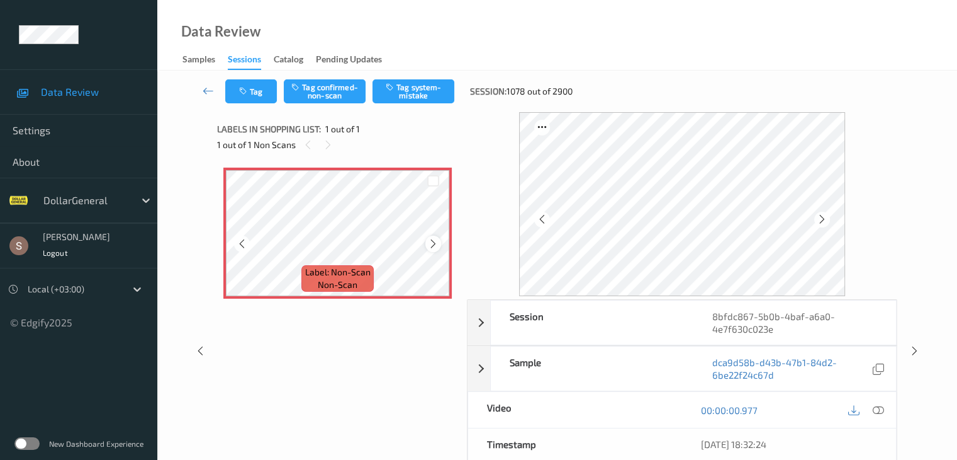
click at [431, 240] on icon at bounding box center [433, 243] width 11 height 11
click at [406, 94] on button "Tag system-mistake" at bounding box center [414, 91] width 82 height 24
click at [264, 100] on button "Tag" at bounding box center [251, 91] width 52 height 24
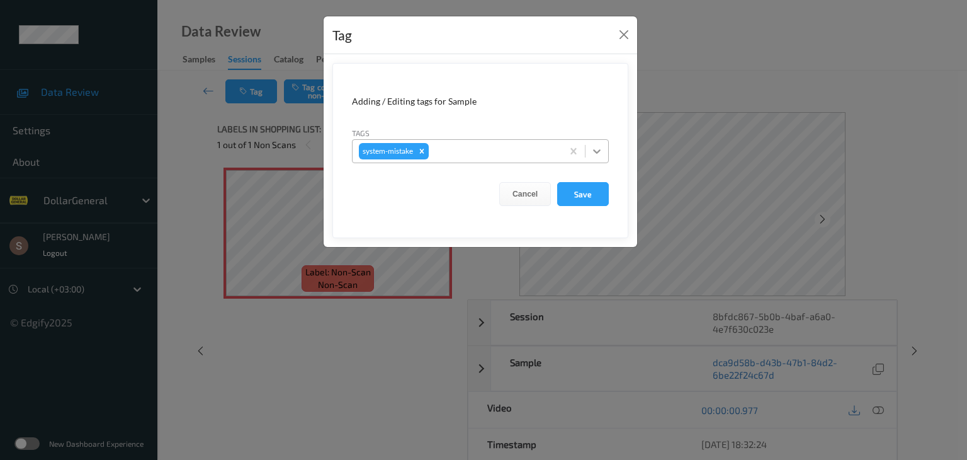
click at [601, 159] on div at bounding box center [596, 151] width 23 height 23
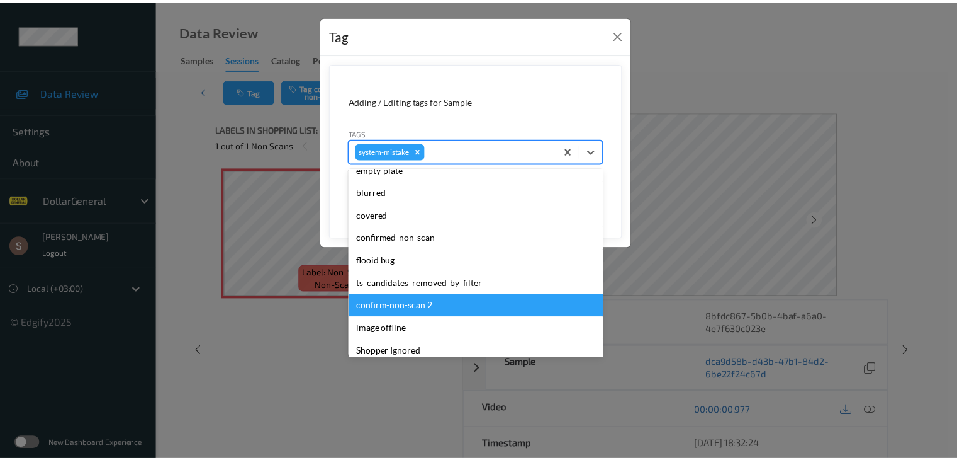
scroll to position [315, 0]
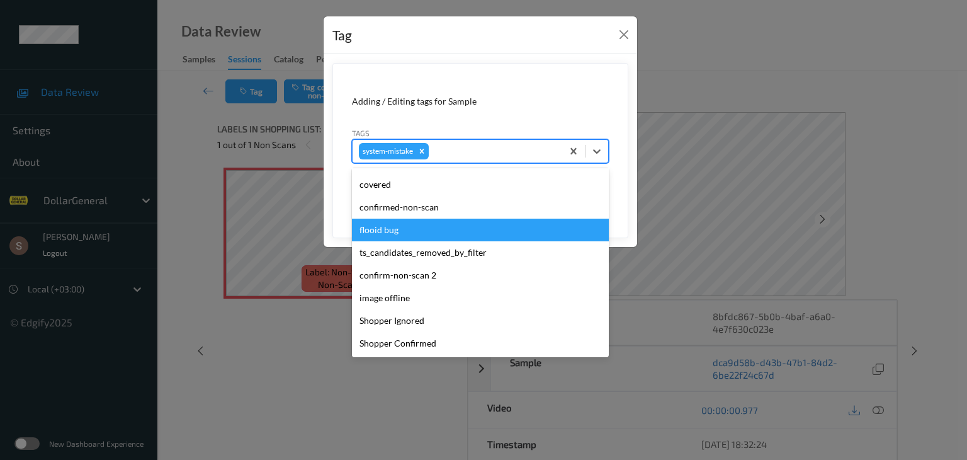
click at [414, 231] on div "flooid bug" at bounding box center [480, 229] width 257 height 23
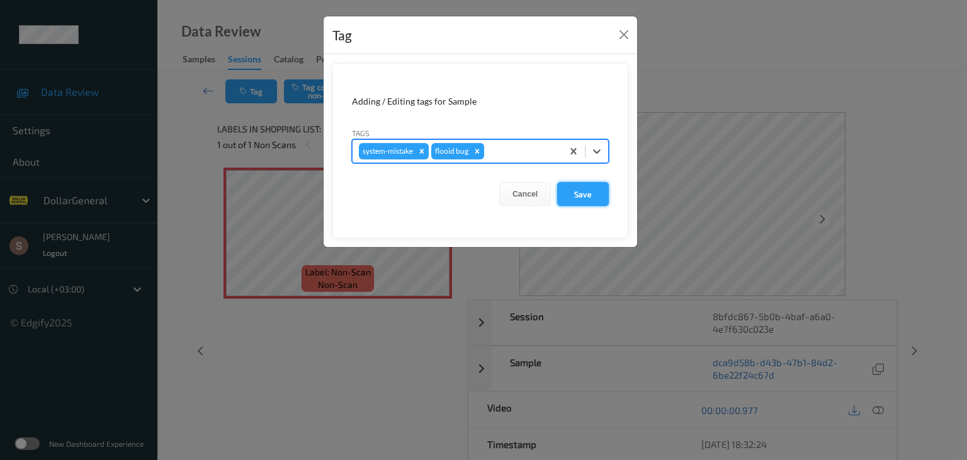
click at [577, 197] on button "Save" at bounding box center [583, 194] width 52 height 24
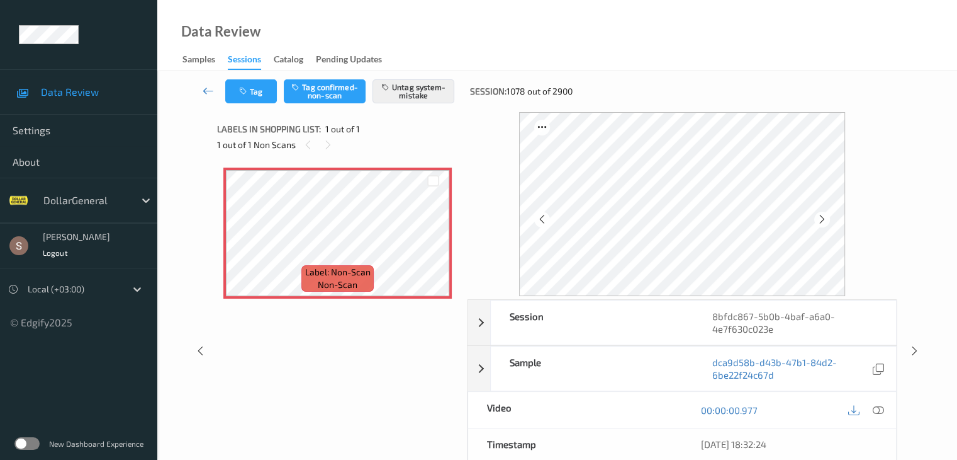
click at [203, 86] on icon at bounding box center [208, 90] width 11 height 13
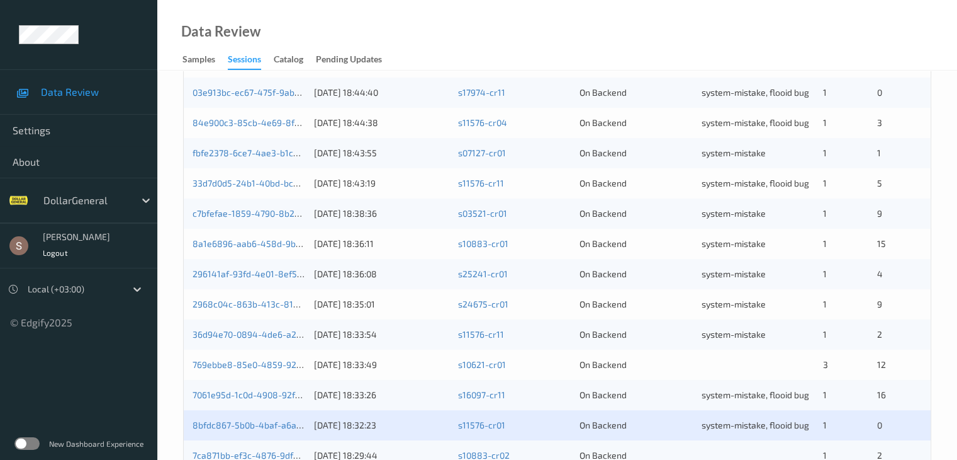
scroll to position [587, 0]
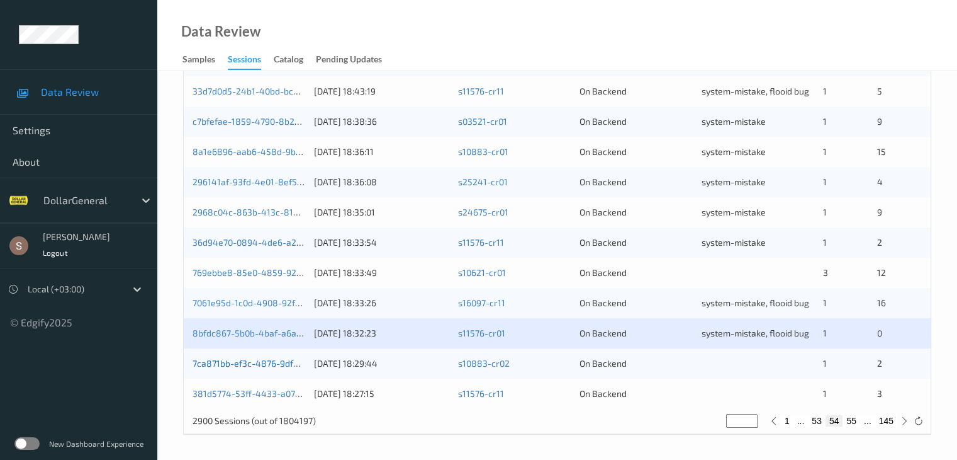
click at [243, 366] on link "7ca871bb-ef3c-4876-9dfe-7d657fc3f456" at bounding box center [275, 363] width 164 height 11
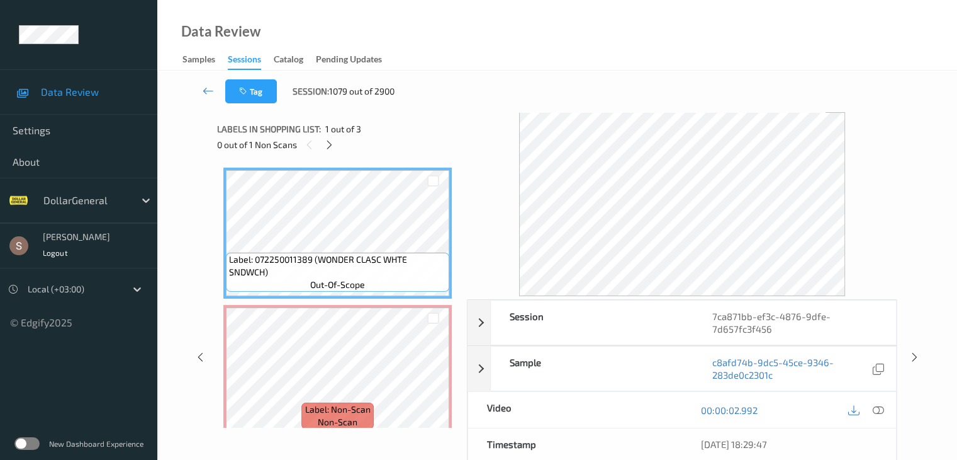
click at [337, 139] on div "0 out of 1 Non Scans" at bounding box center [337, 145] width 241 height 16
click at [333, 142] on icon at bounding box center [329, 144] width 11 height 11
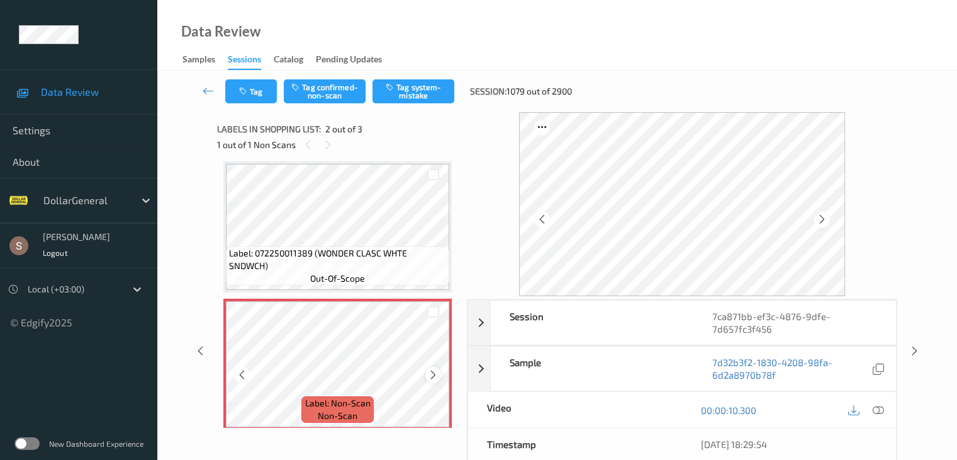
click at [432, 375] on icon at bounding box center [433, 374] width 11 height 11
click at [431, 376] on icon at bounding box center [433, 374] width 11 height 11
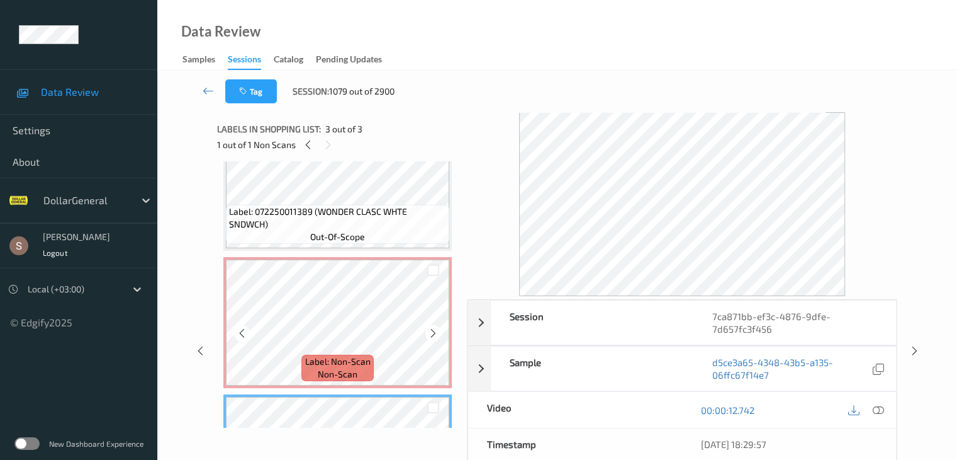
scroll to position [26, 0]
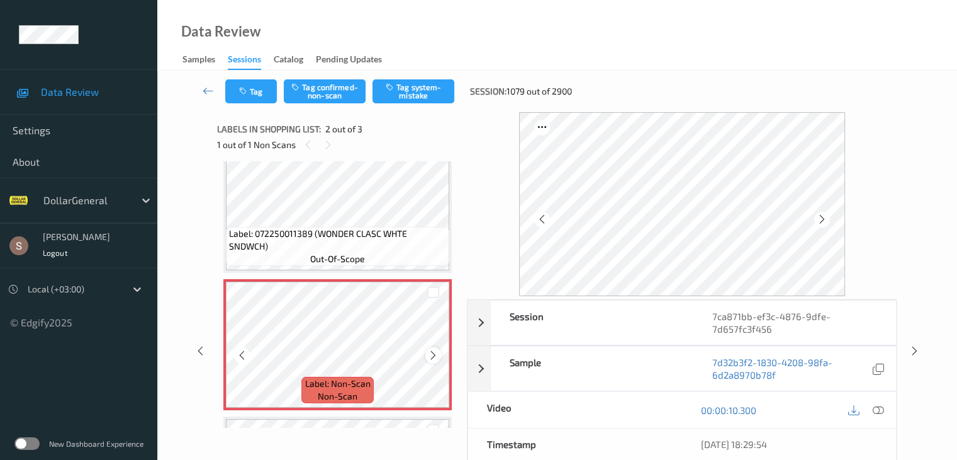
click at [431, 350] on icon at bounding box center [433, 354] width 11 height 11
click at [409, 98] on button "Tag system-mistake" at bounding box center [414, 91] width 82 height 24
click at [211, 93] on icon at bounding box center [208, 90] width 11 height 13
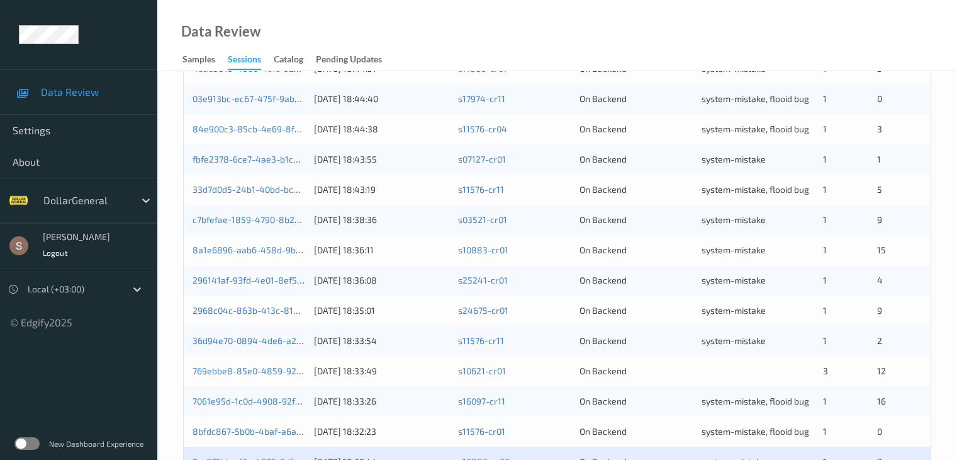
scroll to position [587, 0]
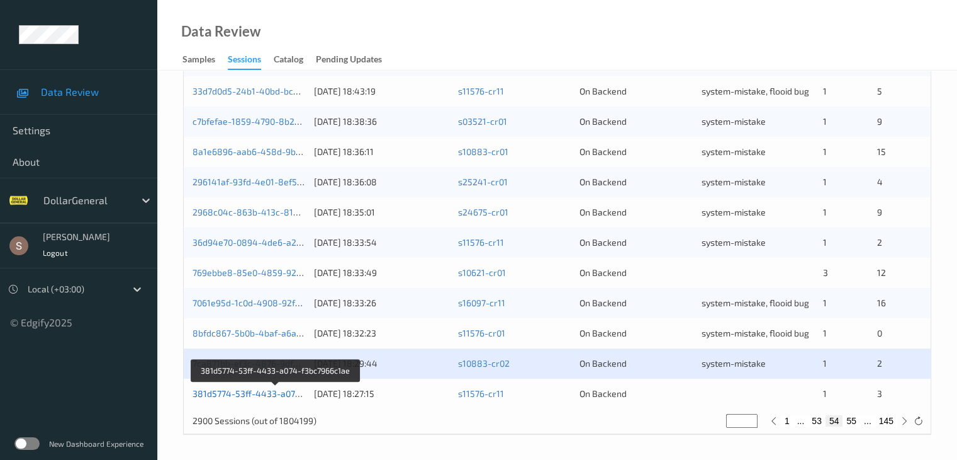
click at [278, 391] on link "381d5774-53ff-4433-a074-f3bc7966c1ae" at bounding box center [276, 393] width 167 height 11
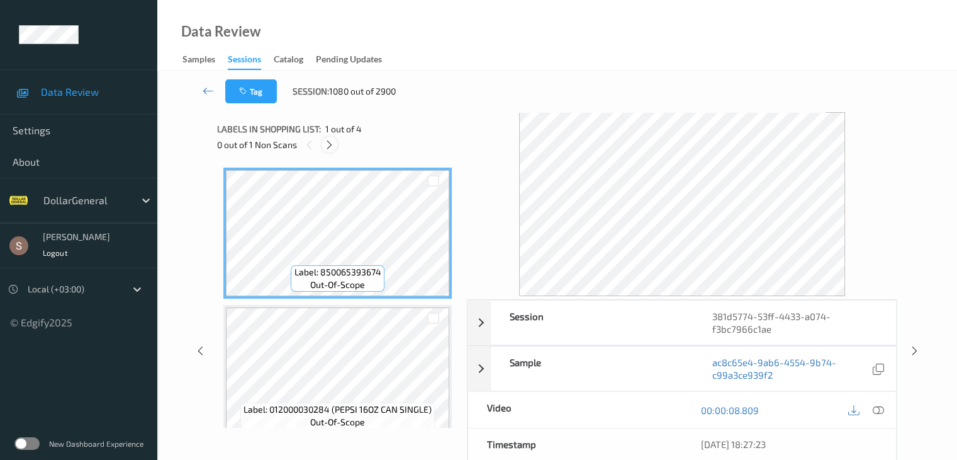
click at [330, 142] on icon at bounding box center [329, 144] width 11 height 11
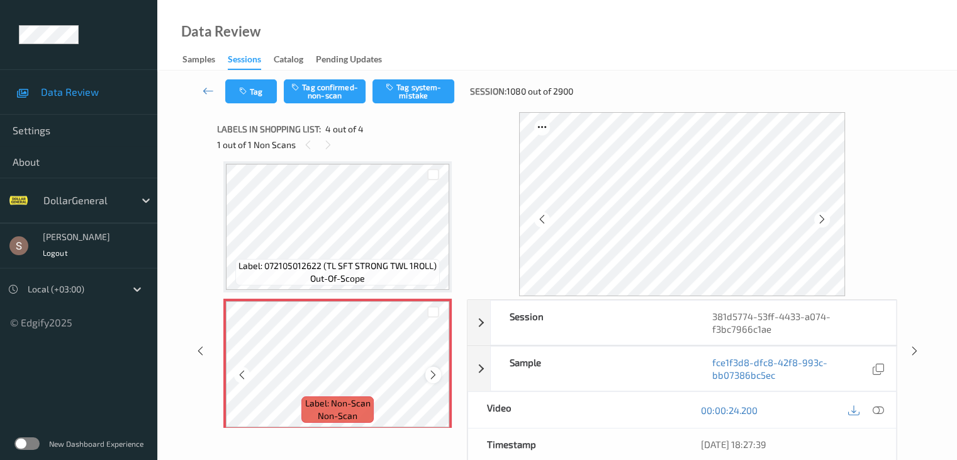
click at [436, 376] on icon at bounding box center [433, 374] width 11 height 11
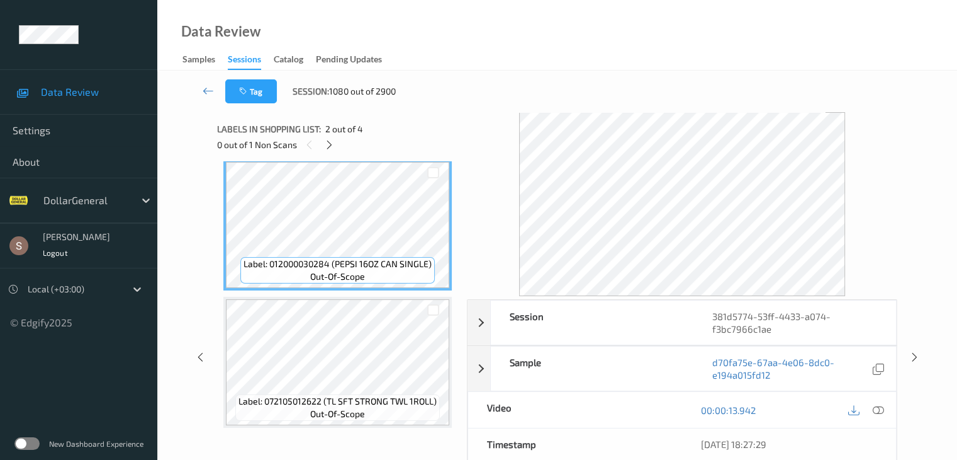
scroll to position [289, 0]
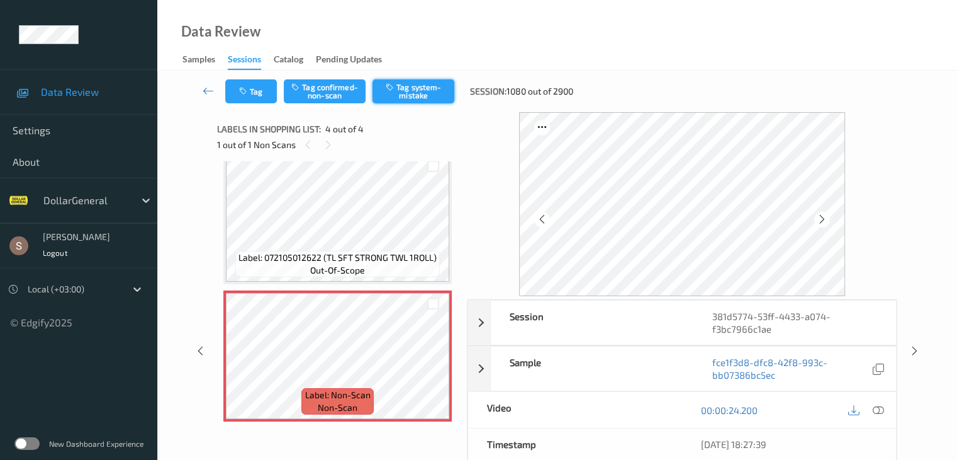
click at [418, 89] on button "Tag system-mistake" at bounding box center [414, 91] width 82 height 24
click at [213, 91] on icon at bounding box center [208, 90] width 11 height 13
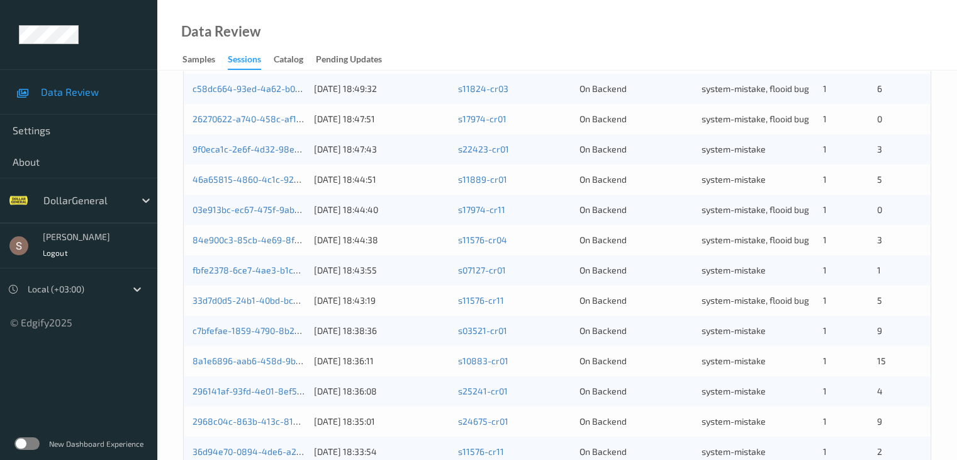
scroll to position [587, 0]
